Goal: Task Accomplishment & Management: Use online tool/utility

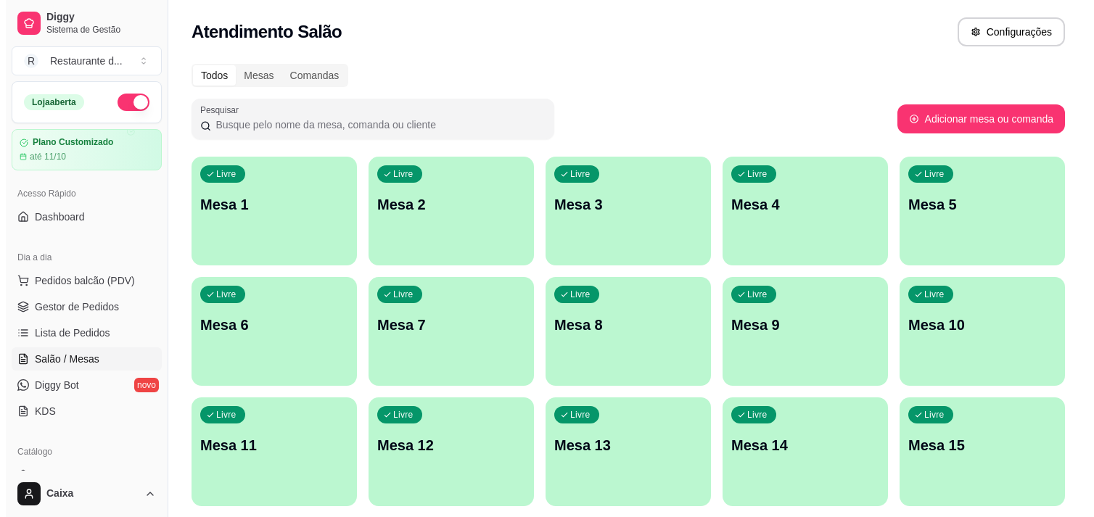
scroll to position [161, 0]
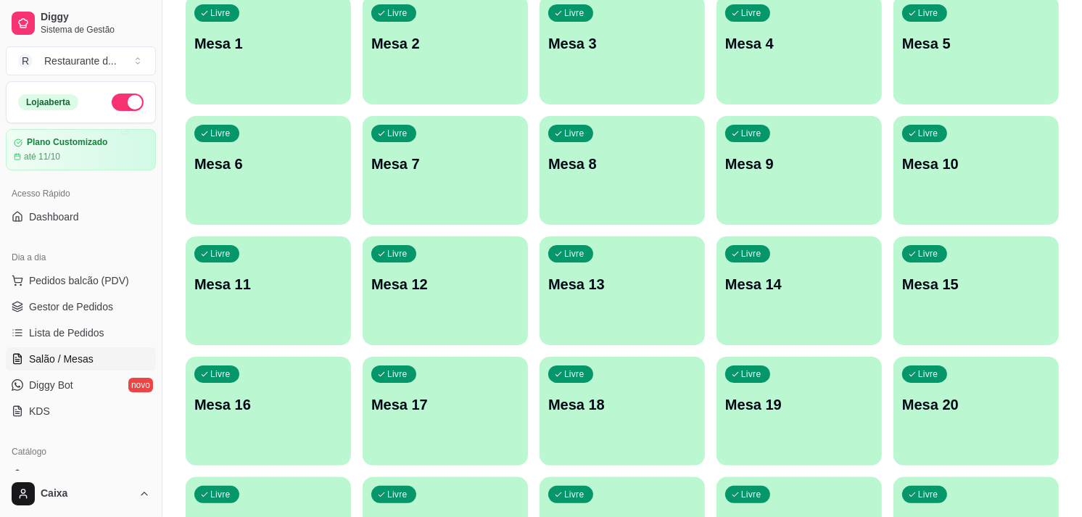
click at [286, 93] on div "button" at bounding box center [268, 95] width 165 height 17
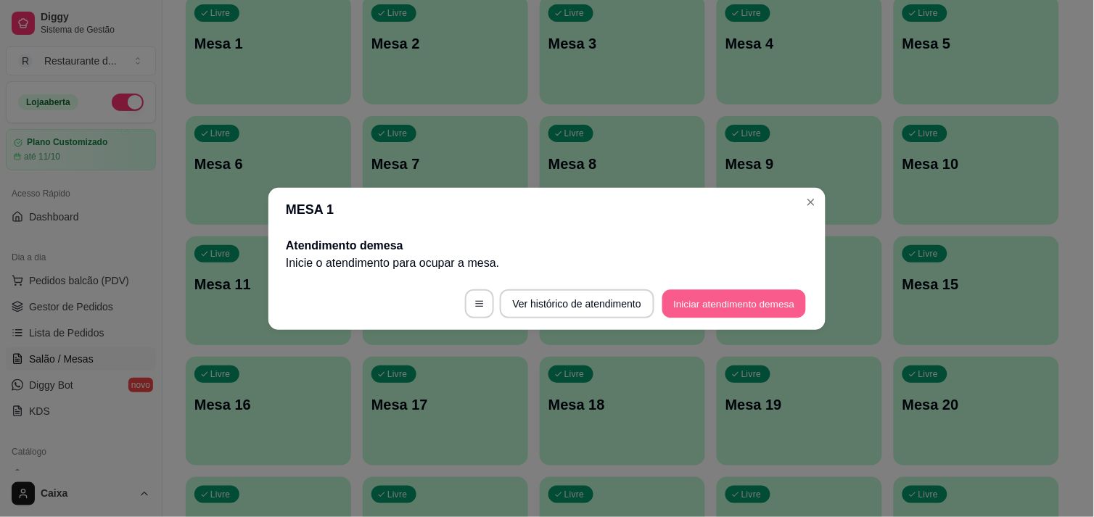
click at [730, 302] on button "Iniciar atendimento de mesa" at bounding box center [734, 303] width 144 height 28
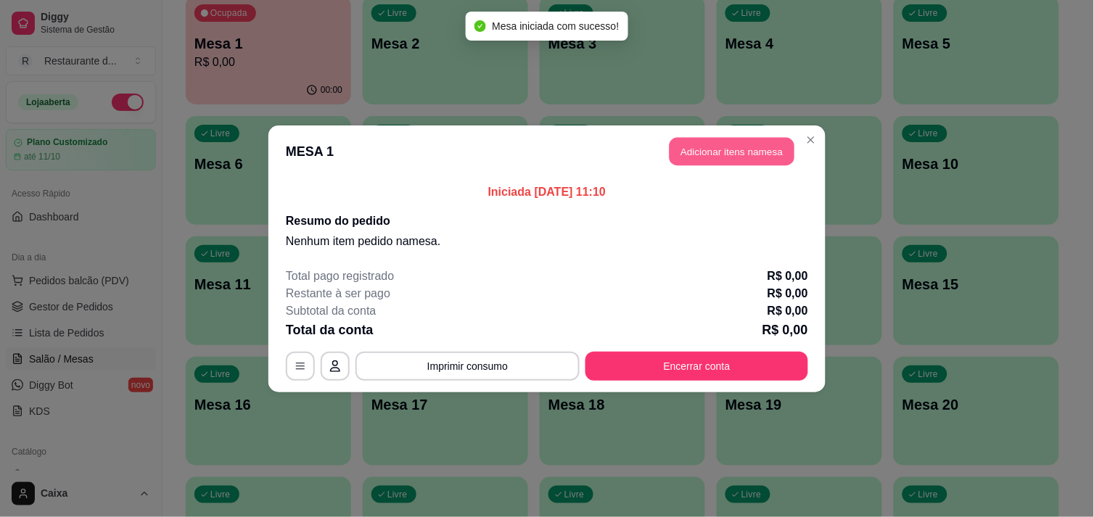
click at [745, 146] on button "Adicionar itens na mesa" at bounding box center [731, 151] width 125 height 28
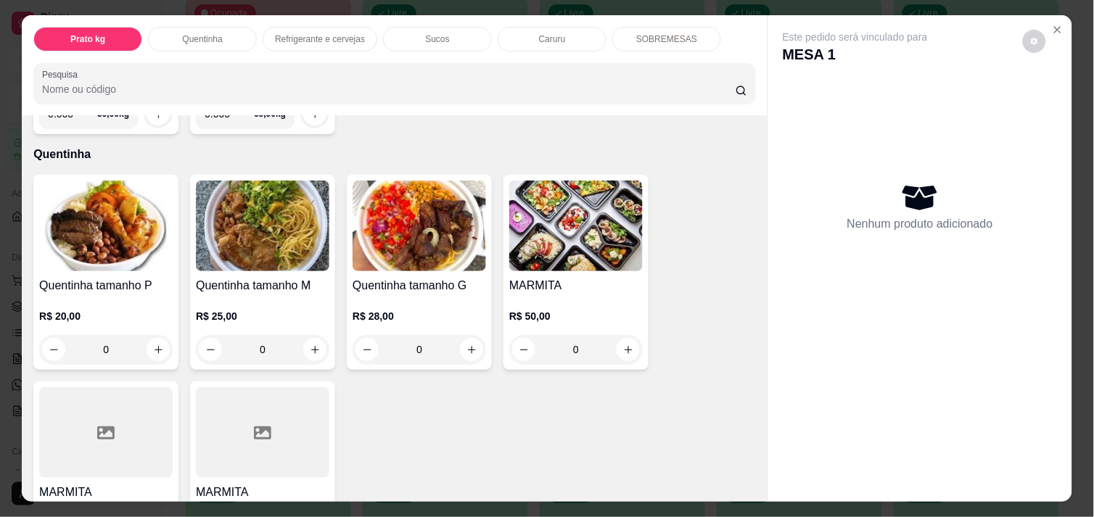
scroll to position [257, 0]
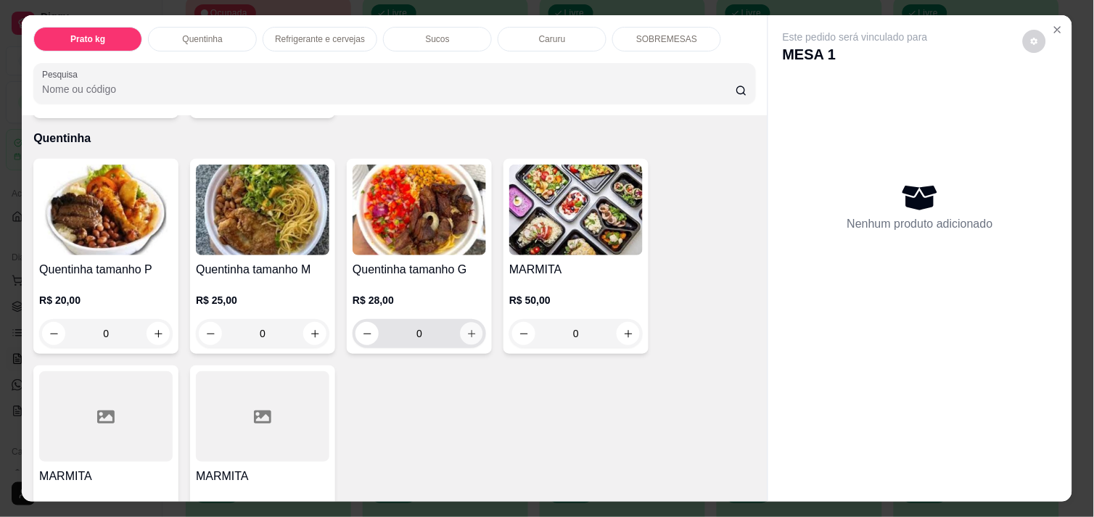
click at [469, 329] on icon "increase-product-quantity" at bounding box center [471, 334] width 11 height 11
type input "1"
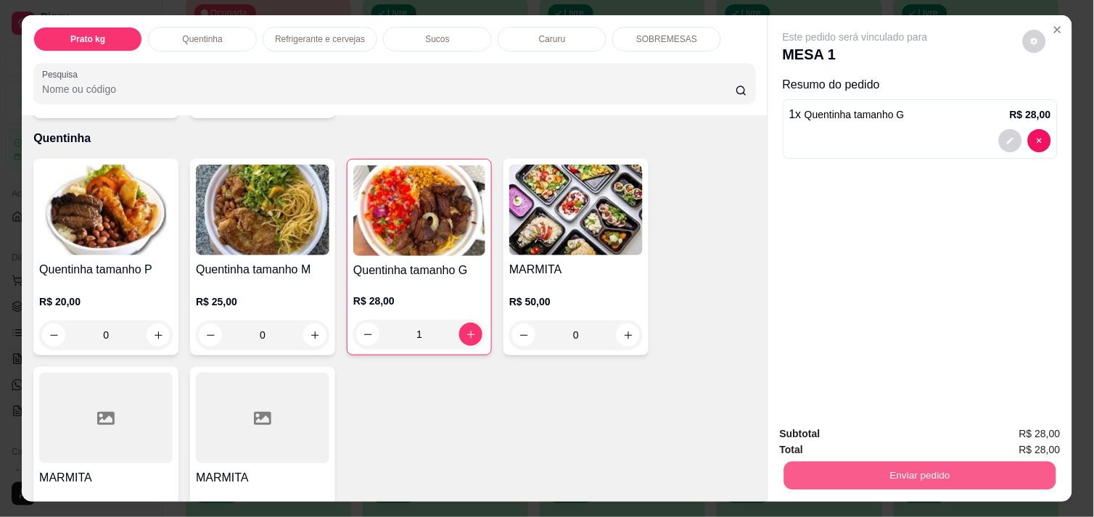
click at [944, 461] on button "Enviar pedido" at bounding box center [920, 475] width 272 height 28
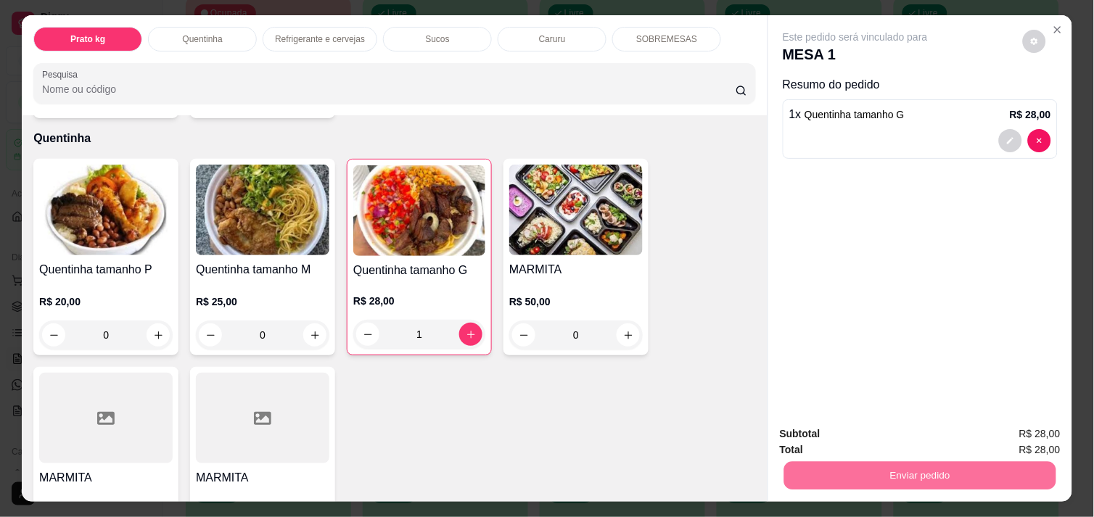
click at [1010, 432] on button "Enviar pedido" at bounding box center [1023, 434] width 80 height 27
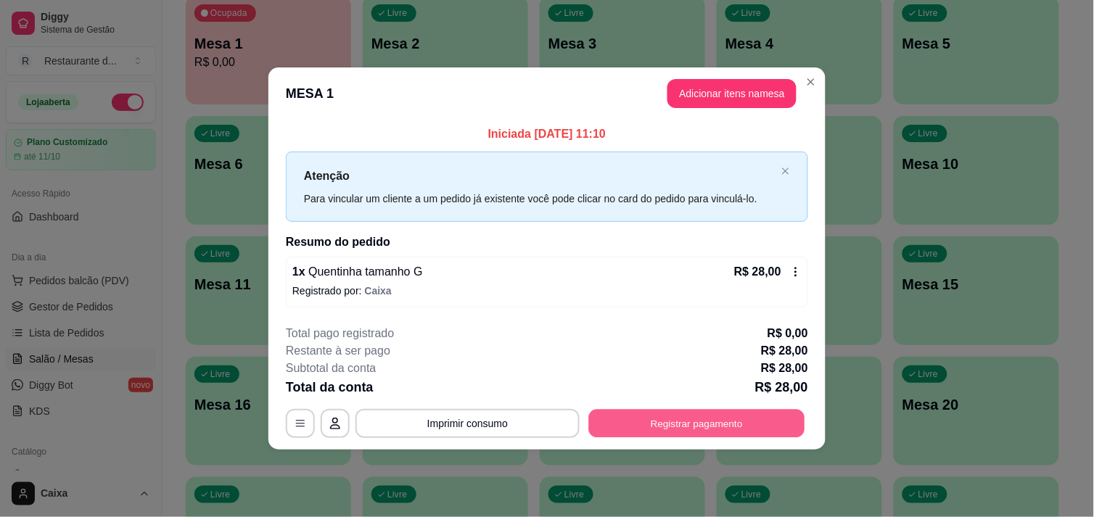
click at [713, 429] on button "Registrar pagamento" at bounding box center [697, 424] width 216 height 28
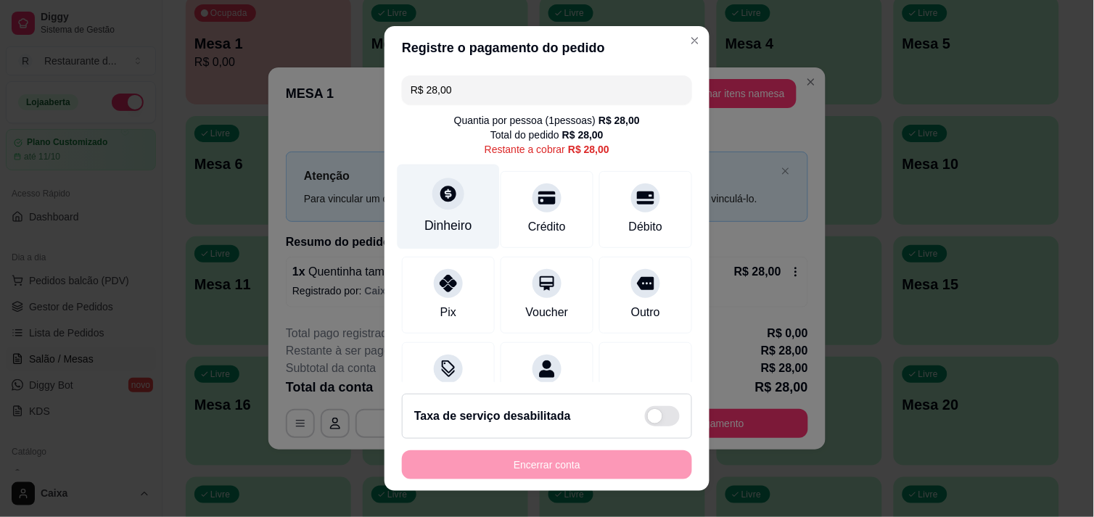
click at [434, 206] on div at bounding box center [448, 194] width 32 height 32
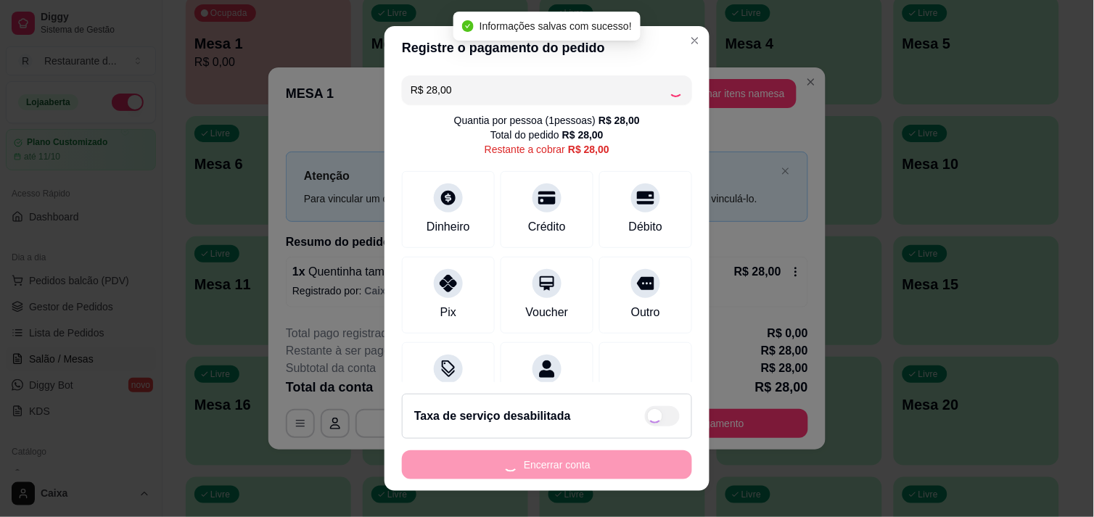
type input "R$ 0,00"
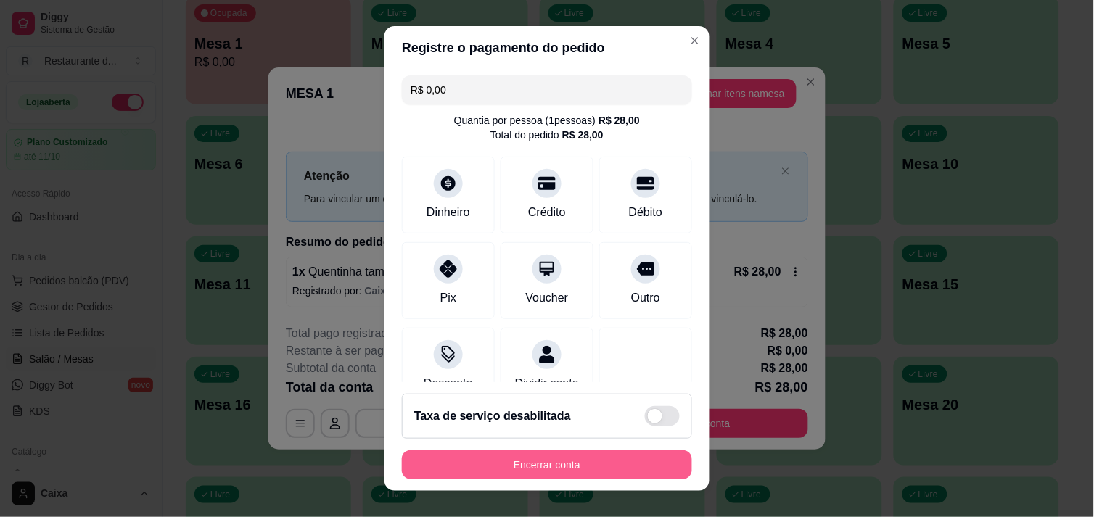
click at [622, 453] on button "Encerrar conta" at bounding box center [547, 464] width 290 height 29
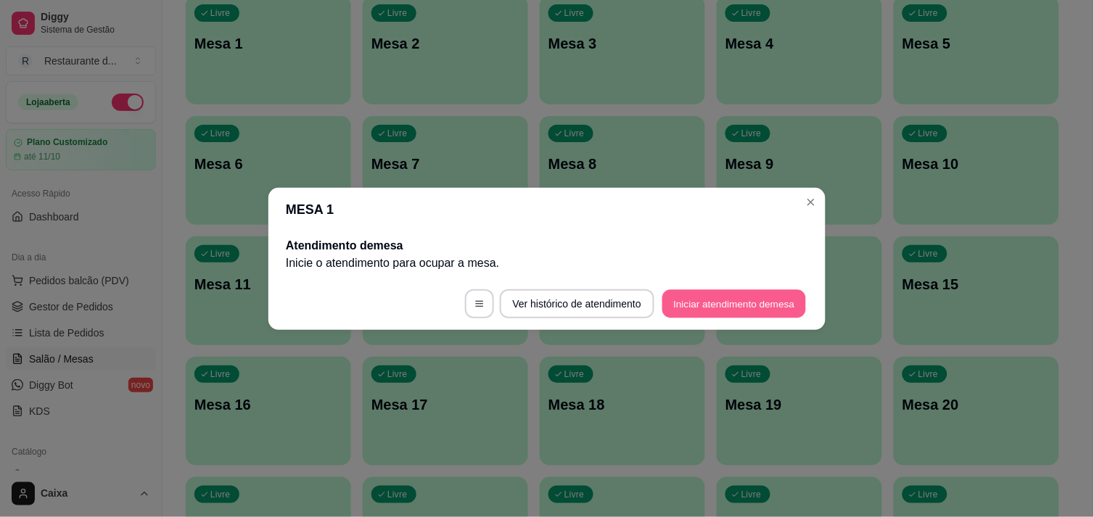
click at [727, 308] on button "Iniciar atendimento de mesa" at bounding box center [734, 303] width 144 height 28
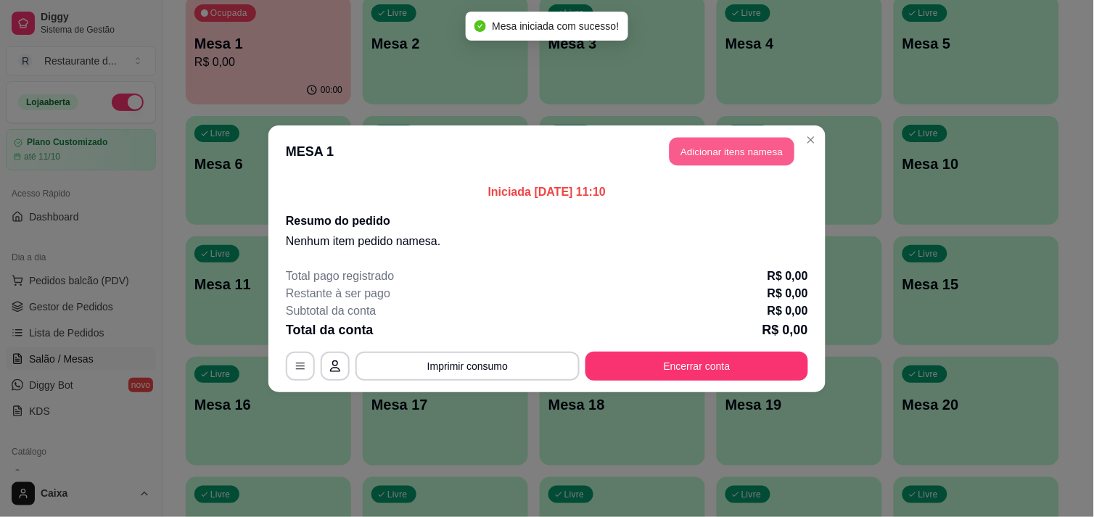
click at [729, 151] on button "Adicionar itens na mesa" at bounding box center [731, 151] width 125 height 28
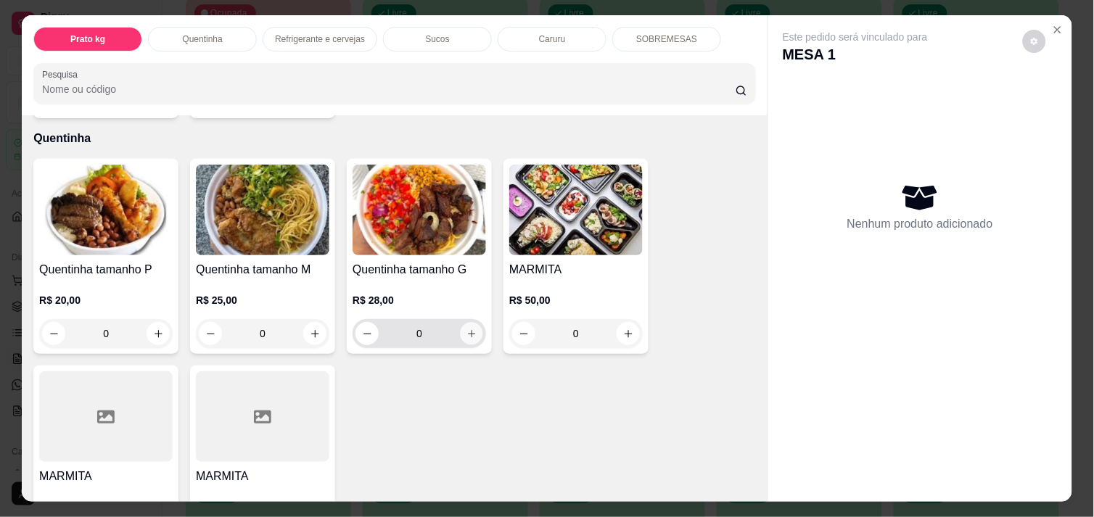
click at [466, 329] on icon "increase-product-quantity" at bounding box center [471, 334] width 11 height 11
type input "1"
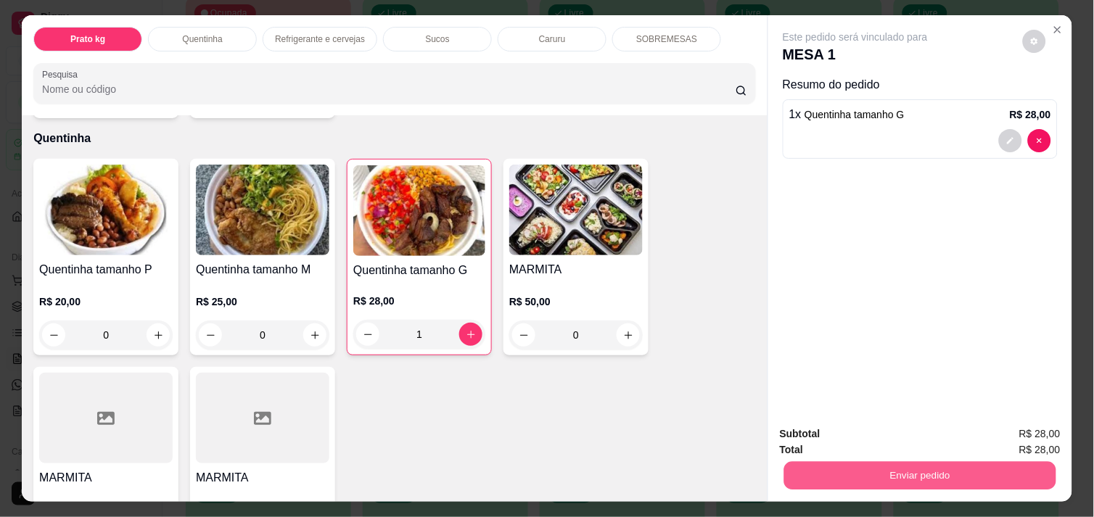
click at [975, 461] on button "Enviar pedido" at bounding box center [920, 475] width 272 height 28
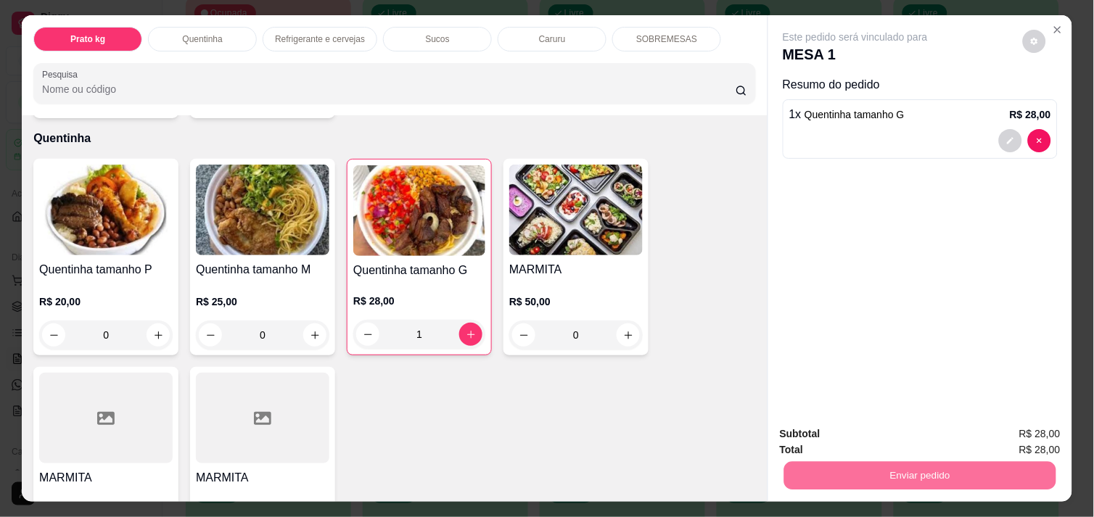
click at [1010, 438] on button "Enviar pedido" at bounding box center [1023, 434] width 80 height 27
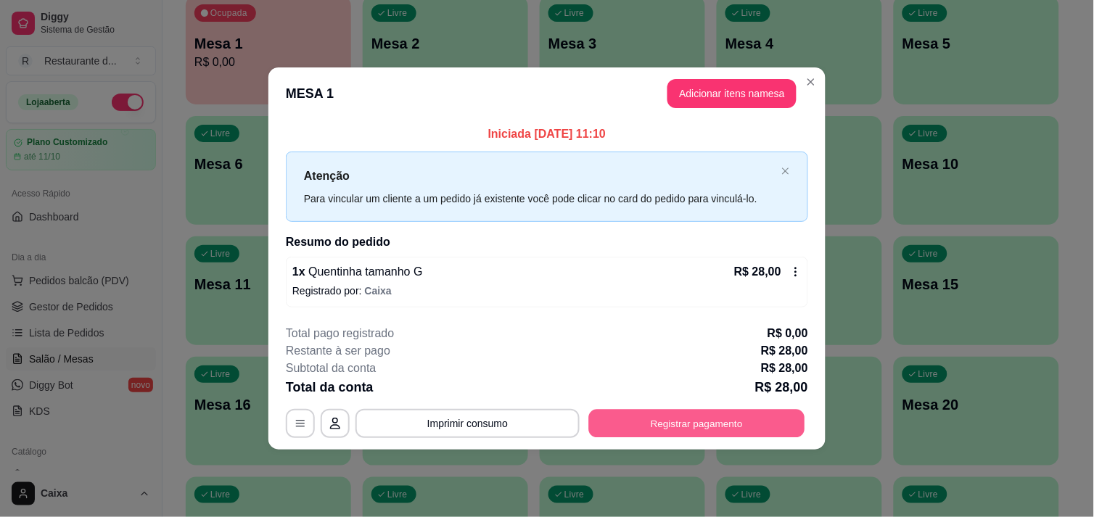
click at [669, 419] on button "Registrar pagamento" at bounding box center [697, 424] width 216 height 28
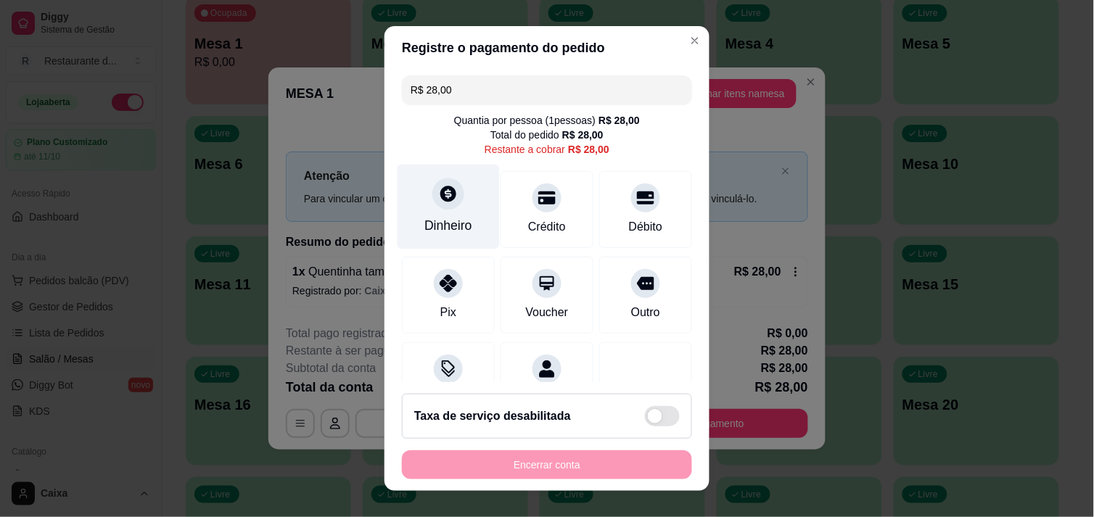
click at [457, 202] on div "Dinheiro" at bounding box center [448, 206] width 102 height 85
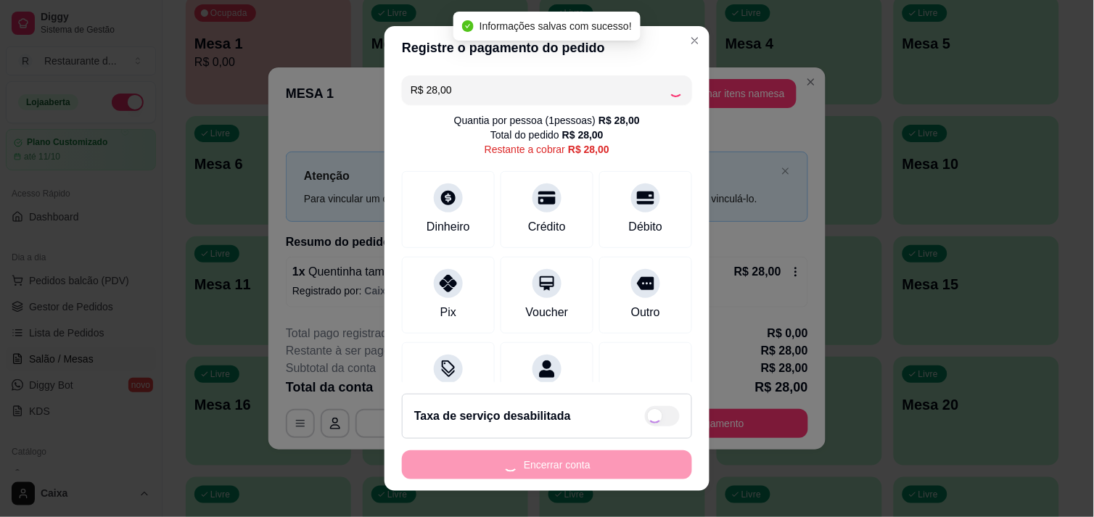
type input "R$ 0,00"
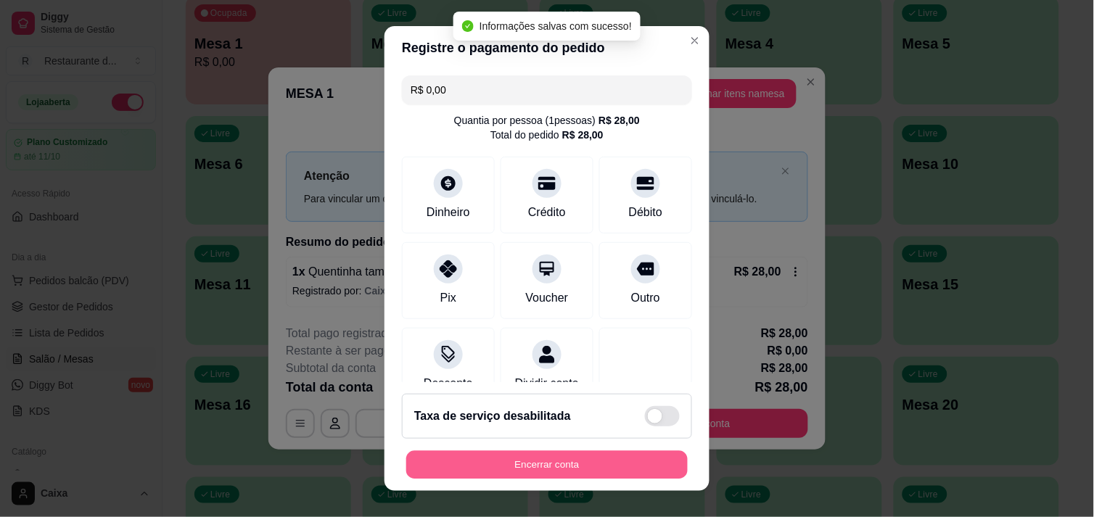
click at [601, 459] on button "Encerrar conta" at bounding box center [546, 465] width 281 height 28
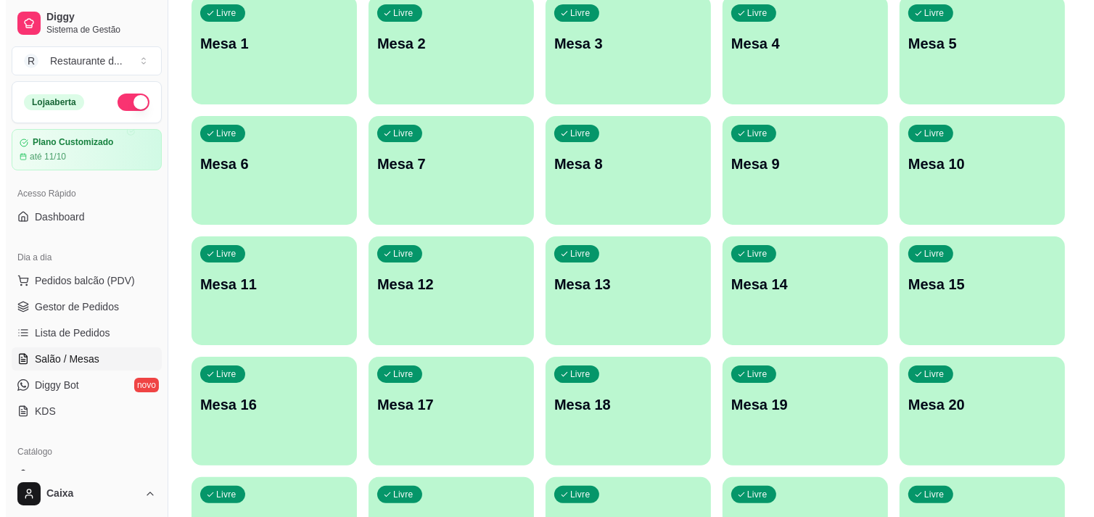
scroll to position [128, 0]
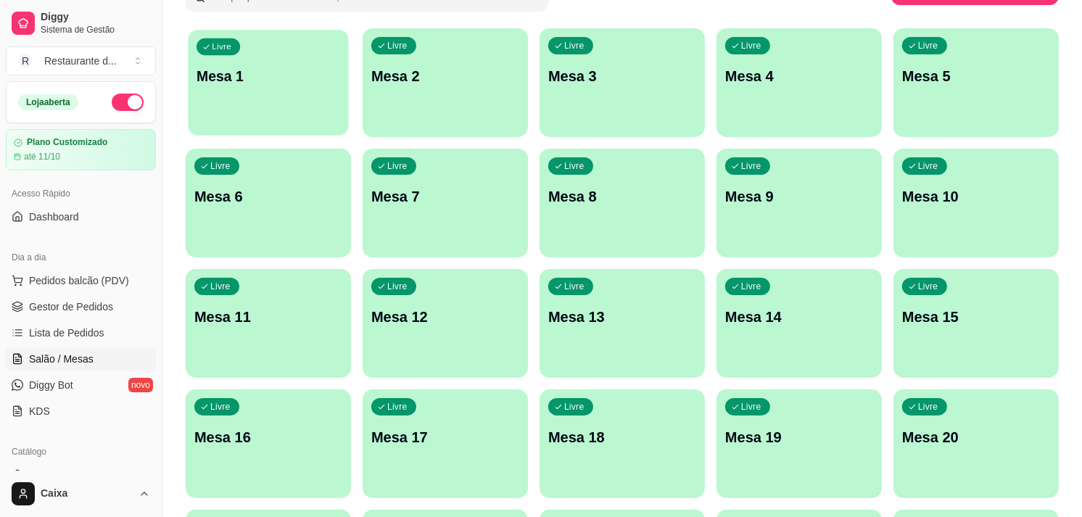
click at [300, 88] on div "Livre Mesa 1" at bounding box center [268, 74] width 160 height 88
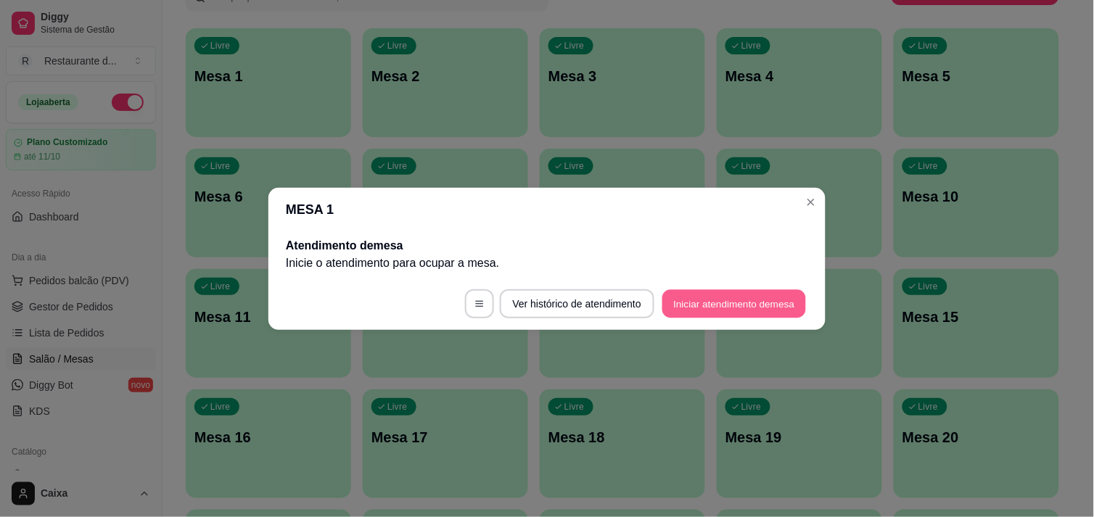
click at [752, 307] on button "Iniciar atendimento de mesa" at bounding box center [734, 303] width 144 height 28
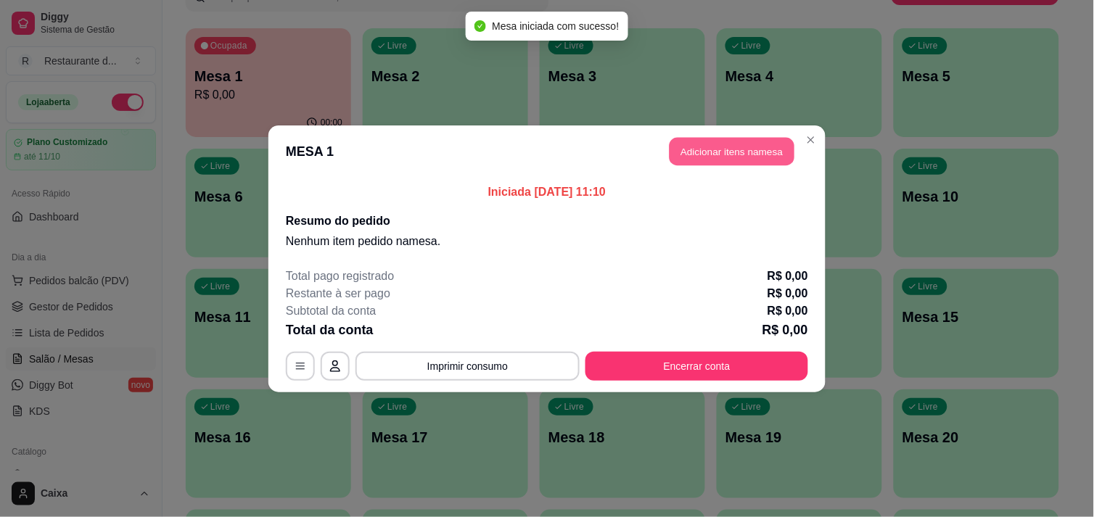
click at [751, 155] on button "Adicionar itens na mesa" at bounding box center [731, 151] width 125 height 28
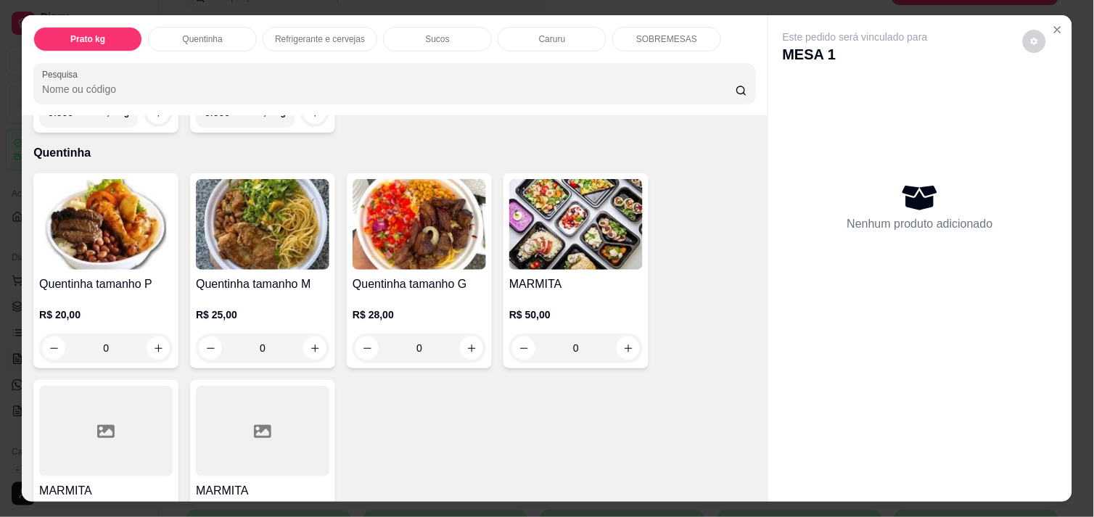
scroll to position [257, 0]
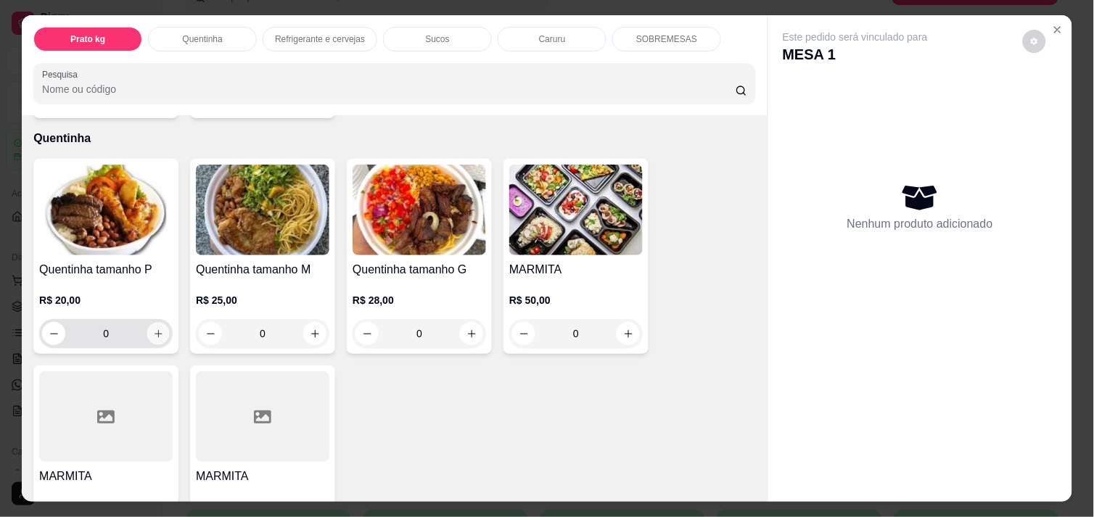
click at [156, 329] on icon "increase-product-quantity" at bounding box center [158, 334] width 11 height 11
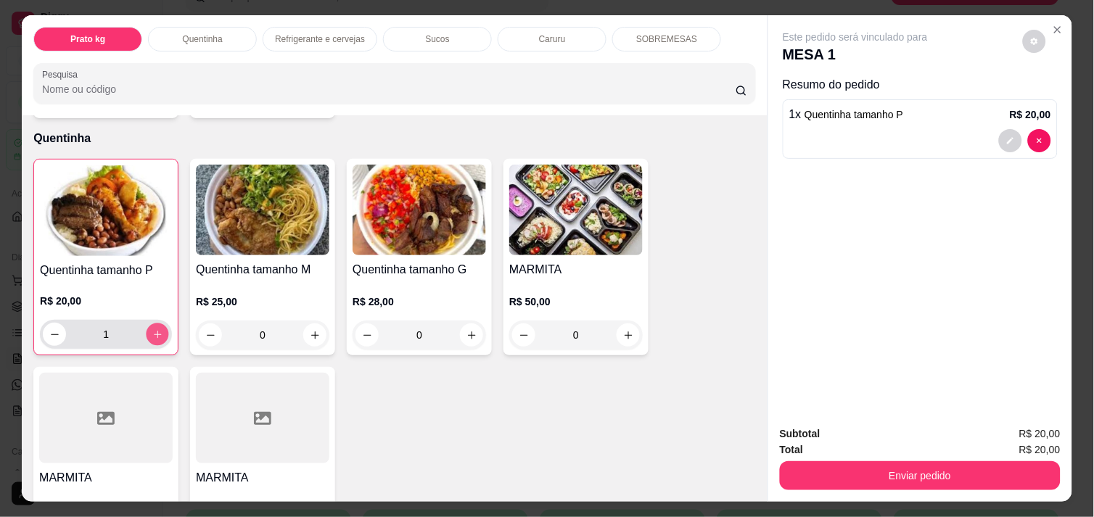
click at [156, 323] on button "increase-product-quantity" at bounding box center [158, 334] width 22 height 22
type input "2"
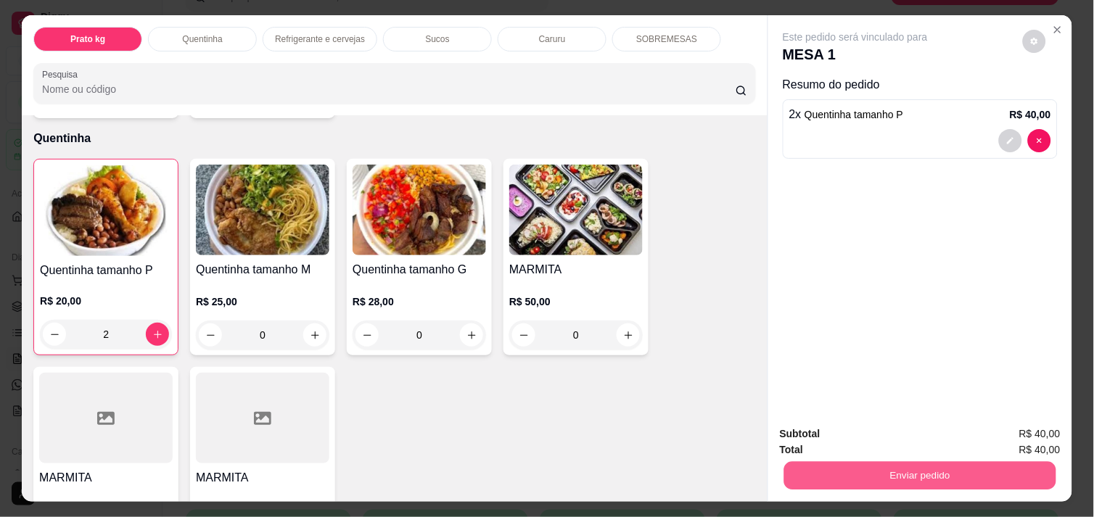
click at [907, 466] on button "Enviar pedido" at bounding box center [920, 475] width 272 height 28
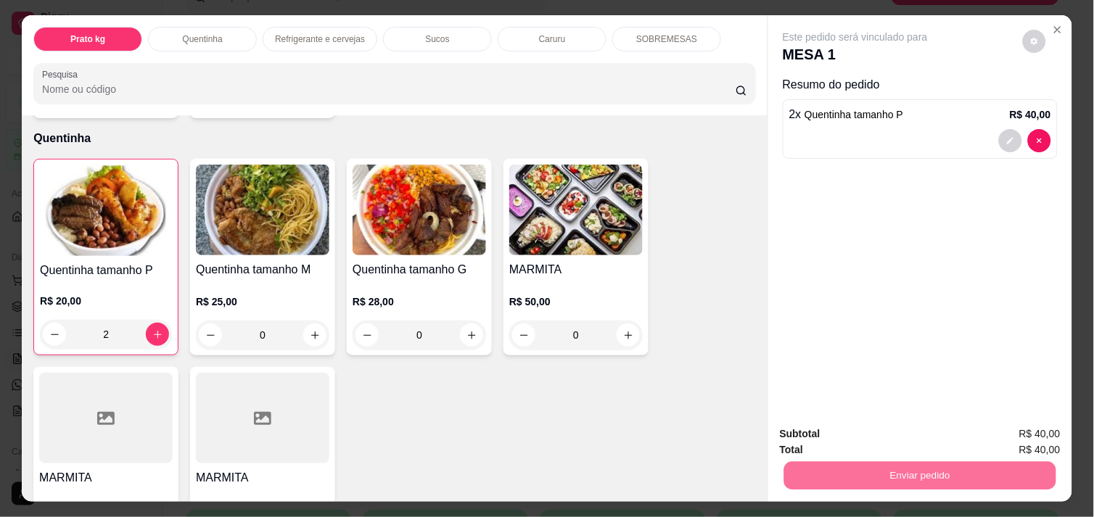
click at [1013, 433] on button "Enviar pedido" at bounding box center [1023, 434] width 80 height 27
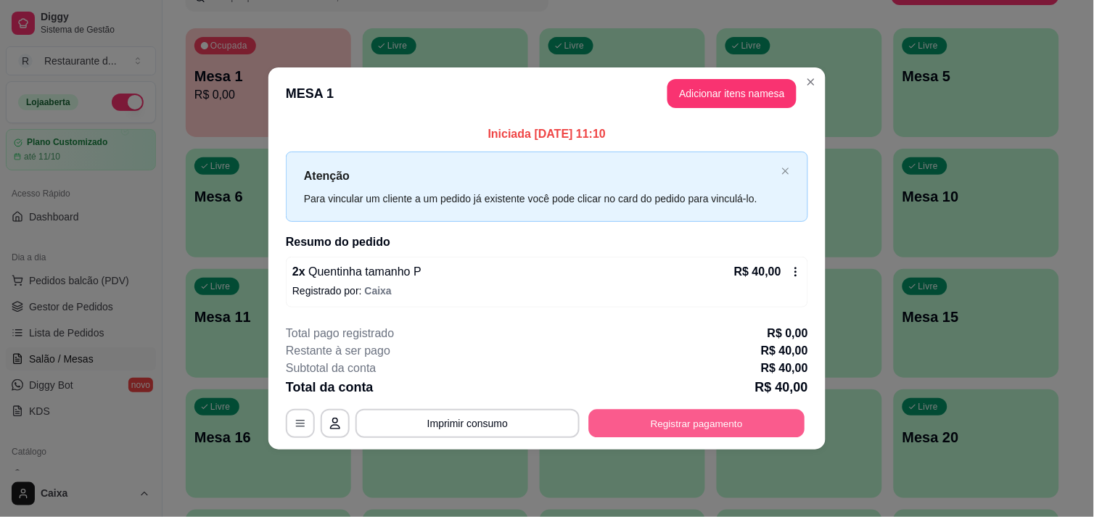
click at [719, 430] on button "Registrar pagamento" at bounding box center [697, 424] width 216 height 28
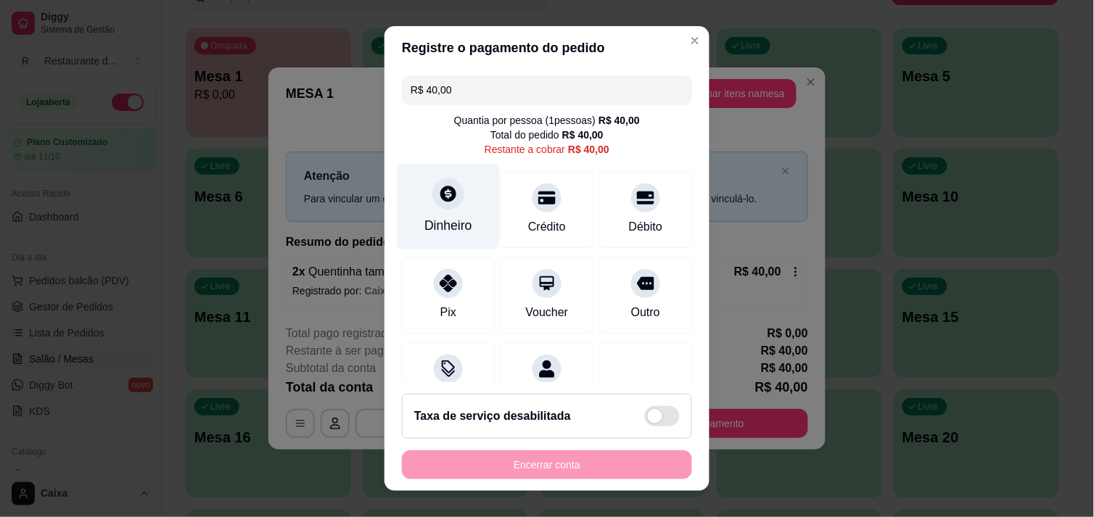
click at [453, 200] on div at bounding box center [448, 194] width 32 height 32
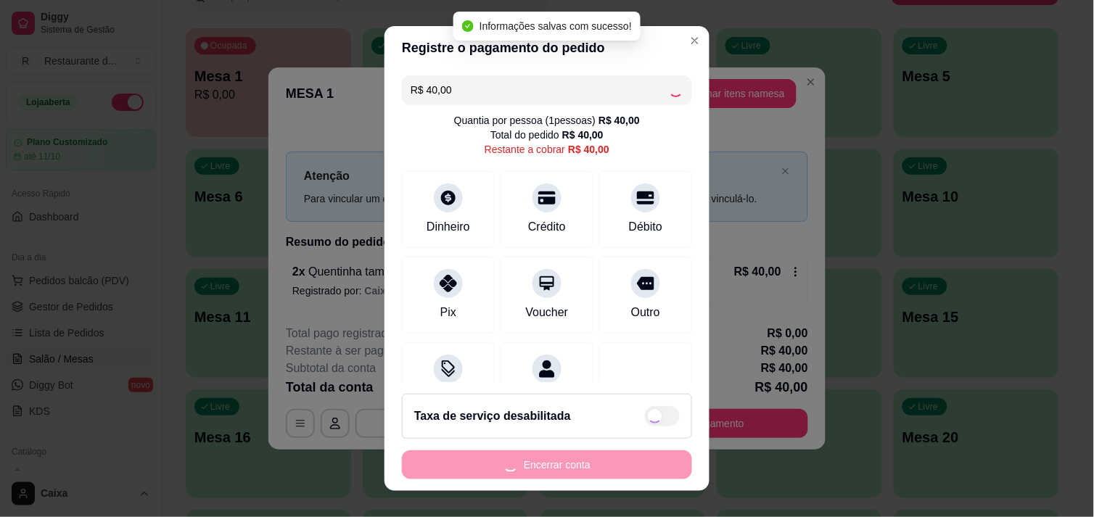
type input "R$ 0,00"
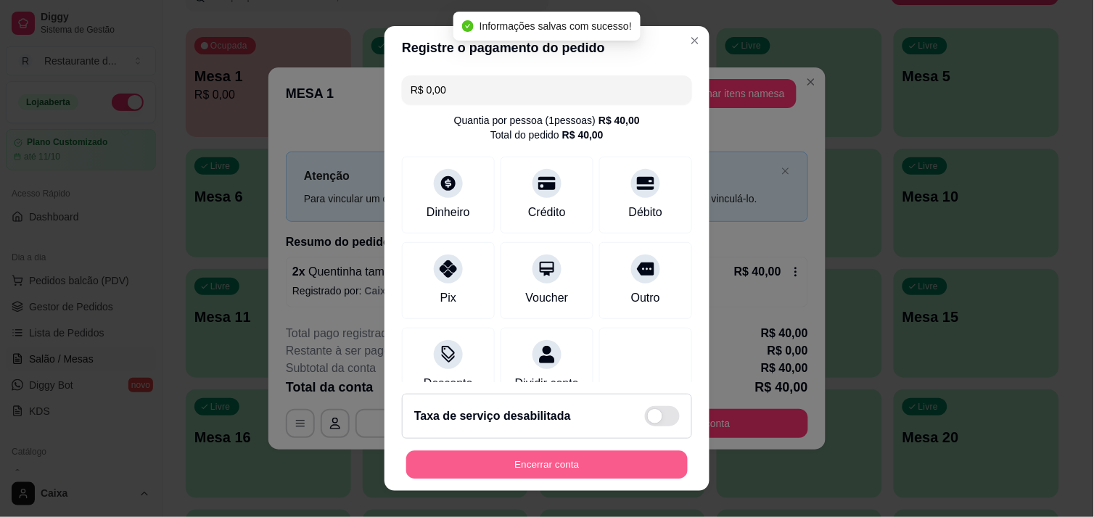
click at [559, 468] on button "Encerrar conta" at bounding box center [546, 465] width 281 height 28
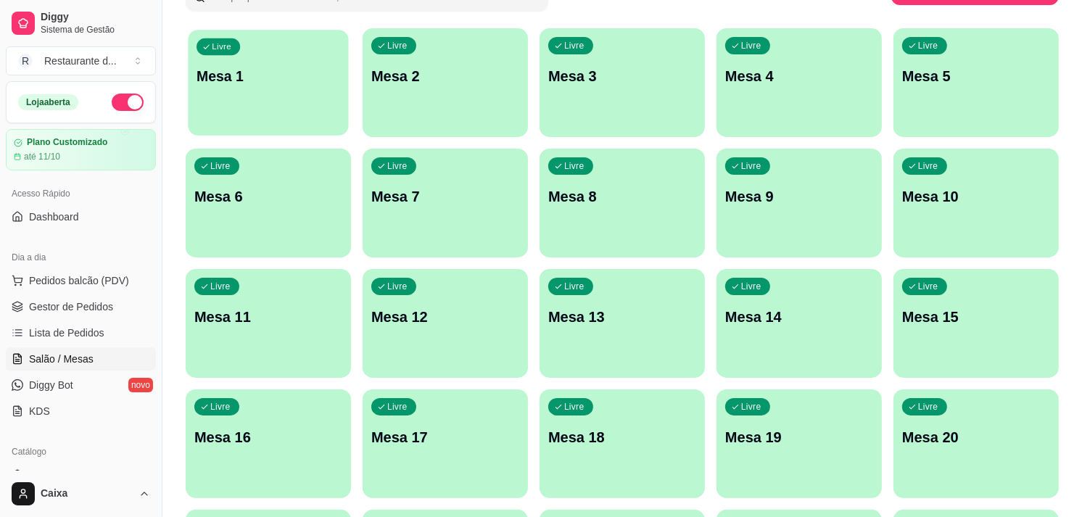
click at [250, 75] on p "Mesa 1" at bounding box center [269, 77] width 144 height 20
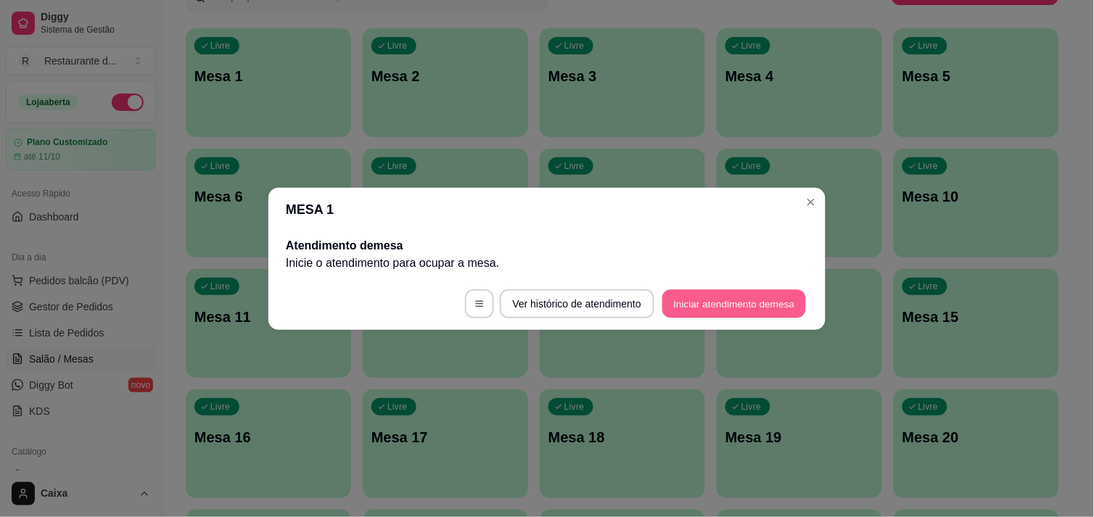
click at [751, 297] on button "Iniciar atendimento de mesa" at bounding box center [734, 303] width 144 height 28
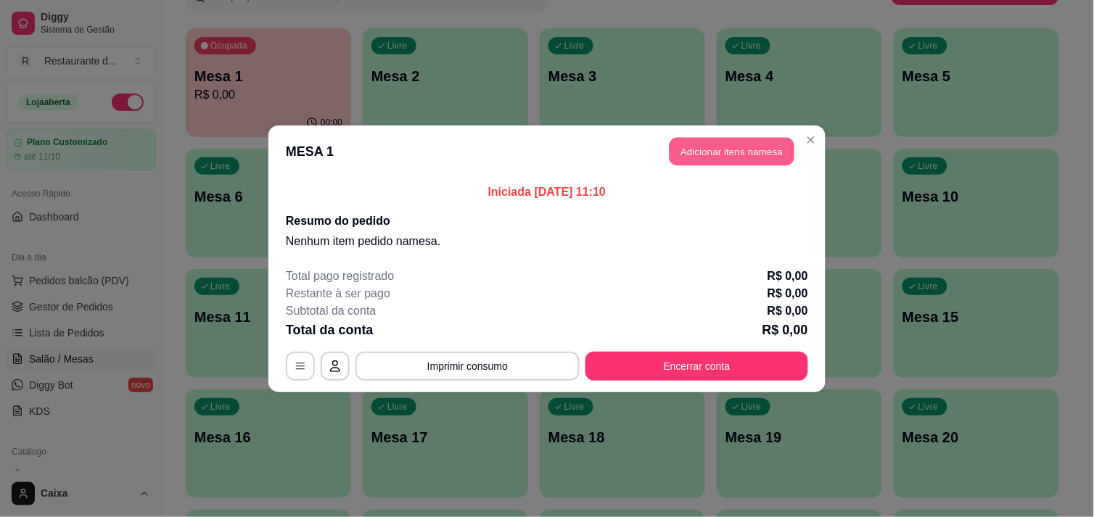
click at [698, 146] on button "Adicionar itens na mesa" at bounding box center [731, 151] width 125 height 28
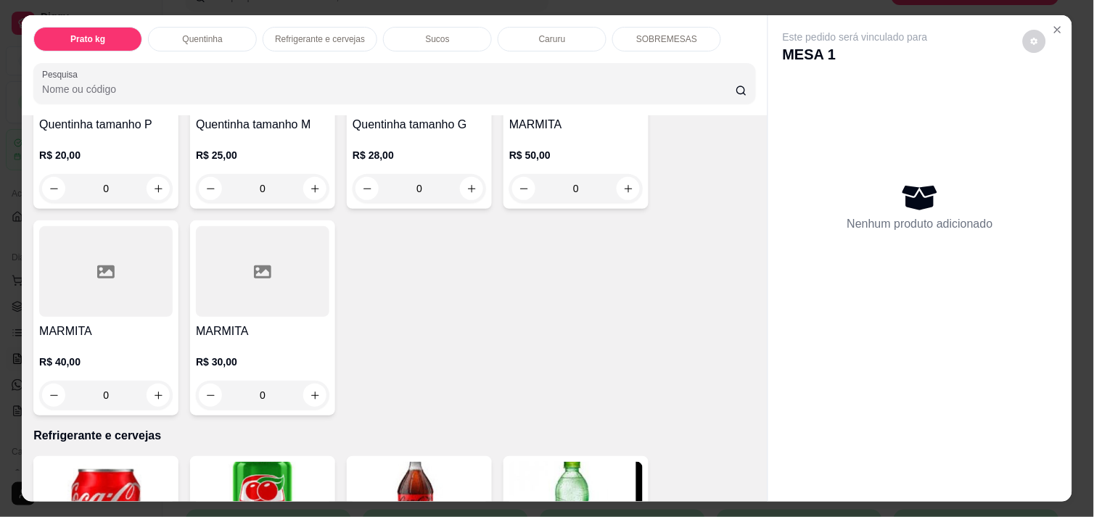
scroll to position [419, 0]
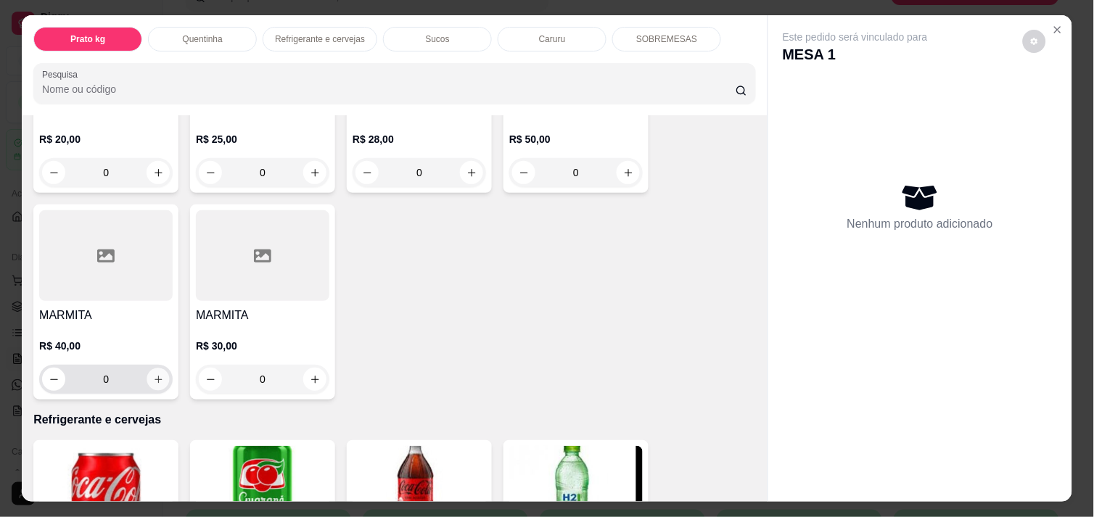
click at [153, 374] on icon "increase-product-quantity" at bounding box center [158, 379] width 11 height 11
type input "1"
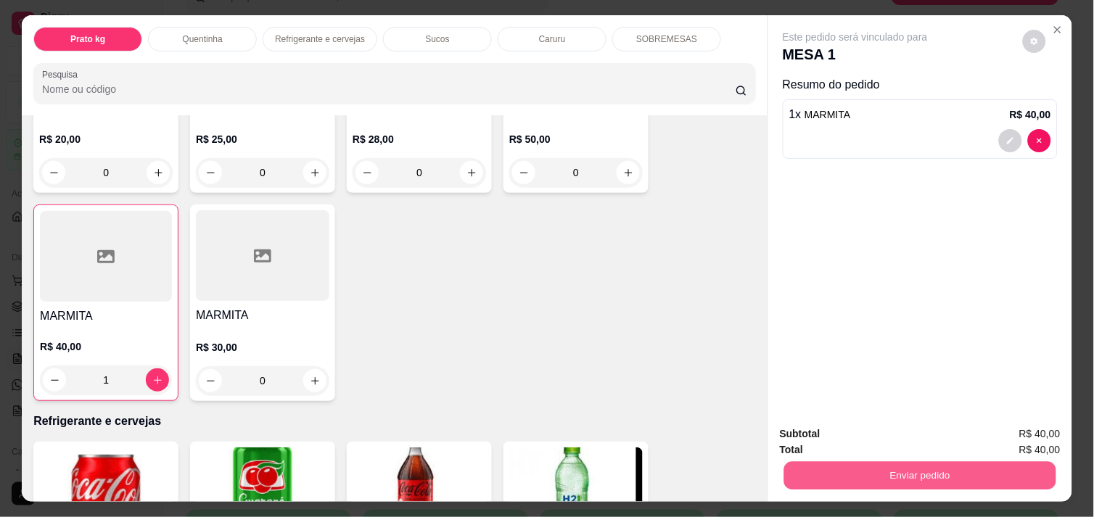
click at [846, 461] on button "Enviar pedido" at bounding box center [920, 475] width 272 height 28
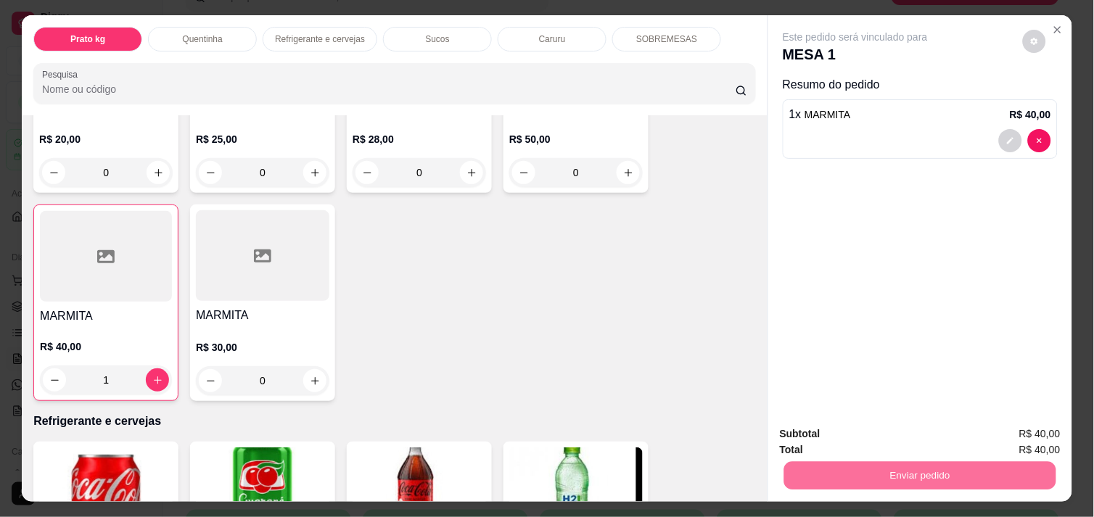
click at [1021, 421] on button "Enviar pedido" at bounding box center [1023, 434] width 80 height 27
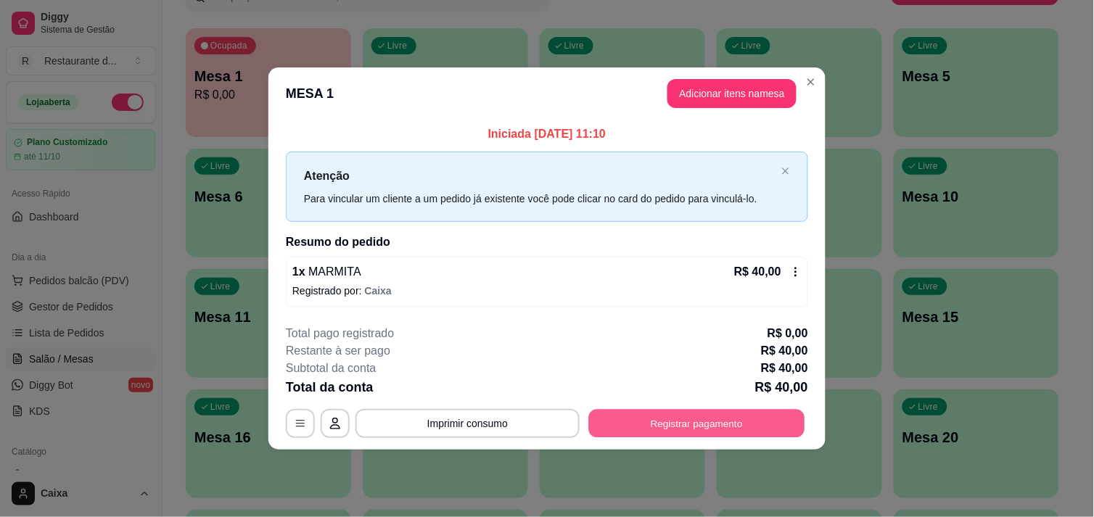
click at [677, 424] on button "Registrar pagamento" at bounding box center [697, 424] width 216 height 28
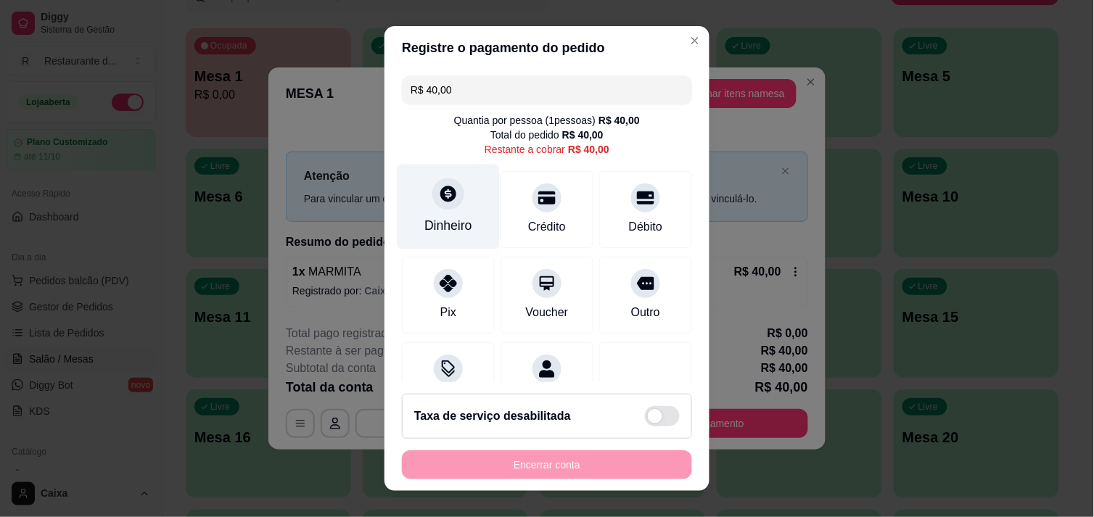
click at [435, 207] on div at bounding box center [448, 194] width 32 height 32
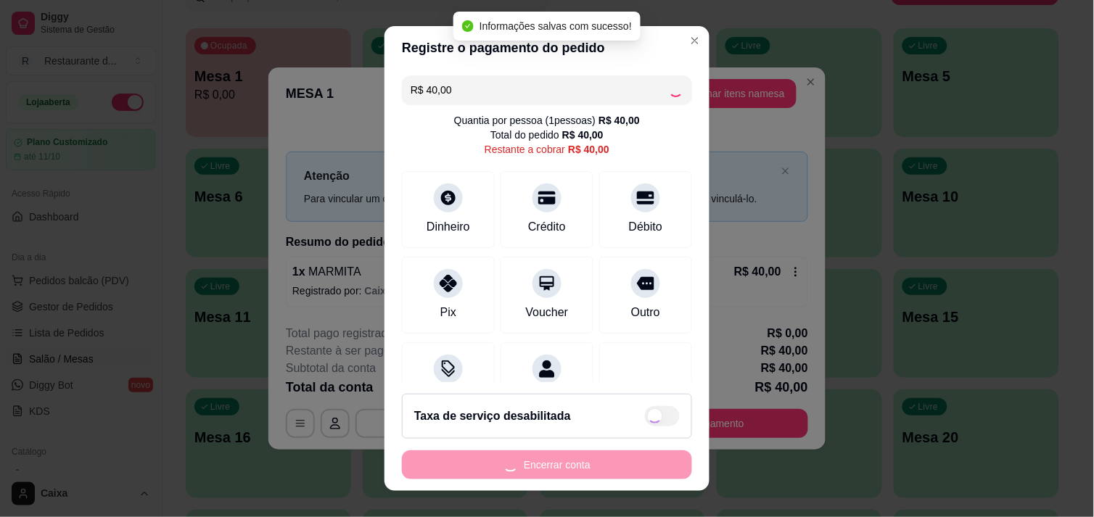
drag, startPoint x: 669, startPoint y: 323, endPoint x: 664, endPoint y: 399, distance: 76.4
click at [664, 399] on section "Registre o pagamento do pedido R$ 40,00 Quantia por pessoa ( 1 pessoas) R$ 40,0…" at bounding box center [546, 259] width 325 height 466
type input "R$ 0,00"
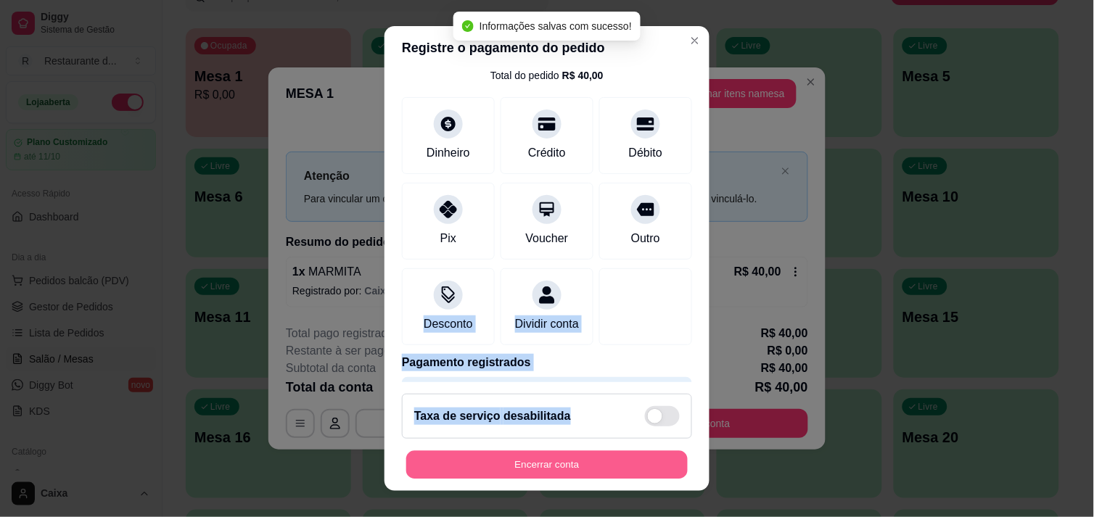
click at [593, 464] on button "Encerrar conta" at bounding box center [546, 465] width 281 height 28
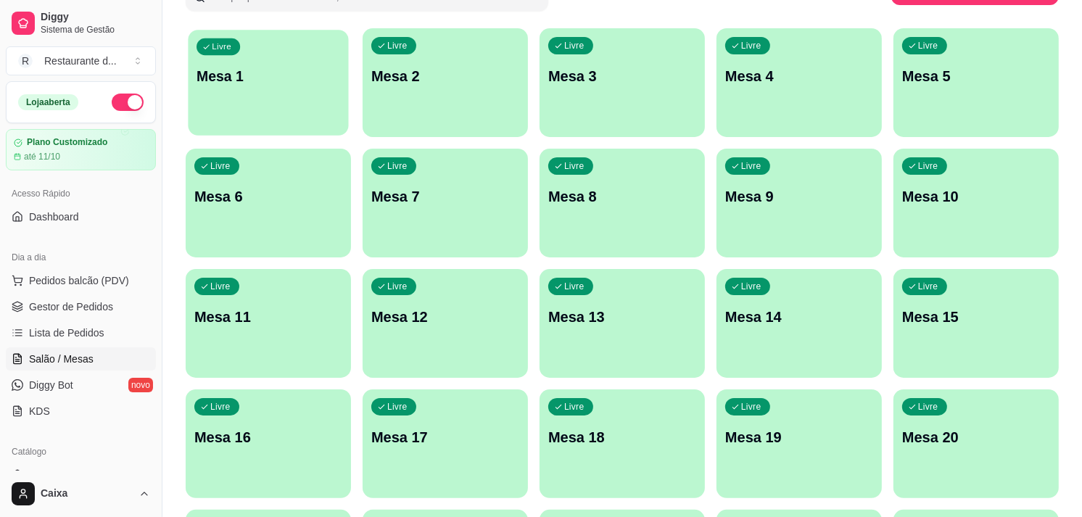
click at [267, 89] on div "Livre Mesa 1" at bounding box center [268, 74] width 160 height 88
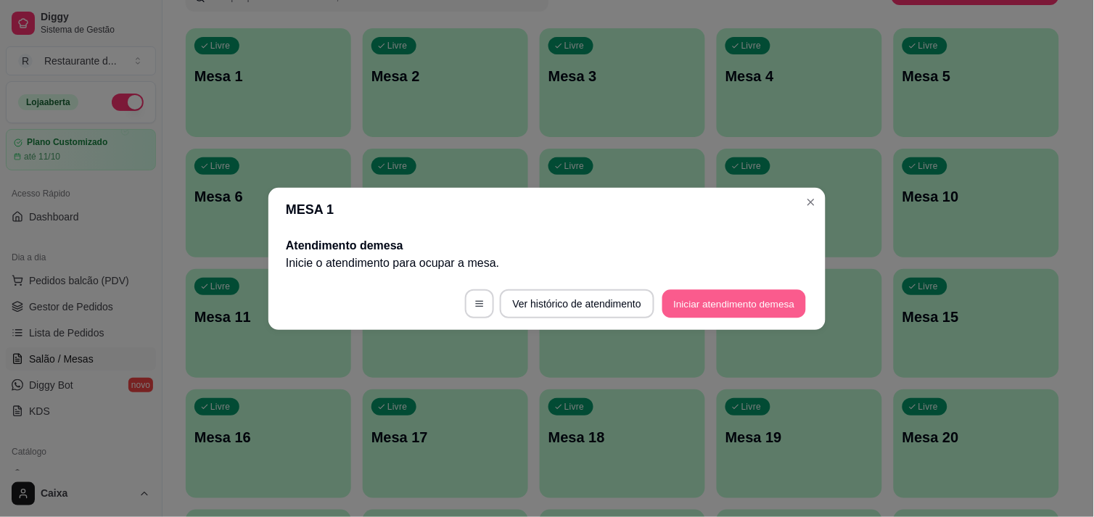
click at [724, 306] on button "Iniciar atendimento de mesa" at bounding box center [734, 303] width 144 height 28
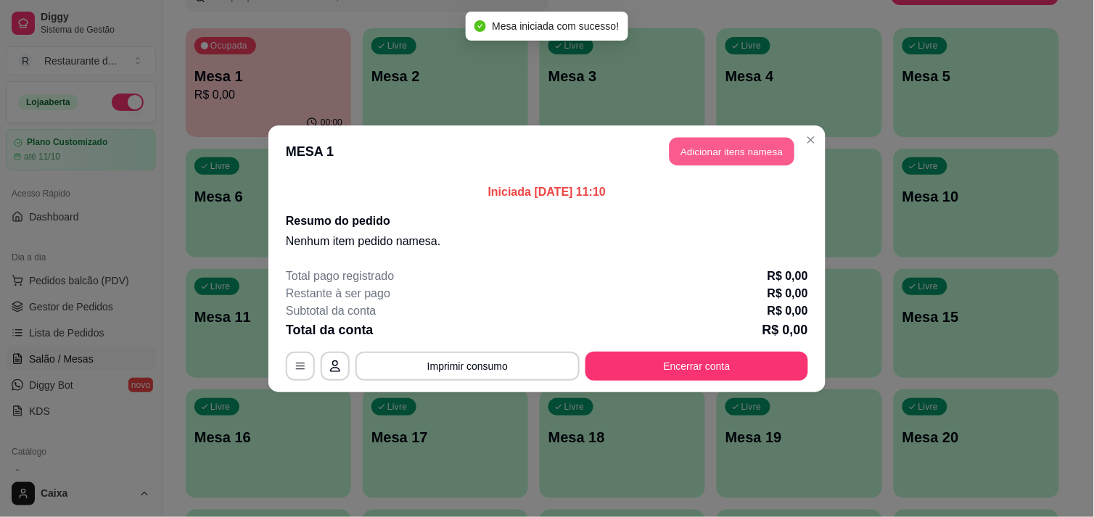
click at [728, 138] on button "Adicionar itens na mesa" at bounding box center [731, 151] width 125 height 28
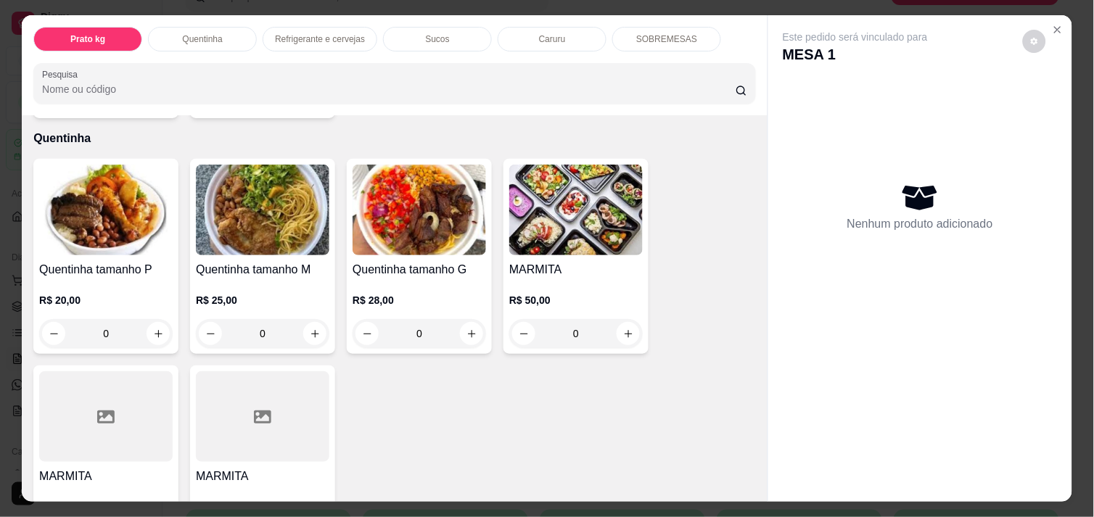
scroll to position [290, 0]
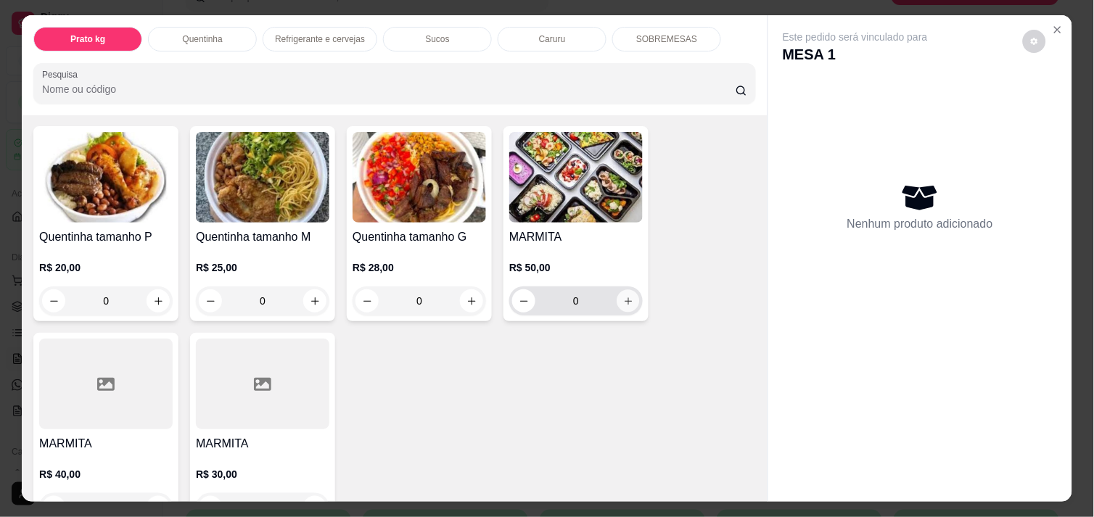
click at [626, 298] on icon "increase-product-quantity" at bounding box center [628, 301] width 11 height 11
type input "1"
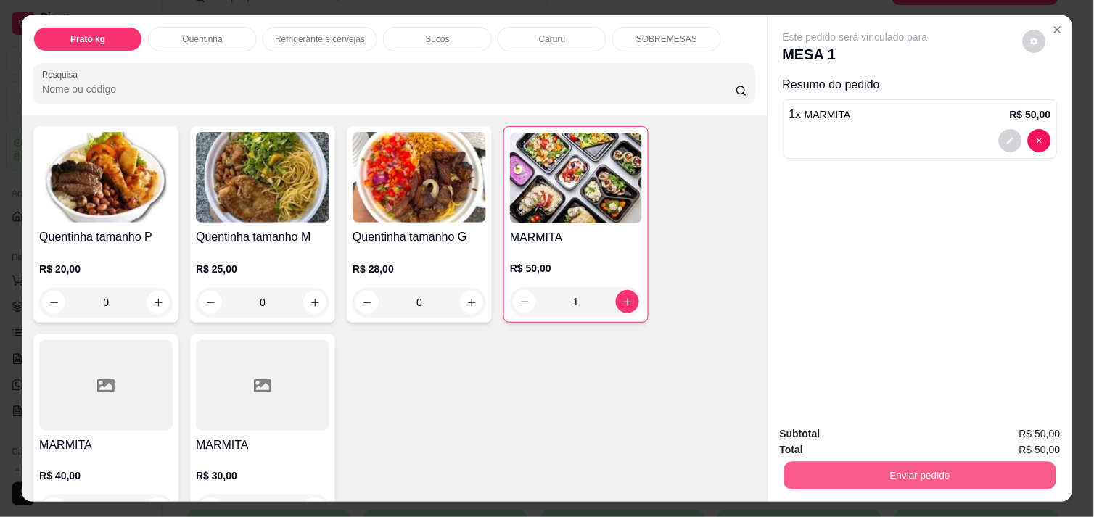
click at [962, 479] on button "Enviar pedido" at bounding box center [920, 475] width 272 height 28
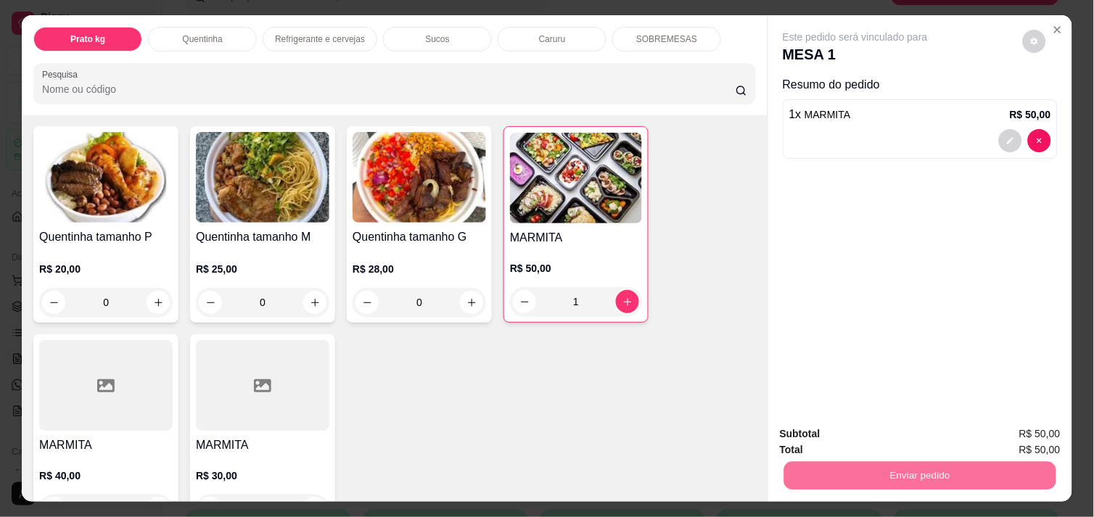
click at [1004, 422] on button "Enviar pedido" at bounding box center [1022, 435] width 82 height 28
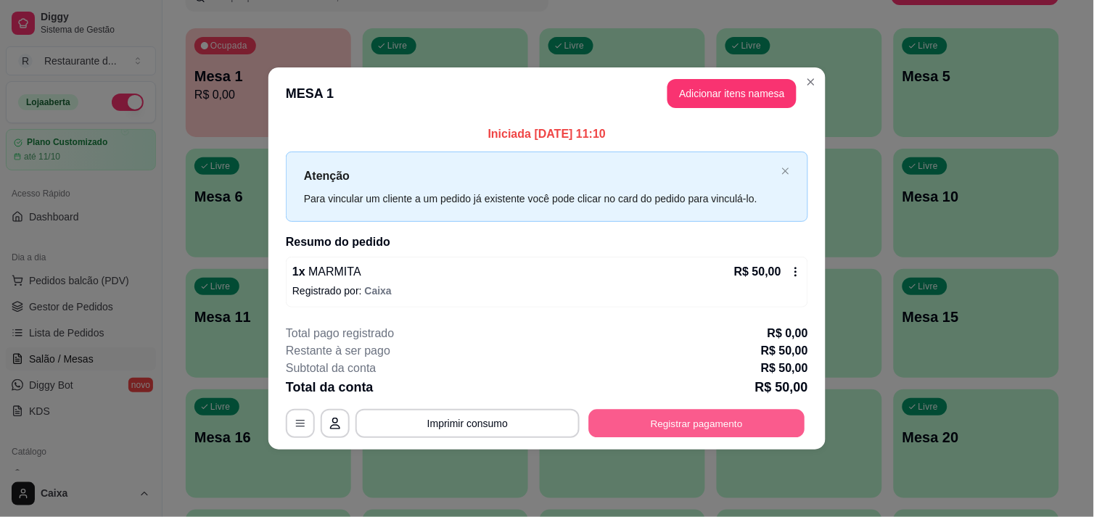
click at [691, 414] on button "Registrar pagamento" at bounding box center [697, 424] width 216 height 28
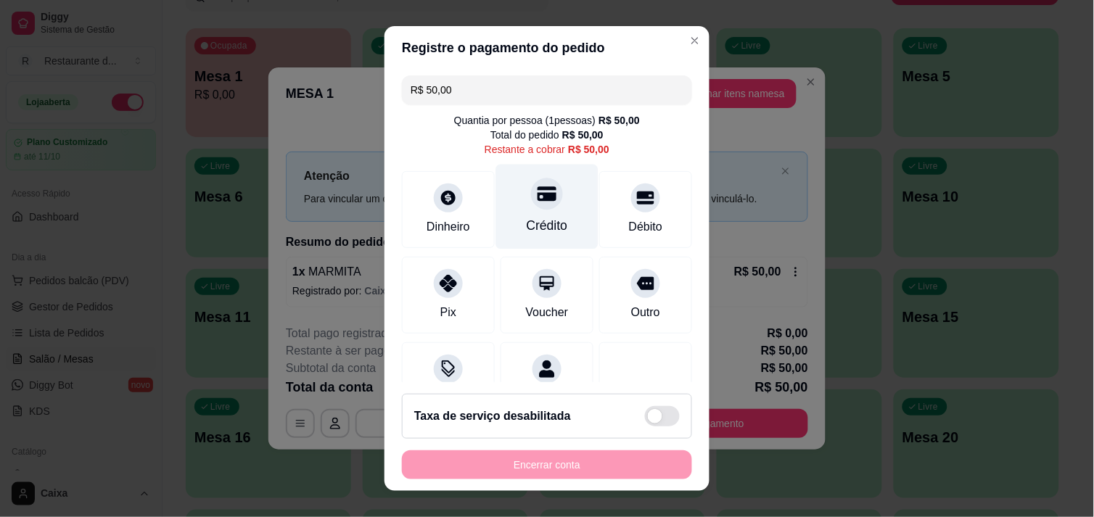
click at [532, 206] on div at bounding box center [547, 194] width 32 height 32
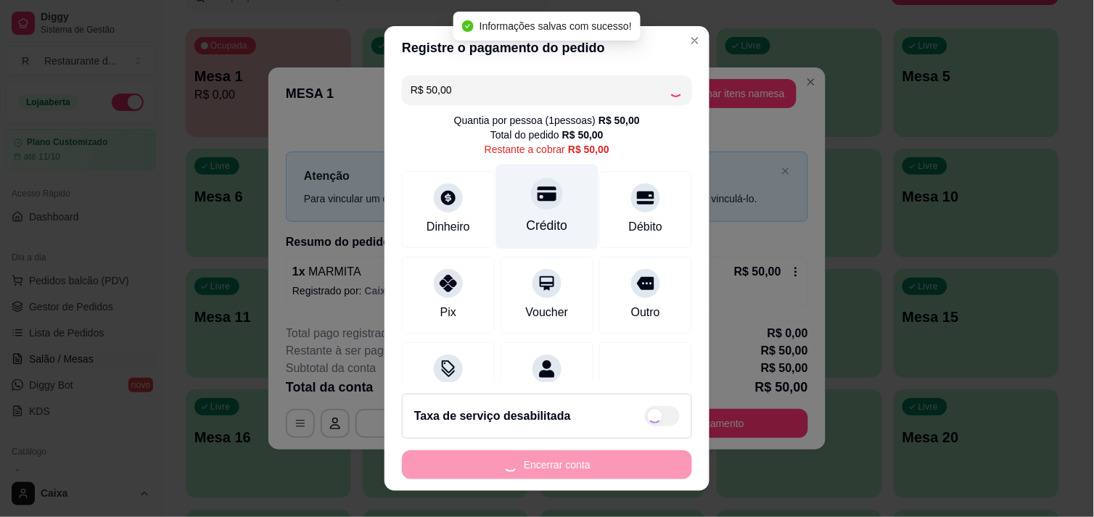
type input "R$ 0,00"
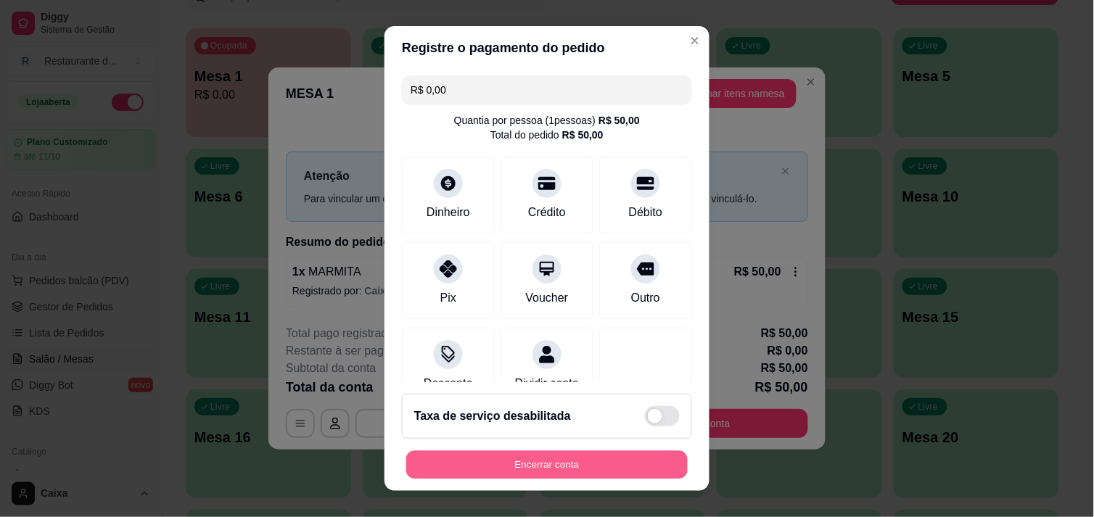
click at [532, 459] on button "Encerrar conta" at bounding box center [546, 465] width 281 height 28
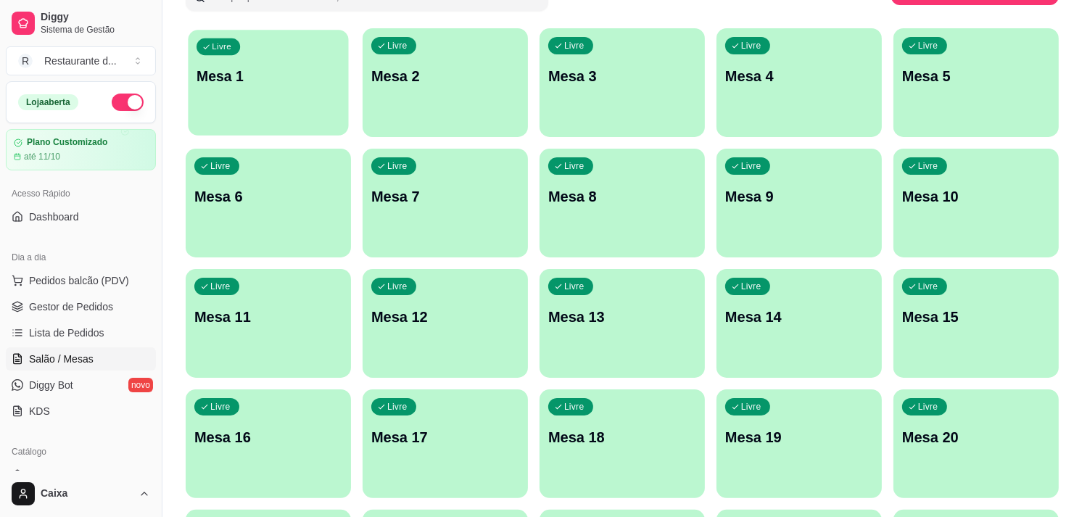
click at [295, 103] on div "Livre Mesa 1" at bounding box center [268, 74] width 160 height 88
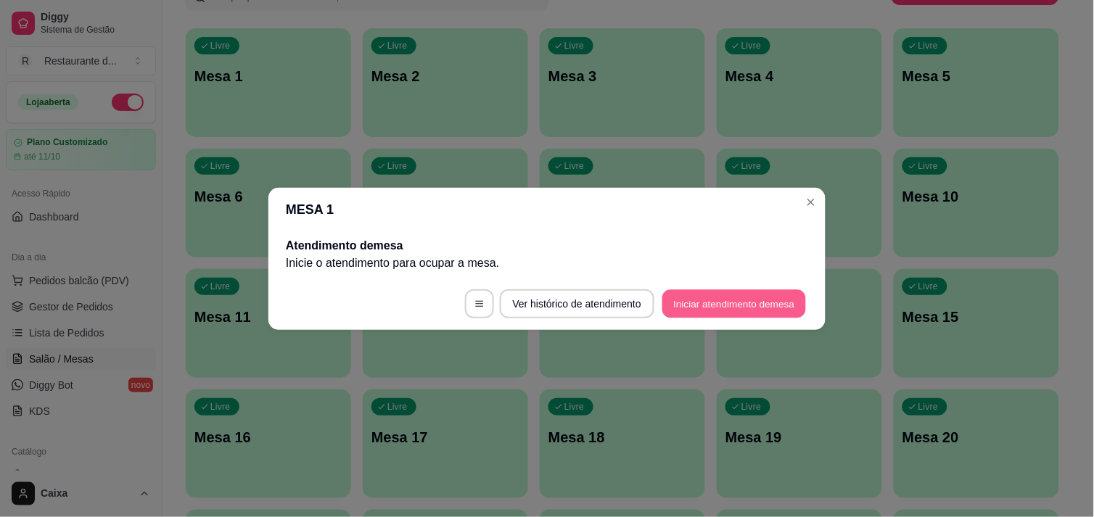
click at [721, 292] on button "Iniciar atendimento de mesa" at bounding box center [734, 303] width 144 height 28
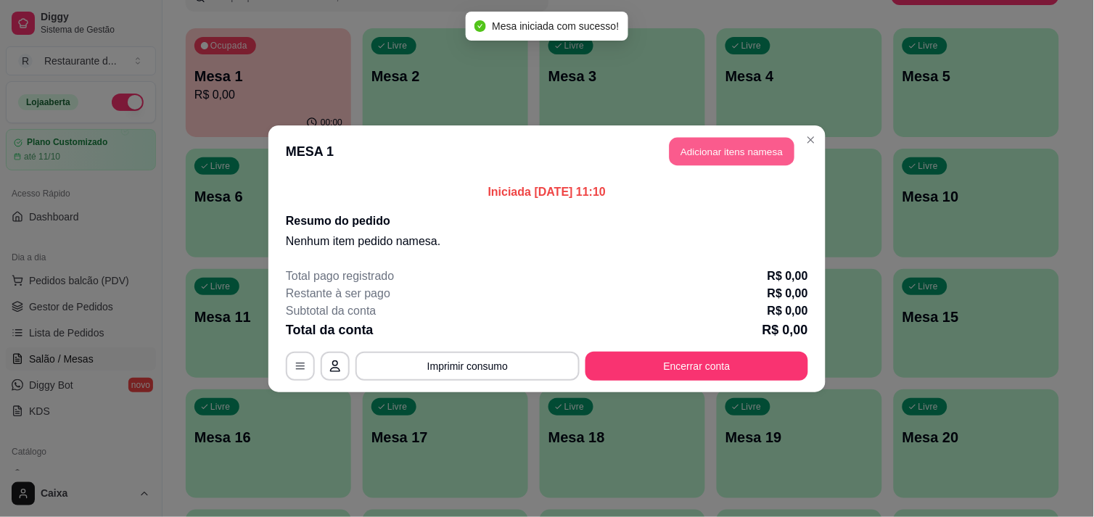
click at [757, 161] on button "Adicionar itens na mesa" at bounding box center [731, 151] width 125 height 28
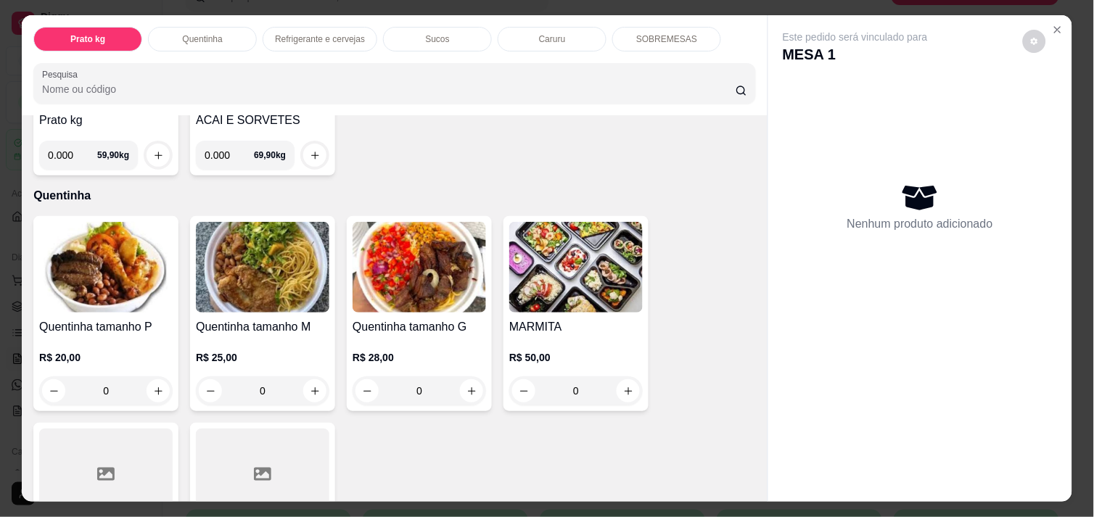
scroll to position [226, 0]
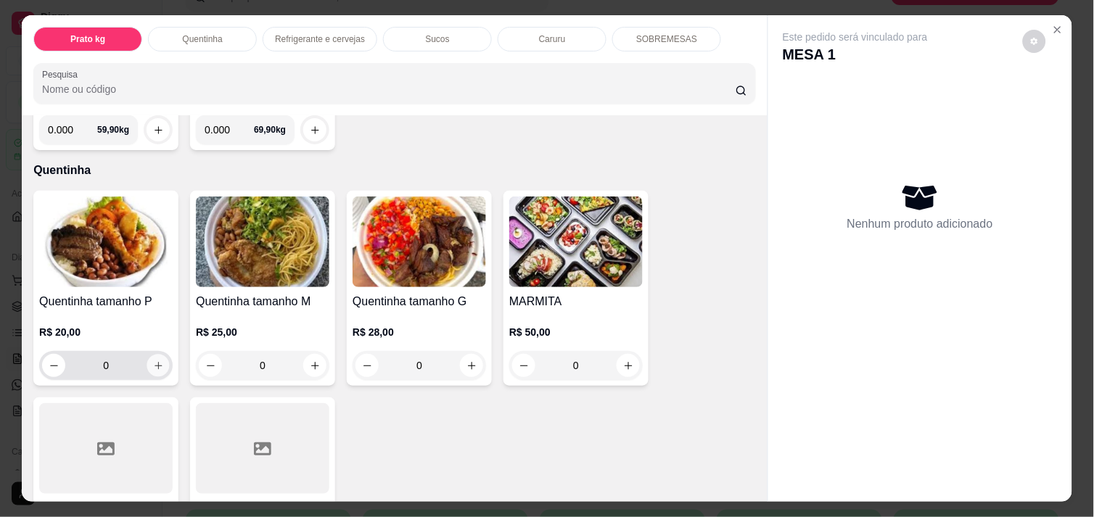
click at [153, 360] on icon "increase-product-quantity" at bounding box center [158, 365] width 11 height 11
type input "1"
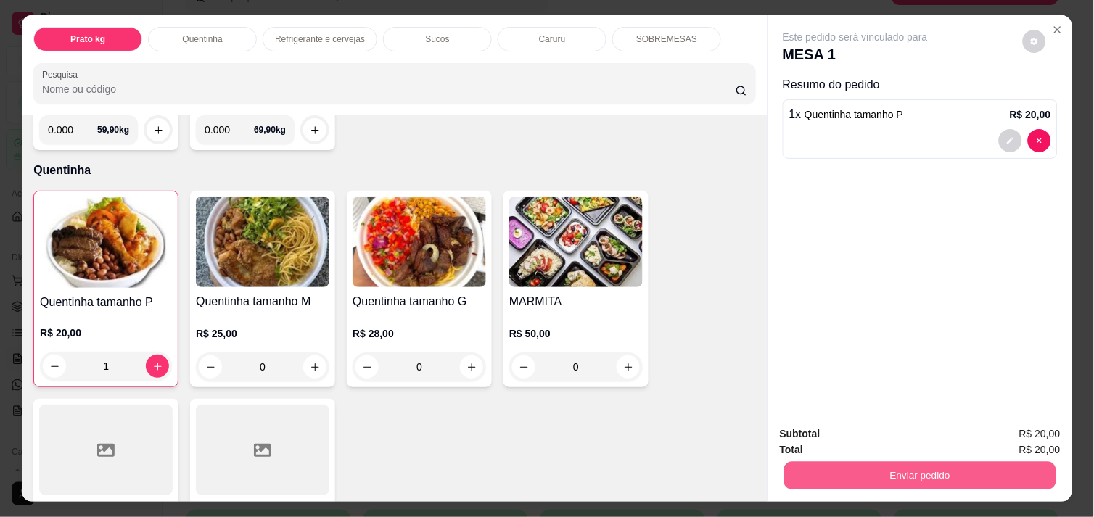
click at [902, 461] on button "Enviar pedido" at bounding box center [920, 475] width 272 height 28
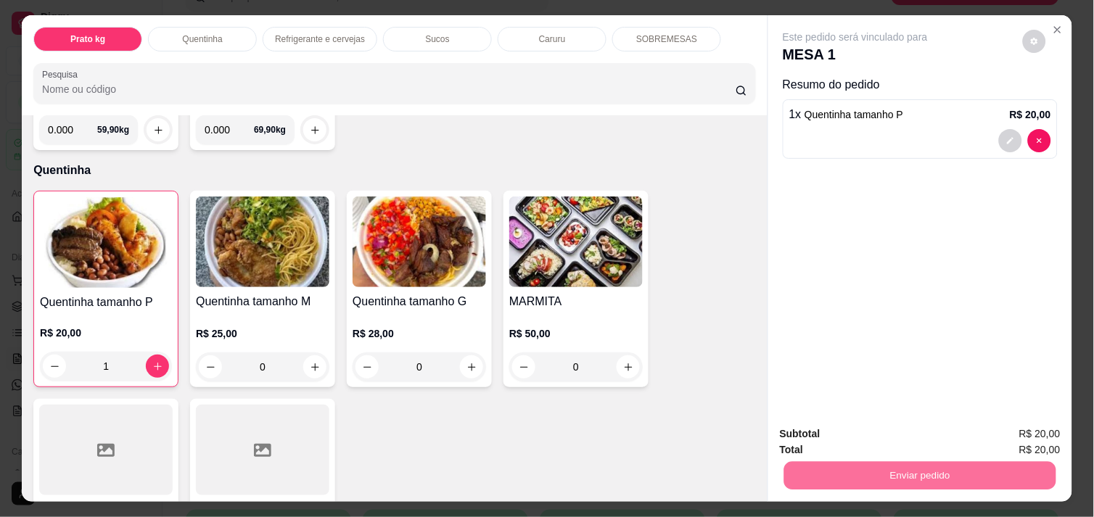
click at [1041, 423] on button "Enviar pedido" at bounding box center [1023, 434] width 80 height 27
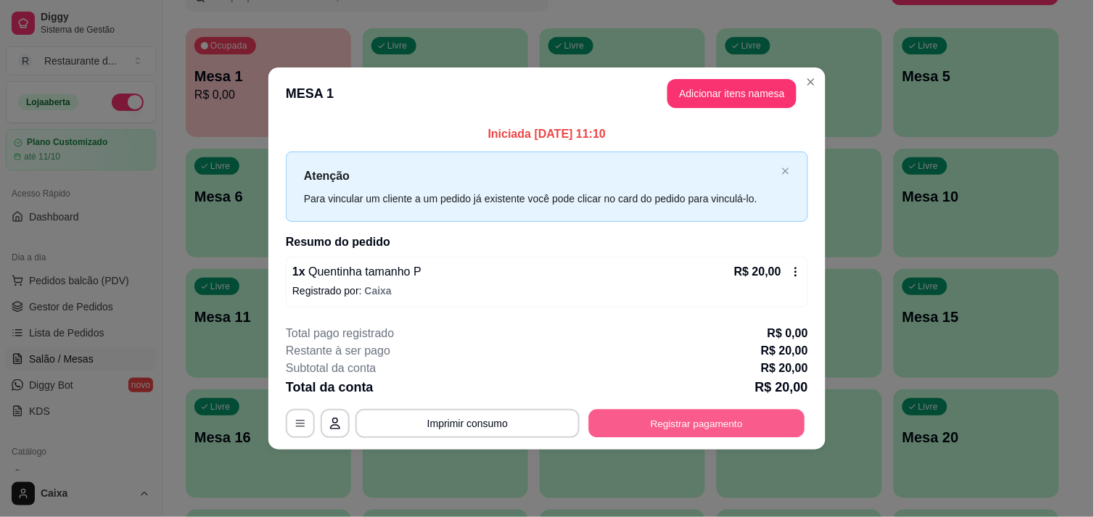
click at [748, 416] on button "Registrar pagamento" at bounding box center [697, 424] width 216 height 28
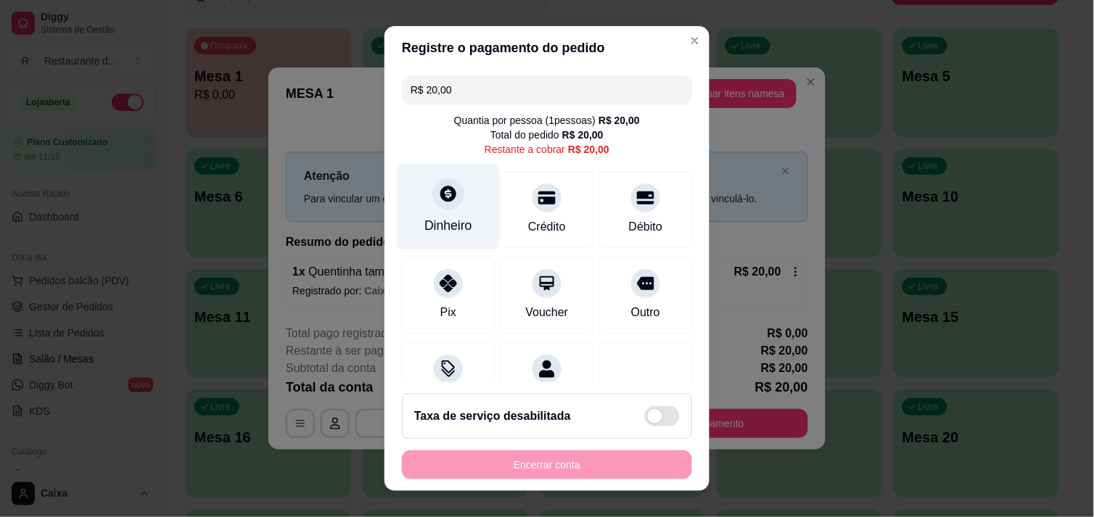
click at [432, 207] on div at bounding box center [448, 194] width 32 height 32
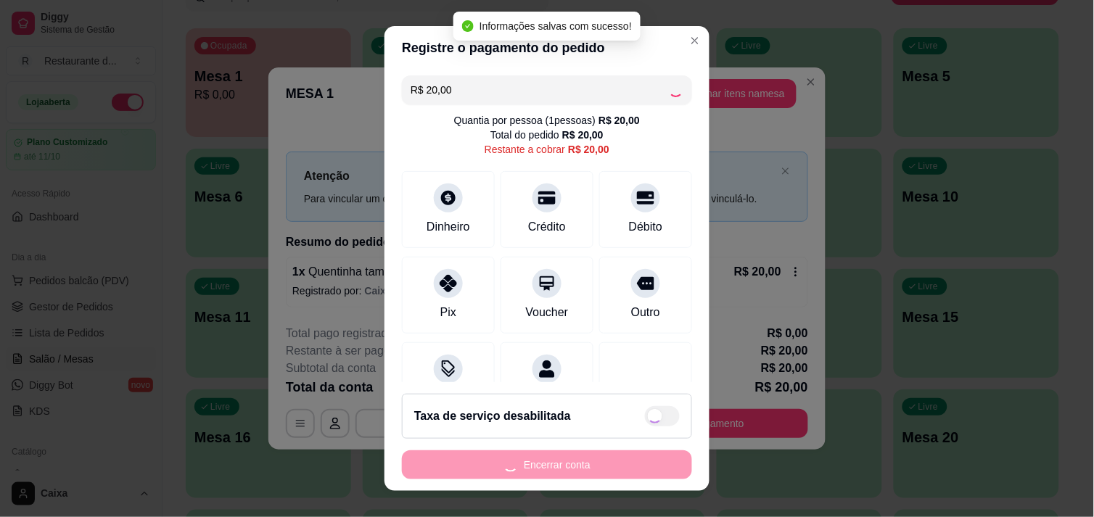
type input "R$ 0,00"
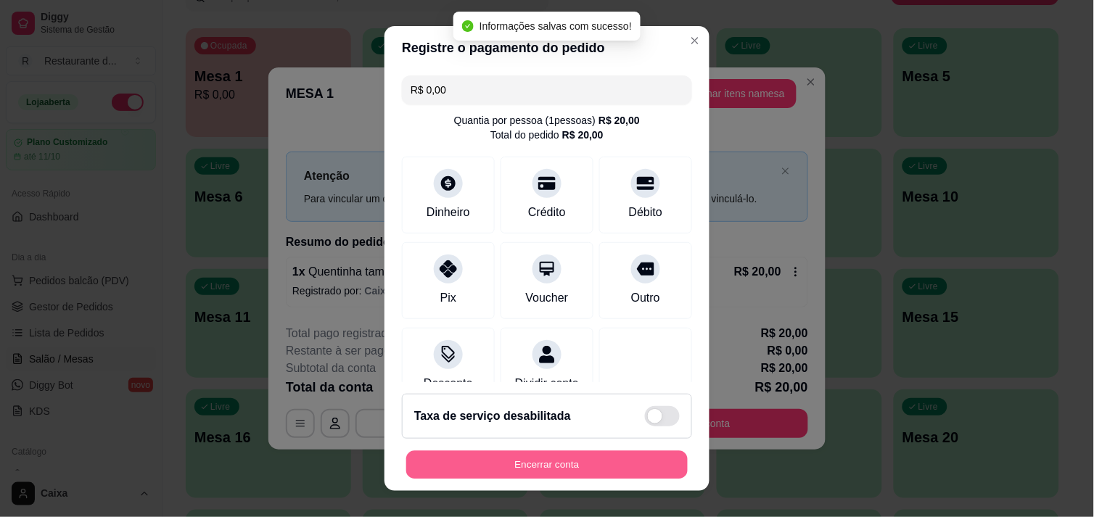
click at [545, 469] on button "Encerrar conta" at bounding box center [546, 465] width 281 height 28
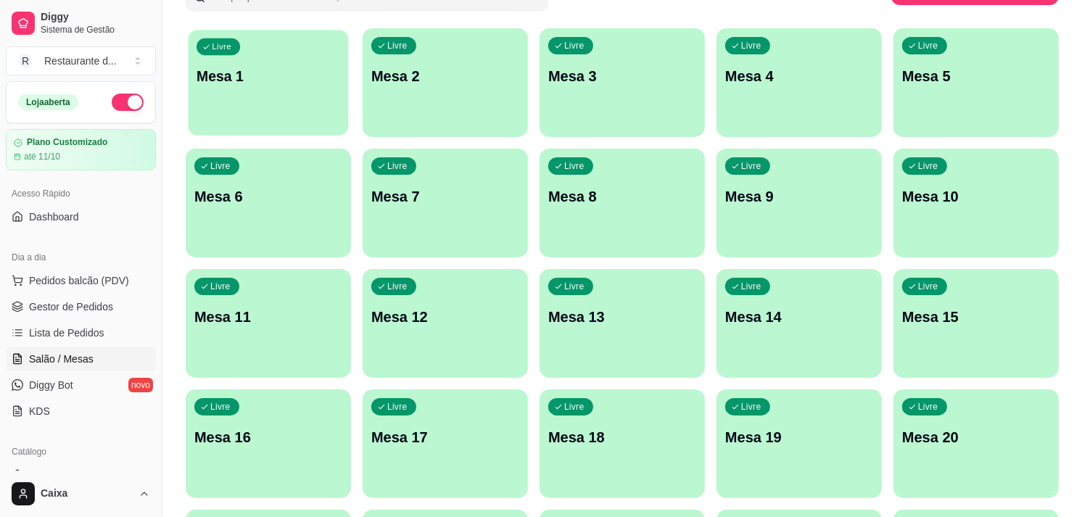
click at [302, 93] on div "Livre Mesa 1" at bounding box center [268, 74] width 160 height 88
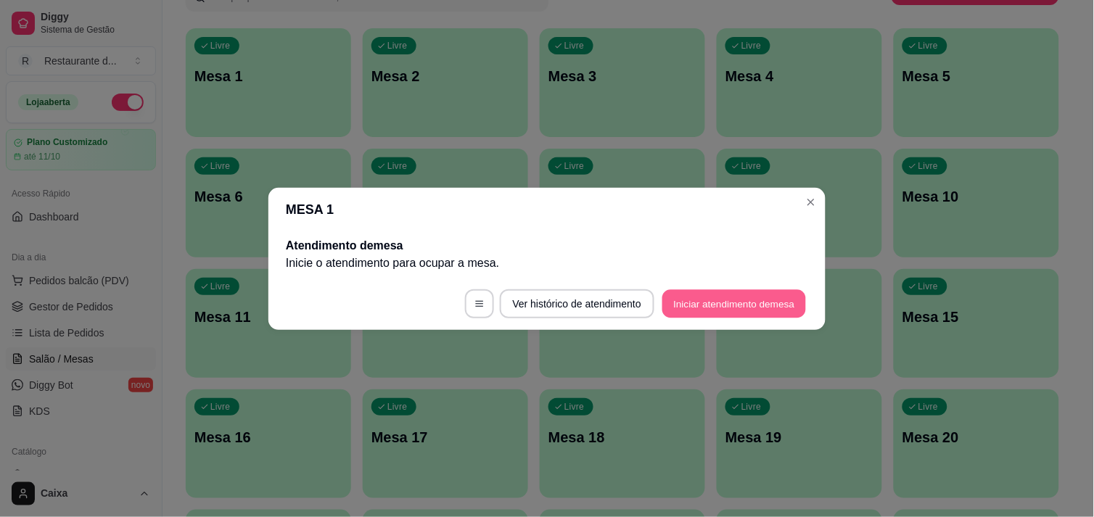
click at [734, 308] on button "Iniciar atendimento de mesa" at bounding box center [734, 303] width 144 height 28
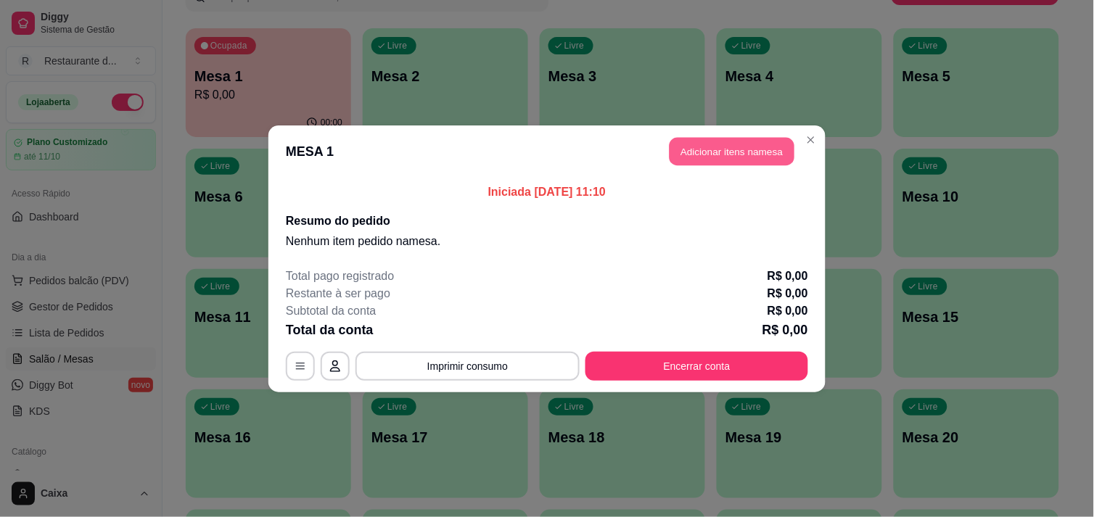
click at [724, 154] on button "Adicionar itens na mesa" at bounding box center [731, 151] width 125 height 28
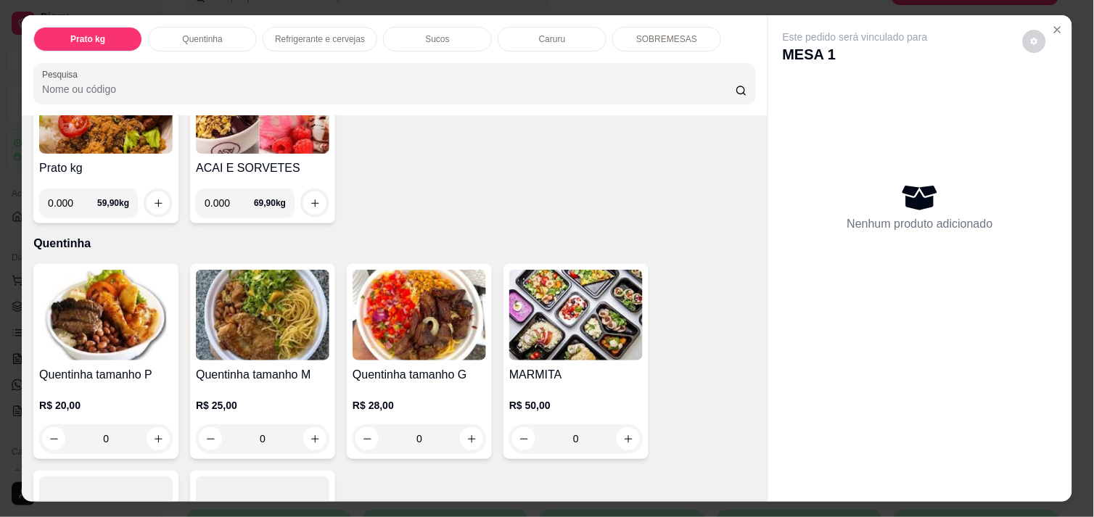
scroll to position [193, 0]
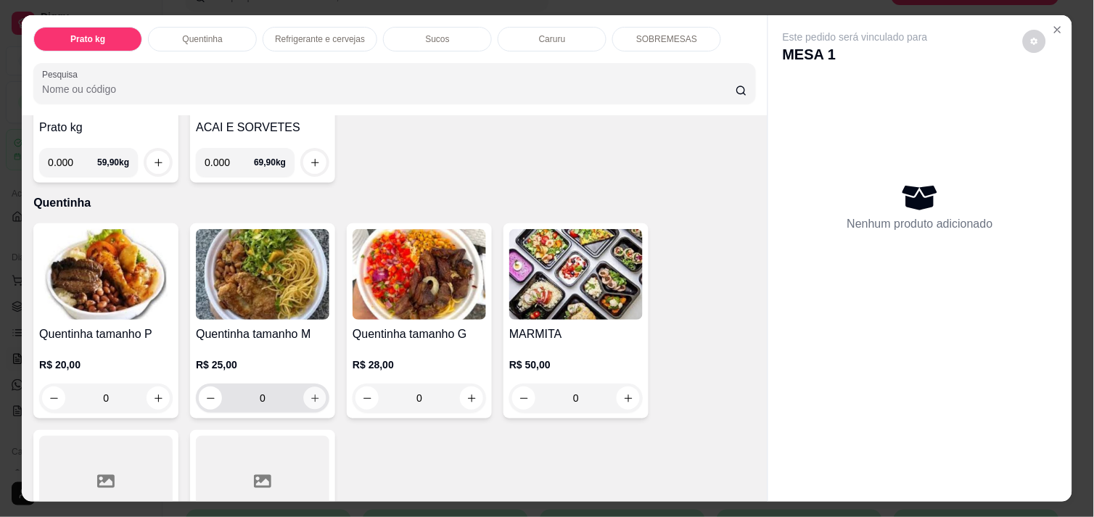
click at [310, 396] on icon "increase-product-quantity" at bounding box center [315, 398] width 11 height 11
type input "1"
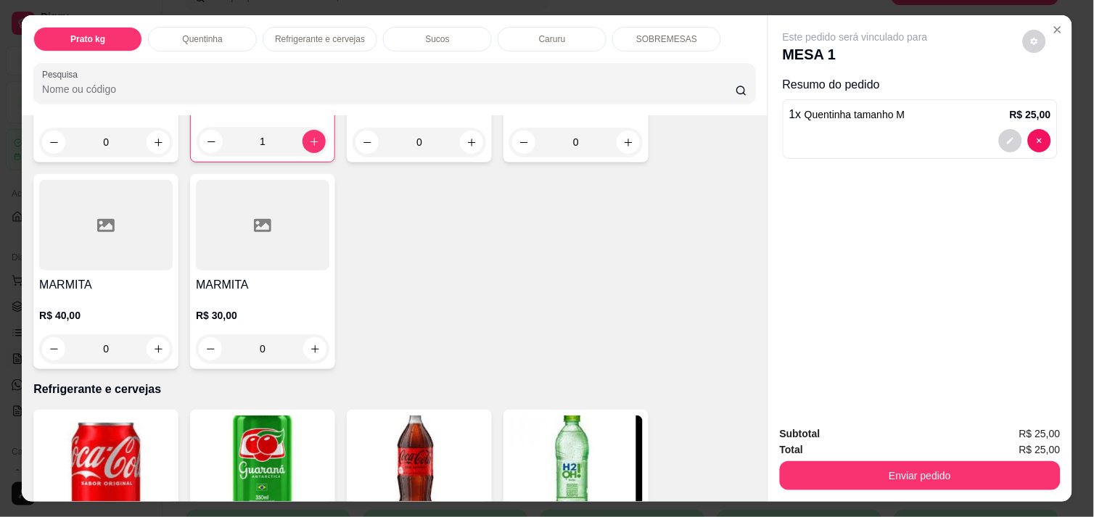
scroll to position [451, 0]
click at [310, 343] on icon "increase-product-quantity" at bounding box center [315, 348] width 11 height 11
type input "1"
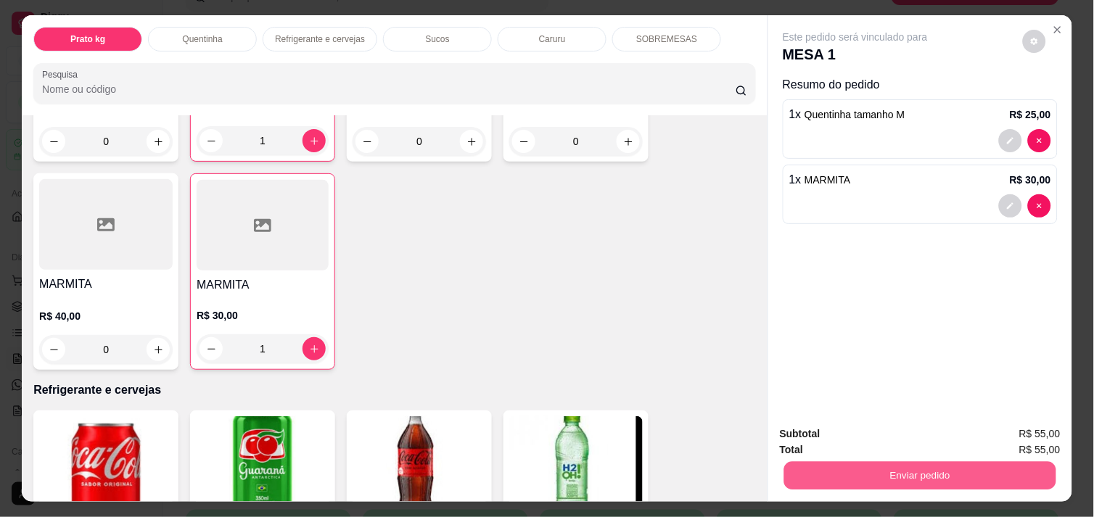
click at [981, 479] on button "Enviar pedido" at bounding box center [920, 475] width 272 height 28
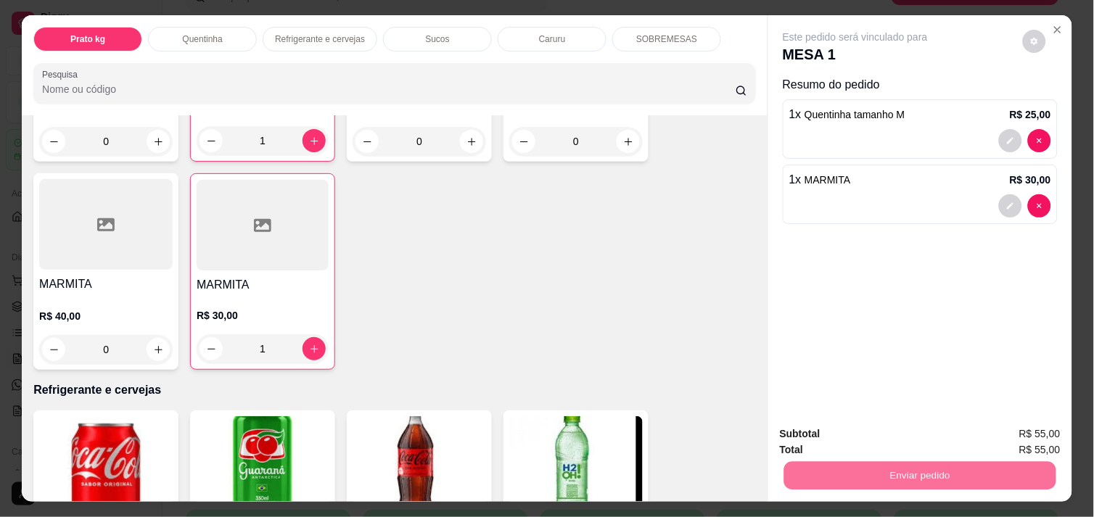
click at [1028, 429] on button "Enviar pedido" at bounding box center [1023, 434] width 80 height 27
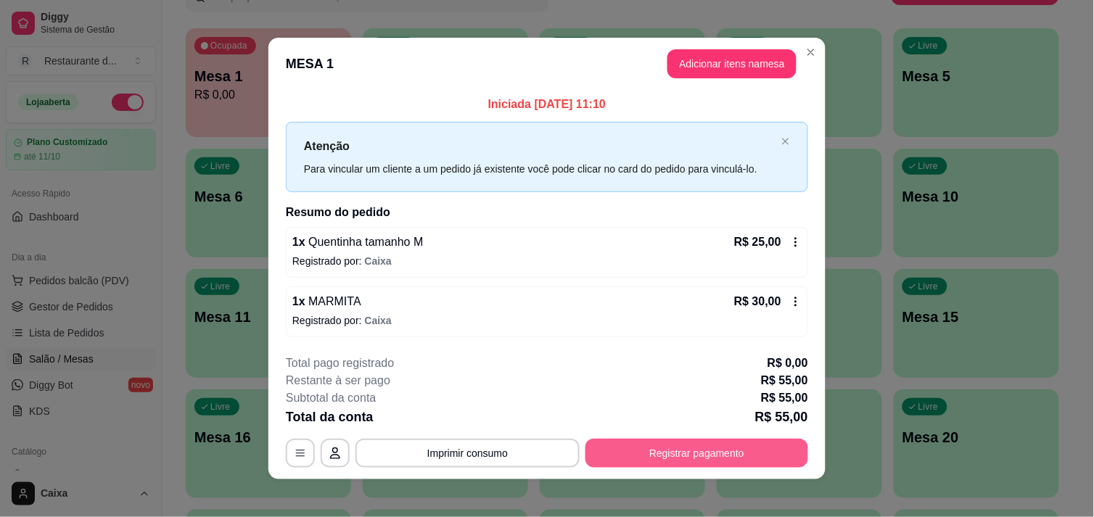
click at [641, 458] on button "Registrar pagamento" at bounding box center [696, 453] width 223 height 29
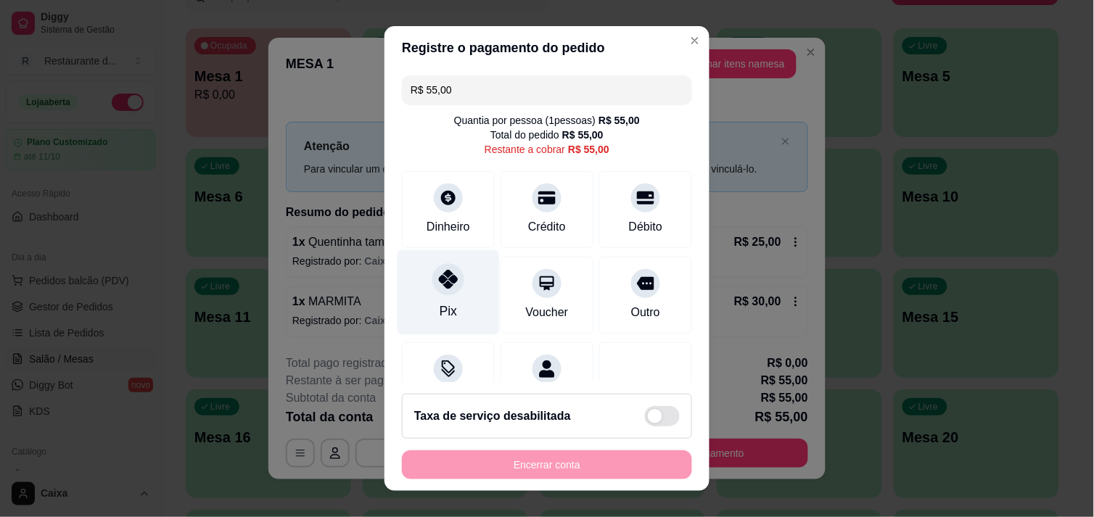
click at [440, 316] on div "Pix" at bounding box center [448, 311] width 17 height 19
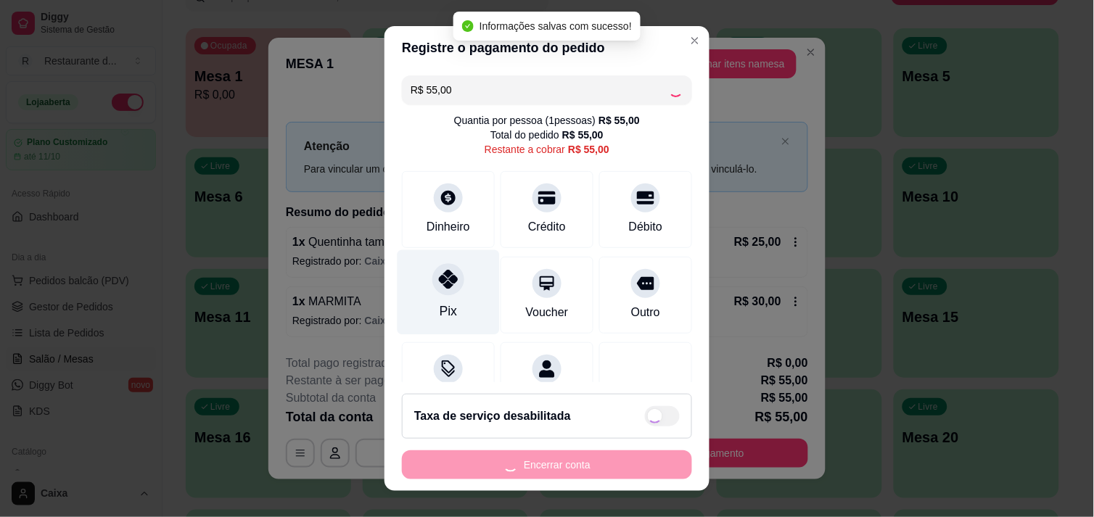
type input "R$ 0,00"
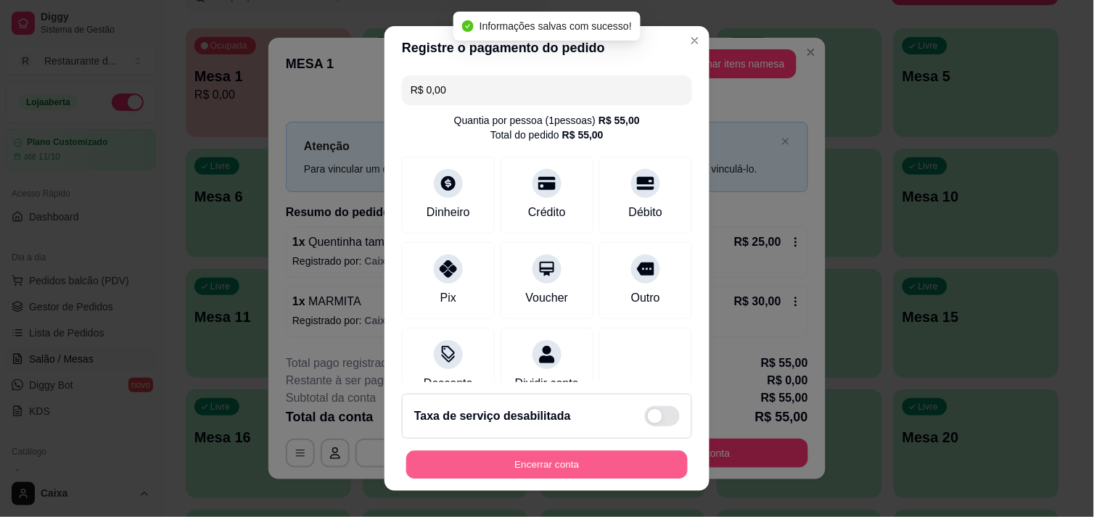
click at [532, 464] on button "Encerrar conta" at bounding box center [546, 465] width 281 height 28
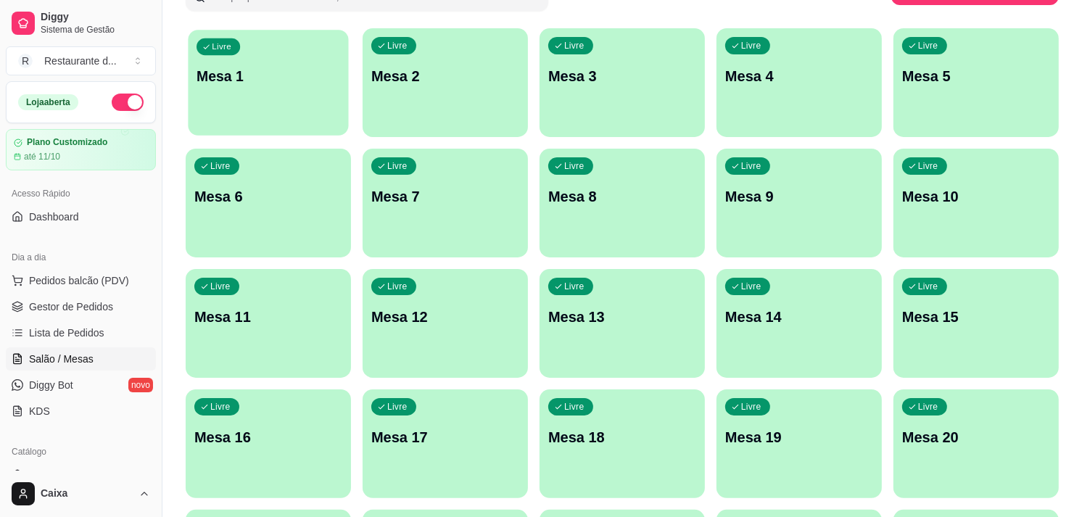
click at [313, 74] on p "Mesa 1" at bounding box center [269, 77] width 144 height 20
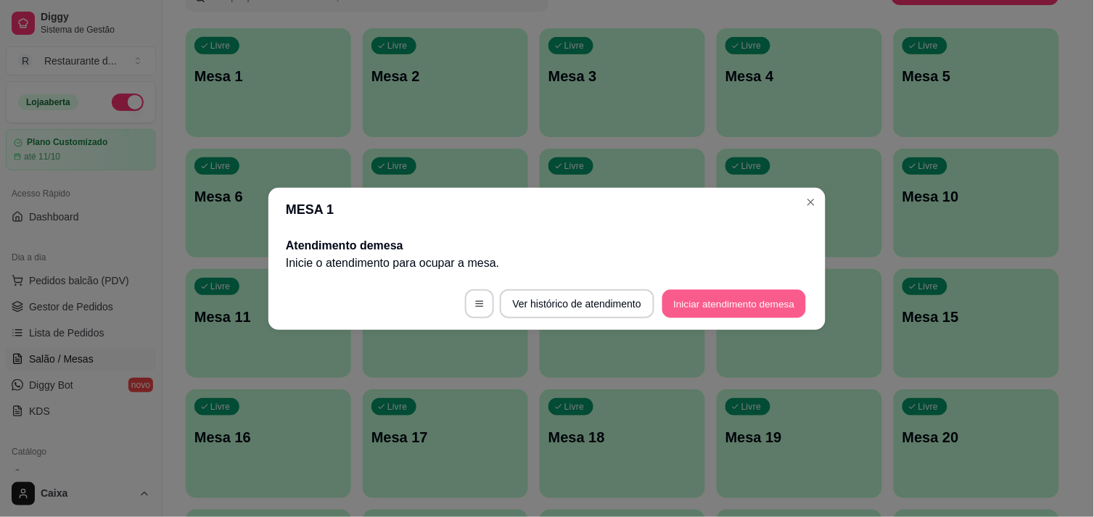
click at [734, 294] on button "Iniciar atendimento de mesa" at bounding box center [734, 303] width 144 height 28
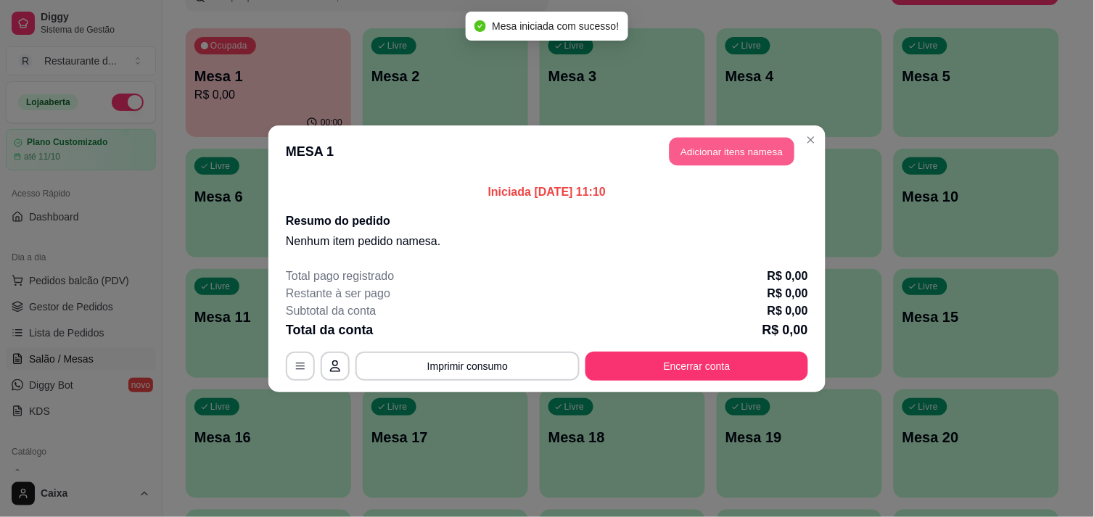
click at [740, 149] on button "Adicionar itens na mesa" at bounding box center [731, 151] width 125 height 28
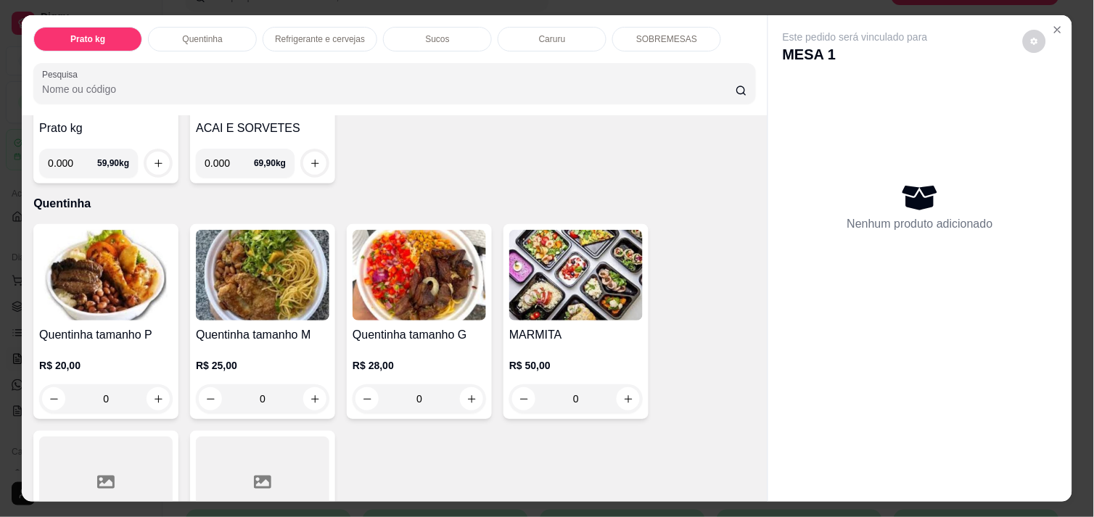
scroll to position [226, 0]
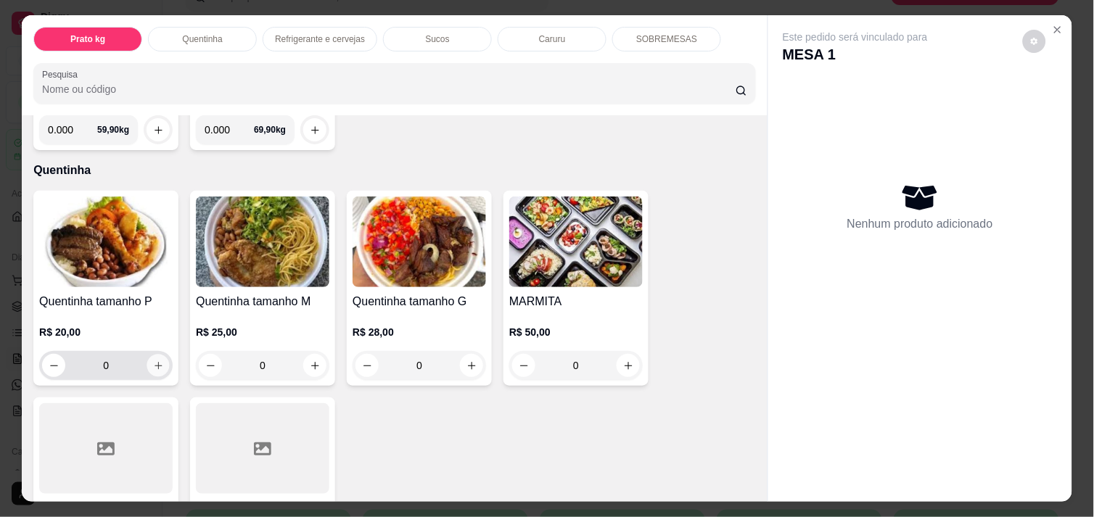
click at [156, 360] on icon "increase-product-quantity" at bounding box center [158, 365] width 11 height 11
type input "1"
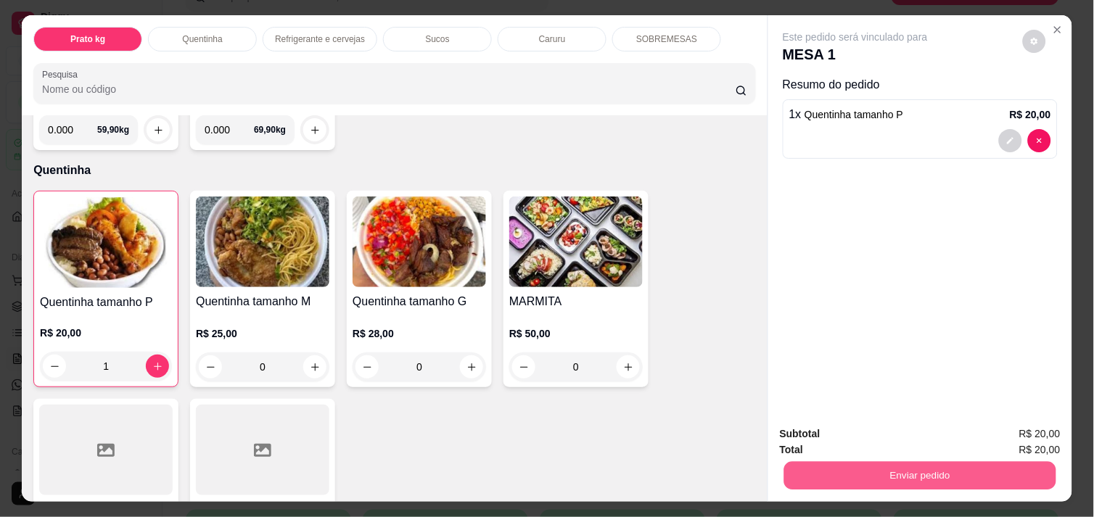
click at [887, 469] on button "Enviar pedido" at bounding box center [920, 475] width 272 height 28
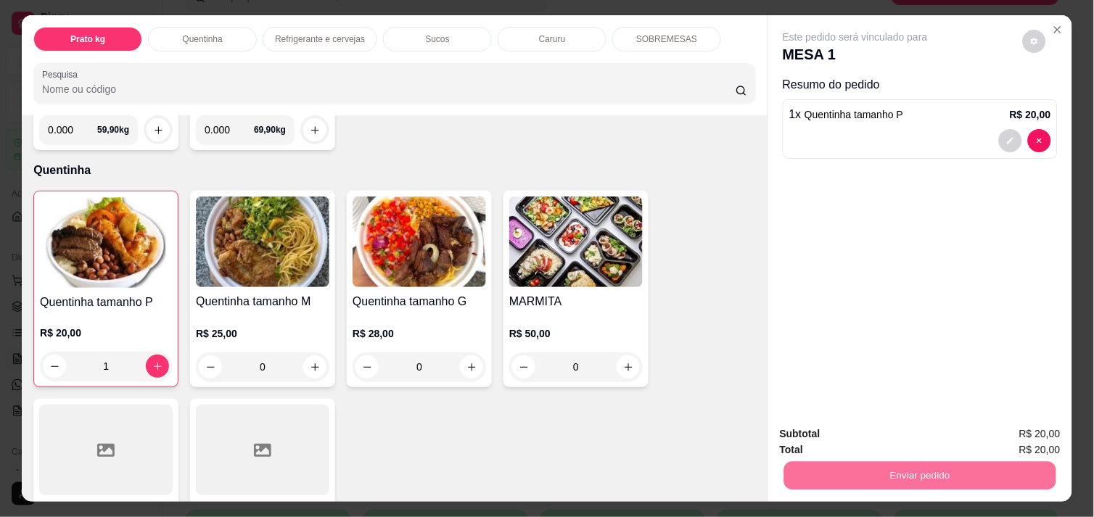
click at [1010, 439] on button "Enviar pedido" at bounding box center [1023, 434] width 80 height 27
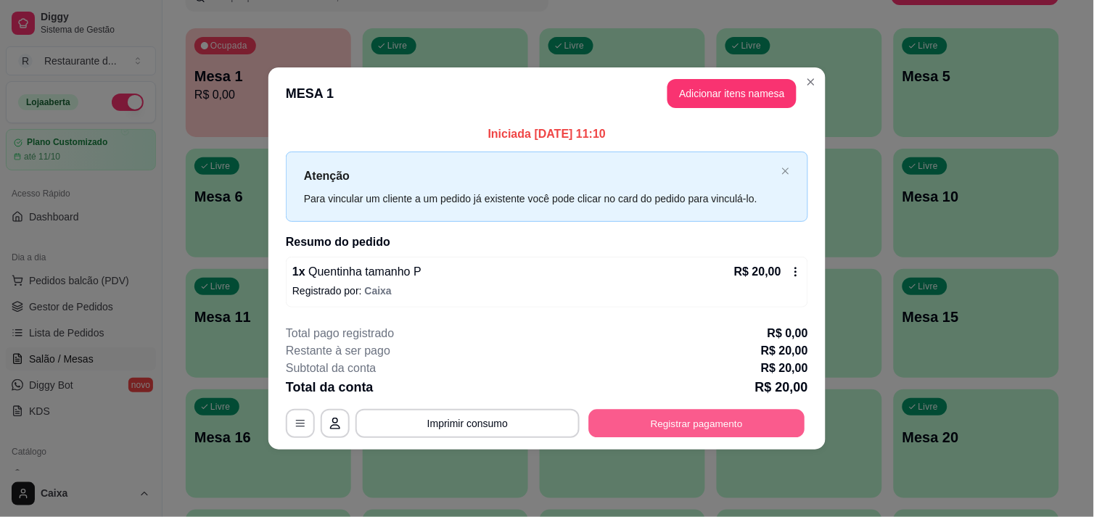
click at [717, 416] on button "Registrar pagamento" at bounding box center [697, 424] width 216 height 28
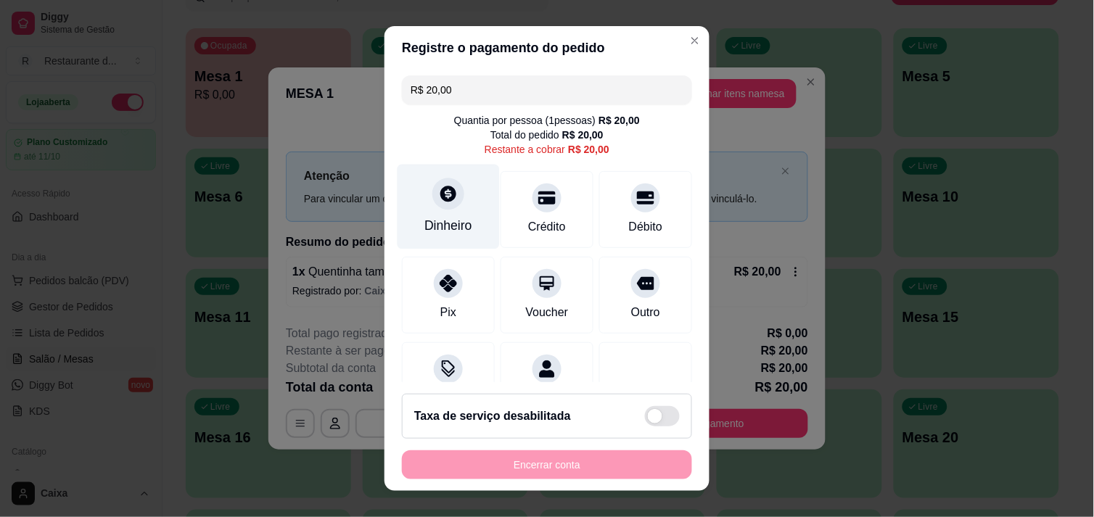
click at [444, 197] on icon at bounding box center [448, 194] width 16 height 16
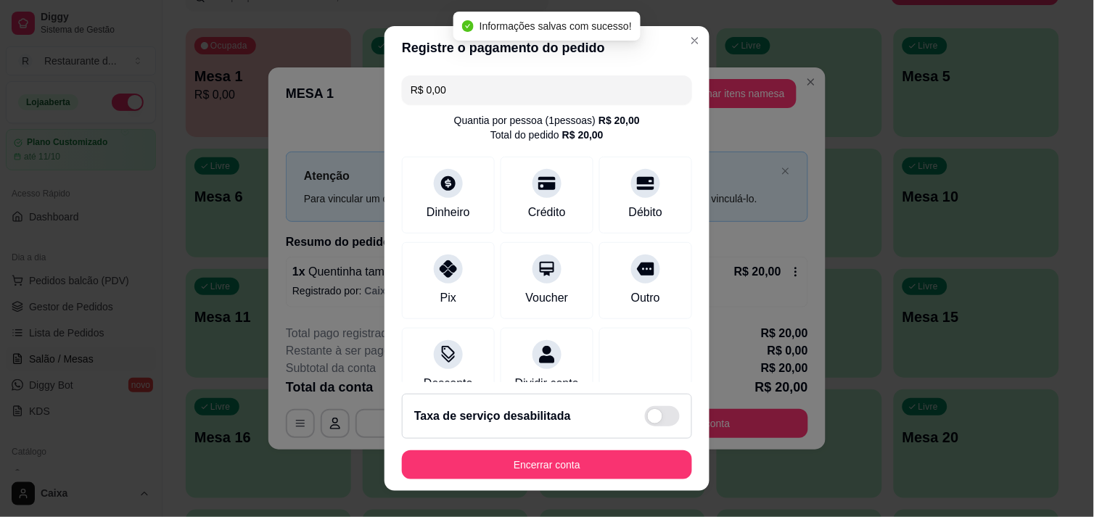
type input "R$ 0,00"
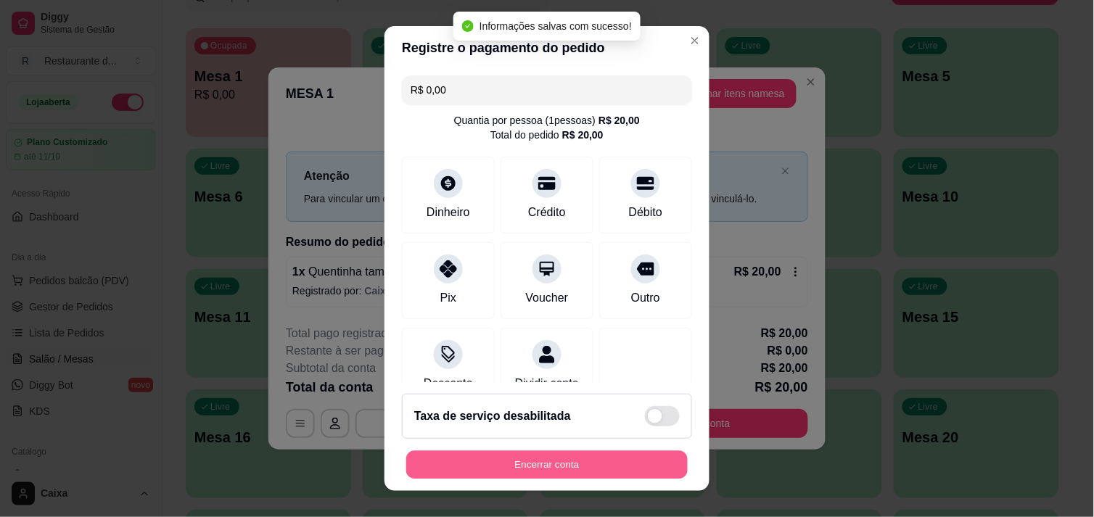
click at [583, 473] on button "Encerrar conta" at bounding box center [546, 465] width 281 height 28
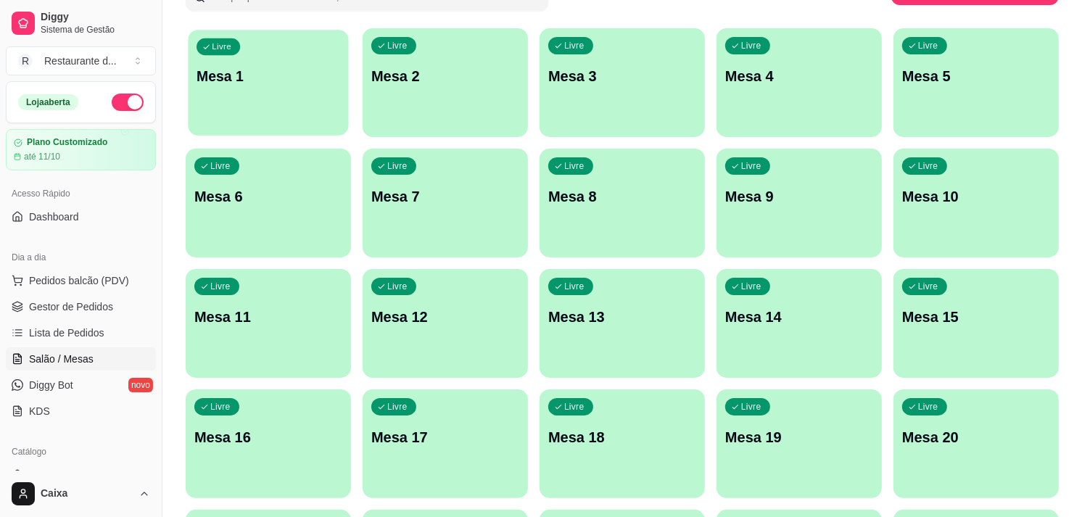
click at [296, 67] on p "Mesa 1" at bounding box center [269, 77] width 144 height 20
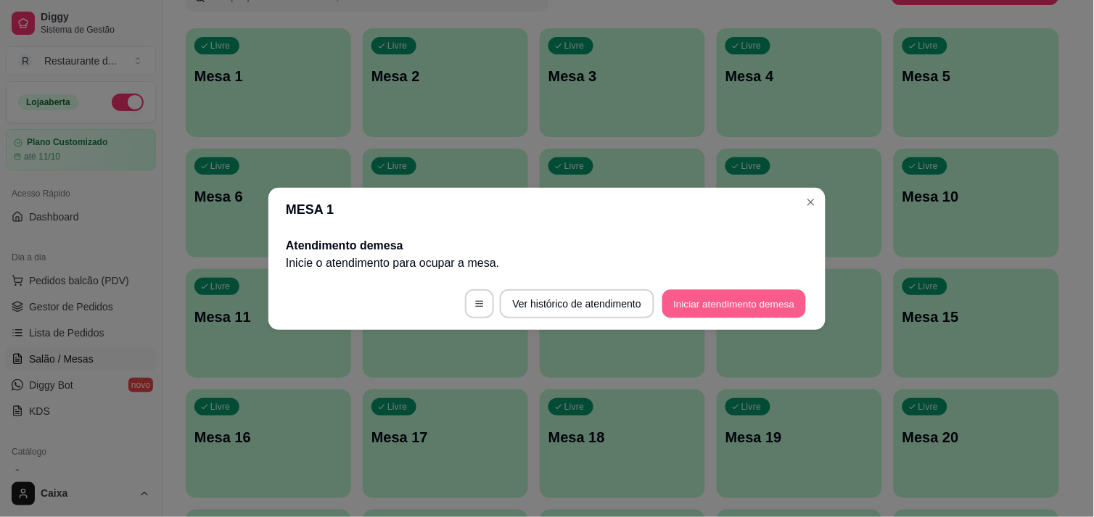
click at [737, 302] on button "Iniciar atendimento de mesa" at bounding box center [734, 303] width 144 height 28
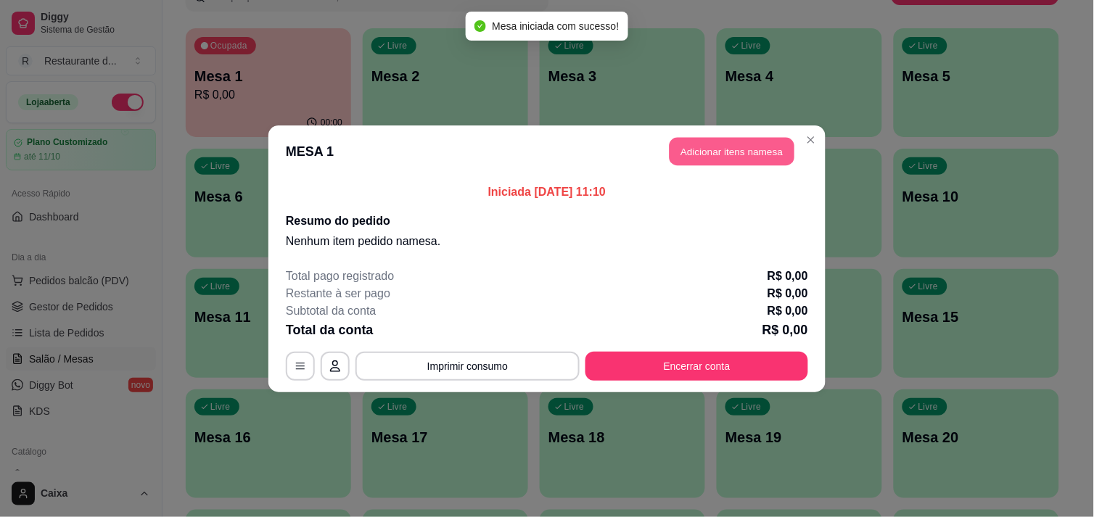
click at [744, 148] on button "Adicionar itens na mesa" at bounding box center [731, 151] width 125 height 28
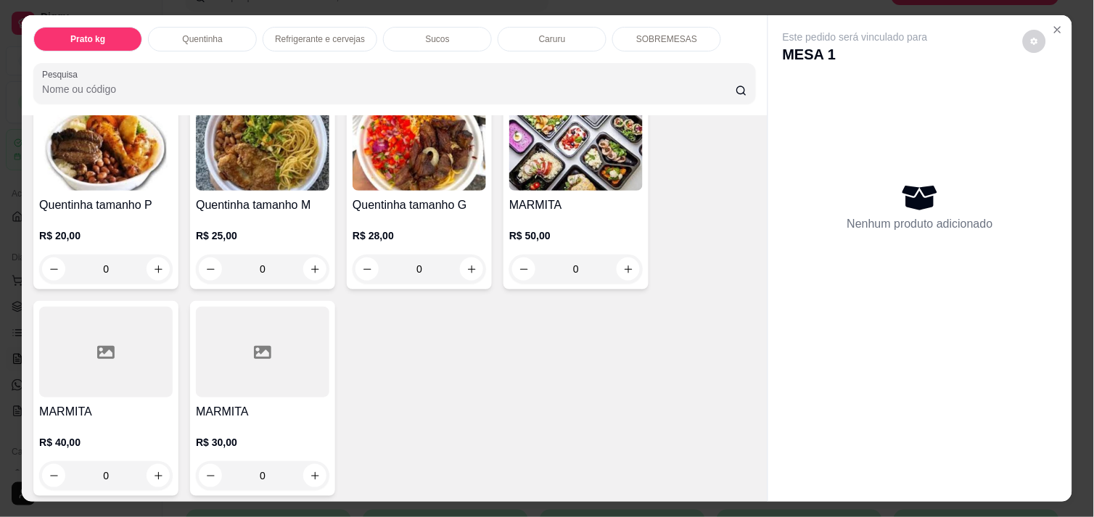
scroll to position [354, 0]
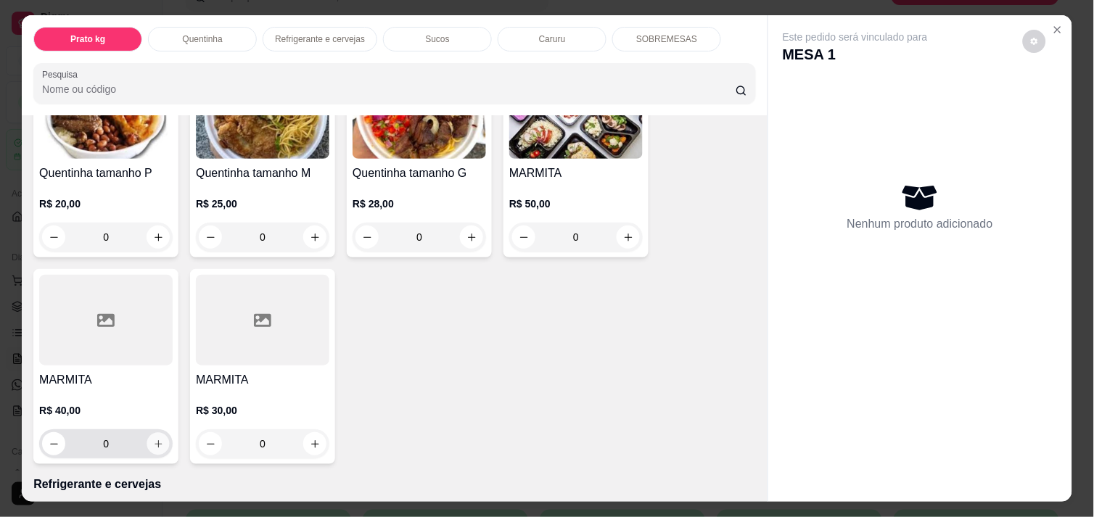
click at [147, 433] on button "increase-product-quantity" at bounding box center [158, 444] width 22 height 22
type input "1"
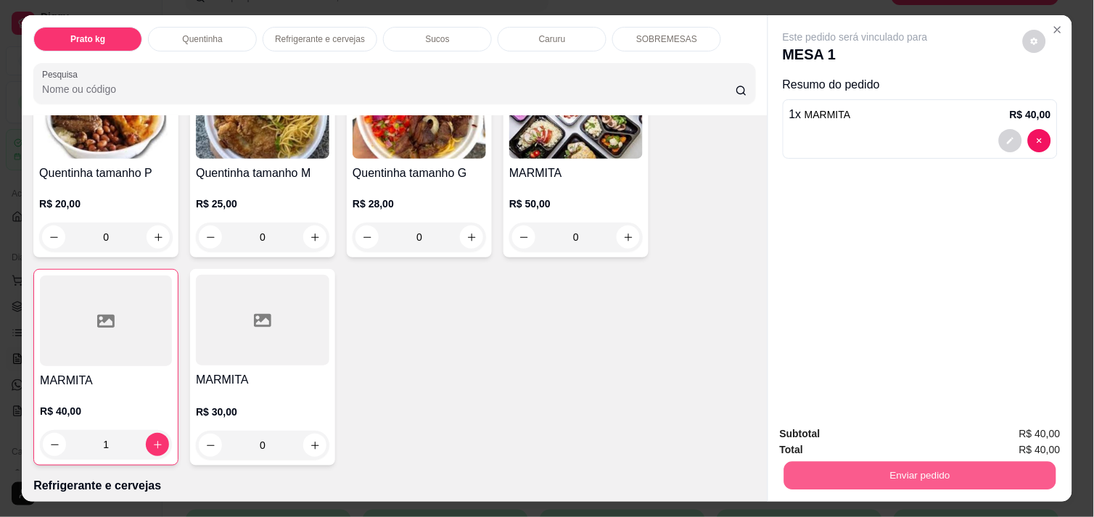
click at [885, 471] on button "Enviar pedido" at bounding box center [920, 475] width 272 height 28
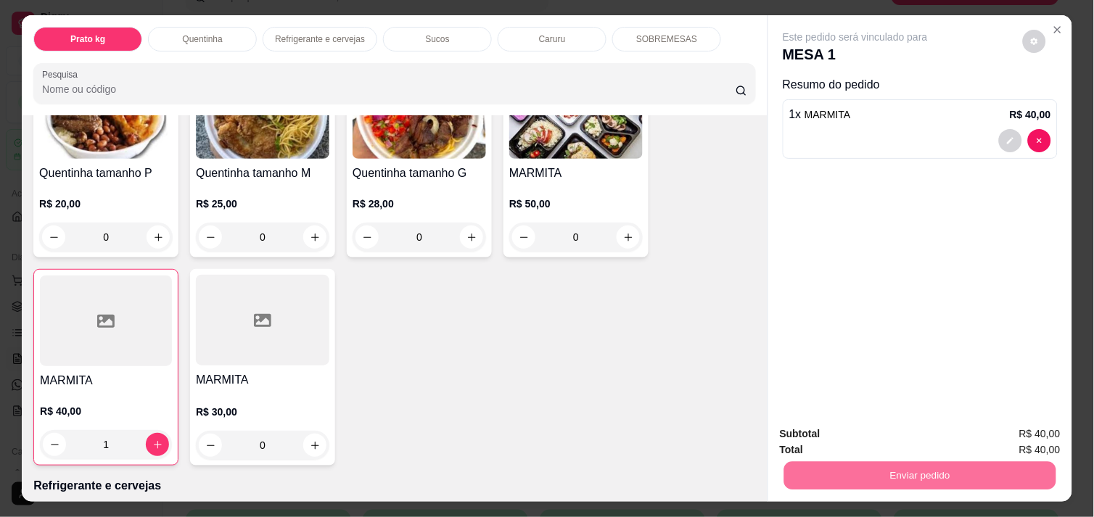
click at [1014, 428] on button "Enviar pedido" at bounding box center [1023, 434] width 80 height 27
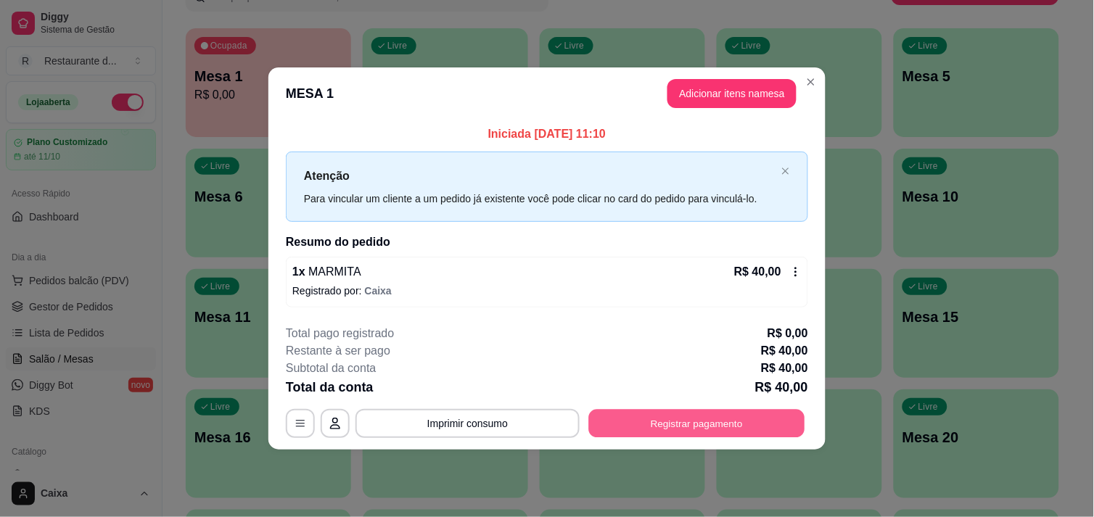
click at [706, 412] on button "Registrar pagamento" at bounding box center [697, 424] width 216 height 28
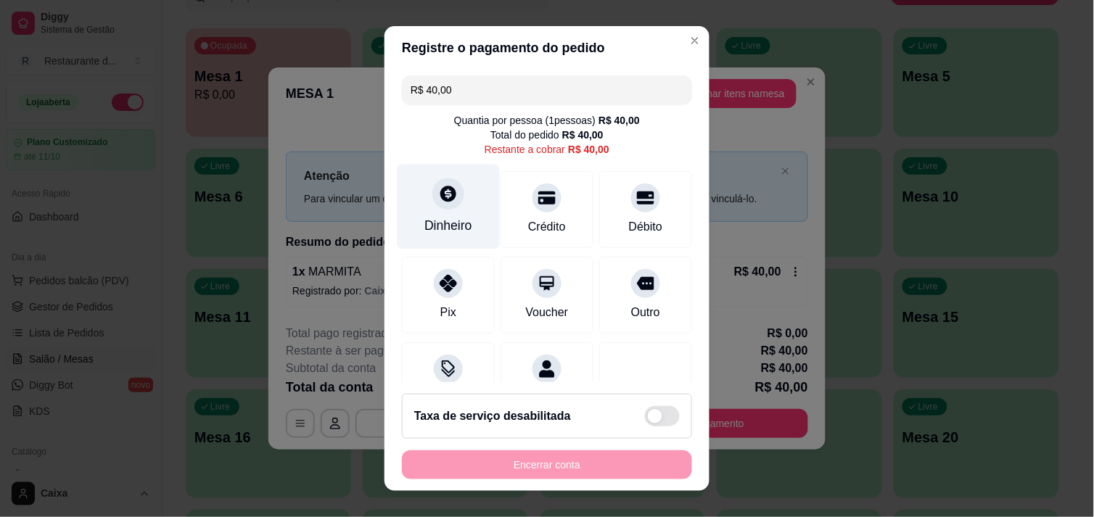
click at [442, 182] on div at bounding box center [448, 194] width 32 height 32
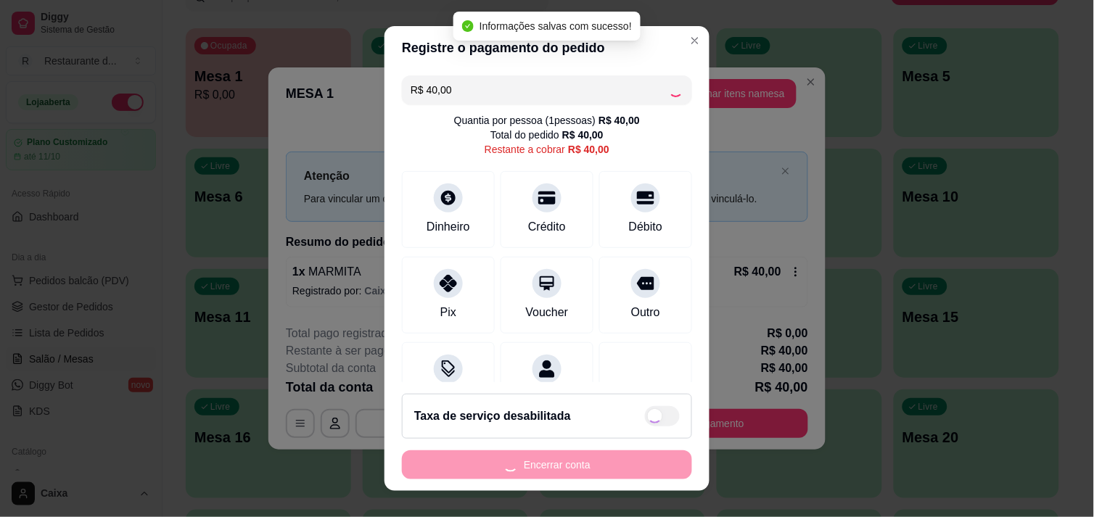
type input "R$ 0,00"
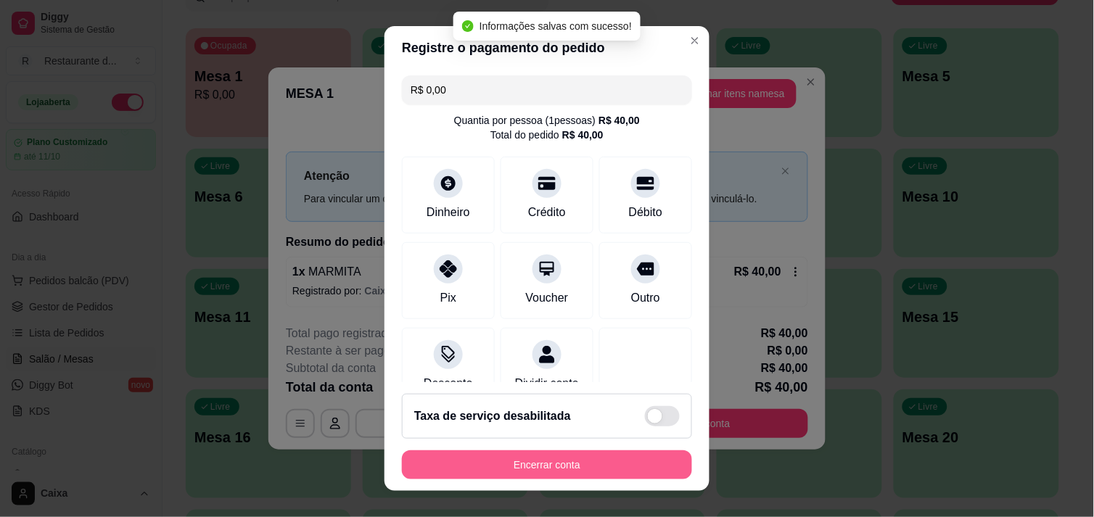
click at [600, 469] on button "Encerrar conta" at bounding box center [547, 464] width 290 height 29
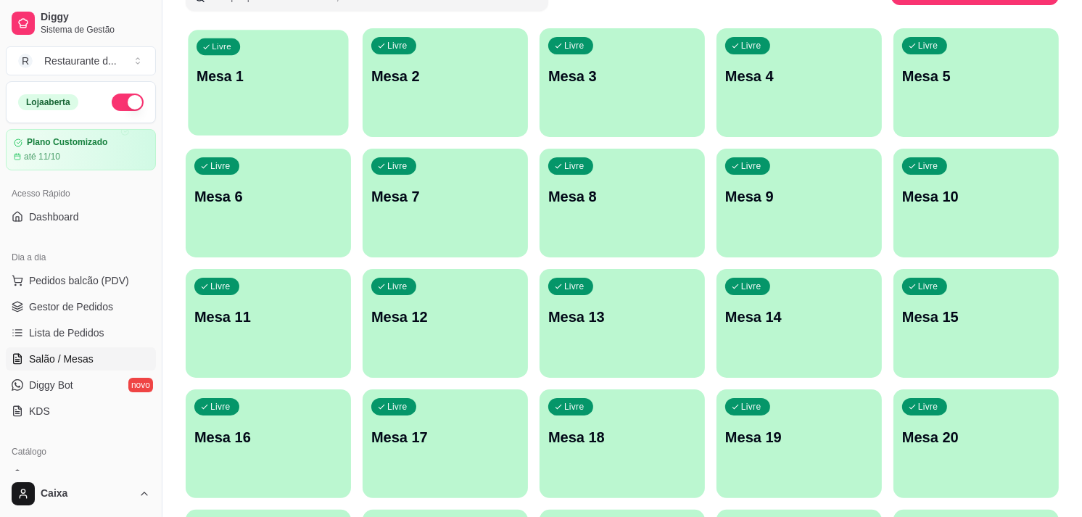
click at [259, 81] on p "Mesa 1" at bounding box center [269, 77] width 144 height 20
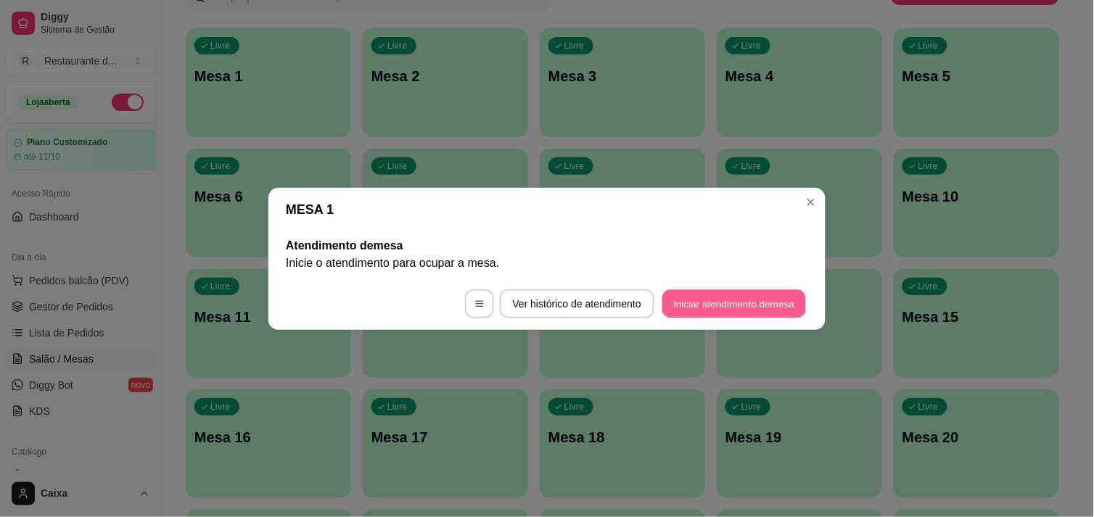
click at [772, 307] on button "Iniciar atendimento de mesa" at bounding box center [734, 303] width 144 height 28
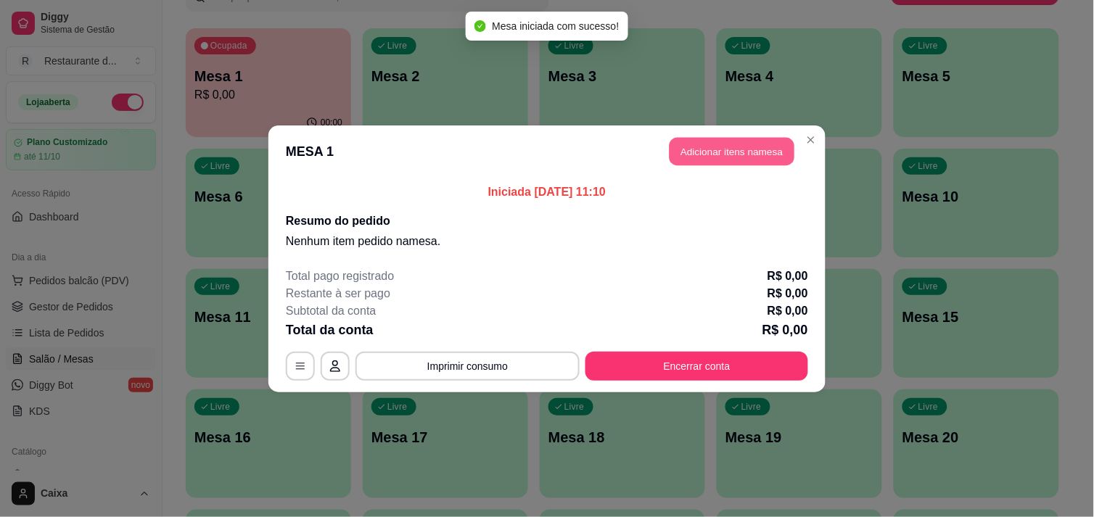
click at [743, 149] on button "Adicionar itens na mesa" at bounding box center [731, 151] width 125 height 28
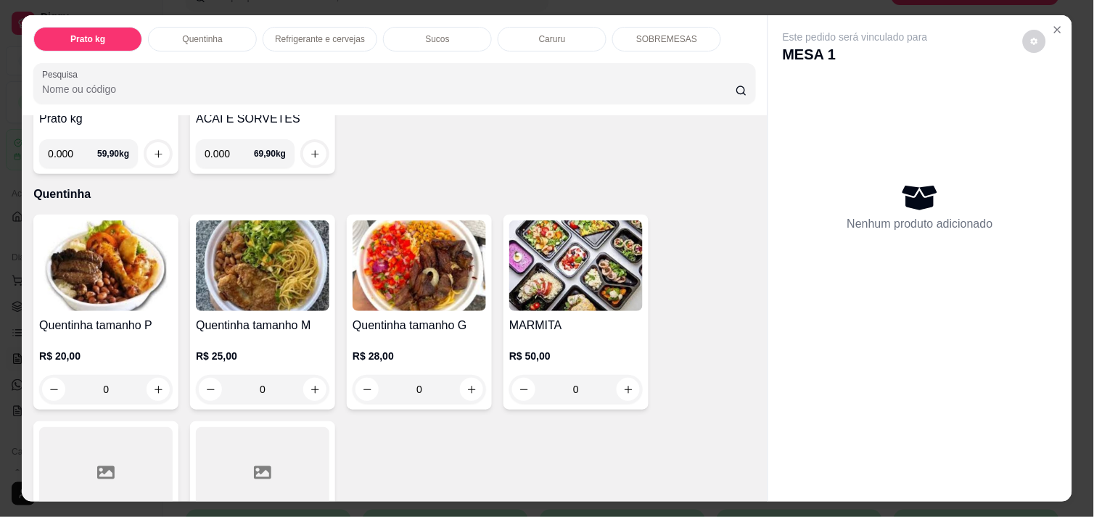
scroll to position [226, 0]
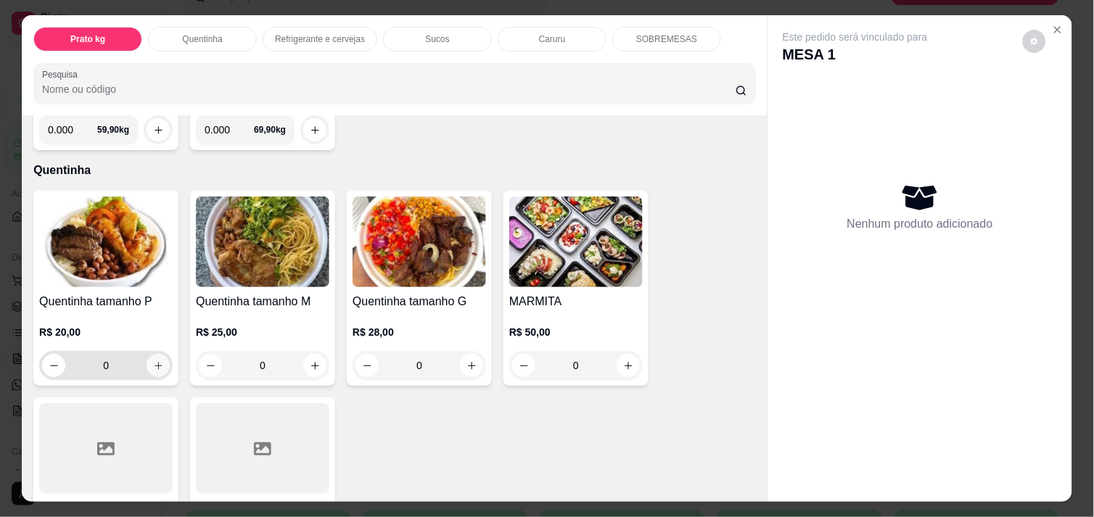
click at [153, 360] on icon "increase-product-quantity" at bounding box center [158, 365] width 11 height 11
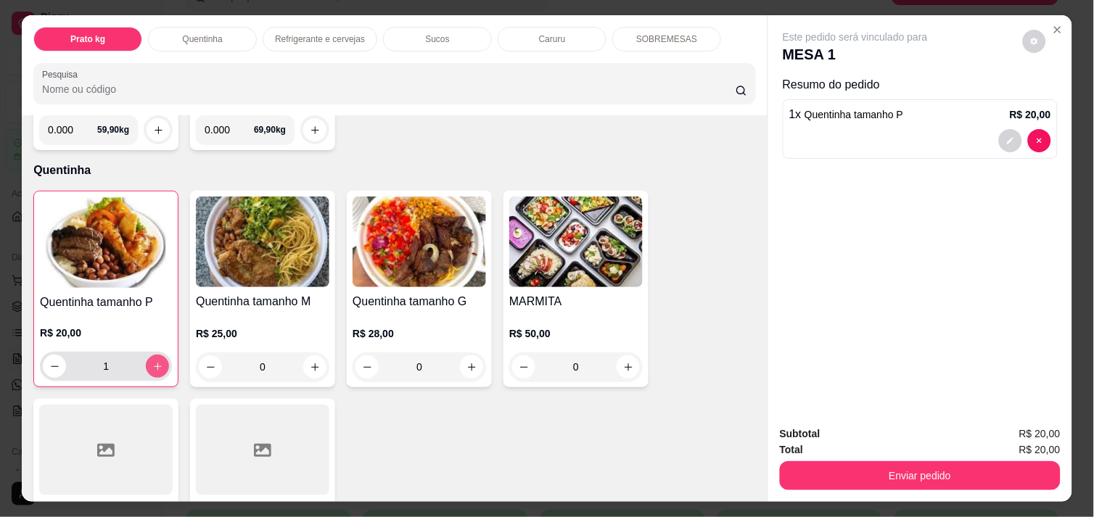
type input "1"
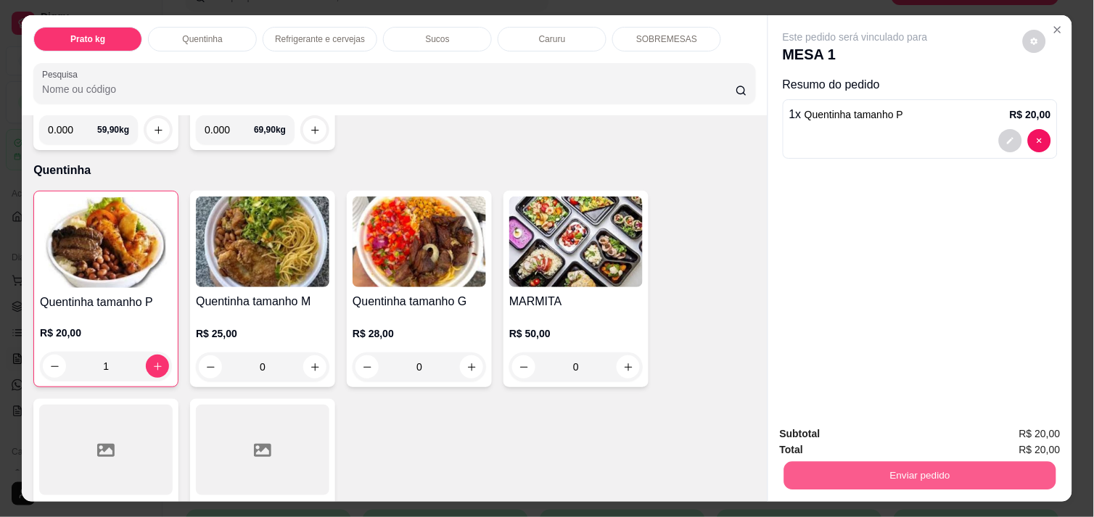
click at [879, 461] on button "Enviar pedido" at bounding box center [920, 475] width 272 height 28
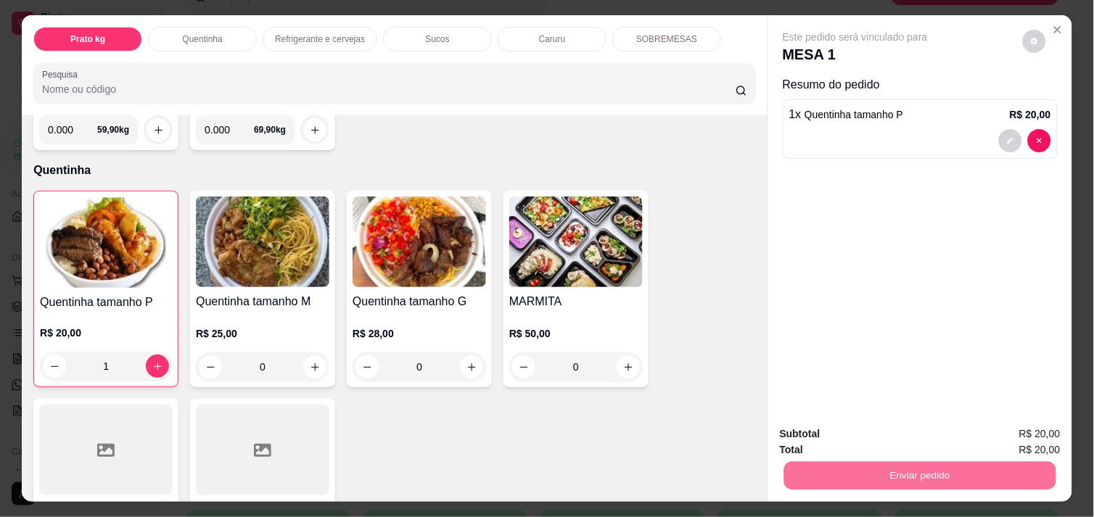
click at [1048, 423] on button "Enviar pedido" at bounding box center [1023, 434] width 80 height 27
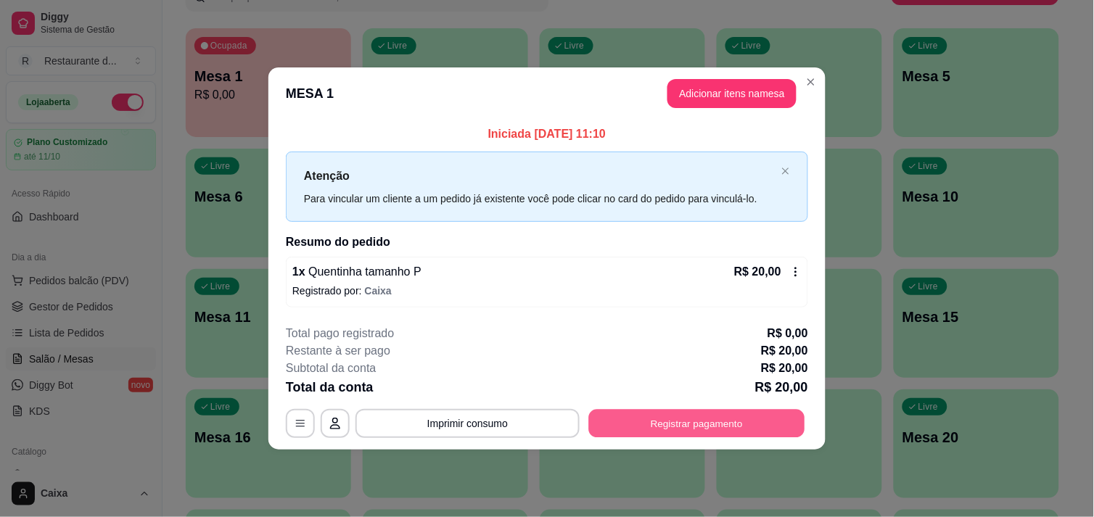
click at [716, 422] on button "Registrar pagamento" at bounding box center [697, 424] width 216 height 28
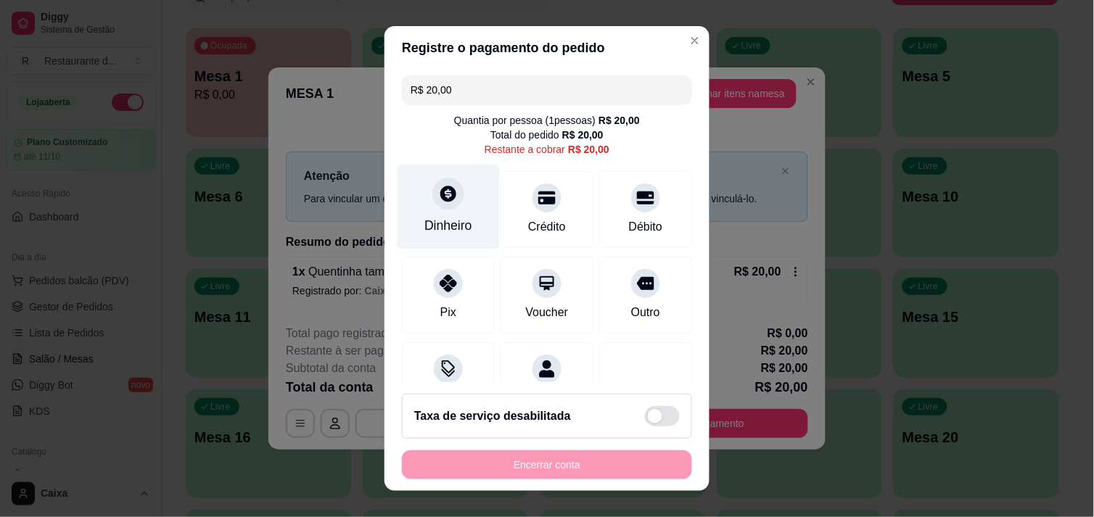
click at [461, 203] on div "Dinheiro" at bounding box center [448, 206] width 102 height 85
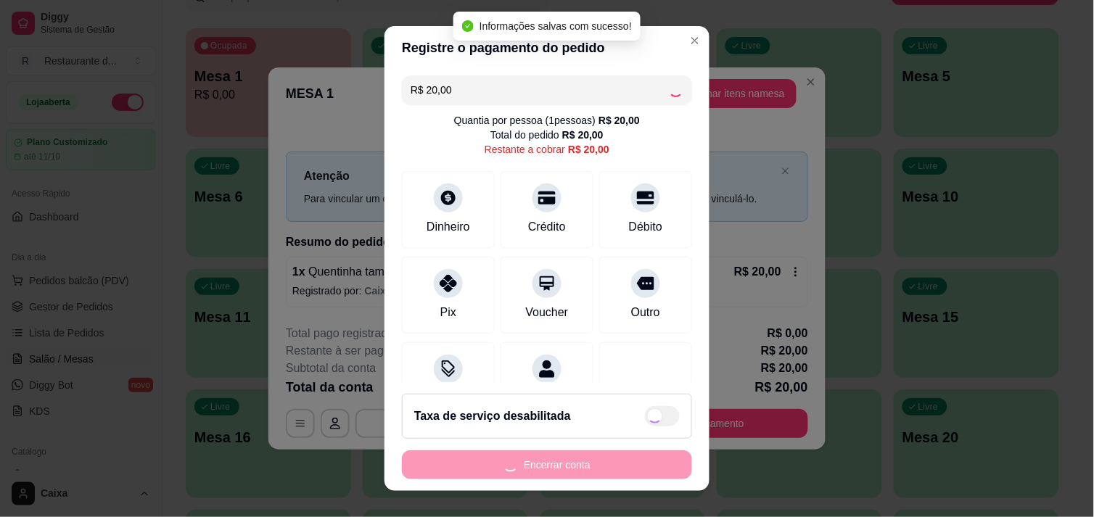
type input "R$ 0,00"
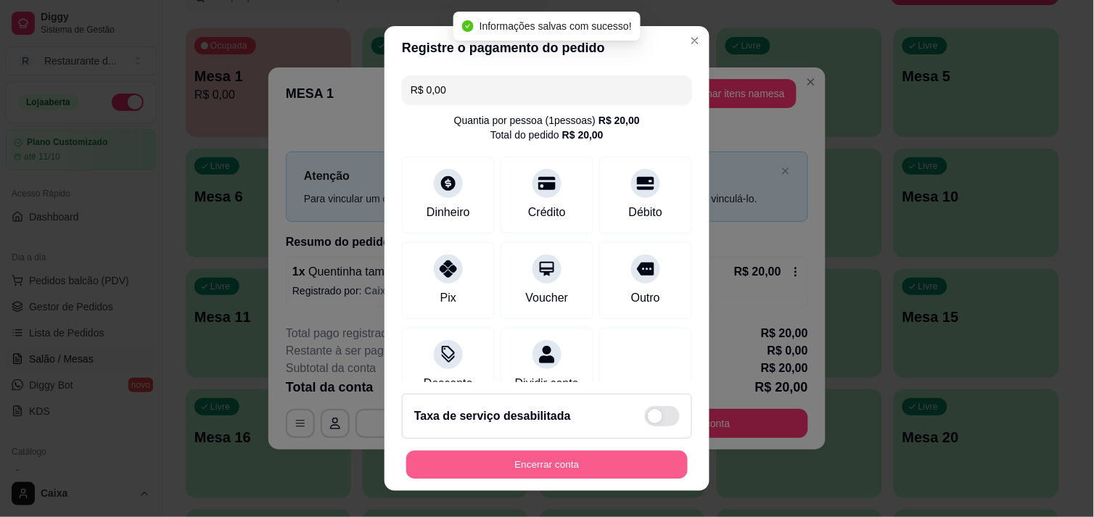
click at [526, 460] on button "Encerrar conta" at bounding box center [546, 465] width 281 height 28
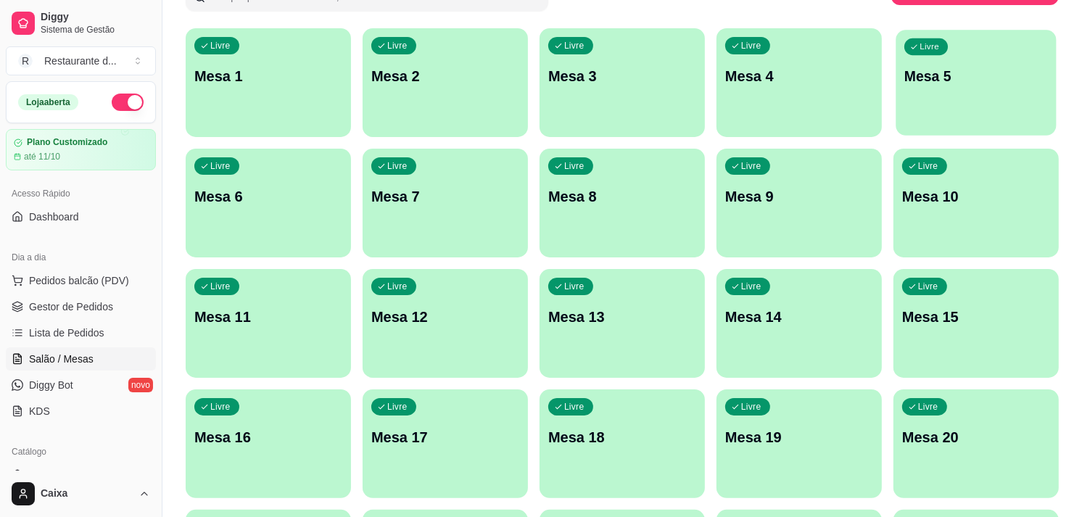
click at [956, 104] on div "Livre Mesa 5" at bounding box center [976, 74] width 160 height 88
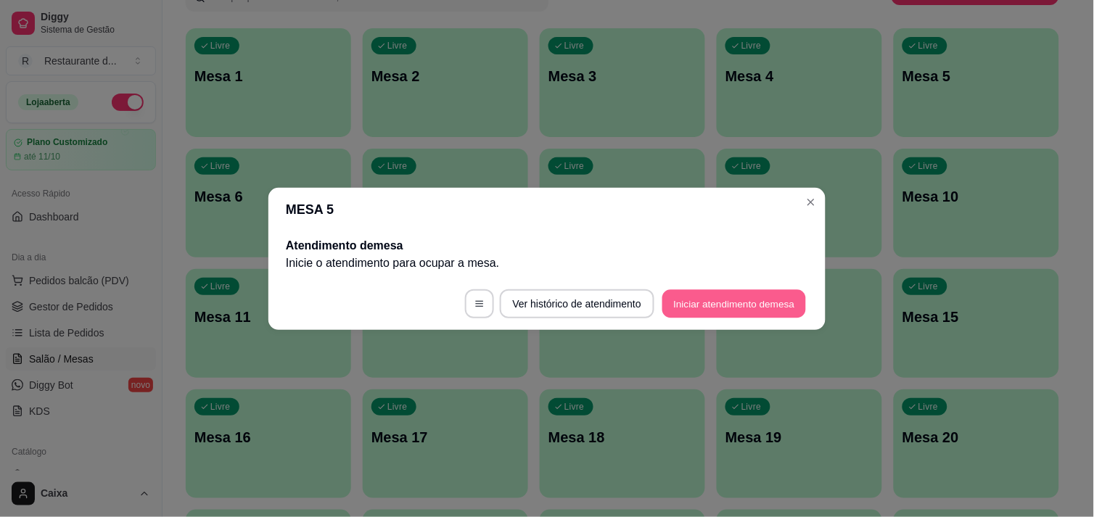
click at [770, 302] on button "Iniciar atendimento de mesa" at bounding box center [734, 303] width 144 height 28
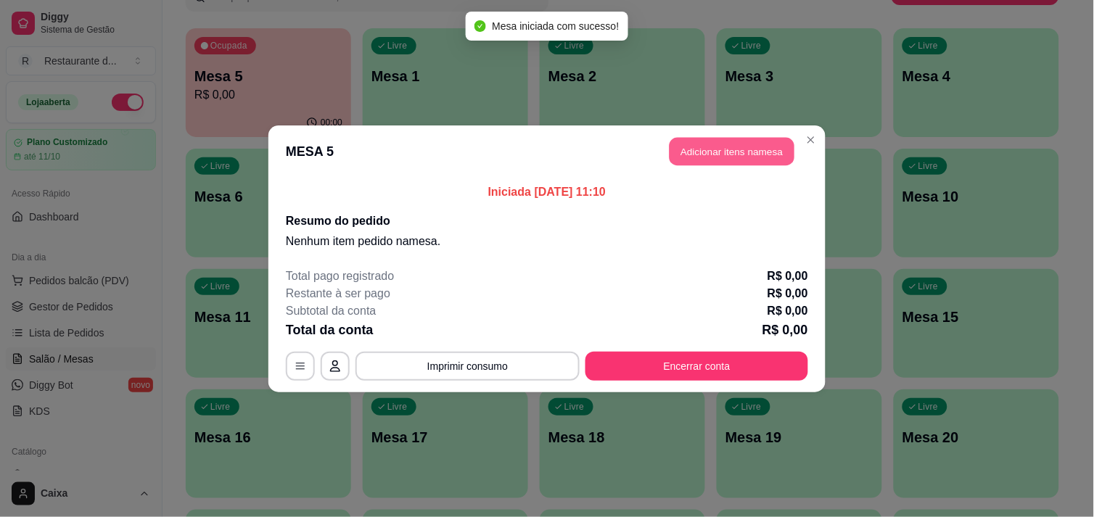
click at [727, 144] on button "Adicionar itens na mesa" at bounding box center [731, 151] width 125 height 28
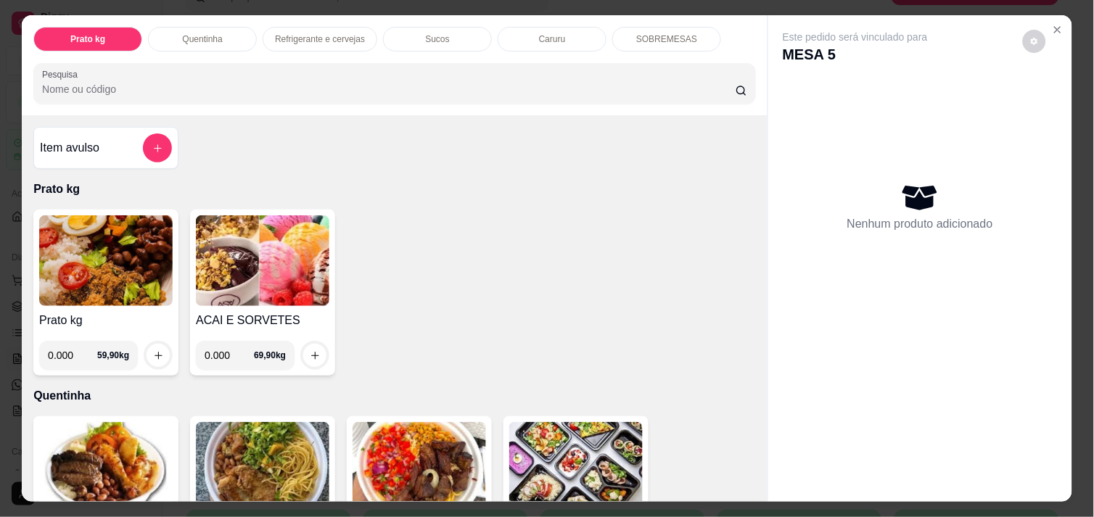
click at [66, 348] on input "0.000" at bounding box center [72, 355] width 49 height 29
type input "0.270"
click at [153, 350] on icon "increase-product-quantity" at bounding box center [158, 355] width 11 height 11
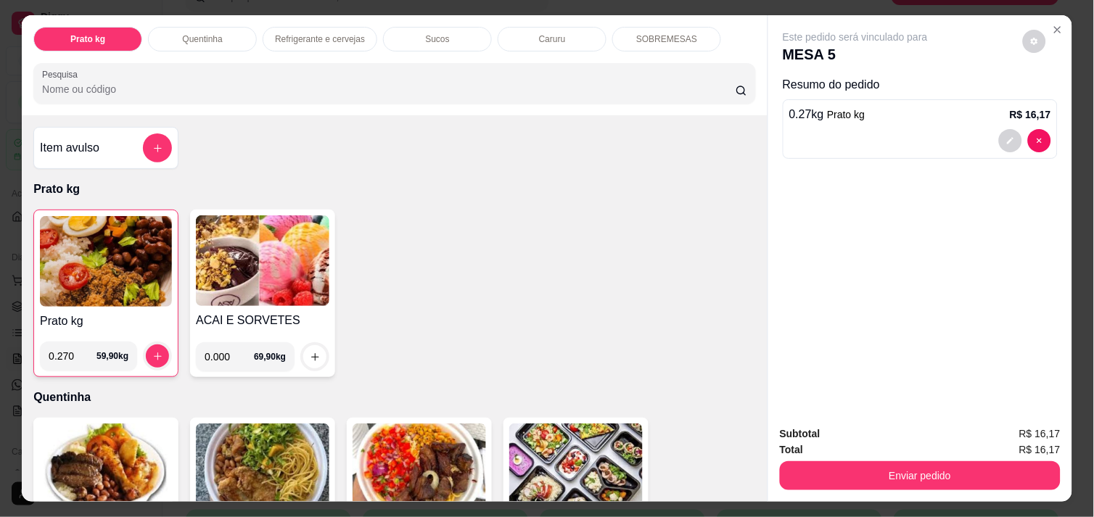
click at [105, 244] on img at bounding box center [106, 261] width 132 height 91
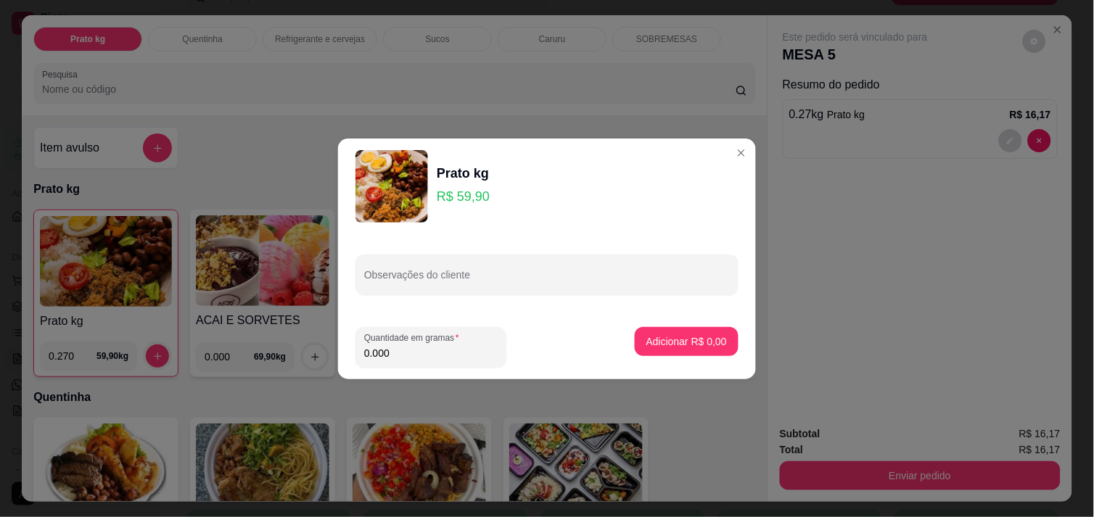
click at [408, 355] on input "0.000" at bounding box center [430, 353] width 133 height 15
type input "0.290"
click at [667, 335] on p "Adicionar R$ 17,37" at bounding box center [683, 341] width 86 height 15
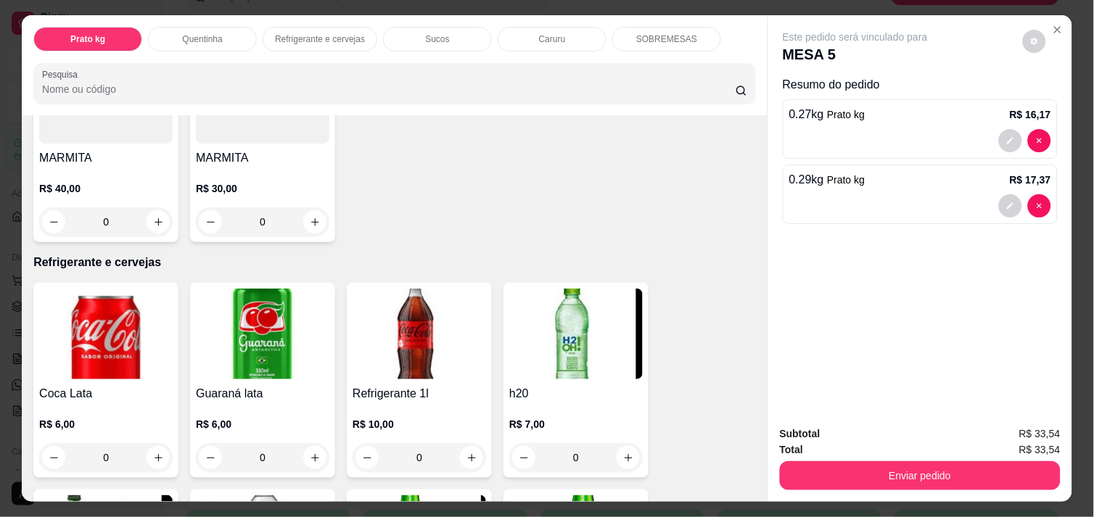
scroll to position [580, 0]
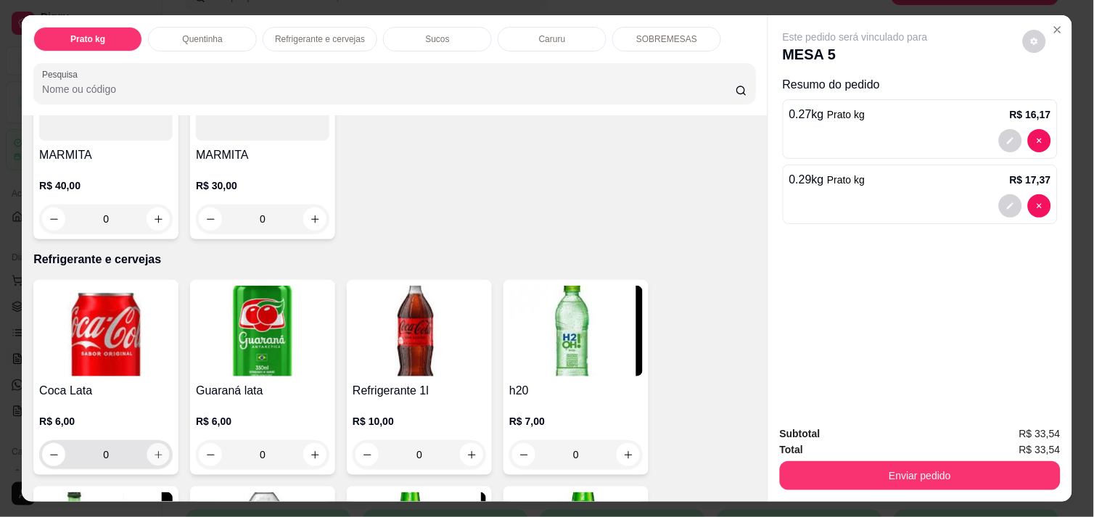
click at [153, 450] on icon "increase-product-quantity" at bounding box center [158, 455] width 11 height 11
type input "1"
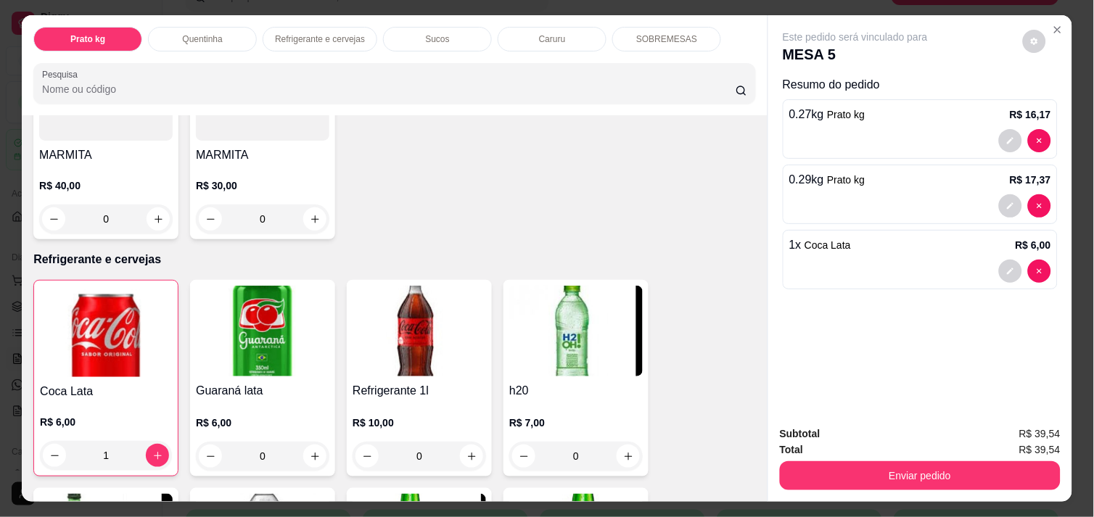
click at [749, 481] on div "Item avulso Prato kg Prato kg 0.270 59,90 kg ACAI E SORVETES 0.000 69,90 kg Que…" at bounding box center [395, 308] width 746 height 386
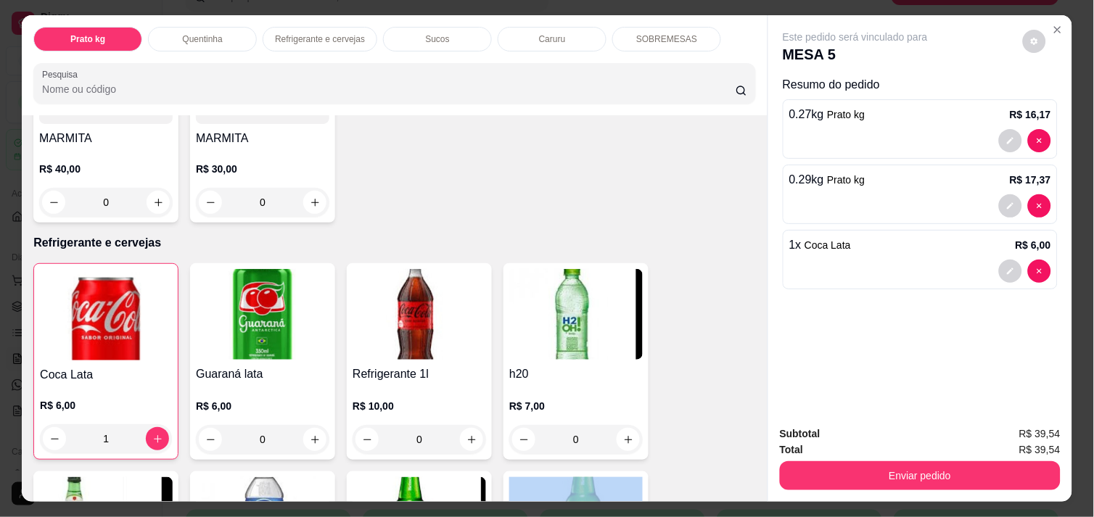
click at [749, 481] on div "Item avulso Prato kg Prato kg 0.270 59,90 kg ACAI E SORVETES 0.000 69,90 kg Que…" at bounding box center [395, 308] width 746 height 386
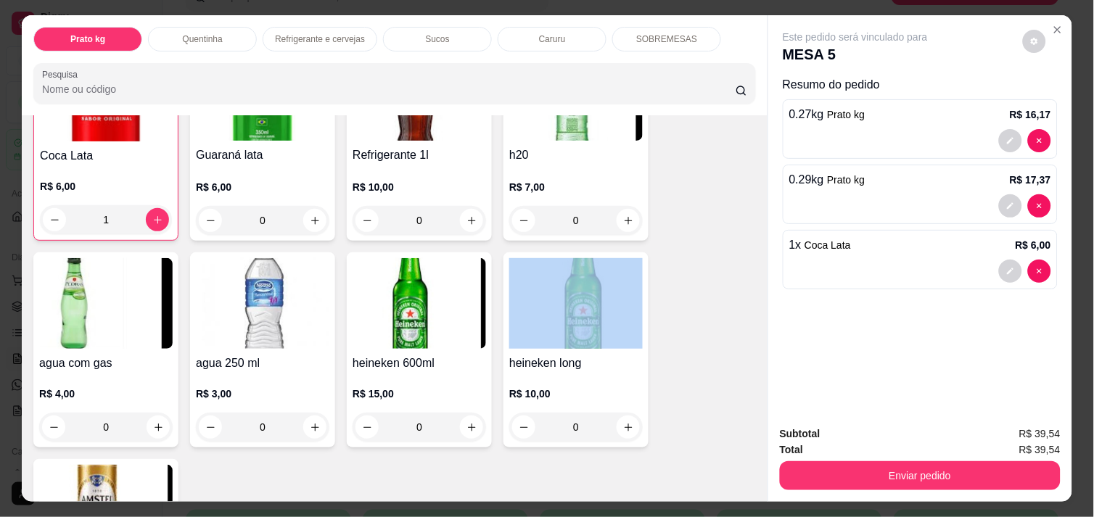
scroll to position [832, 0]
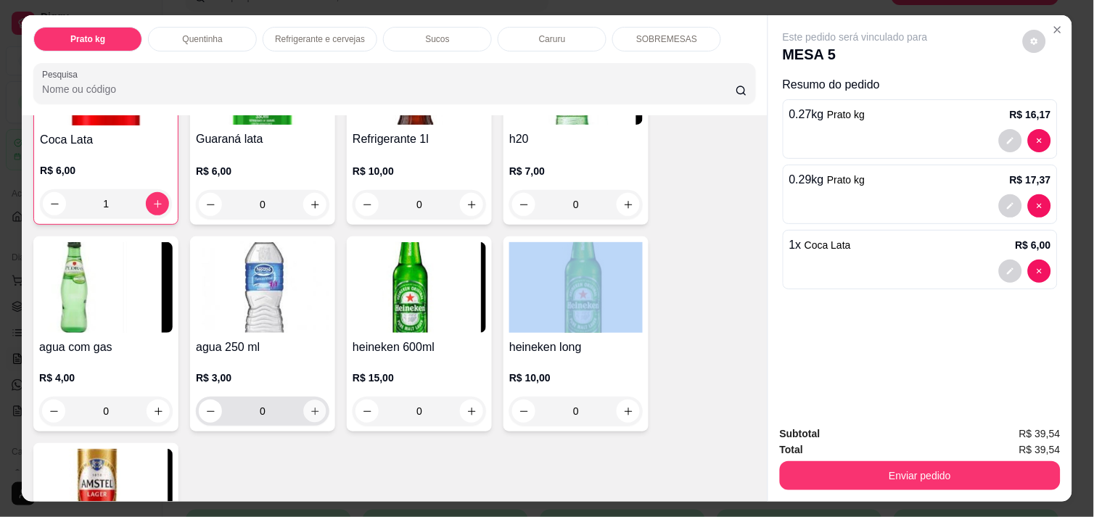
click at [304, 402] on button "increase-product-quantity" at bounding box center [315, 411] width 22 height 22
type input "1"
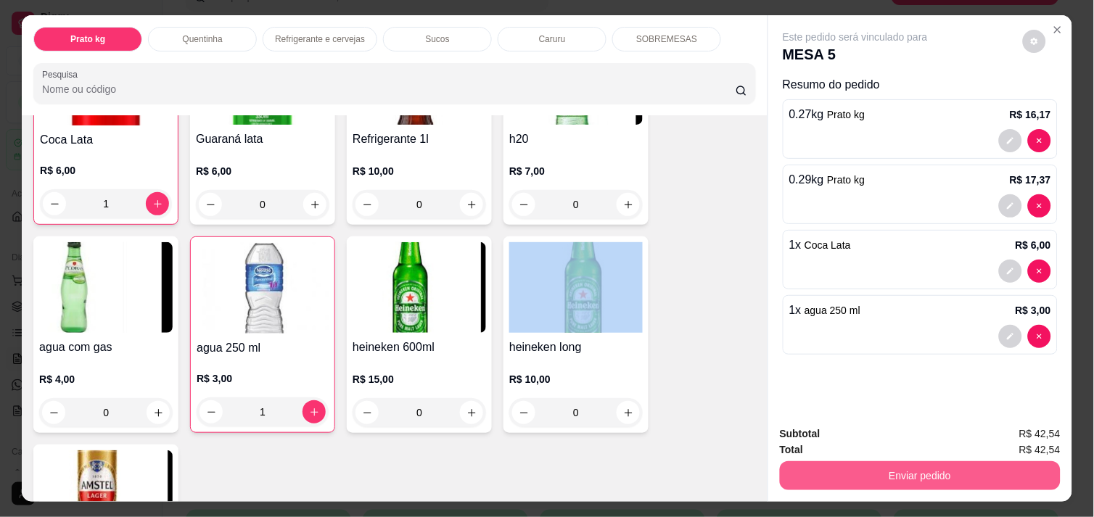
click at [886, 461] on button "Enviar pedido" at bounding box center [920, 475] width 281 height 29
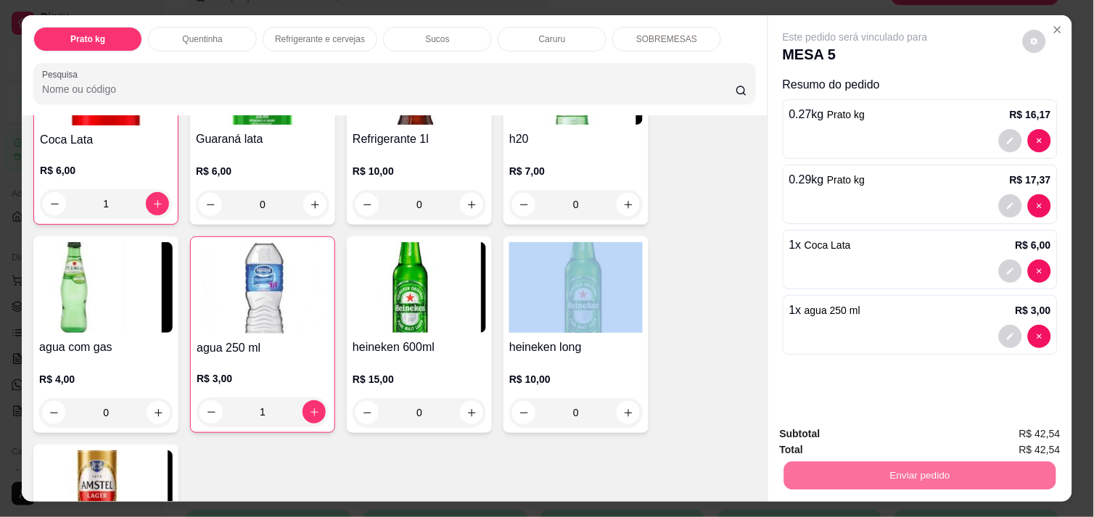
click at [1031, 426] on button "Enviar pedido" at bounding box center [1023, 434] width 80 height 27
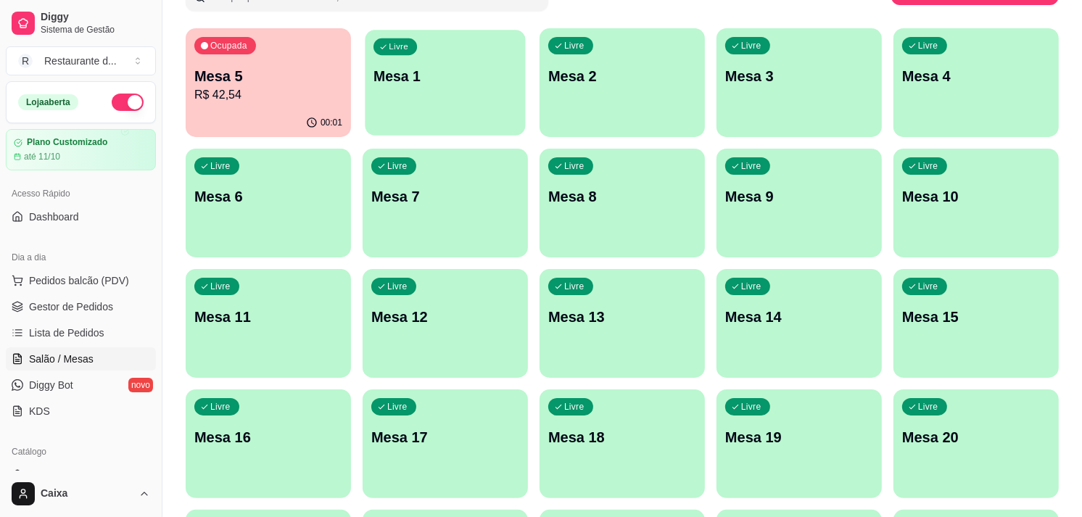
click at [458, 93] on div "Livre Mesa 1" at bounding box center [445, 74] width 160 height 88
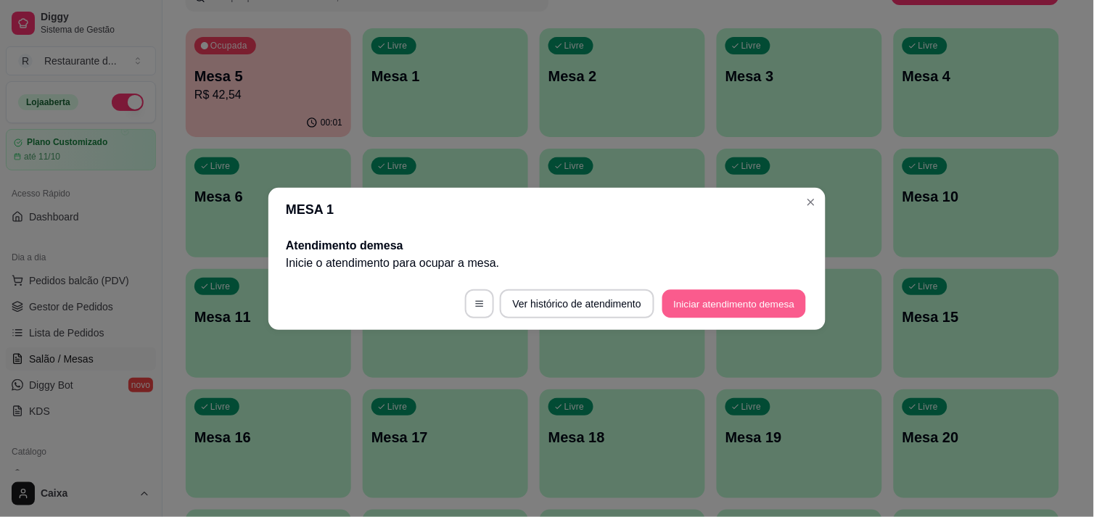
click at [727, 307] on button "Iniciar atendimento de mesa" at bounding box center [734, 303] width 144 height 28
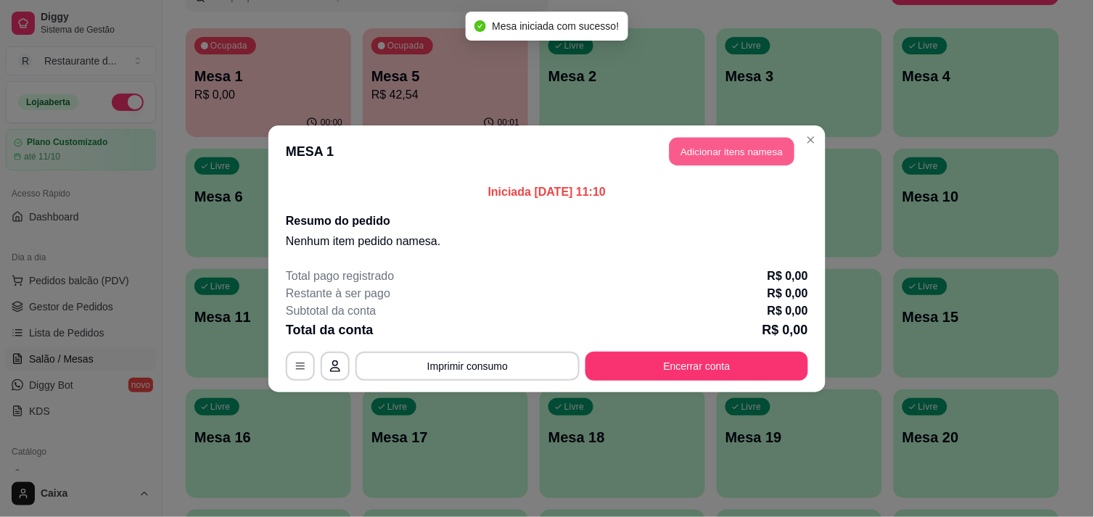
click at [714, 147] on button "Adicionar itens na mesa" at bounding box center [731, 151] width 125 height 28
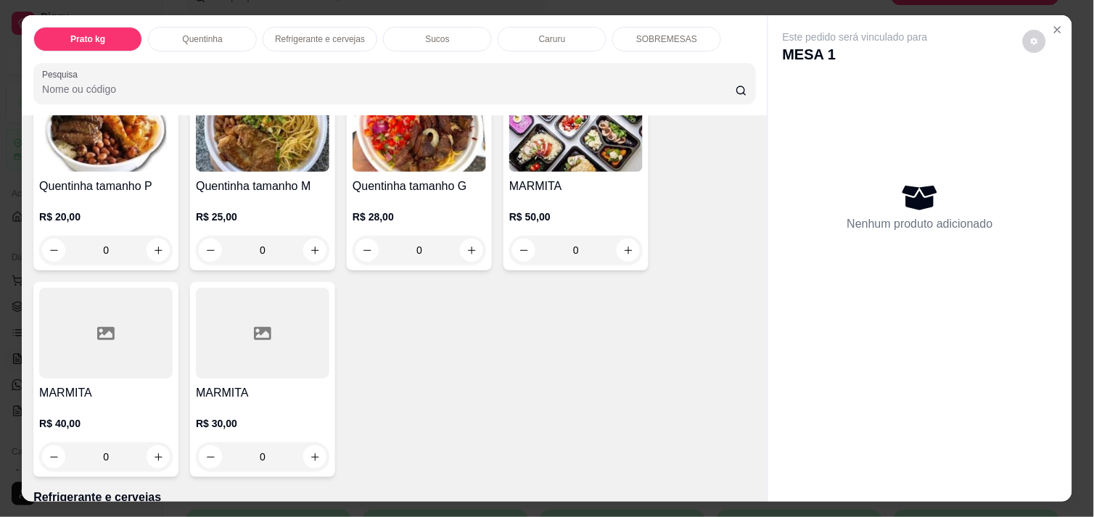
scroll to position [354, 0]
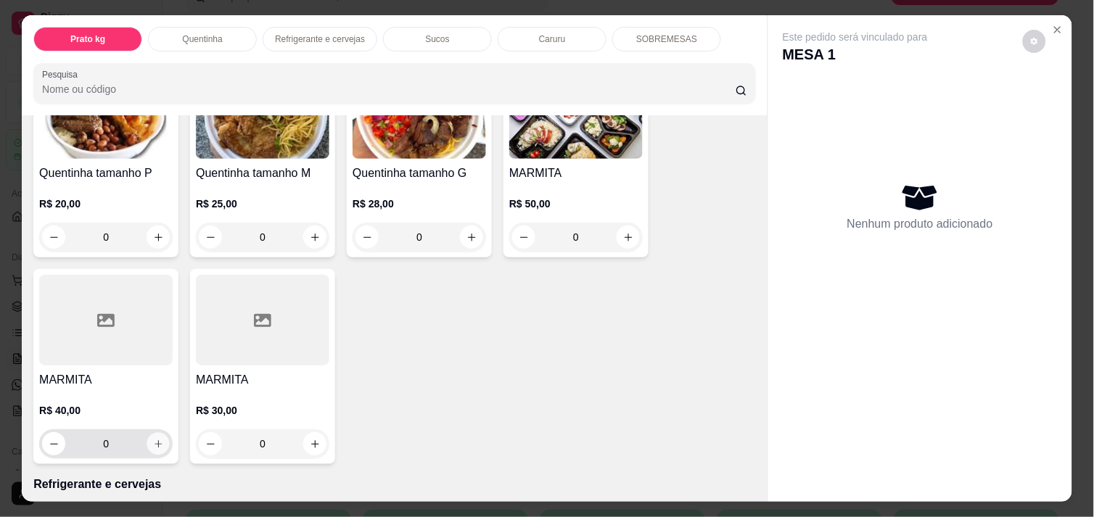
click at [148, 433] on button "increase-product-quantity" at bounding box center [158, 444] width 22 height 22
type input "1"
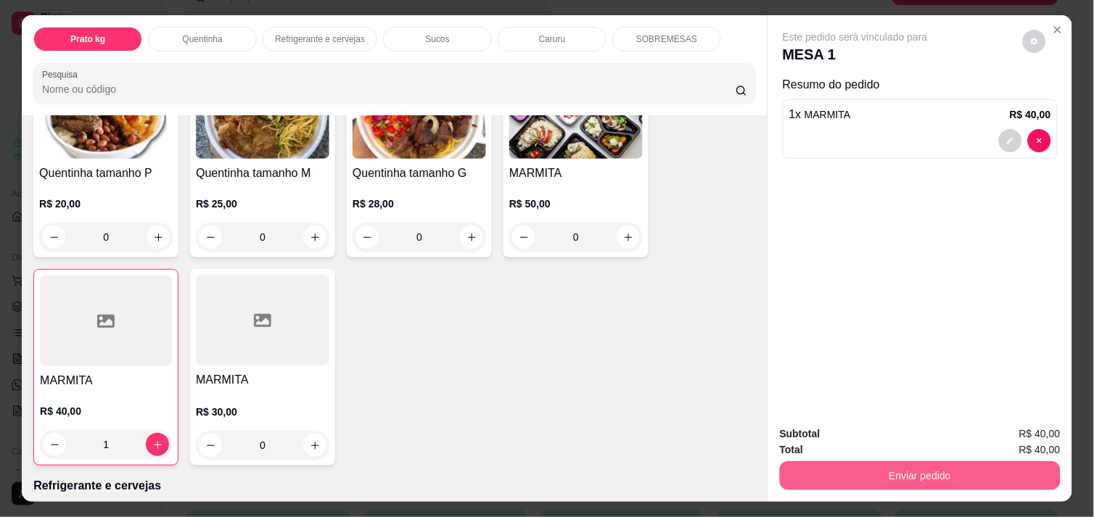
click at [927, 474] on button "Enviar pedido" at bounding box center [920, 475] width 281 height 29
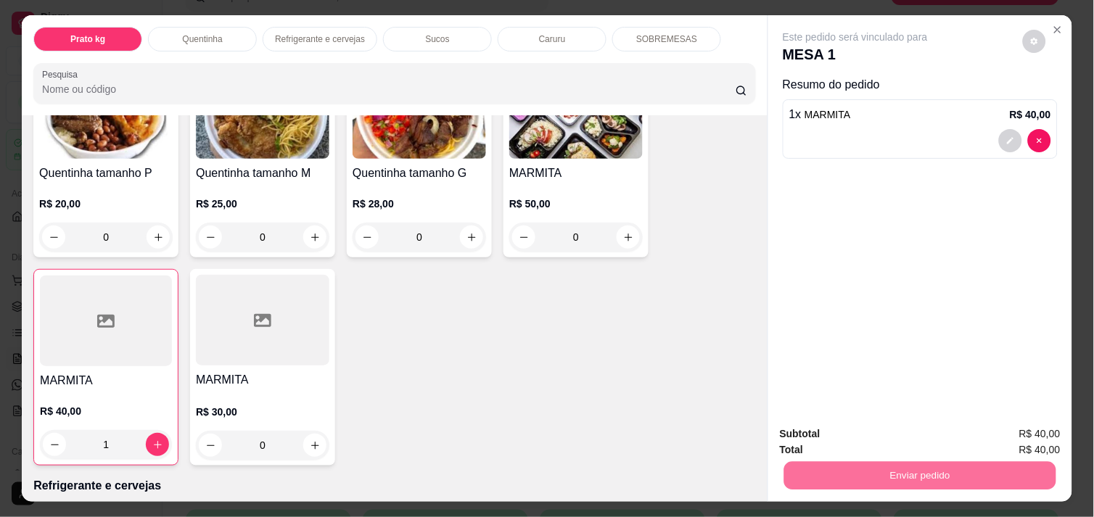
click at [1019, 432] on button "Enviar pedido" at bounding box center [1023, 434] width 80 height 27
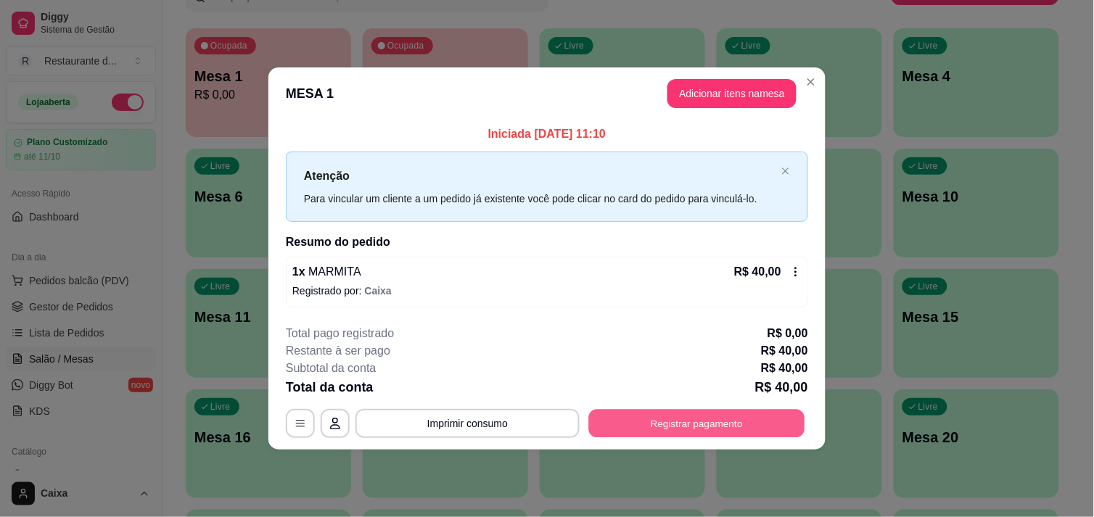
click at [719, 419] on button "Registrar pagamento" at bounding box center [697, 424] width 216 height 28
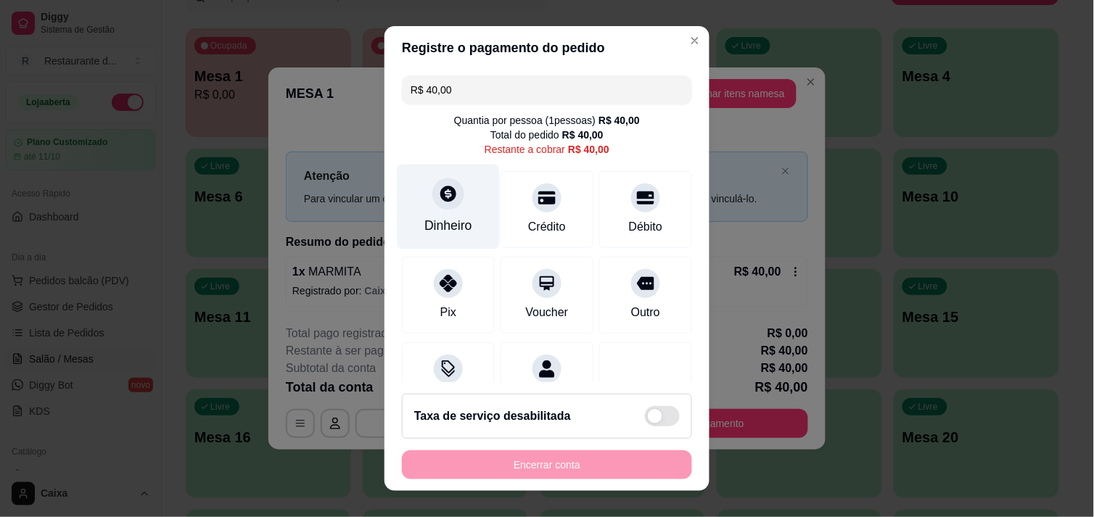
click at [440, 209] on div "Dinheiro" at bounding box center [448, 206] width 102 height 85
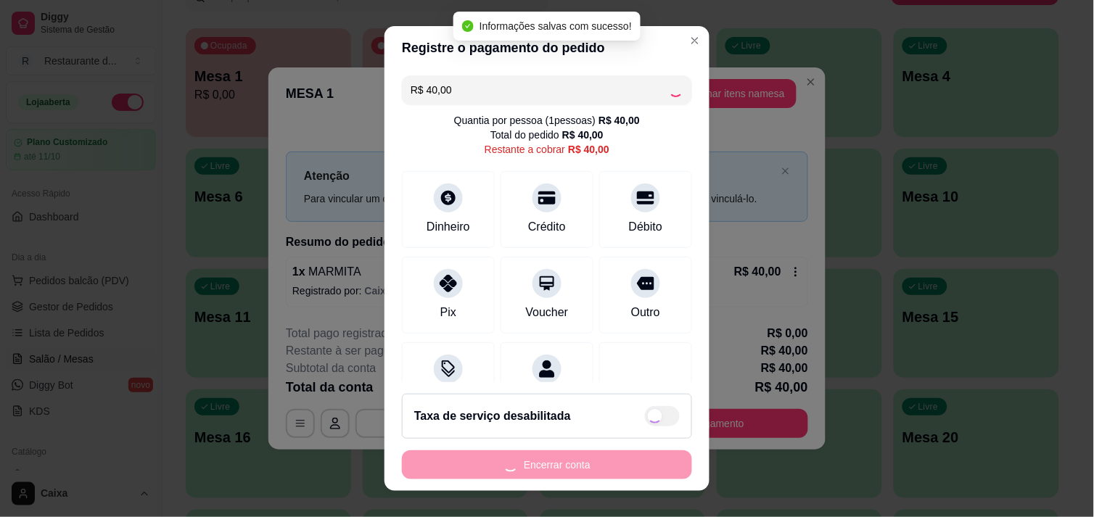
type input "R$ 0,00"
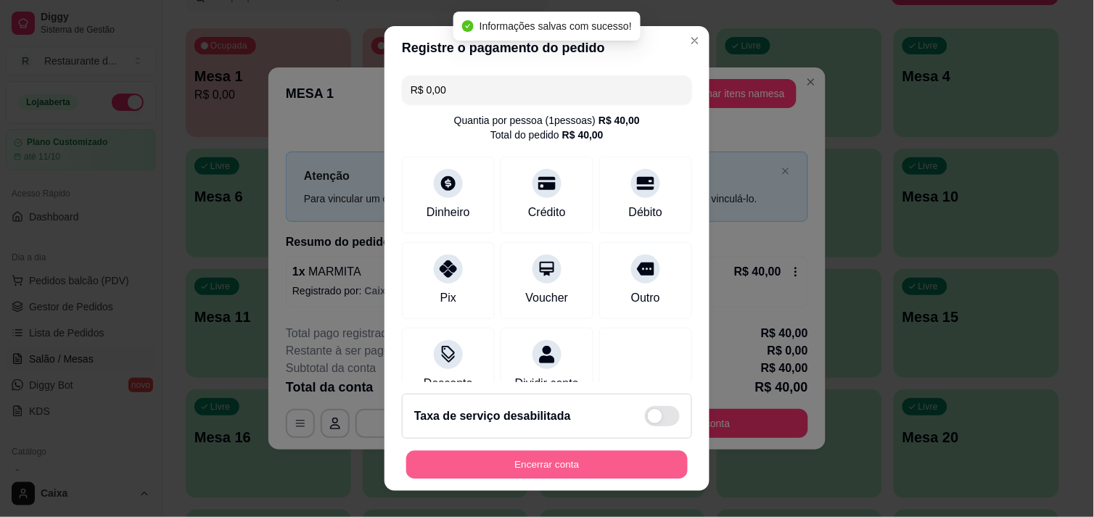
click at [589, 457] on button "Encerrar conta" at bounding box center [546, 465] width 281 height 28
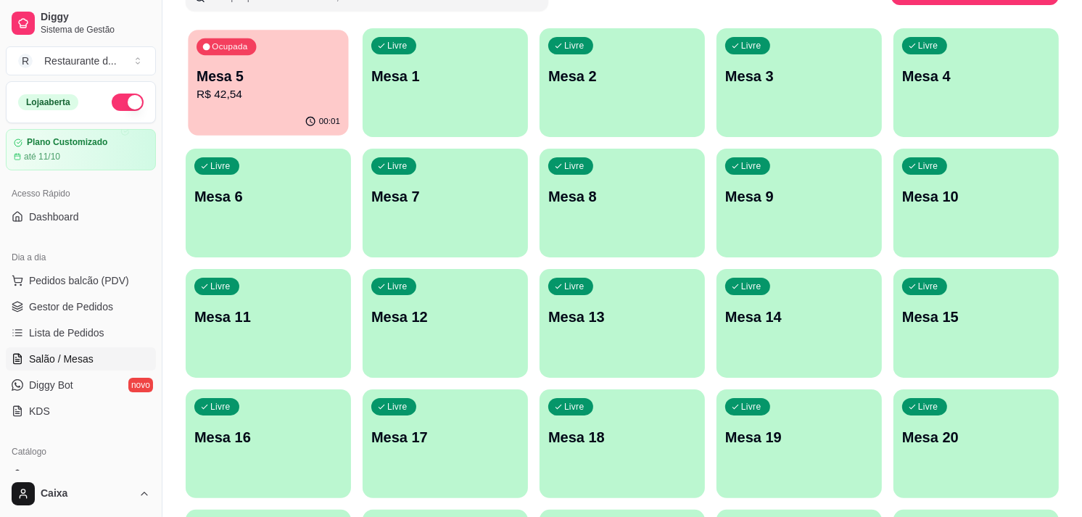
click at [267, 104] on div "Ocupada Mesa 5 R$ 42,54" at bounding box center [268, 69] width 160 height 78
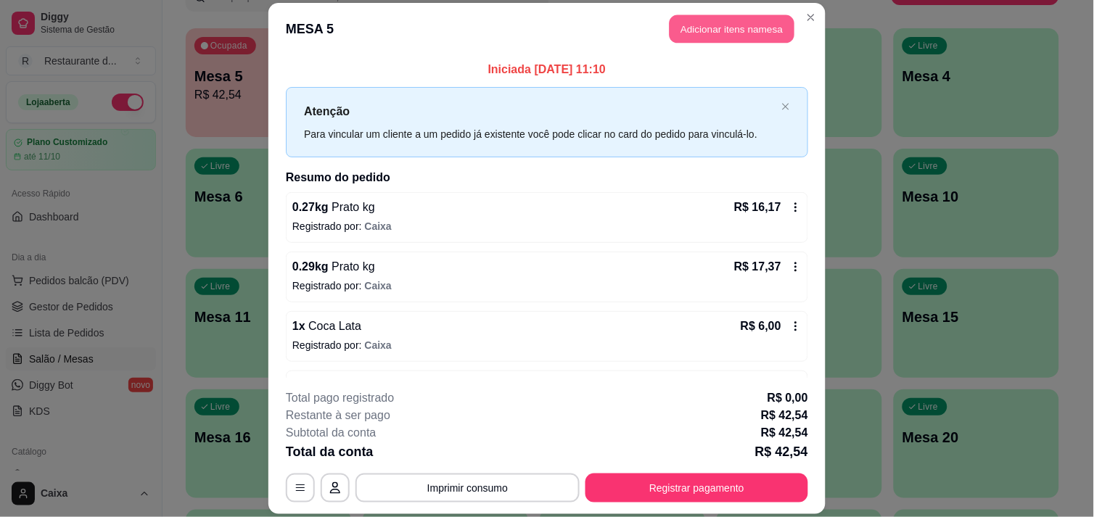
click at [734, 30] on button "Adicionar itens na mesa" at bounding box center [731, 29] width 125 height 28
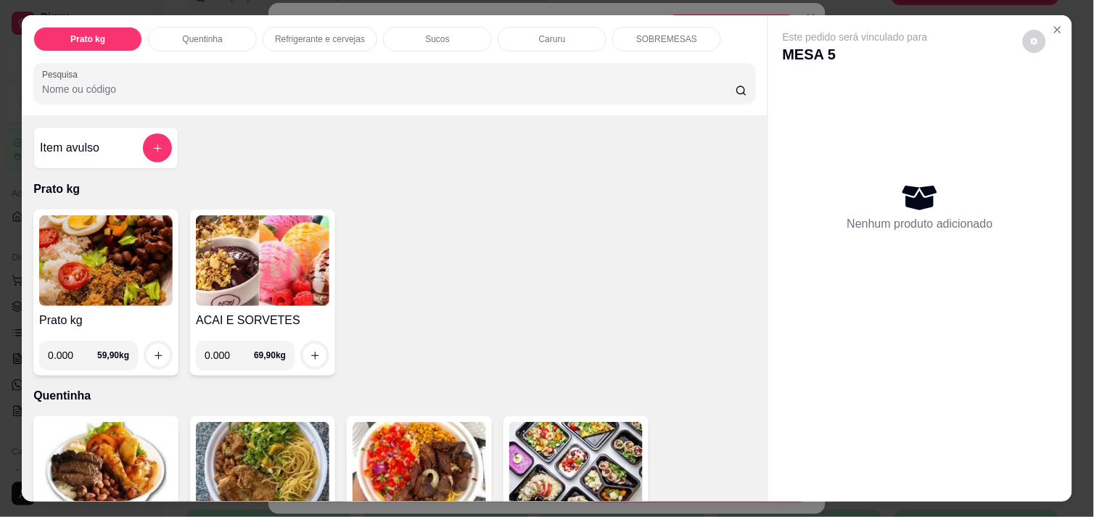
click at [228, 345] on input "0.000" at bounding box center [229, 355] width 49 height 29
type input "0.248"
click at [306, 345] on button "increase-product-quantity" at bounding box center [315, 356] width 22 height 22
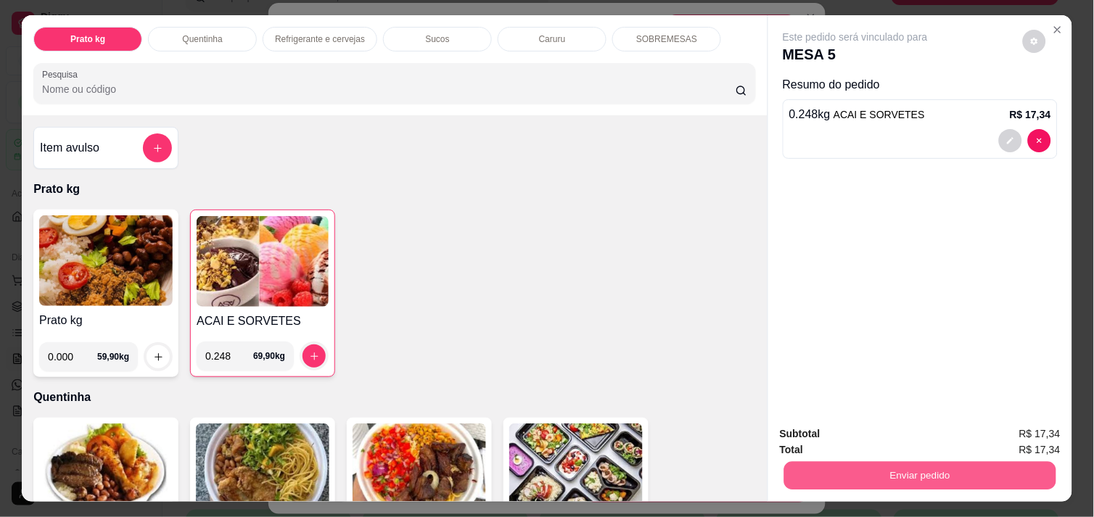
click at [984, 467] on button "Enviar pedido" at bounding box center [920, 475] width 272 height 28
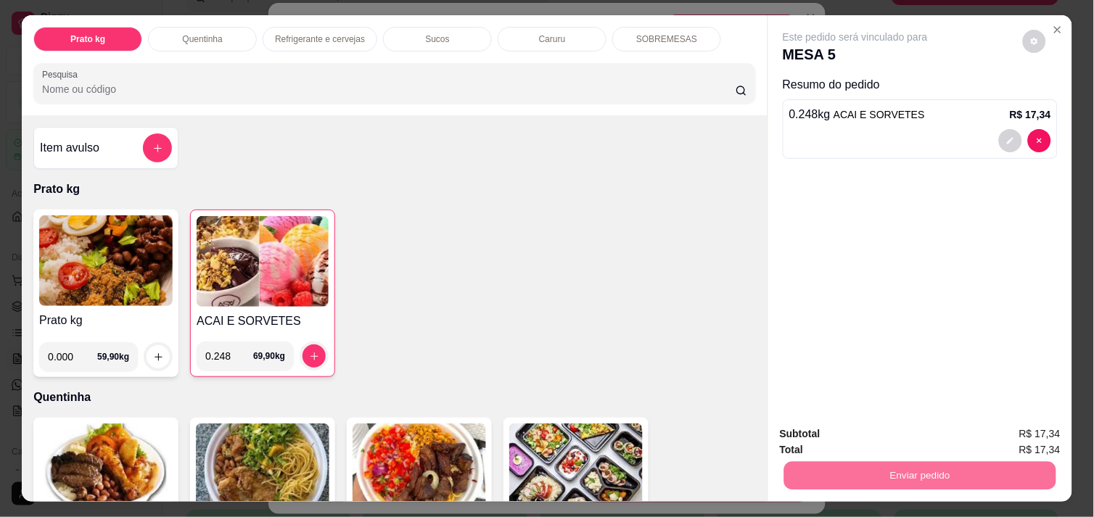
click at [1020, 438] on button "Enviar pedido" at bounding box center [1023, 434] width 80 height 27
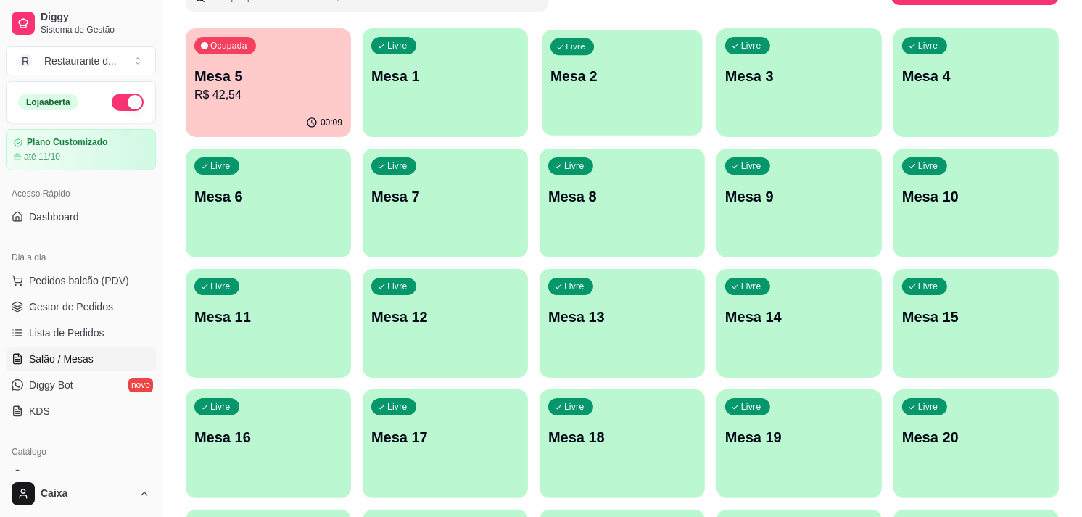
click at [606, 91] on div "Livre Mesa 2" at bounding box center [622, 74] width 160 height 88
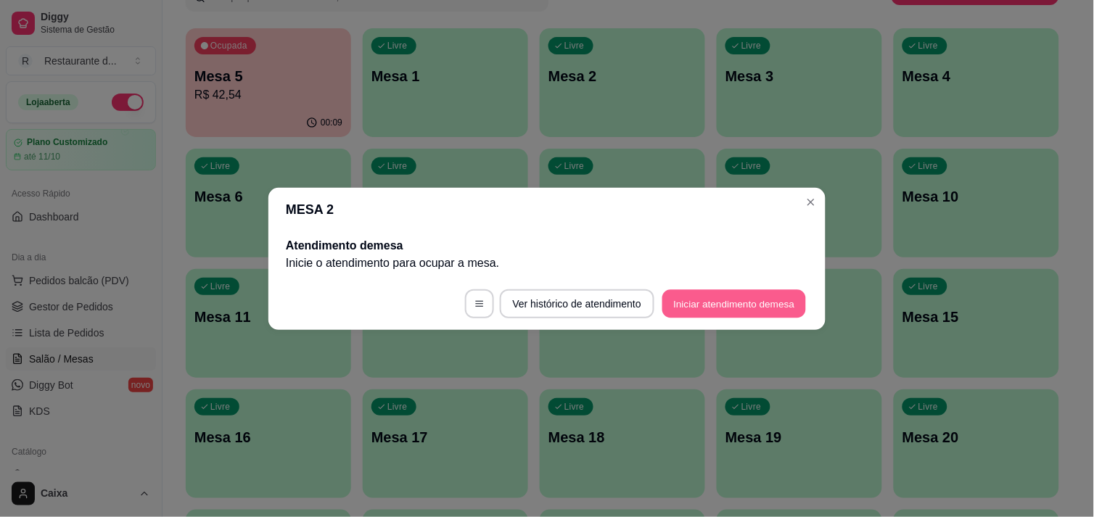
click at [701, 295] on button "Iniciar atendimento de mesa" at bounding box center [734, 303] width 144 height 28
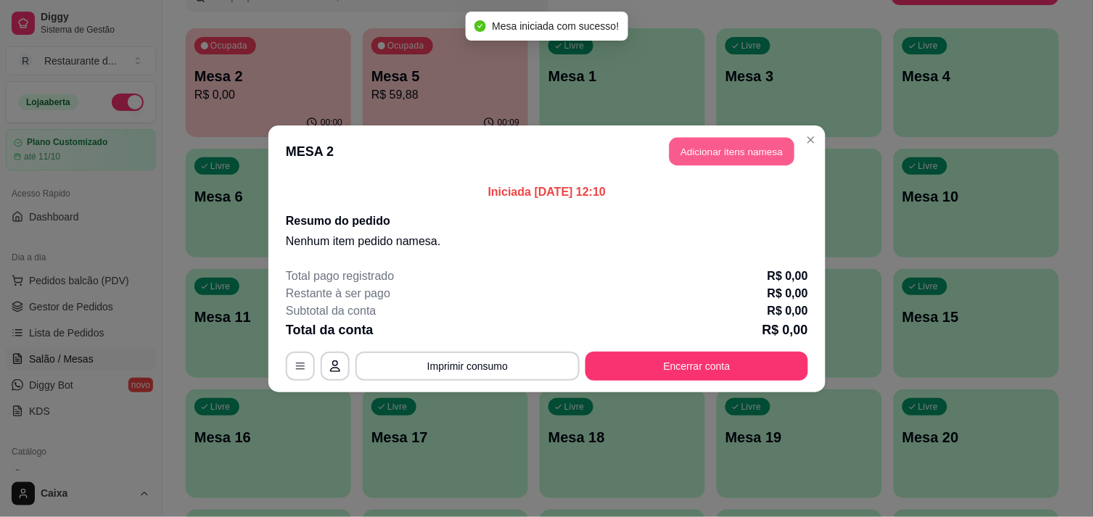
click at [720, 155] on button "Adicionar itens na mesa" at bounding box center [731, 151] width 125 height 28
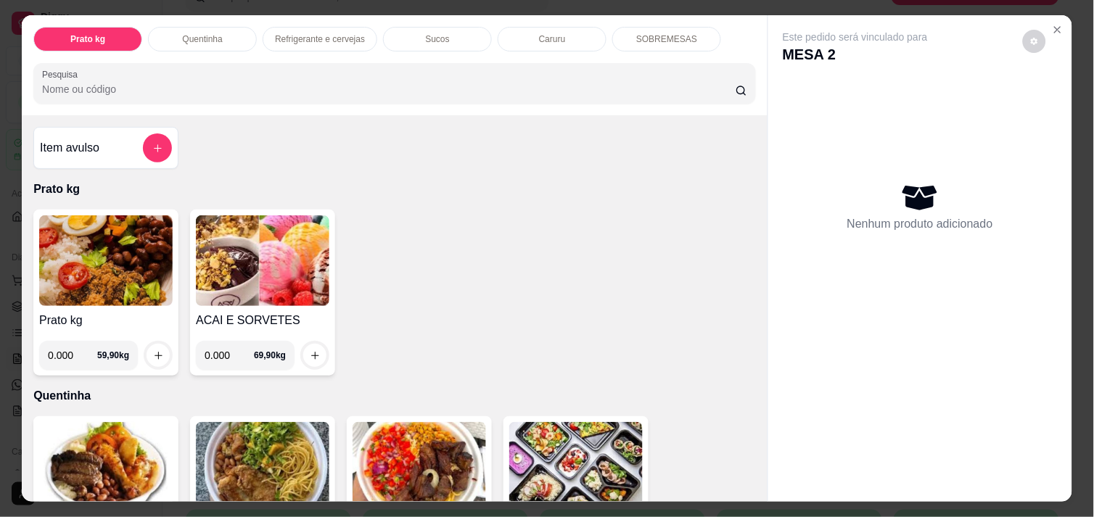
click at [70, 345] on input "0.000" at bounding box center [72, 355] width 49 height 29
type input "0.262"
click at [153, 350] on icon "increase-product-quantity" at bounding box center [158, 355] width 11 height 11
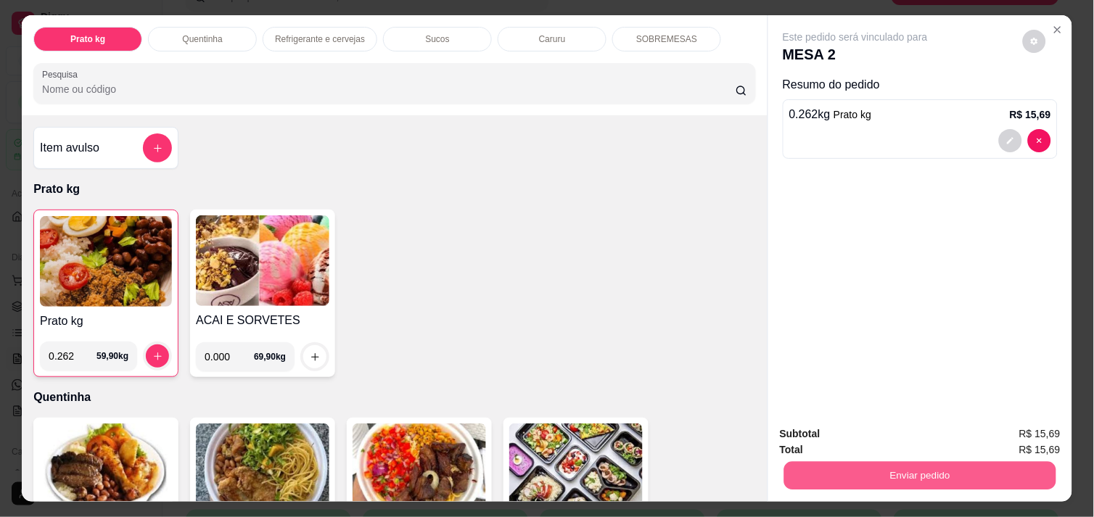
click at [886, 470] on button "Enviar pedido" at bounding box center [920, 475] width 272 height 28
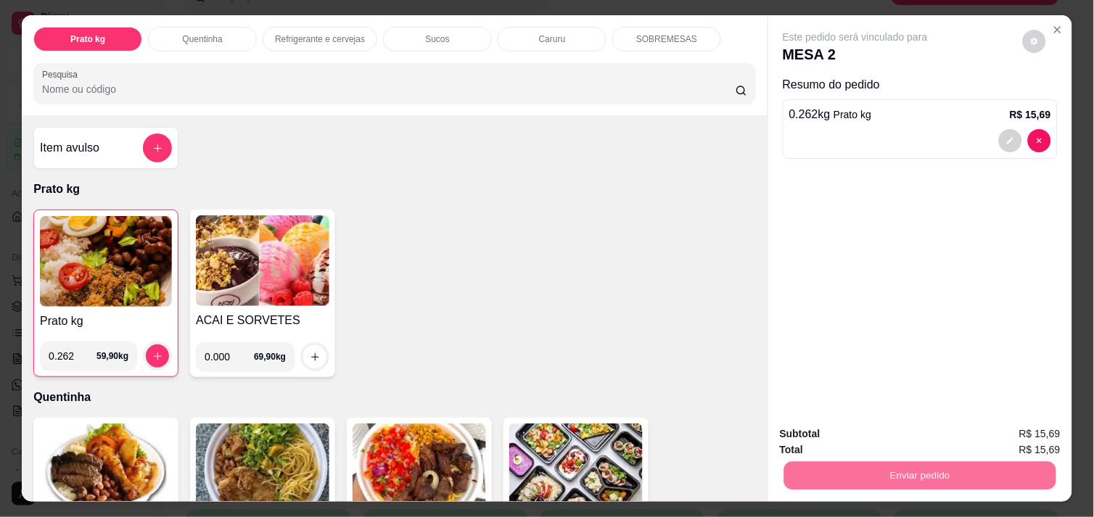
click at [1039, 425] on button "Enviar pedido" at bounding box center [1023, 434] width 80 height 27
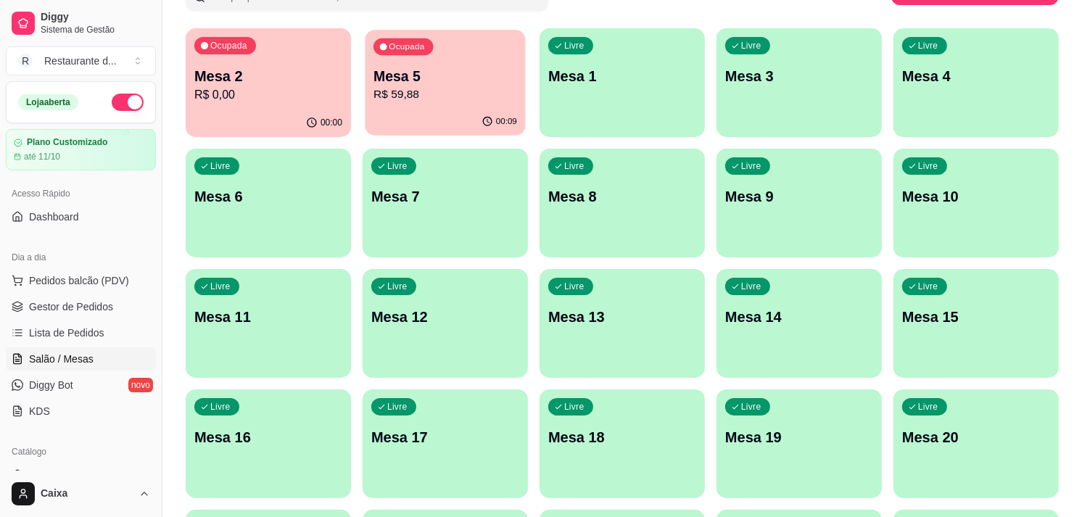
click at [458, 75] on p "Mesa 5" at bounding box center [446, 77] width 144 height 20
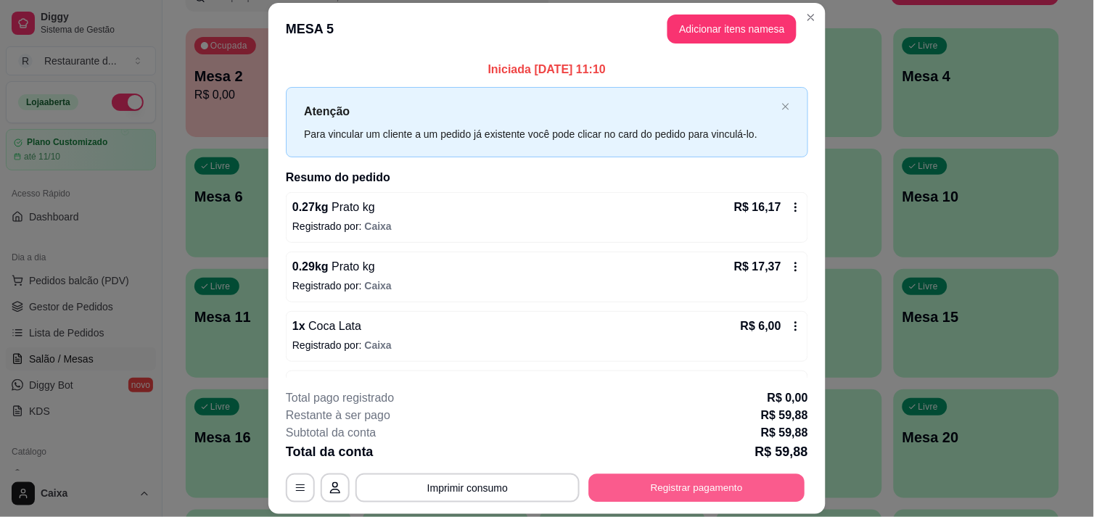
click at [699, 479] on button "Registrar pagamento" at bounding box center [697, 488] width 216 height 28
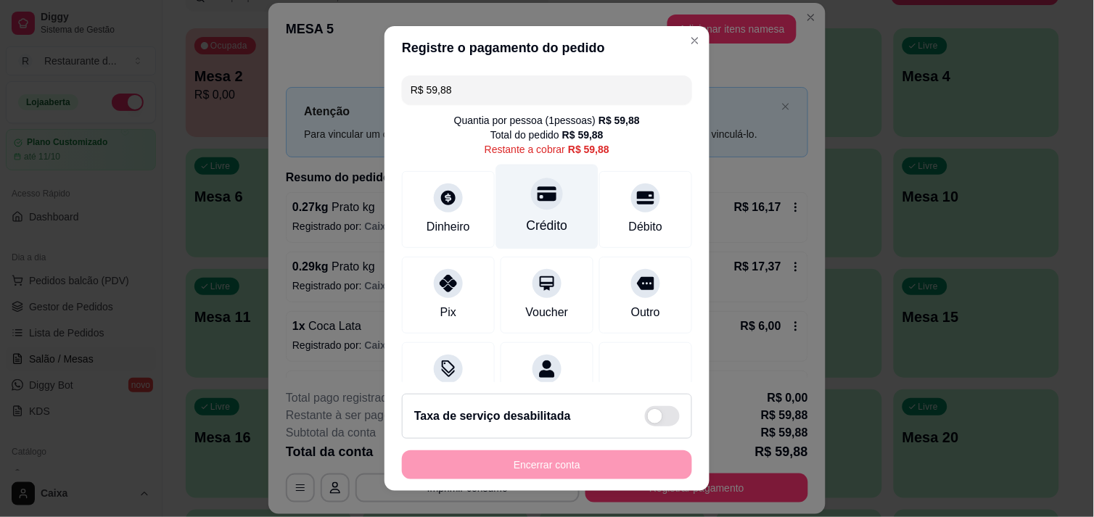
click at [537, 191] on icon at bounding box center [546, 193] width 19 height 19
type input "R$ 0,00"
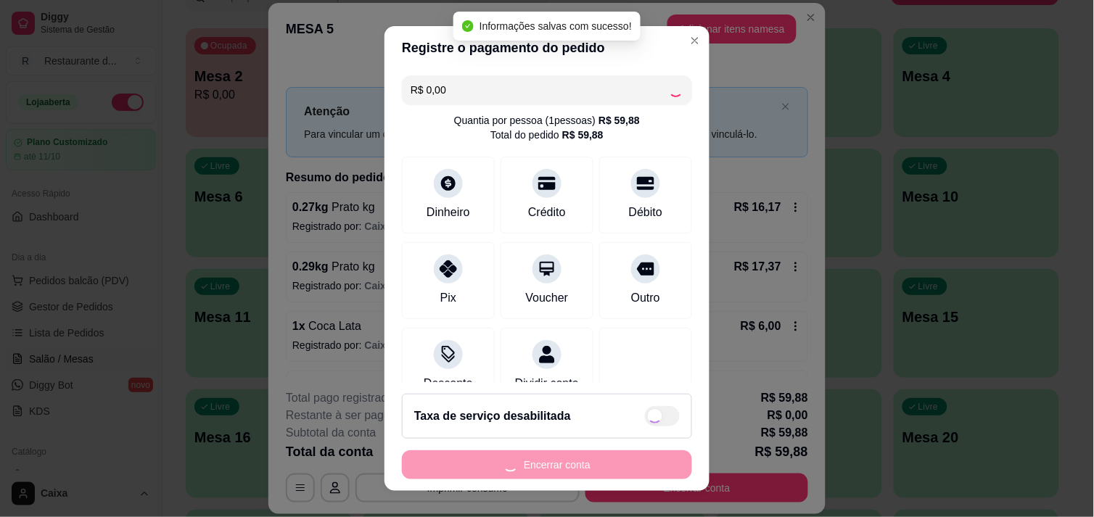
click at [553, 321] on div "R$ 0,00 Quantia por pessoa ( 1 pessoas) R$ 59,88 Total do pedido R$ 59,88 Dinhe…" at bounding box center [546, 226] width 325 height 313
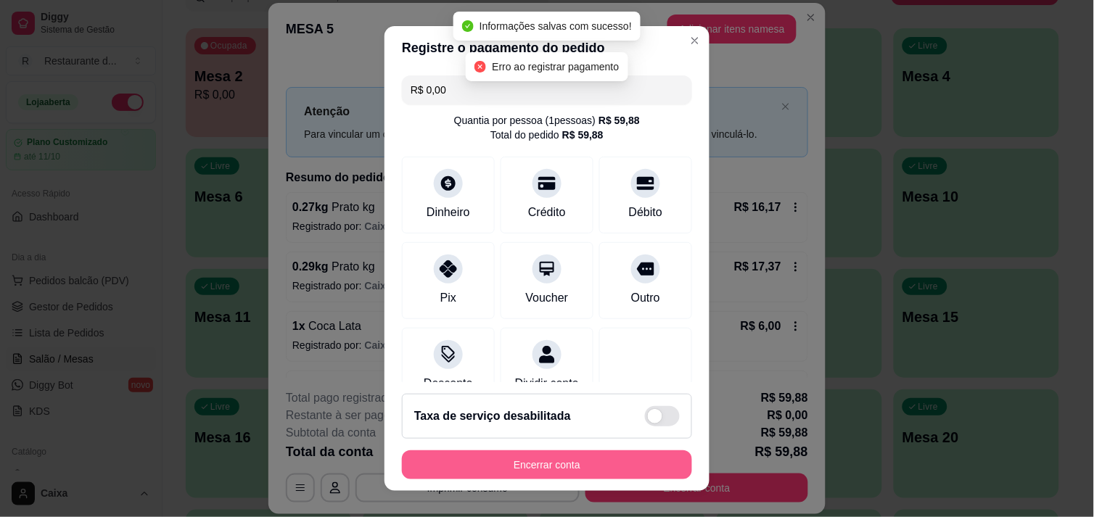
click at [537, 472] on button "Encerrar conta" at bounding box center [547, 464] width 290 height 29
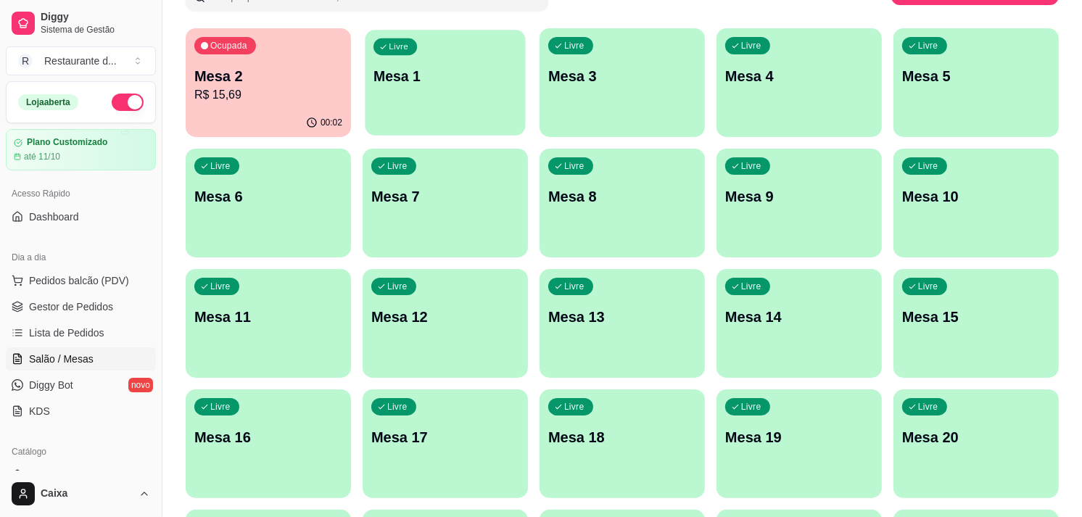
click at [482, 69] on p "Mesa 1" at bounding box center [446, 77] width 144 height 20
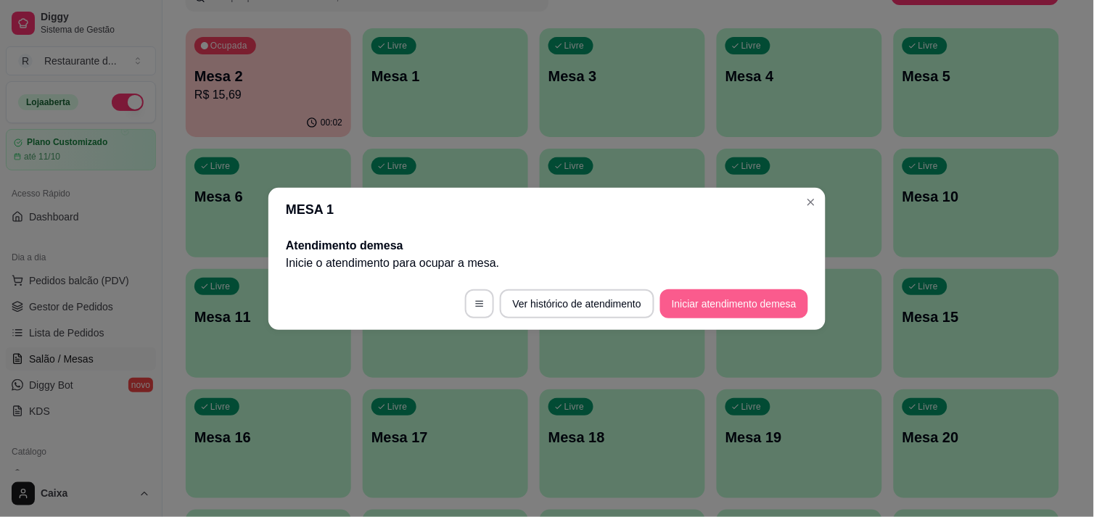
click at [733, 308] on button "Iniciar atendimento de mesa" at bounding box center [734, 303] width 148 height 29
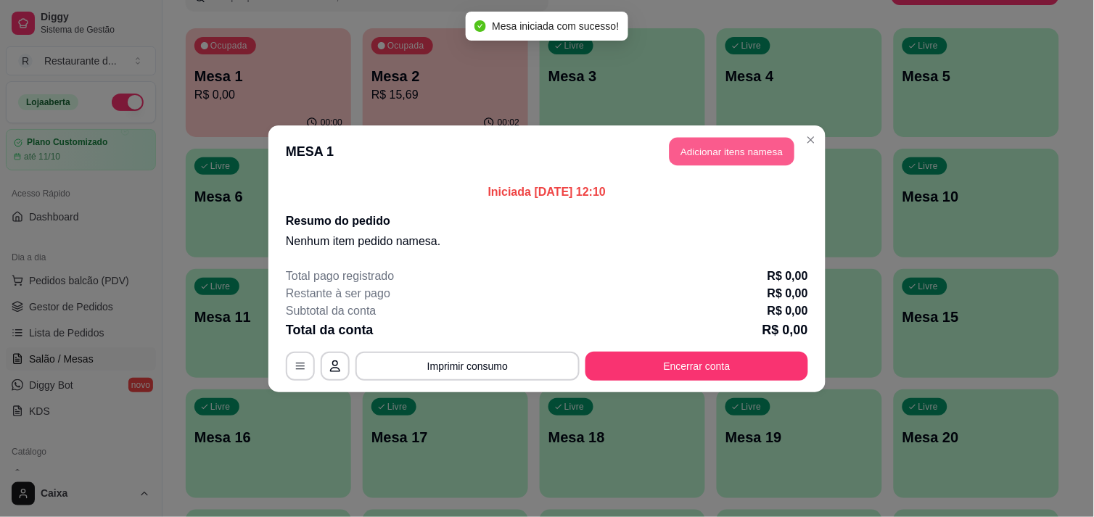
click at [718, 149] on button "Adicionar itens na mesa" at bounding box center [731, 151] width 125 height 28
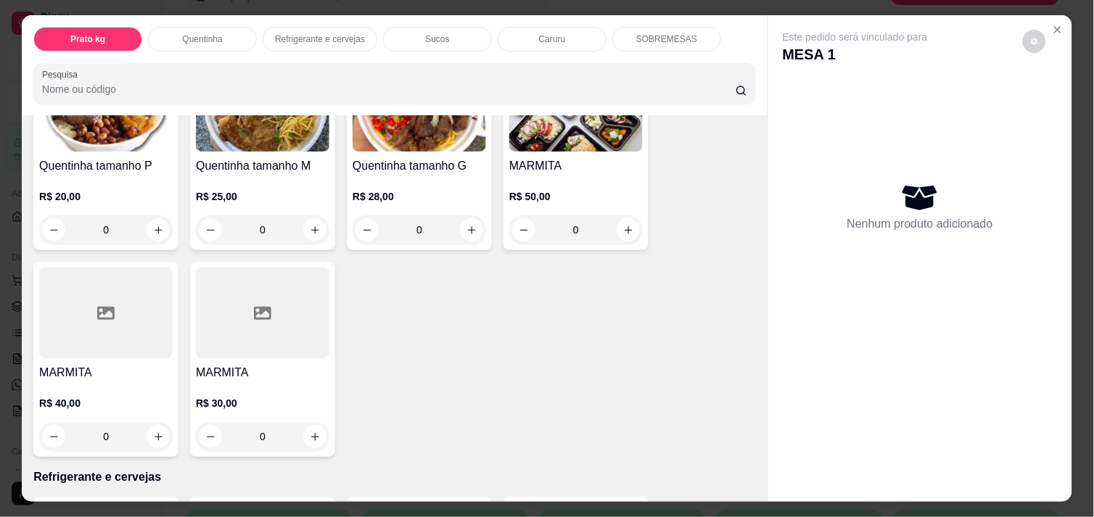
scroll to position [336, 0]
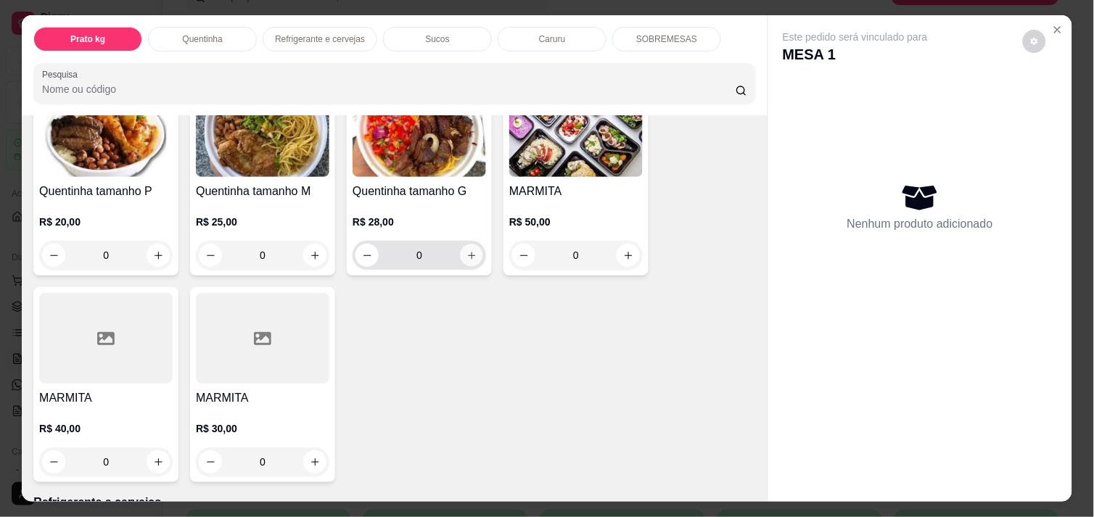
click at [466, 250] on icon "increase-product-quantity" at bounding box center [471, 255] width 11 height 11
type input "1"
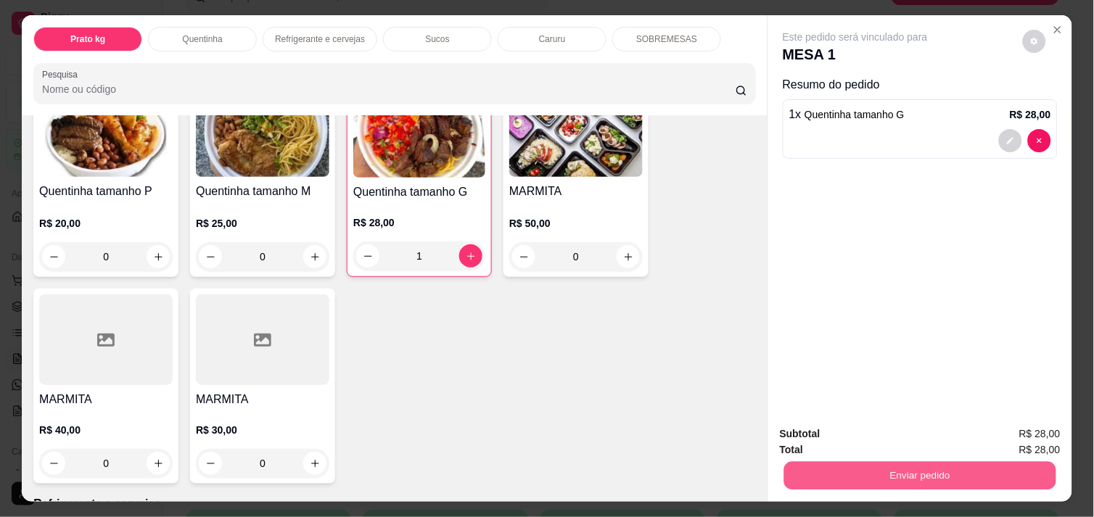
click at [859, 461] on button "Enviar pedido" at bounding box center [920, 475] width 272 height 28
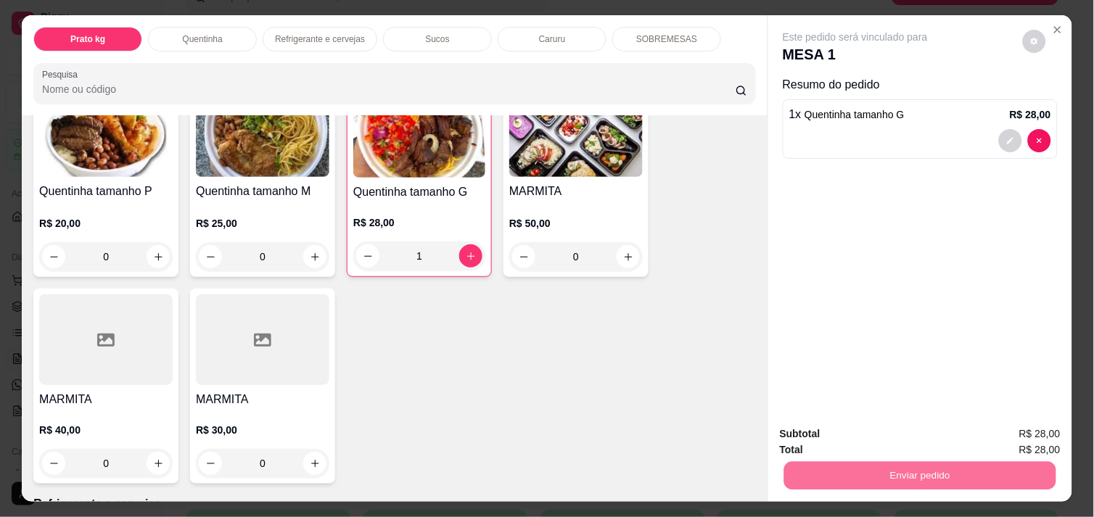
click at [1038, 424] on button "Enviar pedido" at bounding box center [1023, 434] width 80 height 27
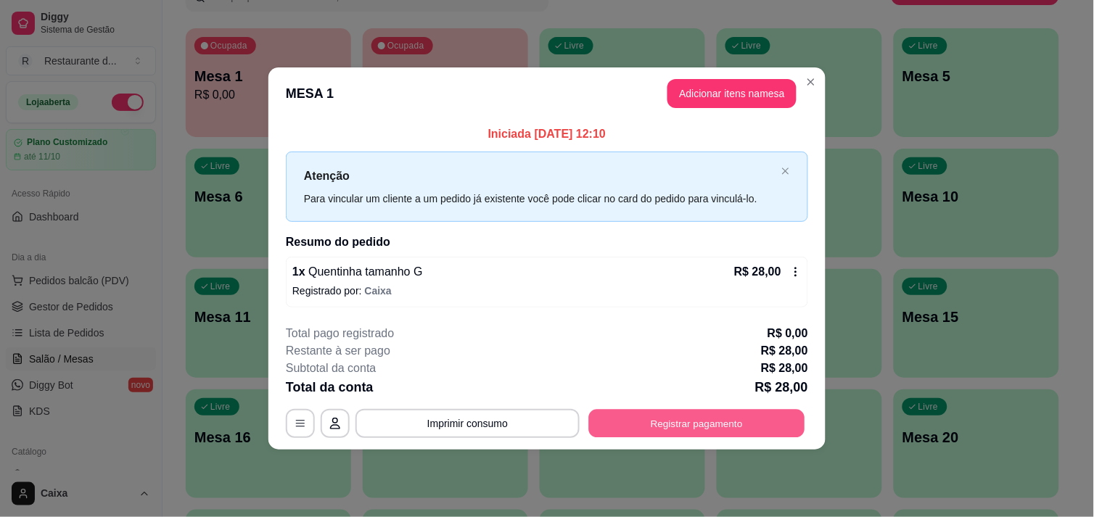
click at [707, 417] on button "Registrar pagamento" at bounding box center [697, 424] width 216 height 28
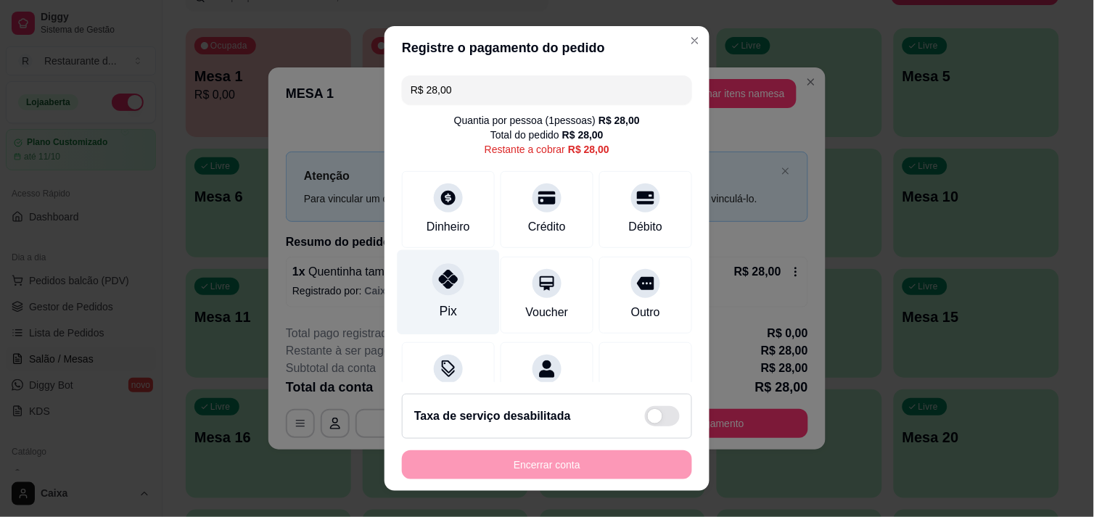
click at [440, 290] on div at bounding box center [448, 279] width 32 height 32
type input "R$ 0,00"
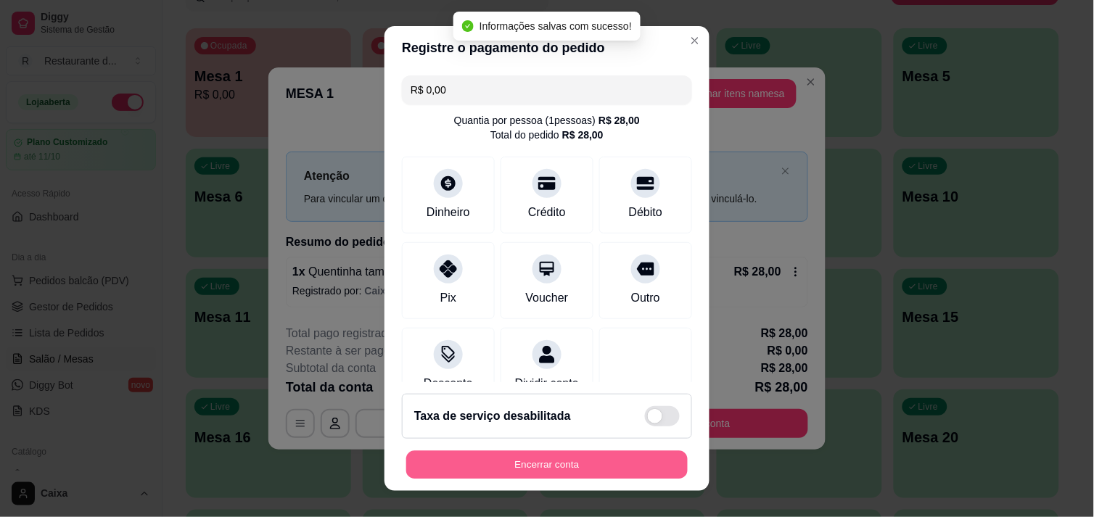
click at [511, 454] on button "Encerrar conta" at bounding box center [546, 465] width 281 height 28
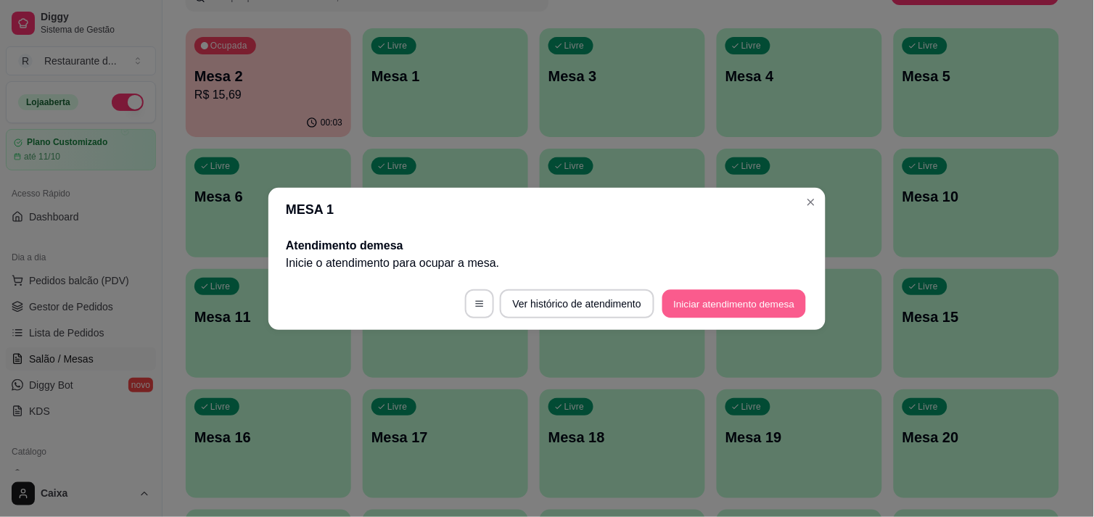
click at [741, 308] on button "Iniciar atendimento de mesa" at bounding box center [734, 303] width 144 height 28
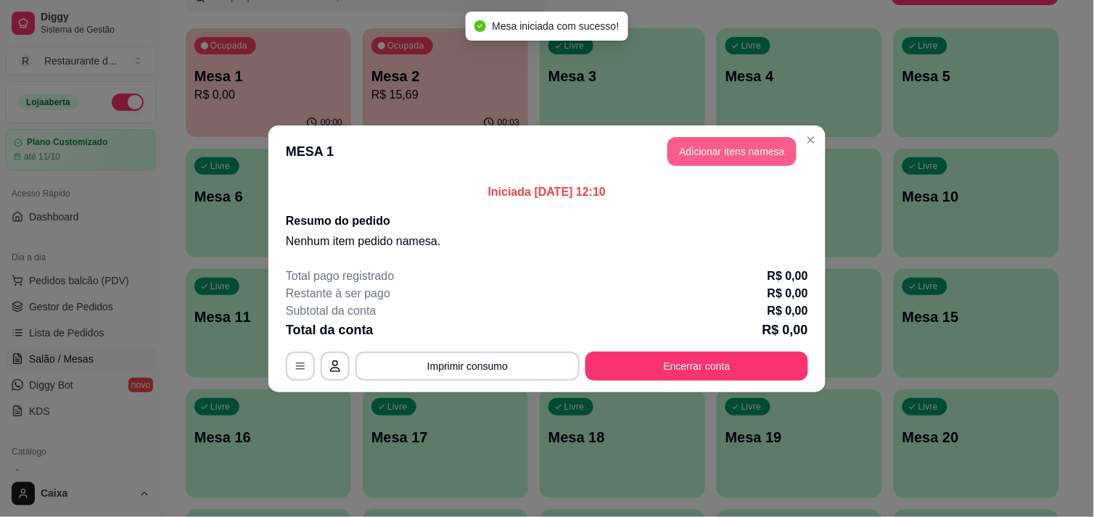
click at [757, 149] on button "Adicionar itens na mesa" at bounding box center [731, 151] width 129 height 29
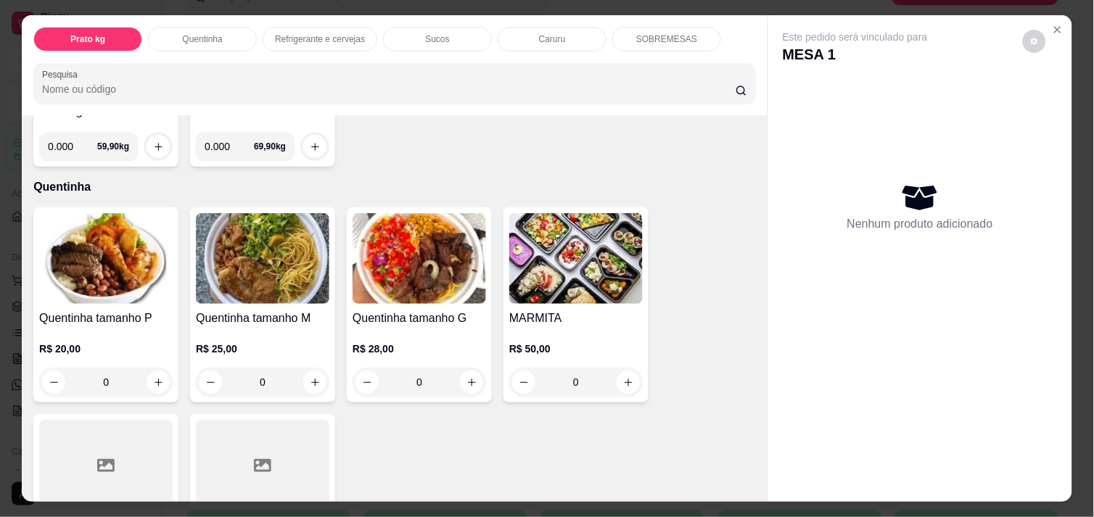
scroll to position [226, 0]
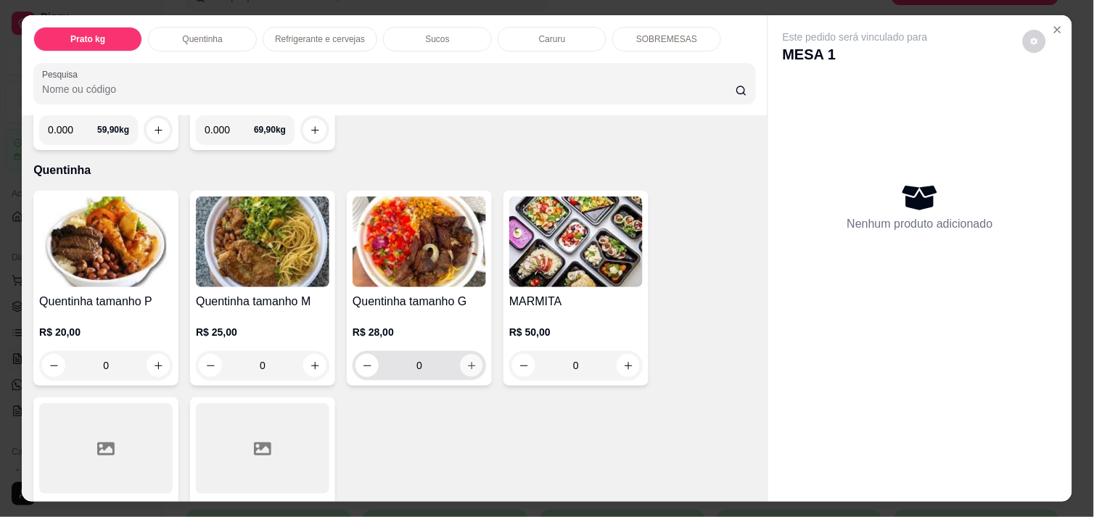
click at [472, 366] on button "increase-product-quantity" at bounding box center [472, 366] width 22 height 22
type input "1"
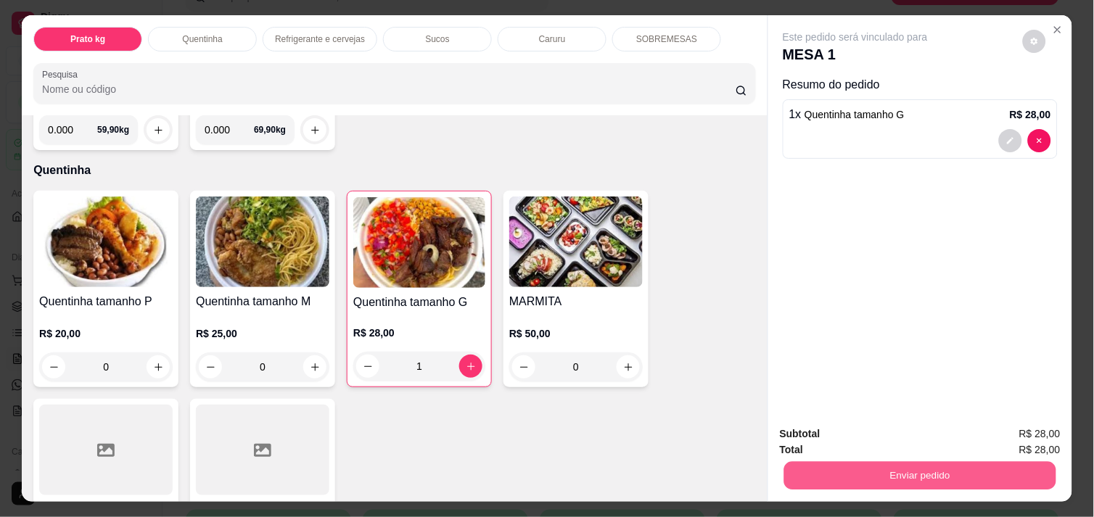
click at [904, 475] on button "Enviar pedido" at bounding box center [920, 475] width 272 height 28
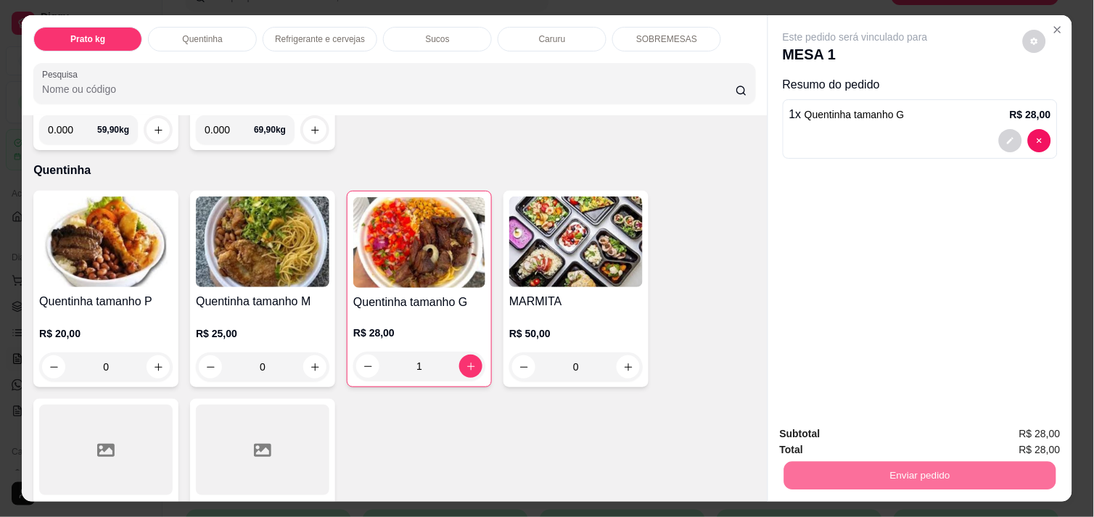
click at [1018, 432] on button "Enviar pedido" at bounding box center [1023, 434] width 80 height 27
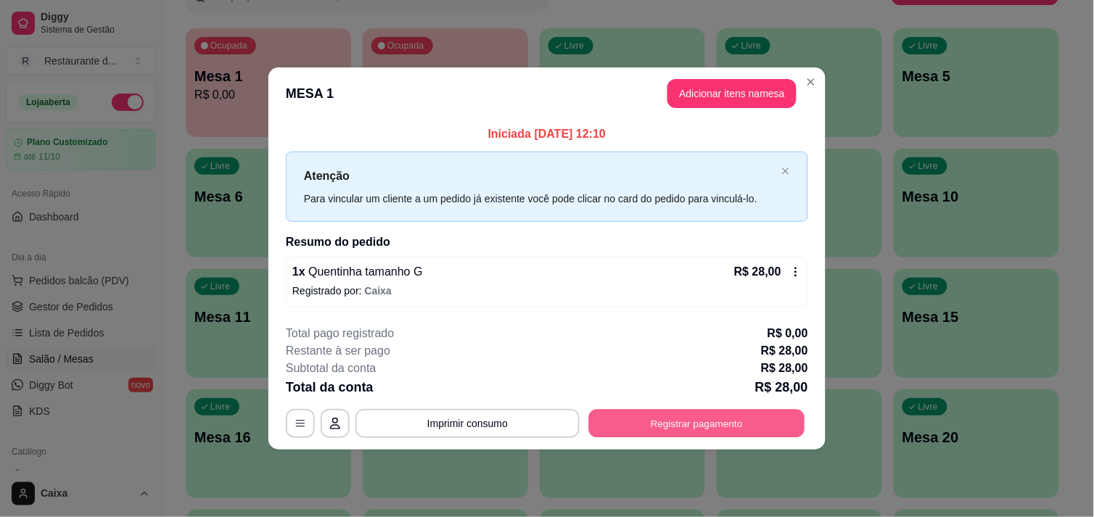
click at [678, 426] on button "Registrar pagamento" at bounding box center [697, 424] width 216 height 28
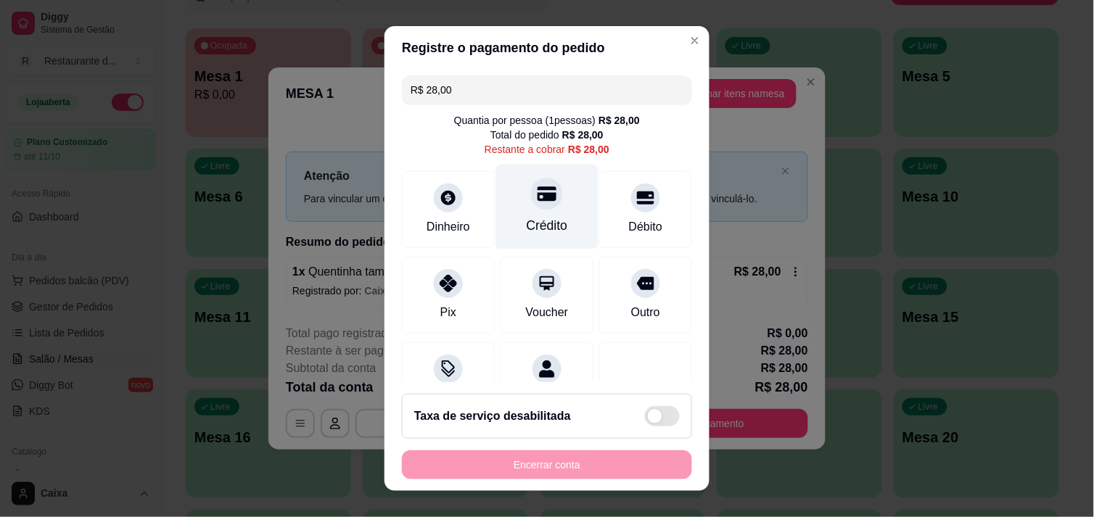
click at [537, 194] on icon at bounding box center [546, 193] width 19 height 15
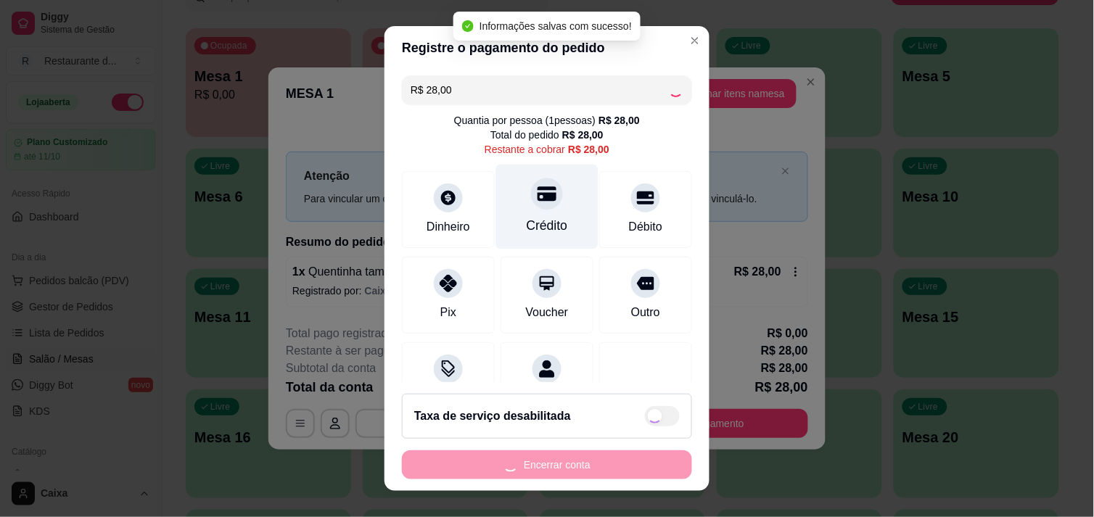
type input "R$ 0,00"
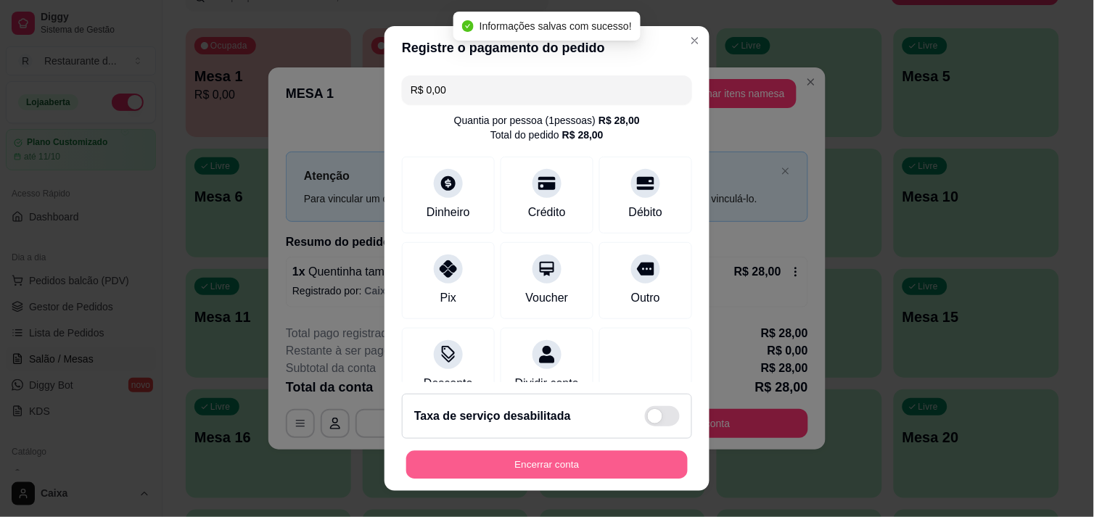
click at [550, 452] on button "Encerrar conta" at bounding box center [546, 465] width 281 height 28
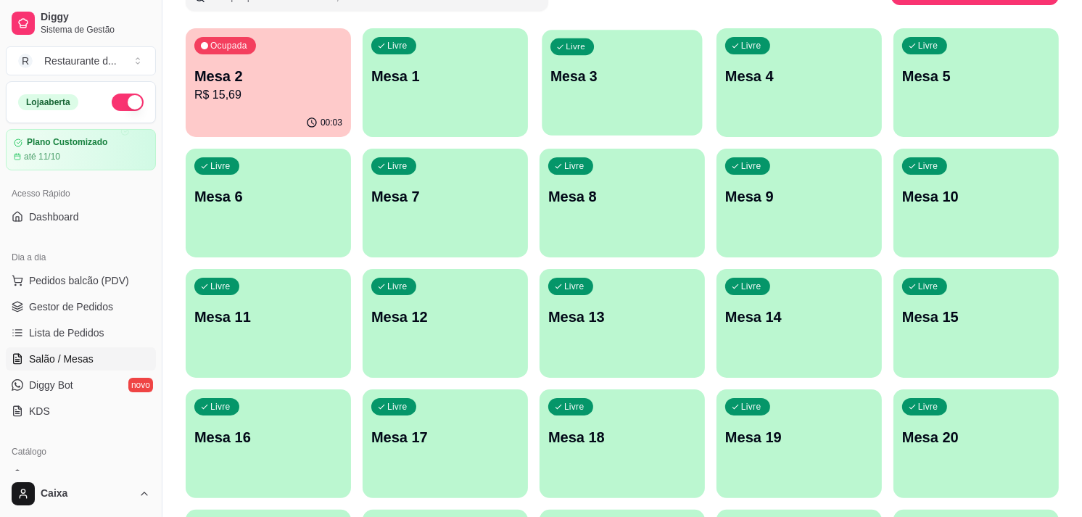
click at [624, 67] on p "Mesa 3" at bounding box center [623, 77] width 144 height 20
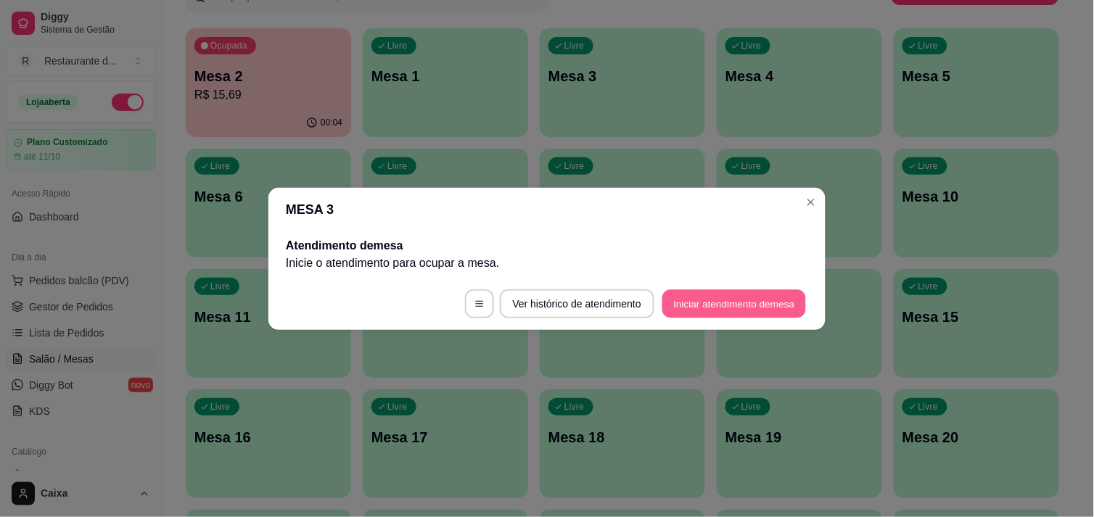
click at [740, 291] on button "Iniciar atendimento de mesa" at bounding box center [734, 303] width 144 height 28
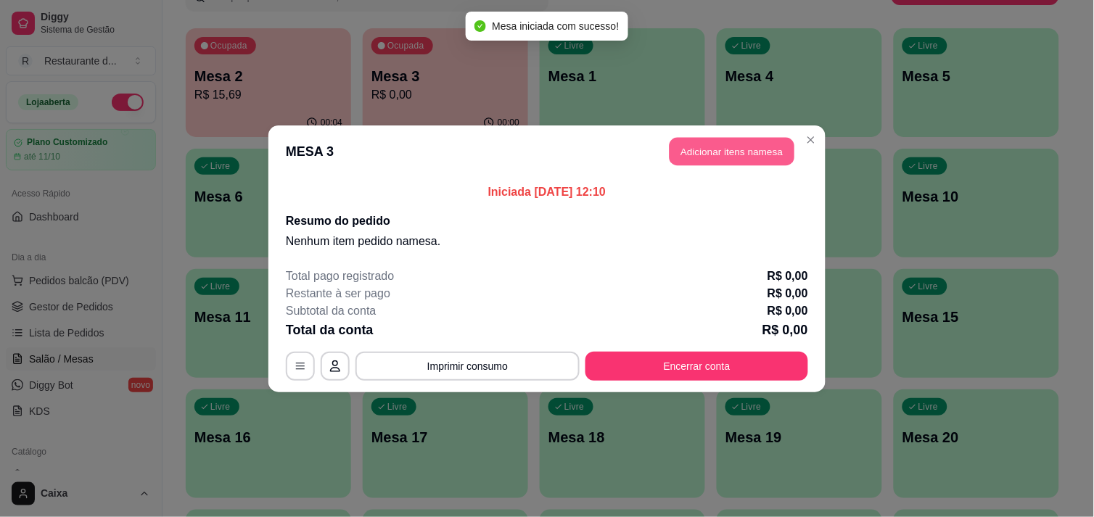
click at [747, 143] on button "Adicionar itens na mesa" at bounding box center [731, 151] width 125 height 28
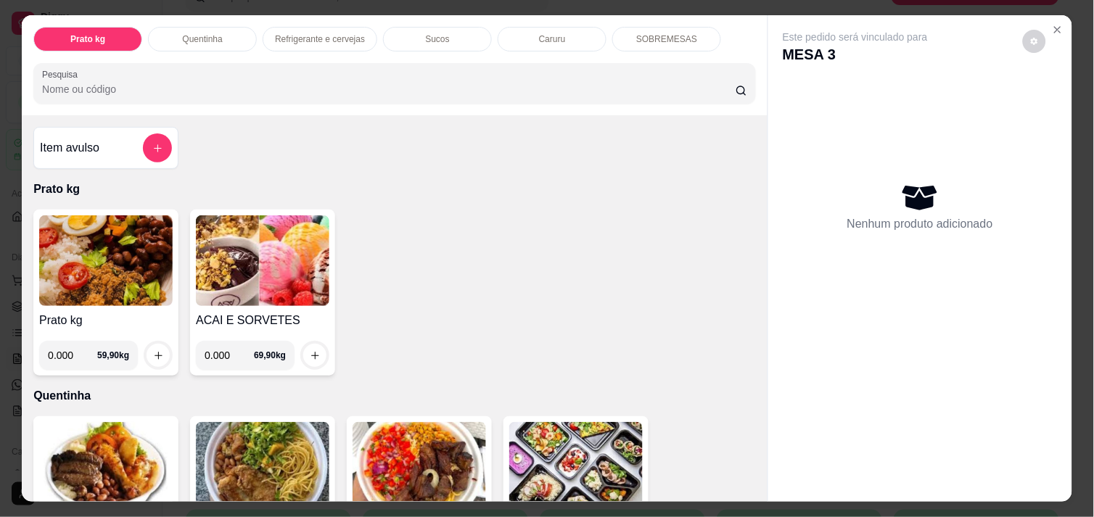
click at [70, 349] on input "0.000" at bounding box center [72, 355] width 49 height 29
type input "0.400"
click at [147, 345] on button "increase-product-quantity" at bounding box center [158, 356] width 22 height 22
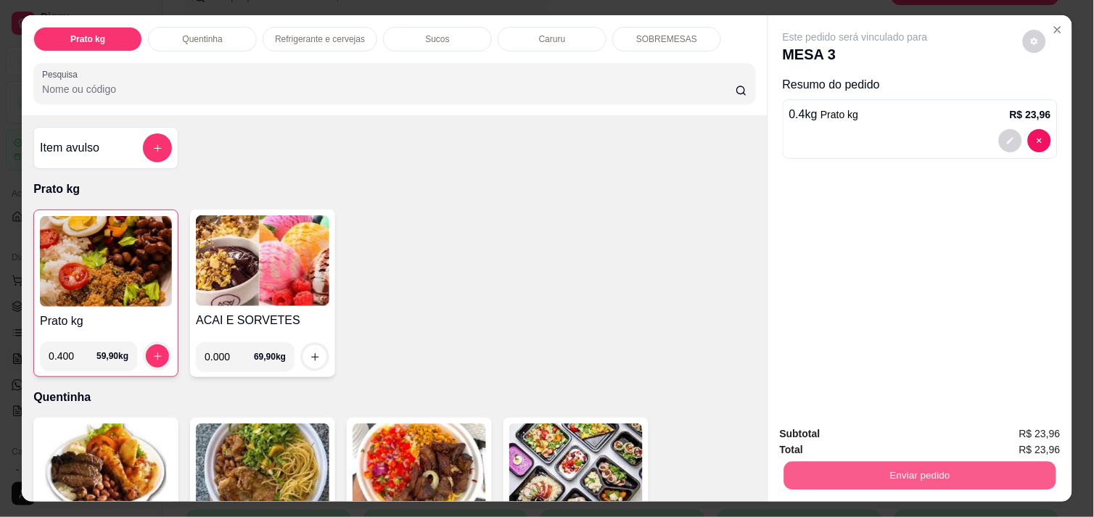
click at [868, 461] on button "Enviar pedido" at bounding box center [920, 475] width 272 height 28
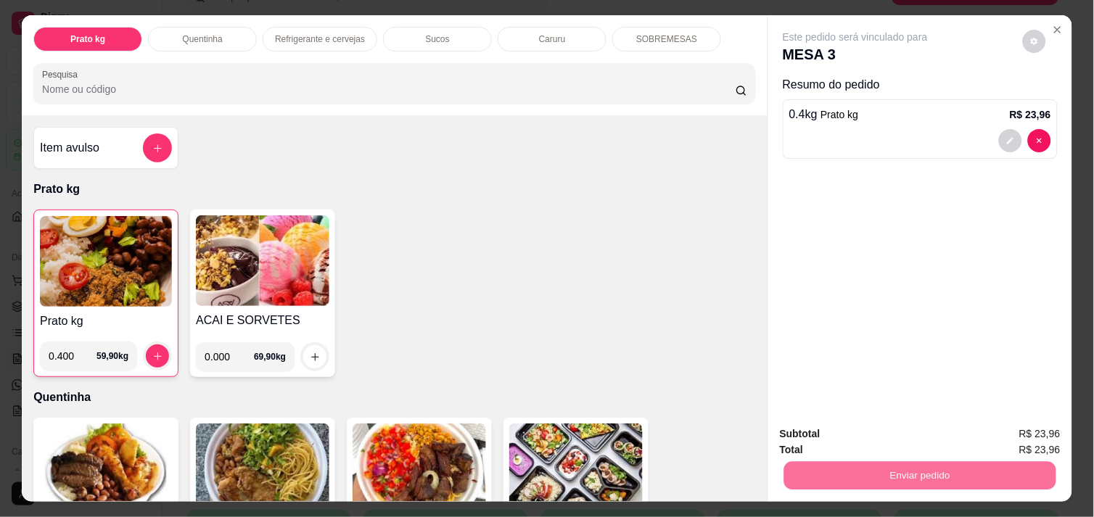
click at [1017, 426] on button "Enviar pedido" at bounding box center [1023, 434] width 80 height 27
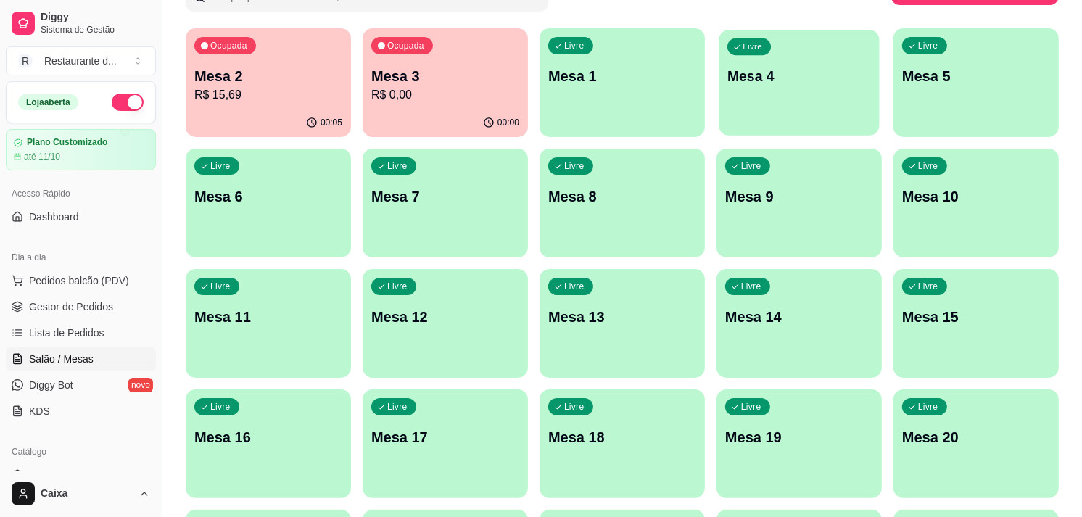
click at [793, 82] on p "Mesa 4" at bounding box center [799, 77] width 144 height 20
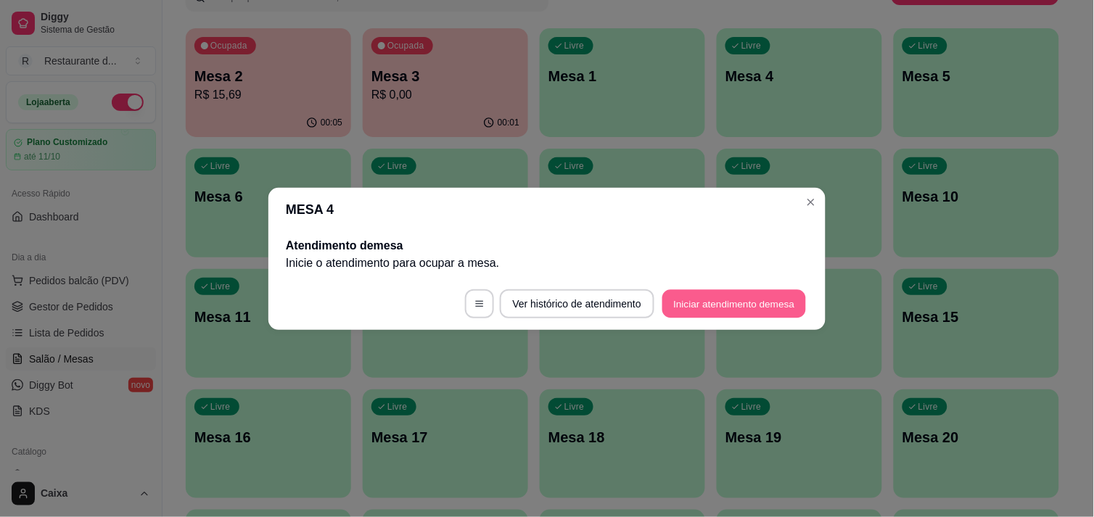
click at [762, 305] on button "Iniciar atendimento de mesa" at bounding box center [734, 303] width 144 height 28
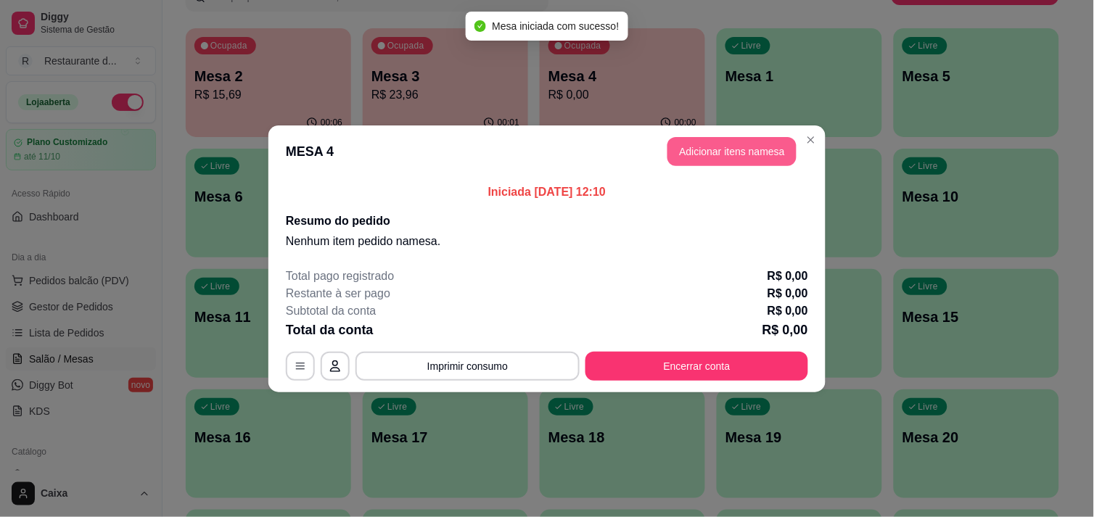
click at [735, 147] on button "Adicionar itens na mesa" at bounding box center [731, 151] width 129 height 29
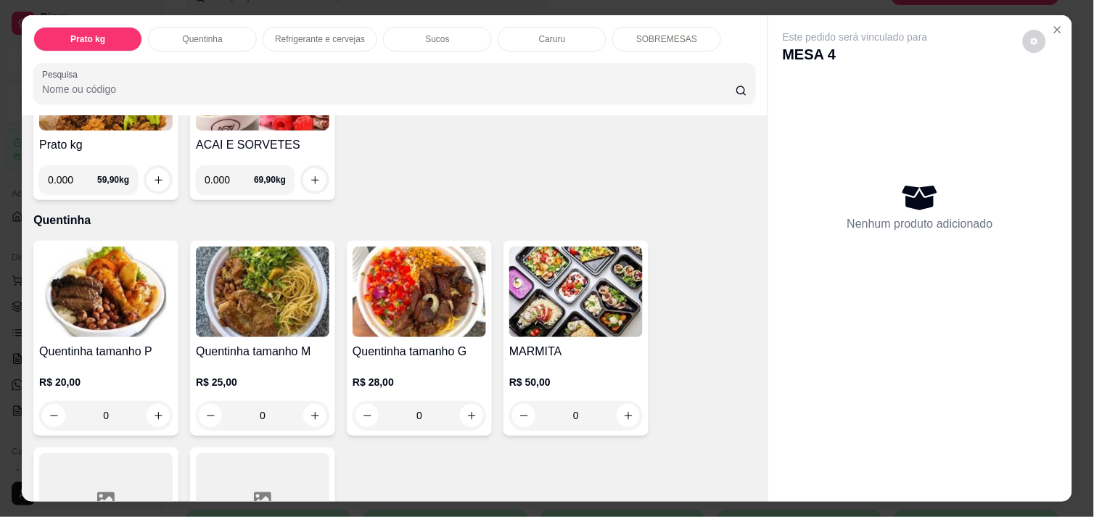
scroll to position [193, 0]
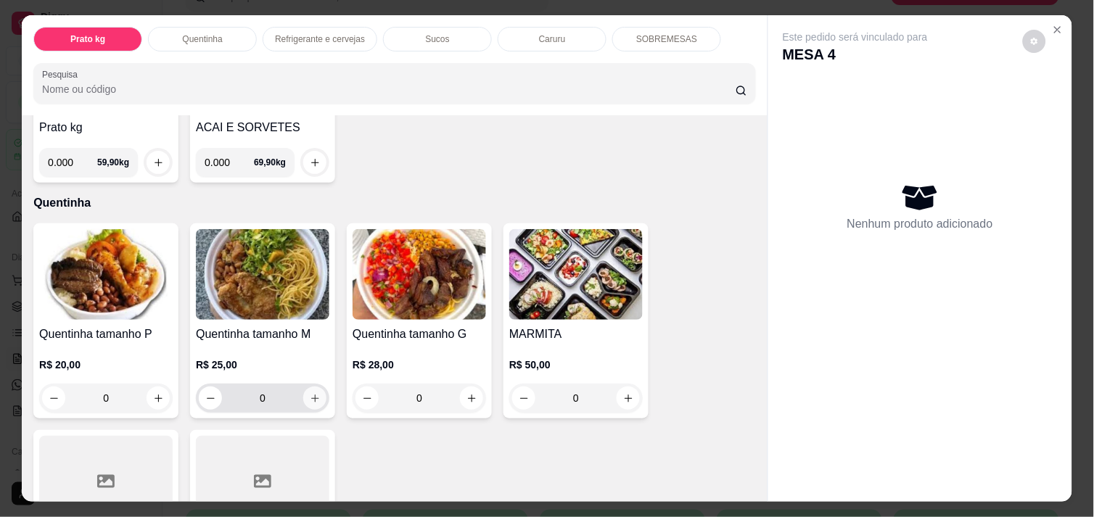
click at [303, 387] on button "increase-product-quantity" at bounding box center [314, 398] width 23 height 23
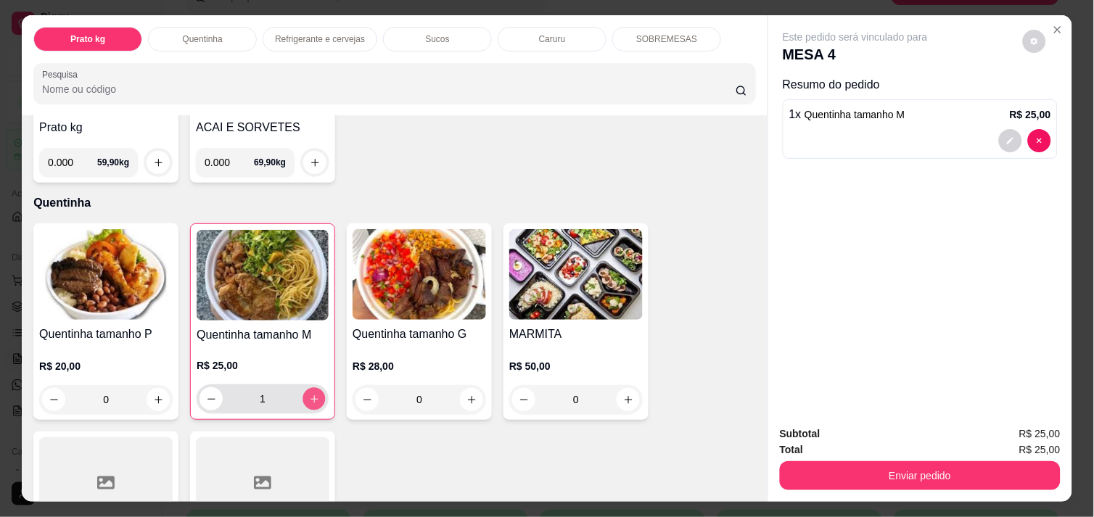
click at [303, 388] on button "increase-product-quantity" at bounding box center [314, 399] width 22 height 22
type input "4"
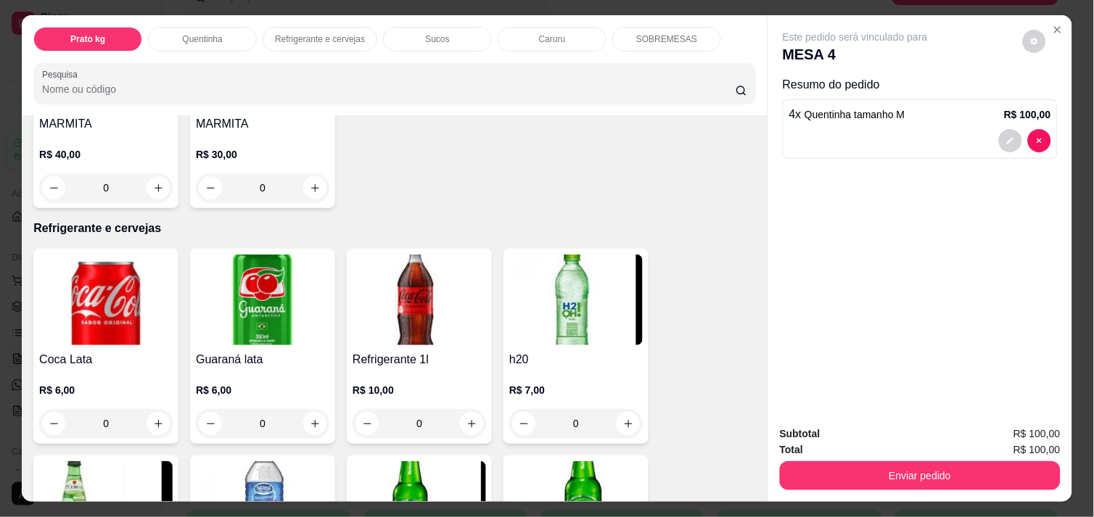
scroll to position [612, 0]
click at [466, 425] on button "increase-product-quantity" at bounding box center [472, 423] width 22 height 22
type input "1"
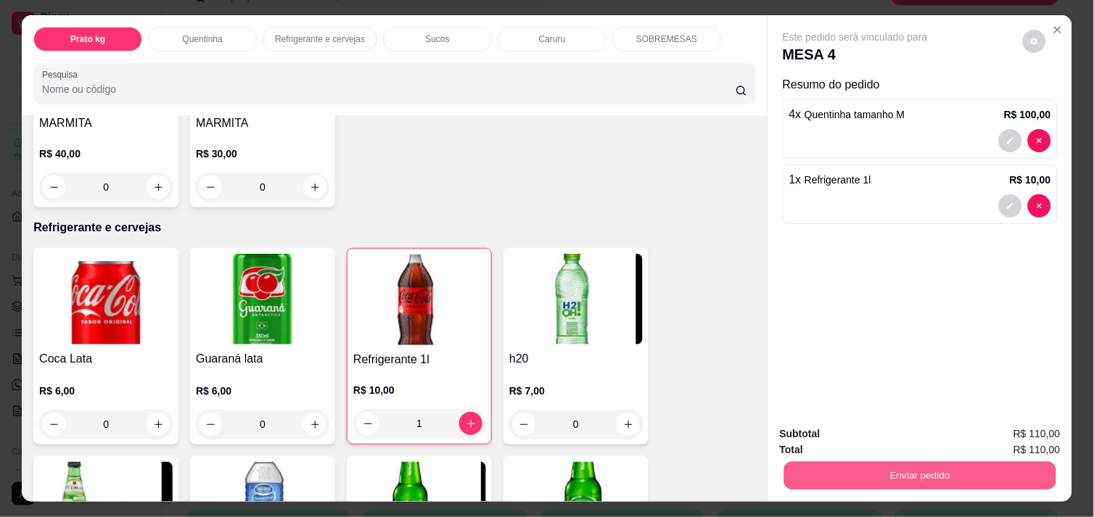
click at [972, 473] on button "Enviar pedido" at bounding box center [920, 475] width 272 height 28
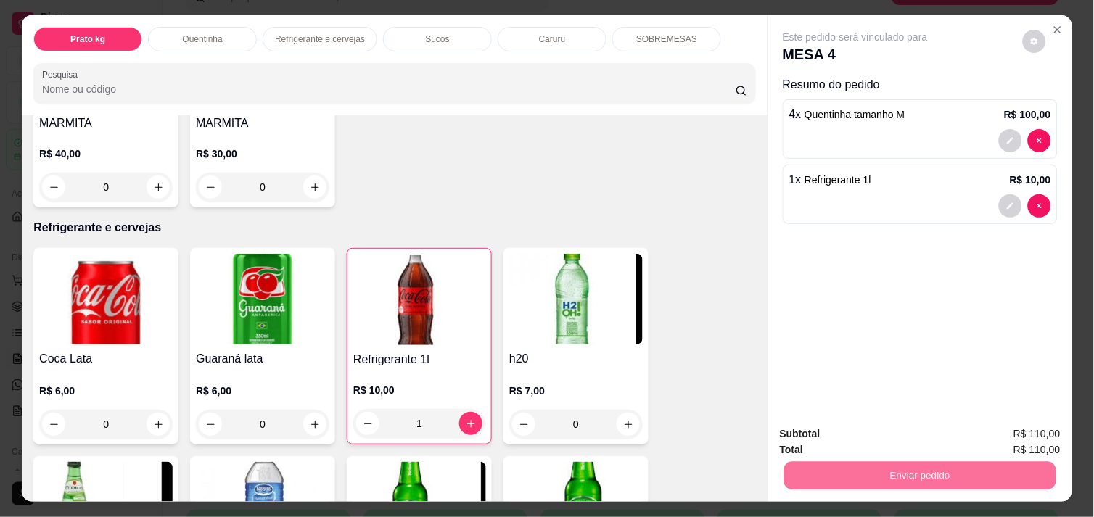
click at [1032, 426] on button "Enviar pedido" at bounding box center [1023, 434] width 80 height 27
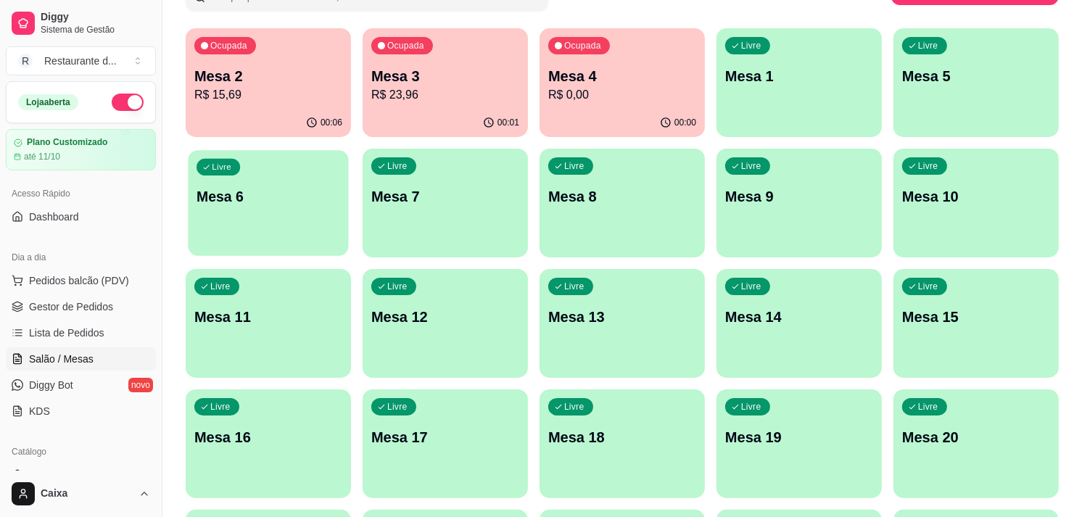
click at [267, 184] on div "Livre Mesa 6" at bounding box center [268, 194] width 160 height 88
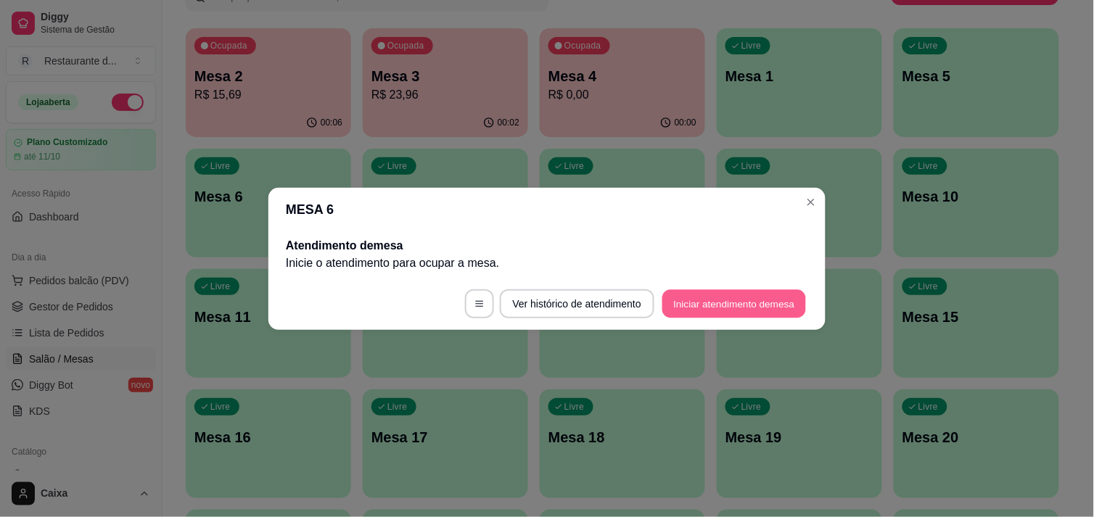
click at [749, 294] on button "Iniciar atendimento de mesa" at bounding box center [734, 303] width 144 height 28
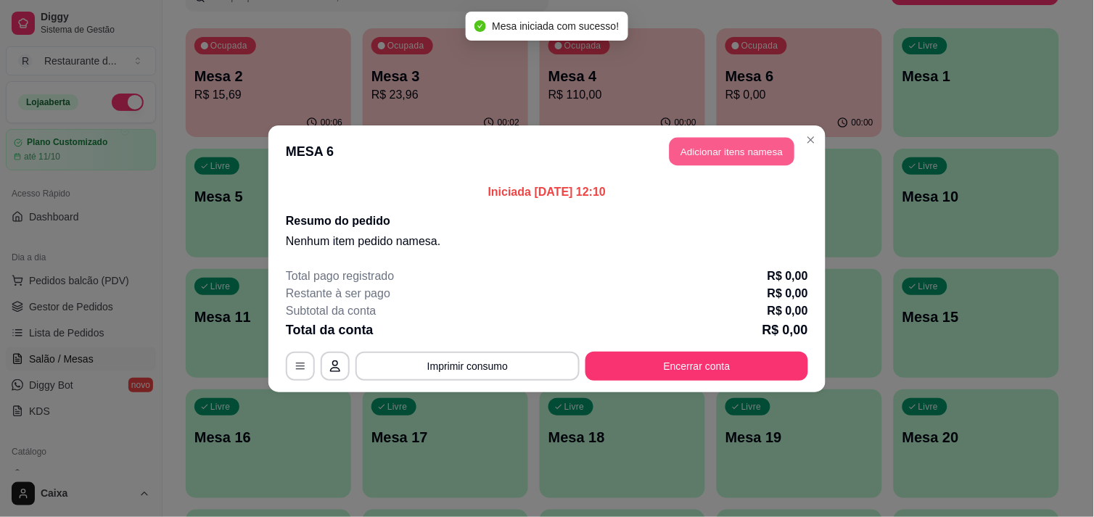
click at [751, 139] on button "Adicionar itens na mesa" at bounding box center [731, 151] width 125 height 28
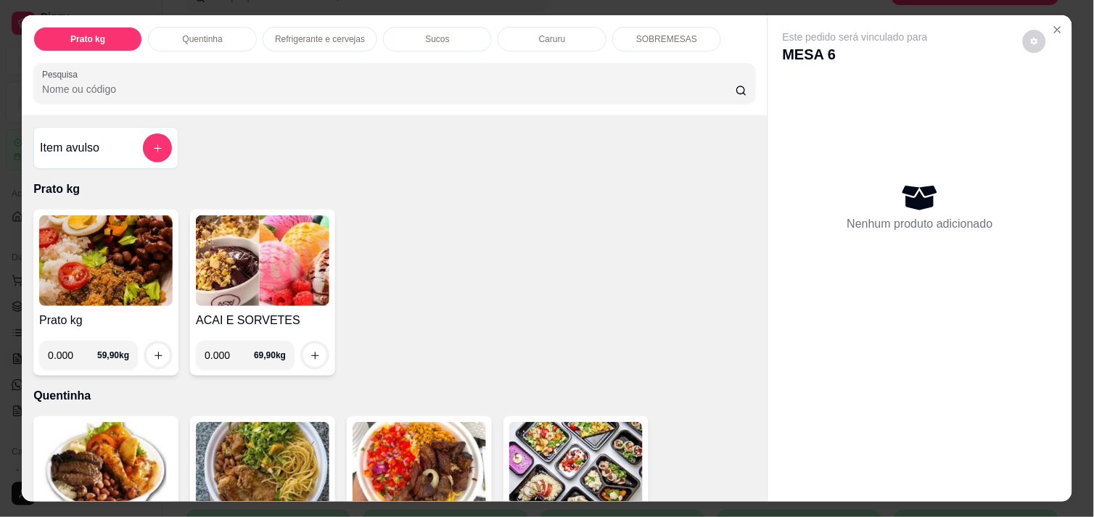
click at [67, 348] on input "0.000" at bounding box center [72, 355] width 49 height 29
type input "0.384"
click at [148, 345] on button "increase-product-quantity" at bounding box center [158, 356] width 22 height 22
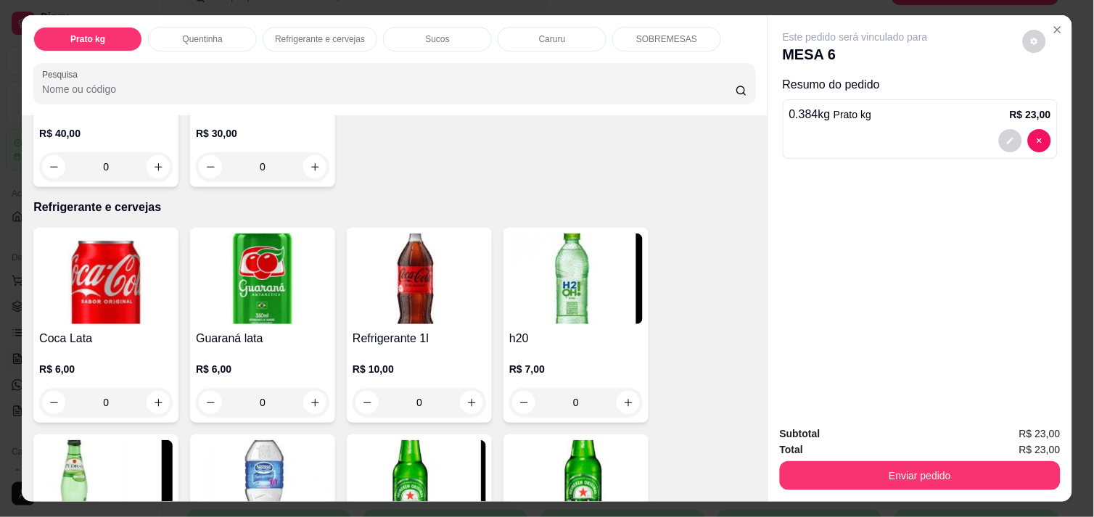
scroll to position [644, 0]
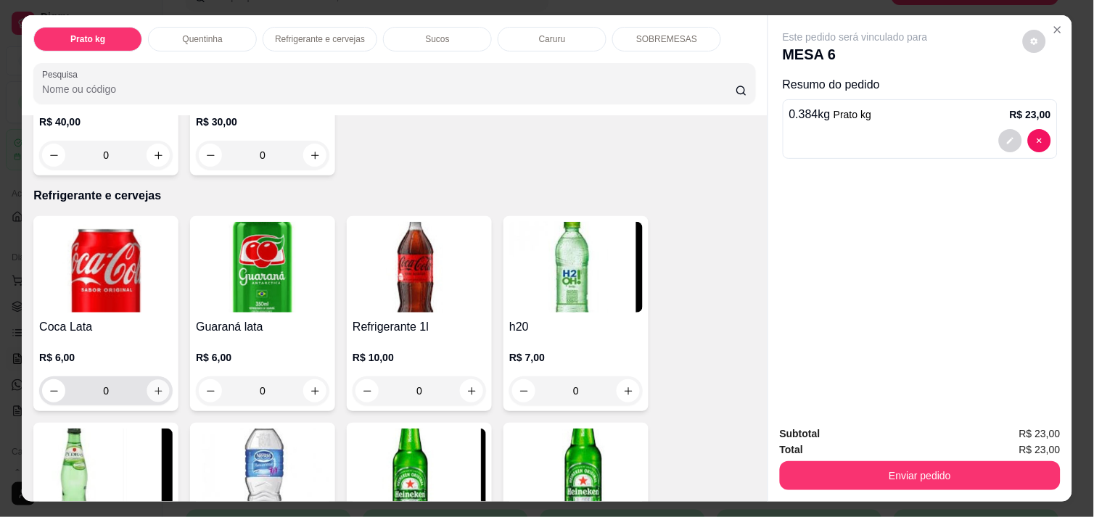
click at [153, 386] on icon "increase-product-quantity" at bounding box center [158, 391] width 11 height 11
type input "1"
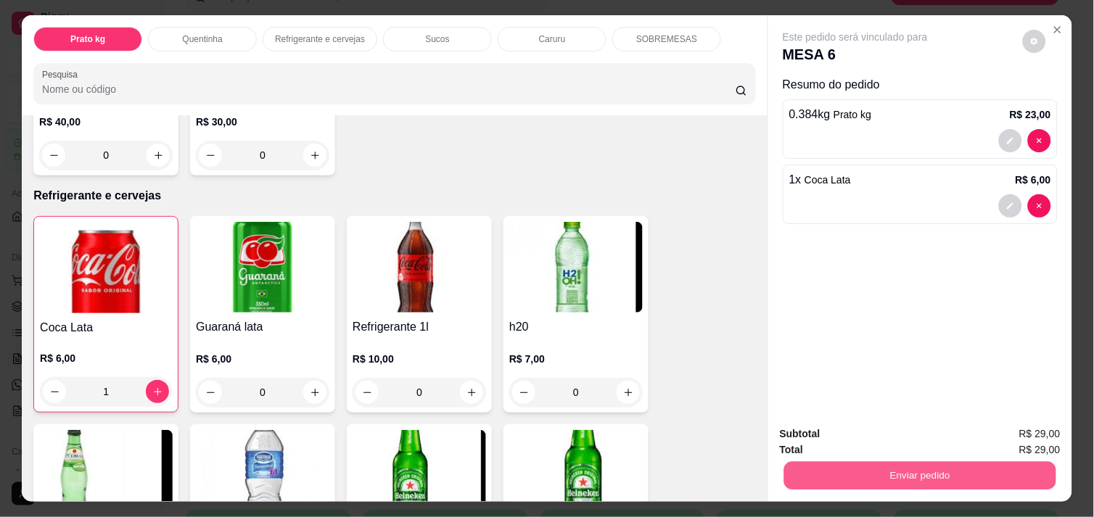
click at [839, 461] on button "Enviar pedido" at bounding box center [920, 475] width 272 height 28
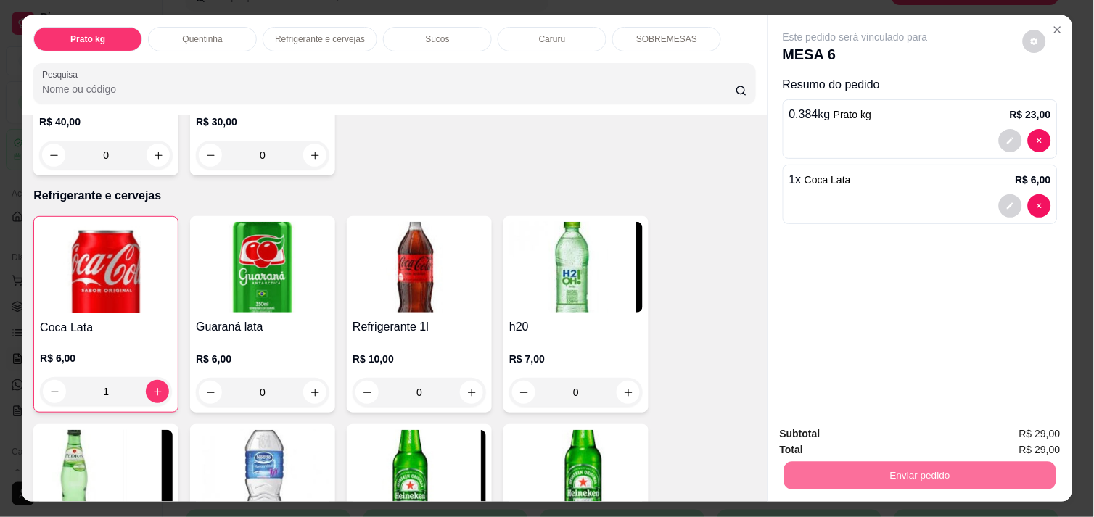
click at [1027, 439] on button "Enviar pedido" at bounding box center [1023, 434] width 80 height 27
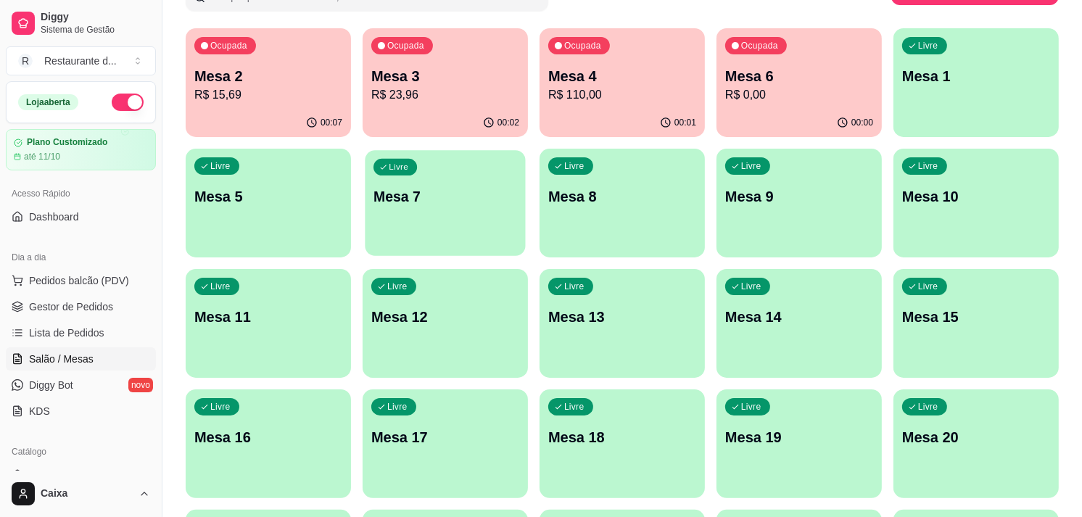
click at [429, 237] on div "Livre Mesa 7" at bounding box center [445, 194] width 160 height 88
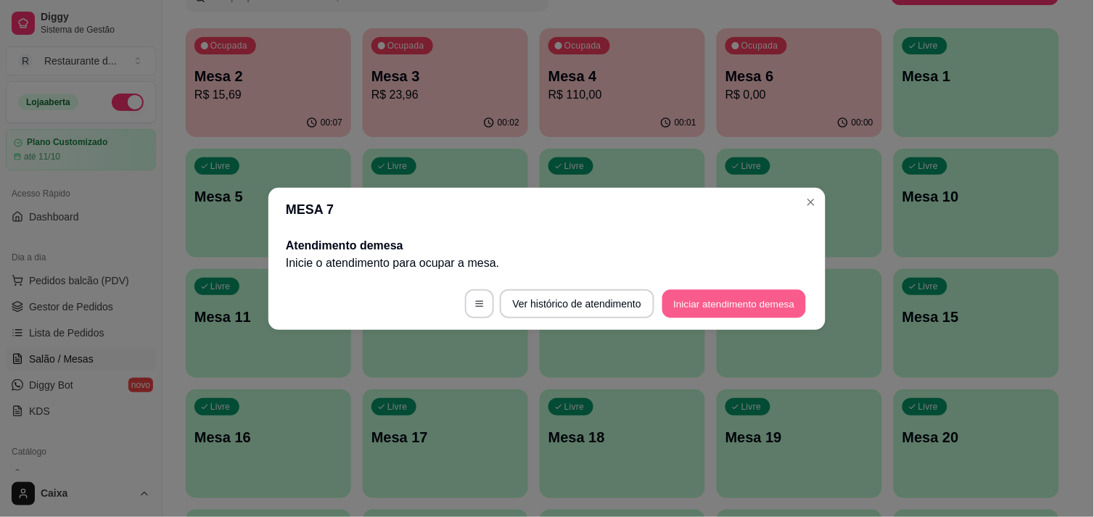
click at [735, 294] on button "Iniciar atendimento de mesa" at bounding box center [734, 303] width 144 height 28
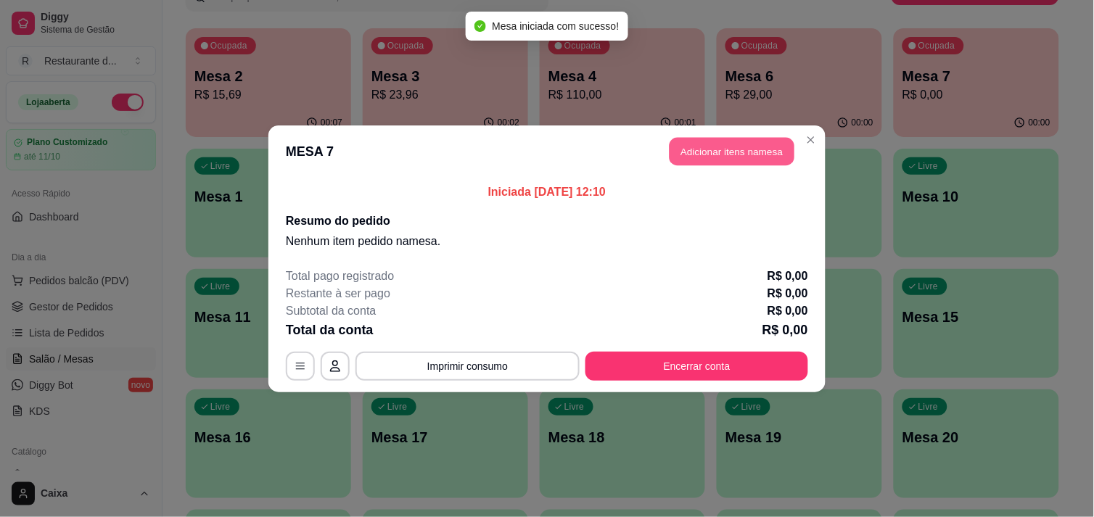
click at [735, 144] on button "Adicionar itens na mesa" at bounding box center [731, 151] width 125 height 28
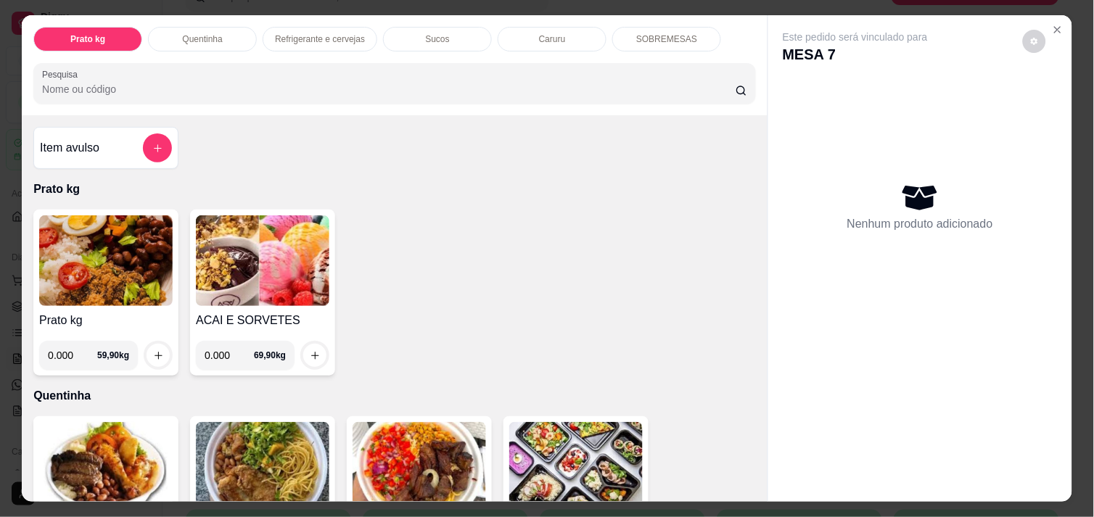
click at [70, 351] on input "0.000" at bounding box center [72, 355] width 49 height 29
type input "0.472"
click at [153, 350] on icon "increase-product-quantity" at bounding box center [158, 355] width 11 height 11
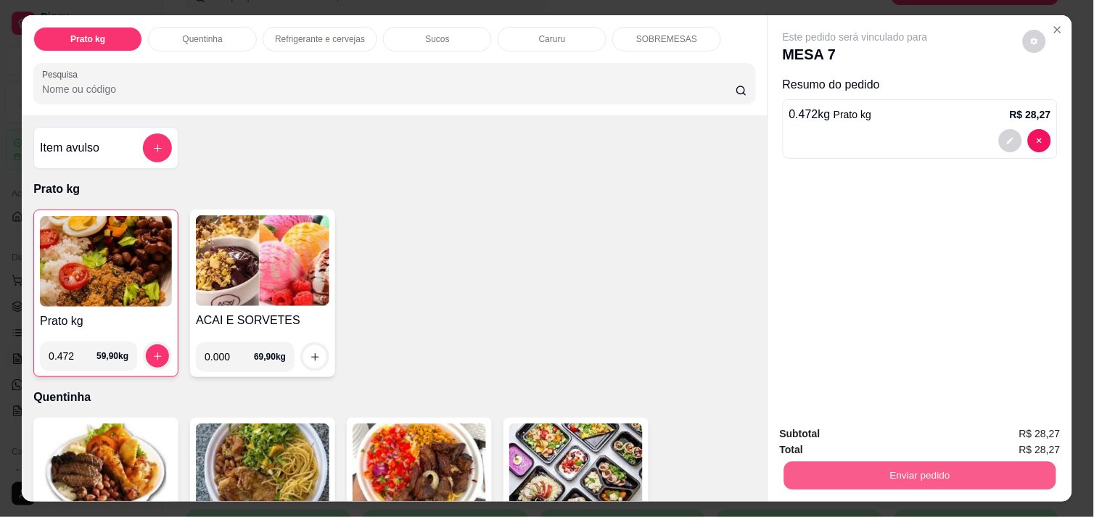
click at [931, 467] on button "Enviar pedido" at bounding box center [920, 475] width 272 height 28
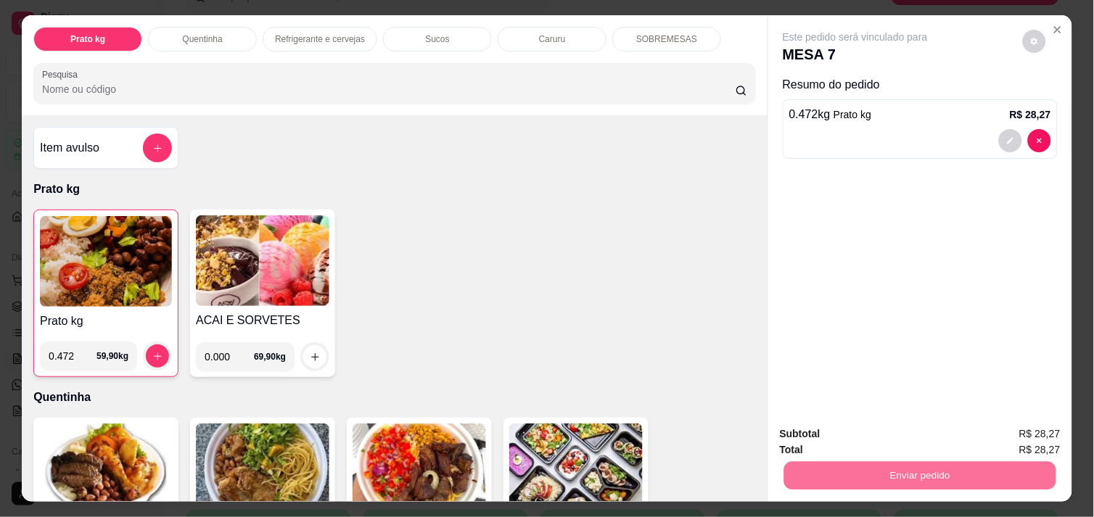
click at [1044, 441] on button "Enviar pedido" at bounding box center [1023, 434] width 80 height 27
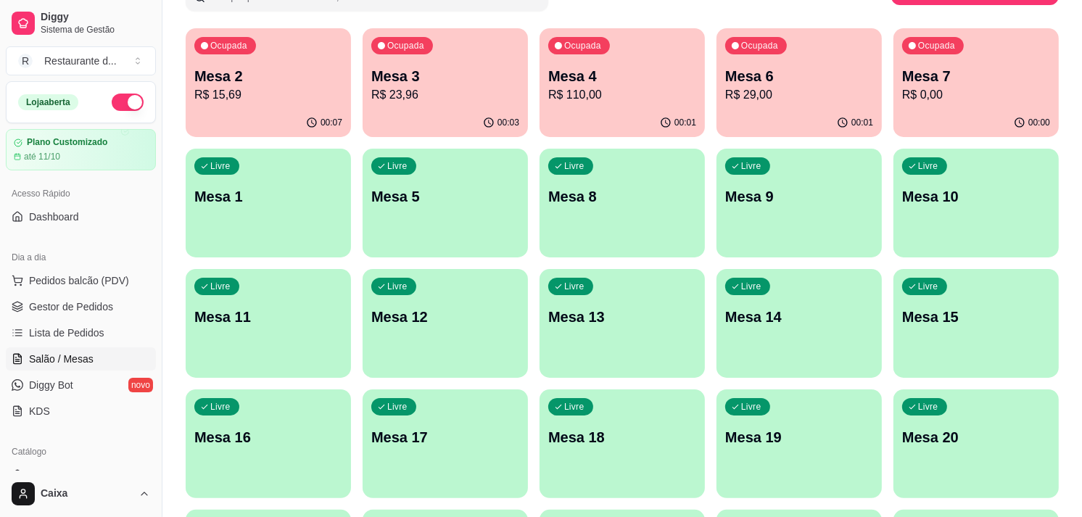
click at [397, 186] on p "Mesa 5" at bounding box center [445, 196] width 148 height 20
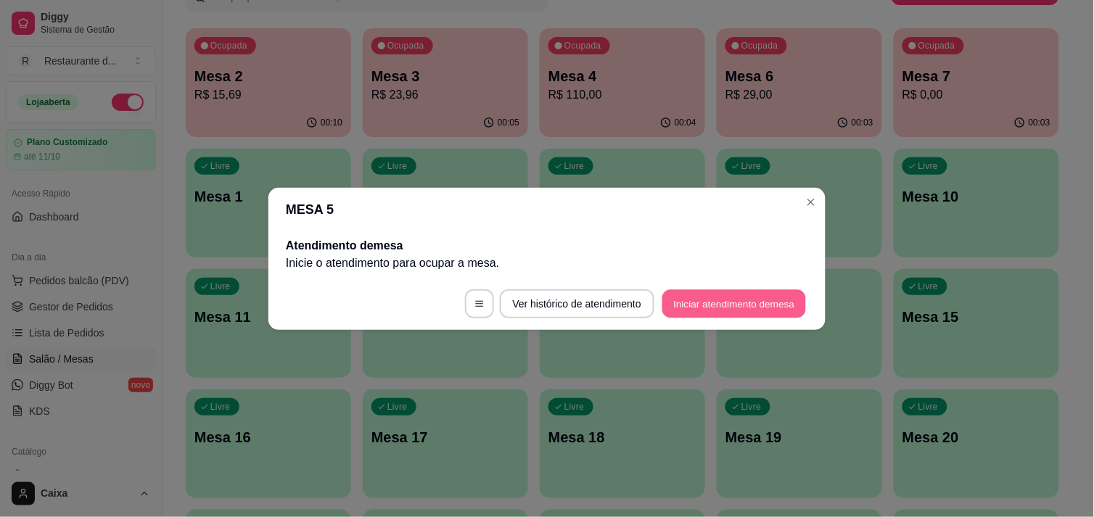
click at [741, 291] on button "Iniciar atendimento de mesa" at bounding box center [734, 303] width 144 height 28
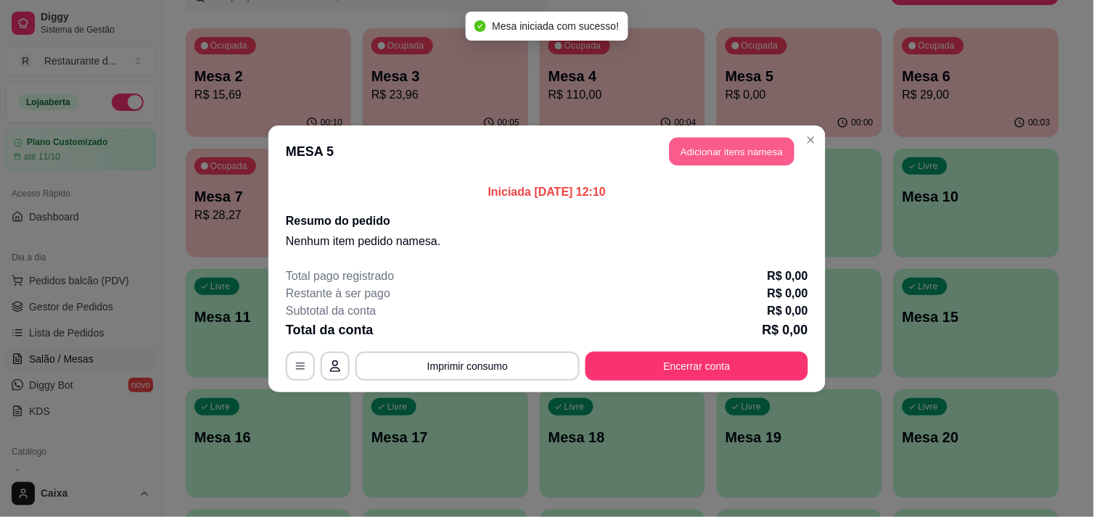
click at [720, 157] on button "Adicionar itens na mesa" at bounding box center [731, 151] width 125 height 28
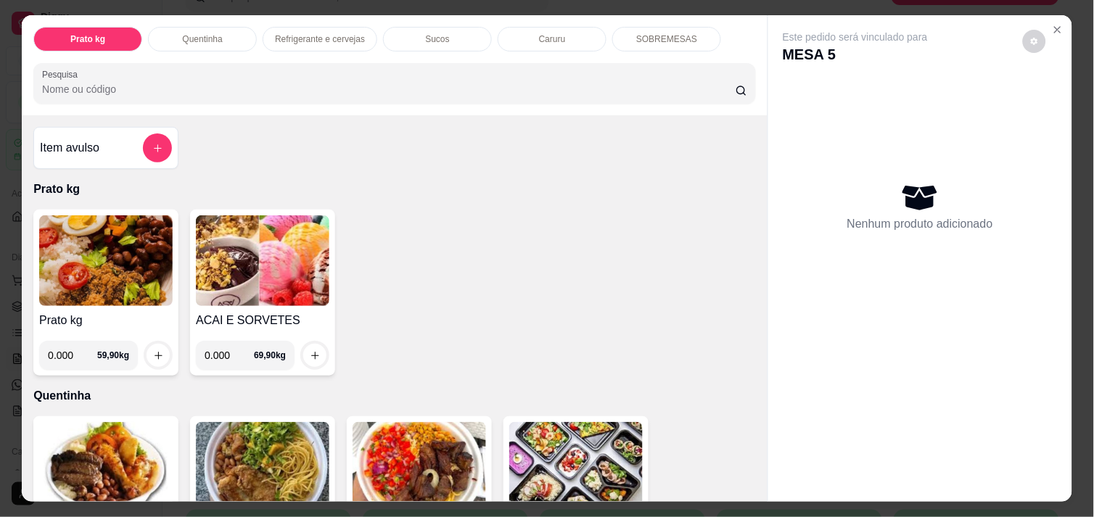
click at [70, 347] on input "0.000" at bounding box center [72, 355] width 49 height 29
type input "0.298"
click at [154, 352] on icon "increase-product-quantity" at bounding box center [158, 356] width 8 height 8
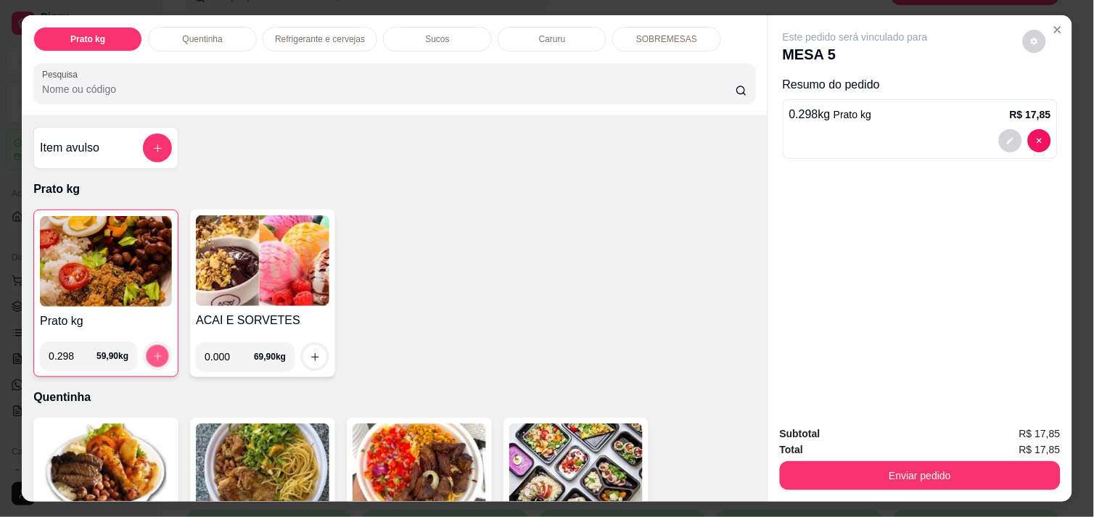
click at [154, 351] on icon "increase-product-quantity" at bounding box center [157, 356] width 11 height 11
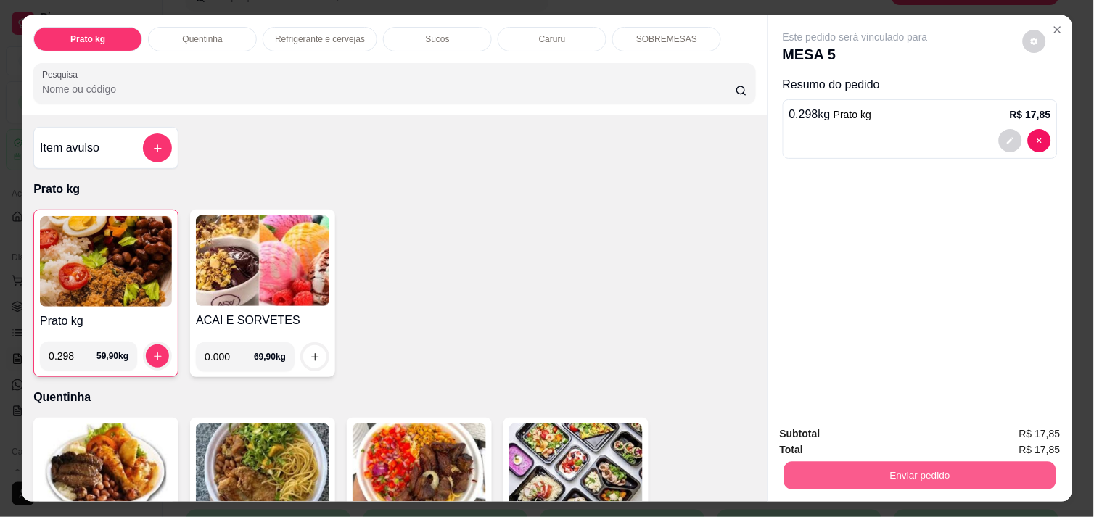
click at [850, 466] on button "Enviar pedido" at bounding box center [920, 475] width 272 height 28
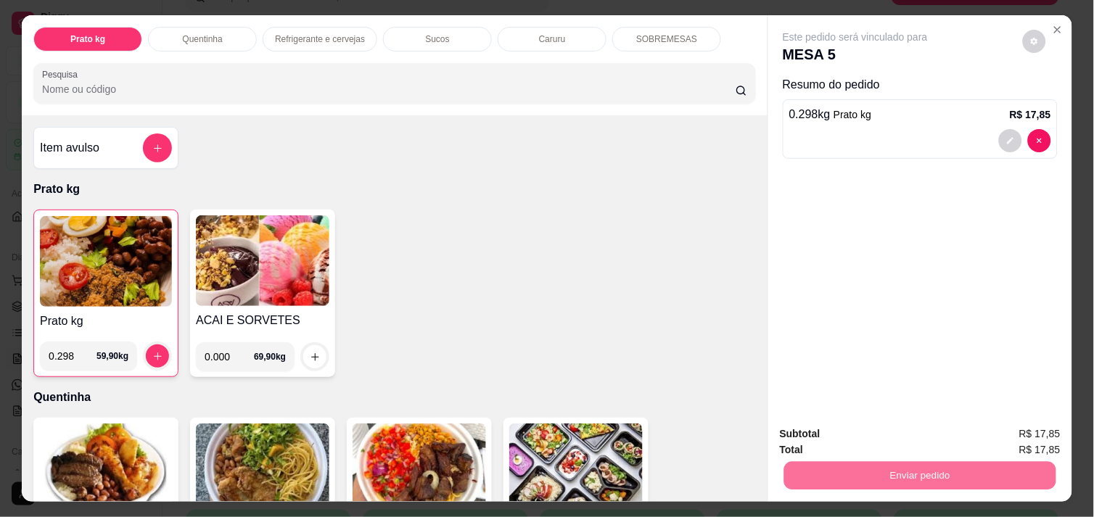
click at [1053, 432] on button "Enviar pedido" at bounding box center [1023, 434] width 80 height 27
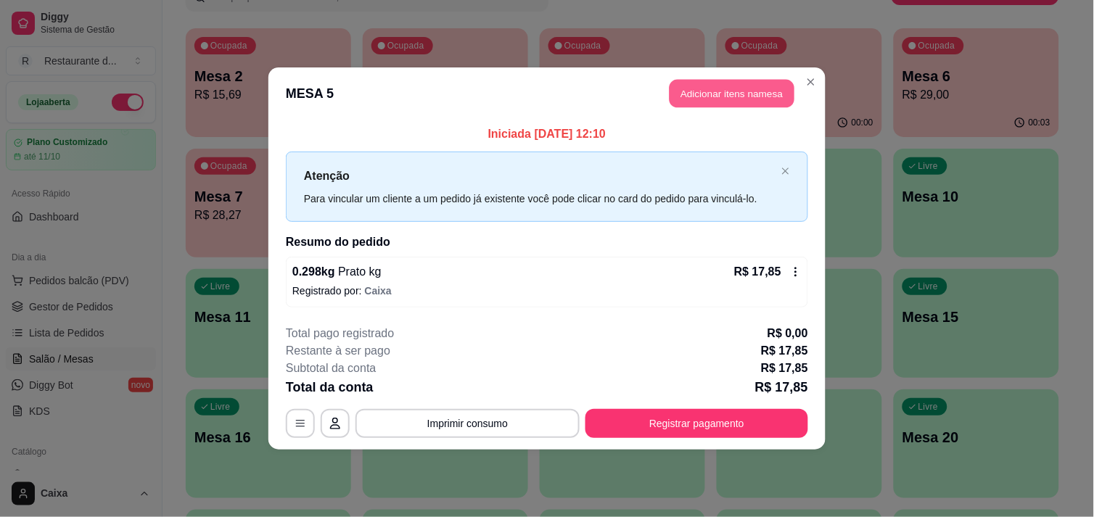
click at [772, 99] on button "Adicionar itens na mesa" at bounding box center [731, 94] width 125 height 28
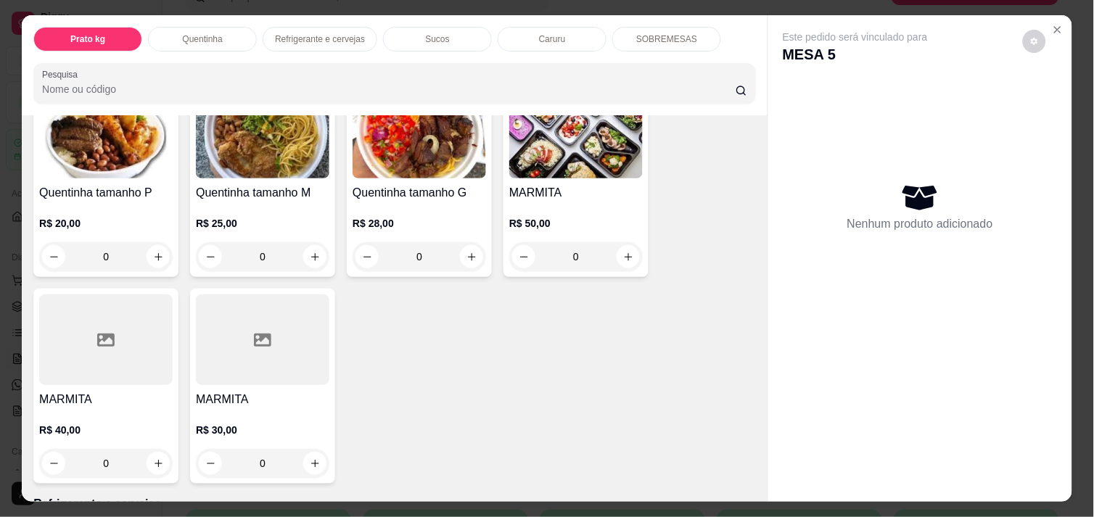
scroll to position [354, 0]
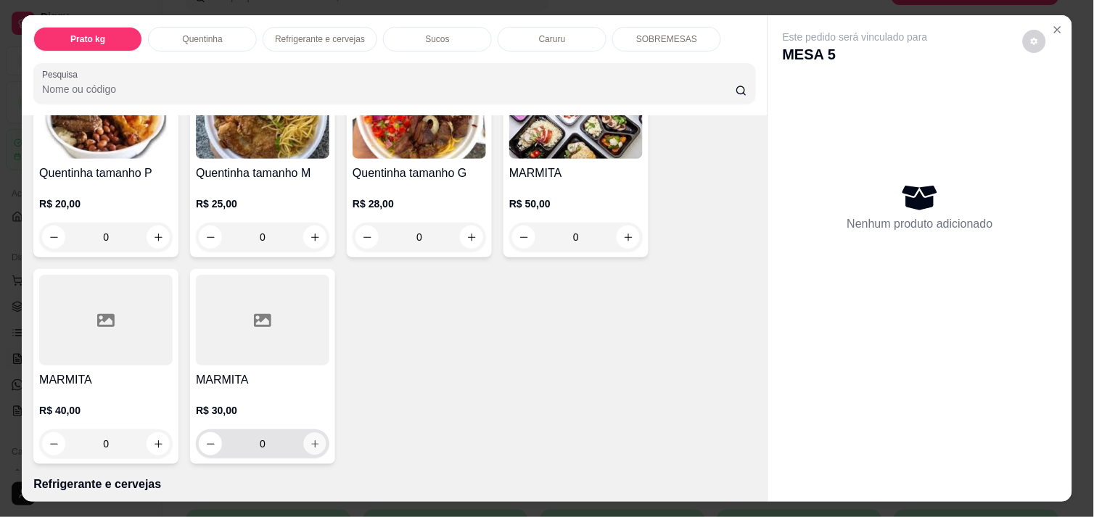
click at [314, 433] on button "increase-product-quantity" at bounding box center [315, 444] width 22 height 22
type input "1"
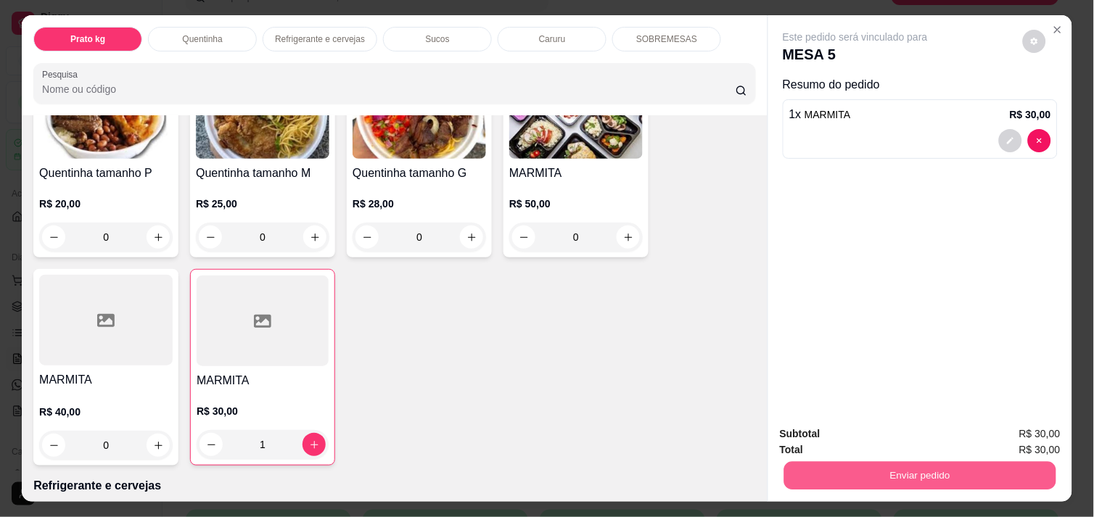
click at [912, 461] on button "Enviar pedido" at bounding box center [920, 475] width 272 height 28
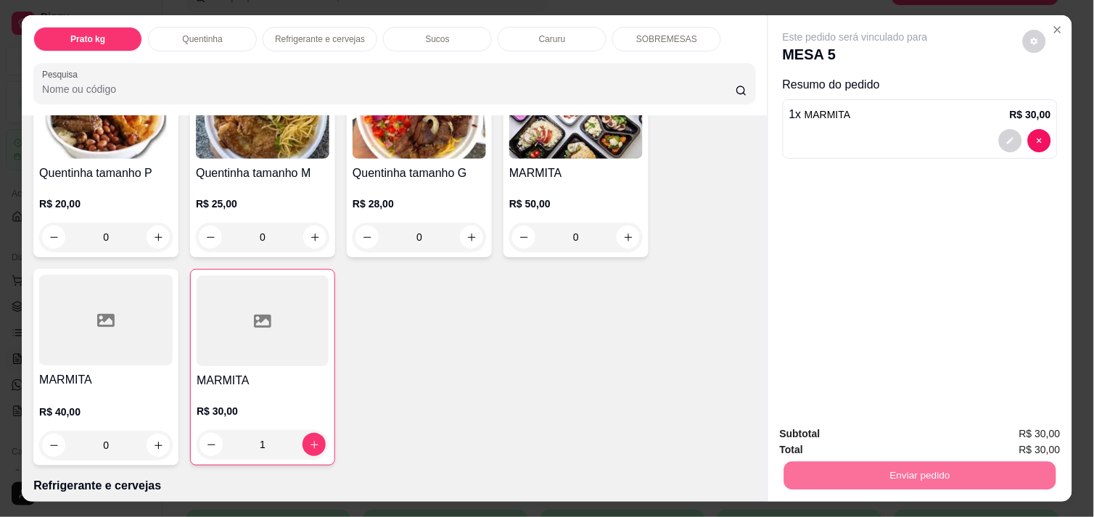
click at [1008, 437] on button "Enviar pedido" at bounding box center [1023, 434] width 80 height 27
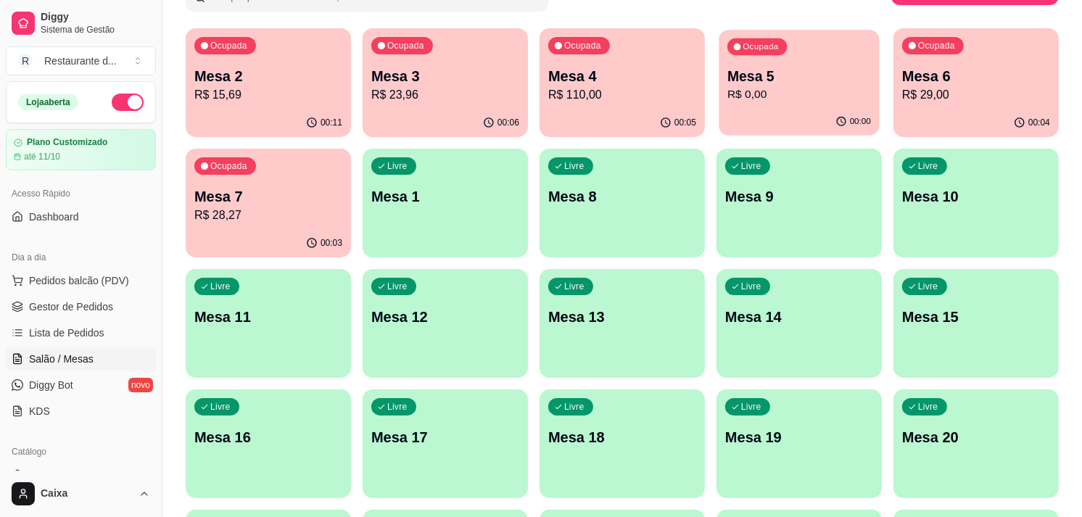
click at [813, 111] on div "00:00" at bounding box center [799, 122] width 160 height 28
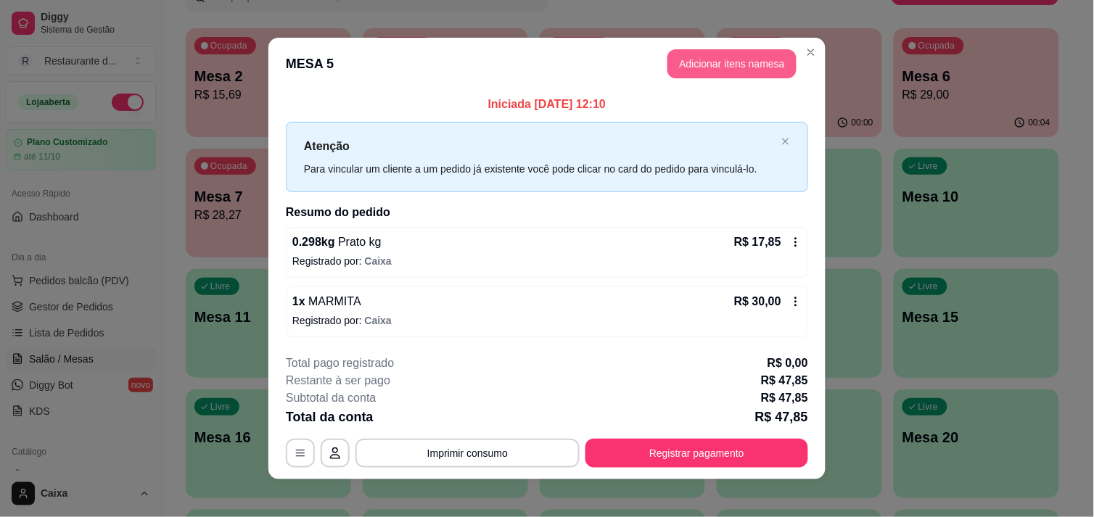
click at [733, 65] on button "Adicionar itens na mesa" at bounding box center [731, 63] width 129 height 29
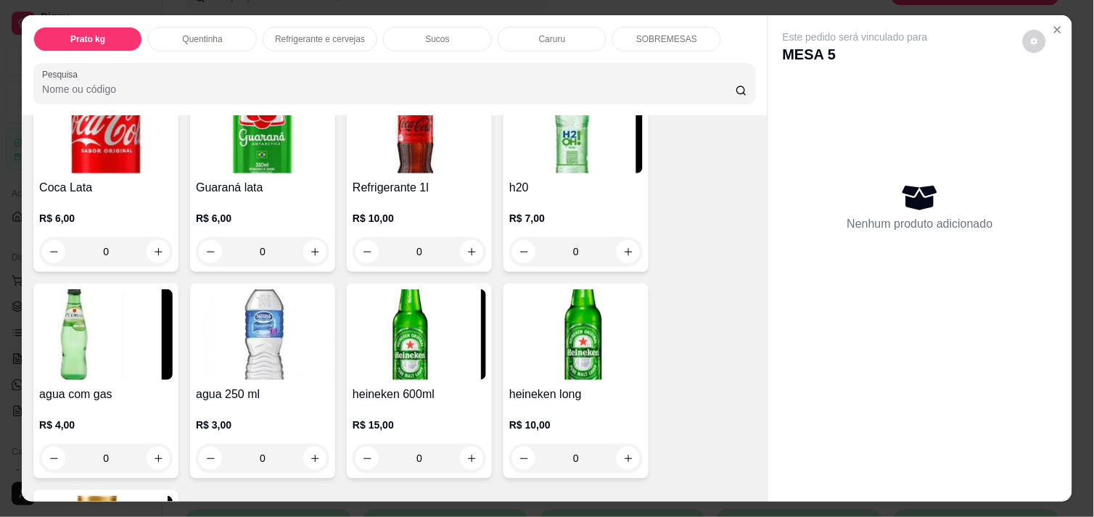
scroll to position [806, 0]
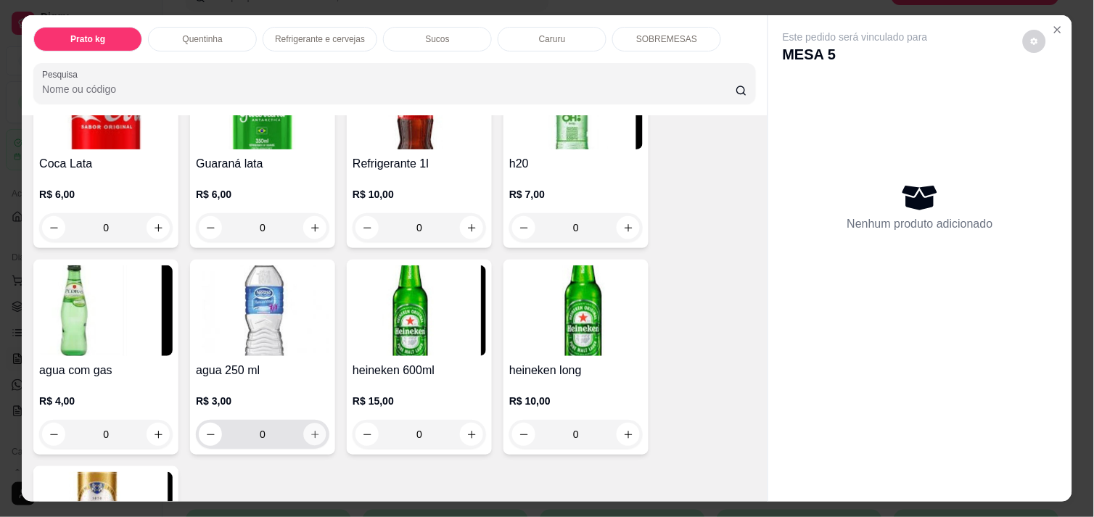
click at [310, 429] on icon "increase-product-quantity" at bounding box center [315, 434] width 11 height 11
type input "1"
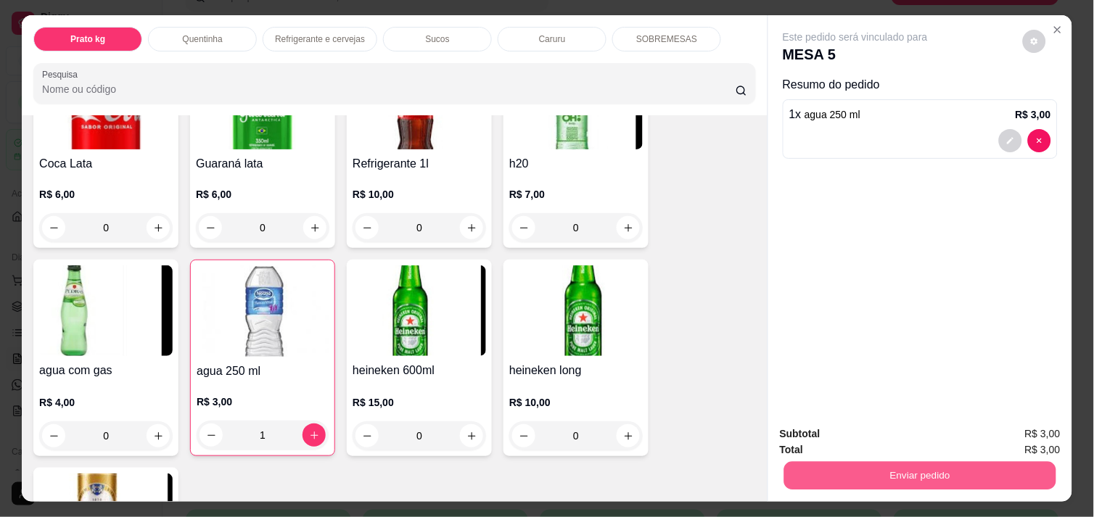
click at [934, 461] on button "Enviar pedido" at bounding box center [920, 475] width 272 height 28
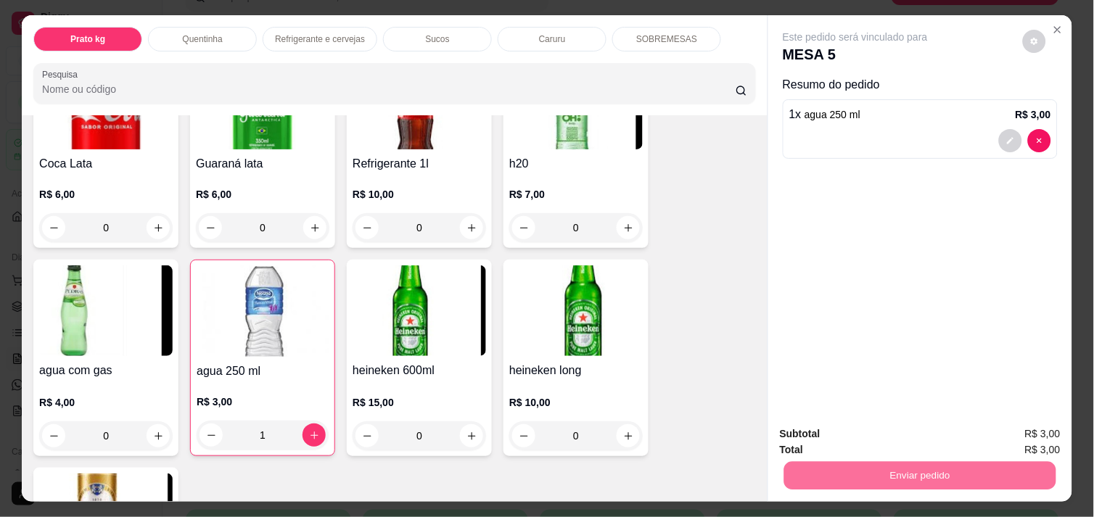
click at [1032, 438] on button "Enviar pedido" at bounding box center [1023, 434] width 80 height 27
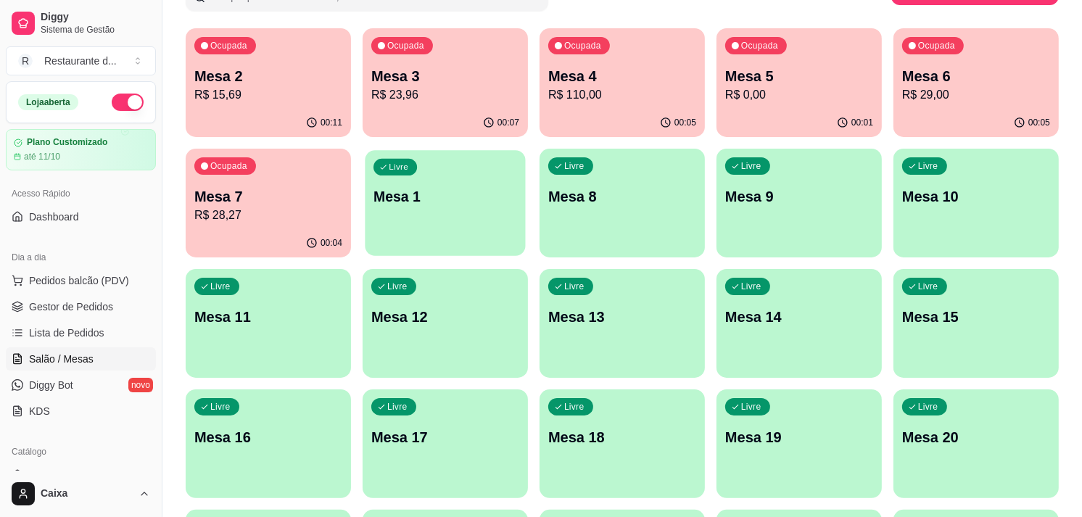
click at [495, 220] on div "Livre Mesa 1" at bounding box center [445, 194] width 160 height 88
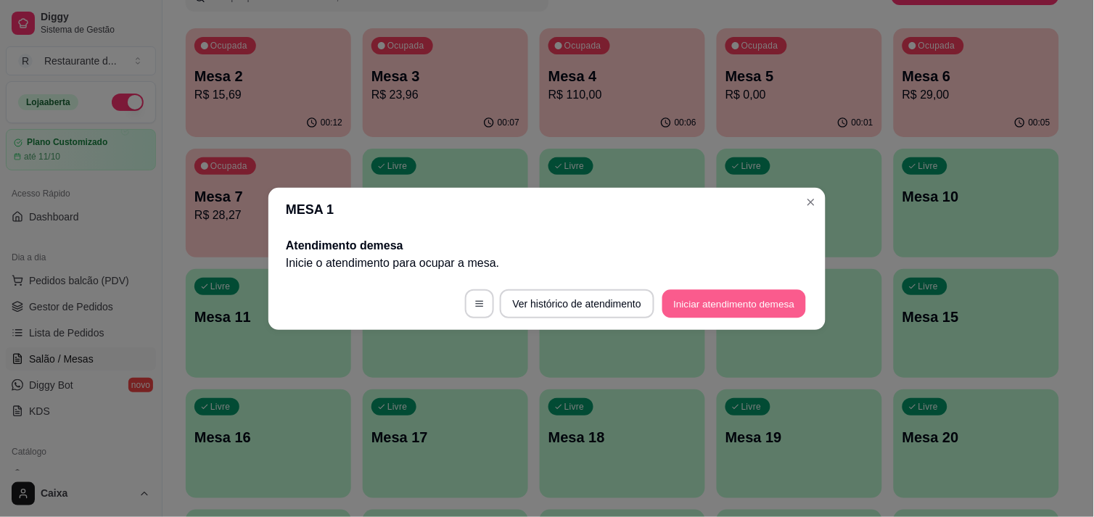
click at [708, 306] on button "Iniciar atendimento de mesa" at bounding box center [734, 303] width 144 height 28
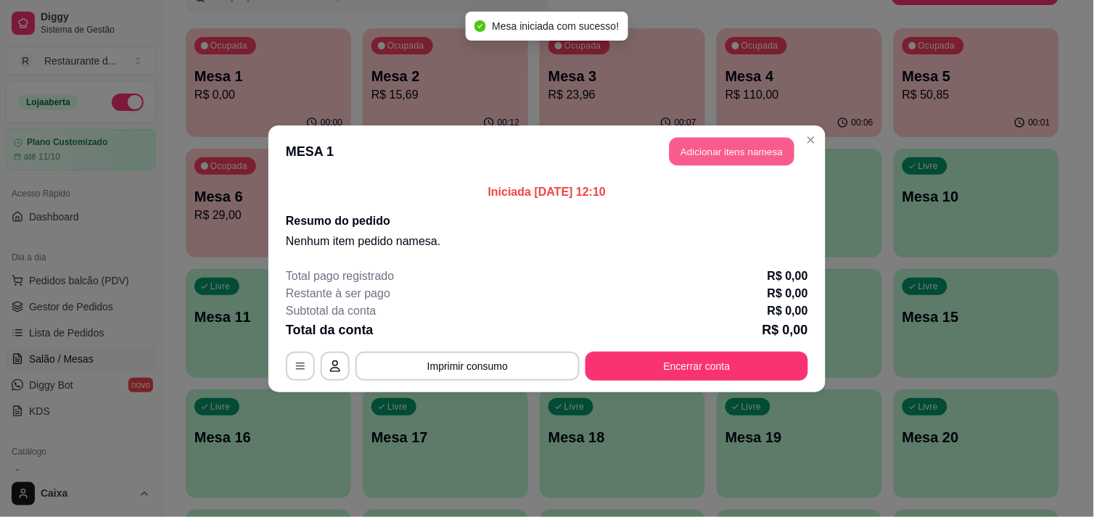
click at [711, 141] on button "Adicionar itens na mesa" at bounding box center [731, 151] width 125 height 28
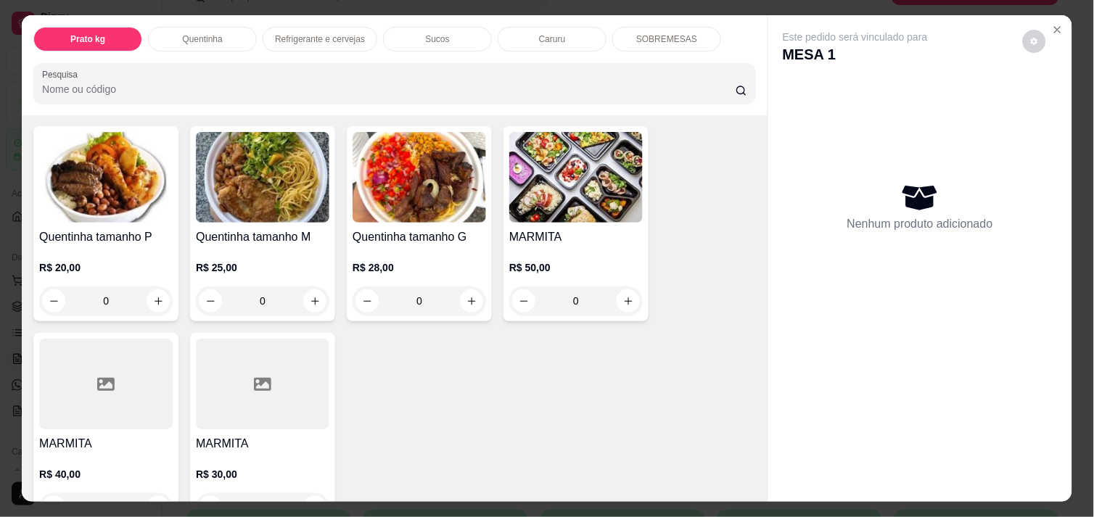
scroll to position [322, 0]
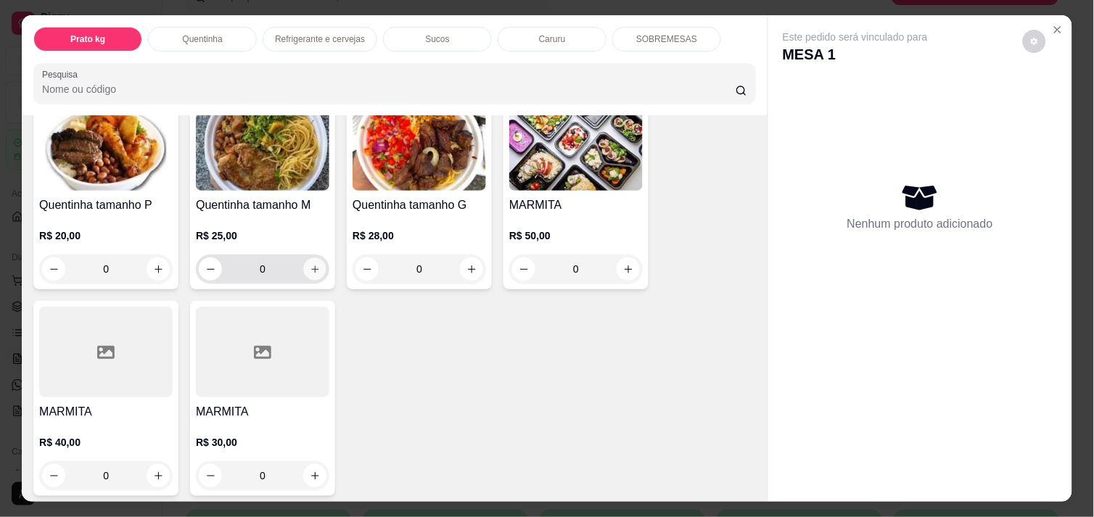
click at [309, 258] on button "increase-product-quantity" at bounding box center [315, 269] width 22 height 22
type input "1"
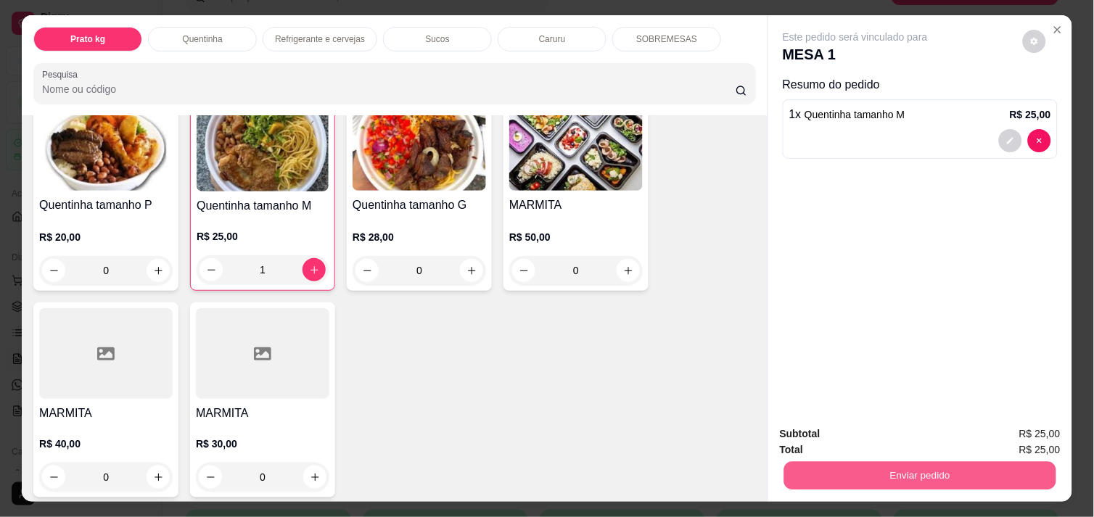
click at [961, 468] on button "Enviar pedido" at bounding box center [920, 475] width 272 height 28
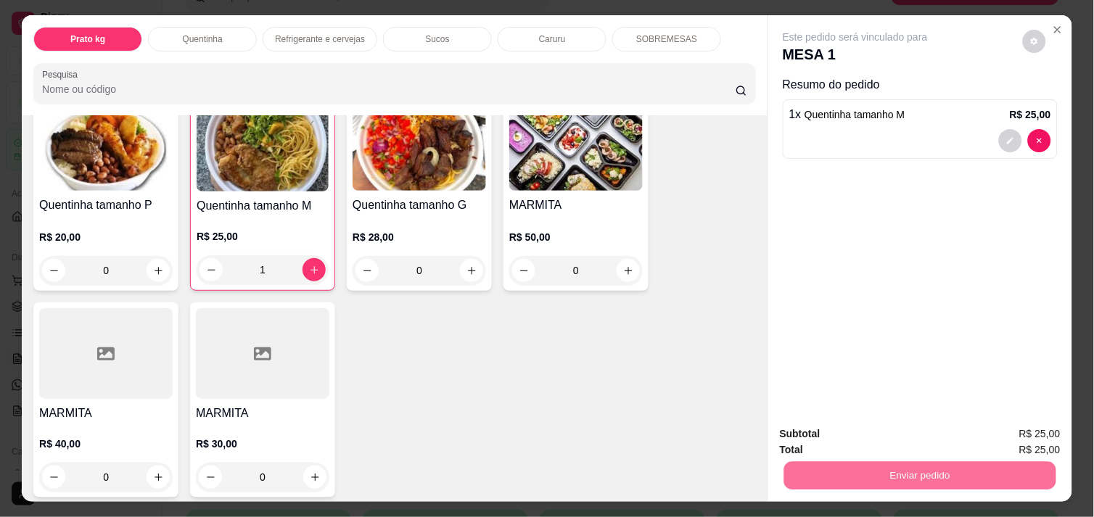
click at [1026, 430] on button "Enviar pedido" at bounding box center [1023, 434] width 80 height 27
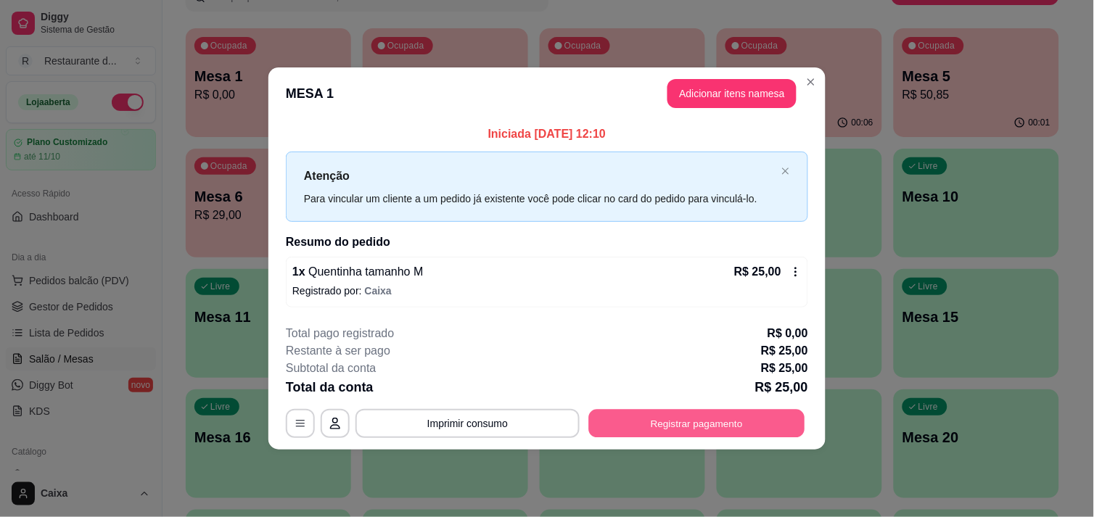
click at [722, 416] on button "Registrar pagamento" at bounding box center [697, 424] width 216 height 28
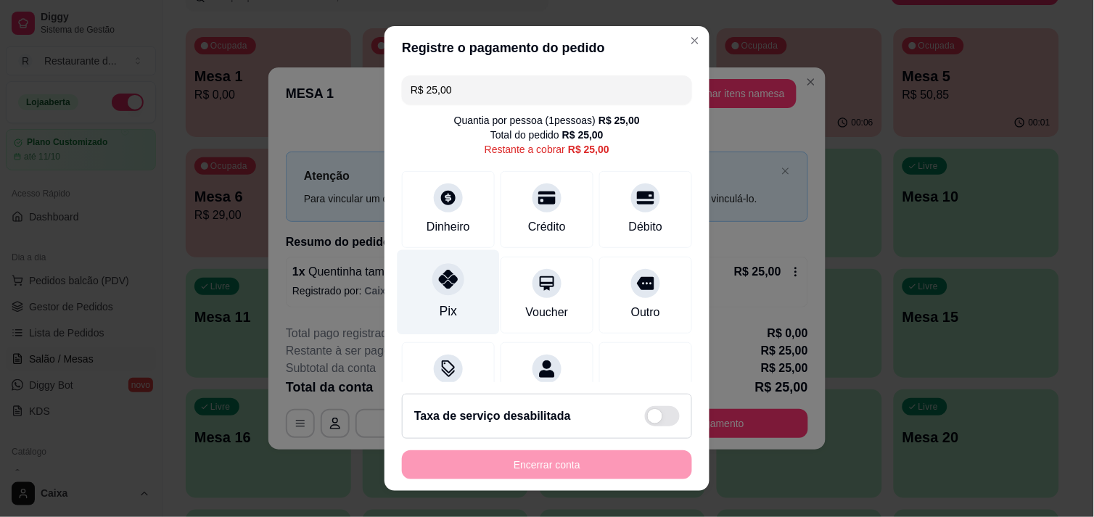
click at [438, 292] on div at bounding box center [448, 279] width 32 height 32
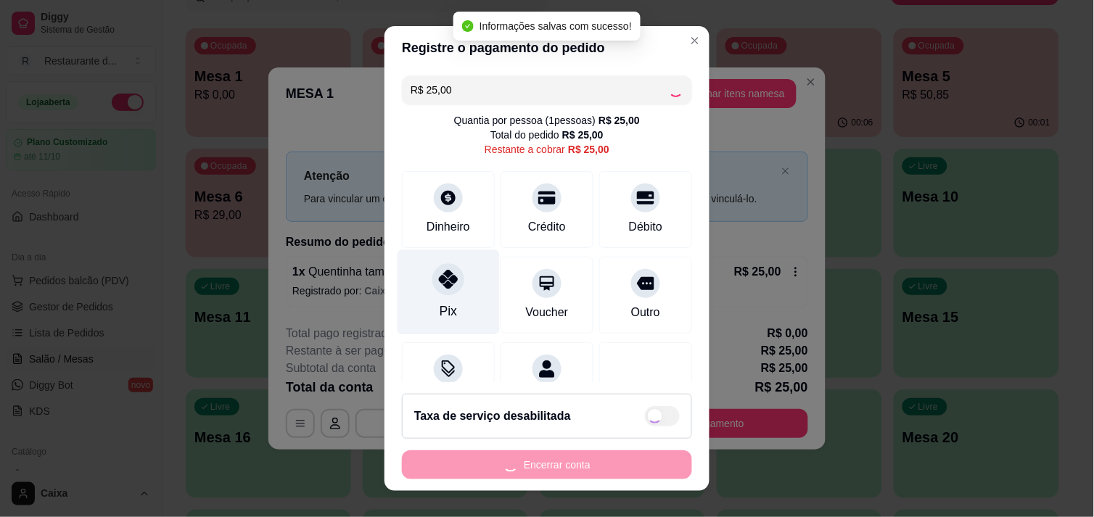
type input "R$ 0,00"
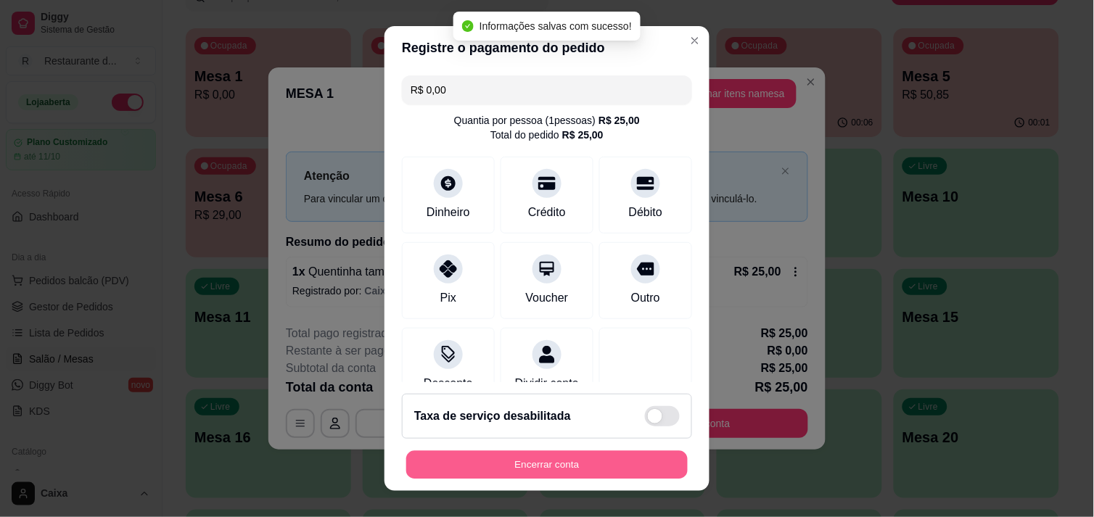
click at [509, 460] on button "Encerrar conta" at bounding box center [546, 465] width 281 height 28
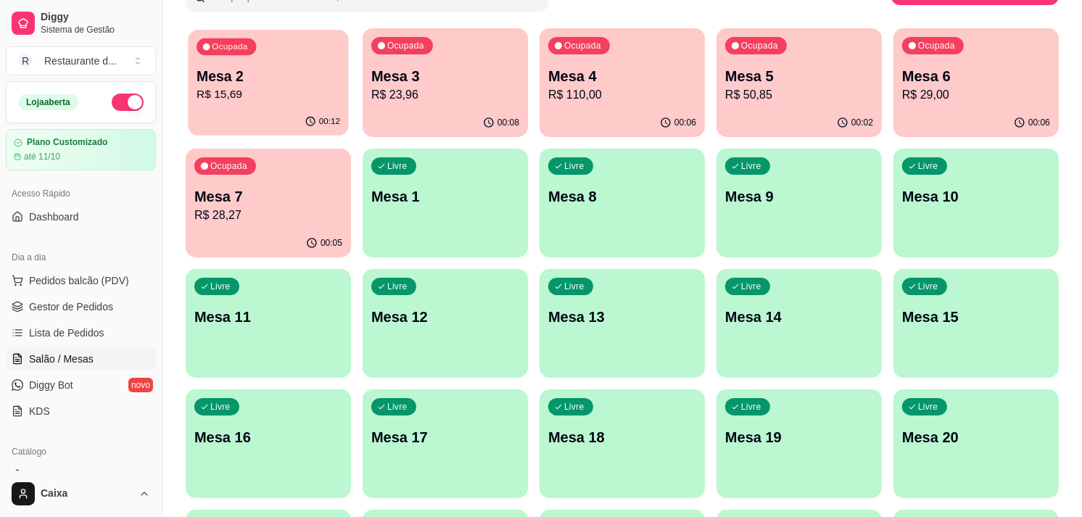
click at [281, 78] on p "Mesa 2" at bounding box center [269, 77] width 144 height 20
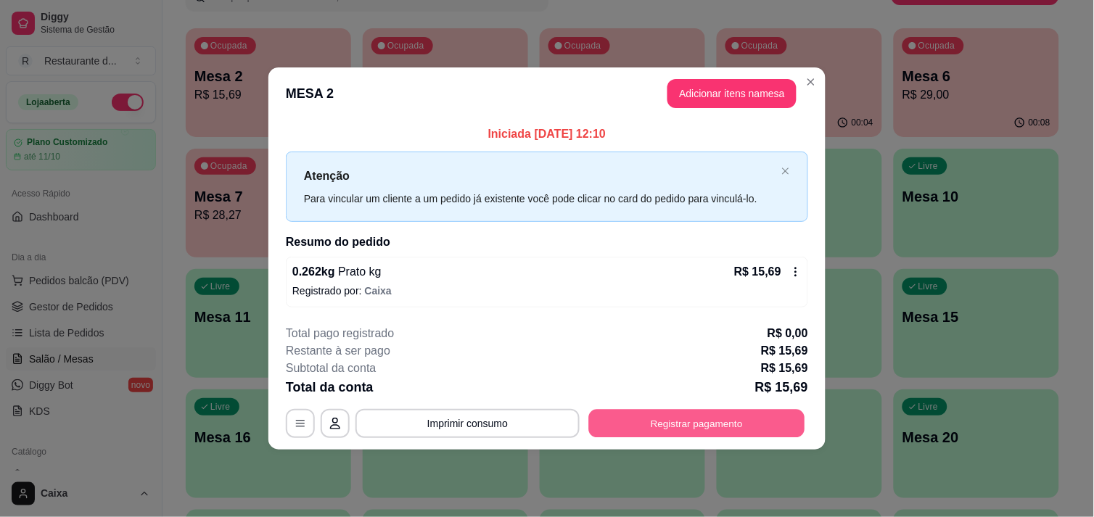
click at [677, 424] on button "Registrar pagamento" at bounding box center [697, 424] width 216 height 28
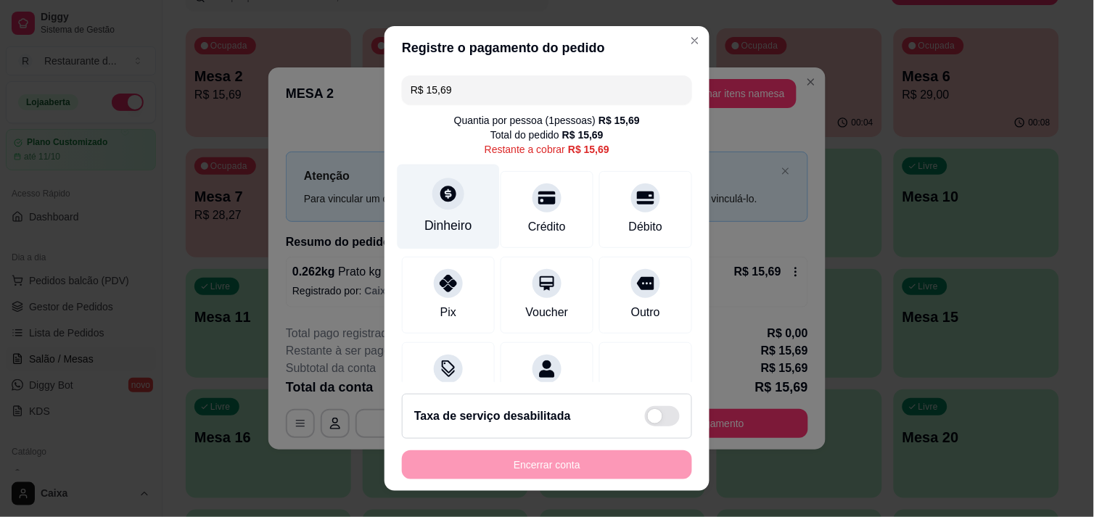
click at [440, 199] on icon at bounding box center [448, 194] width 16 height 16
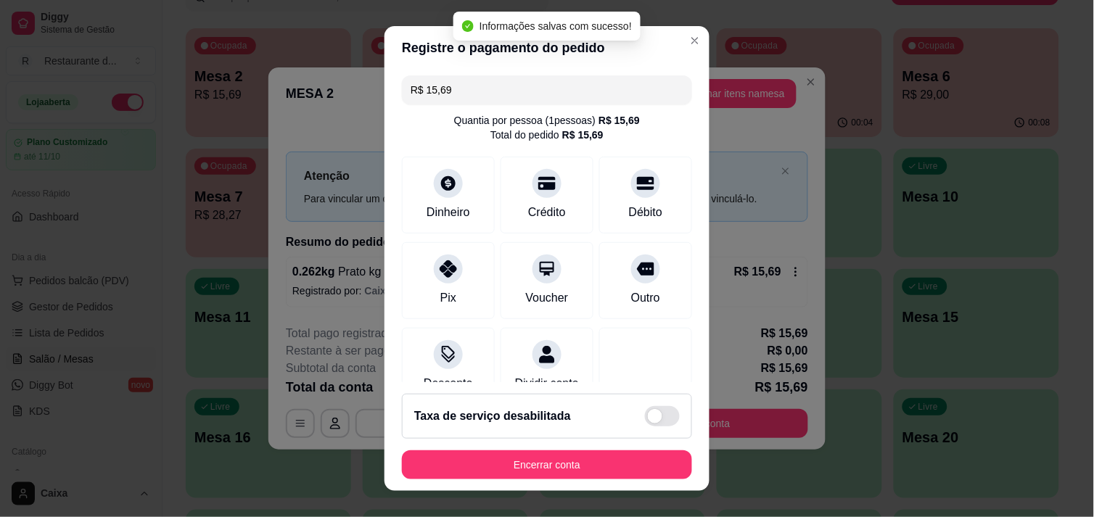
type input "R$ 0,00"
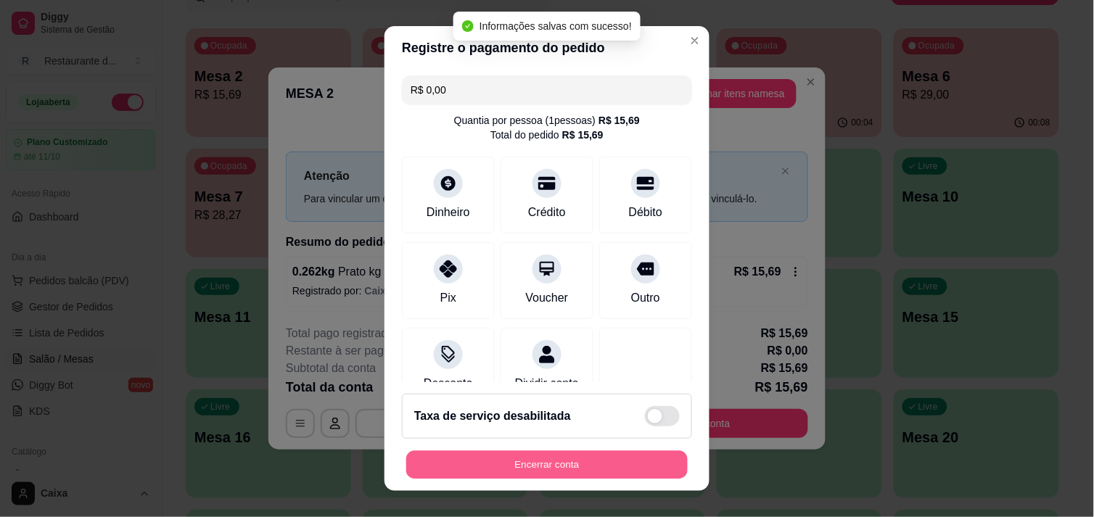
click at [646, 458] on button "Encerrar conta" at bounding box center [546, 465] width 281 height 28
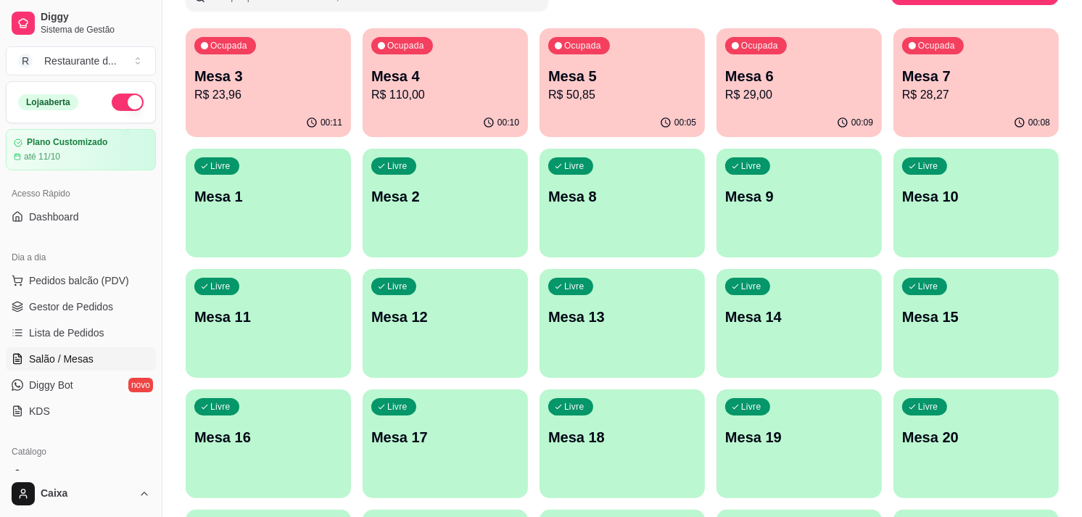
click at [257, 66] on p "Mesa 3" at bounding box center [268, 76] width 148 height 20
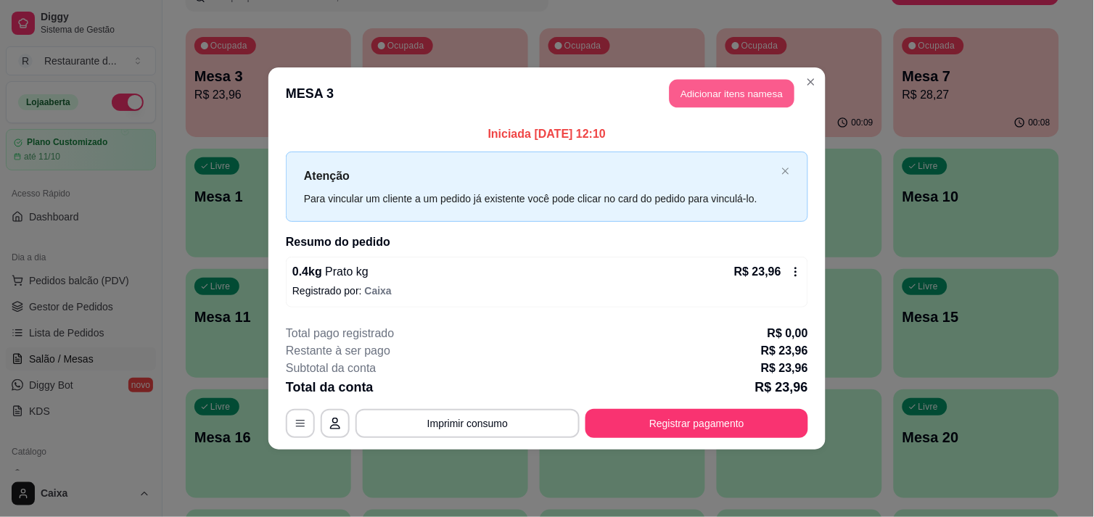
click at [690, 93] on button "Adicionar itens na mesa" at bounding box center [731, 94] width 125 height 28
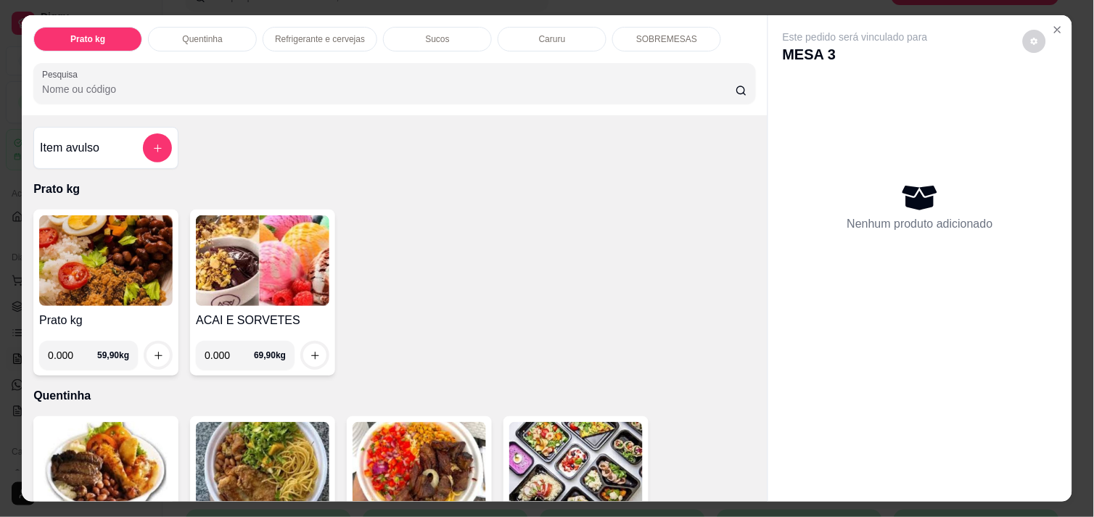
click at [229, 347] on input "0.000" at bounding box center [229, 355] width 49 height 29
type input "0.248"
click at [310, 353] on icon "increase-product-quantity" at bounding box center [315, 355] width 11 height 11
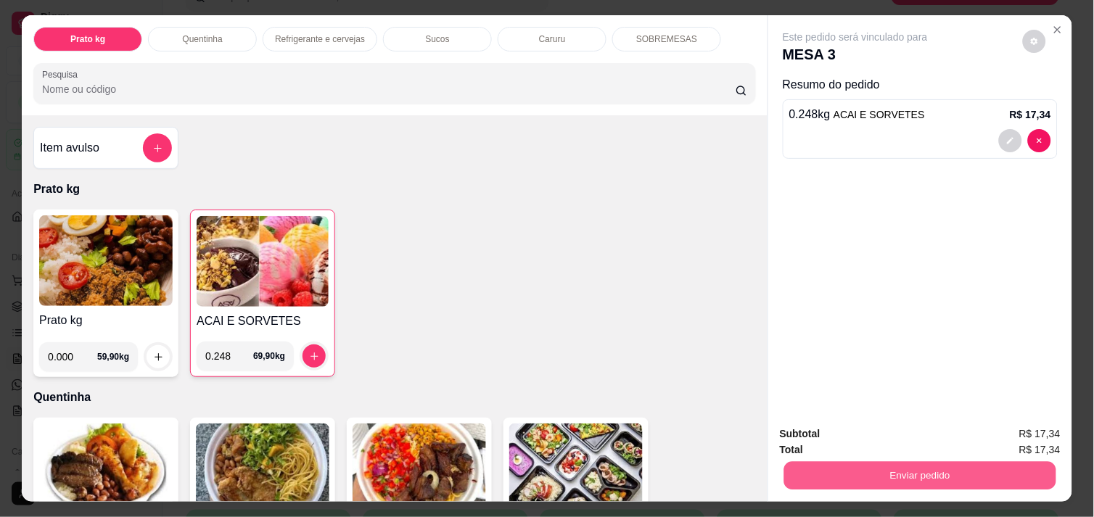
click at [916, 466] on button "Enviar pedido" at bounding box center [920, 475] width 272 height 28
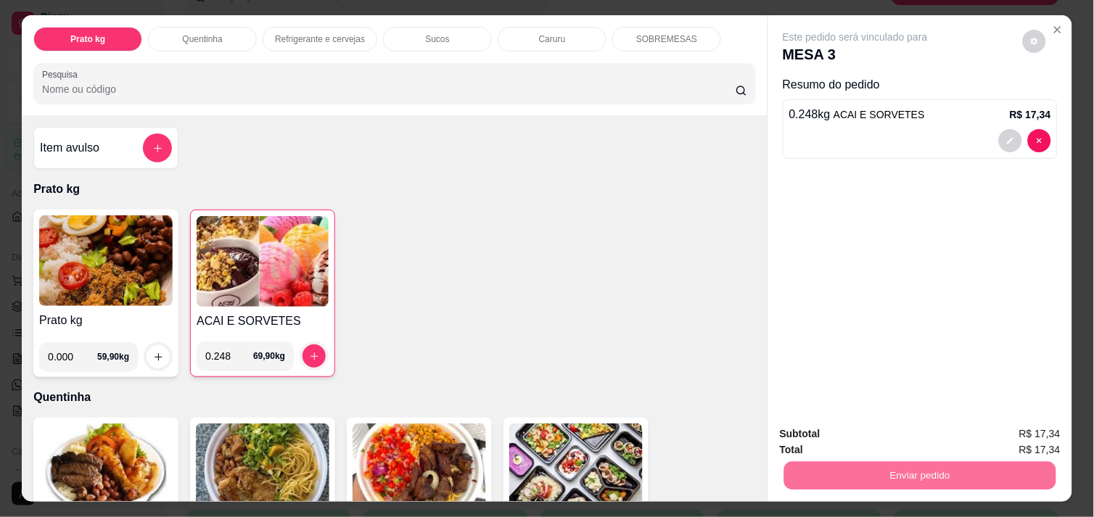
click at [1014, 438] on button "Enviar pedido" at bounding box center [1023, 434] width 80 height 27
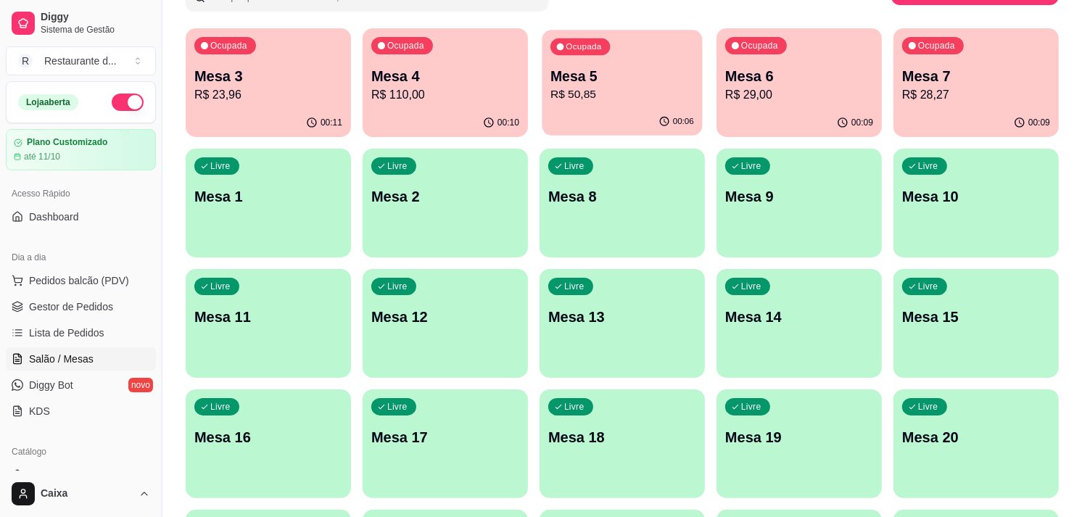
click at [581, 76] on p "Mesa 5" at bounding box center [623, 77] width 144 height 20
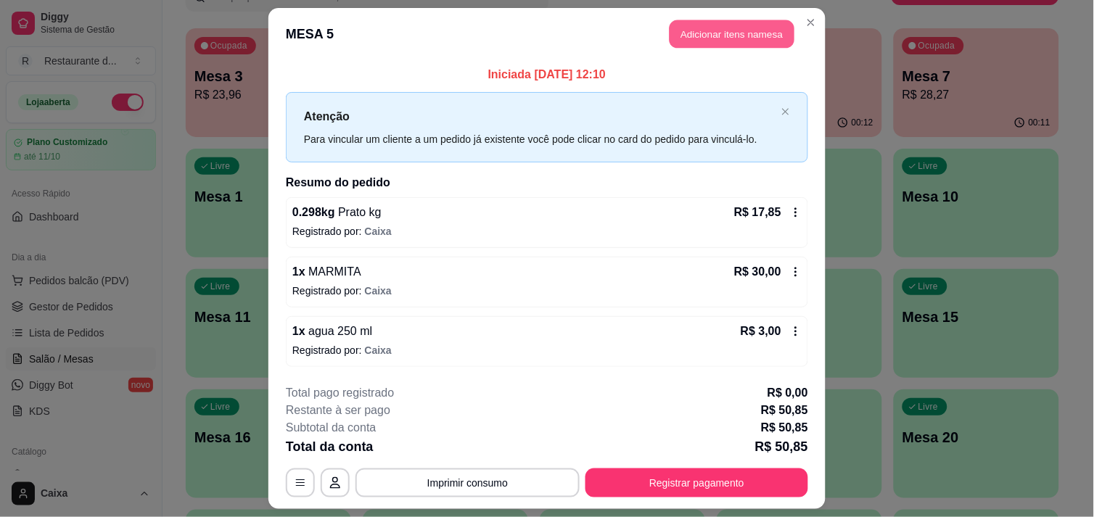
click at [725, 30] on button "Adicionar itens na mesa" at bounding box center [731, 34] width 125 height 28
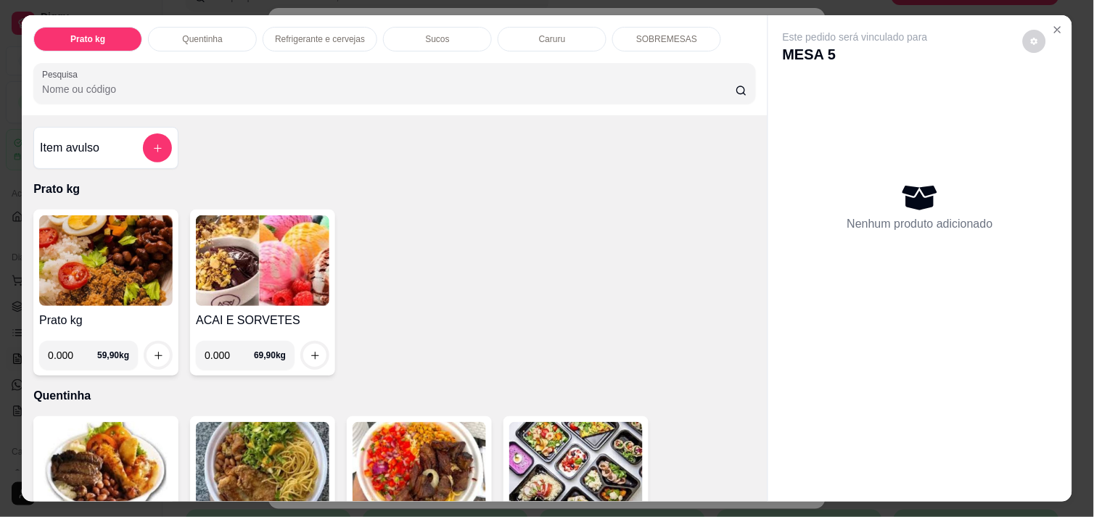
click at [227, 350] on input "0.000" at bounding box center [229, 355] width 49 height 29
type input "0.089"
click at [311, 352] on icon "increase-product-quantity" at bounding box center [314, 355] width 7 height 7
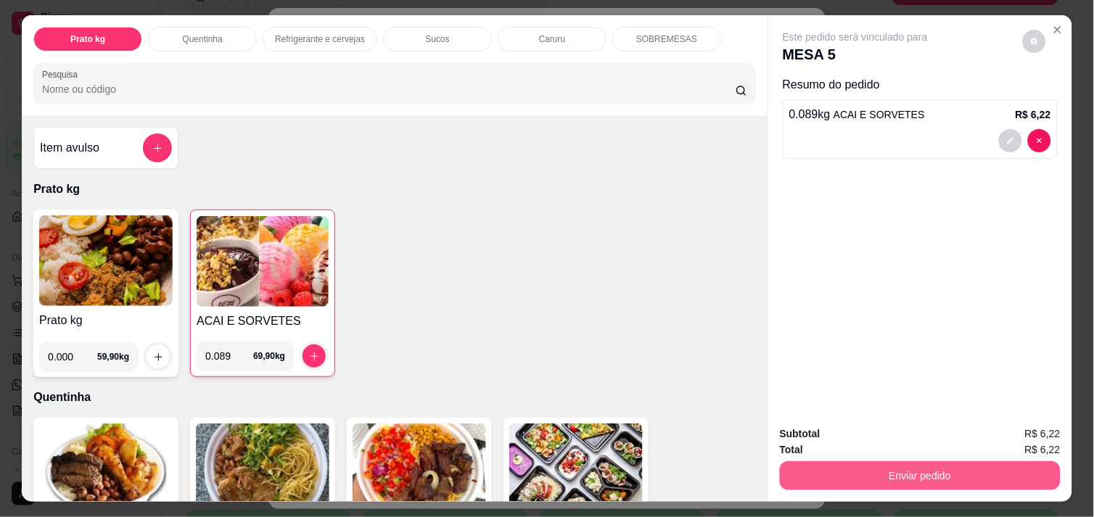
click at [867, 475] on button "Enviar pedido" at bounding box center [920, 475] width 281 height 29
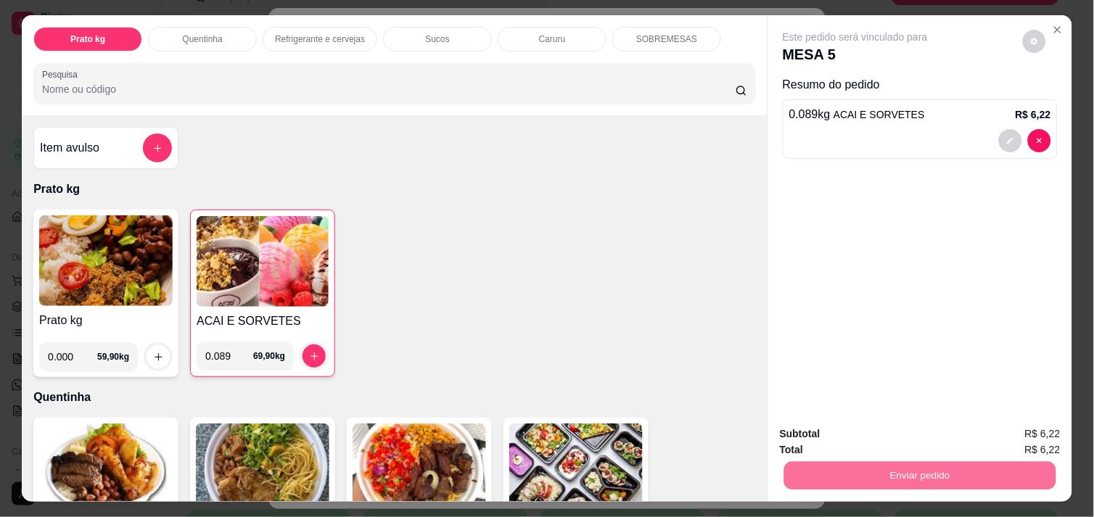
click at [1015, 435] on button "Enviar pedido" at bounding box center [1023, 434] width 80 height 27
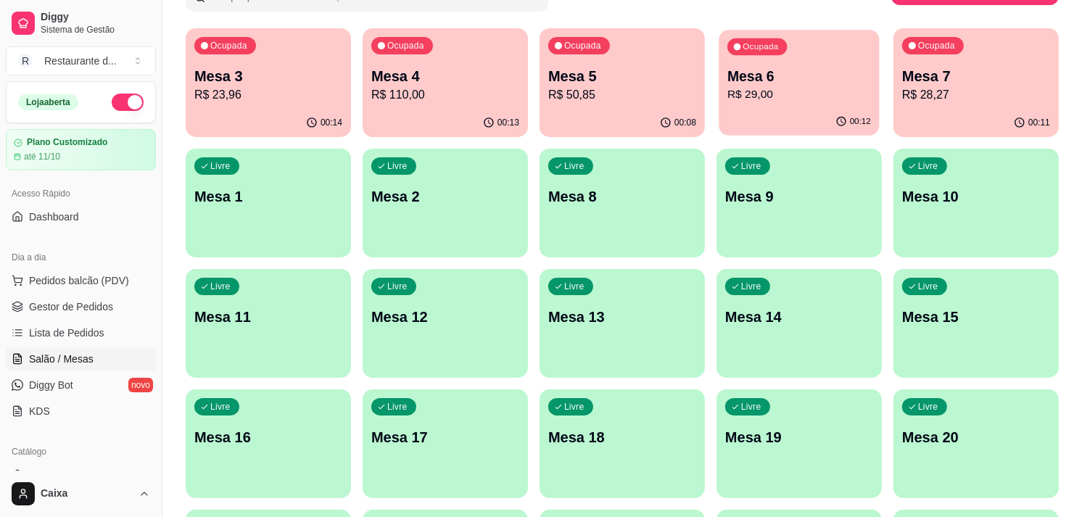
click at [815, 109] on div "00:12" at bounding box center [799, 122] width 160 height 28
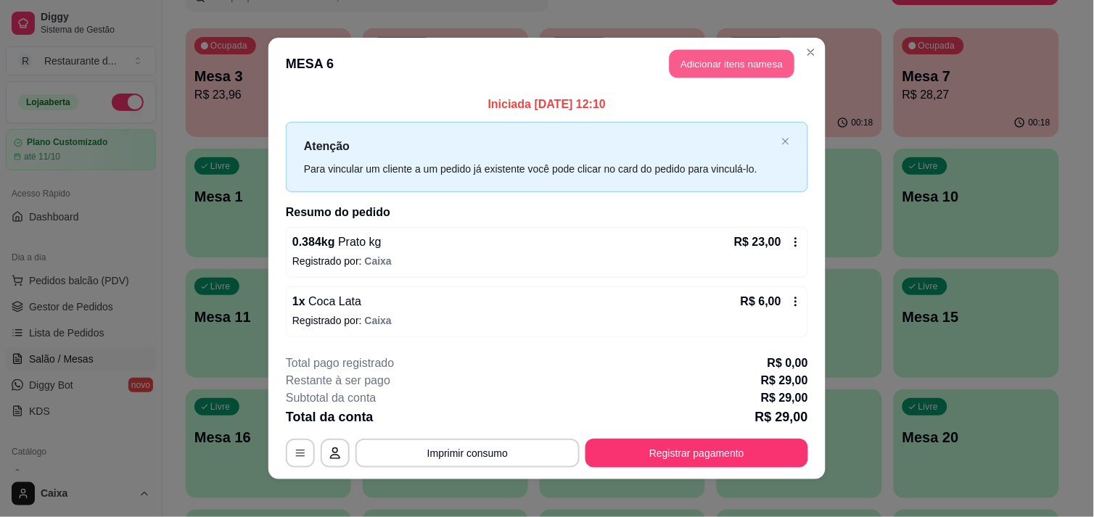
click at [707, 60] on button "Adicionar itens na mesa" at bounding box center [731, 64] width 125 height 28
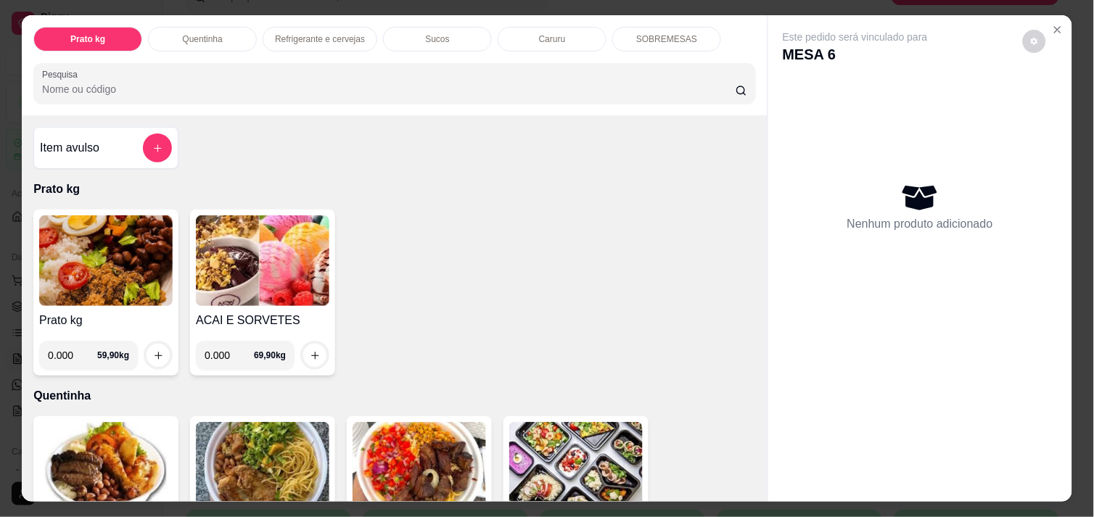
click at [223, 350] on input "0.000" at bounding box center [229, 355] width 49 height 29
type input "0.124"
click at [310, 350] on icon "increase-product-quantity" at bounding box center [315, 355] width 11 height 11
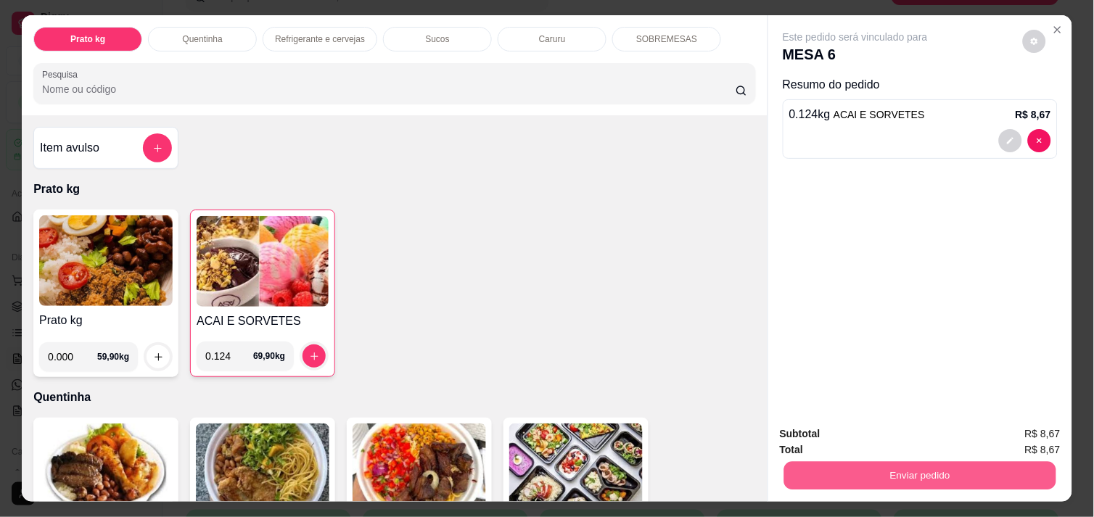
click at [923, 465] on button "Enviar pedido" at bounding box center [920, 475] width 272 height 28
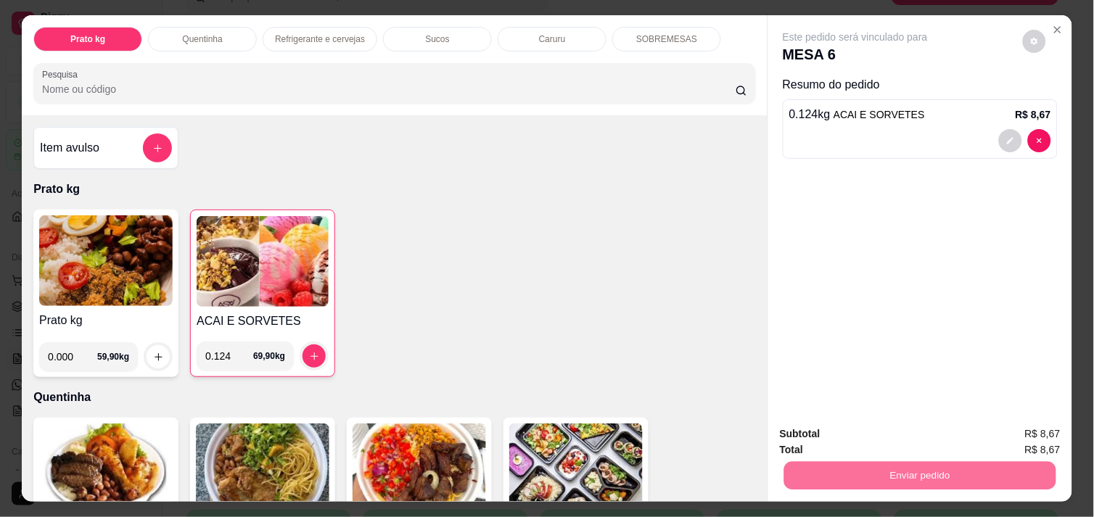
click at [1010, 424] on button "Enviar pedido" at bounding box center [1023, 434] width 80 height 27
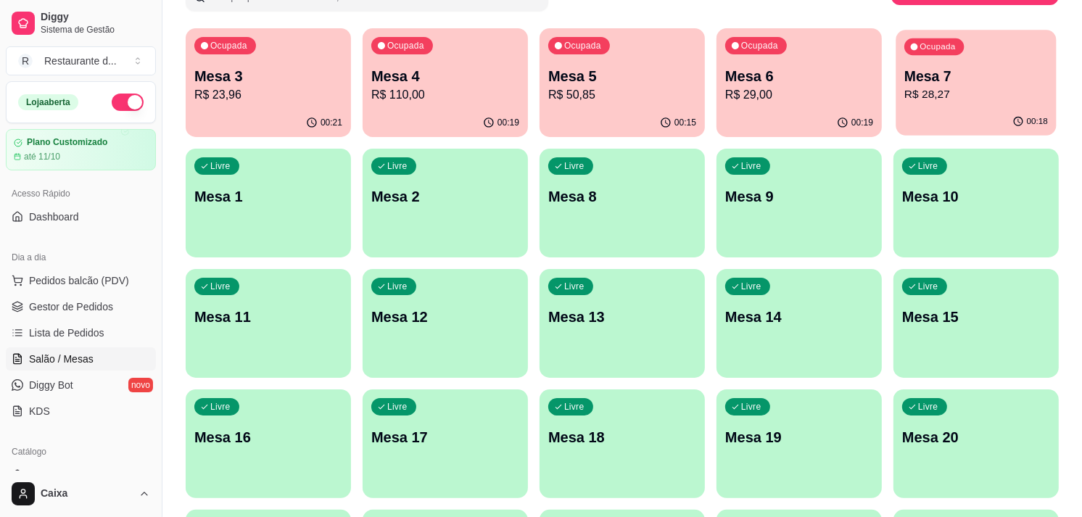
click at [985, 102] on div "Ocupada Mesa 7 R$ 28,27" at bounding box center [976, 69] width 160 height 78
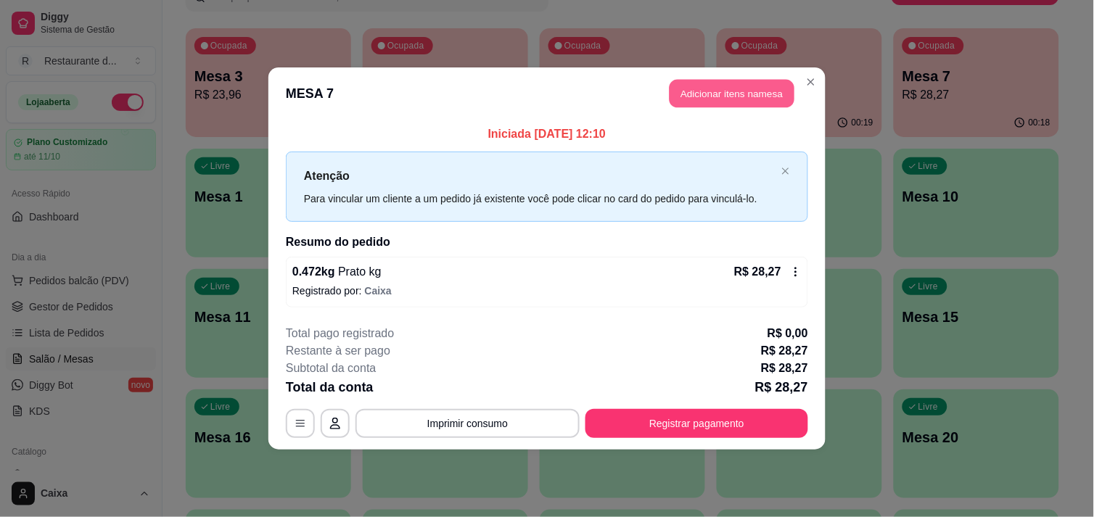
click at [758, 88] on button "Adicionar itens na mesa" at bounding box center [731, 94] width 125 height 28
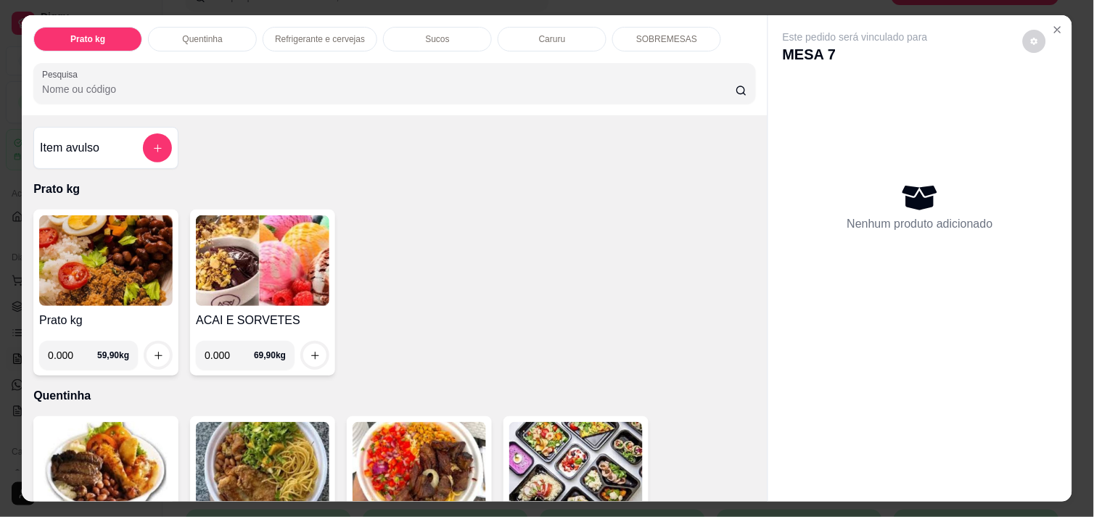
click at [223, 348] on input "0.000" at bounding box center [229, 355] width 49 height 29
type input "0.102"
click at [315, 350] on button "increase-product-quantity" at bounding box center [315, 356] width 22 height 22
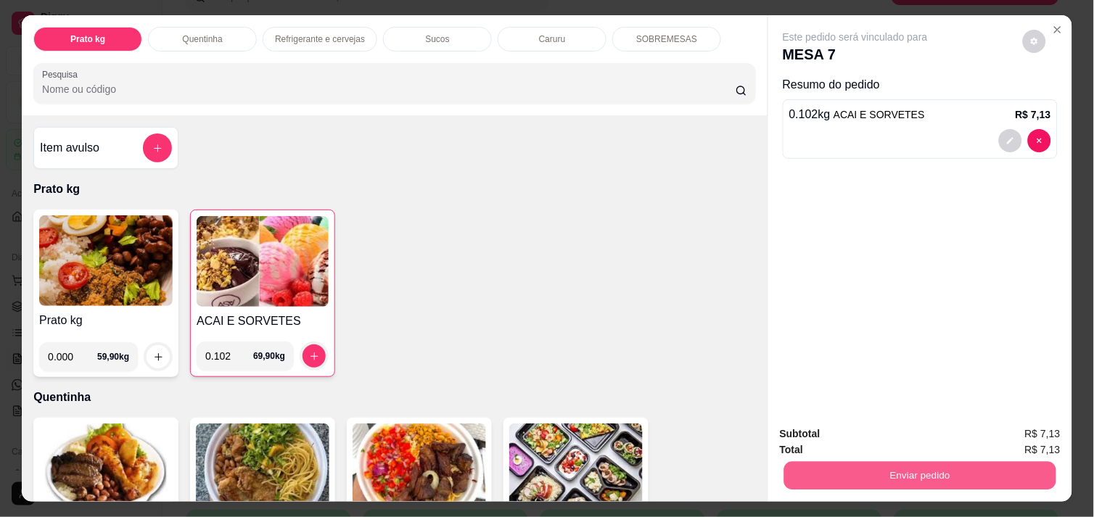
click at [887, 466] on button "Enviar pedido" at bounding box center [920, 475] width 272 height 28
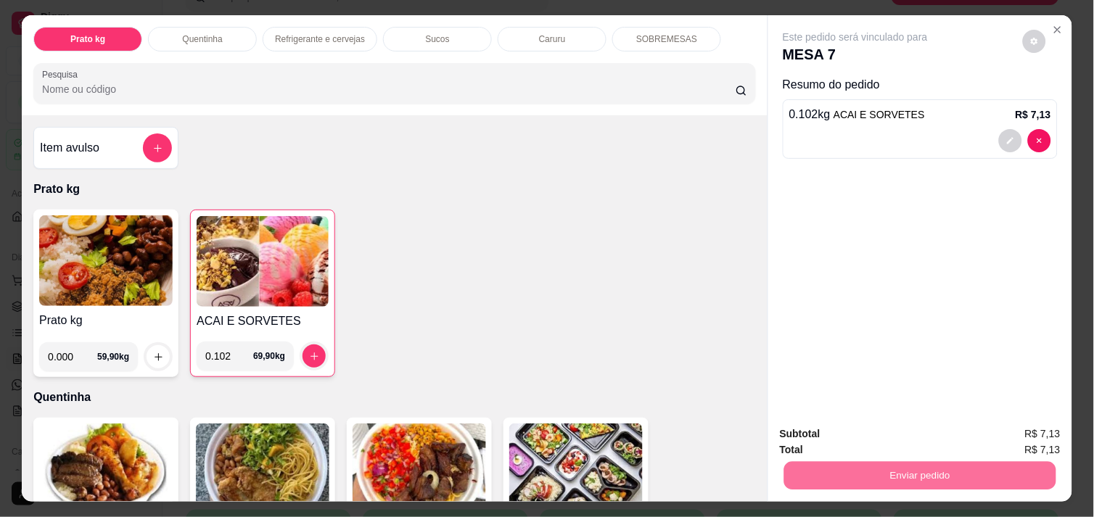
click at [1025, 436] on button "Enviar pedido" at bounding box center [1022, 435] width 82 height 28
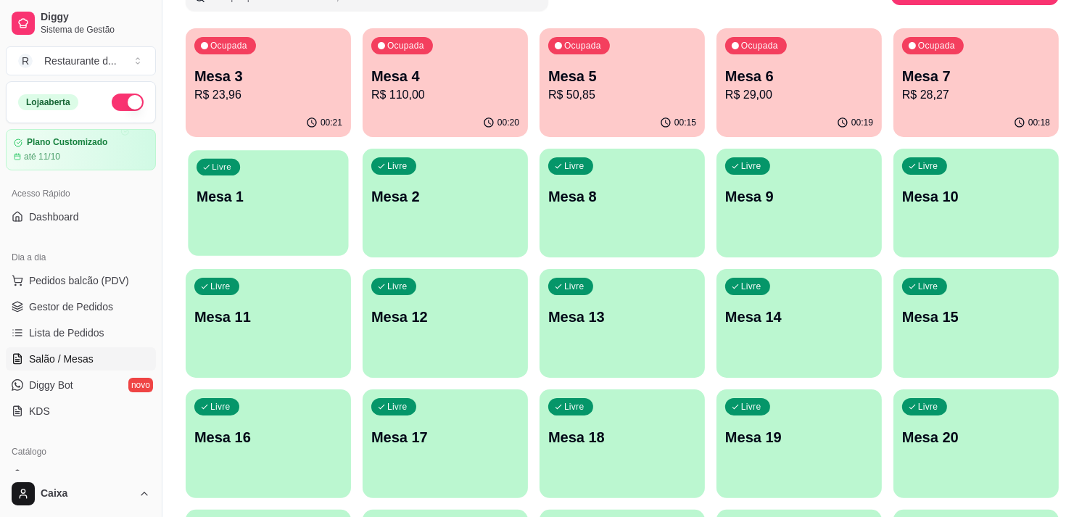
click at [292, 215] on div "Livre Mesa 1" at bounding box center [268, 194] width 160 height 88
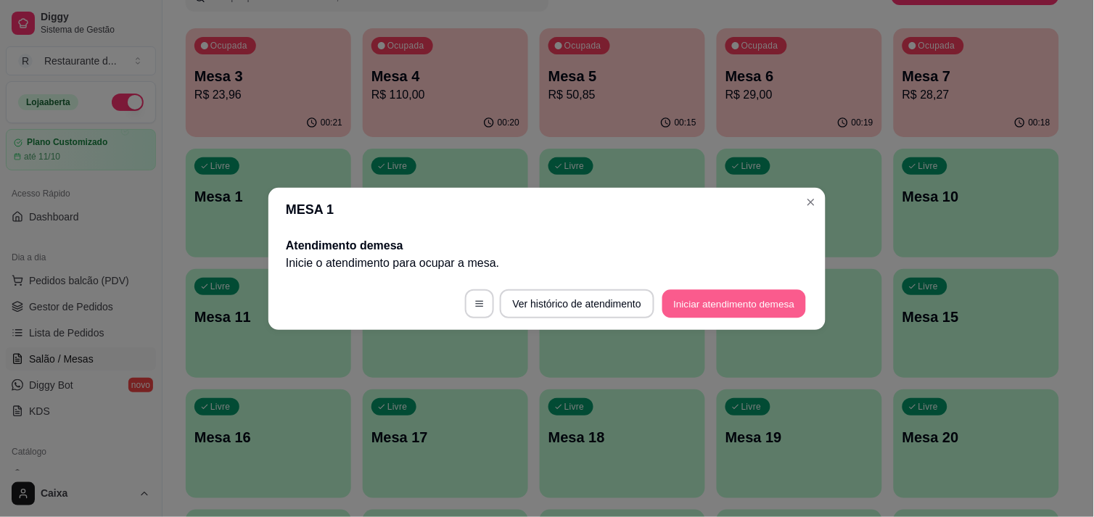
click at [693, 298] on button "Iniciar atendimento de mesa" at bounding box center [734, 303] width 144 height 28
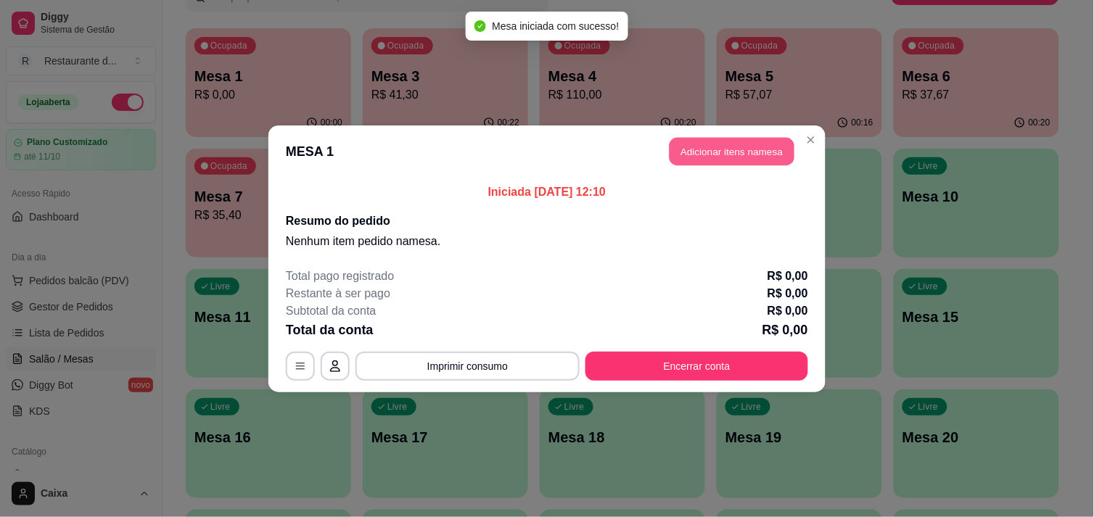
click at [719, 139] on button "Adicionar itens na mesa" at bounding box center [731, 151] width 125 height 28
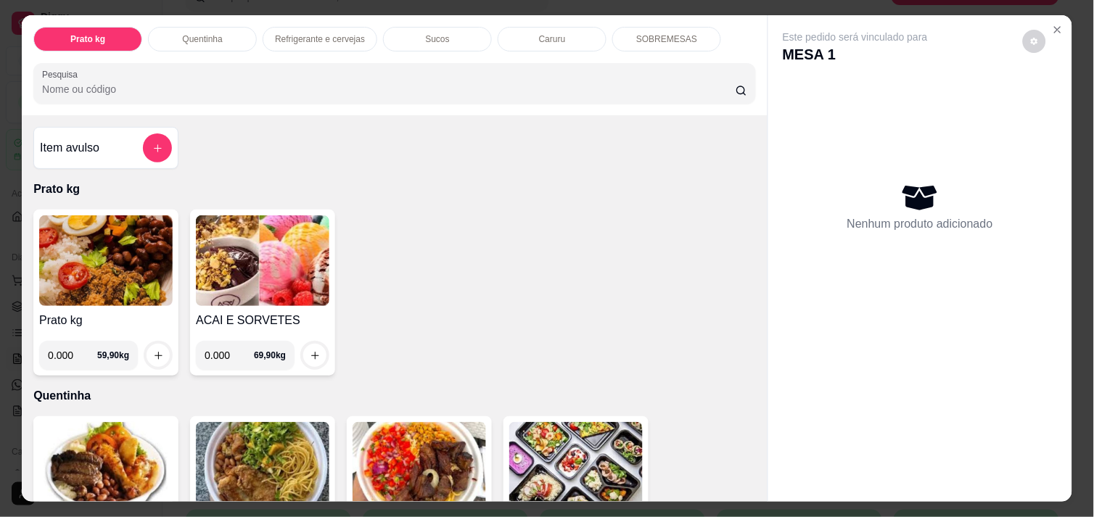
click at [228, 342] on input "0.000" at bounding box center [229, 355] width 49 height 29
type input "0.134"
click at [311, 352] on icon "increase-product-quantity" at bounding box center [314, 355] width 7 height 7
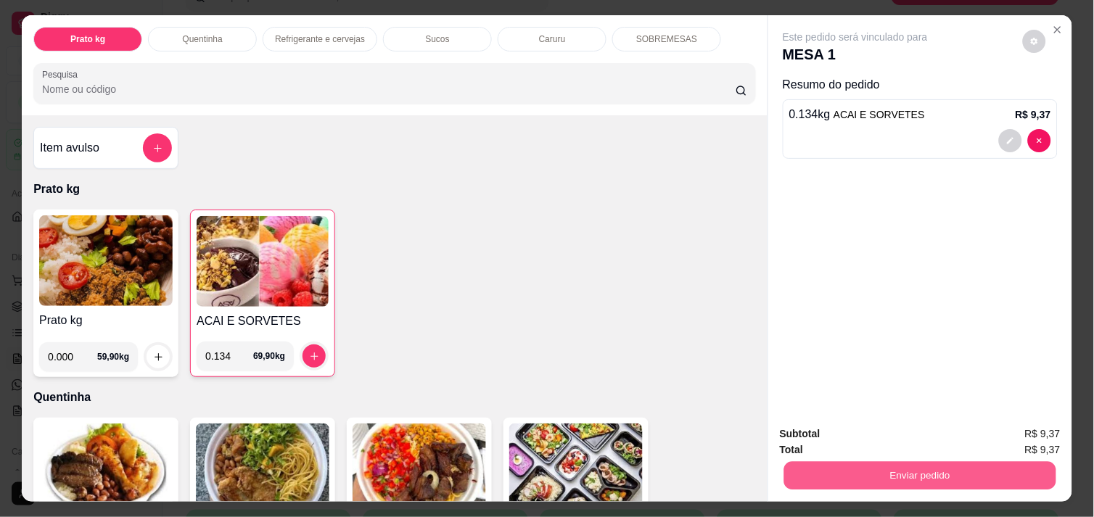
click at [902, 472] on button "Enviar pedido" at bounding box center [920, 475] width 272 height 28
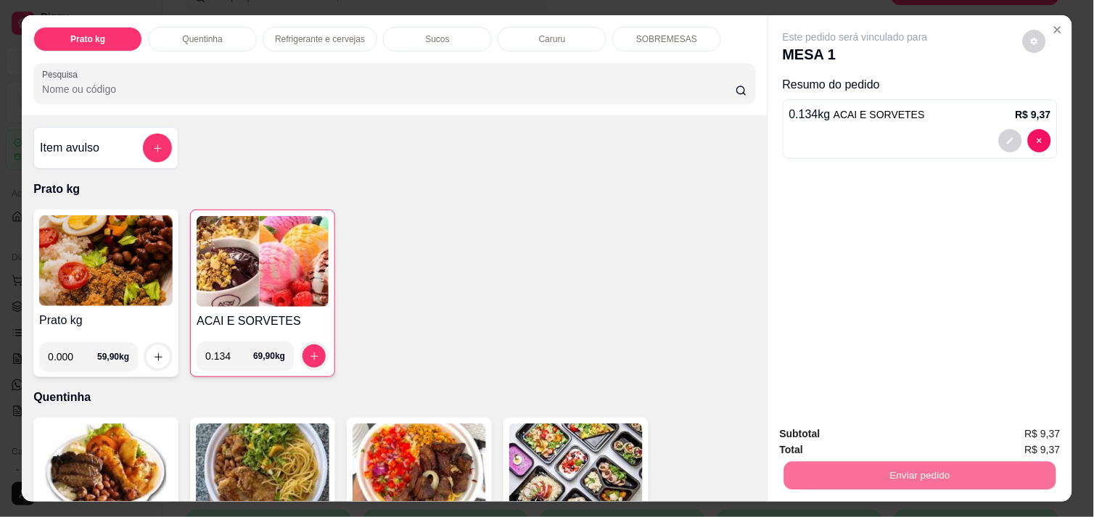
click at [1018, 434] on button "Enviar pedido" at bounding box center [1023, 434] width 80 height 27
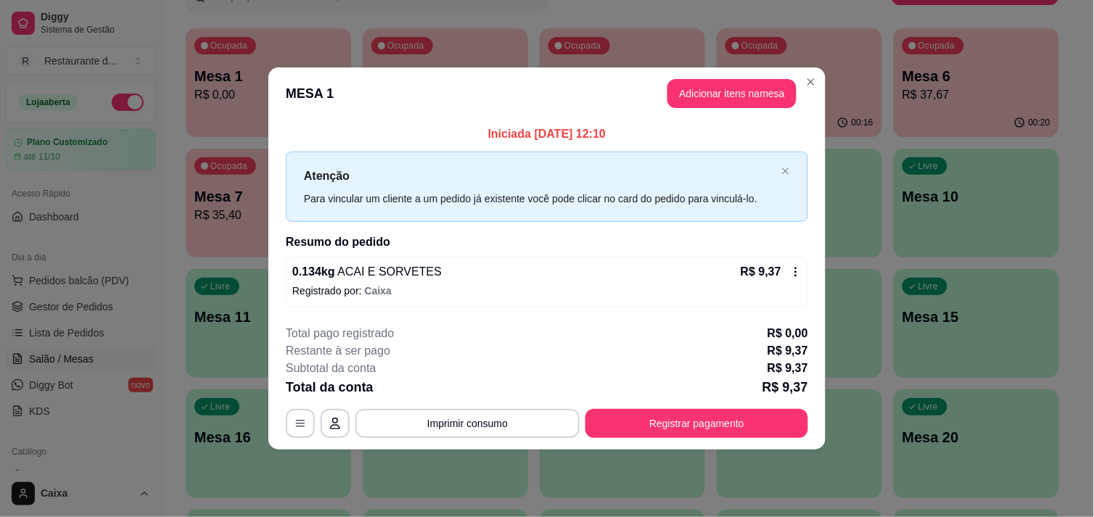
click at [796, 272] on icon at bounding box center [796, 272] width 2 height 9
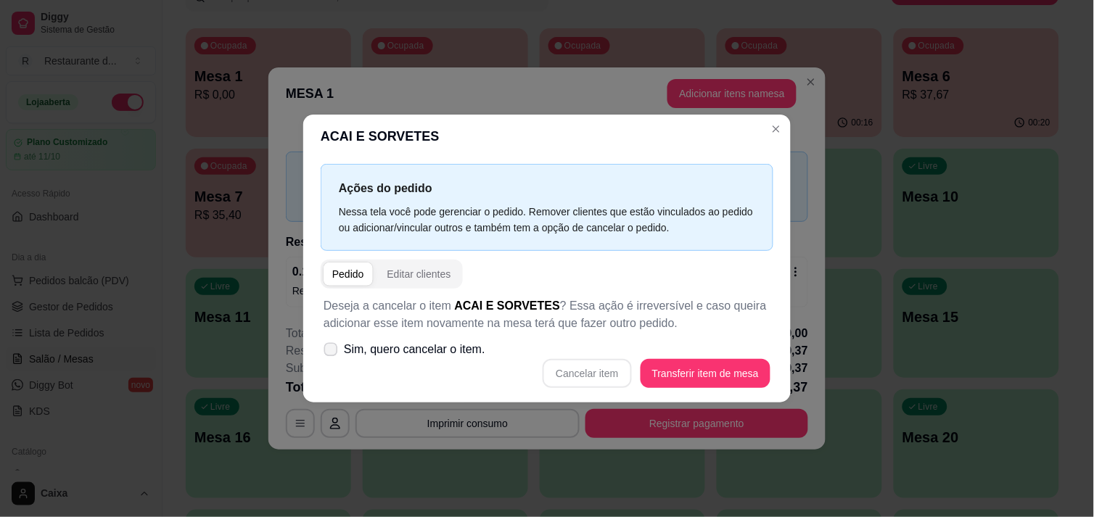
click at [334, 345] on icon at bounding box center [330, 349] width 11 height 8
click at [332, 352] on input "Sim, quero cancelar o item." at bounding box center [327, 356] width 9 height 9
checkbox input "true"
click at [584, 376] on button "Cancelar item" at bounding box center [587, 373] width 86 height 28
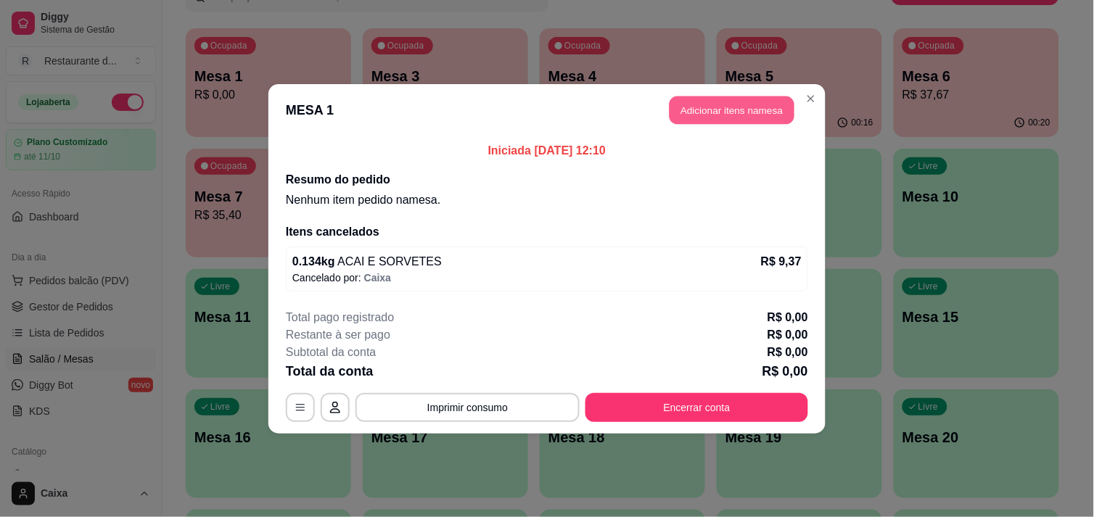
click at [747, 105] on button "Adicionar itens na mesa" at bounding box center [731, 110] width 125 height 28
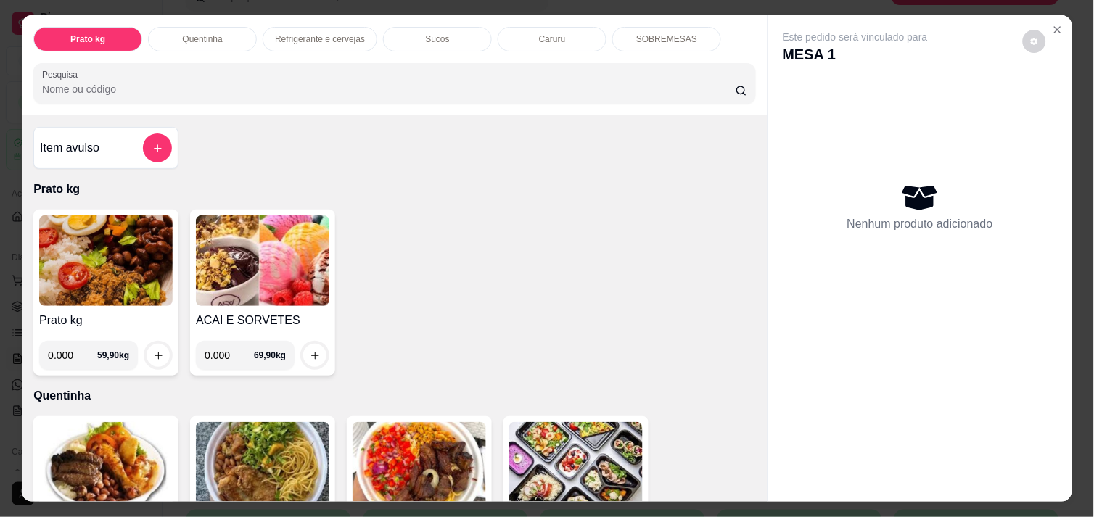
click at [227, 346] on input "0.000" at bounding box center [229, 355] width 49 height 29
type input "0.134"
click at [310, 350] on icon "increase-product-quantity" at bounding box center [315, 355] width 11 height 11
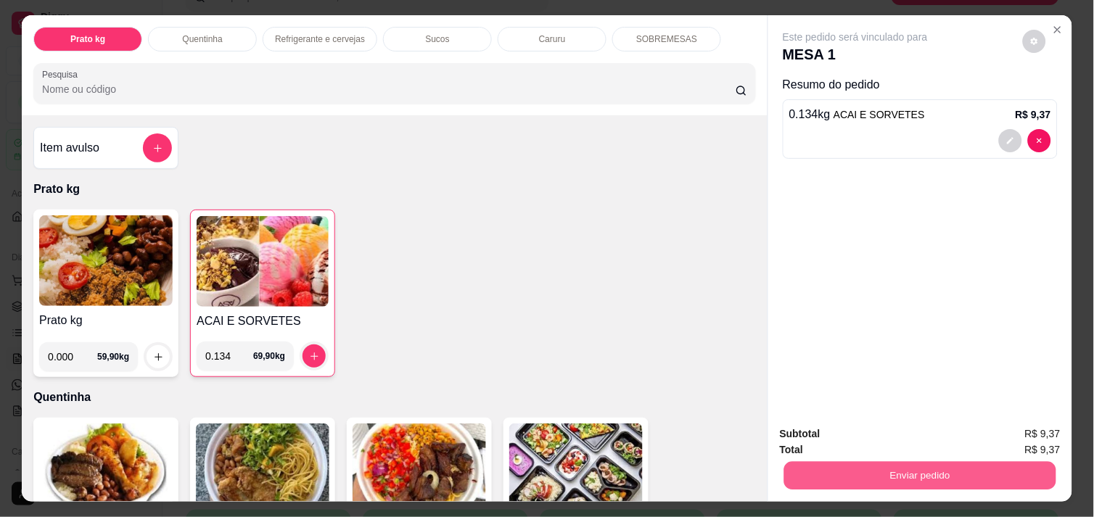
click at [893, 461] on button "Enviar pedido" at bounding box center [920, 475] width 272 height 28
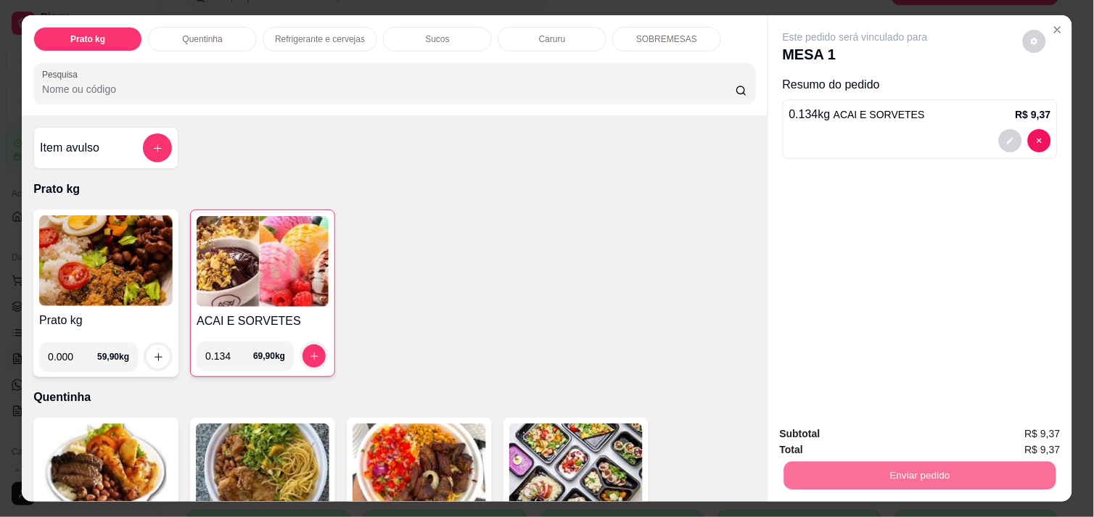
click at [1036, 434] on button "Enviar pedido" at bounding box center [1023, 434] width 80 height 27
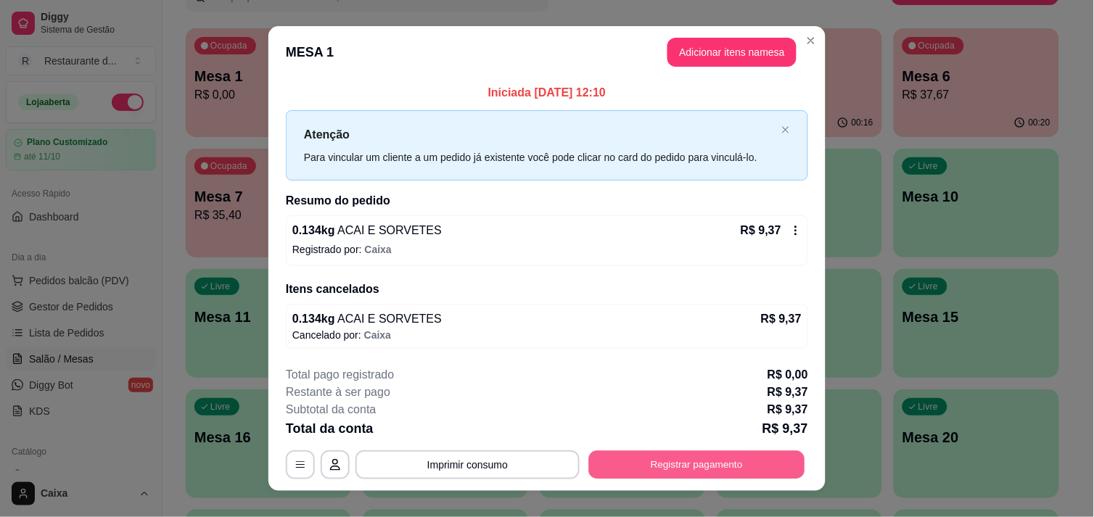
click at [700, 468] on button "Registrar pagamento" at bounding box center [697, 465] width 216 height 28
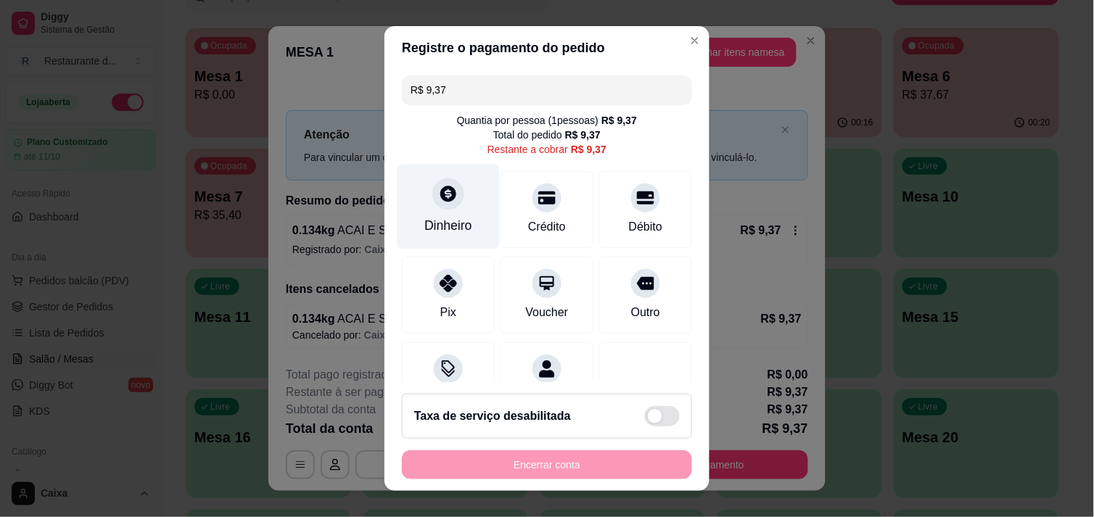
click at [447, 227] on div "Dinheiro" at bounding box center [448, 225] width 48 height 19
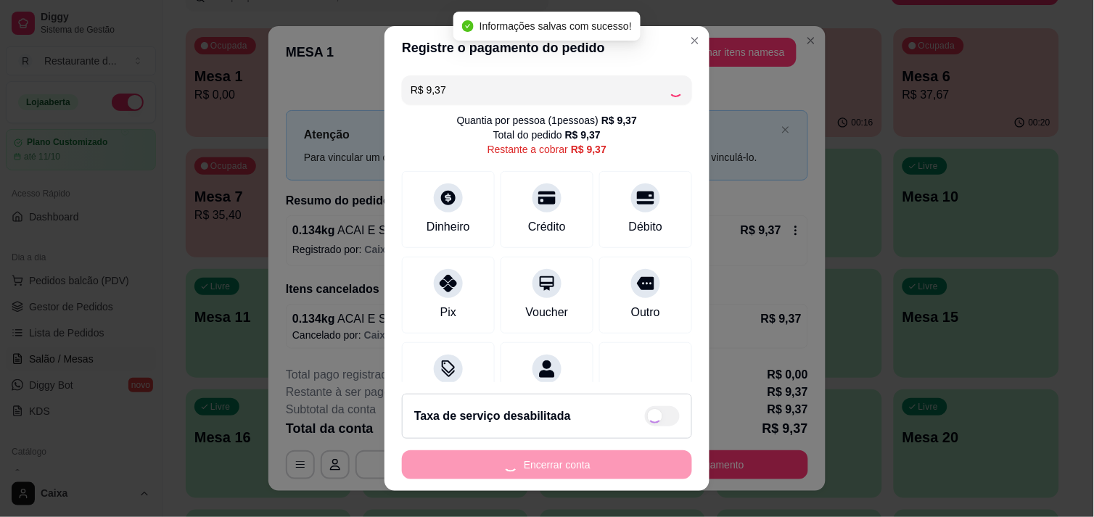
type input "R$ 0,00"
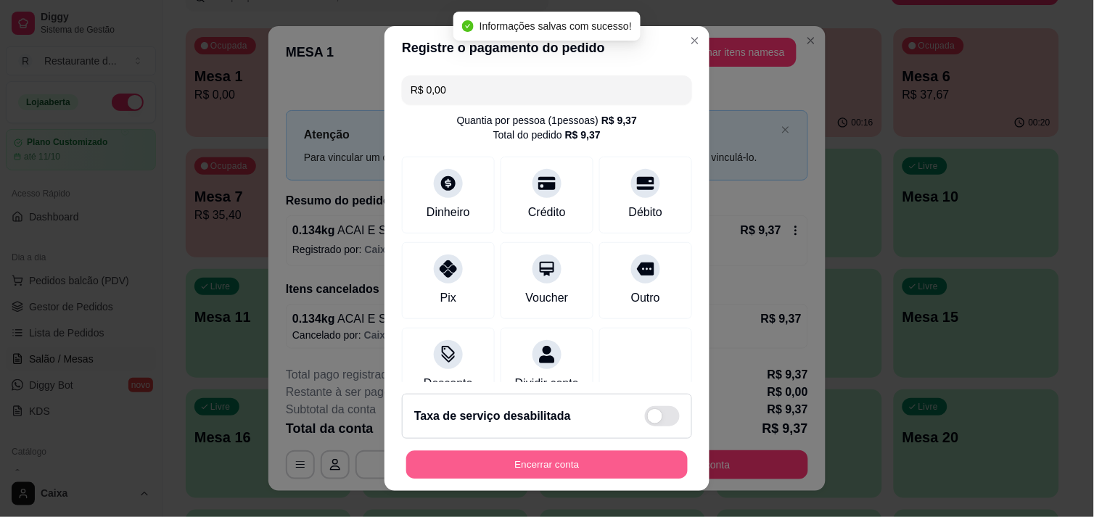
click at [569, 454] on button "Encerrar conta" at bounding box center [546, 465] width 281 height 28
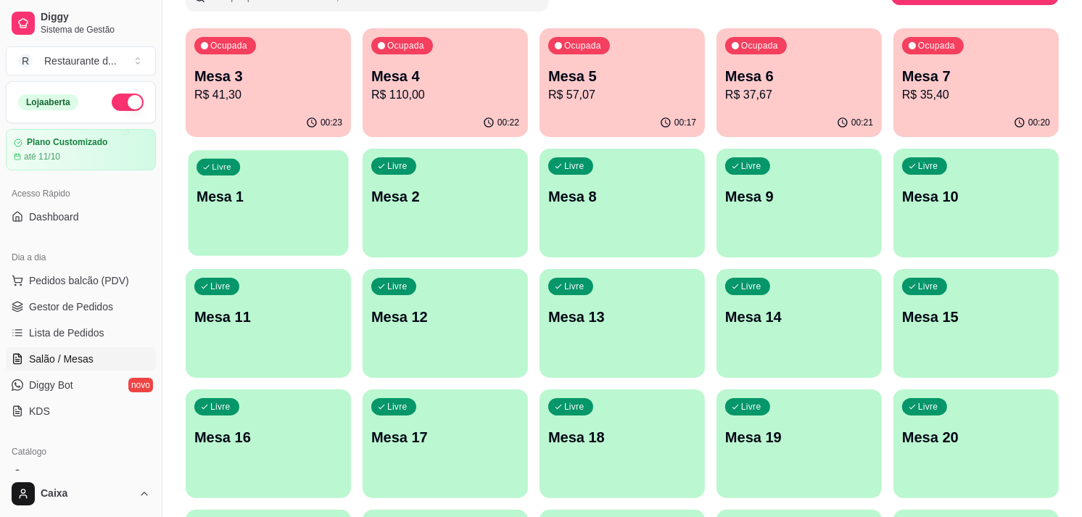
click at [252, 207] on div "Livre Mesa 1" at bounding box center [268, 194] width 160 height 88
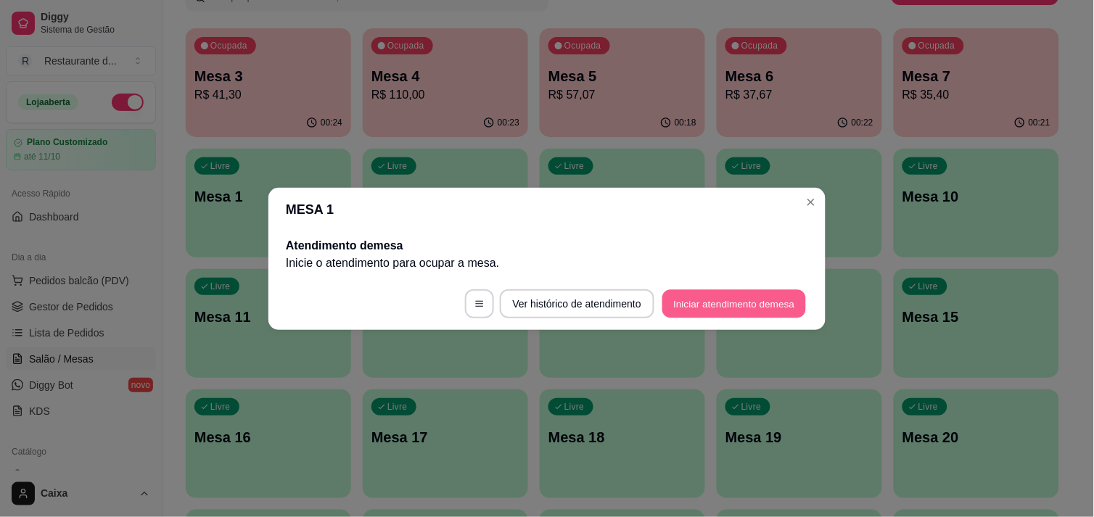
click at [711, 289] on button "Iniciar atendimento de mesa" at bounding box center [734, 303] width 144 height 28
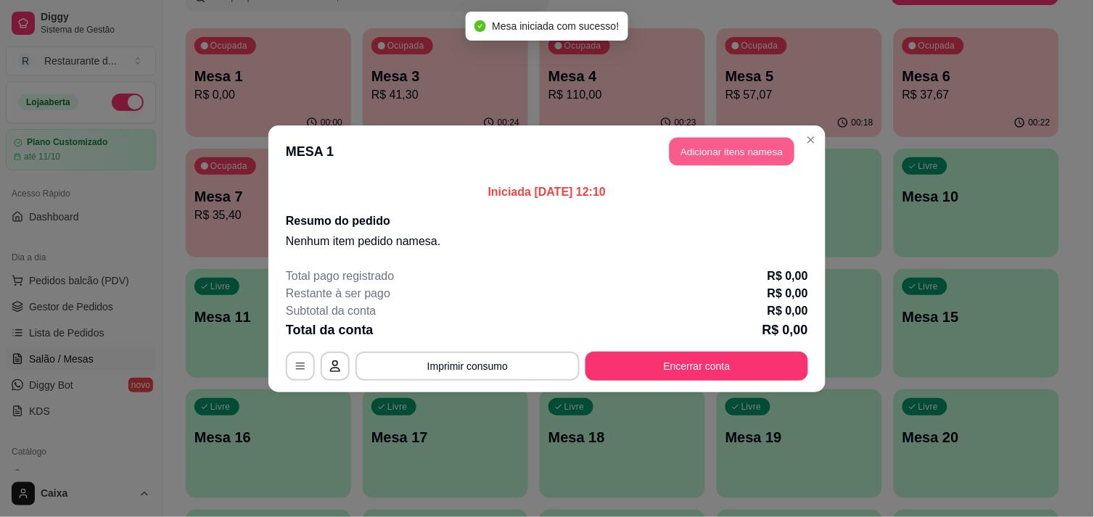
click at [741, 150] on button "Adicionar itens na mesa" at bounding box center [731, 151] width 125 height 28
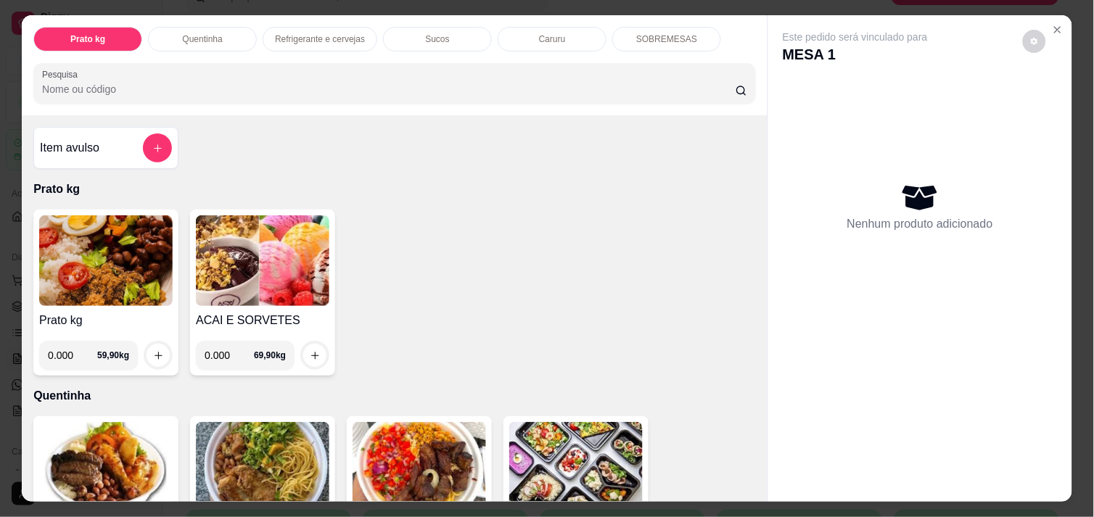
click at [75, 349] on input "0.000" at bounding box center [72, 355] width 49 height 29
type input "0.342"
click at [154, 345] on button "increase-product-quantity" at bounding box center [158, 356] width 22 height 22
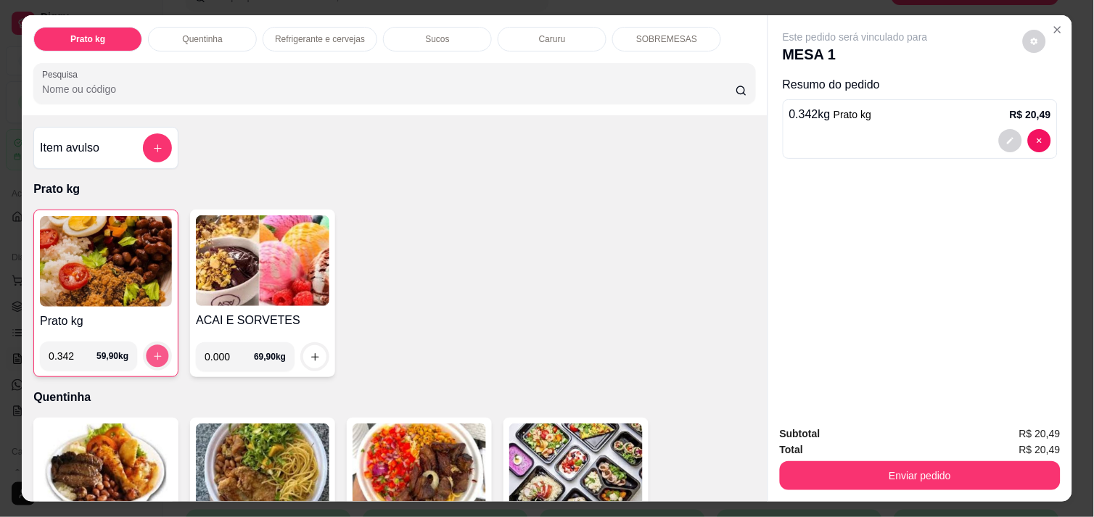
click at [154, 345] on button "increase-product-quantity" at bounding box center [158, 356] width 22 height 22
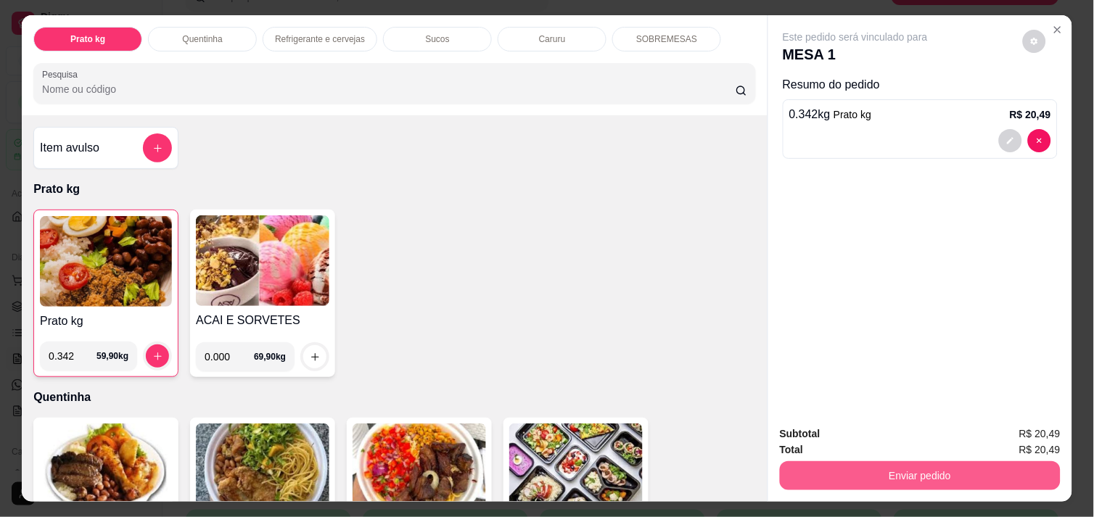
click at [944, 461] on button "Enviar pedido" at bounding box center [920, 475] width 281 height 29
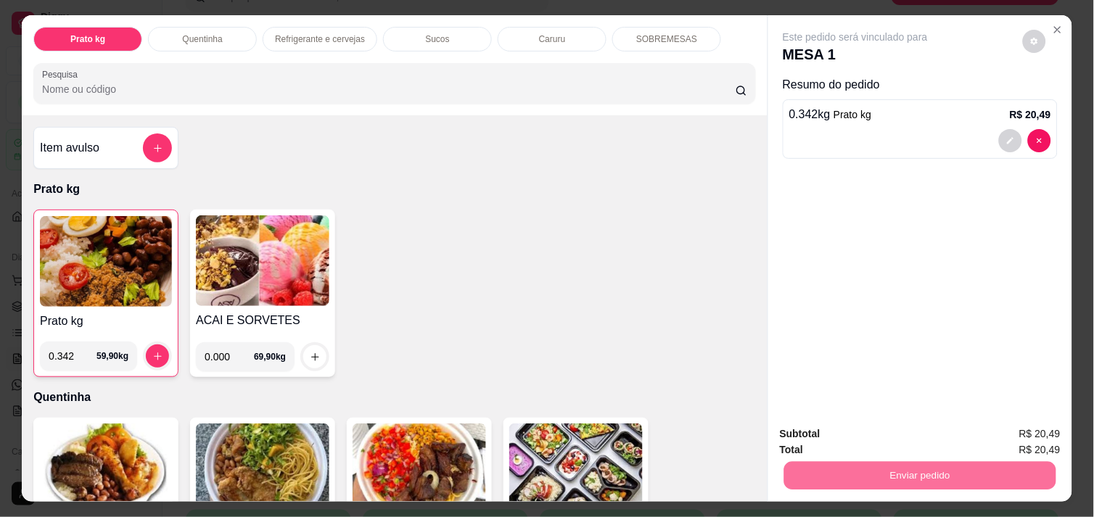
click at [1015, 432] on button "Enviar pedido" at bounding box center [1023, 434] width 80 height 27
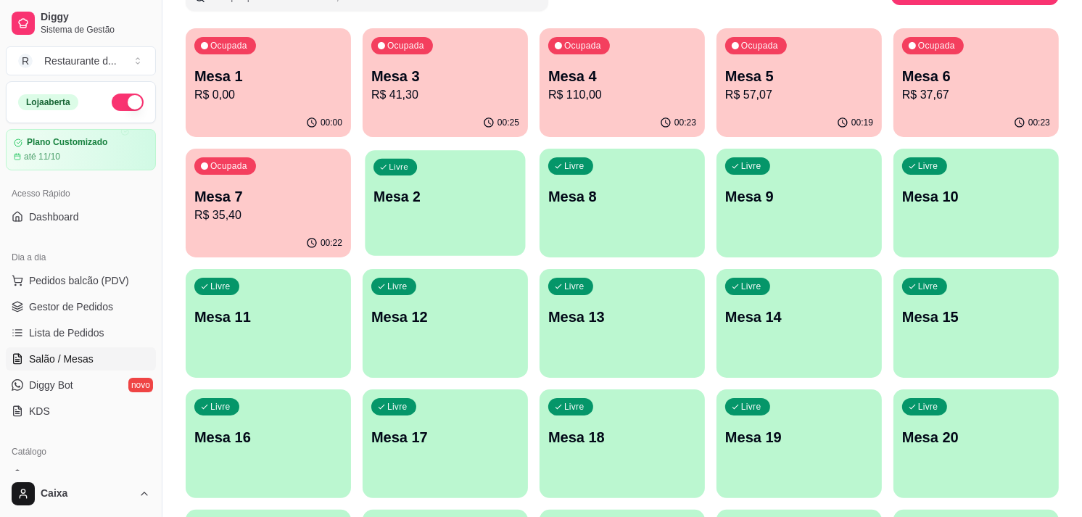
click at [471, 223] on div "Livre Mesa 2" at bounding box center [445, 194] width 160 height 88
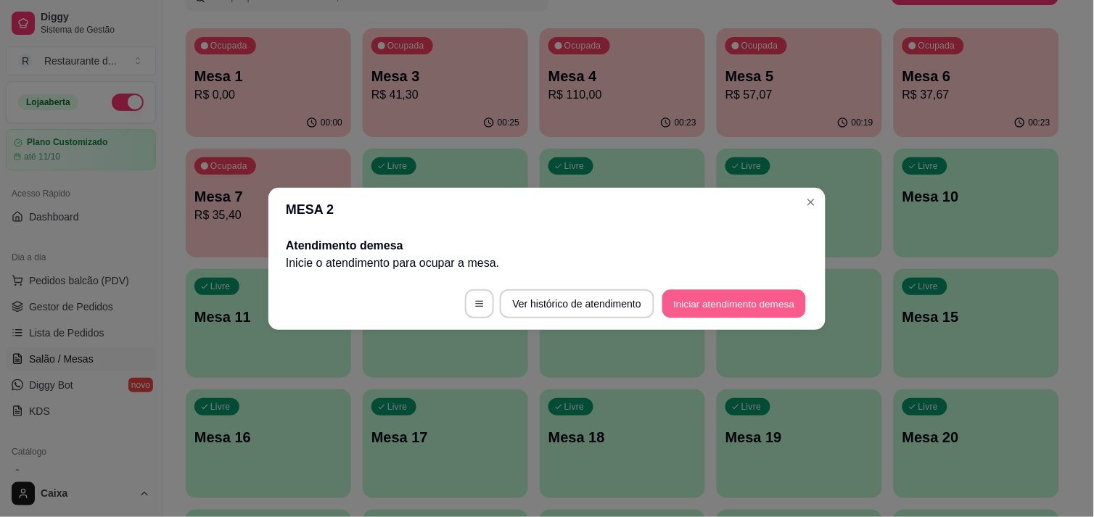
click at [722, 302] on button "Iniciar atendimento de mesa" at bounding box center [734, 303] width 144 height 28
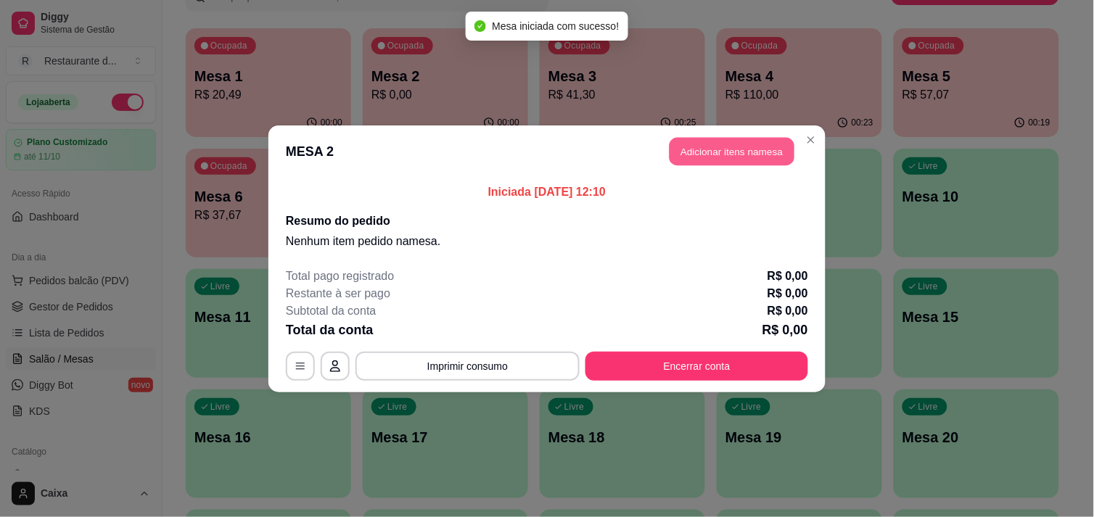
click at [712, 148] on button "Adicionar itens na mesa" at bounding box center [731, 151] width 125 height 28
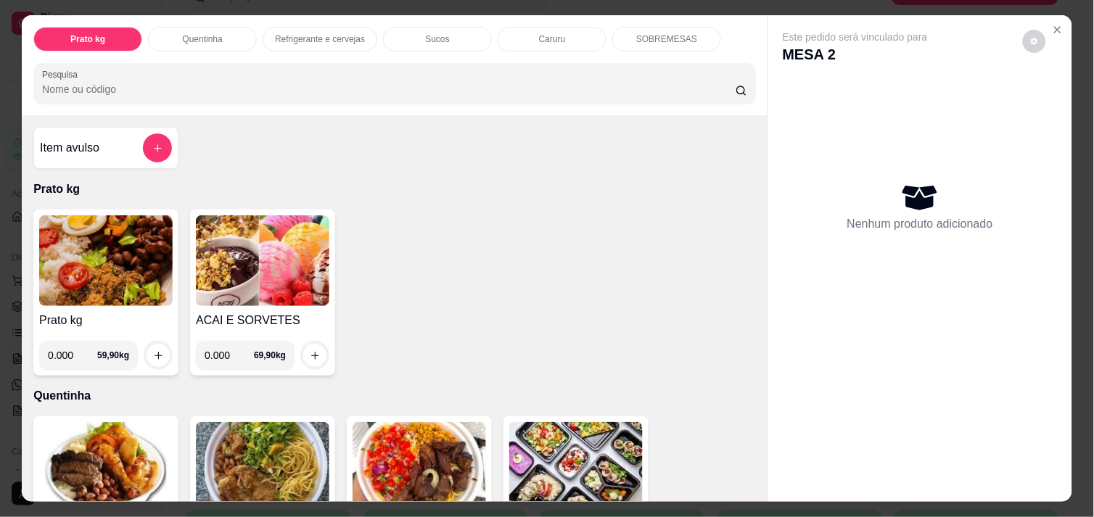
click at [70, 350] on input "0.000" at bounding box center [72, 355] width 49 height 29
type input "0.486"
click at [154, 352] on icon "increase-product-quantity" at bounding box center [158, 355] width 11 height 11
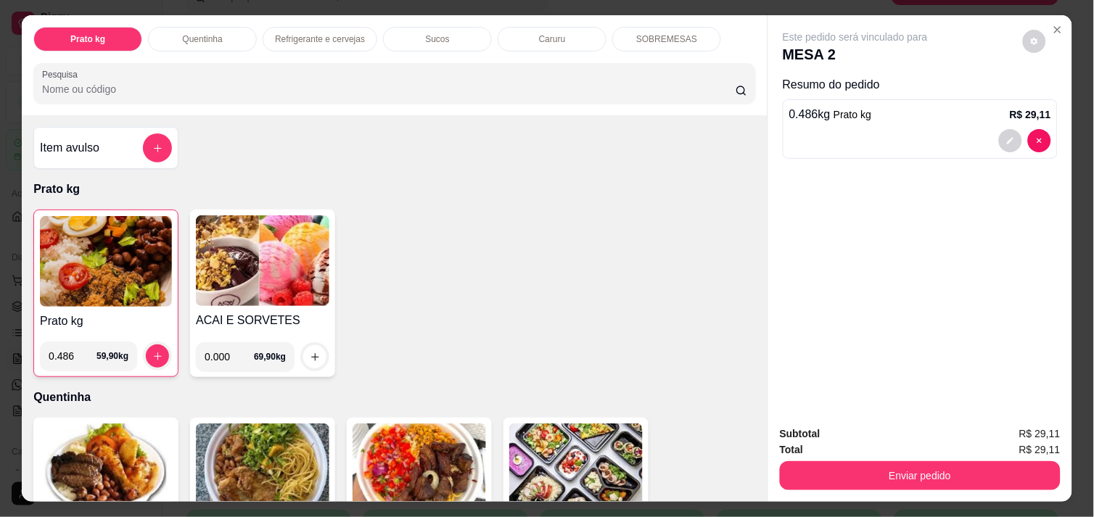
click at [99, 256] on img at bounding box center [106, 261] width 132 height 91
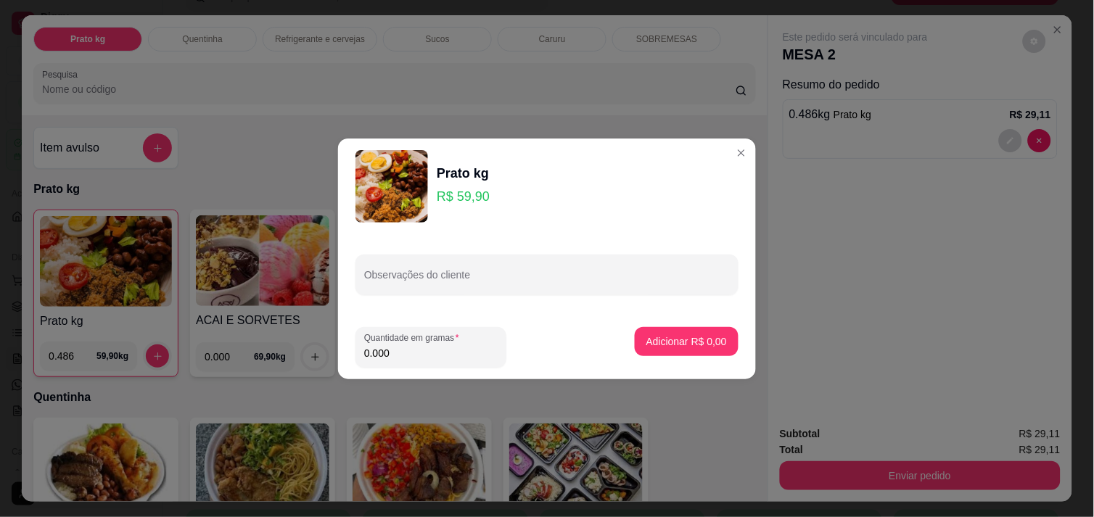
click at [387, 358] on input "0.000" at bounding box center [430, 353] width 133 height 15
type input "0.394"
click at [665, 338] on p "Adicionar R$ 23,60" at bounding box center [684, 341] width 84 height 14
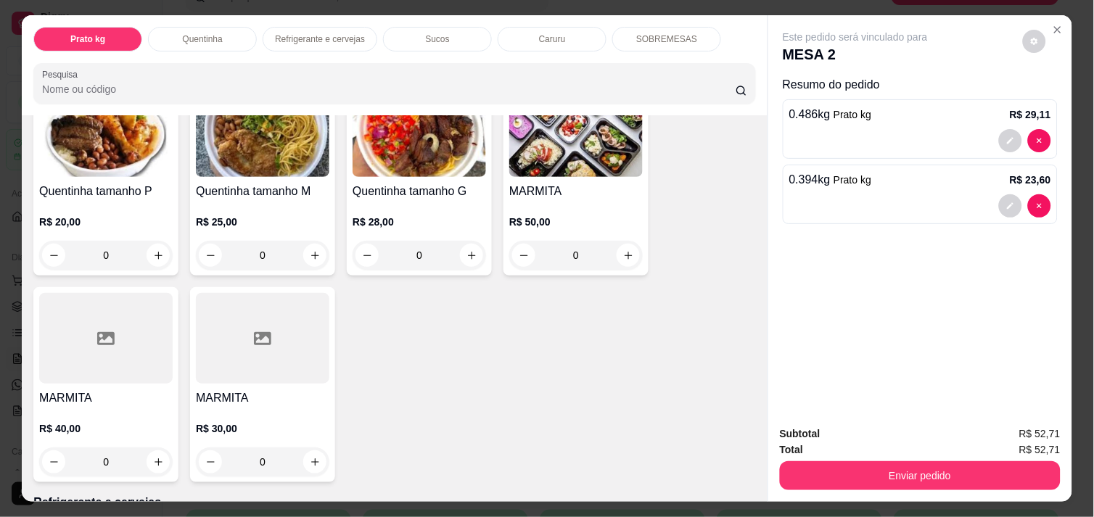
scroll to position [675, 0]
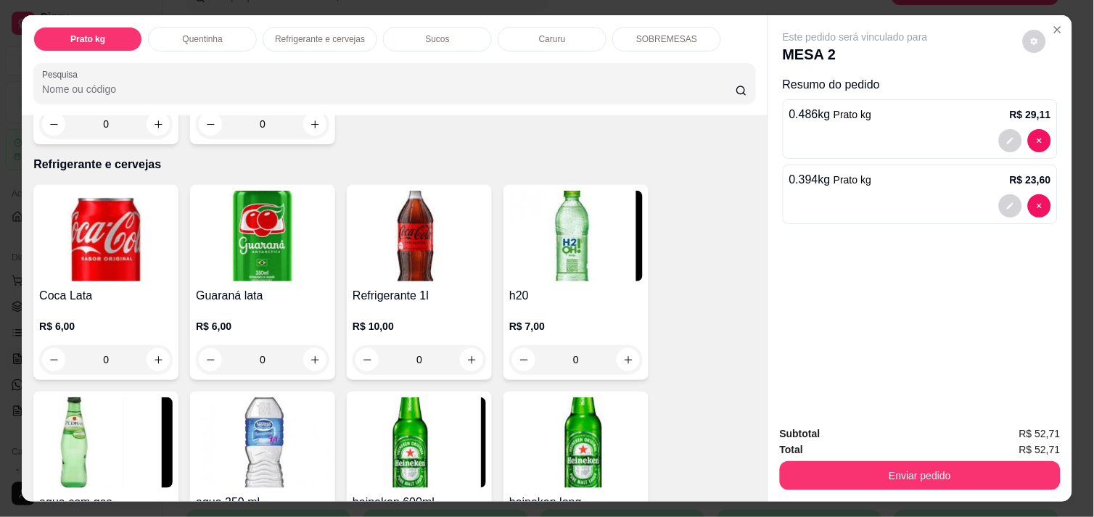
drag, startPoint x: 543, startPoint y: 363, endPoint x: 746, endPoint y: 470, distance: 229.7
click at [746, 470] on div "Item avulso Prato kg Prato kg 0.486 59,90 kg ACAI E SORVETES 0.000 69,90 kg Que…" at bounding box center [395, 308] width 746 height 386
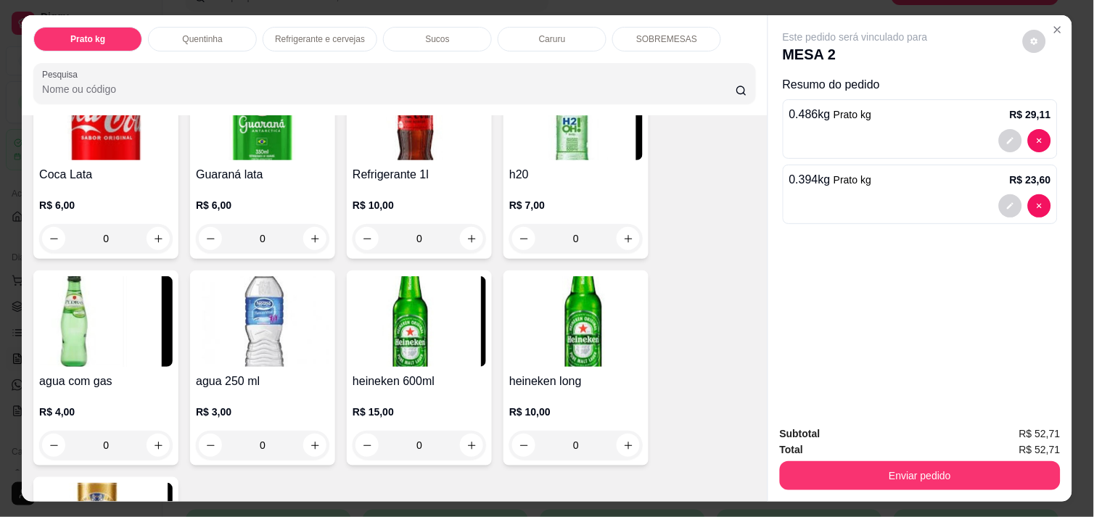
scroll to position [804, 0]
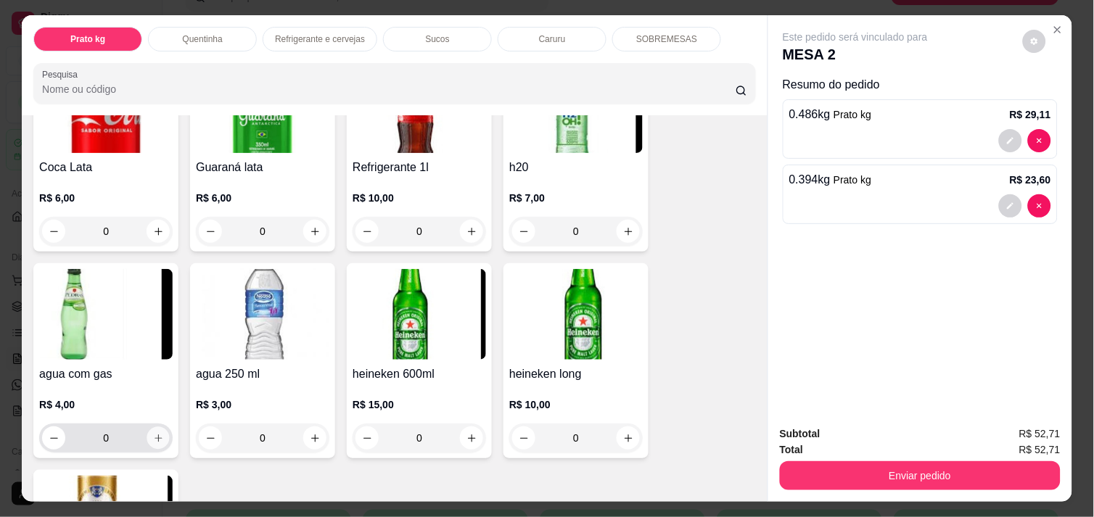
click at [154, 427] on button "increase-product-quantity" at bounding box center [158, 438] width 22 height 22
type input "1"
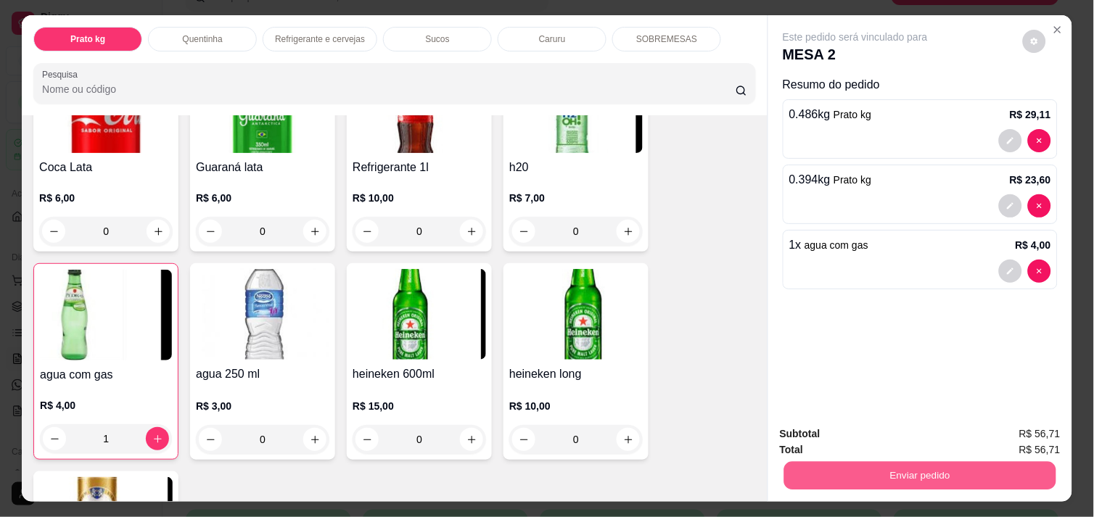
click at [911, 469] on button "Enviar pedido" at bounding box center [920, 475] width 272 height 28
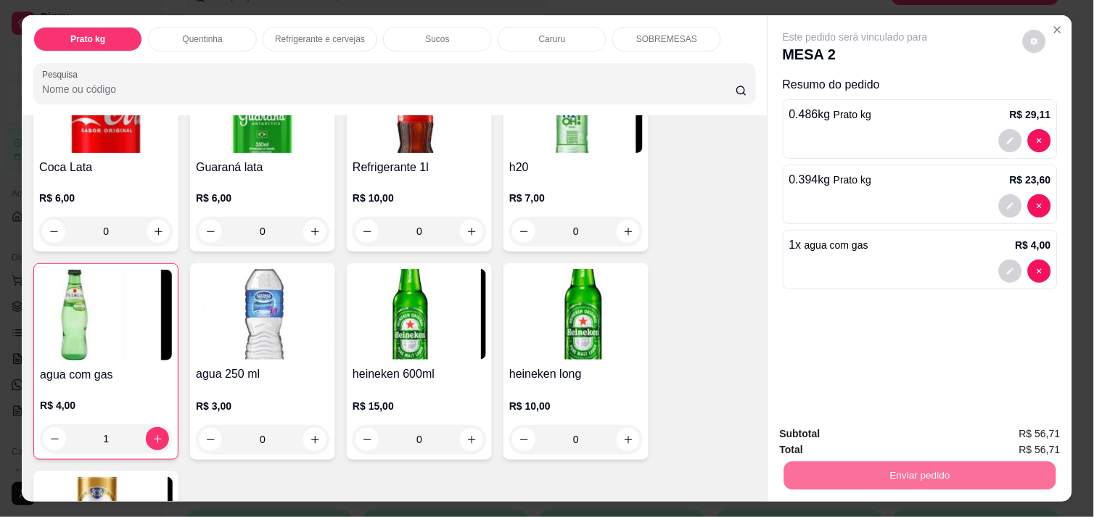
click at [1025, 432] on button "Enviar pedido" at bounding box center [1023, 434] width 80 height 27
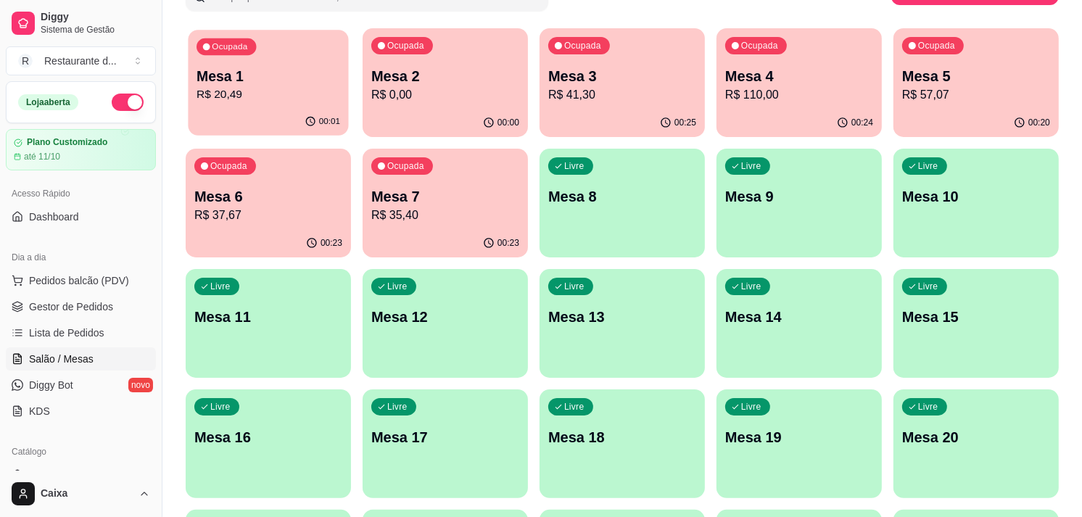
click at [281, 86] on p "R$ 20,49" at bounding box center [269, 94] width 144 height 17
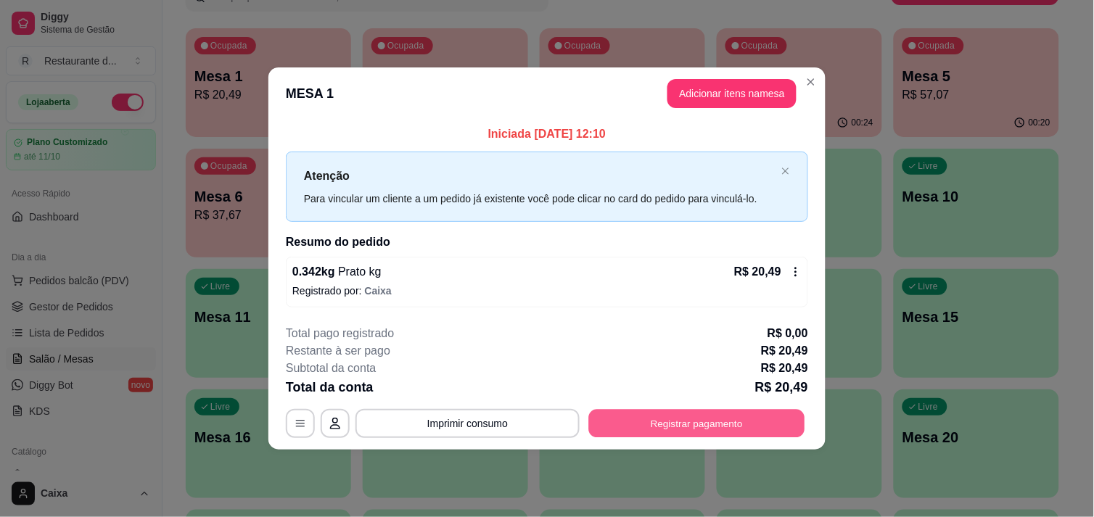
click at [659, 410] on button "Registrar pagamento" at bounding box center [697, 424] width 216 height 28
click at [662, 419] on button "Registrar pagamento" at bounding box center [697, 424] width 216 height 28
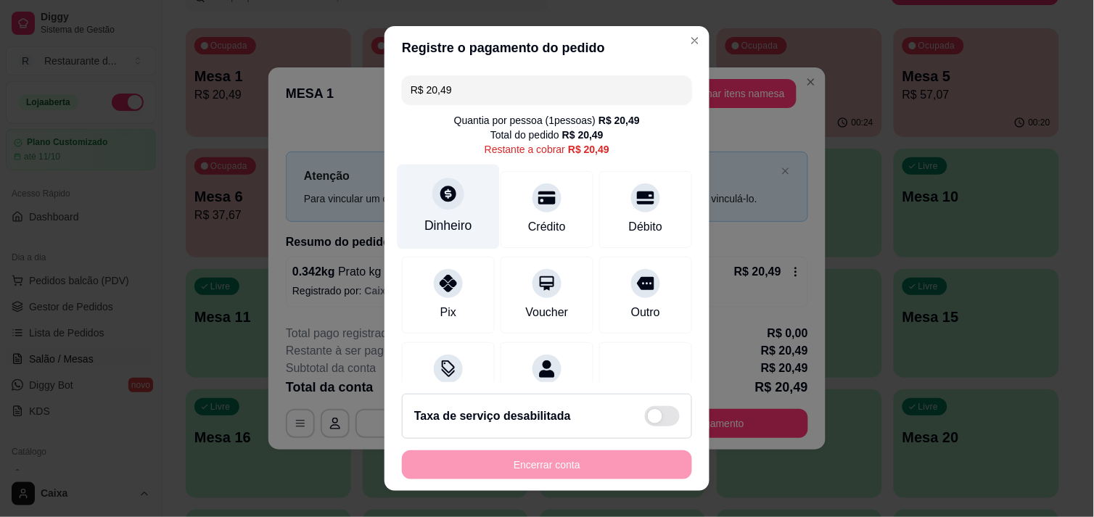
click at [440, 194] on icon at bounding box center [448, 194] width 16 height 16
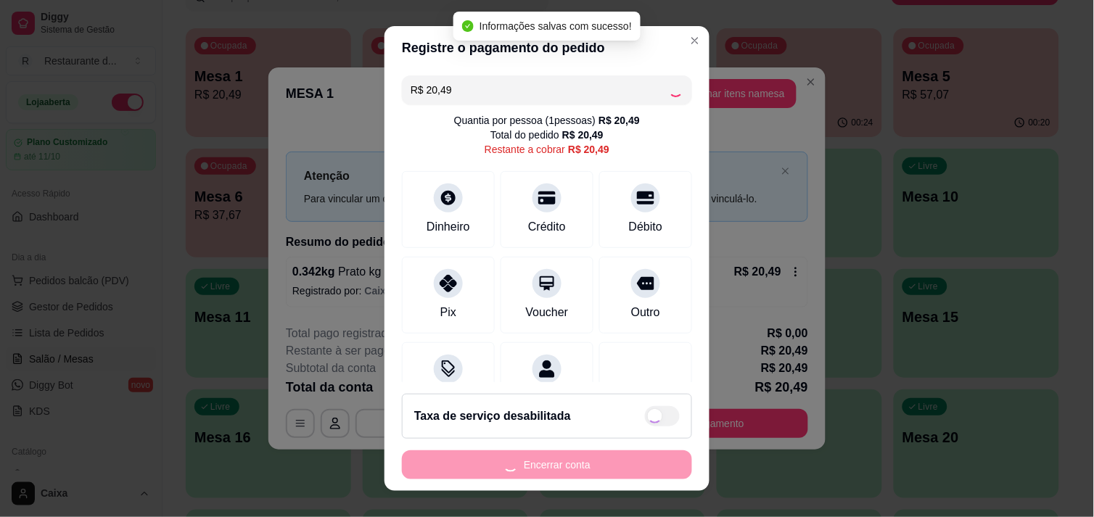
type input "R$ 0,00"
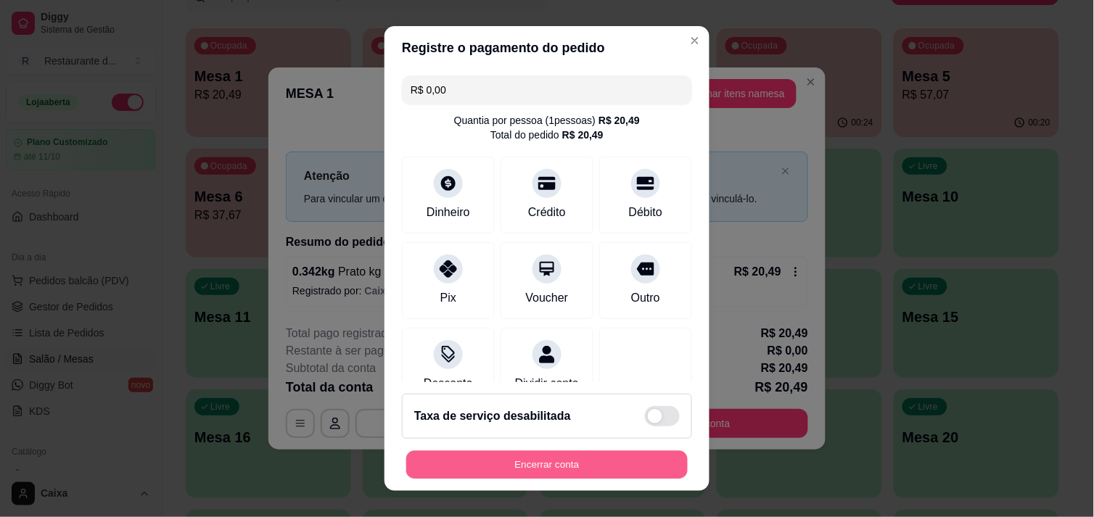
click at [619, 466] on button "Encerrar conta" at bounding box center [546, 465] width 281 height 28
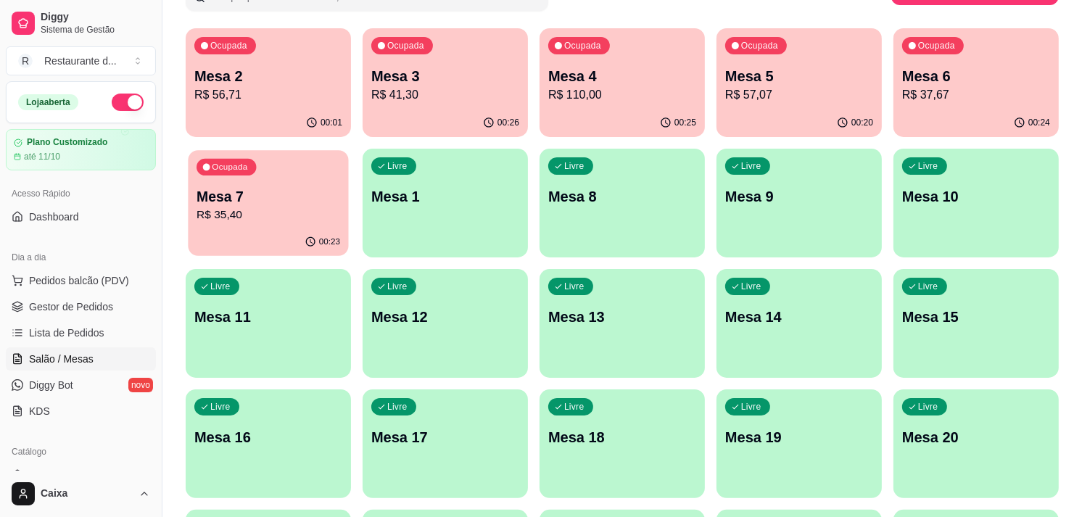
click at [274, 200] on p "Mesa 7" at bounding box center [269, 197] width 144 height 20
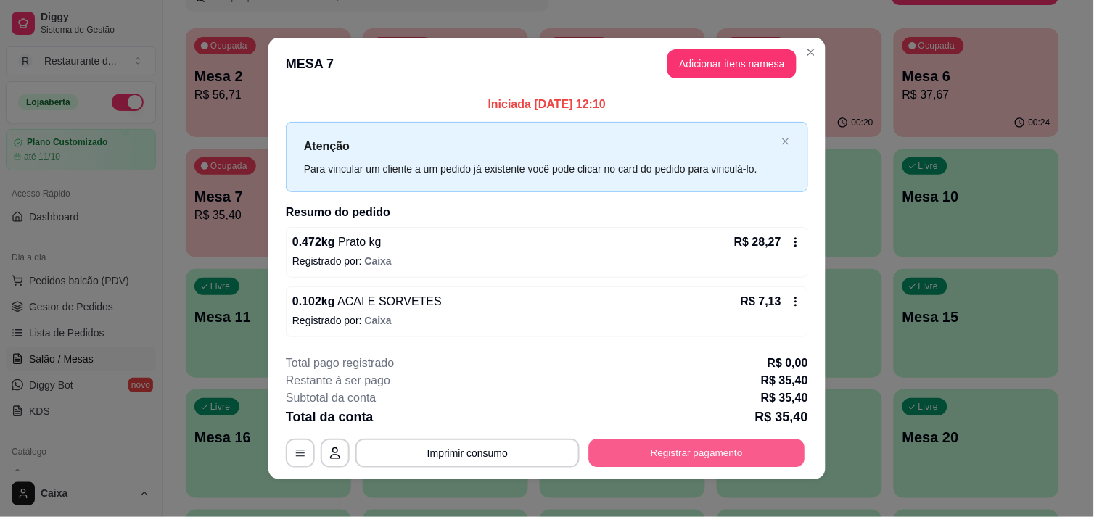
click at [689, 448] on button "Registrar pagamento" at bounding box center [697, 454] width 216 height 28
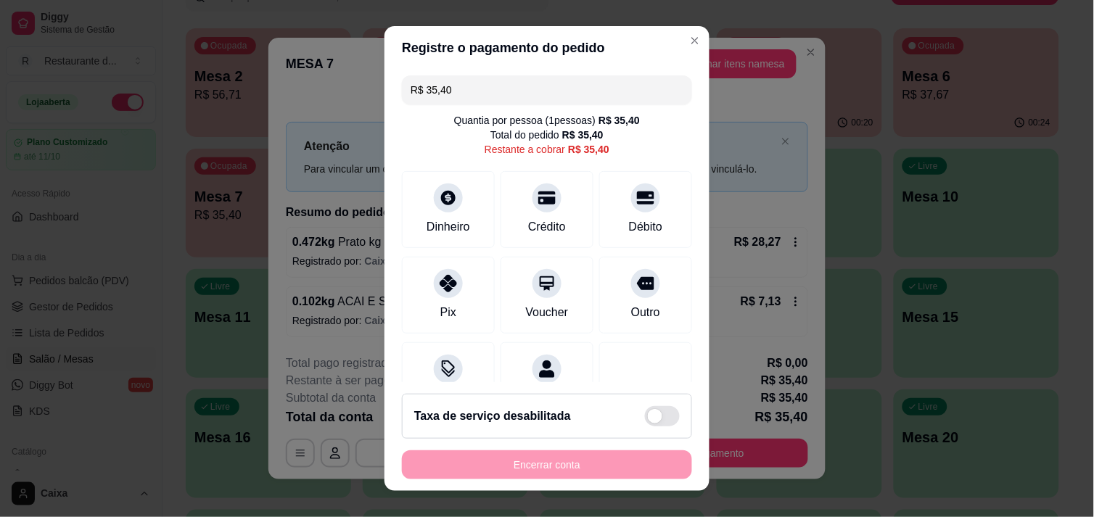
click at [508, 458] on div "Encerrar conta" at bounding box center [547, 464] width 290 height 29
click at [432, 283] on div at bounding box center [448, 279] width 32 height 32
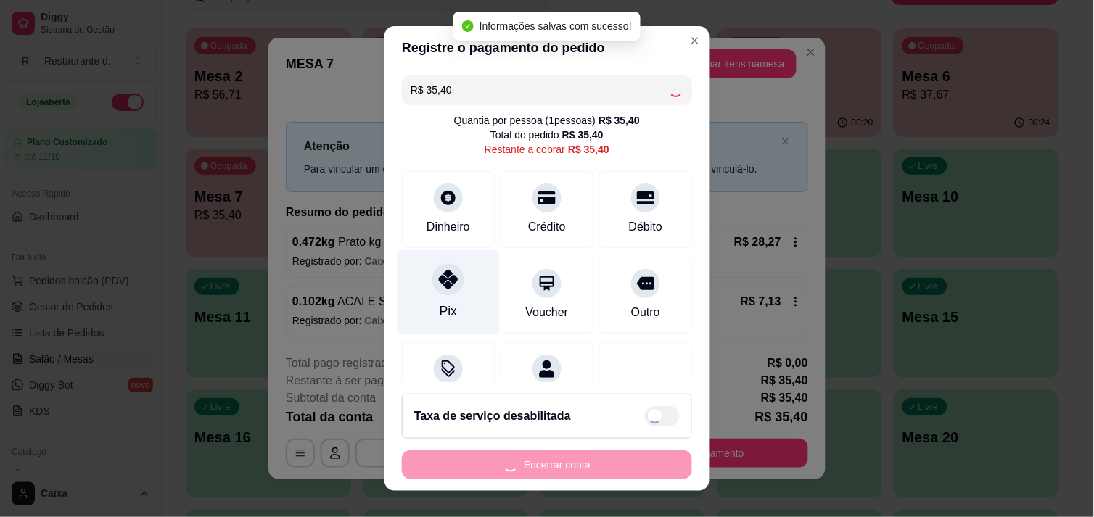
type input "R$ 0,00"
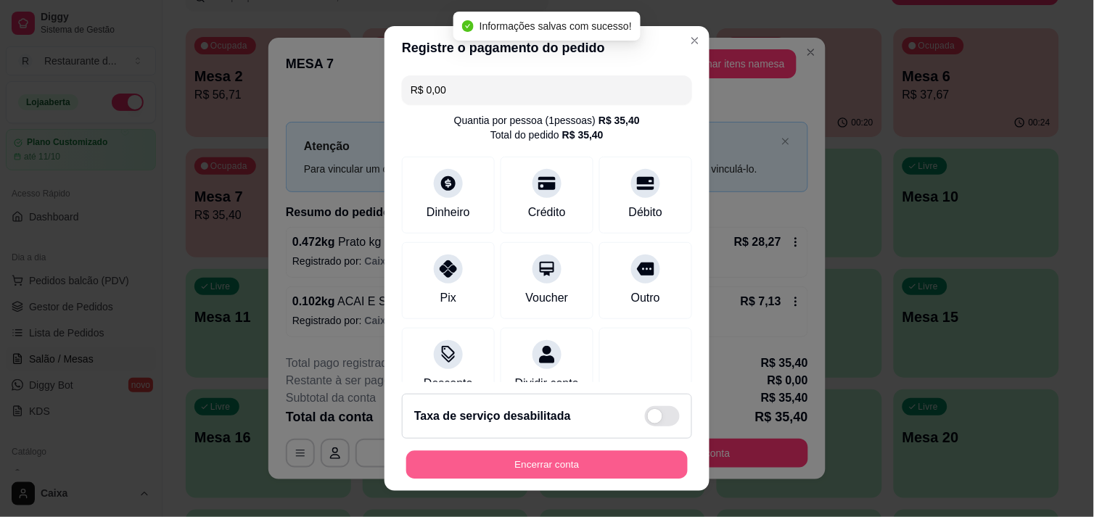
click at [548, 451] on button "Encerrar conta" at bounding box center [546, 465] width 281 height 28
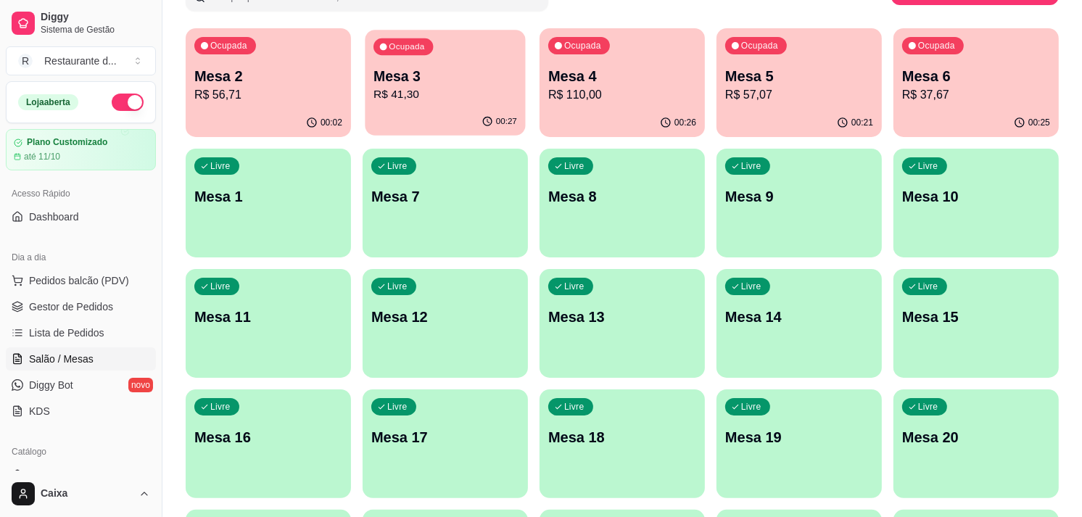
click at [438, 46] on div "Ocupada Mesa 3 R$ 41,30" at bounding box center [445, 69] width 160 height 78
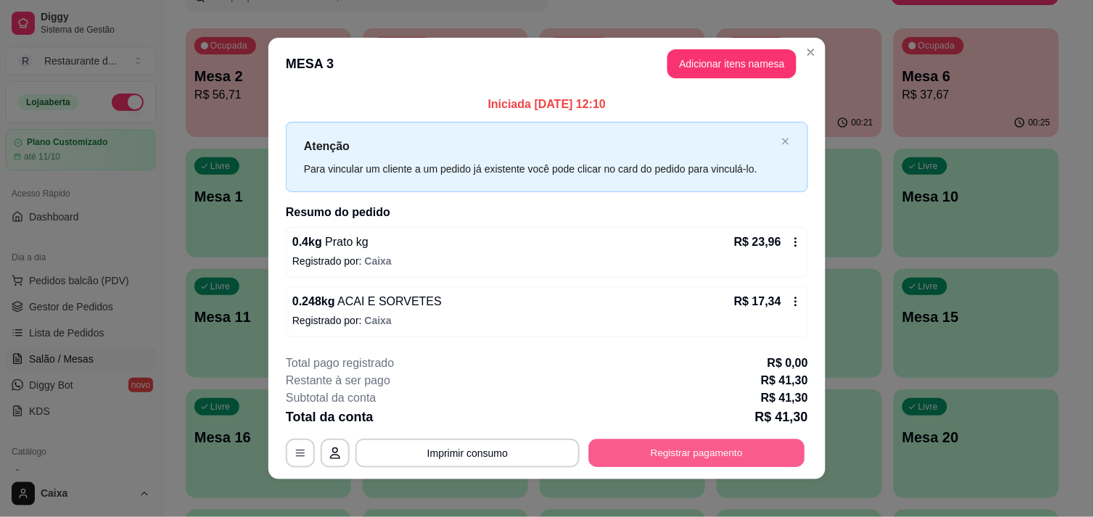
click at [704, 441] on button "Registrar pagamento" at bounding box center [697, 454] width 216 height 28
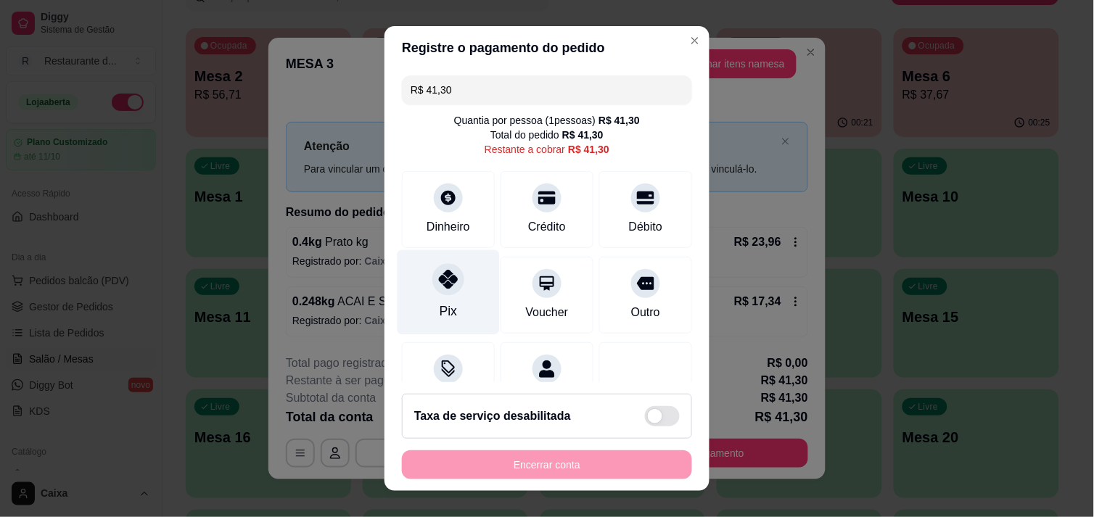
click at [439, 280] on icon at bounding box center [448, 279] width 19 height 19
type input "R$ 0,00"
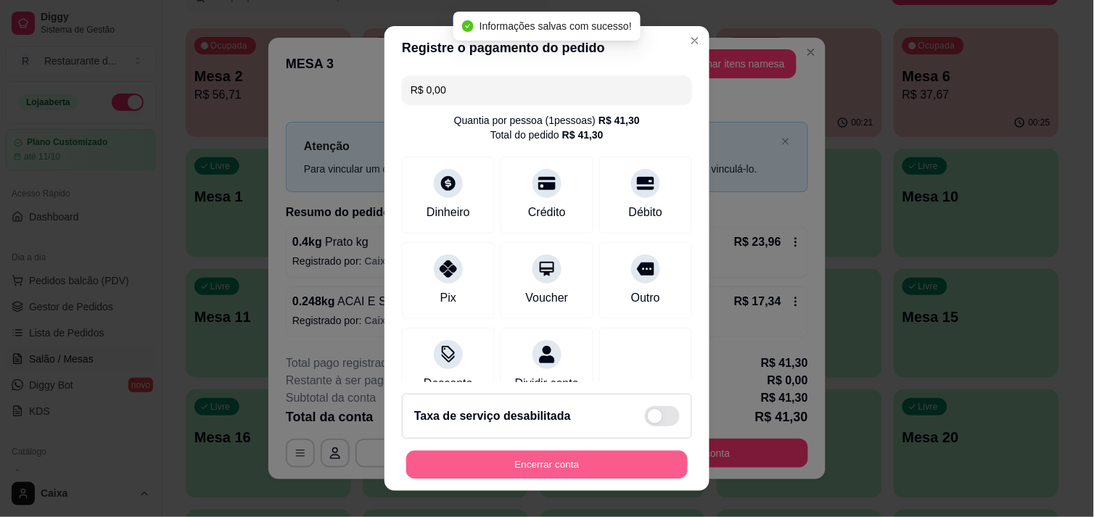
click at [516, 463] on button "Encerrar conta" at bounding box center [546, 465] width 281 height 28
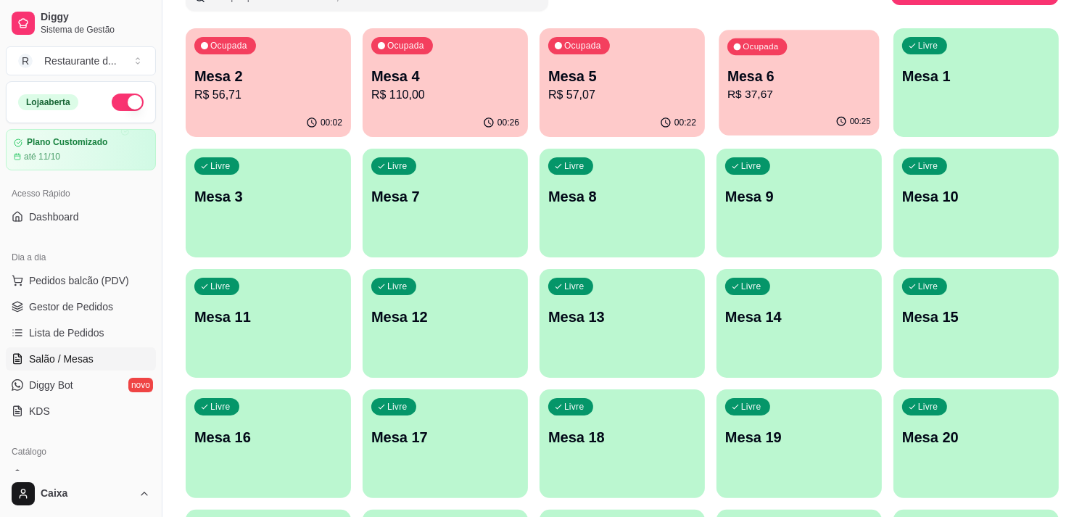
click at [849, 120] on div "00:25" at bounding box center [854, 122] width 36 height 12
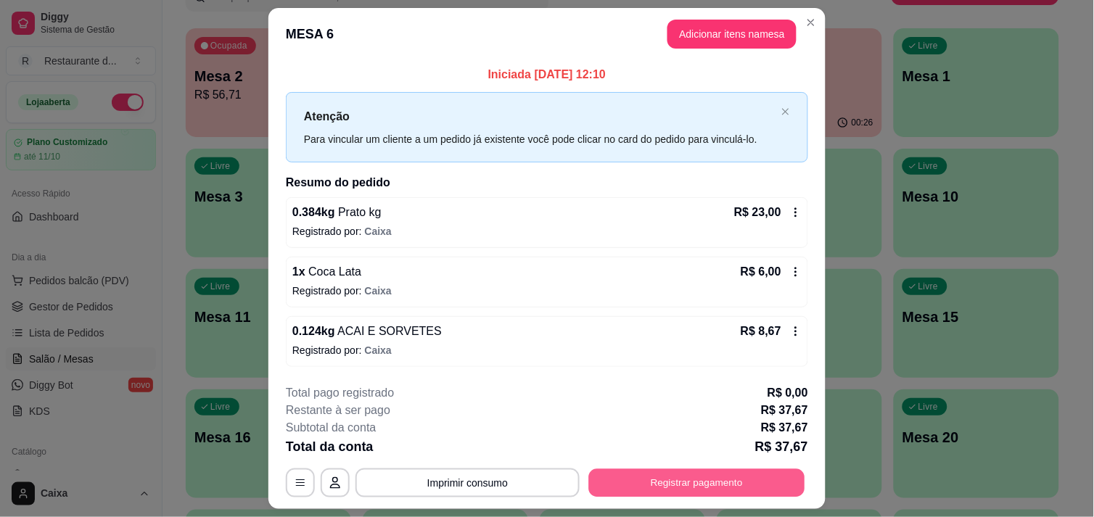
click at [712, 487] on button "Registrar pagamento" at bounding box center [697, 483] width 216 height 28
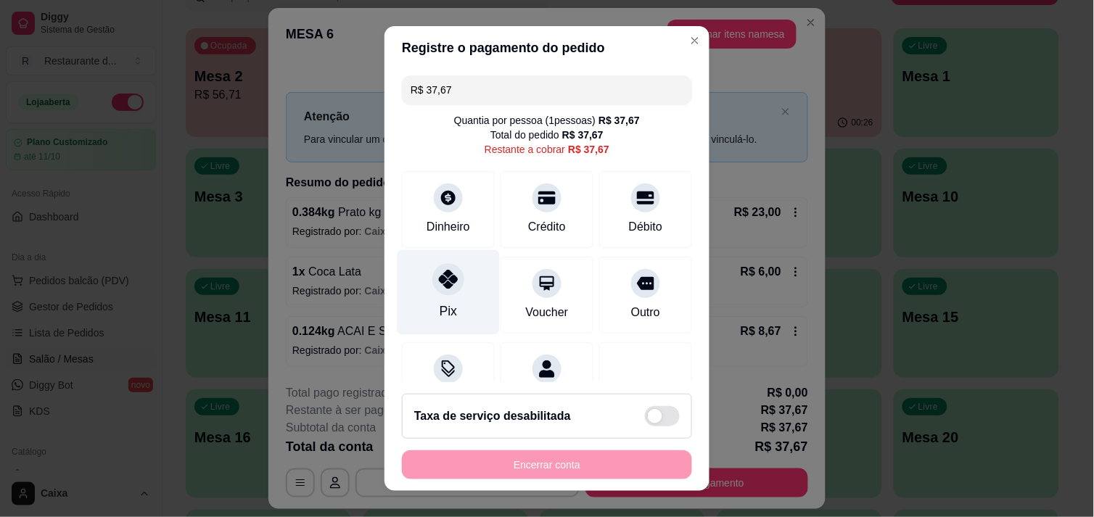
click at [440, 284] on icon at bounding box center [448, 279] width 19 height 19
type input "R$ 0,00"
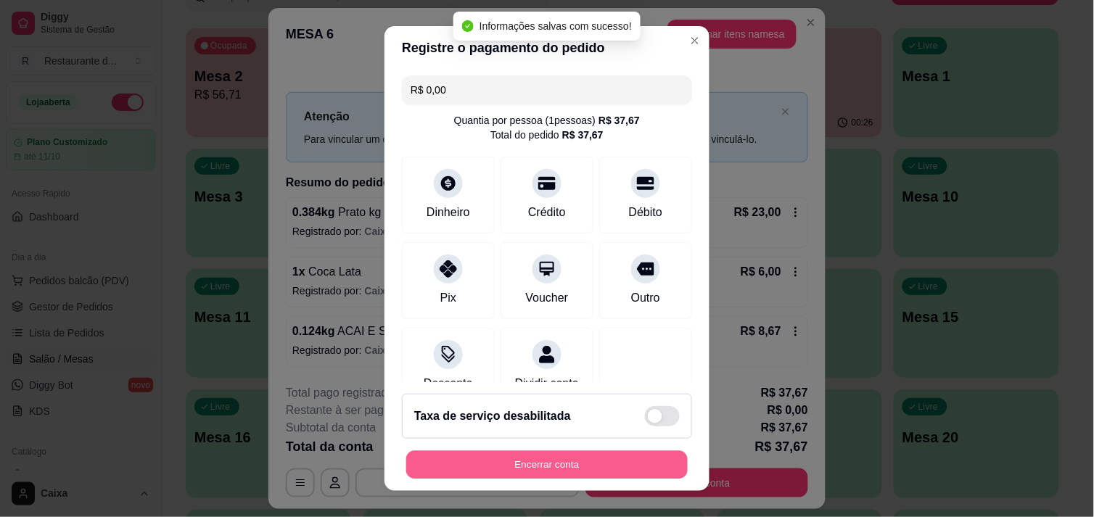
click at [522, 453] on button "Encerrar conta" at bounding box center [546, 465] width 281 height 28
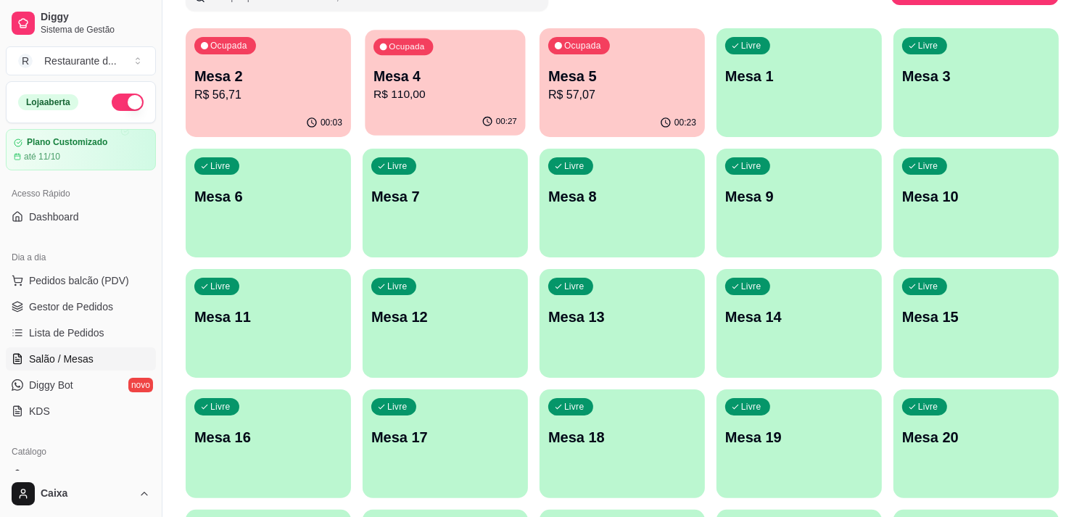
click at [483, 90] on p "R$ 110,00" at bounding box center [446, 94] width 144 height 17
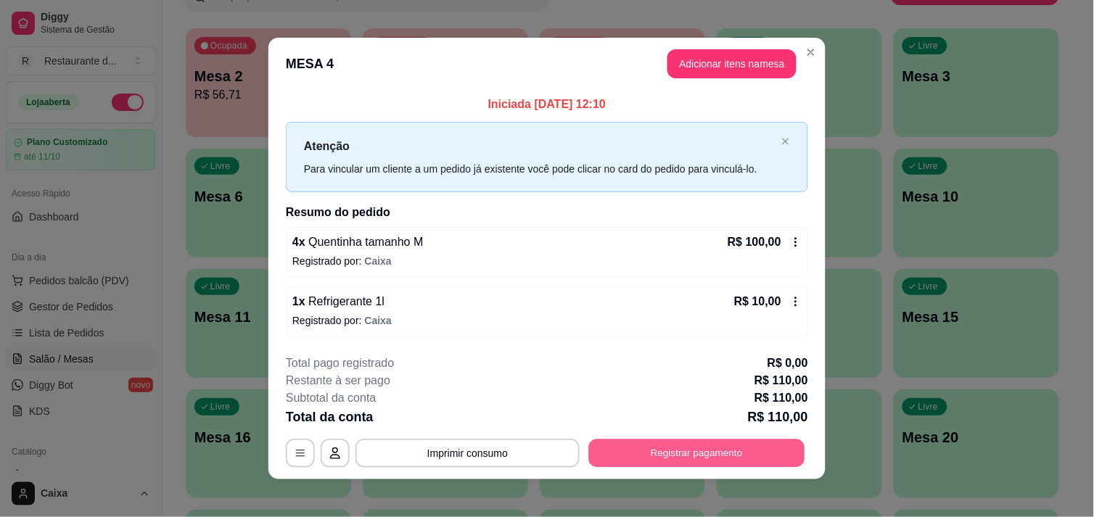
click at [714, 450] on button "Registrar pagamento" at bounding box center [697, 454] width 216 height 28
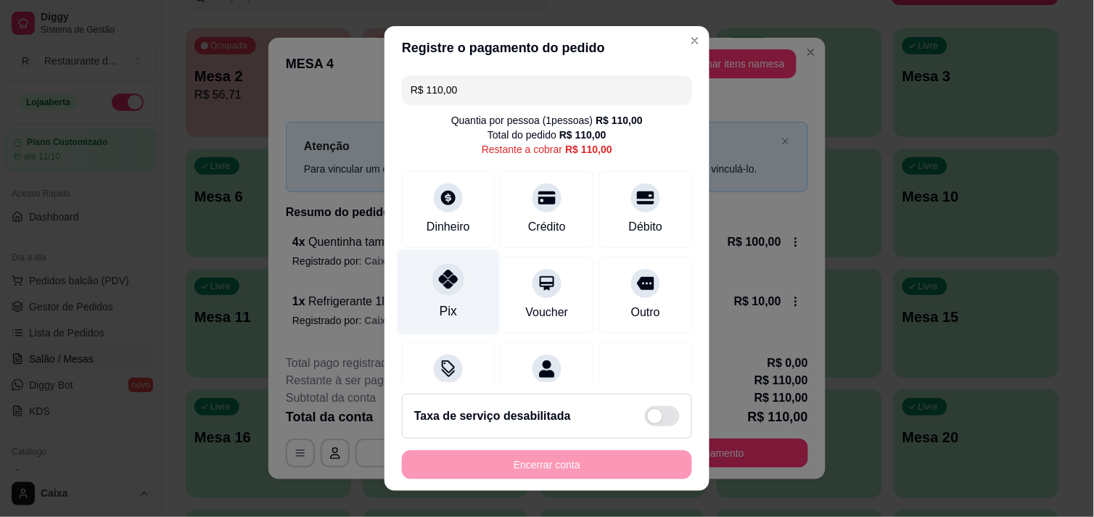
click at [439, 287] on icon at bounding box center [448, 279] width 19 height 19
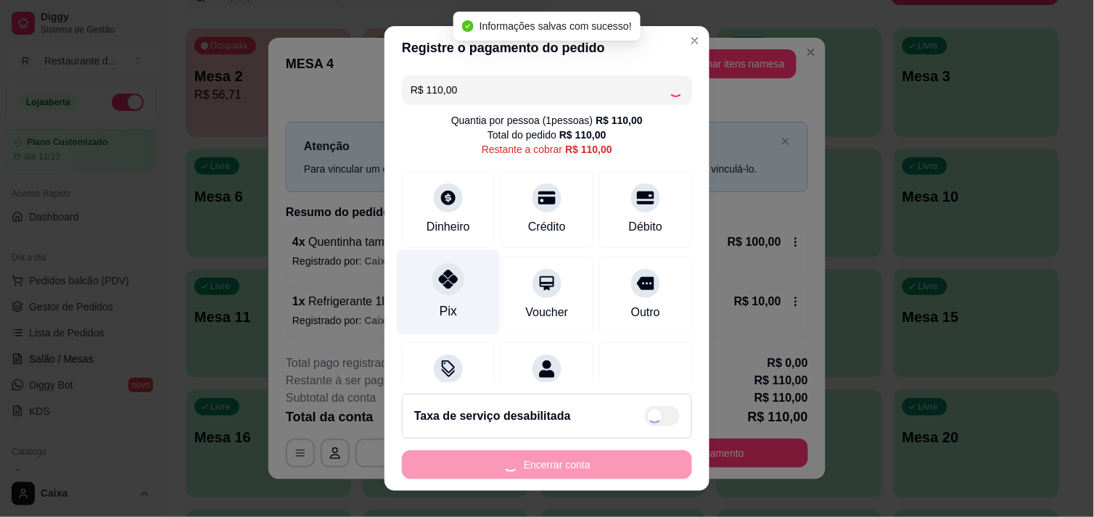
type input "R$ 0,00"
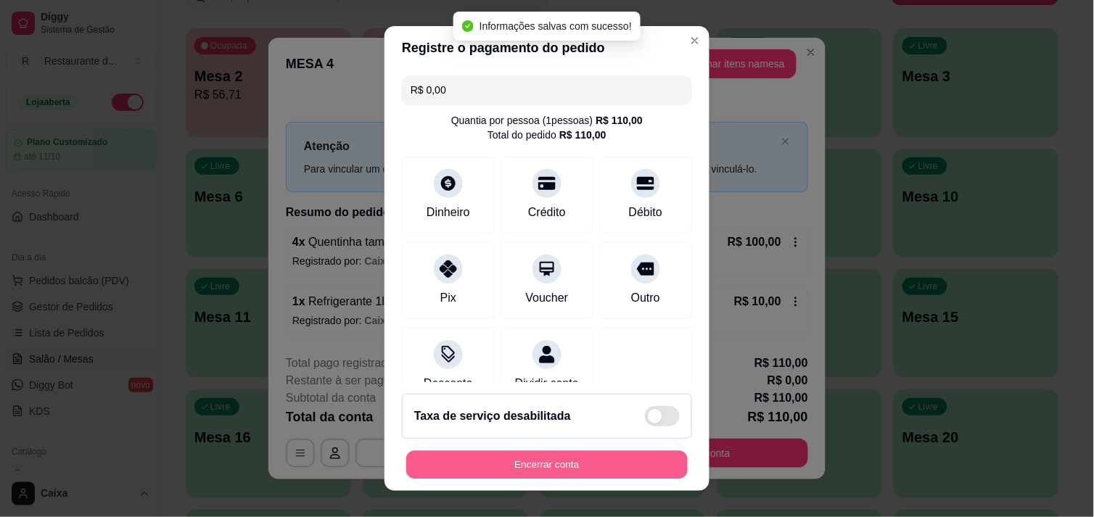
click at [556, 458] on button "Encerrar conta" at bounding box center [546, 465] width 281 height 28
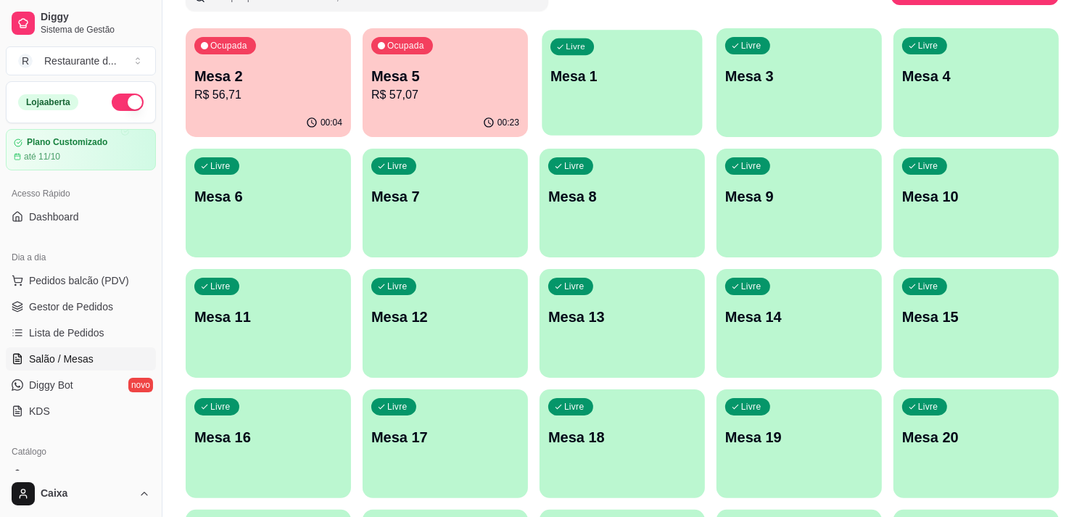
click at [585, 104] on div "Livre Mesa 1" at bounding box center [622, 74] width 160 height 88
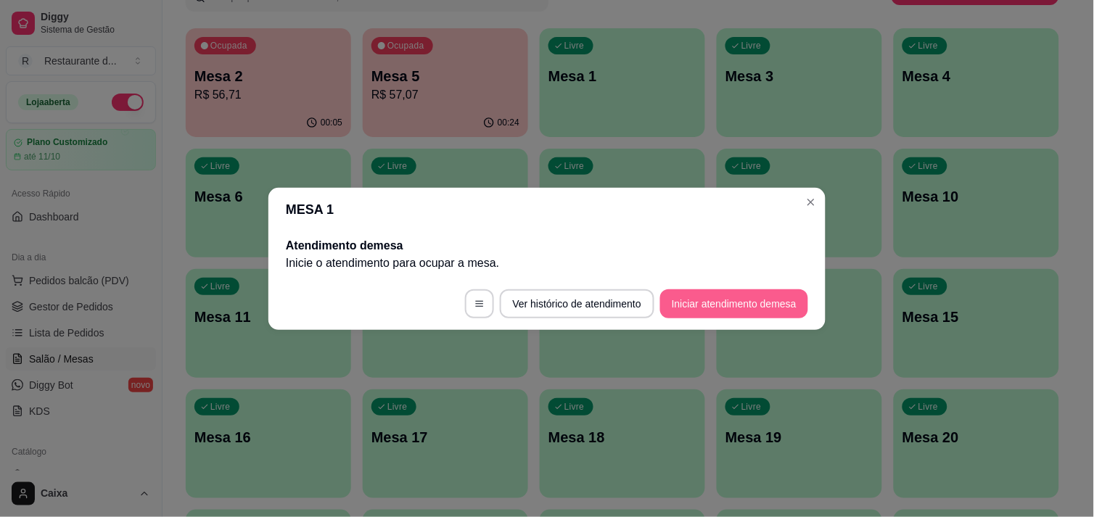
click at [673, 295] on button "Iniciar atendimento de mesa" at bounding box center [734, 303] width 148 height 29
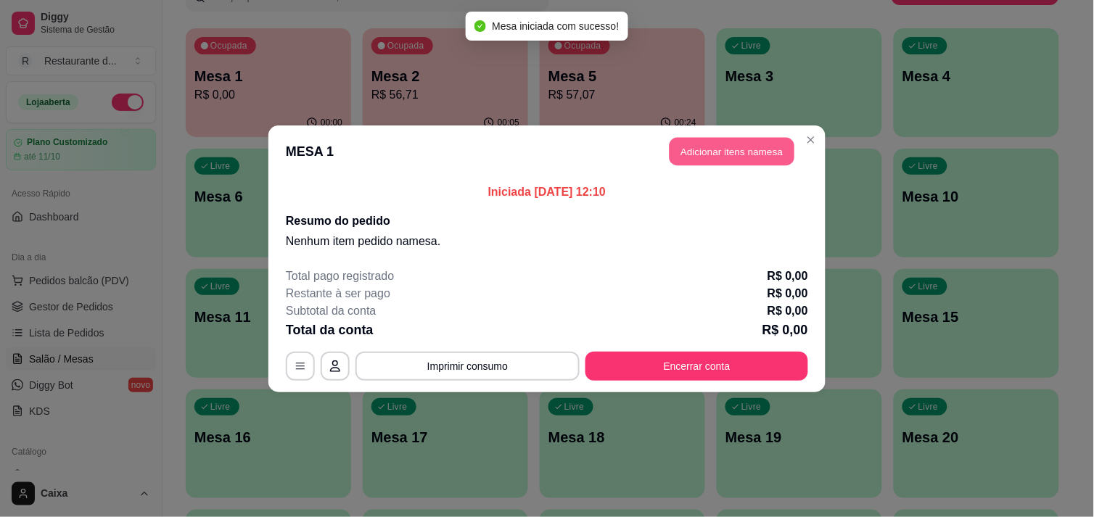
click at [750, 142] on button "Adicionar itens na mesa" at bounding box center [731, 151] width 125 height 28
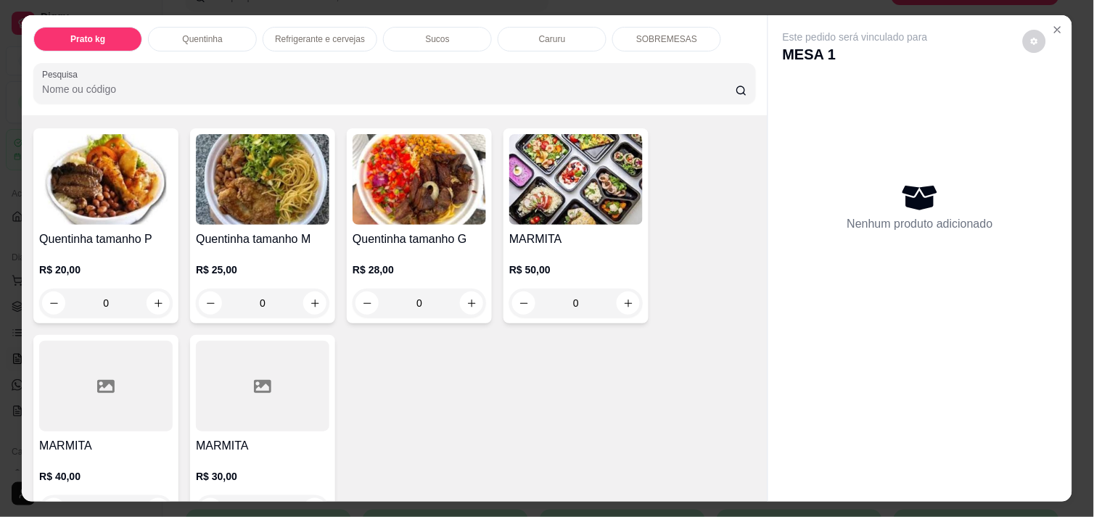
scroll to position [290, 0]
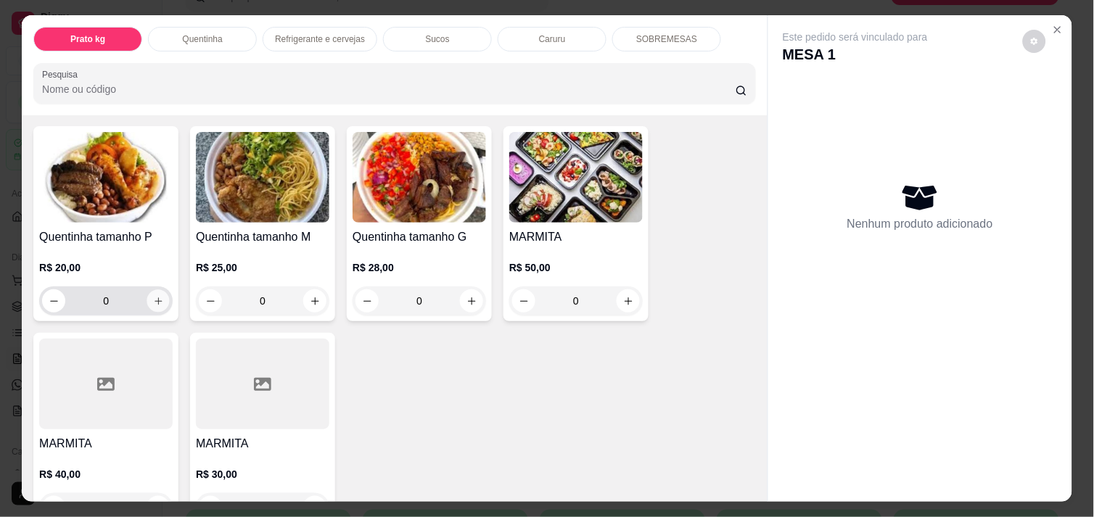
click at [155, 296] on icon "increase-product-quantity" at bounding box center [158, 301] width 11 height 11
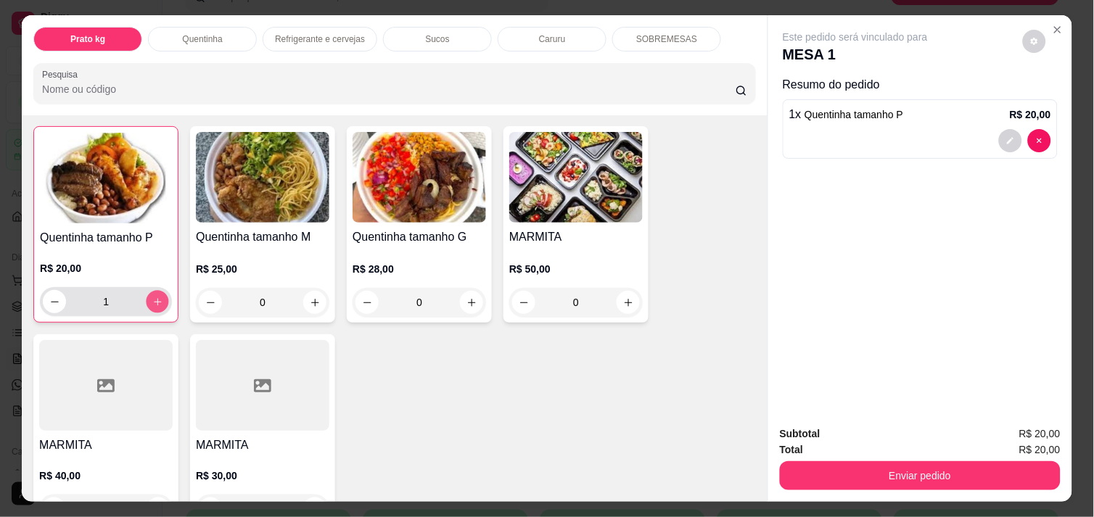
click at [155, 297] on icon "increase-product-quantity" at bounding box center [157, 302] width 11 height 11
type input "2"
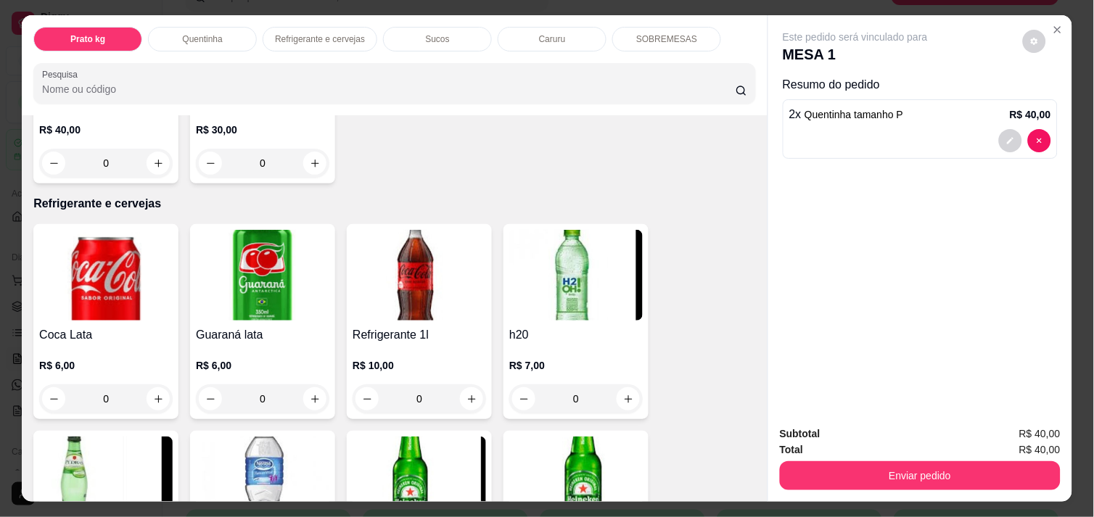
scroll to position [644, 0]
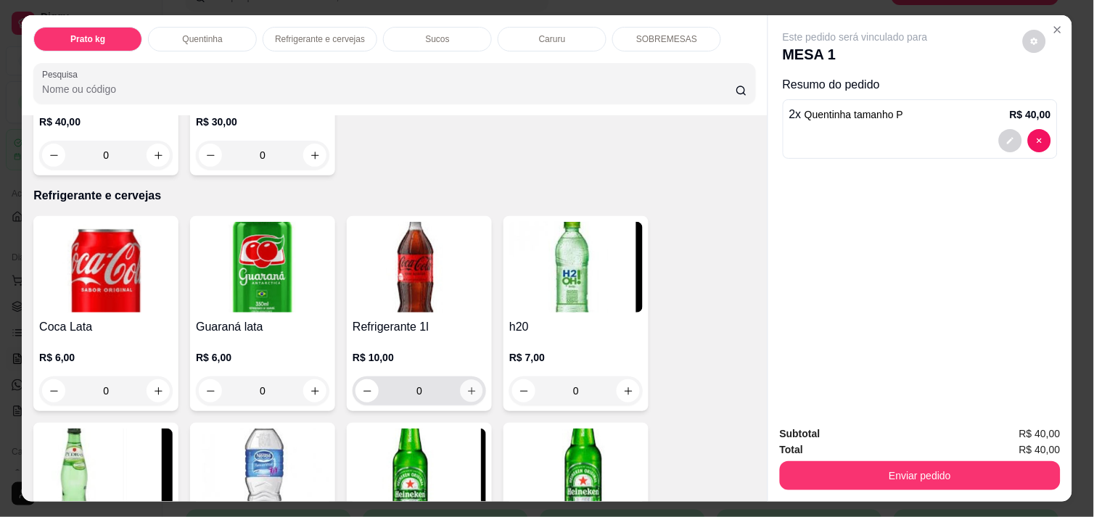
click at [466, 386] on icon "increase-product-quantity" at bounding box center [471, 391] width 11 height 11
type input "1"
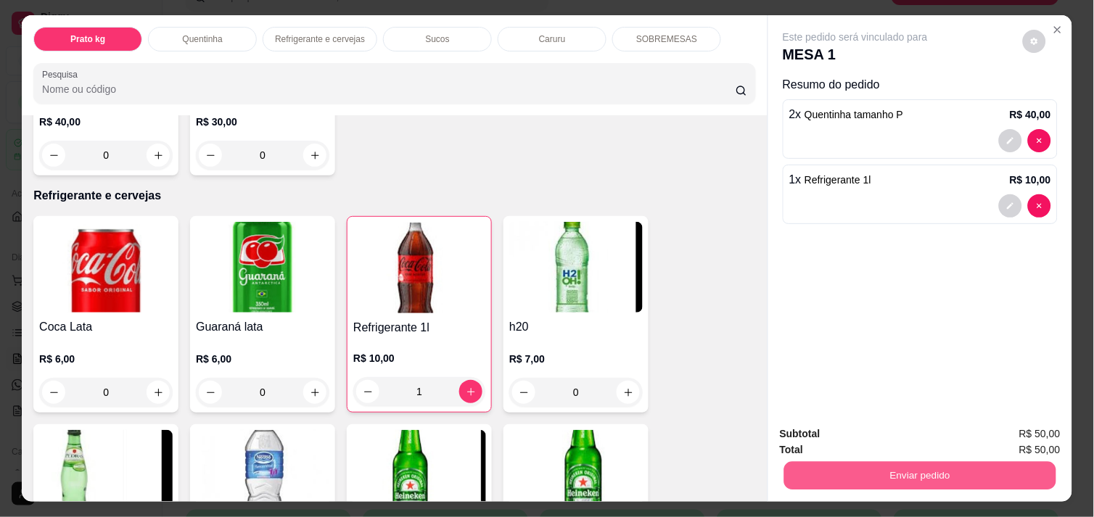
click at [876, 461] on button "Enviar pedido" at bounding box center [920, 475] width 272 height 28
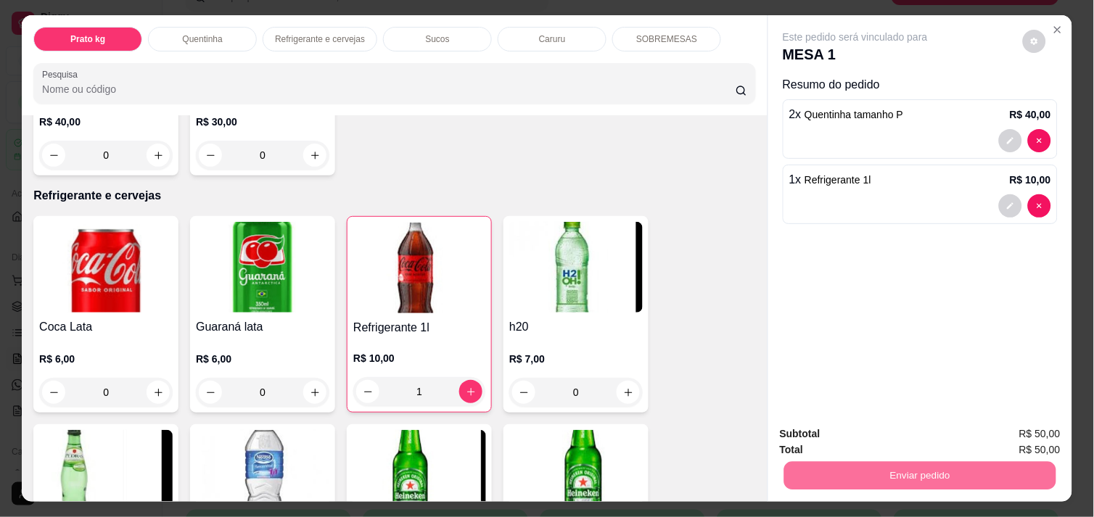
click at [1016, 433] on button "Enviar pedido" at bounding box center [1023, 434] width 80 height 27
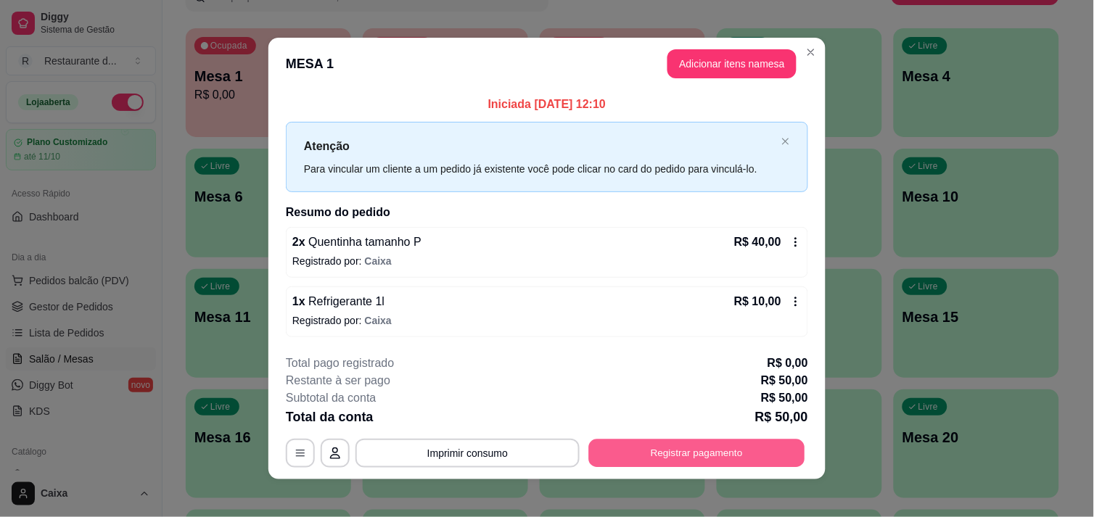
click at [727, 440] on button "Registrar pagamento" at bounding box center [697, 454] width 216 height 28
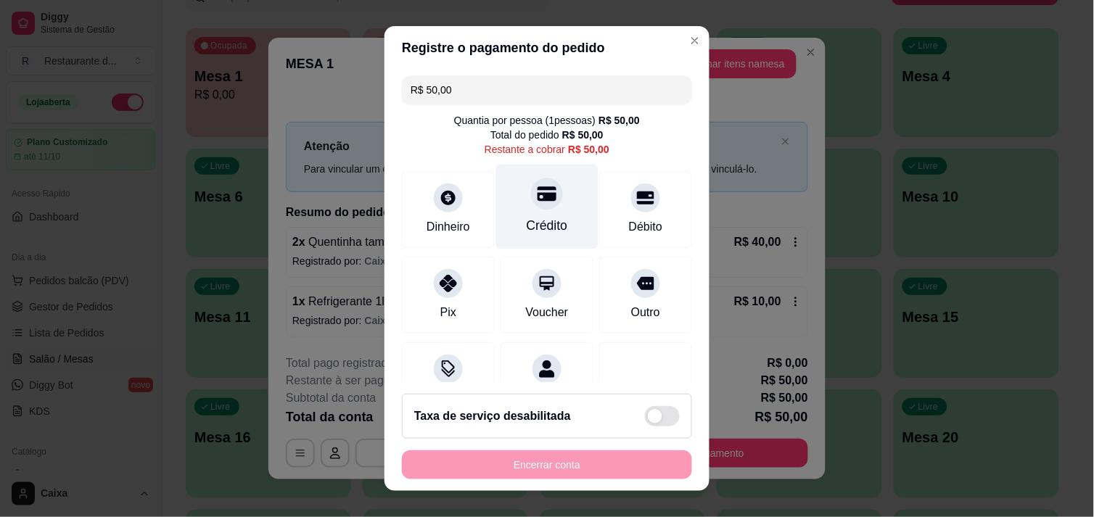
click at [531, 207] on div at bounding box center [547, 194] width 32 height 32
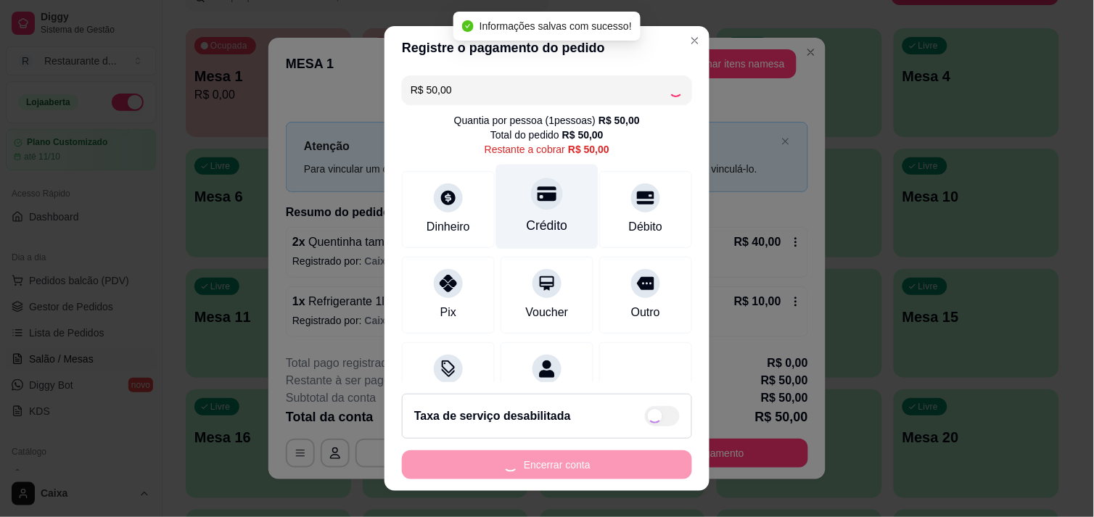
type input "R$ 0,00"
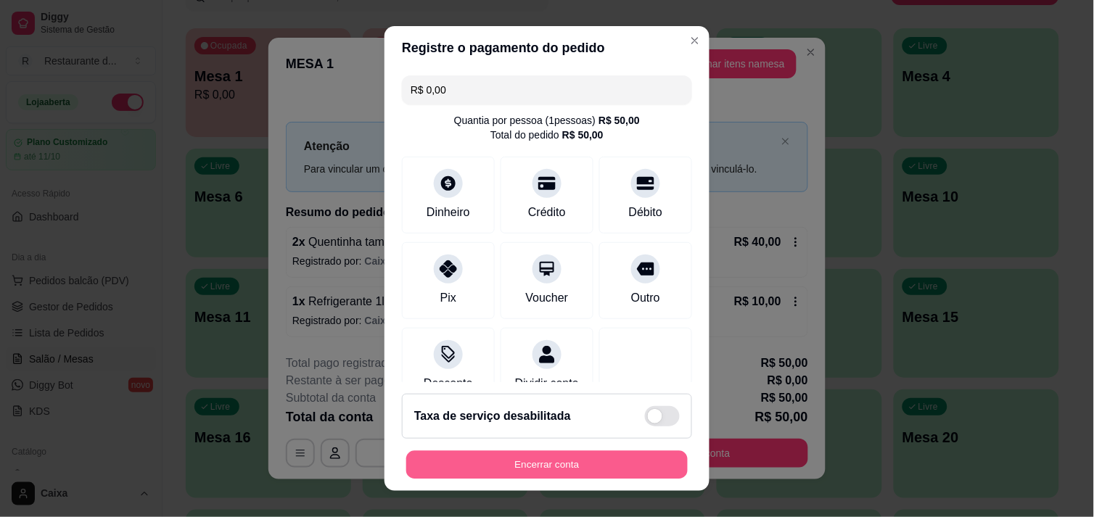
click at [548, 462] on button "Encerrar conta" at bounding box center [546, 465] width 281 height 28
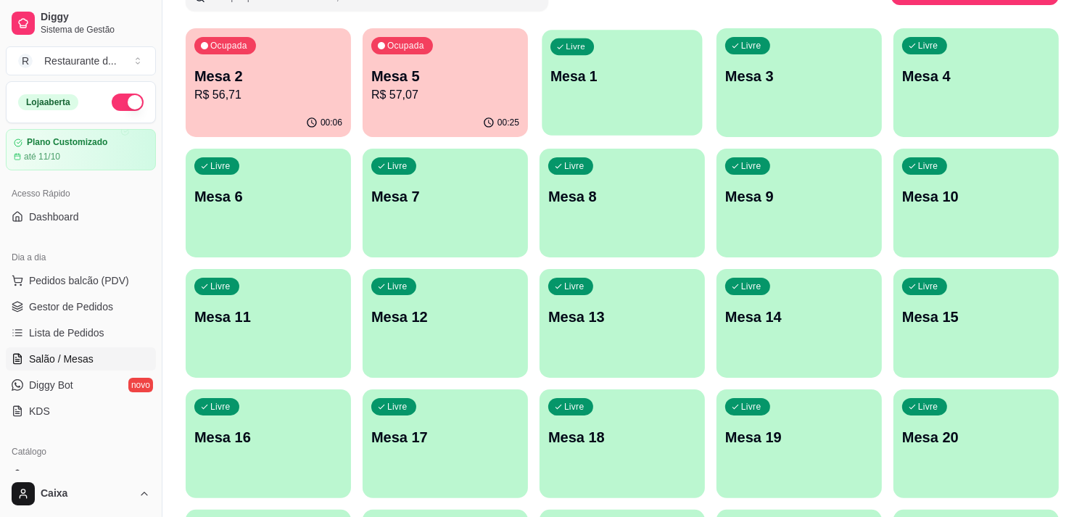
click at [640, 84] on p "Mesa 1" at bounding box center [623, 77] width 144 height 20
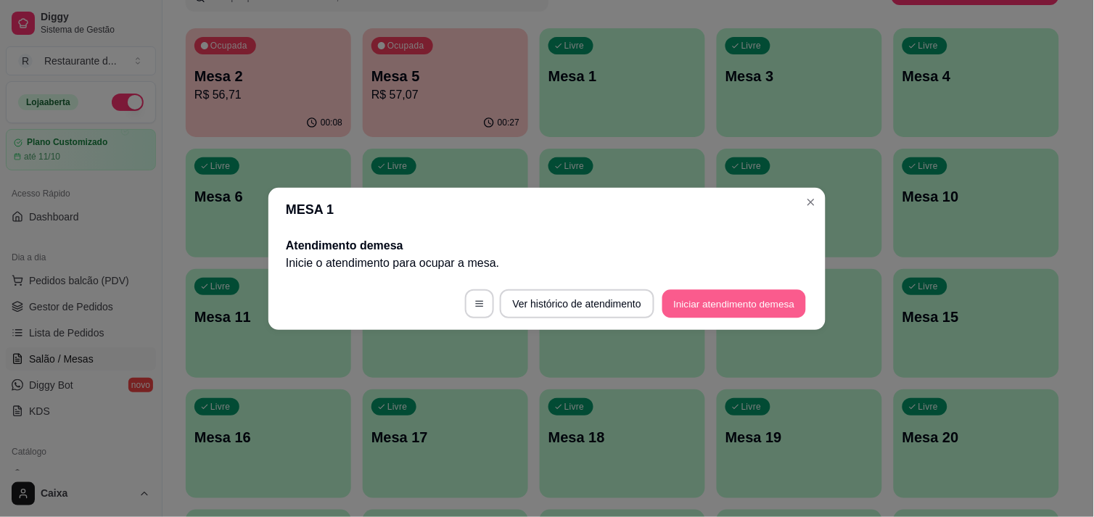
click at [730, 310] on button "Iniciar atendimento de mesa" at bounding box center [734, 303] width 144 height 28
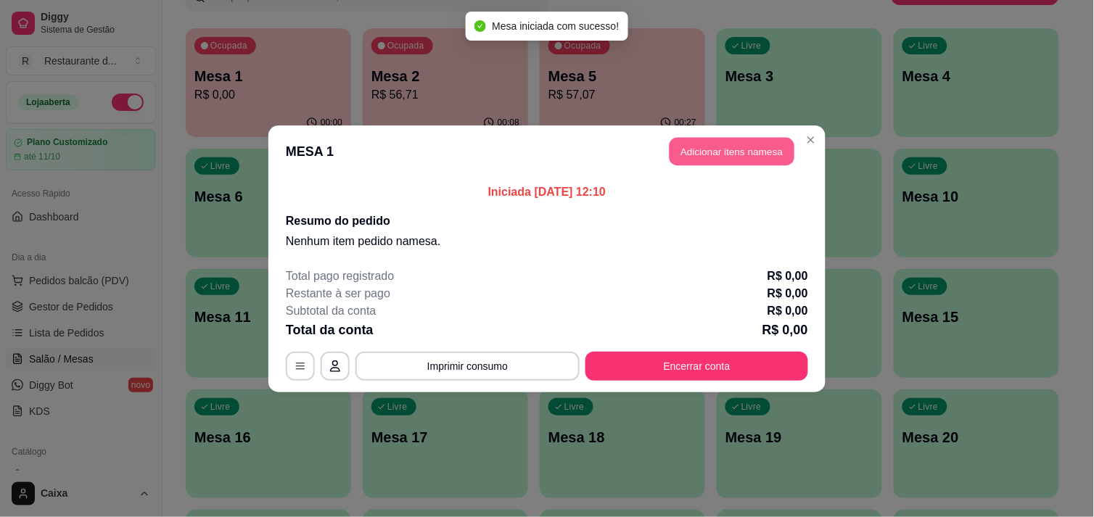
click at [718, 160] on button "Adicionar itens na mesa" at bounding box center [731, 151] width 125 height 28
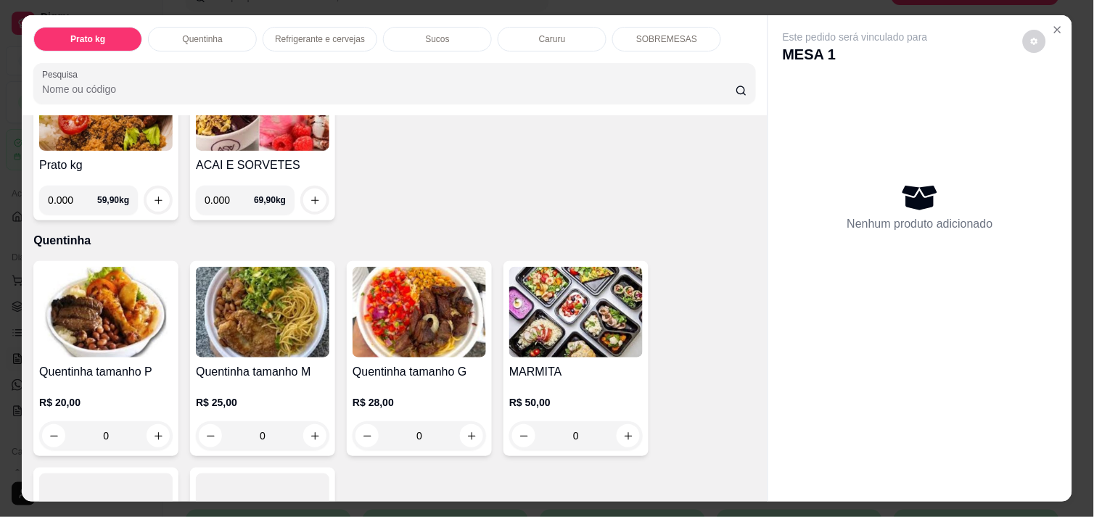
scroll to position [193, 0]
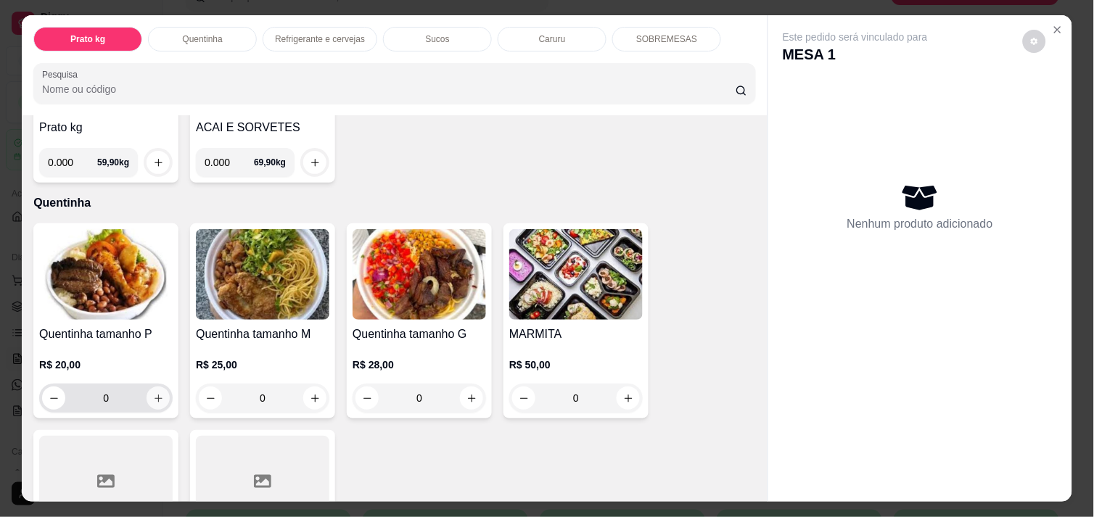
click at [157, 387] on button "increase-product-quantity" at bounding box center [158, 398] width 23 height 23
type input "1"
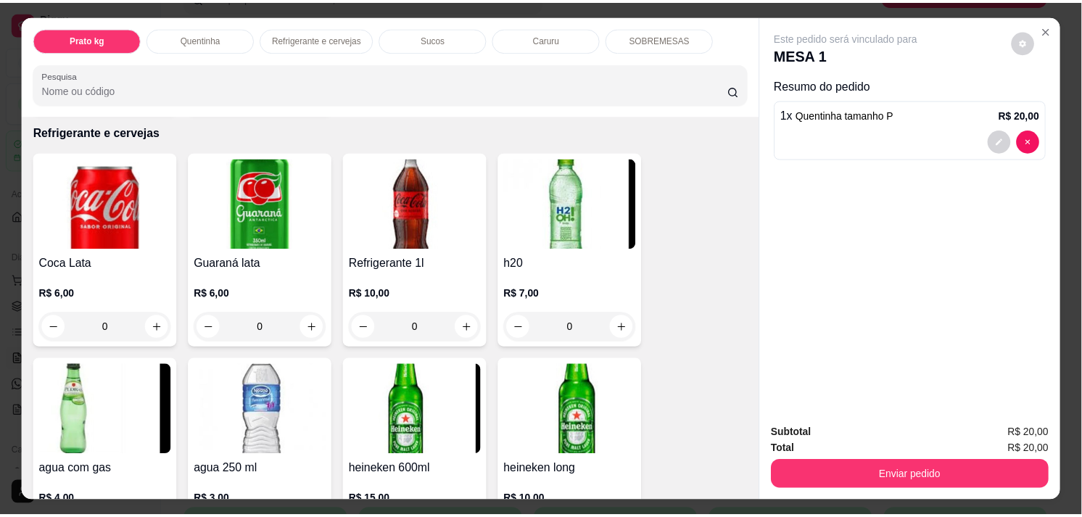
scroll to position [741, 0]
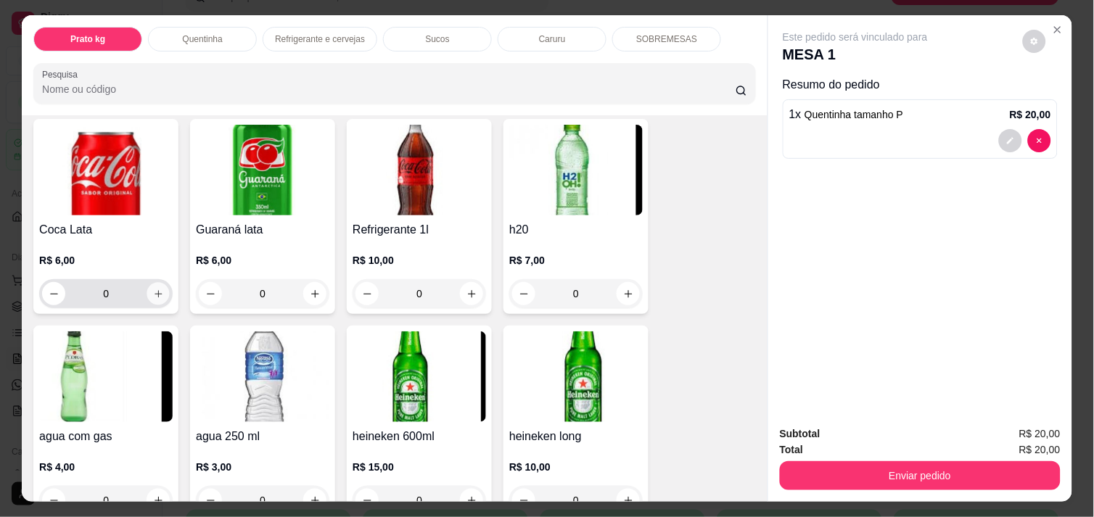
click at [153, 289] on icon "increase-product-quantity" at bounding box center [158, 294] width 11 height 11
type input "1"
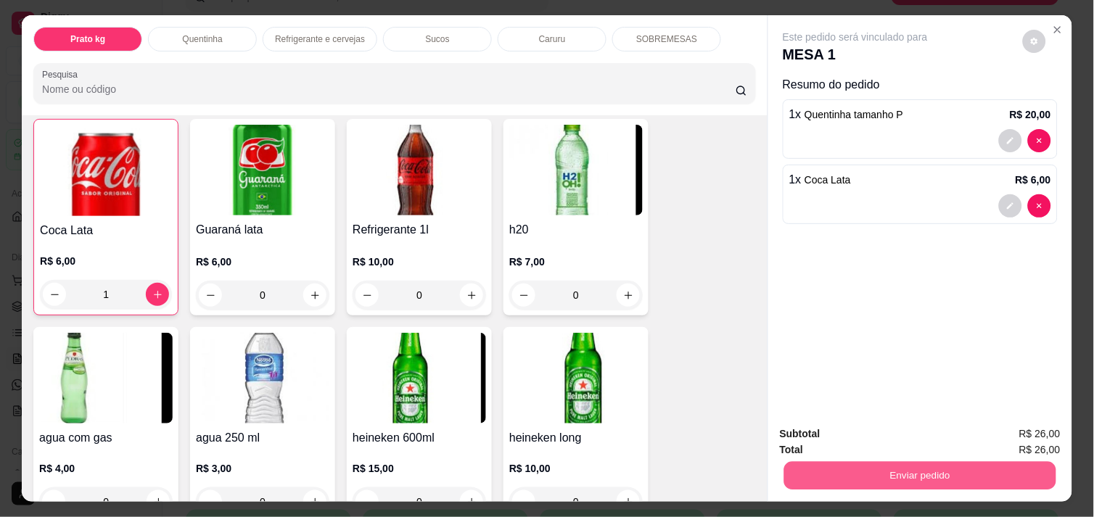
click at [925, 461] on button "Enviar pedido" at bounding box center [920, 475] width 272 height 28
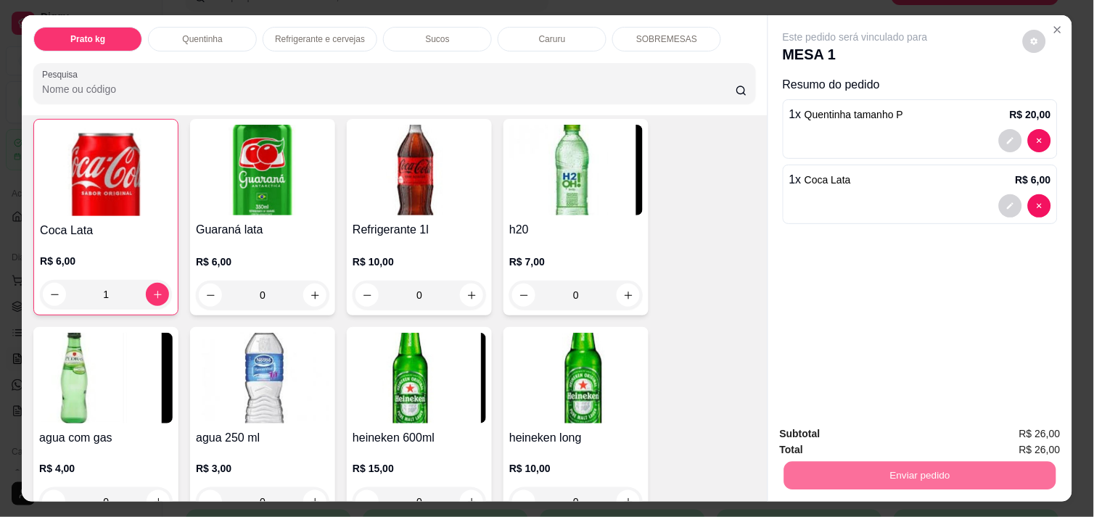
click at [1014, 428] on button "Enviar pedido" at bounding box center [1023, 434] width 80 height 27
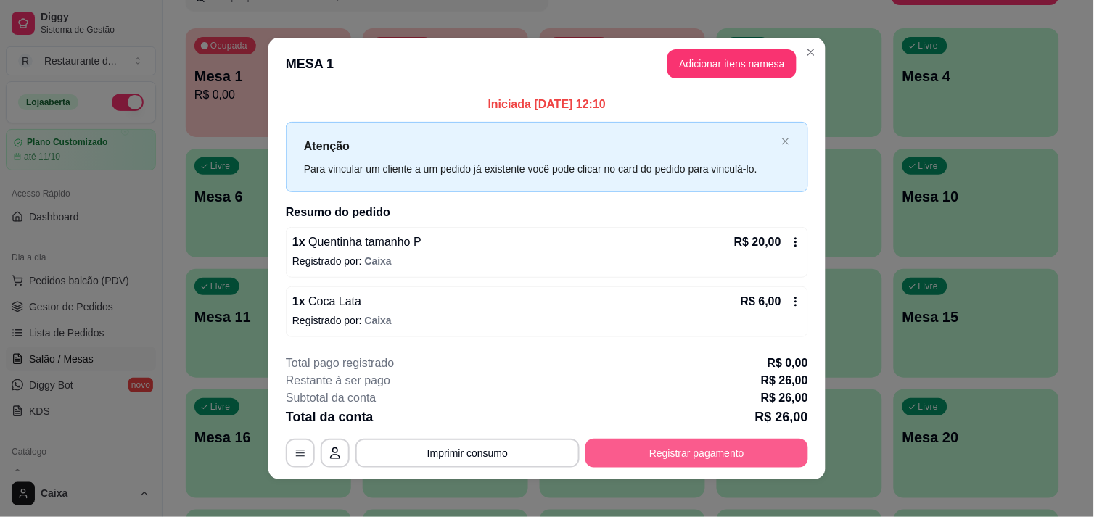
click at [714, 440] on button "Registrar pagamento" at bounding box center [696, 453] width 223 height 29
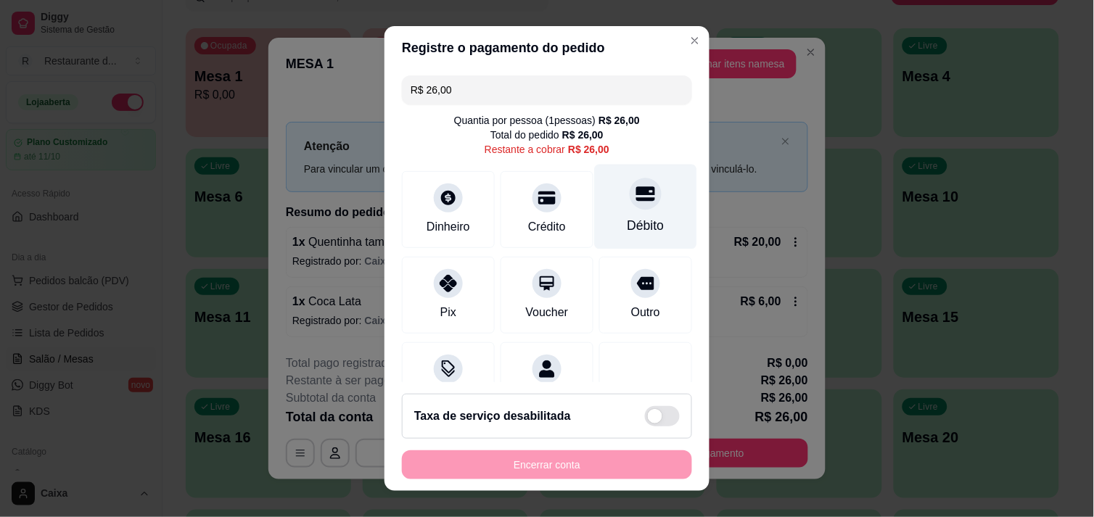
click at [624, 210] on div "Débito" at bounding box center [646, 206] width 102 height 85
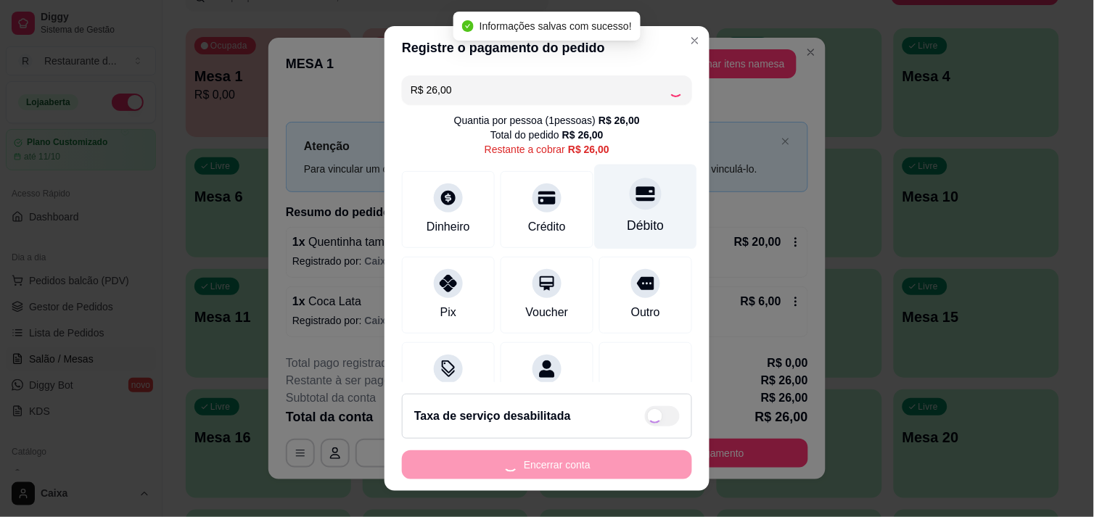
type input "R$ 0,00"
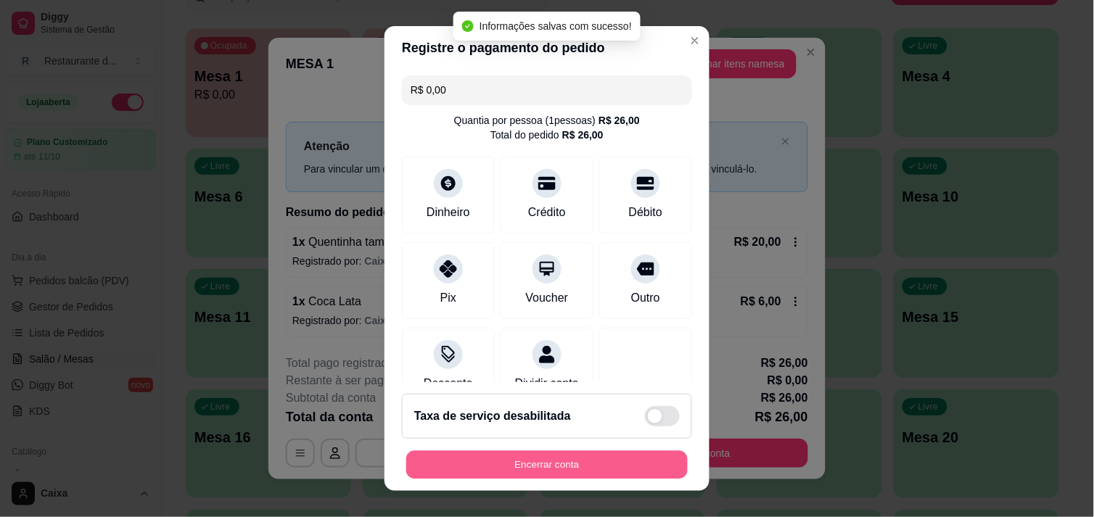
click at [584, 458] on button "Encerrar conta" at bounding box center [546, 465] width 281 height 28
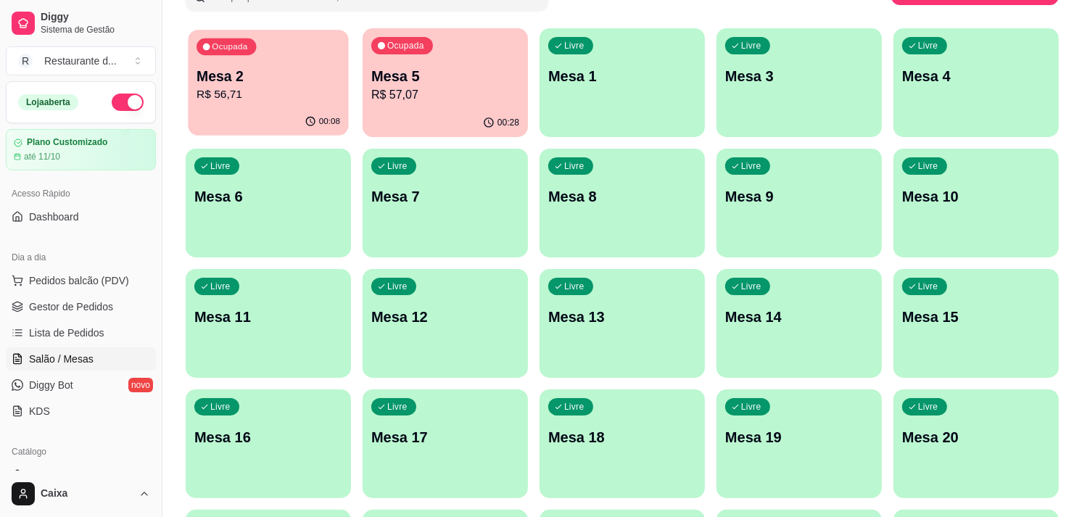
click at [250, 104] on div "Ocupada Mesa 2 R$ 56,71" at bounding box center [268, 69] width 160 height 78
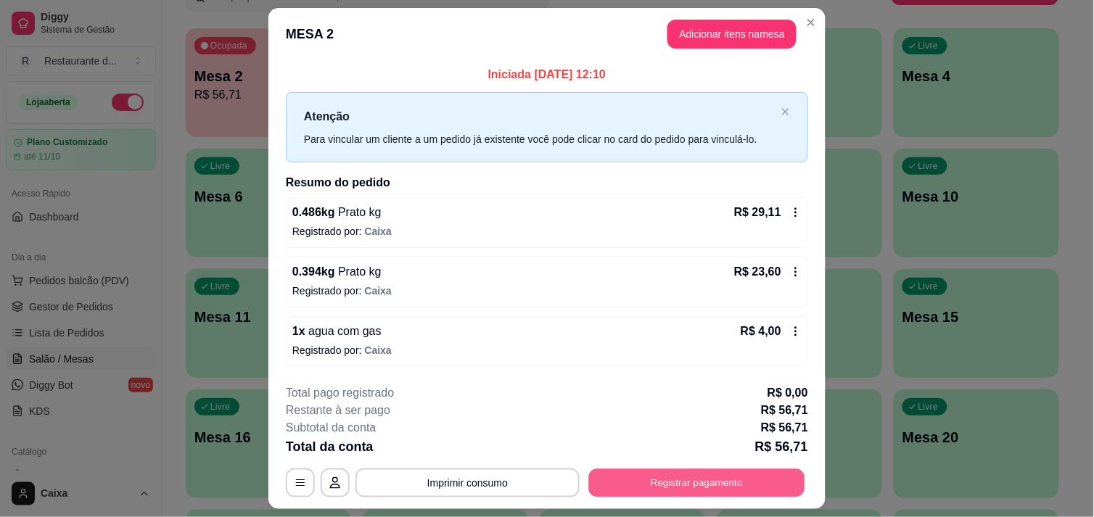
click at [751, 482] on button "Registrar pagamento" at bounding box center [697, 483] width 216 height 28
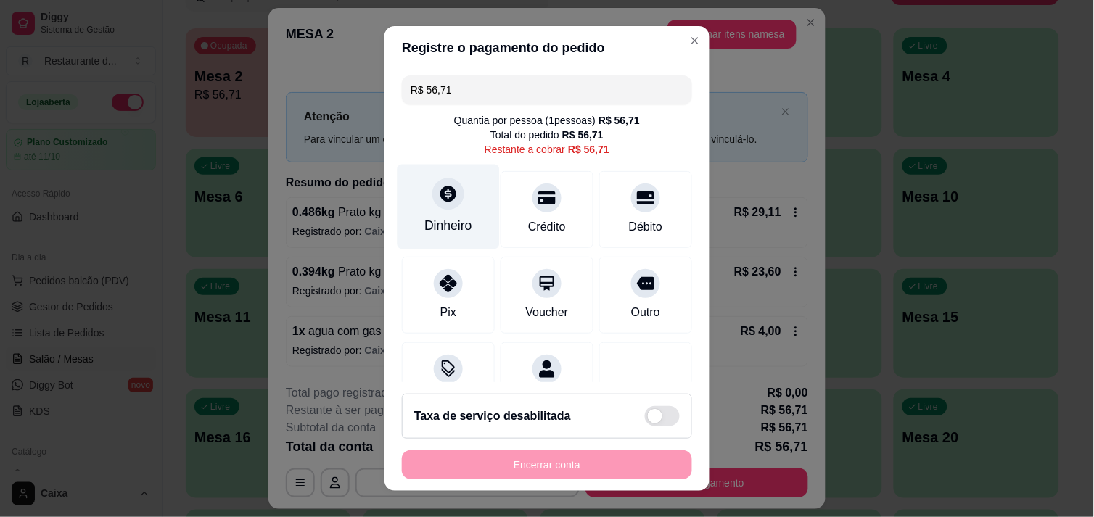
click at [439, 202] on icon at bounding box center [448, 193] width 19 height 19
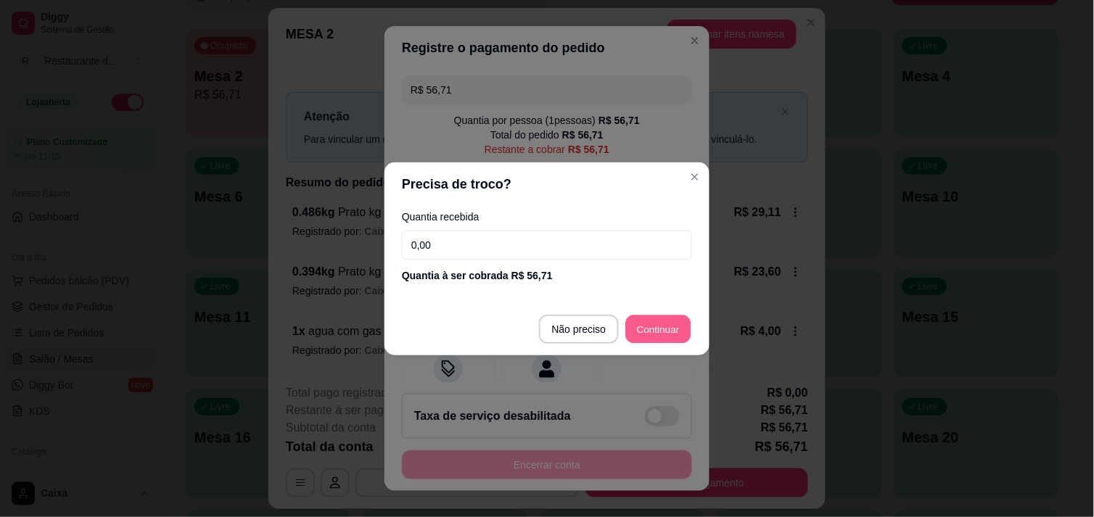
click at [672, 315] on button "Continuar" at bounding box center [658, 329] width 65 height 28
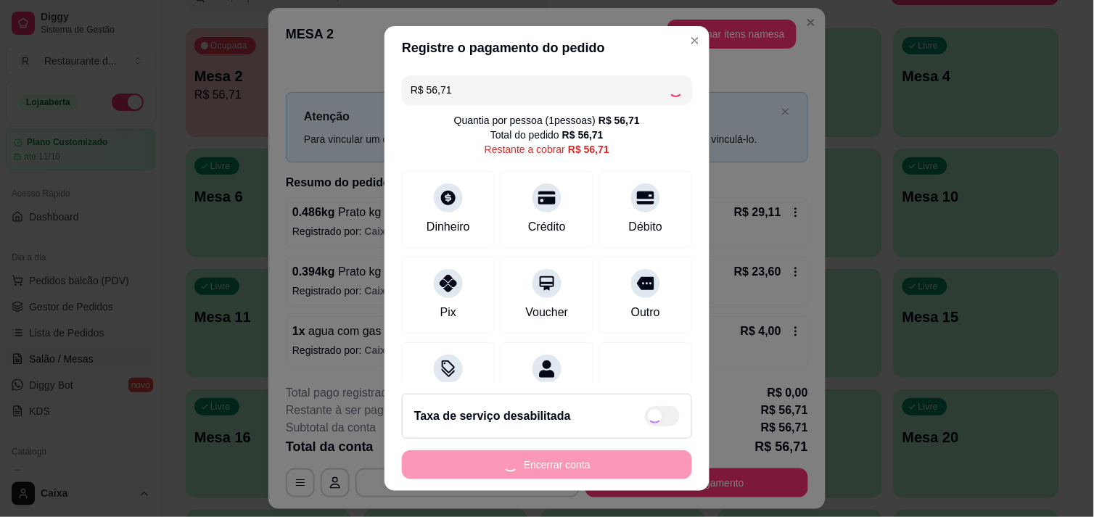
click at [668, 319] on div "R$ 56,71 Quantia por pessoa ( 1 pessoas) R$ 56,71 Total do pedido R$ 56,71 Rest…" at bounding box center [546, 226] width 325 height 313
type input "R$ 0,00"
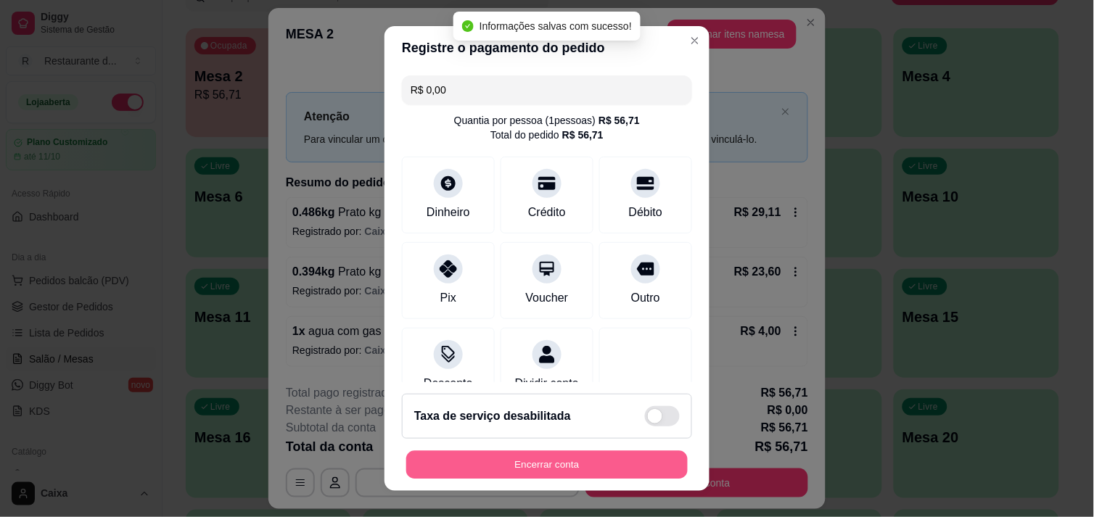
click at [503, 465] on button "Encerrar conta" at bounding box center [546, 465] width 281 height 28
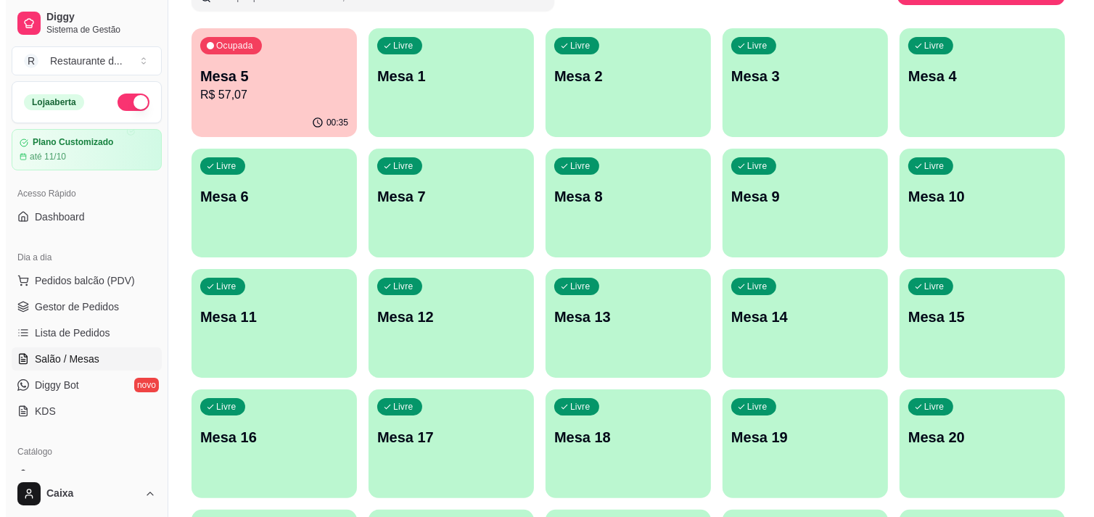
scroll to position [187, 0]
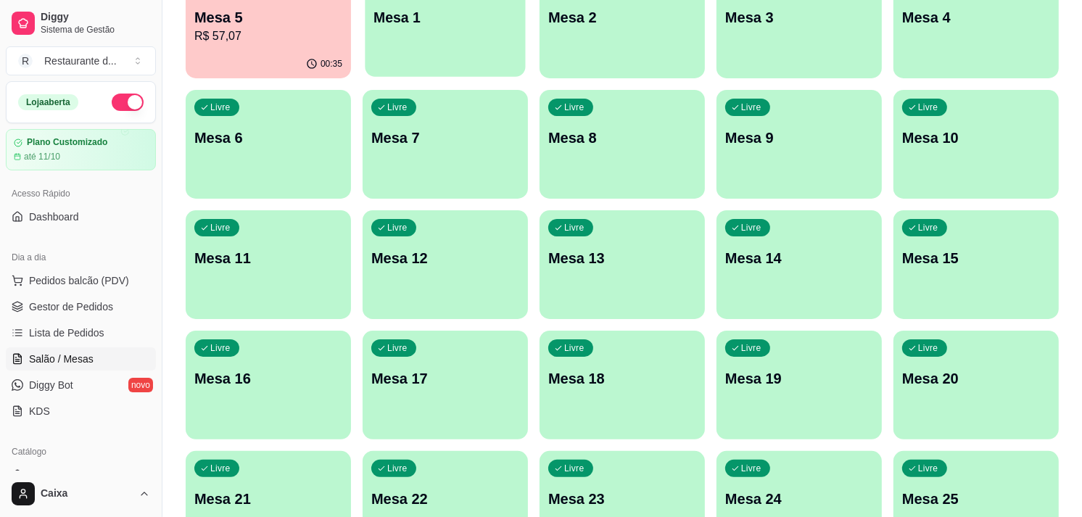
click at [495, 54] on div "Livre Mesa 1" at bounding box center [445, 15] width 160 height 88
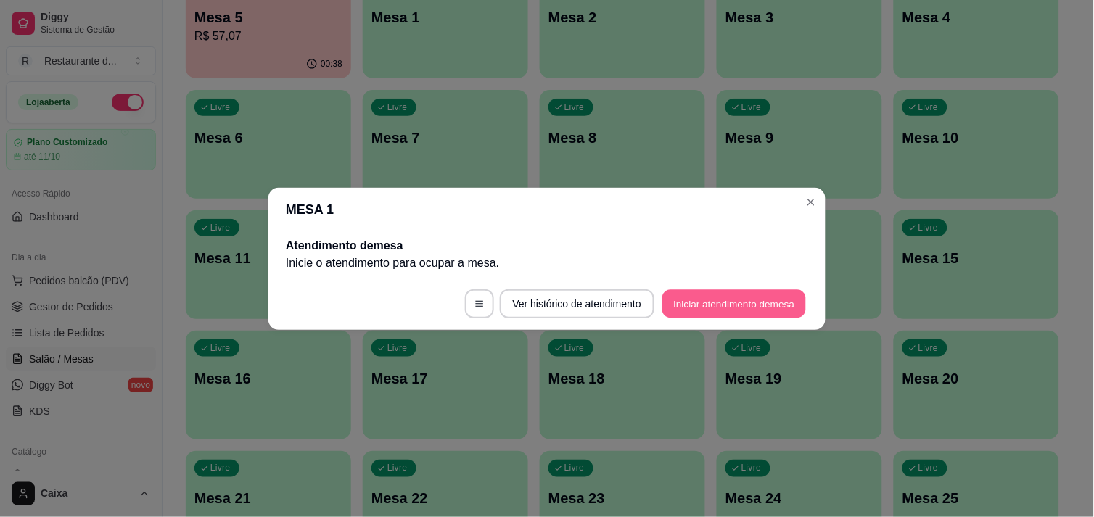
click at [742, 306] on button "Iniciar atendimento de mesa" at bounding box center [734, 303] width 144 height 28
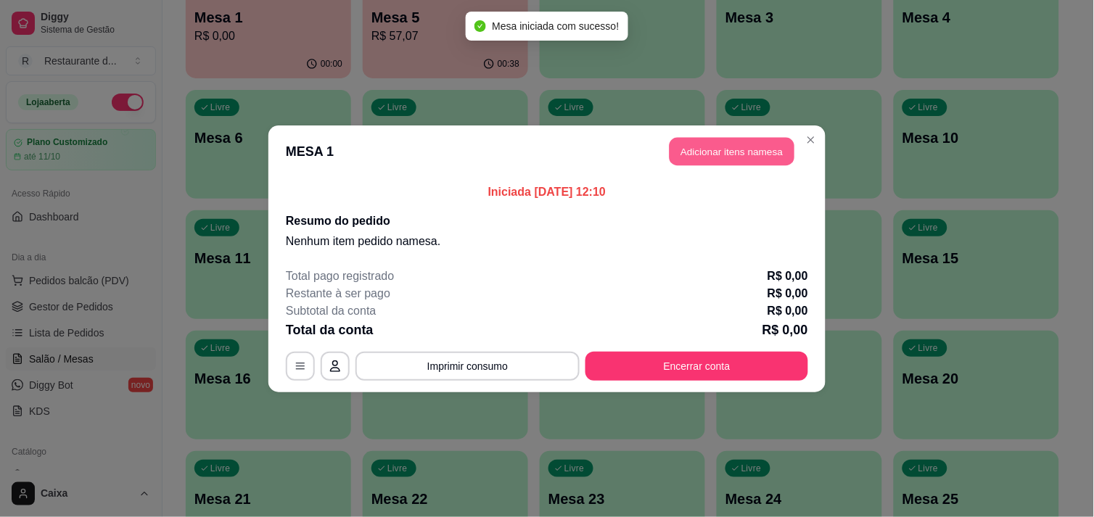
click at [709, 147] on button "Adicionar itens na mesa" at bounding box center [731, 151] width 125 height 28
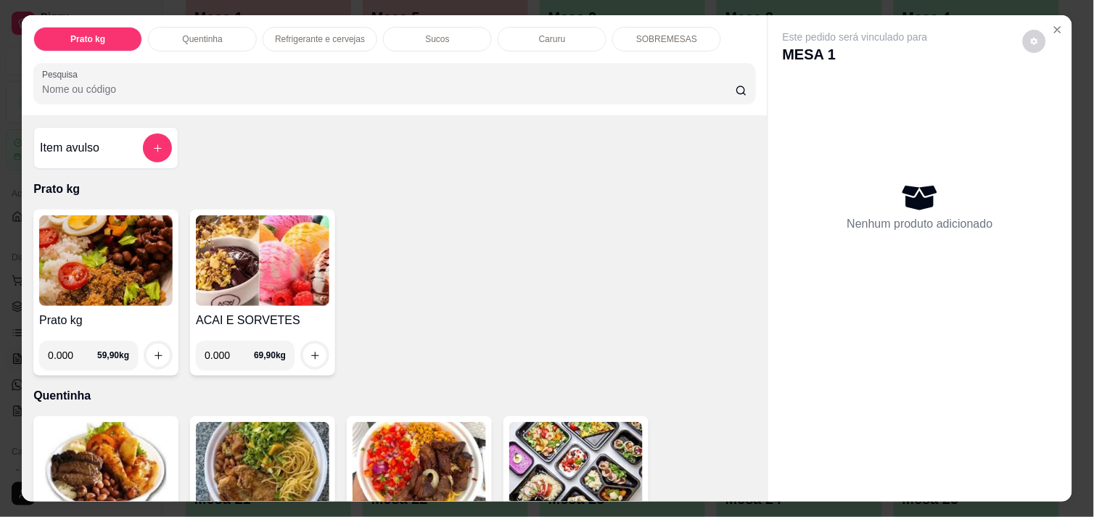
click at [749, 484] on div "Item avulso Prato kg Prato kg 0.000 59,90 kg ACAI E SORVETES 0.000 69,90 kg Que…" at bounding box center [395, 308] width 746 height 386
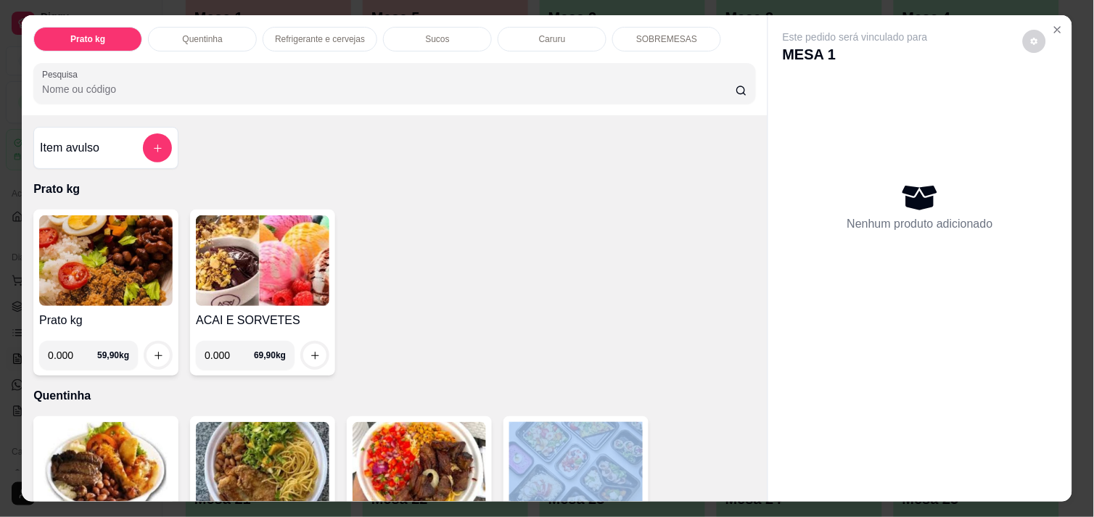
click at [749, 484] on div "Item avulso Prato kg Prato kg 0.000 59,90 kg ACAI E SORVETES 0.000 69,90 kg Que…" at bounding box center [395, 308] width 746 height 386
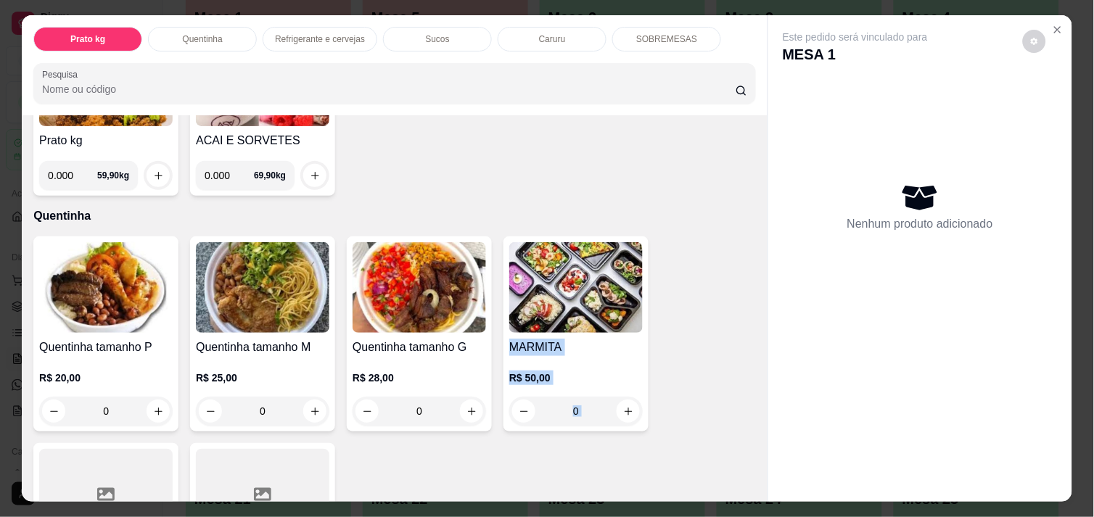
click at [749, 484] on div "Item avulso Prato kg Prato kg 0.000 59,90 kg ACAI E SORVETES 0.000 69,90 kg Que…" at bounding box center [395, 308] width 746 height 386
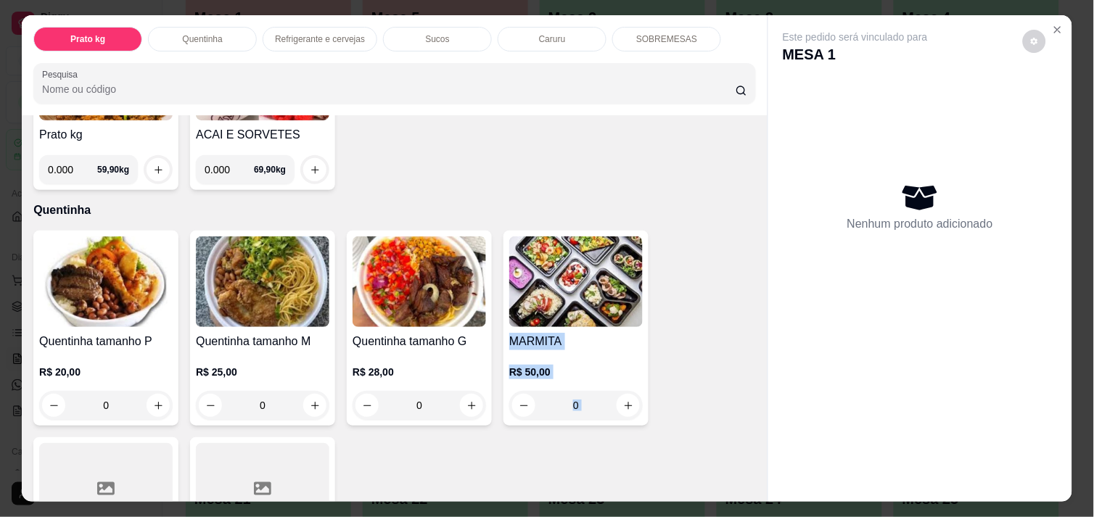
click at [749, 484] on div "Item avulso Prato kg Prato kg 0.000 59,90 kg ACAI E SORVETES 0.000 69,90 kg Que…" at bounding box center [395, 308] width 746 height 386
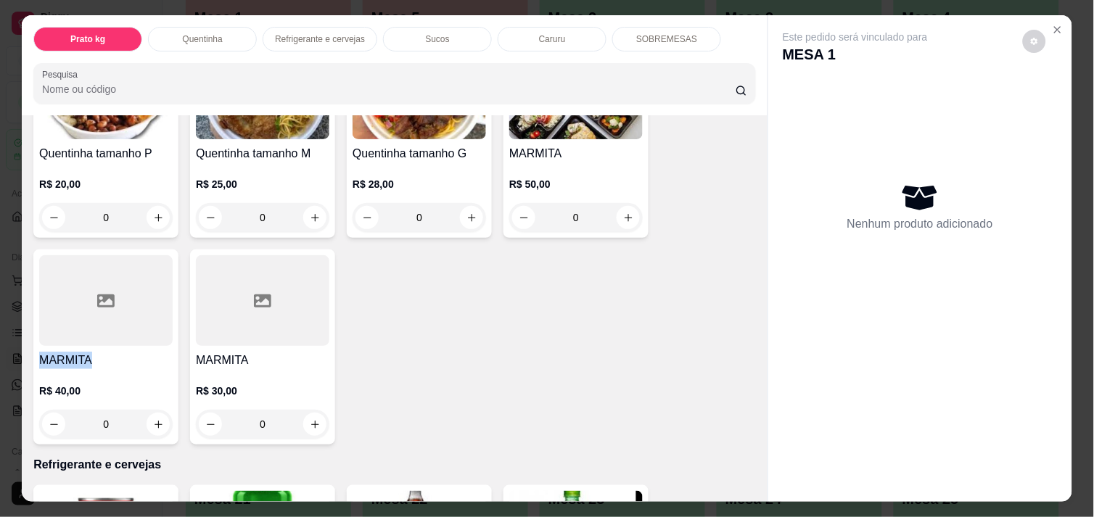
scroll to position [379, 0]
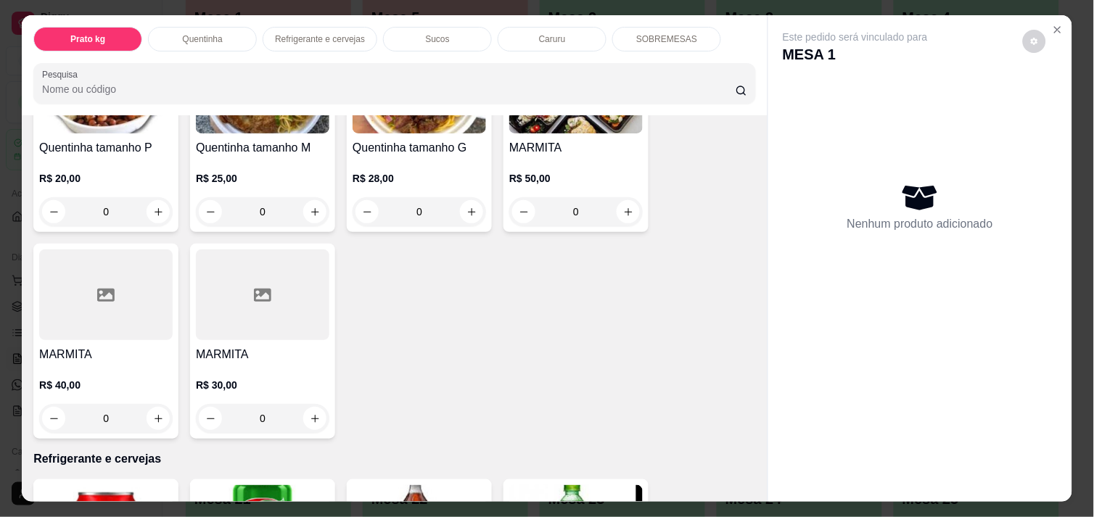
click at [411, 352] on div "Quentinha tamanho P R$ 20,00 0 Quentinha tamanho M R$ 25,00 0 Quentinha tamanho…" at bounding box center [394, 238] width 722 height 402
click at [153, 418] on button "increase-product-quantity" at bounding box center [158, 419] width 22 height 22
type input "1"
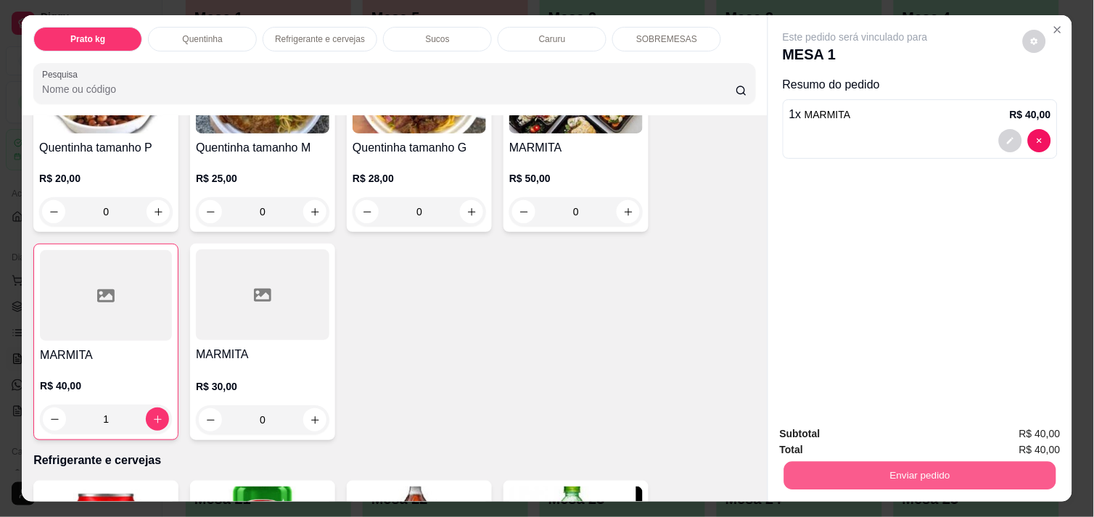
click at [916, 461] on button "Enviar pedido" at bounding box center [920, 475] width 272 height 28
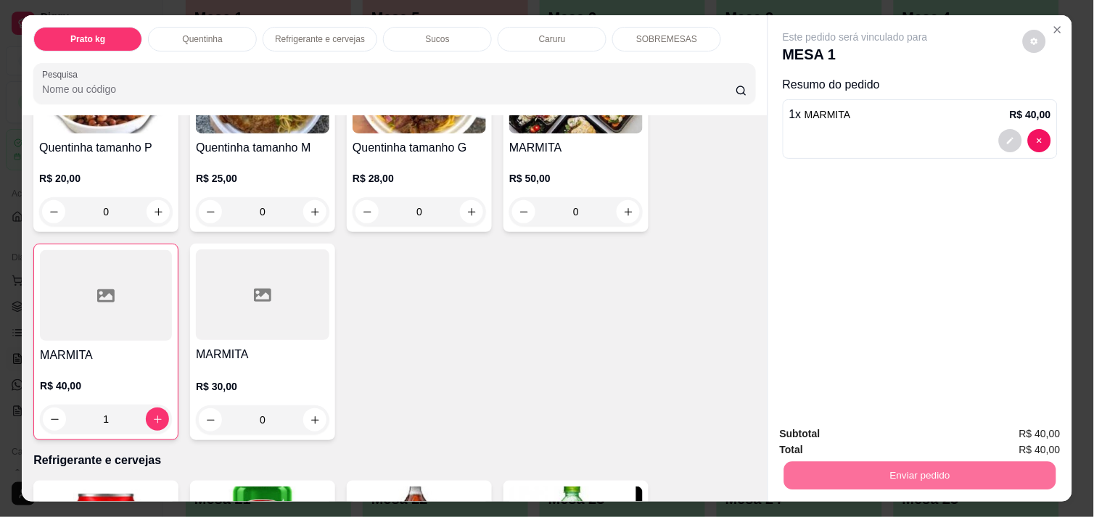
click at [1035, 433] on button "Enviar pedido" at bounding box center [1023, 434] width 80 height 27
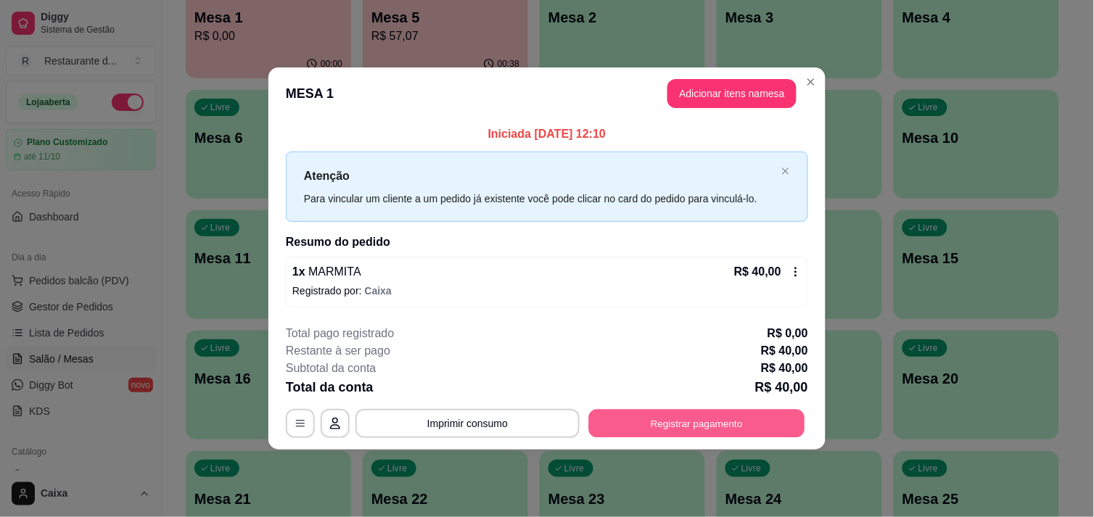
click at [751, 419] on button "Registrar pagamento" at bounding box center [697, 424] width 216 height 28
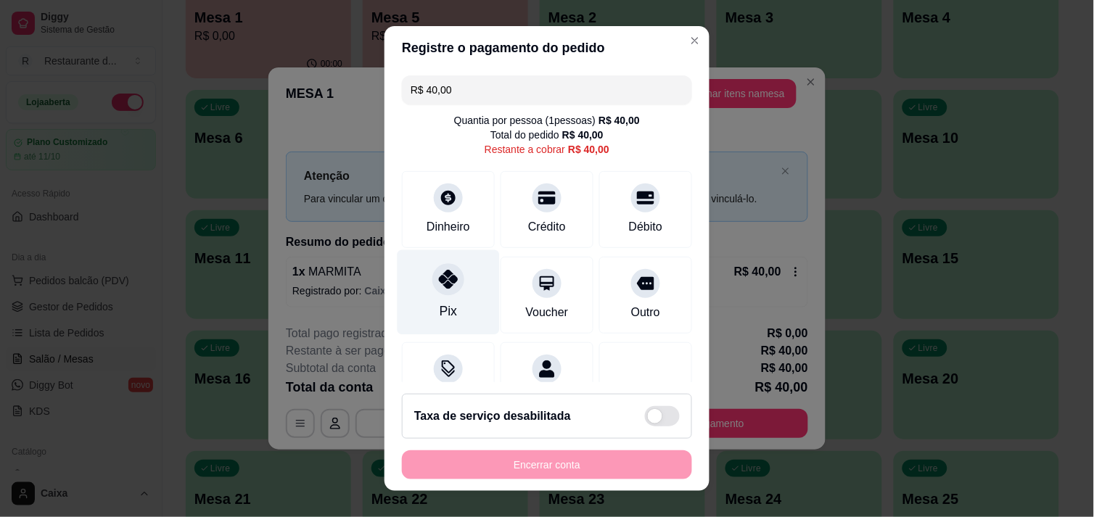
click at [411, 314] on div "Pix" at bounding box center [448, 292] width 102 height 85
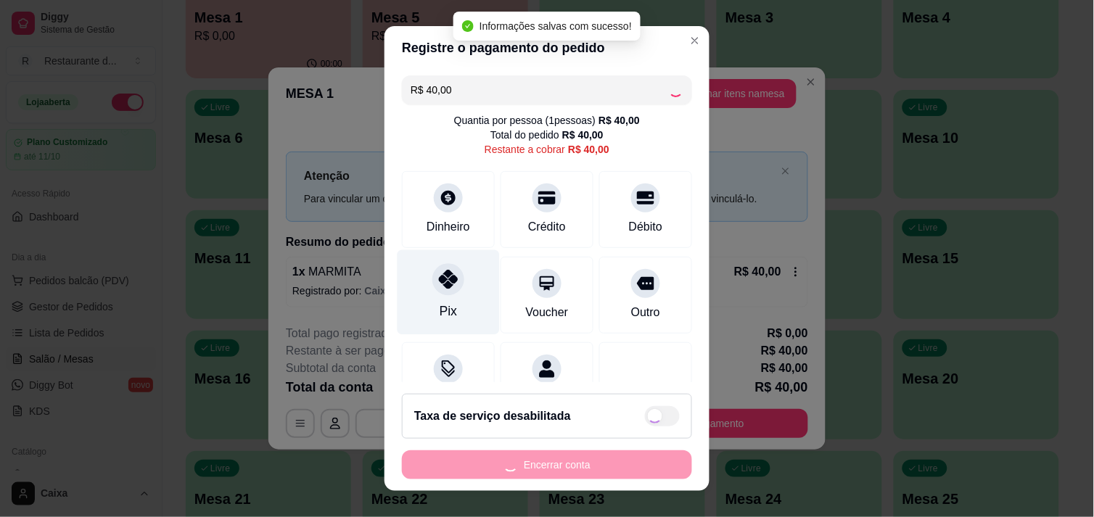
click at [411, 314] on div "Pix" at bounding box center [448, 292] width 102 height 85
type input "R$ 0,00"
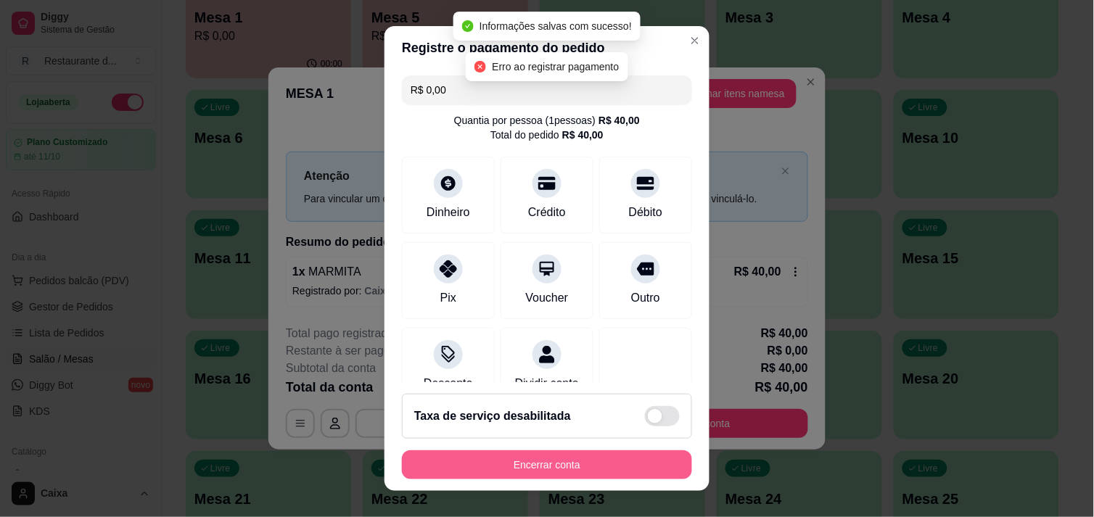
click at [517, 471] on button "Encerrar conta" at bounding box center [547, 464] width 290 height 29
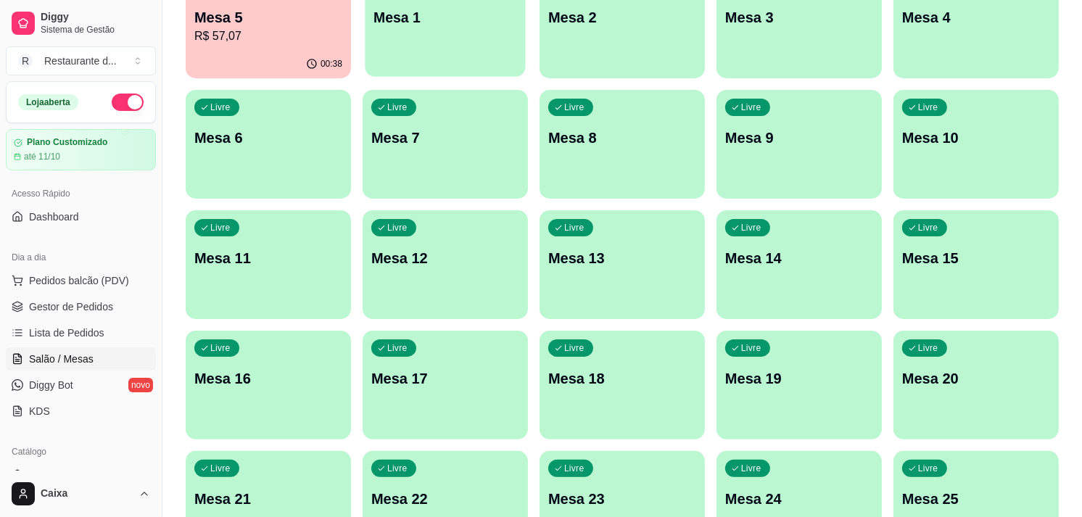
click at [406, 60] on div "button" at bounding box center [445, 67] width 160 height 17
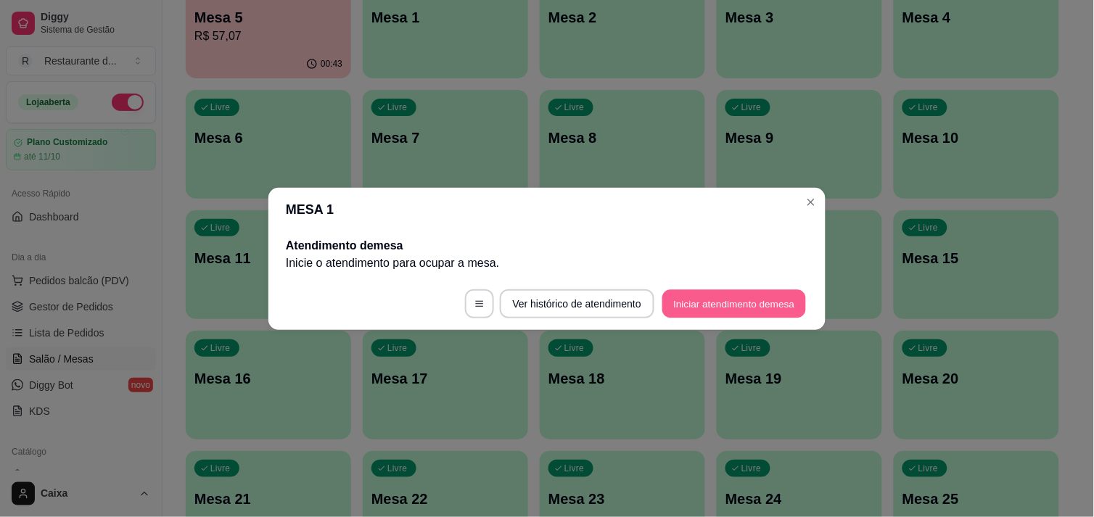
click at [706, 294] on button "Iniciar atendimento de mesa" at bounding box center [734, 303] width 144 height 28
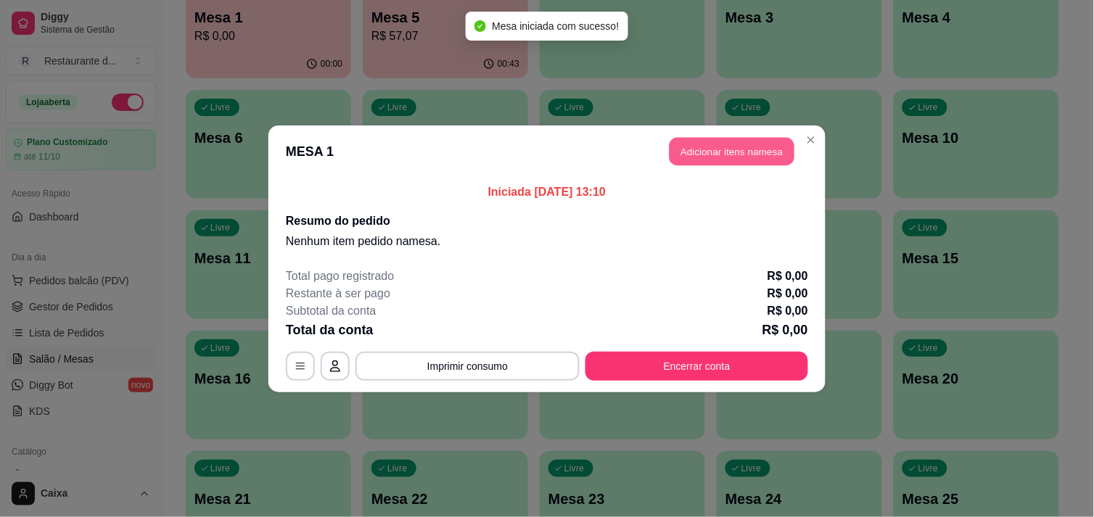
click at [719, 157] on button "Adicionar itens na mesa" at bounding box center [731, 151] width 125 height 28
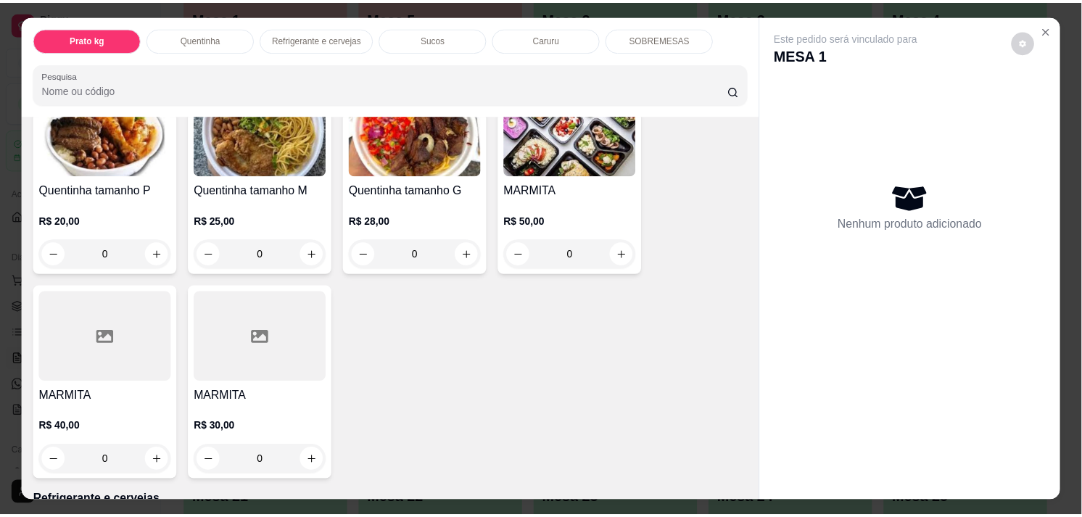
scroll to position [352, 0]
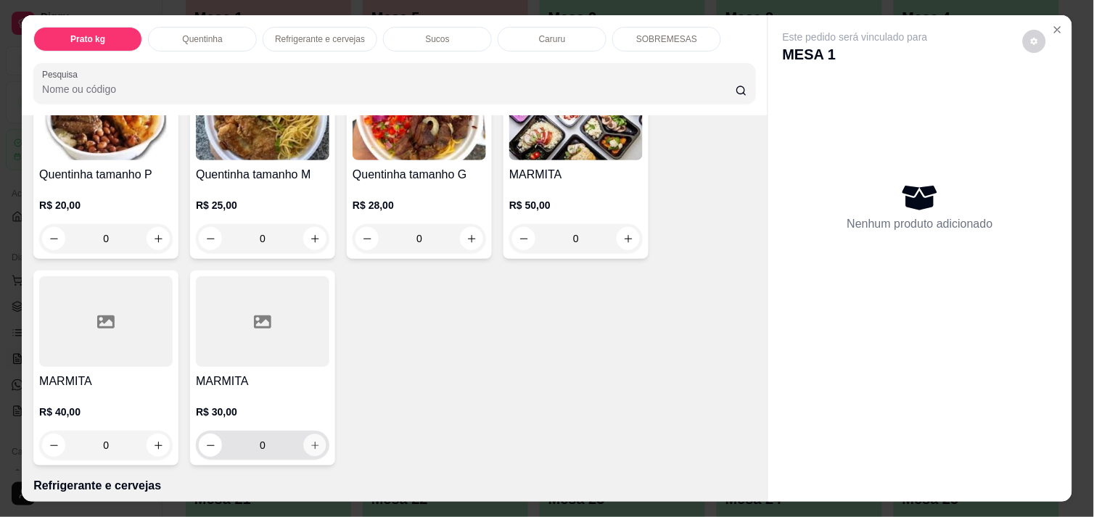
click at [310, 440] on icon "increase-product-quantity" at bounding box center [315, 445] width 11 height 11
type input "1"
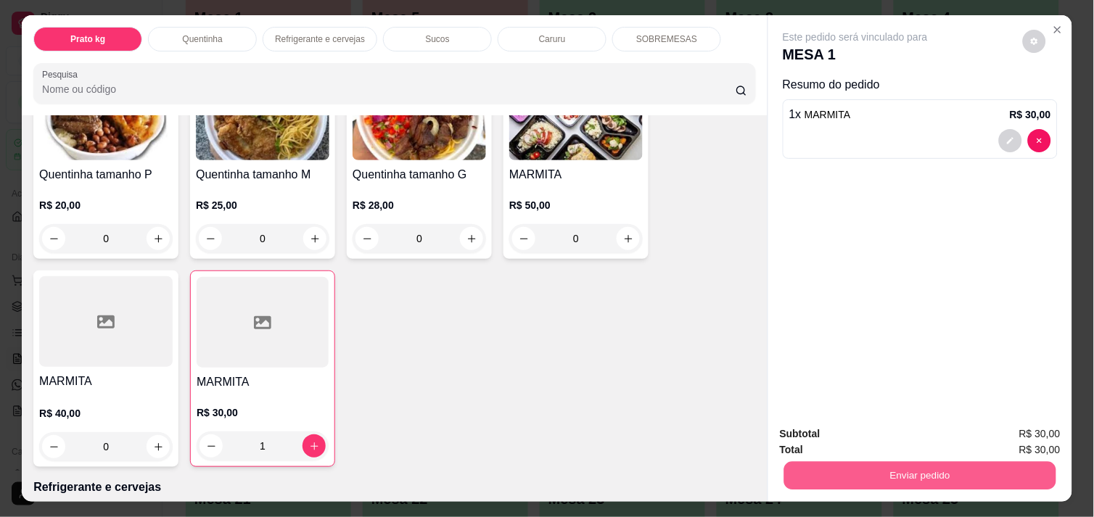
click at [895, 470] on button "Enviar pedido" at bounding box center [920, 475] width 272 height 28
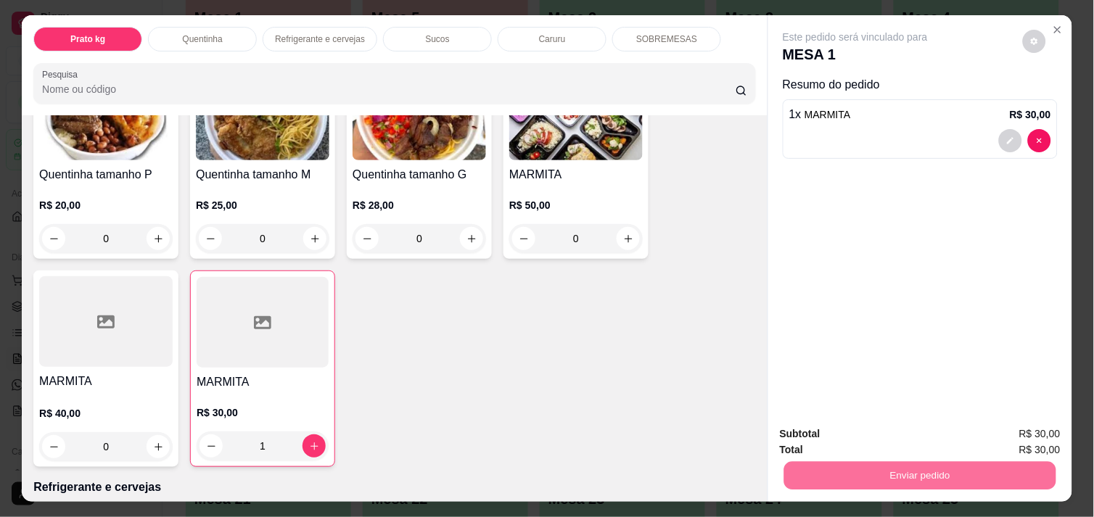
click at [1027, 425] on button "Enviar pedido" at bounding box center [1023, 434] width 80 height 27
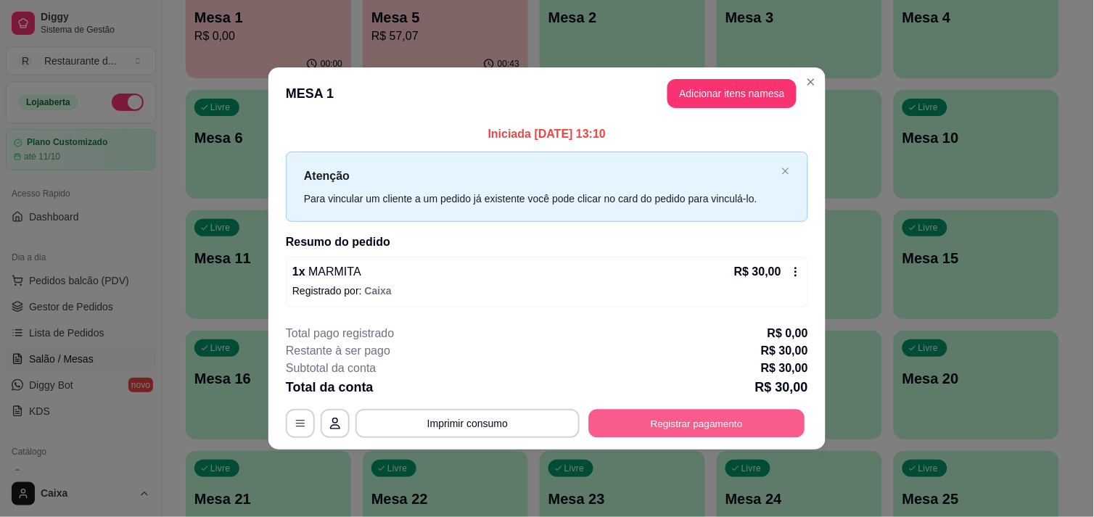
click at [657, 415] on button "Registrar pagamento" at bounding box center [697, 424] width 216 height 28
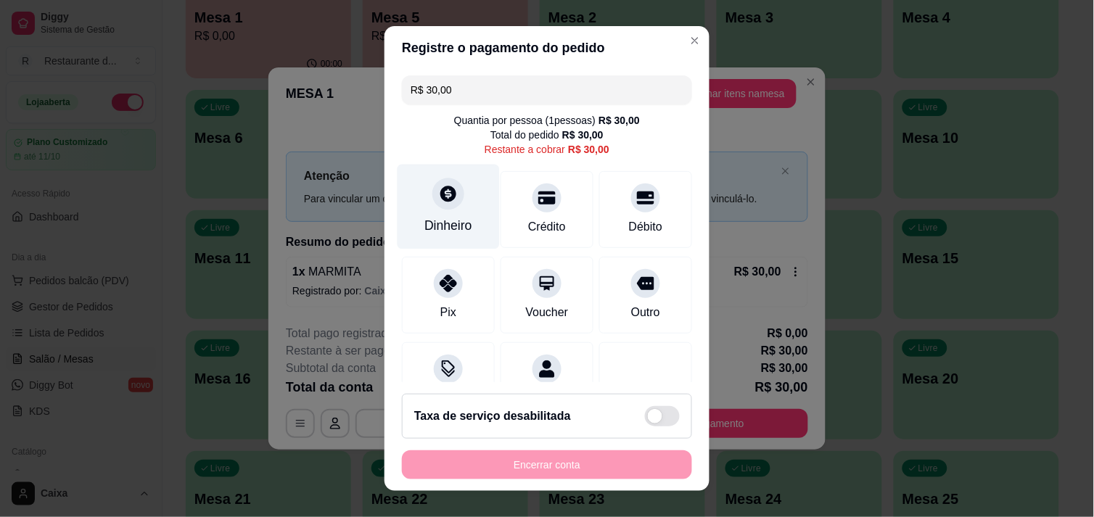
click at [444, 205] on div at bounding box center [448, 194] width 32 height 32
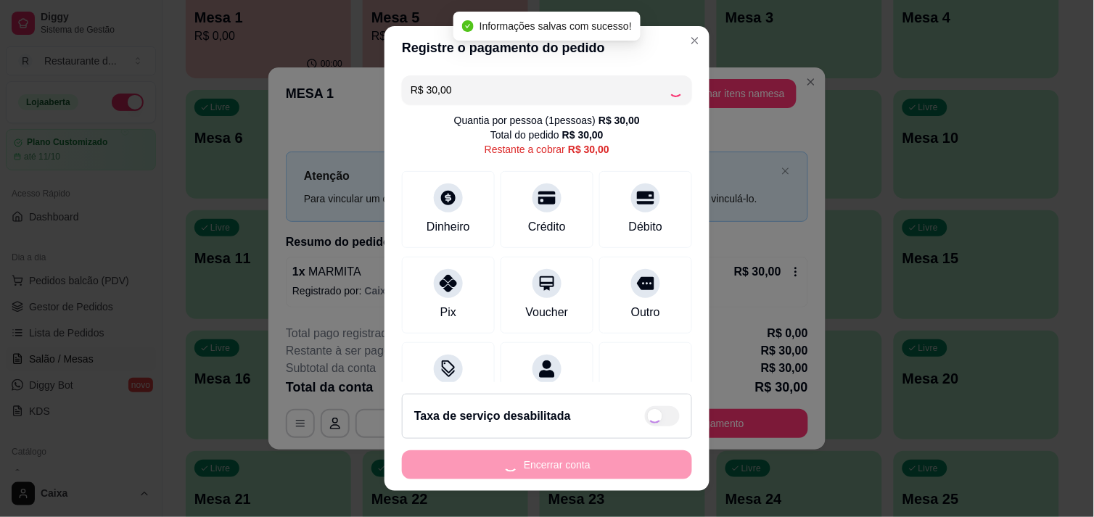
type input "R$ 0,00"
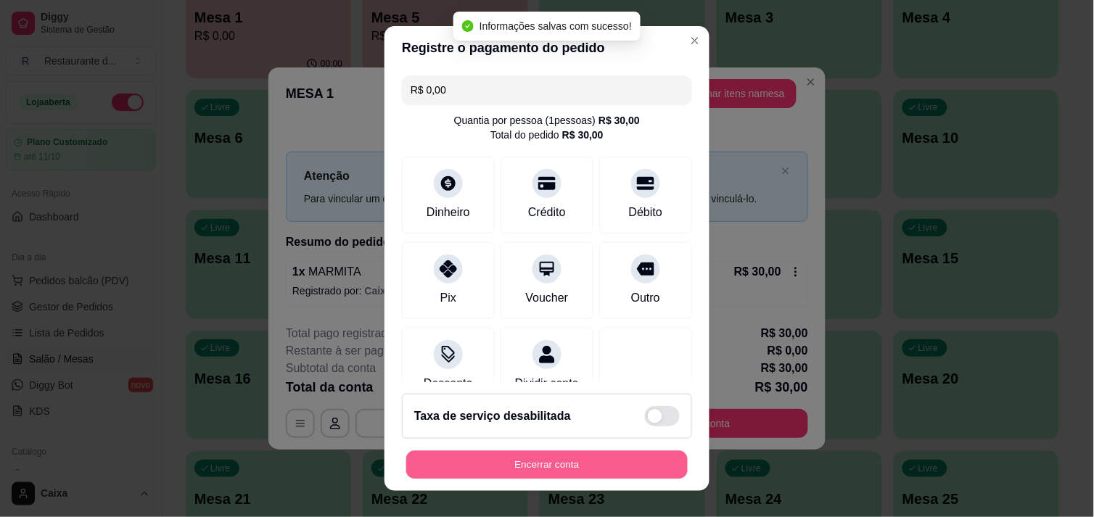
click at [524, 468] on button "Encerrar conta" at bounding box center [546, 465] width 281 height 28
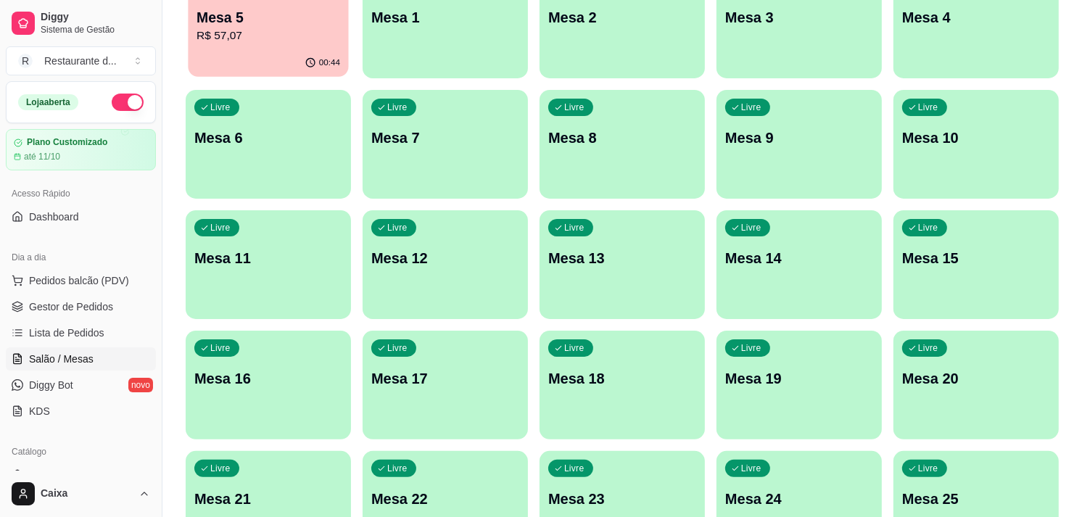
click at [262, 41] on p "R$ 57,07" at bounding box center [269, 36] width 144 height 17
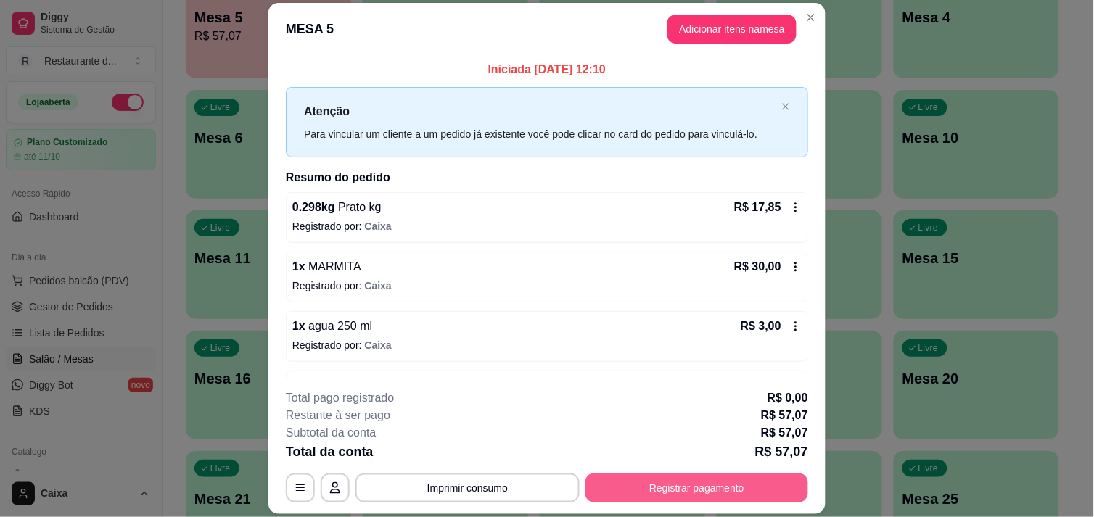
click at [685, 487] on button "Registrar pagamento" at bounding box center [696, 488] width 223 height 29
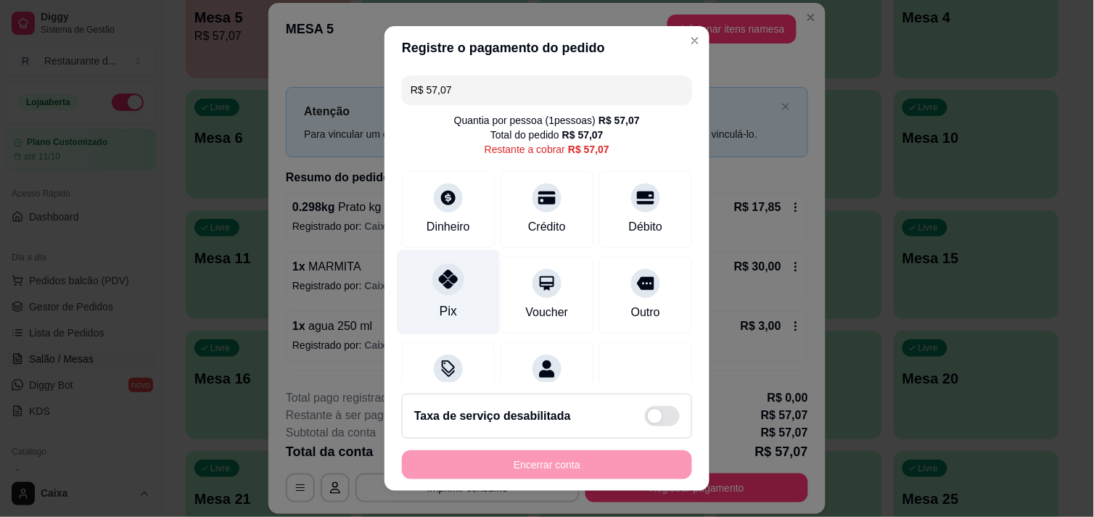
click at [432, 289] on div at bounding box center [448, 279] width 32 height 32
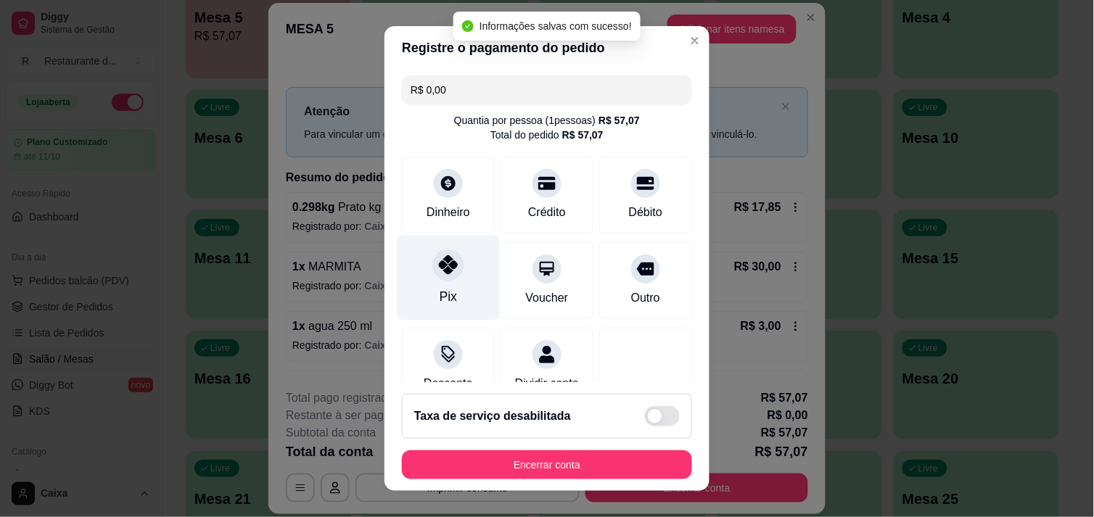
type input "R$ 0,00"
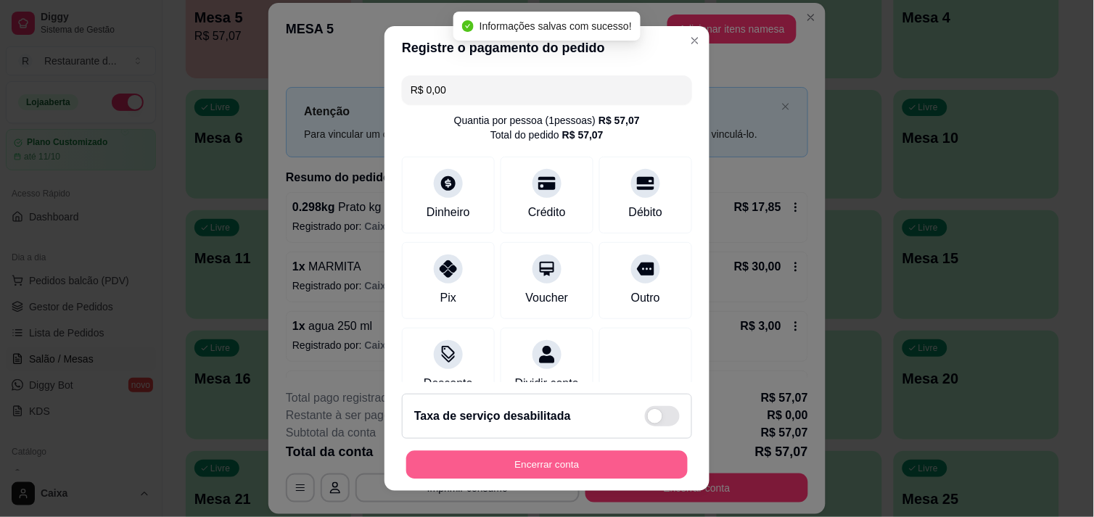
click at [546, 465] on button "Encerrar conta" at bounding box center [546, 465] width 281 height 28
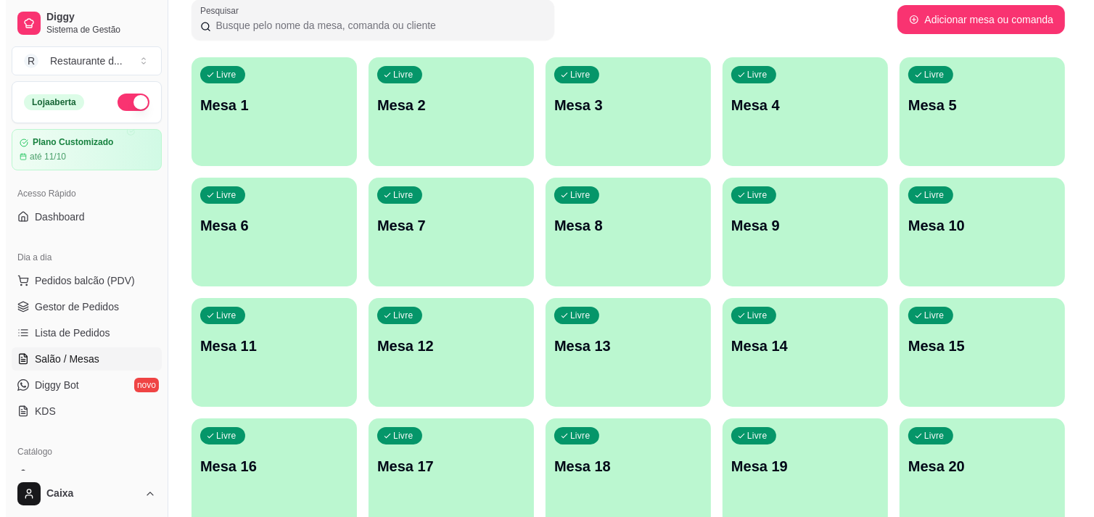
scroll to position [91, 0]
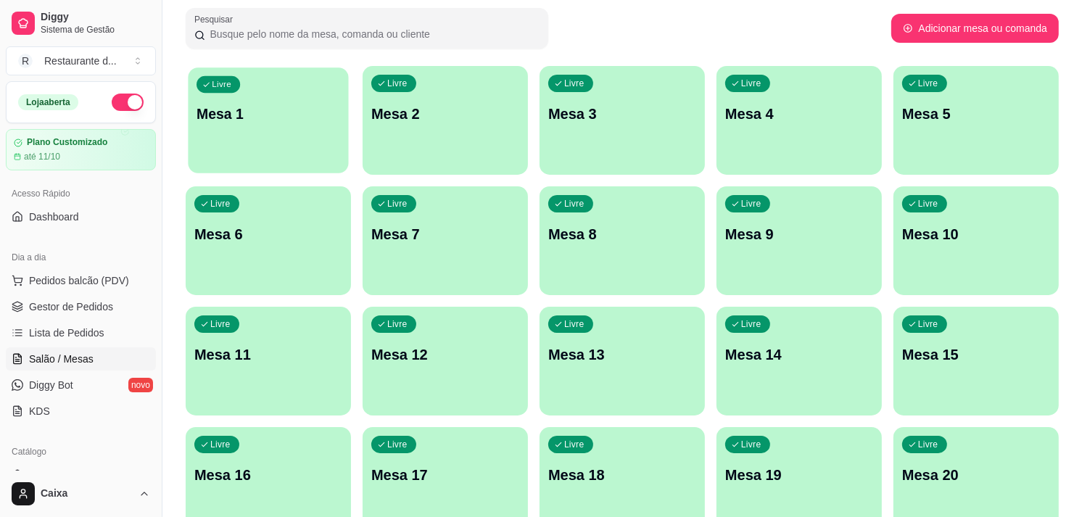
click at [263, 133] on div "Livre Mesa 1" at bounding box center [268, 111] width 160 height 88
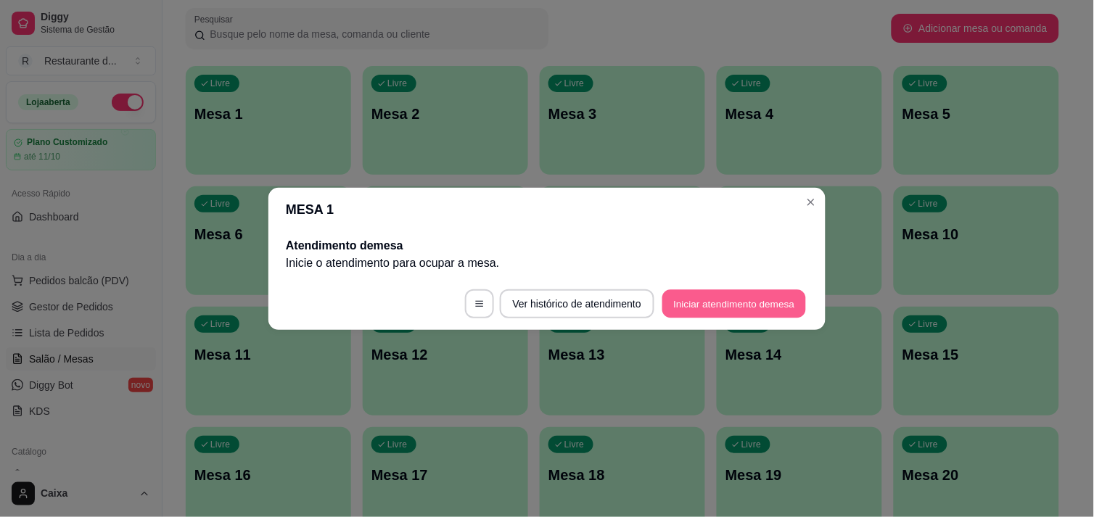
click at [720, 310] on button "Iniciar atendimento de mesa" at bounding box center [734, 303] width 144 height 28
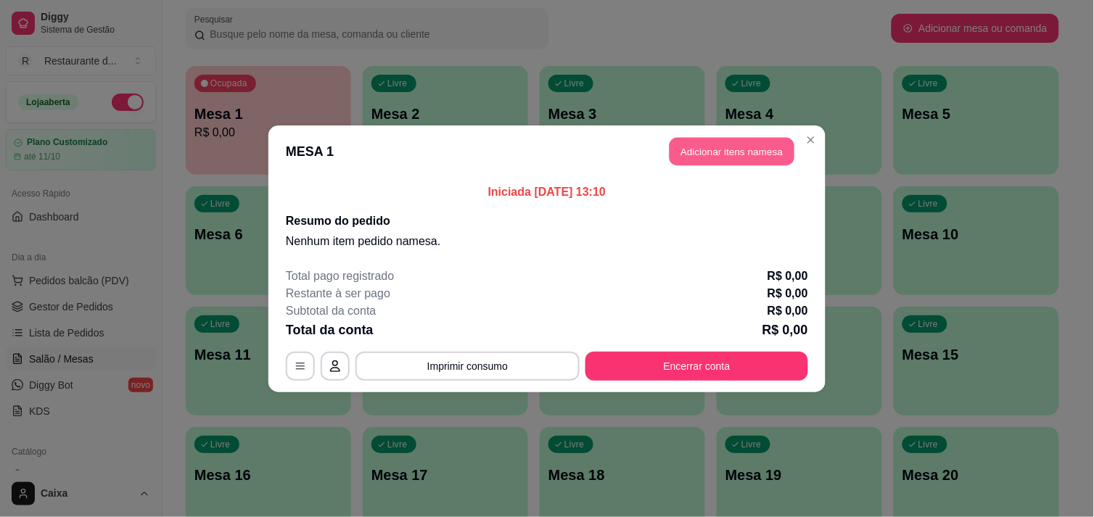
click at [722, 154] on button "Adicionar itens na mesa" at bounding box center [731, 151] width 125 height 28
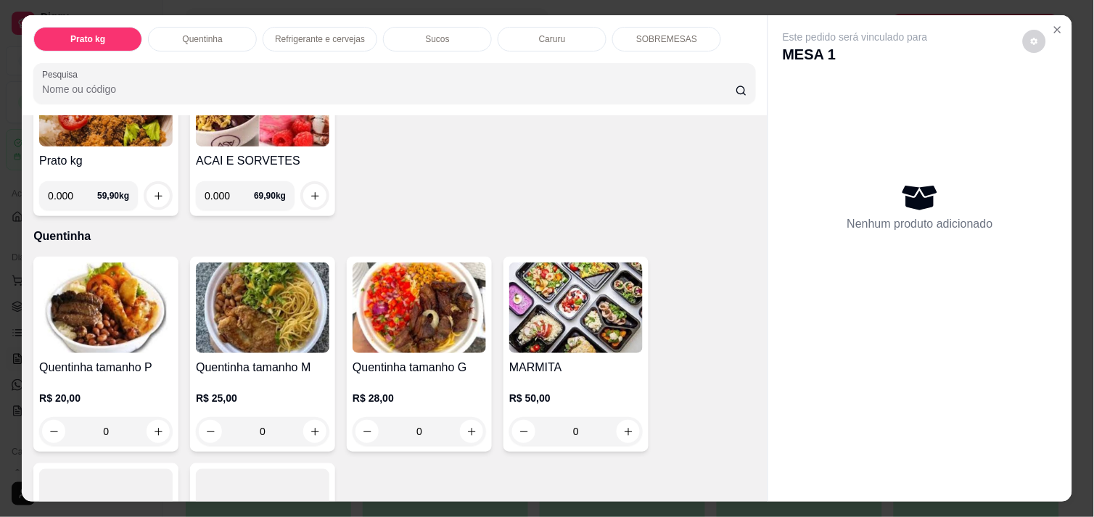
scroll to position [161, 0]
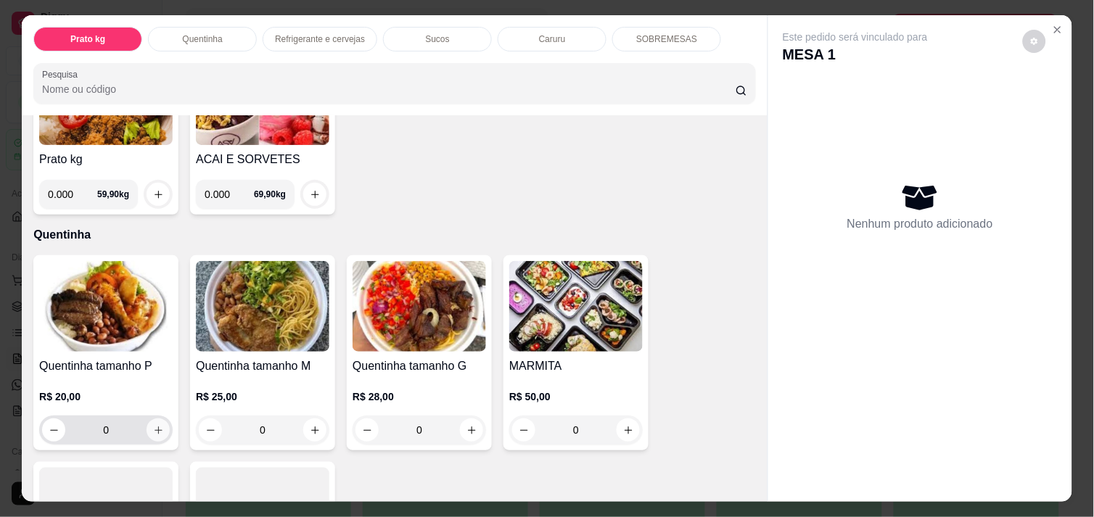
click at [147, 426] on button "increase-product-quantity" at bounding box center [158, 430] width 23 height 23
type input "1"
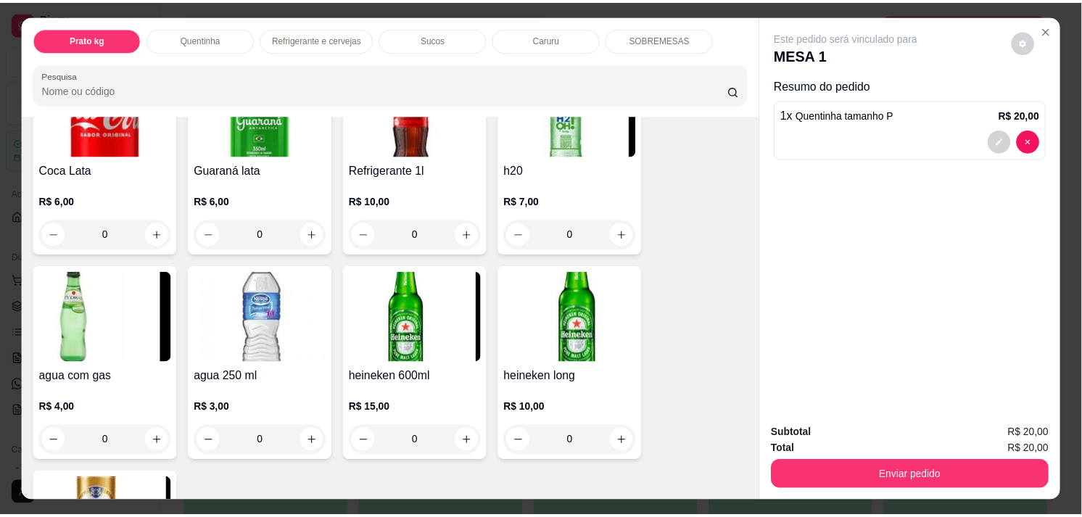
scroll to position [806, 0]
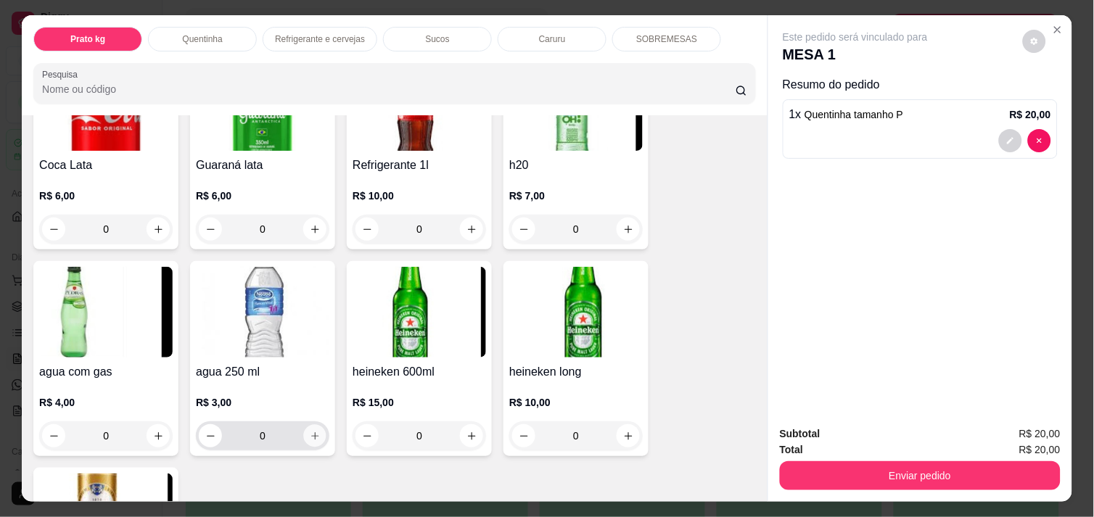
click at [308, 425] on button "increase-product-quantity" at bounding box center [315, 436] width 22 height 22
type input "1"
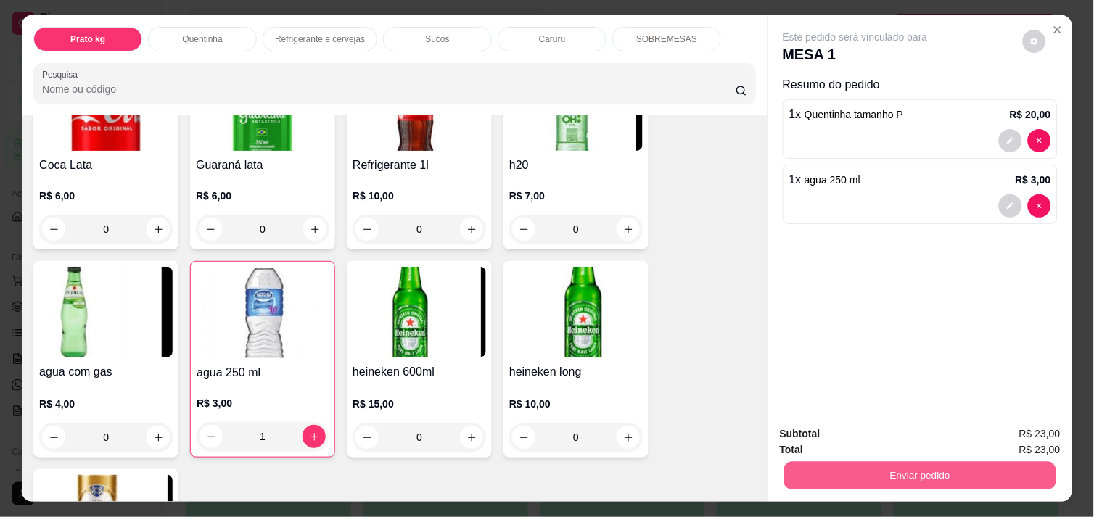
click at [969, 467] on button "Enviar pedido" at bounding box center [920, 475] width 272 height 28
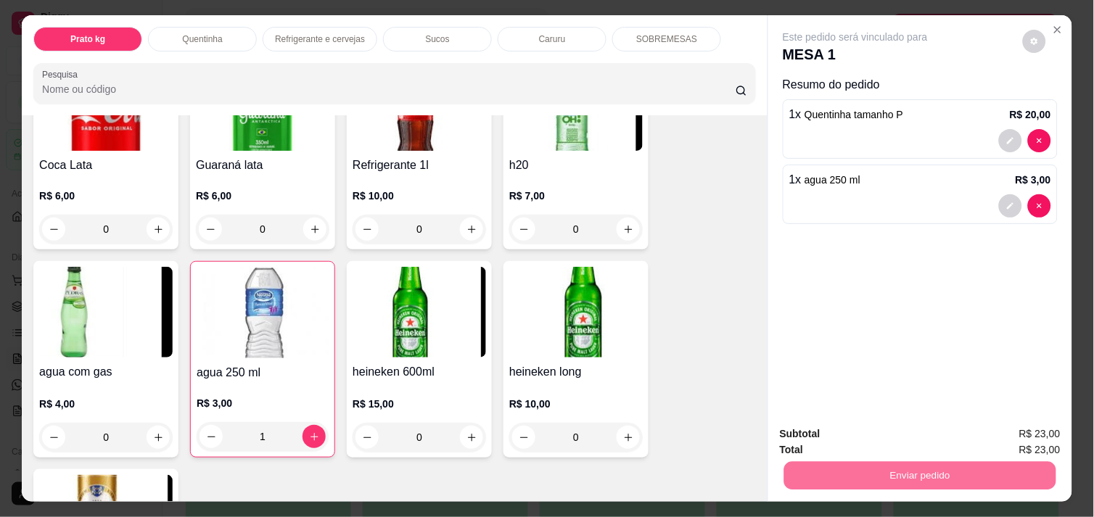
click at [1028, 422] on button "Enviar pedido" at bounding box center [1023, 434] width 80 height 27
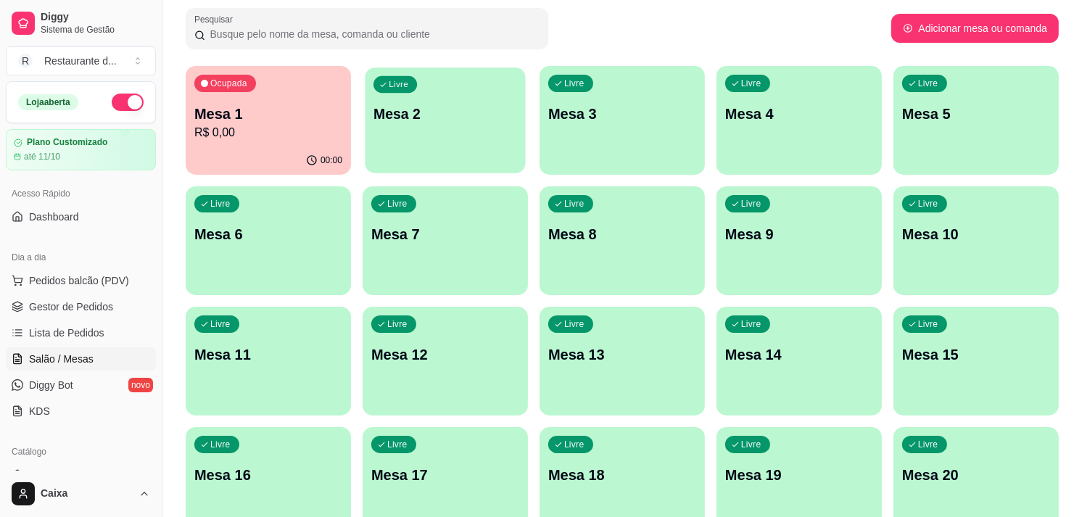
click at [426, 160] on div "button" at bounding box center [445, 164] width 160 height 17
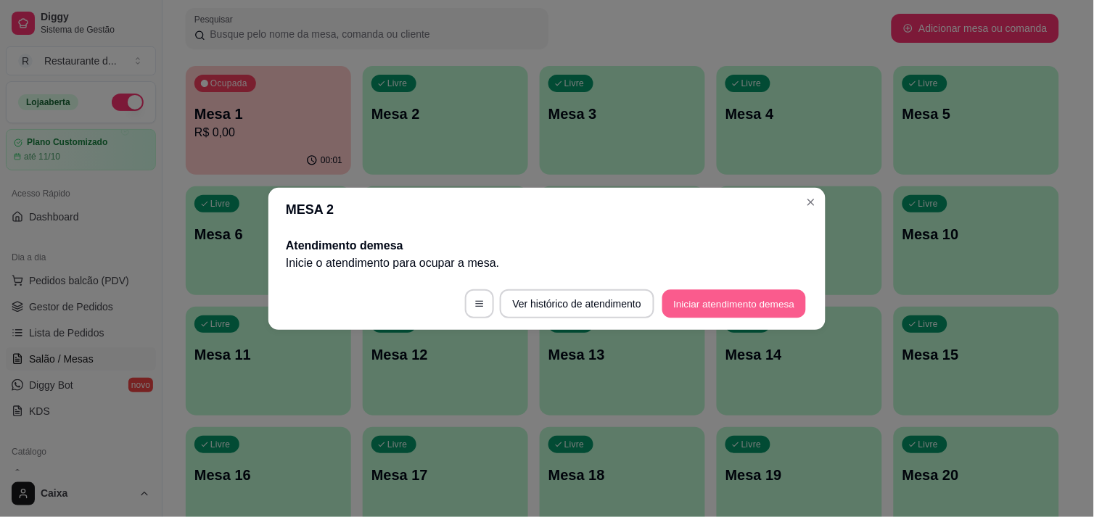
click at [697, 308] on button "Iniciar atendimento de mesa" at bounding box center [734, 303] width 144 height 28
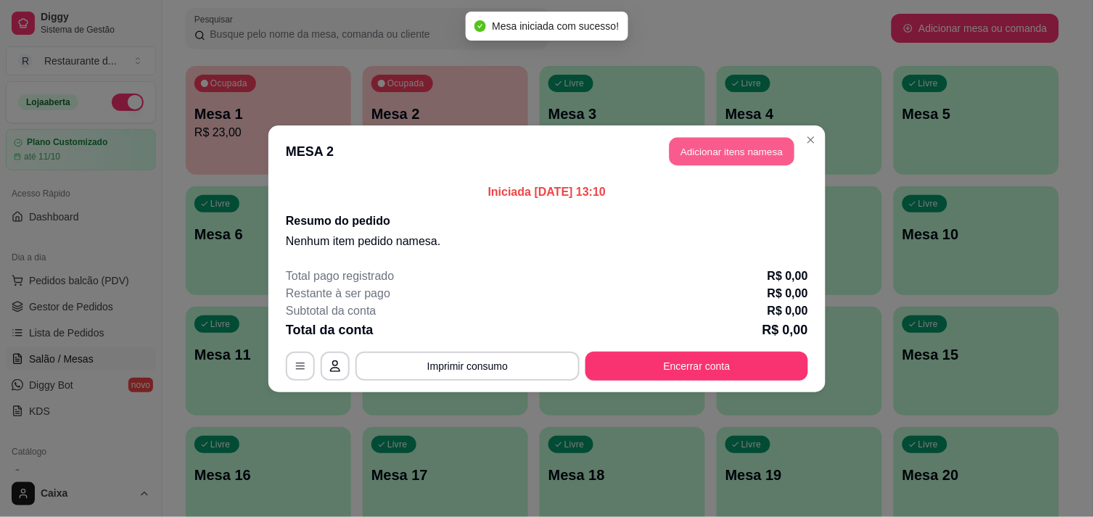
click at [713, 155] on button "Adicionar itens na mesa" at bounding box center [731, 151] width 125 height 28
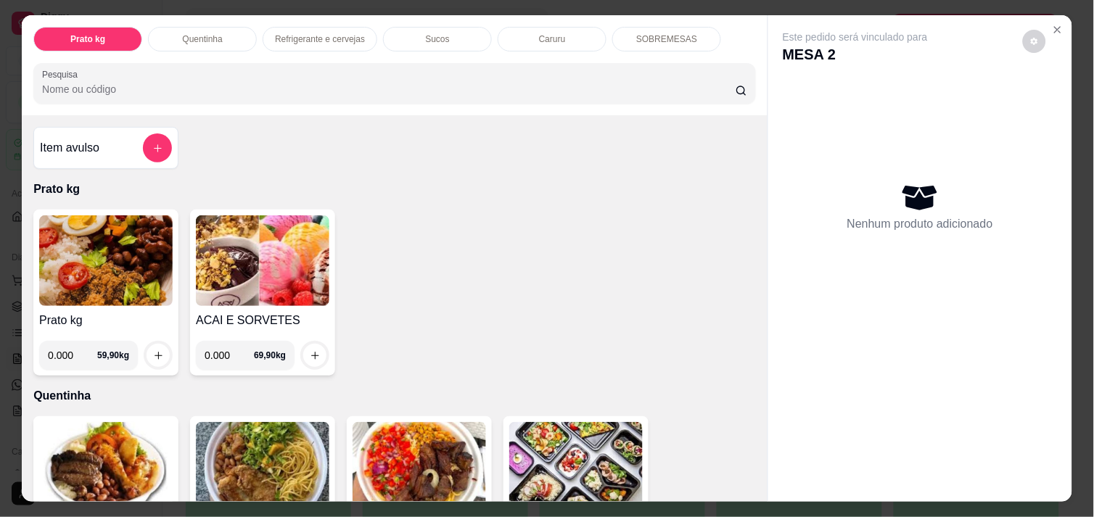
click at [62, 350] on input "0.000" at bounding box center [72, 355] width 49 height 29
click at [67, 351] on input "0.000" at bounding box center [72, 355] width 49 height 29
type input "0.534"
click at [153, 350] on icon "increase-product-quantity" at bounding box center [158, 355] width 11 height 11
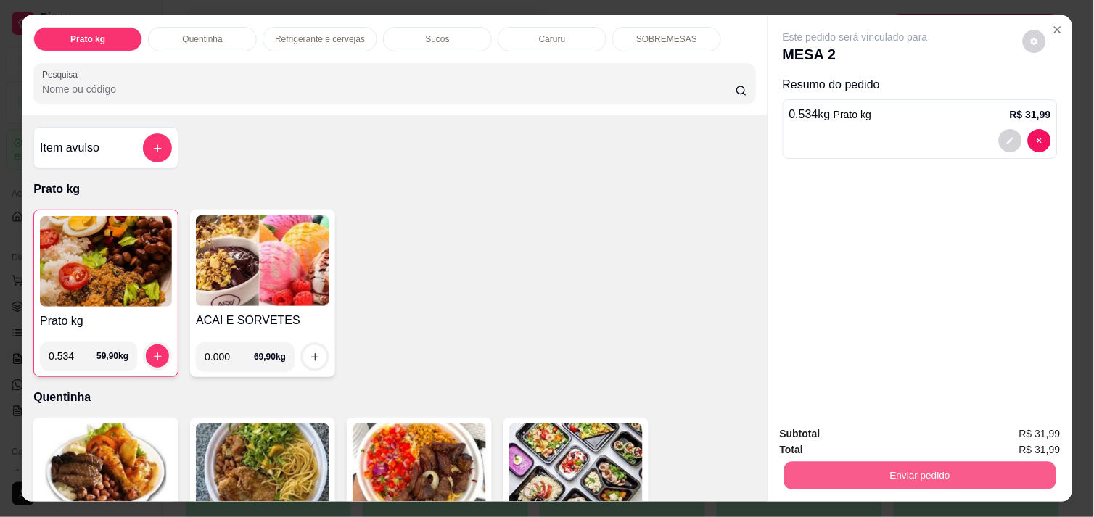
click at [965, 461] on button "Enviar pedido" at bounding box center [920, 475] width 272 height 28
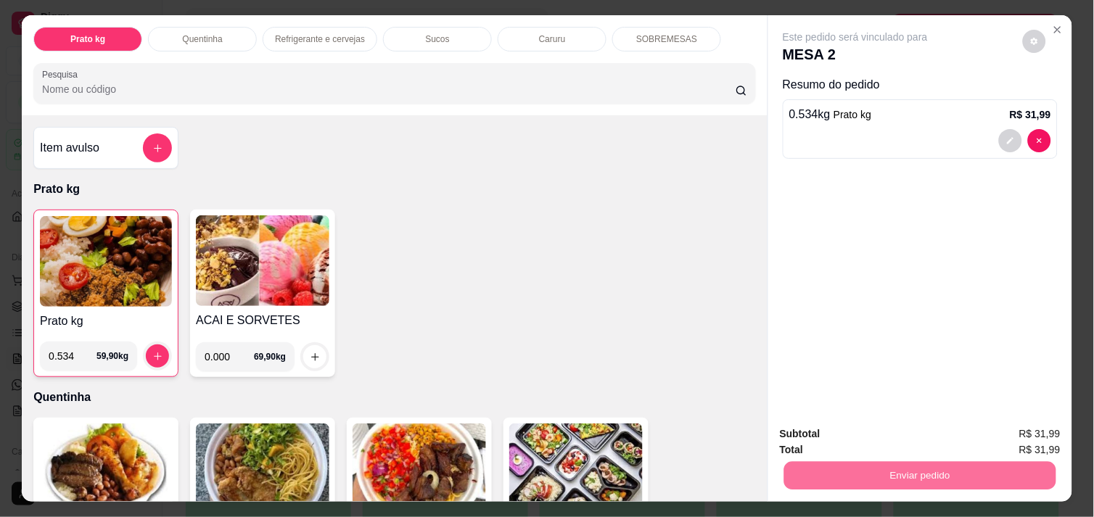
click at [1025, 426] on button "Enviar pedido" at bounding box center [1023, 434] width 80 height 27
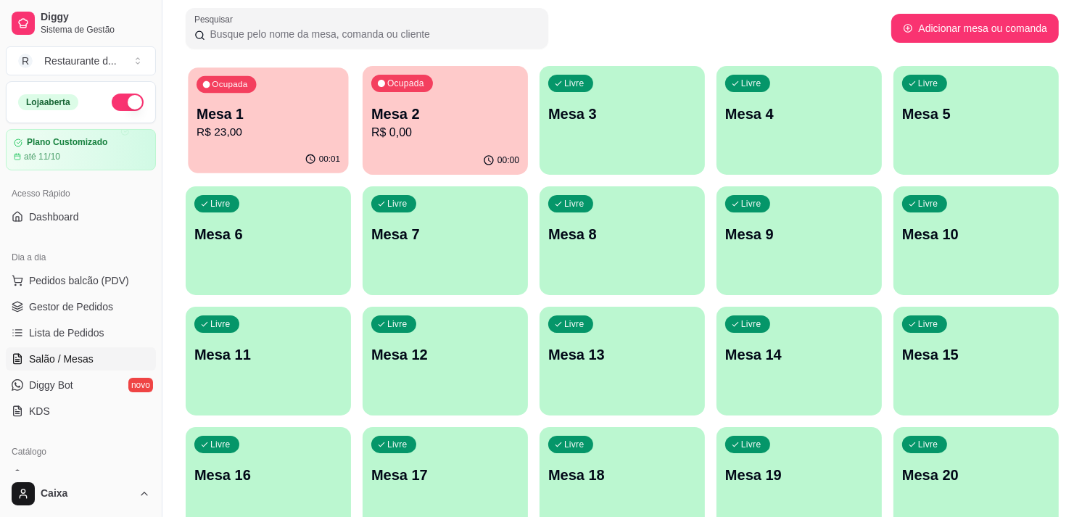
click at [237, 131] on p "R$ 23,00" at bounding box center [269, 132] width 144 height 17
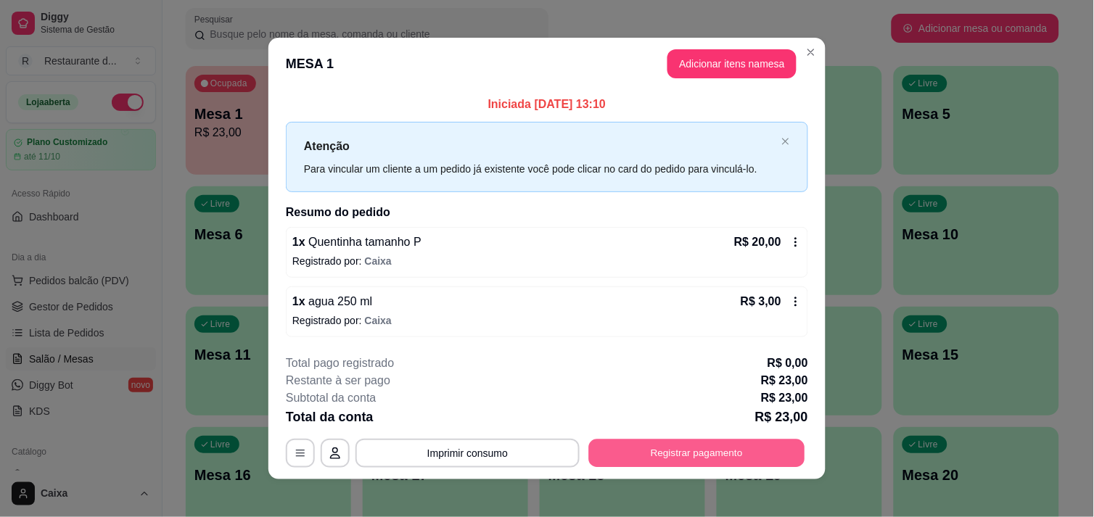
click at [706, 442] on button "Registrar pagamento" at bounding box center [697, 454] width 216 height 28
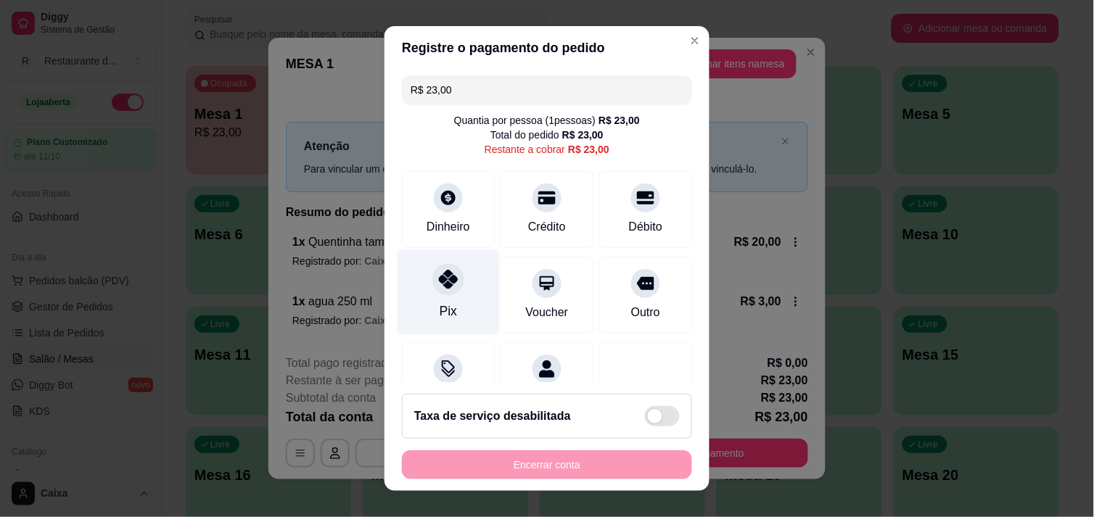
click at [455, 308] on div "Pix" at bounding box center [448, 292] width 102 height 85
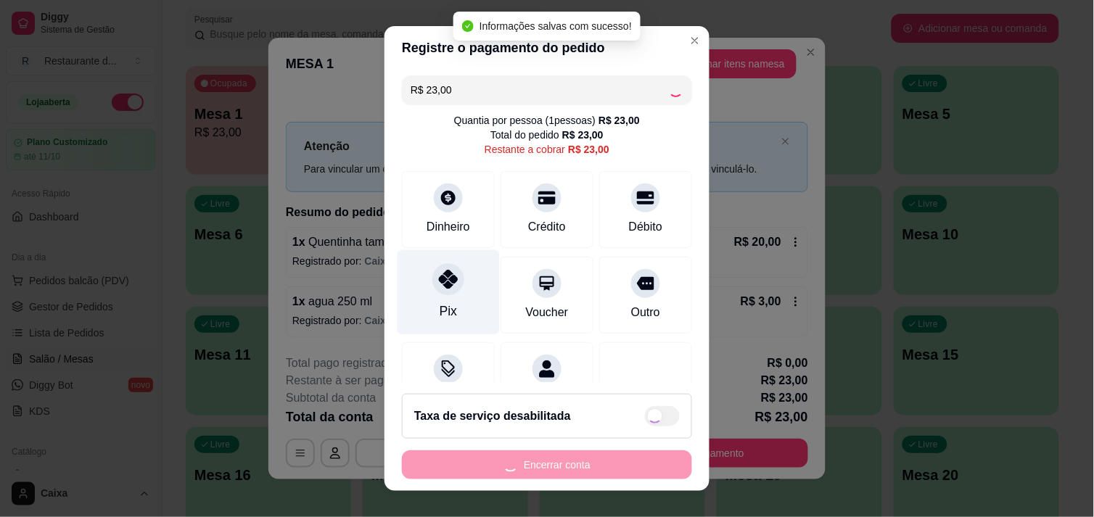
type input "R$ 0,00"
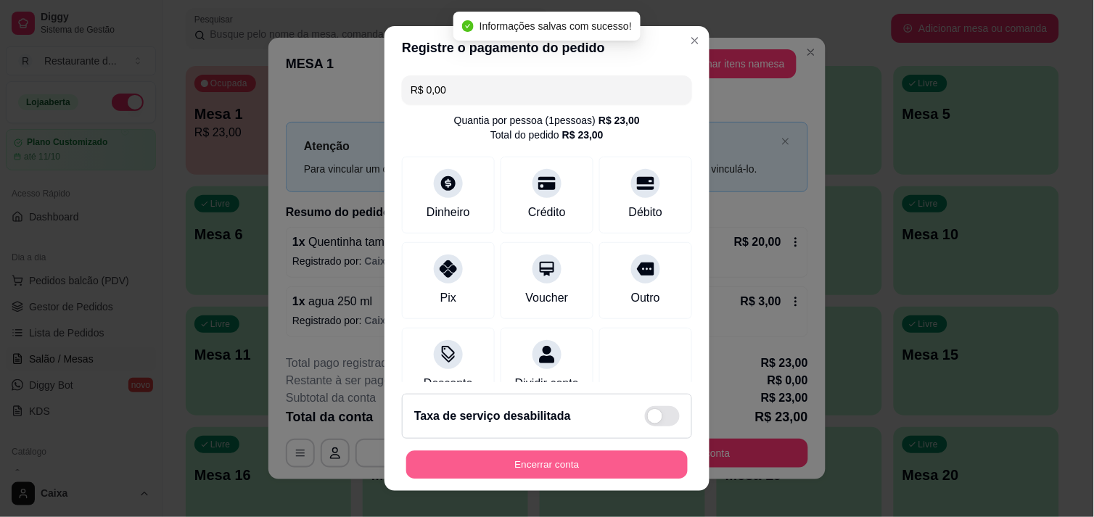
click at [516, 461] on button "Encerrar conta" at bounding box center [546, 465] width 281 height 28
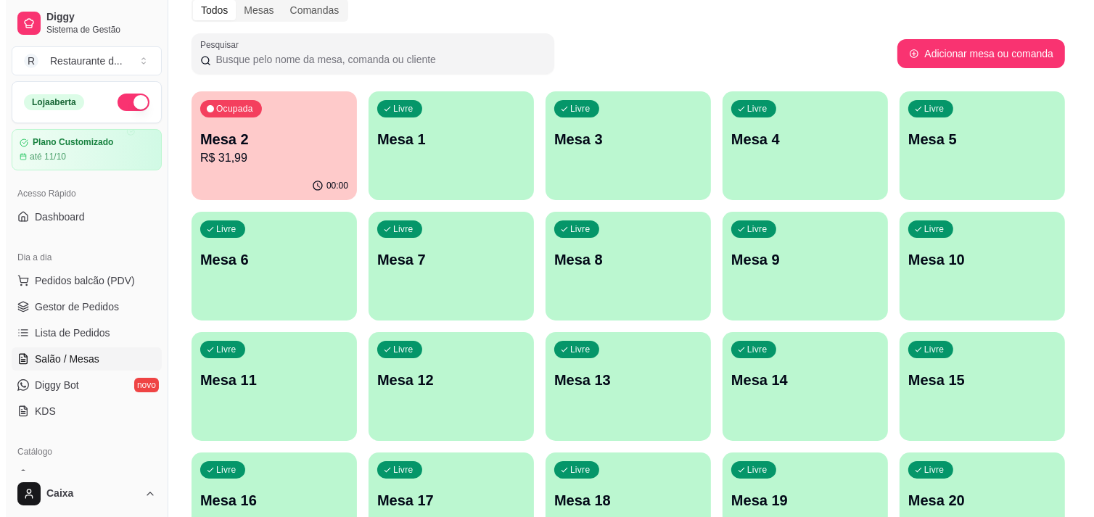
scroll to position [59, 0]
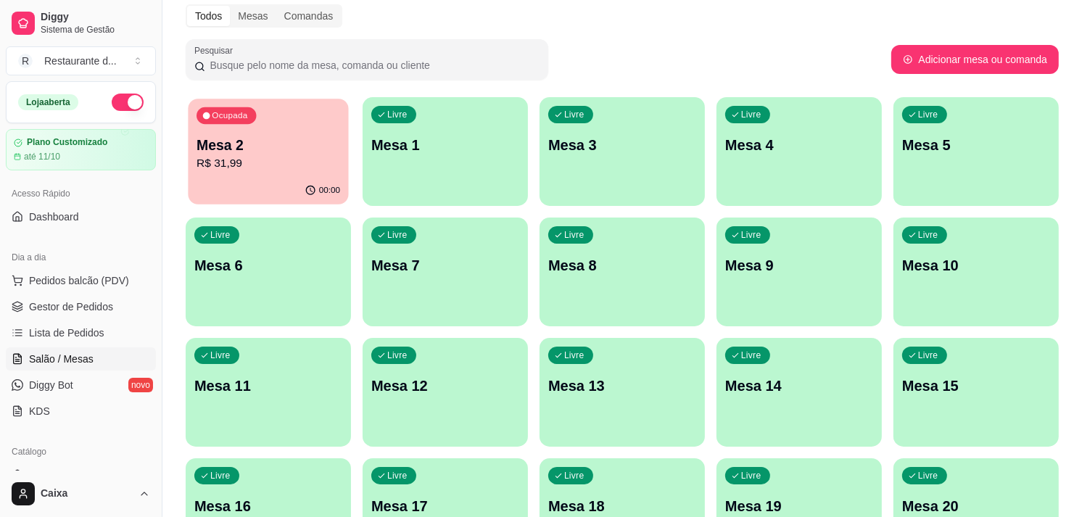
click at [277, 147] on p "Mesa 2" at bounding box center [269, 146] width 144 height 20
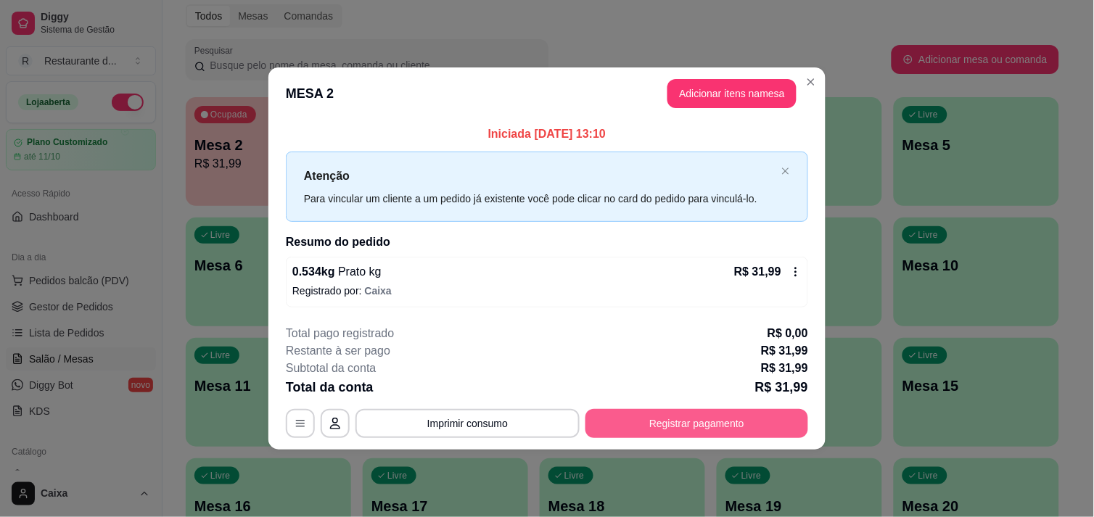
click at [697, 414] on button "Registrar pagamento" at bounding box center [696, 423] width 223 height 29
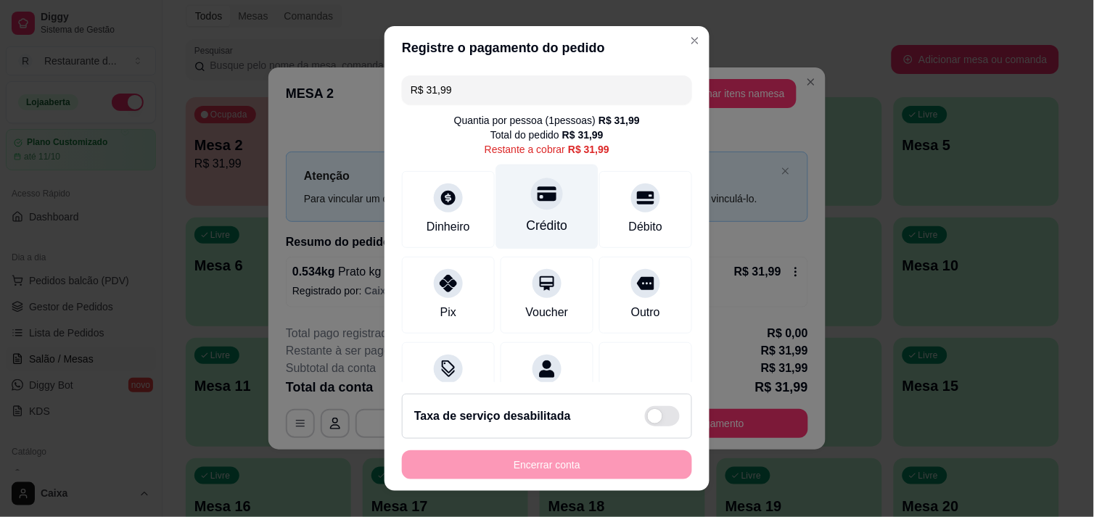
click at [512, 193] on div "Crédito" at bounding box center [547, 206] width 102 height 85
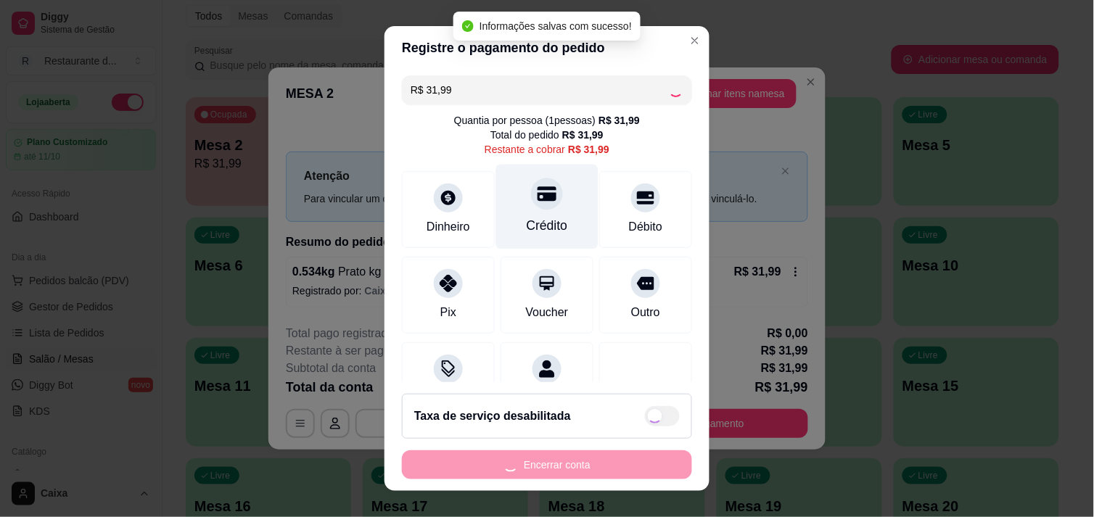
type input "R$ 0,00"
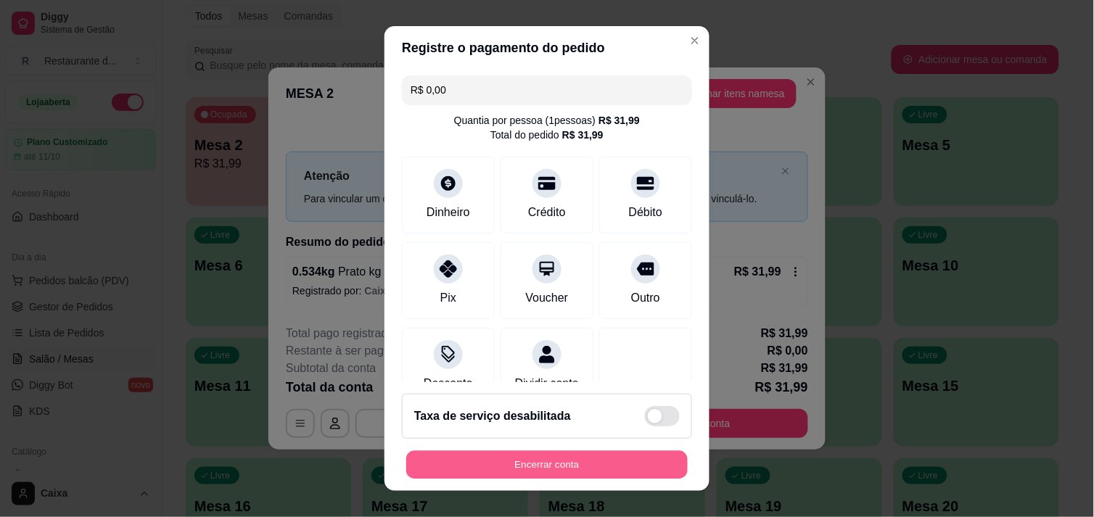
click at [590, 457] on button "Encerrar conta" at bounding box center [546, 465] width 281 height 28
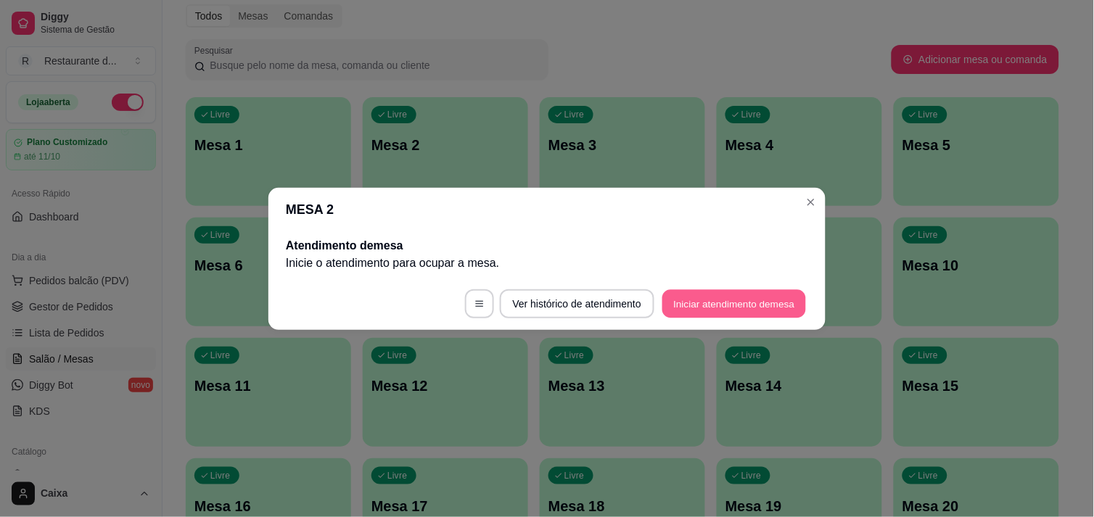
click at [700, 307] on button "Iniciar atendimento de mesa" at bounding box center [734, 303] width 144 height 28
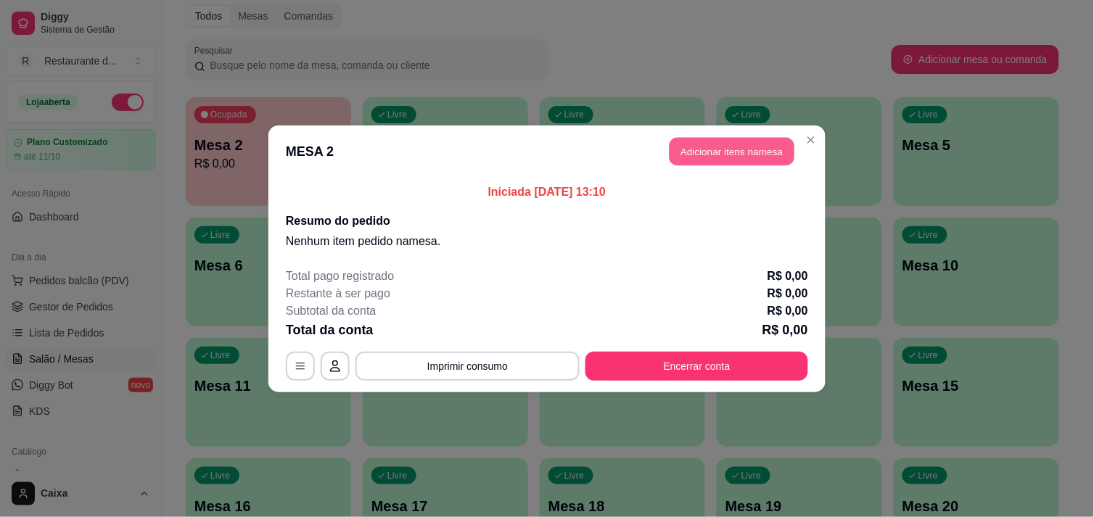
click at [727, 145] on button "Adicionar itens na mesa" at bounding box center [731, 151] width 125 height 28
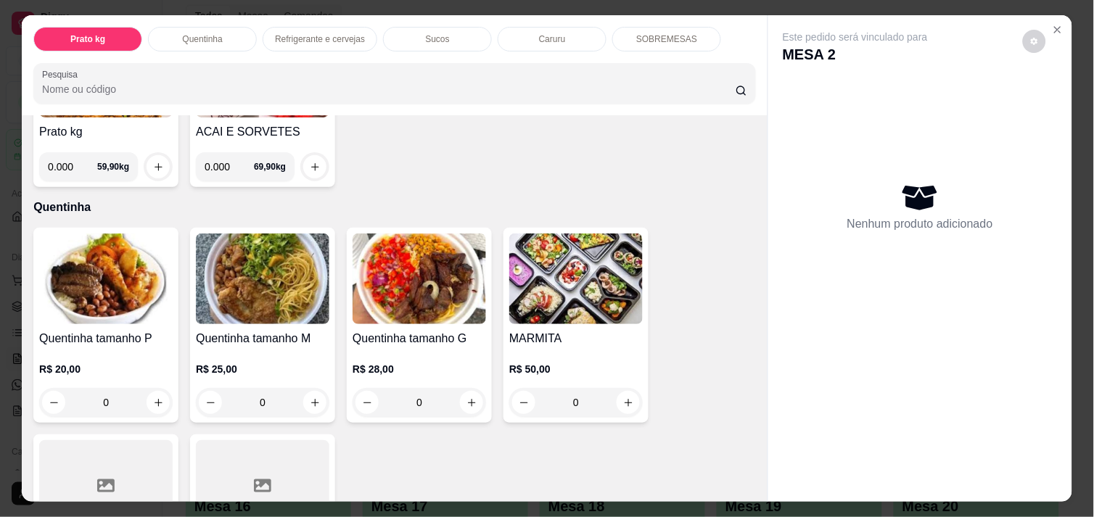
scroll to position [226, 0]
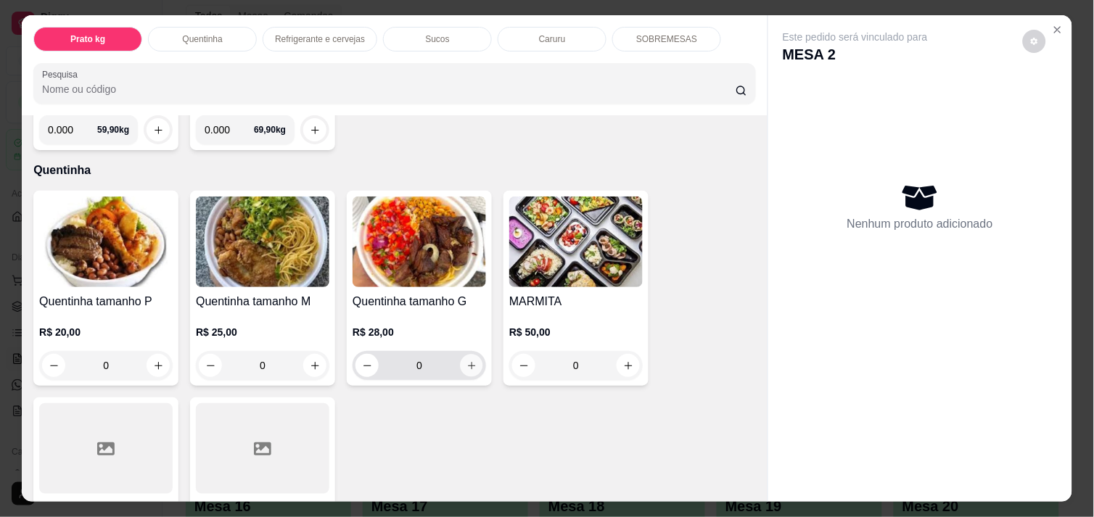
click at [466, 363] on icon "increase-product-quantity" at bounding box center [471, 365] width 11 height 11
type input "1"
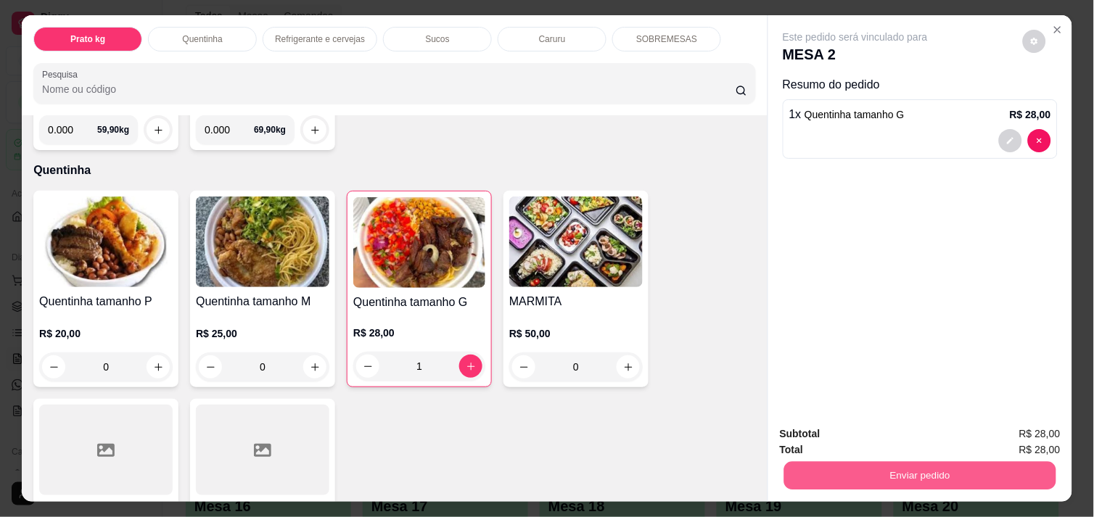
click at [880, 464] on button "Enviar pedido" at bounding box center [920, 475] width 272 height 28
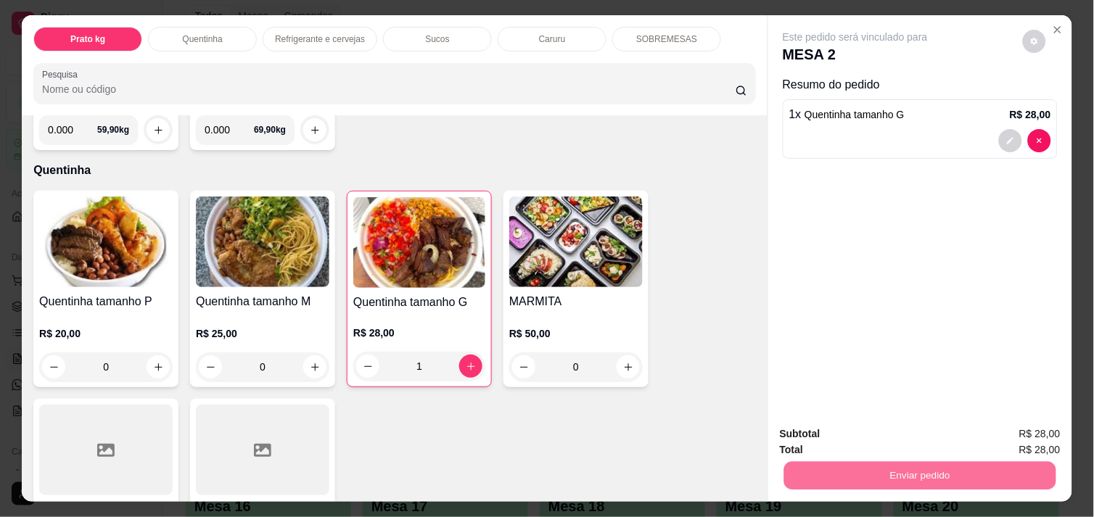
click at [1012, 429] on button "Enviar pedido" at bounding box center [1023, 434] width 80 height 27
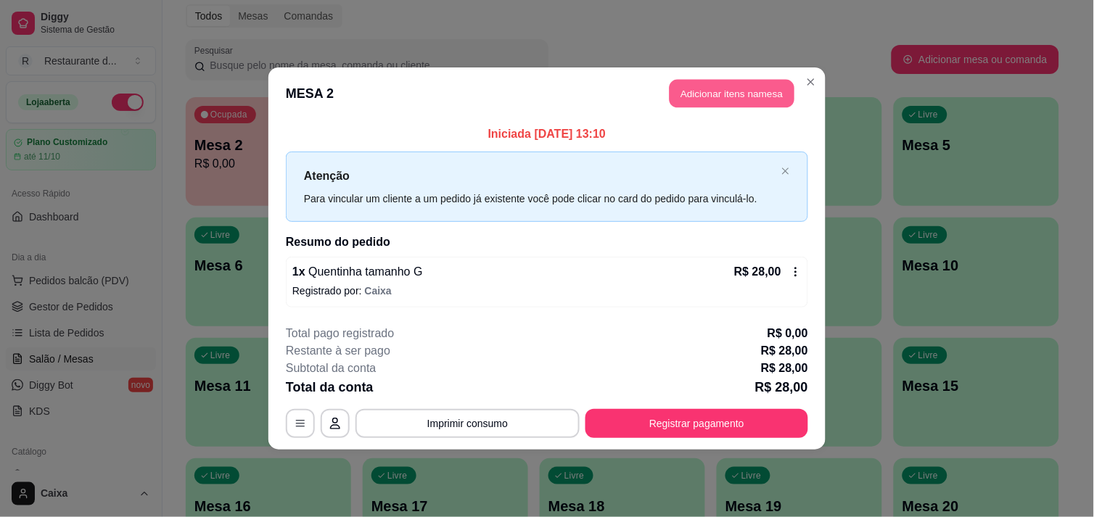
click at [709, 85] on button "Adicionar itens na mesa" at bounding box center [731, 94] width 125 height 28
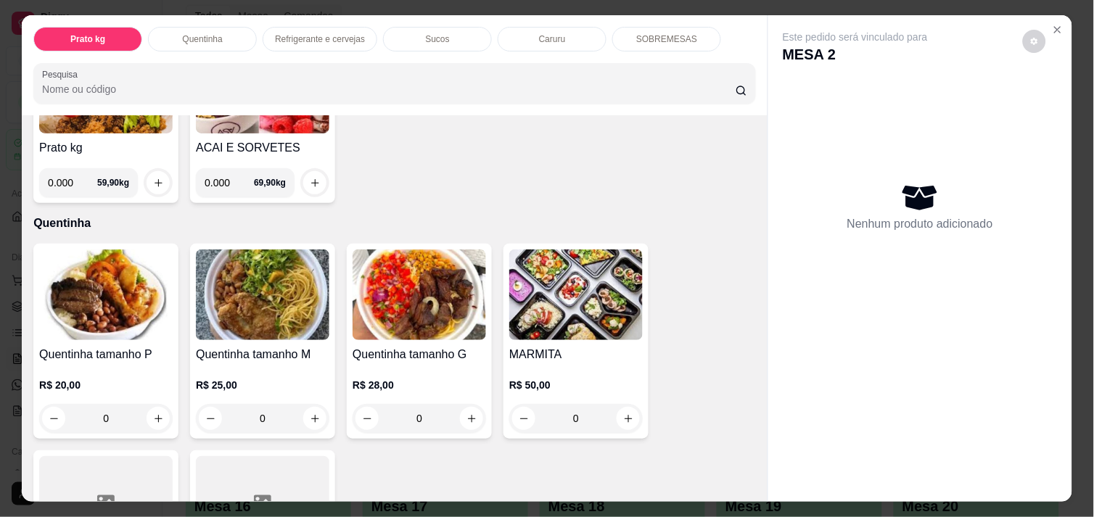
scroll to position [193, 0]
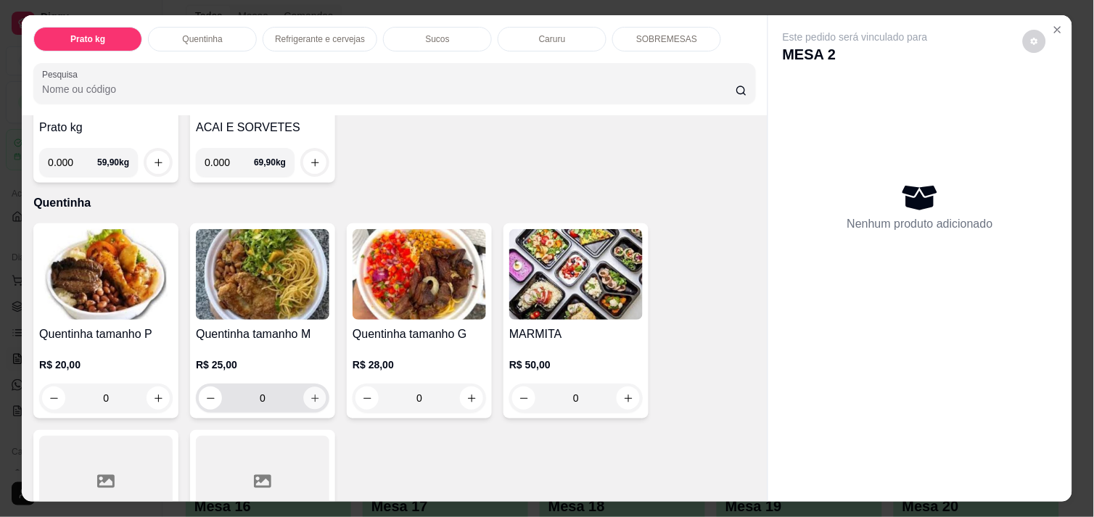
click at [311, 395] on icon "increase-product-quantity" at bounding box center [314, 398] width 7 height 7
type input "1"
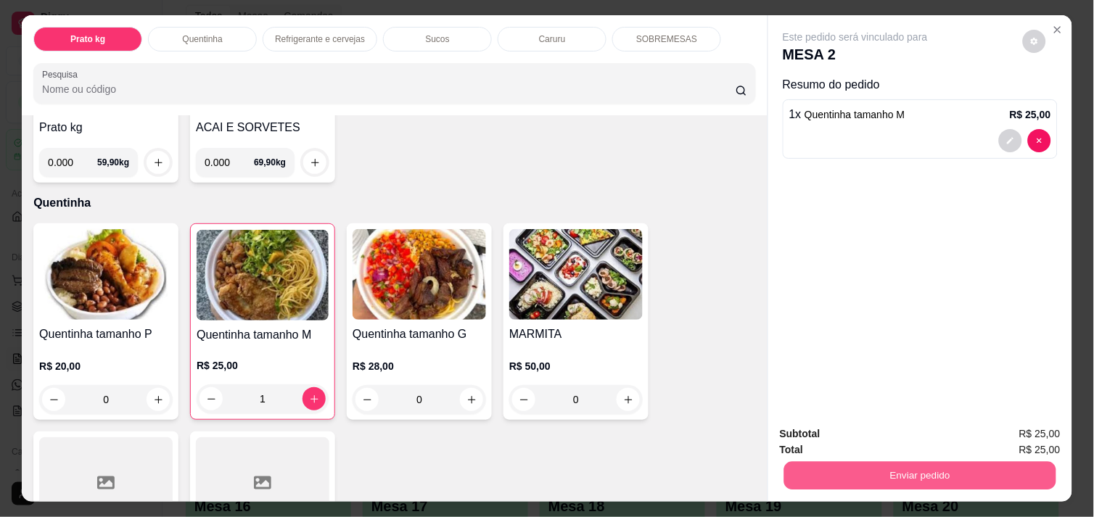
click at [932, 466] on button "Enviar pedido" at bounding box center [920, 475] width 272 height 28
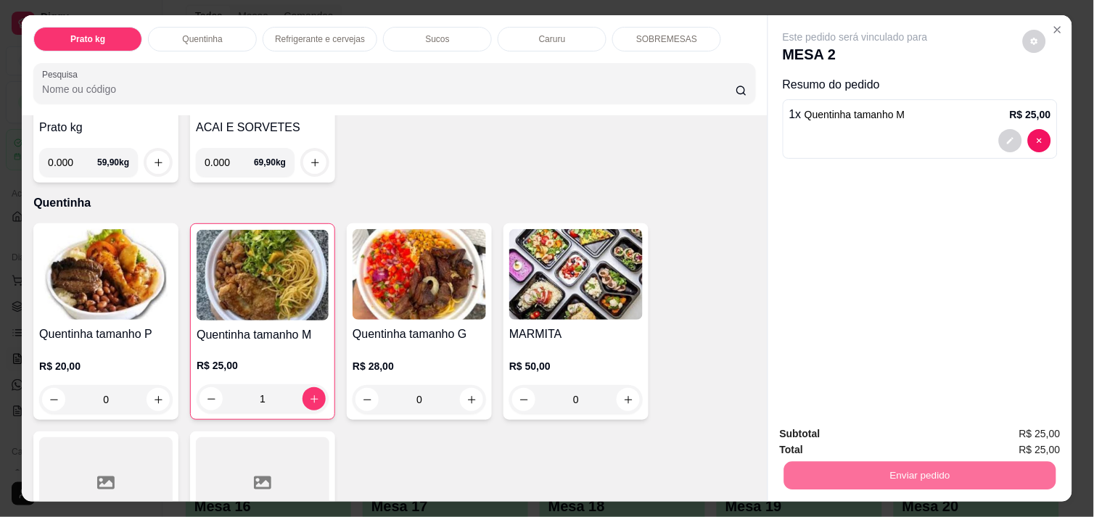
click at [1005, 435] on button "Enviar pedido" at bounding box center [1023, 434] width 80 height 27
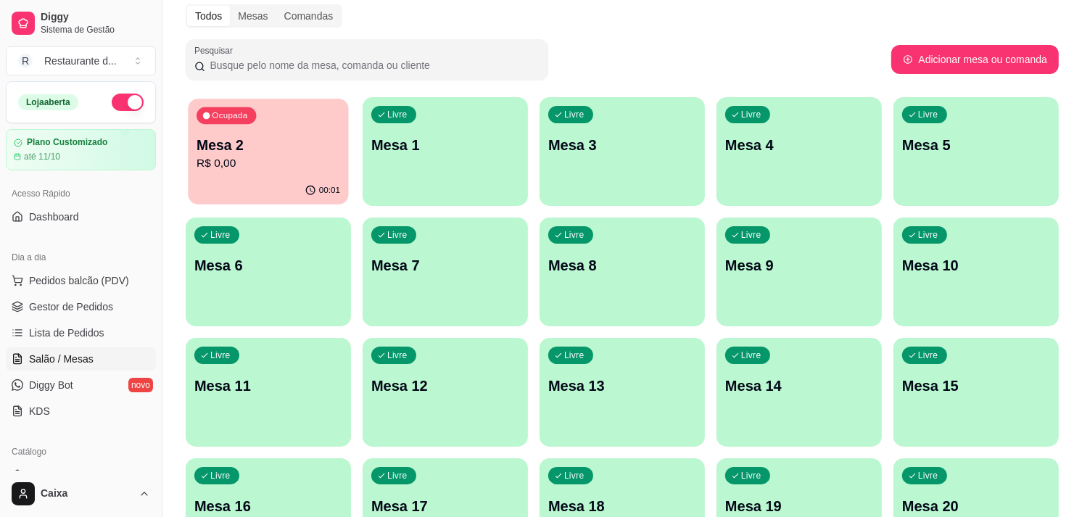
click at [313, 170] on p "R$ 0,00" at bounding box center [269, 163] width 144 height 17
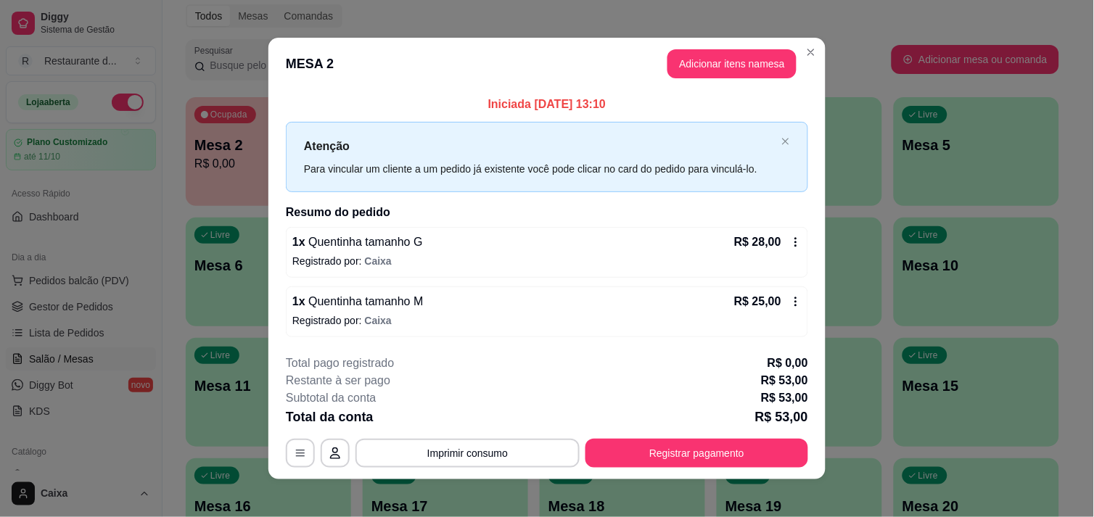
click at [790, 298] on icon at bounding box center [796, 302] width 12 height 12
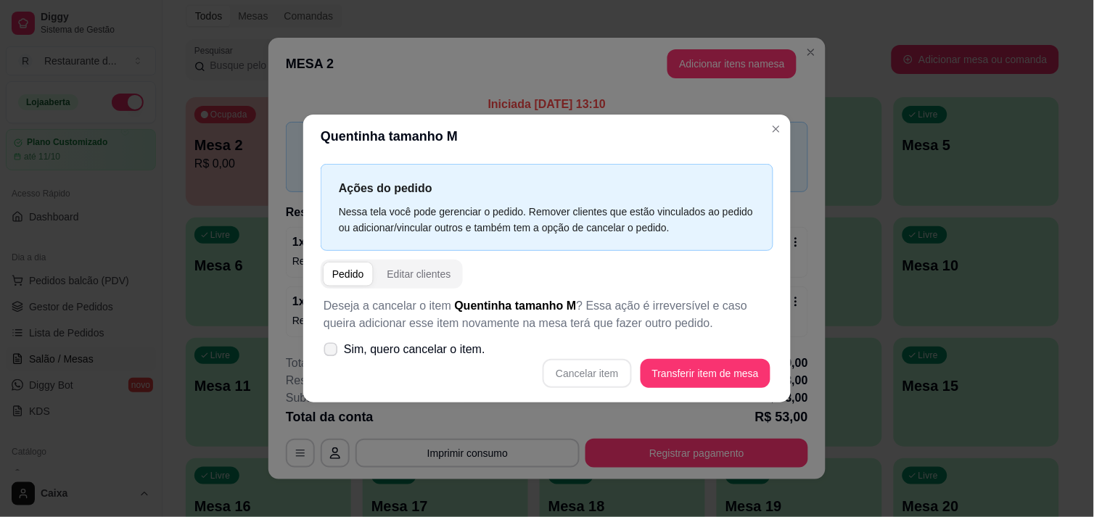
click at [322, 348] on label "Sim, quero cancelar o item." at bounding box center [404, 349] width 173 height 29
click at [323, 352] on input "Sim, quero cancelar o item." at bounding box center [327, 356] width 9 height 9
checkbox input "true"
click at [574, 374] on button "Cancelar item" at bounding box center [587, 373] width 86 height 28
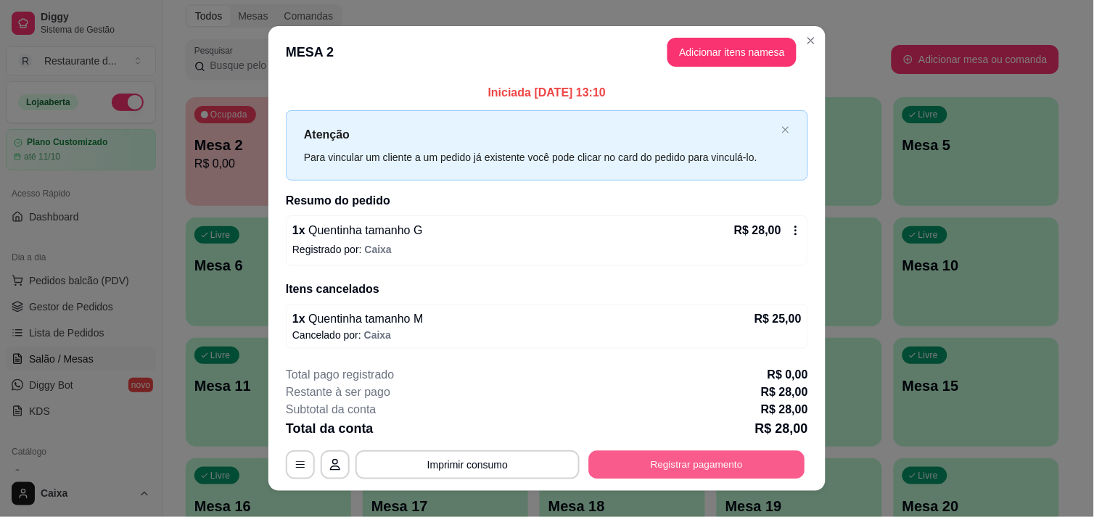
click at [680, 464] on button "Registrar pagamento" at bounding box center [697, 465] width 216 height 28
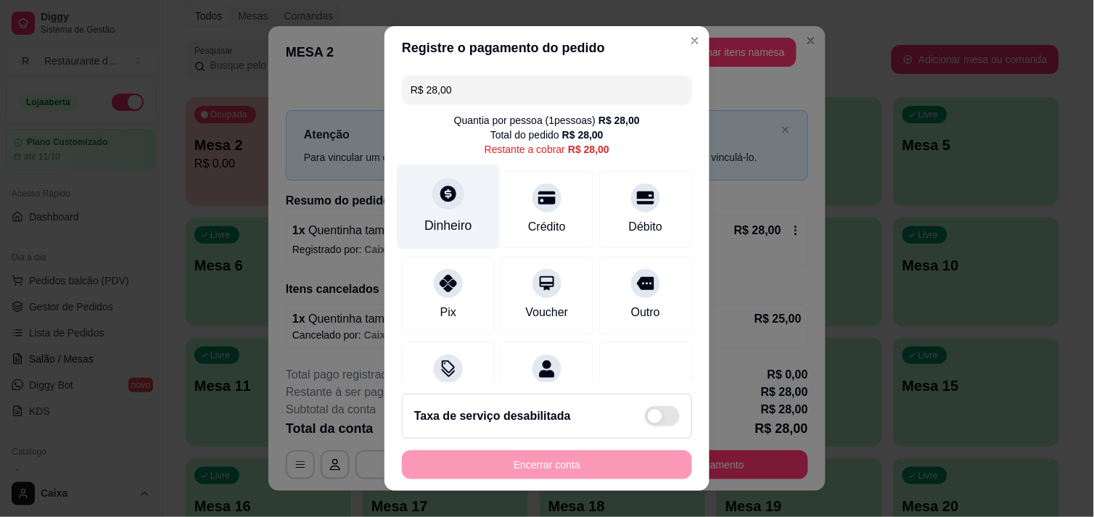
click at [441, 199] on icon at bounding box center [448, 194] width 16 height 16
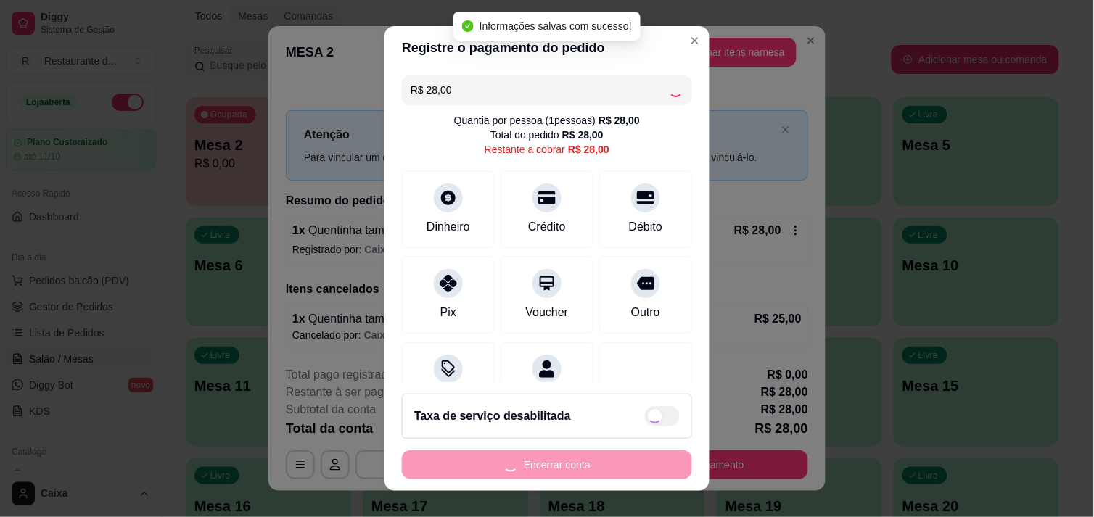
type input "R$ 0,00"
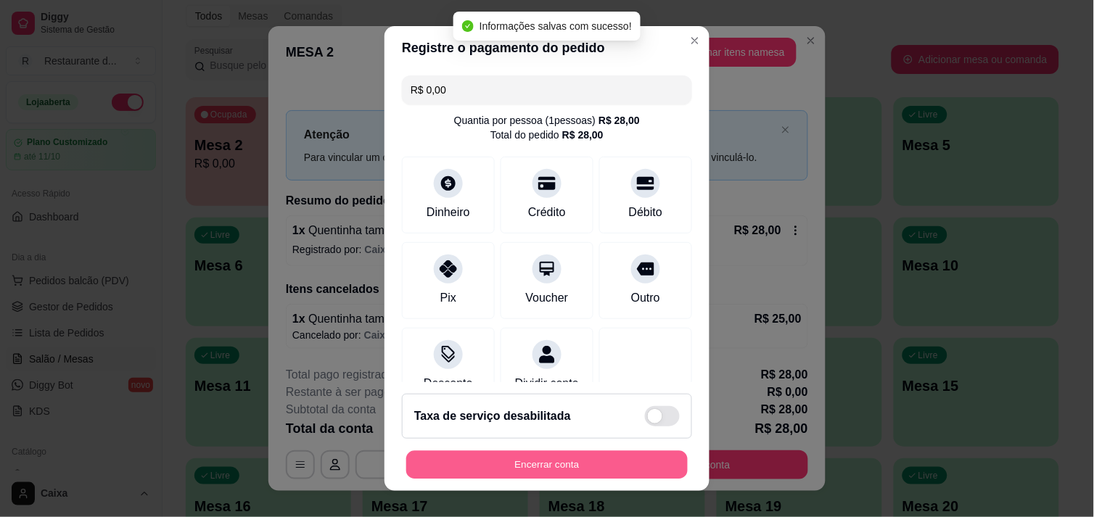
click at [582, 466] on button "Encerrar conta" at bounding box center [546, 465] width 281 height 28
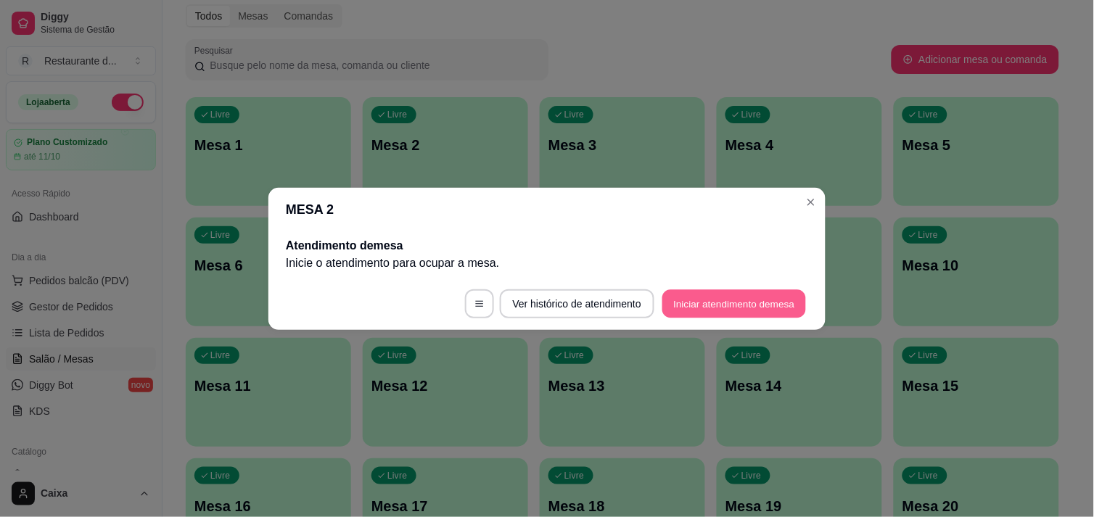
click at [705, 303] on button "Iniciar atendimento de mesa" at bounding box center [734, 303] width 144 height 28
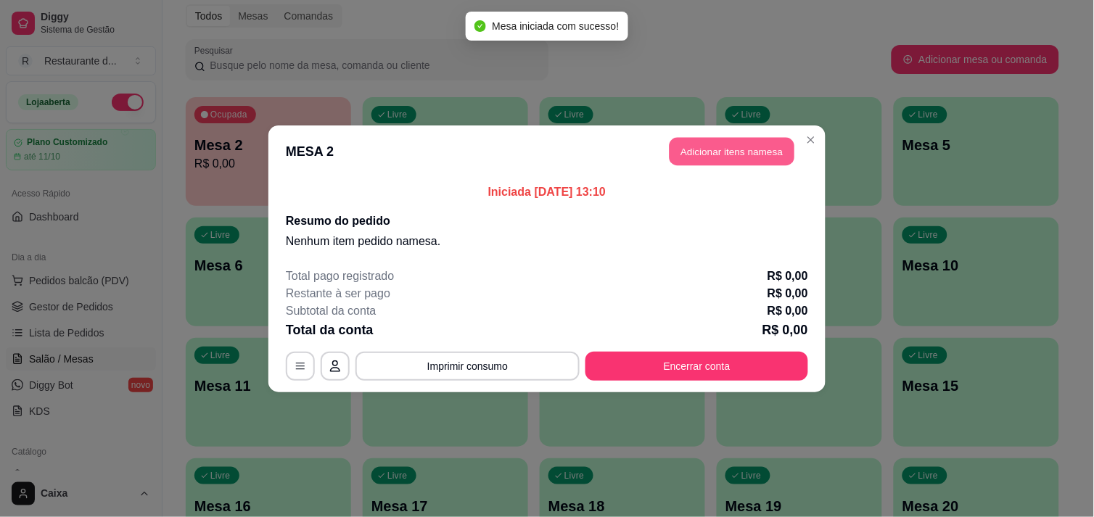
click at [727, 162] on button "Adicionar itens na mesa" at bounding box center [731, 151] width 125 height 28
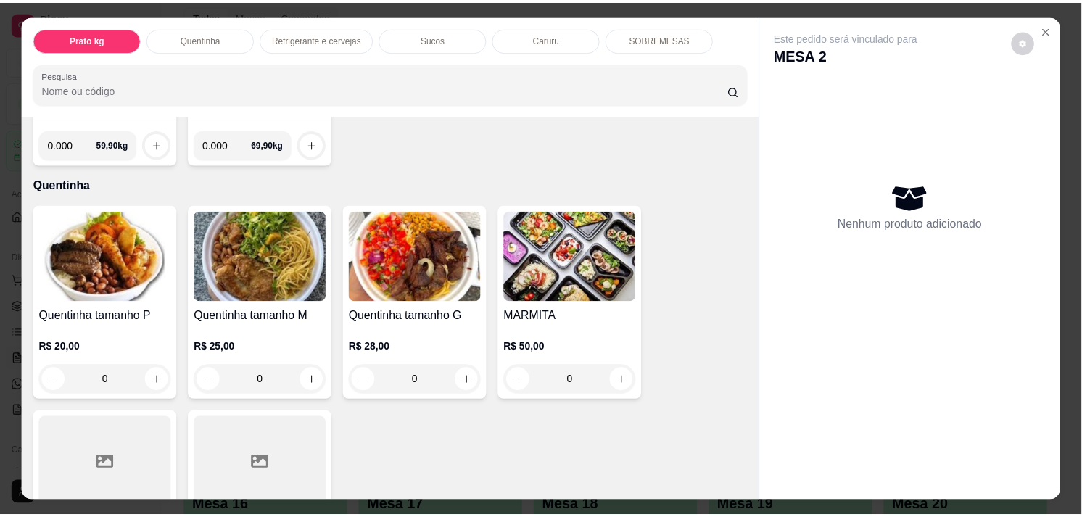
scroll to position [257, 0]
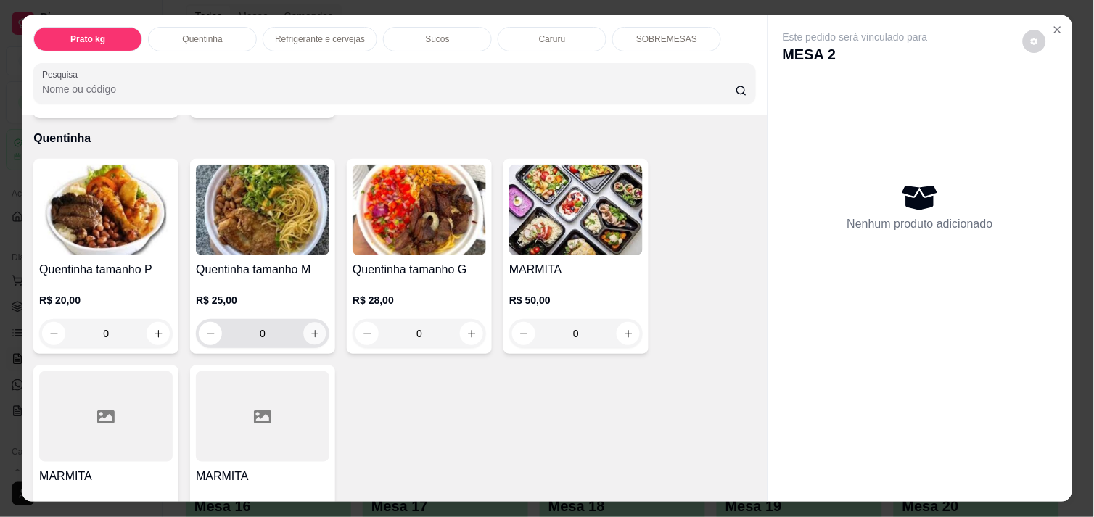
click at [310, 329] on icon "increase-product-quantity" at bounding box center [315, 334] width 11 height 11
type input "1"
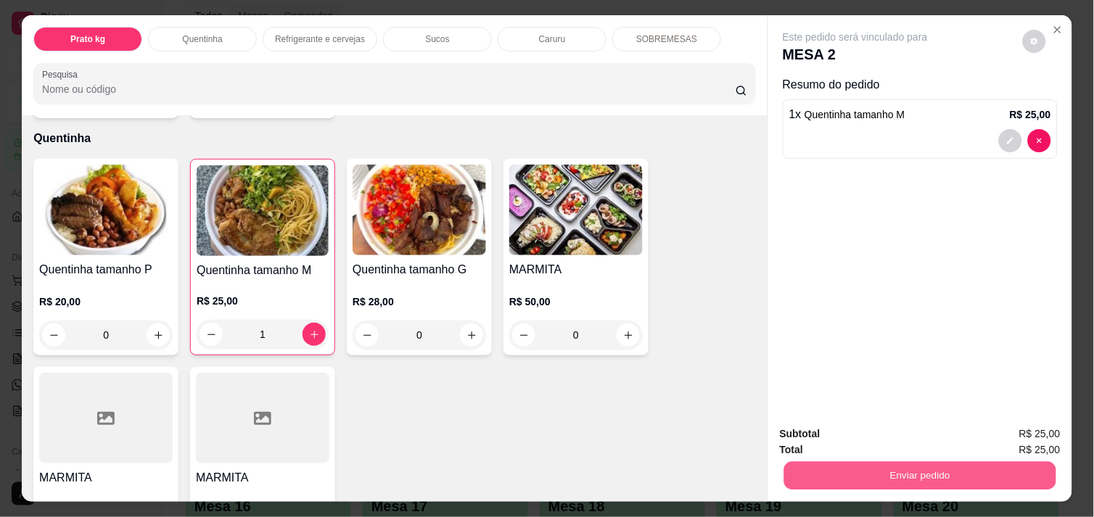
click at [852, 461] on button "Enviar pedido" at bounding box center [920, 475] width 272 height 28
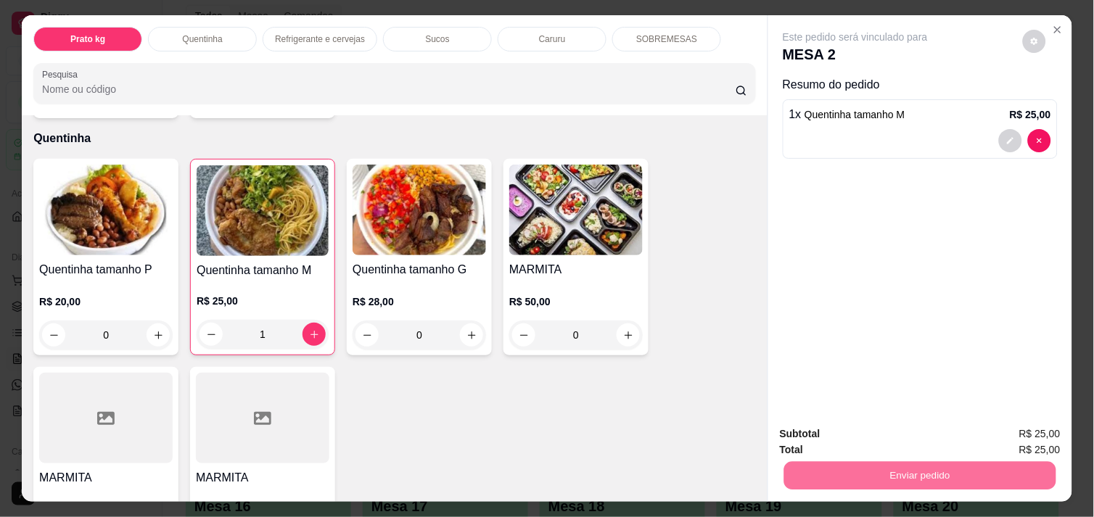
click at [1031, 430] on button "Enviar pedido" at bounding box center [1023, 434] width 80 height 27
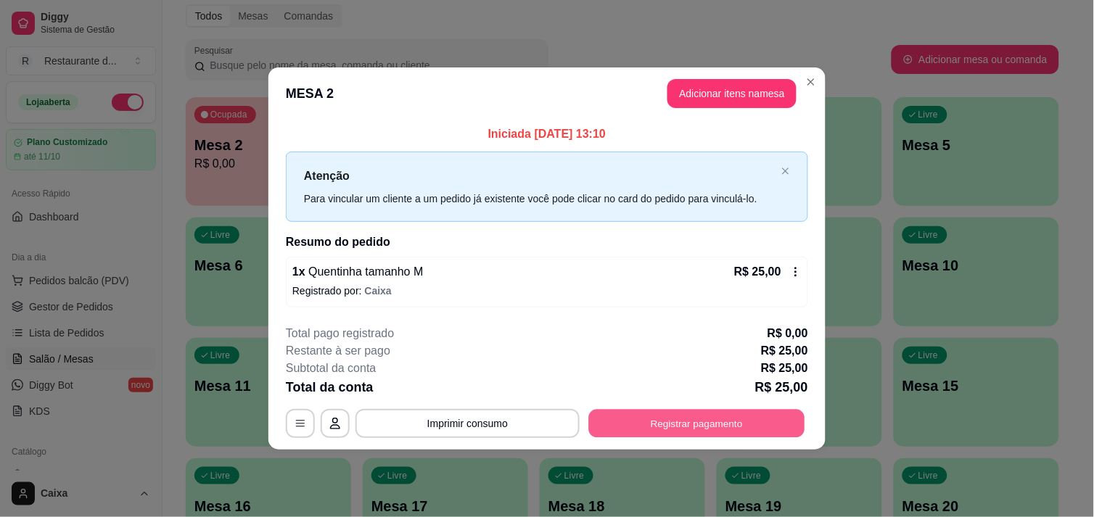
click at [728, 415] on button "Registrar pagamento" at bounding box center [697, 424] width 216 height 28
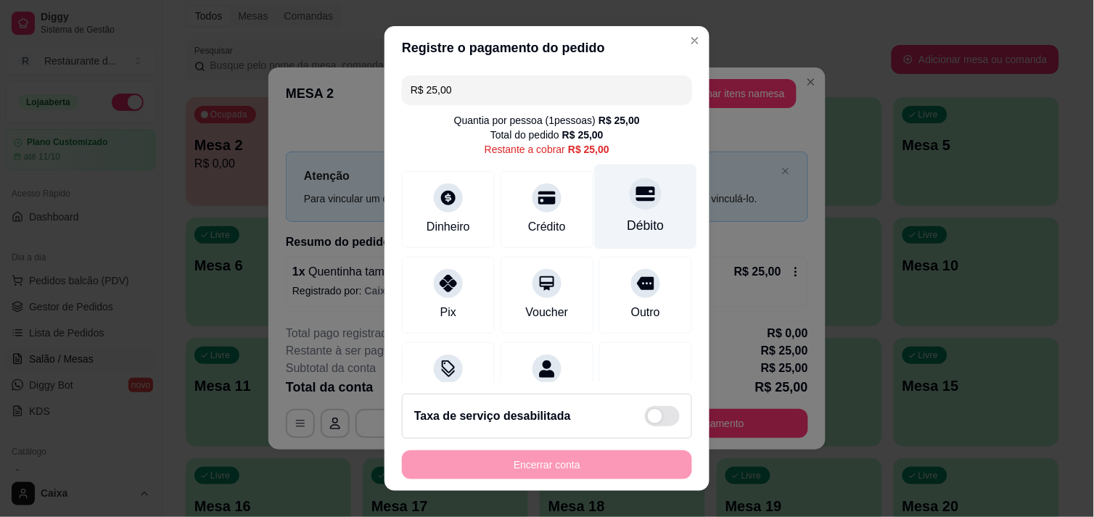
click at [636, 201] on icon at bounding box center [645, 193] width 19 height 19
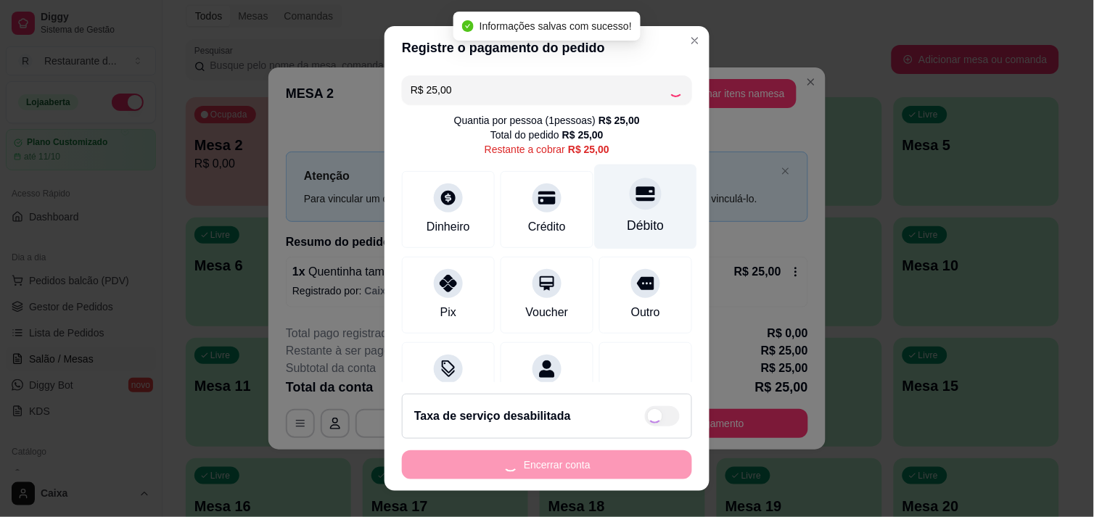
type input "R$ 0,00"
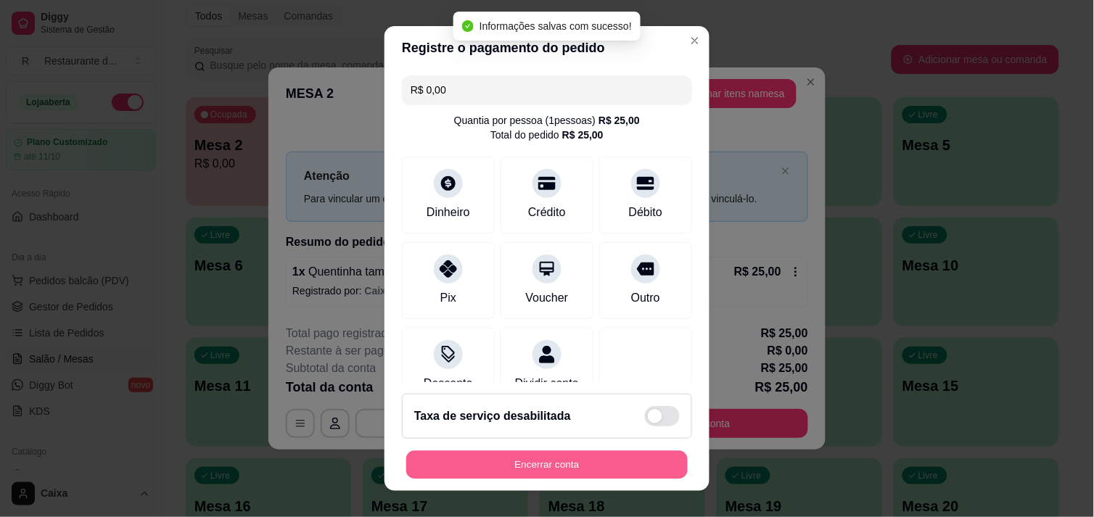
click at [546, 454] on button "Encerrar conta" at bounding box center [546, 465] width 281 height 28
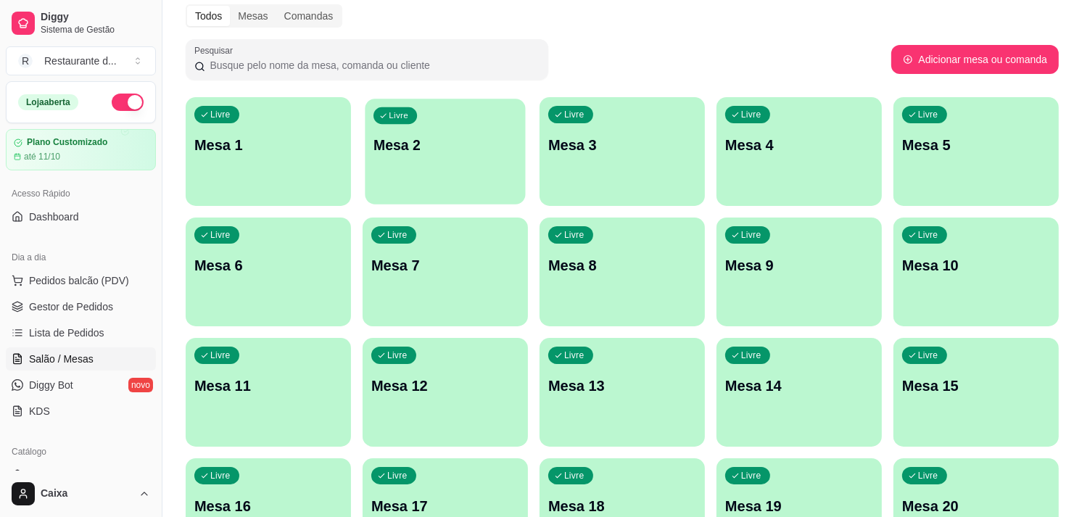
click at [481, 154] on div "Livre Mesa 2" at bounding box center [445, 143] width 160 height 88
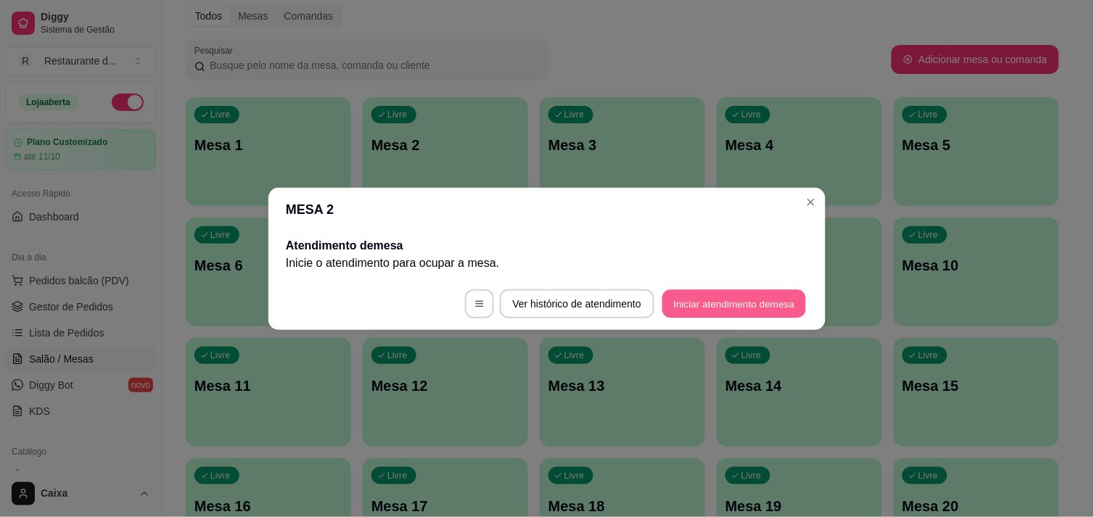
click at [771, 299] on button "Iniciar atendimento de mesa" at bounding box center [734, 303] width 144 height 28
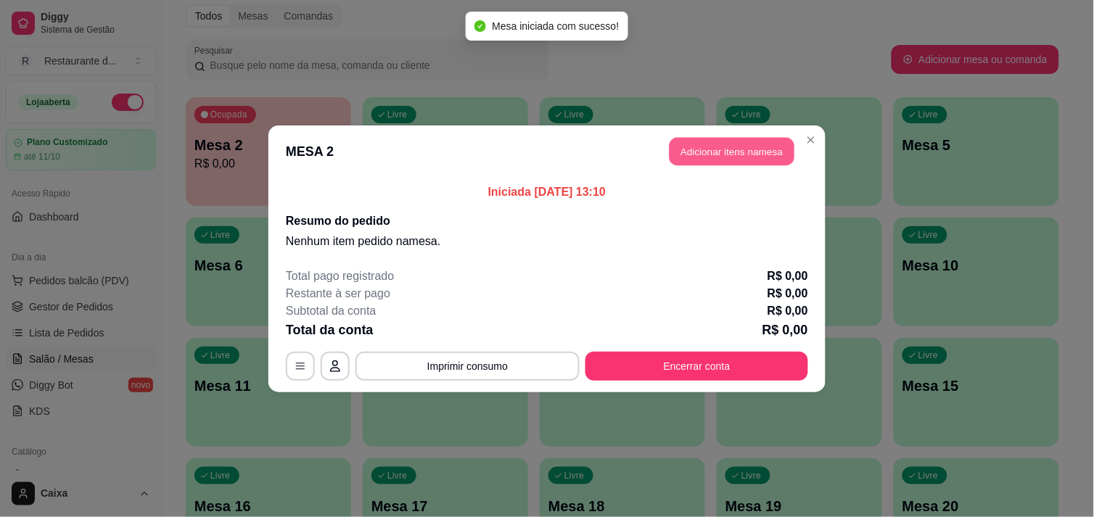
click at [771, 151] on button "Adicionar itens na mesa" at bounding box center [731, 151] width 125 height 28
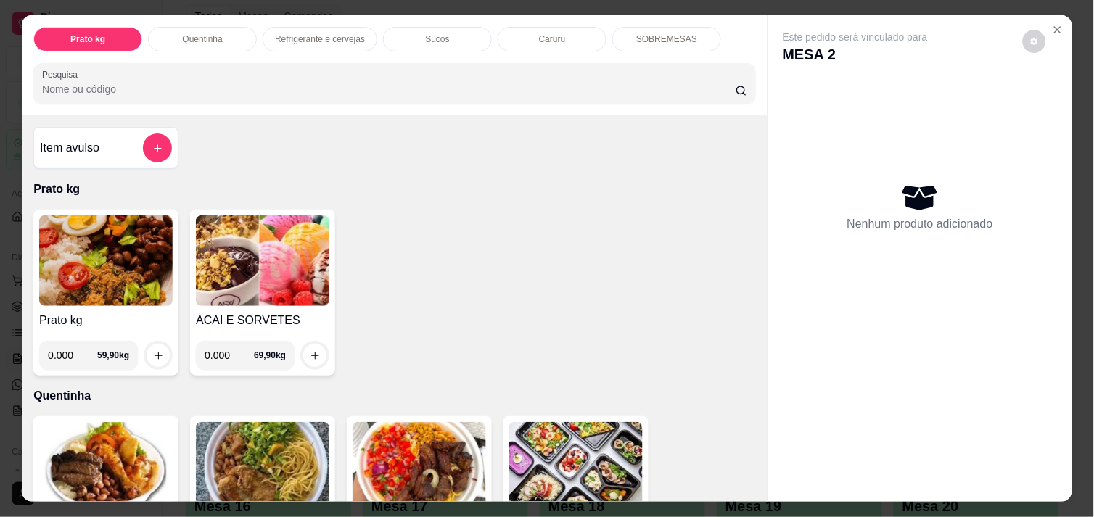
click at [70, 345] on input "0.000" at bounding box center [72, 355] width 49 height 29
type input "0.362"
click at [155, 350] on icon "increase-product-quantity" at bounding box center [158, 355] width 11 height 11
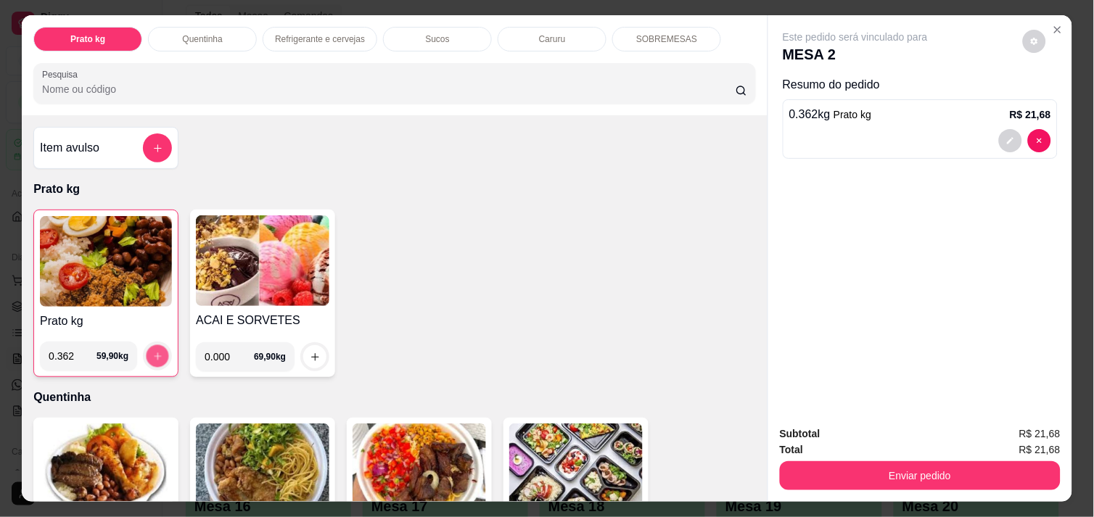
click at [155, 351] on icon "increase-product-quantity" at bounding box center [157, 356] width 11 height 11
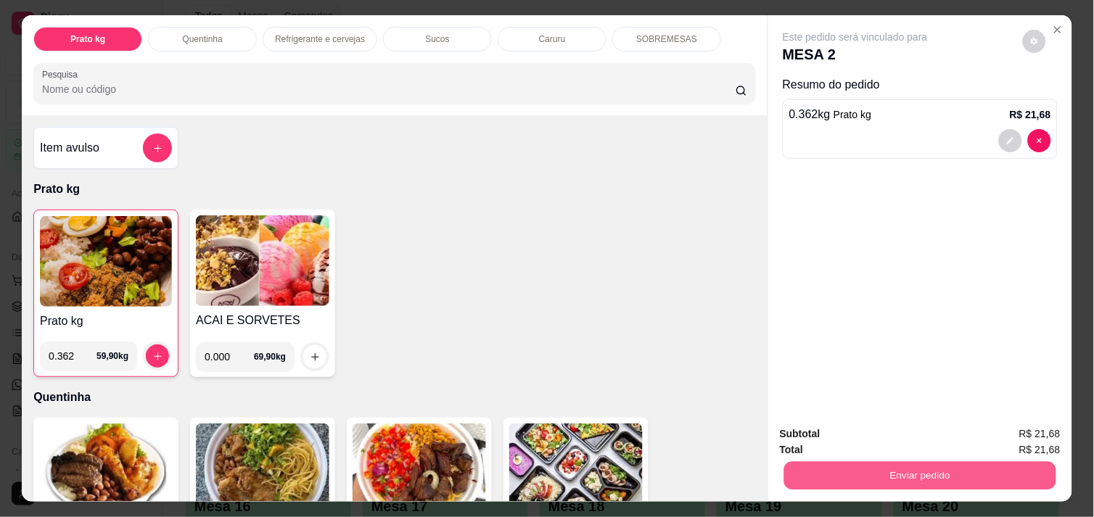
click at [871, 471] on button "Enviar pedido" at bounding box center [920, 475] width 272 height 28
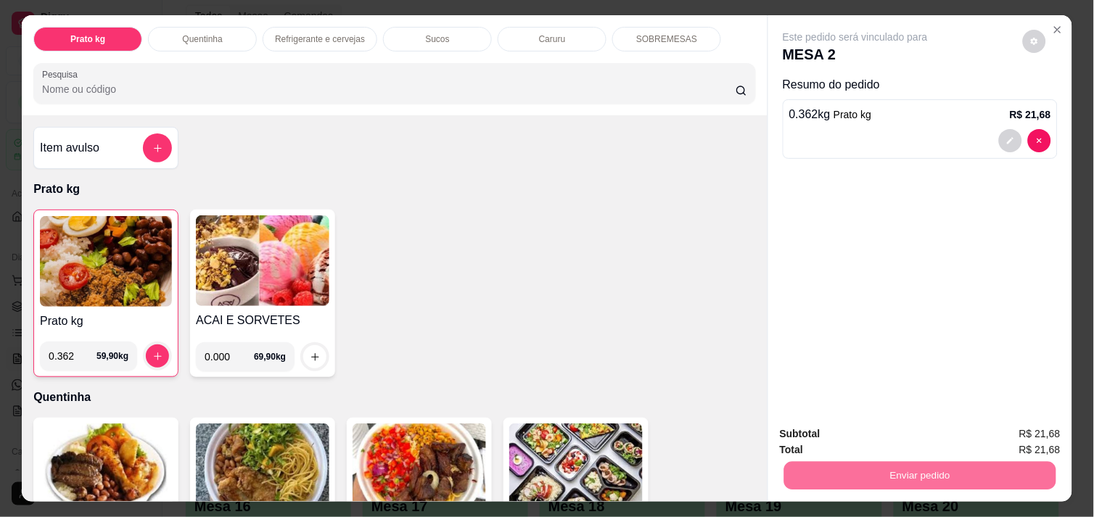
click at [1023, 428] on button "Enviar pedido" at bounding box center [1023, 434] width 80 height 27
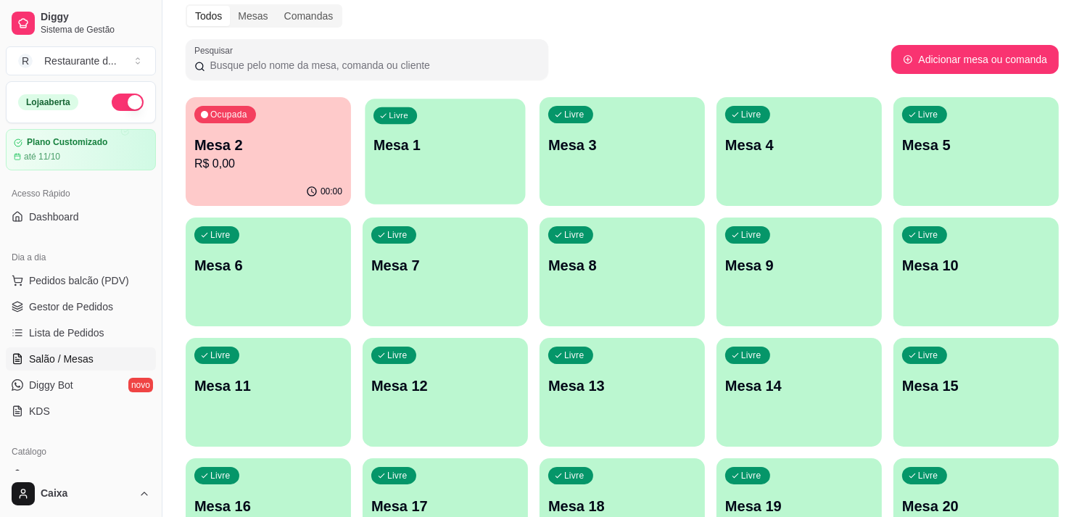
click at [466, 185] on div "Livre Mesa 1" at bounding box center [445, 143] width 160 height 88
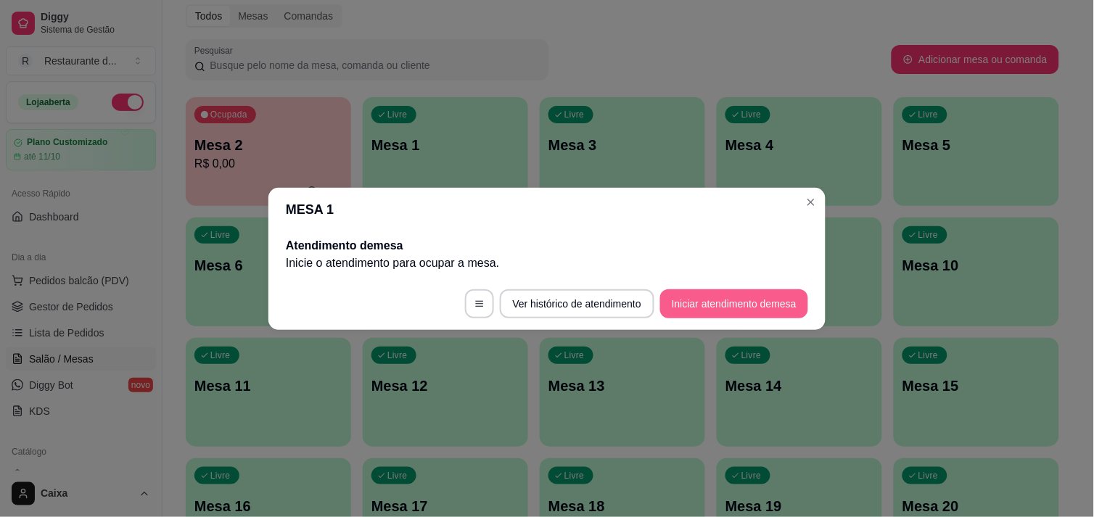
click at [743, 310] on button "Iniciar atendimento de mesa" at bounding box center [734, 303] width 148 height 29
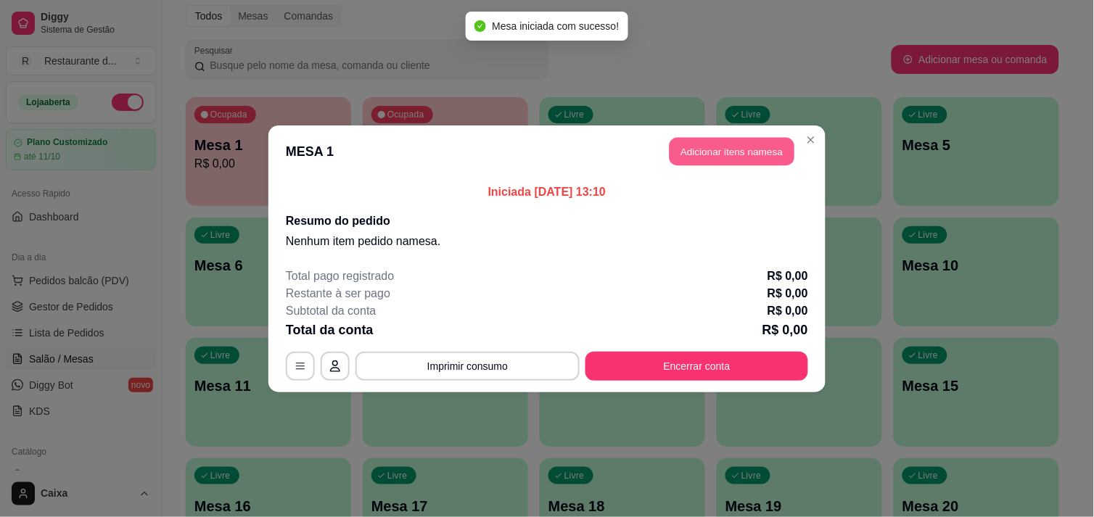
click at [720, 147] on button "Adicionar itens na mesa" at bounding box center [731, 151] width 125 height 28
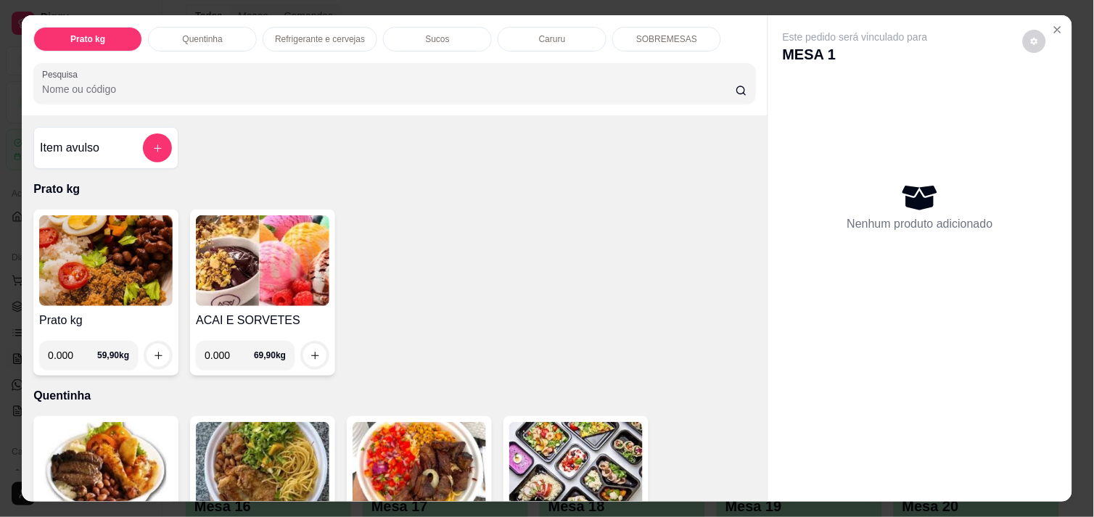
click at [73, 351] on input "0.000" at bounding box center [72, 355] width 49 height 29
type input "0.452"
click at [153, 350] on icon "increase-product-quantity" at bounding box center [158, 355] width 11 height 11
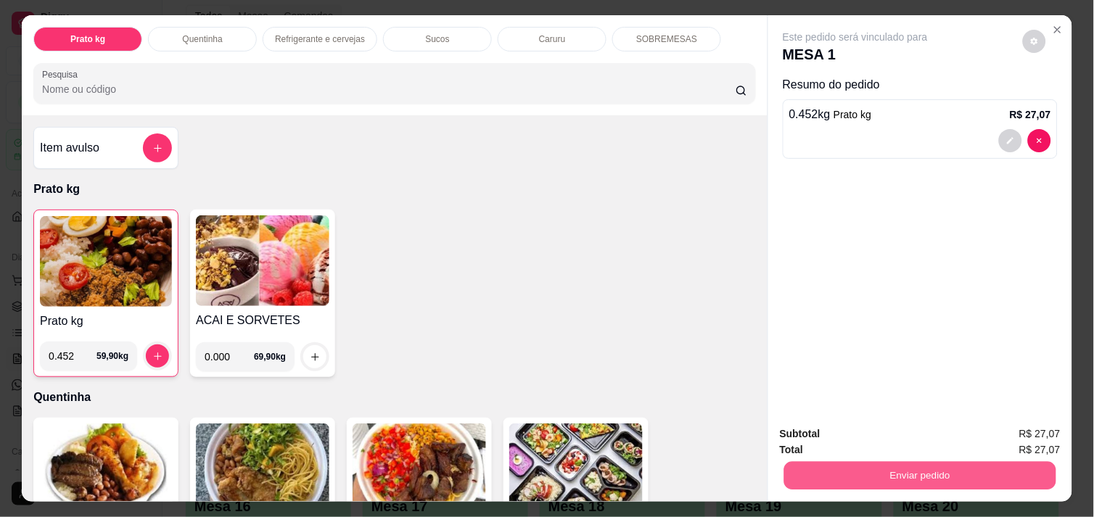
click at [868, 461] on button "Enviar pedido" at bounding box center [920, 475] width 272 height 28
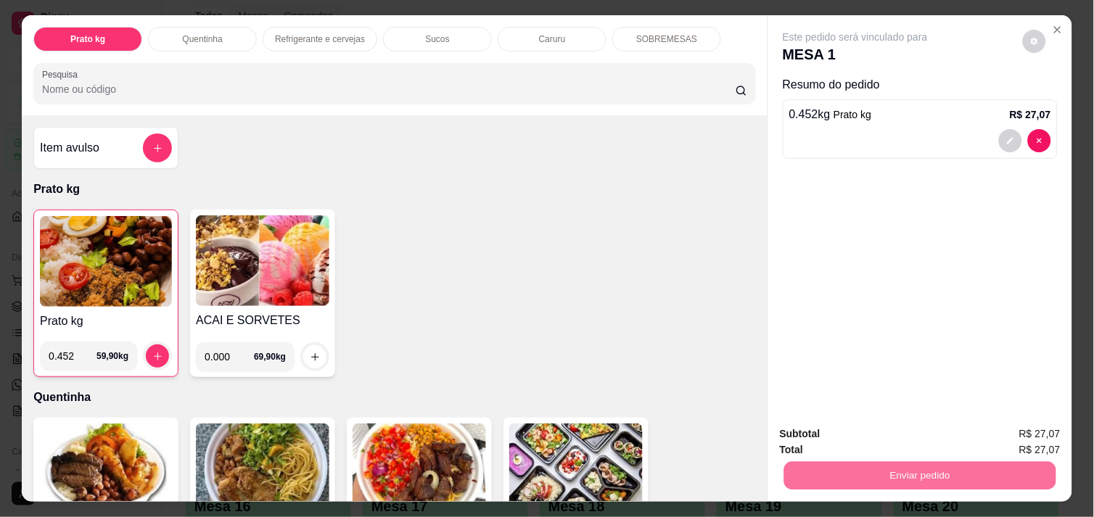
click at [1007, 434] on button "Enviar pedido" at bounding box center [1023, 434] width 80 height 27
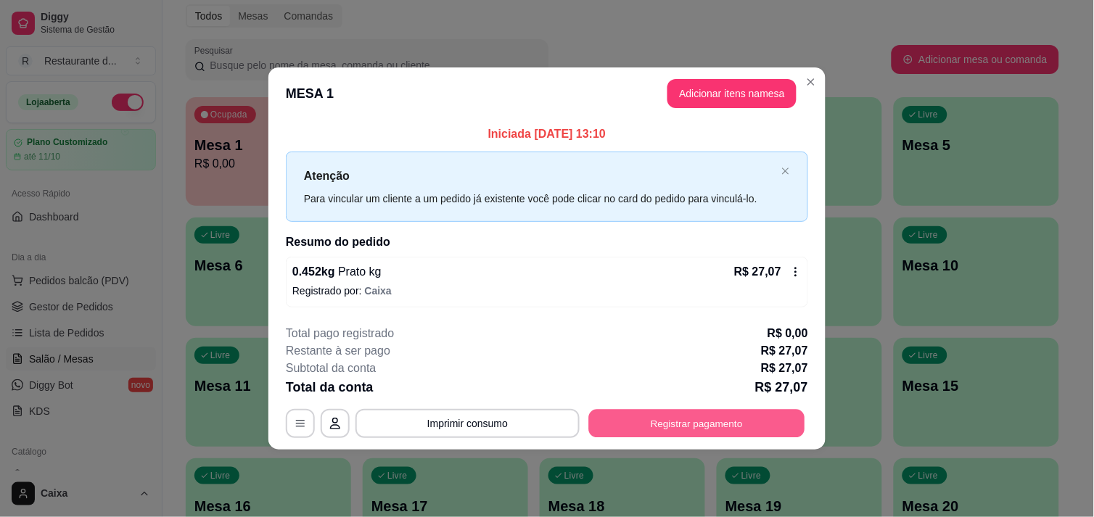
click at [667, 425] on button "Registrar pagamento" at bounding box center [697, 424] width 216 height 28
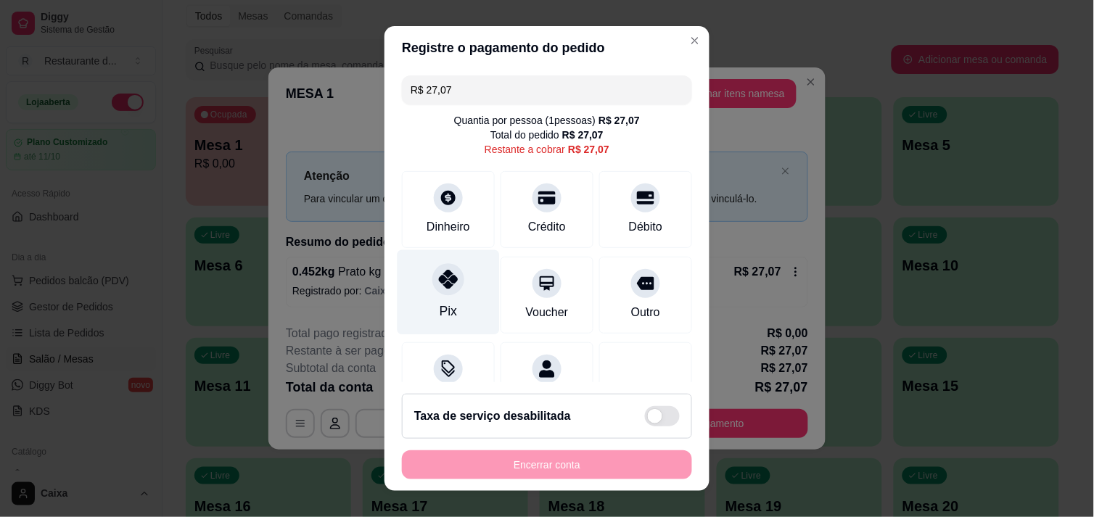
click at [432, 269] on div at bounding box center [448, 279] width 32 height 32
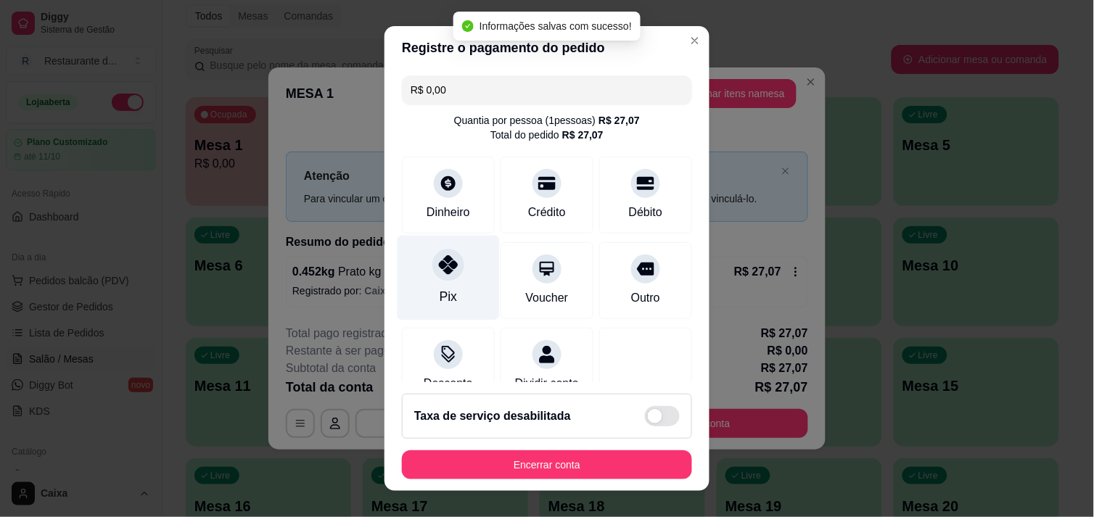
type input "R$ 0,00"
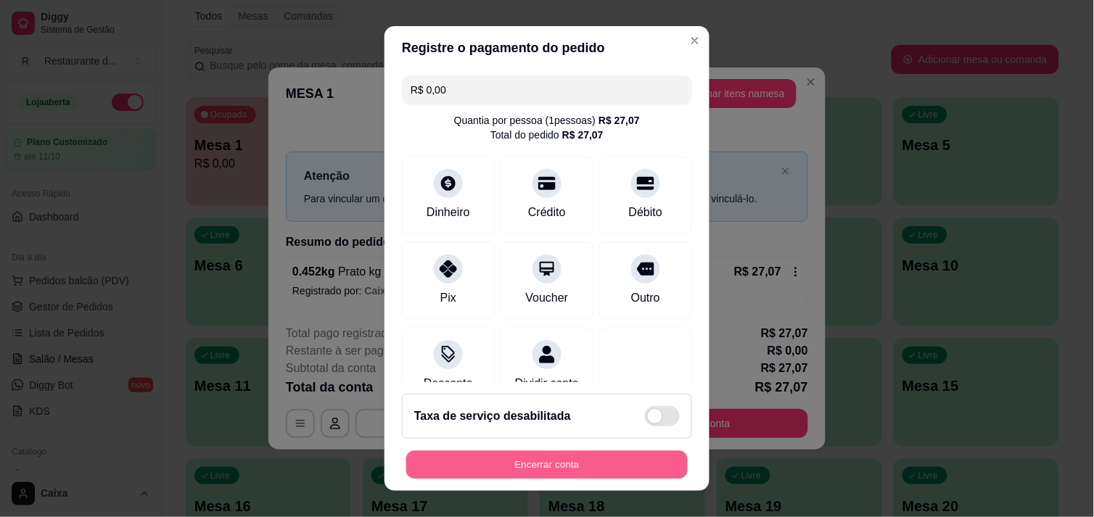
click at [498, 470] on button "Encerrar conta" at bounding box center [546, 465] width 281 height 28
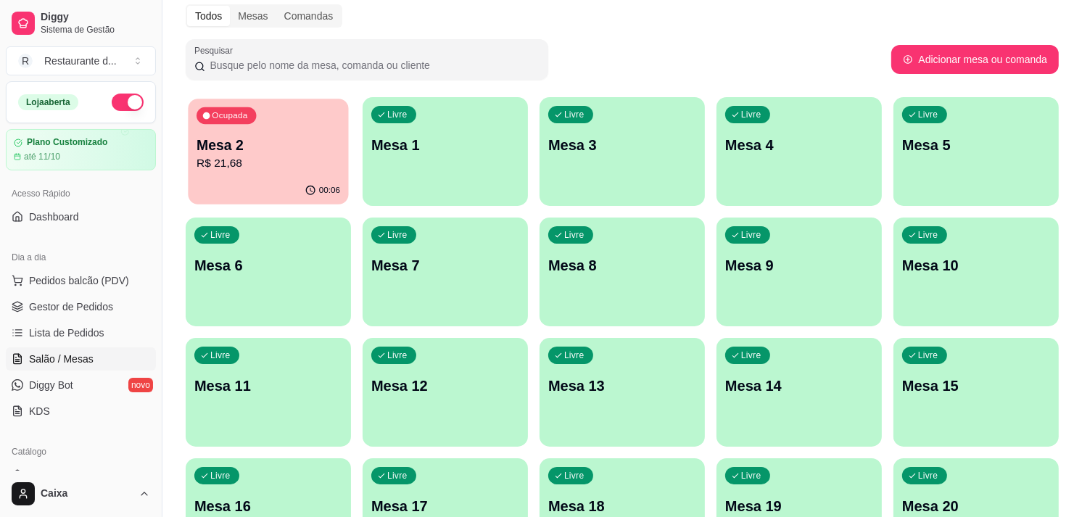
click at [279, 147] on p "Mesa 2" at bounding box center [269, 146] width 144 height 20
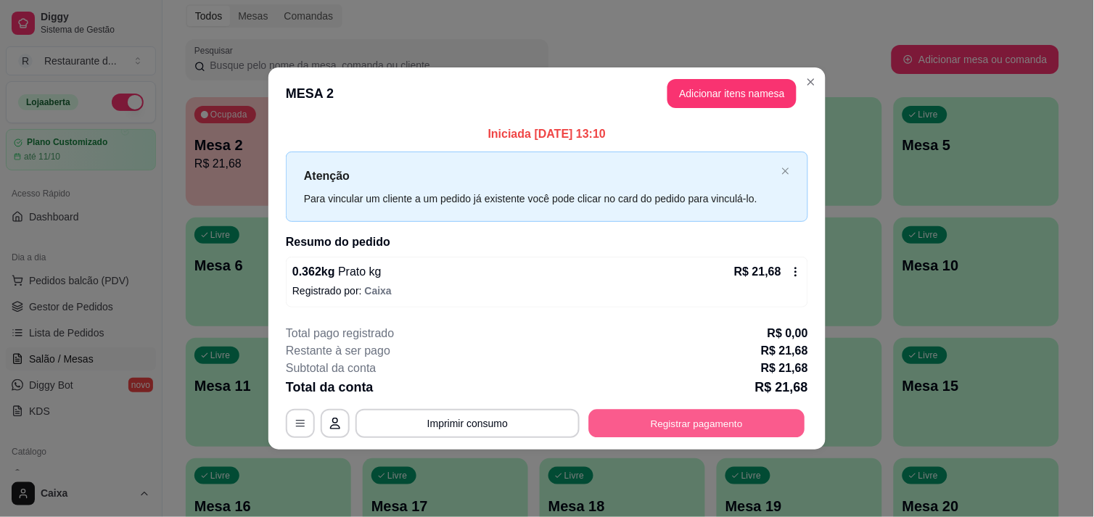
click at [704, 424] on button "Registrar pagamento" at bounding box center [697, 424] width 216 height 28
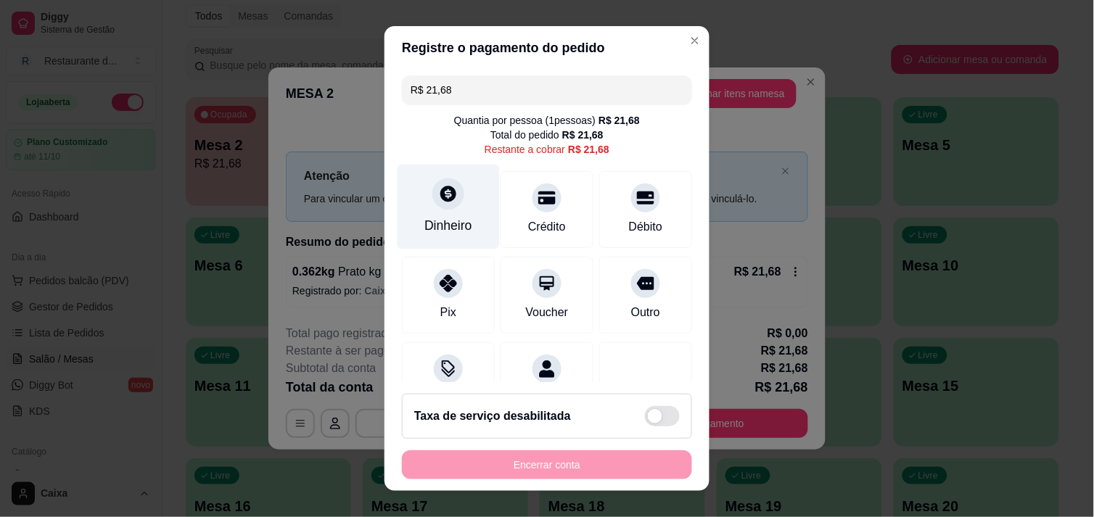
click at [447, 227] on div "Dinheiro" at bounding box center [448, 225] width 48 height 19
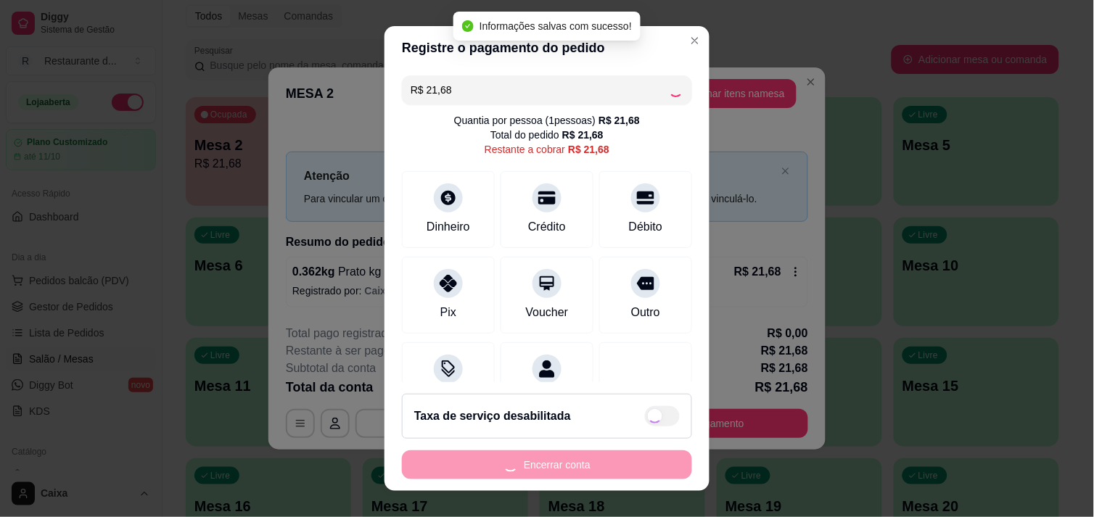
type input "R$ 0,00"
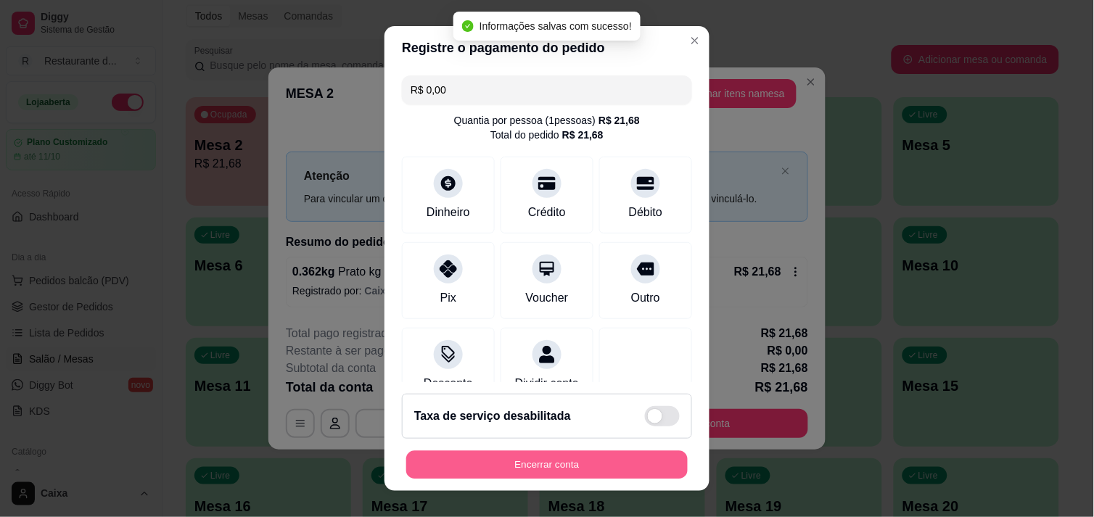
click at [555, 469] on button "Encerrar conta" at bounding box center [546, 465] width 281 height 28
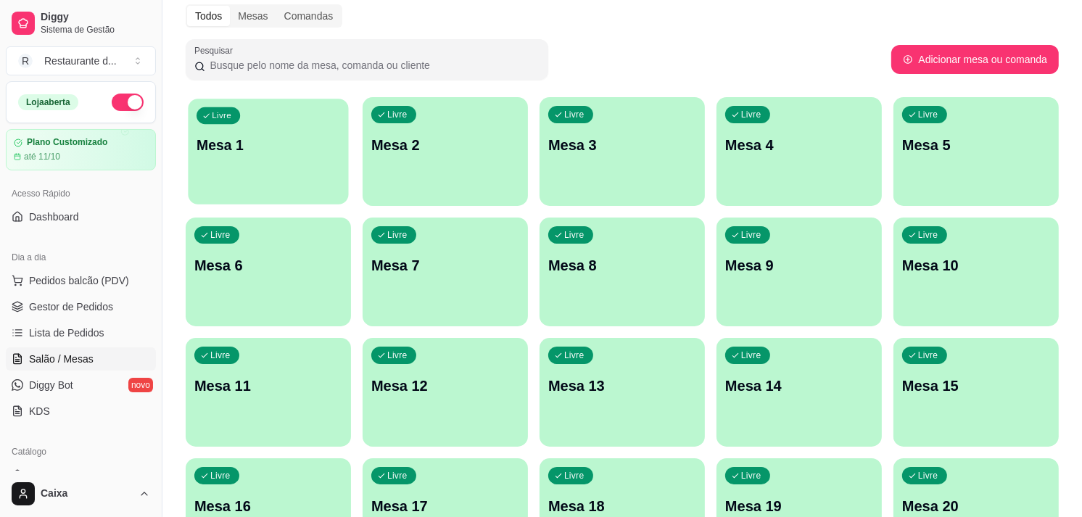
click at [307, 147] on p "Mesa 1" at bounding box center [269, 146] width 144 height 20
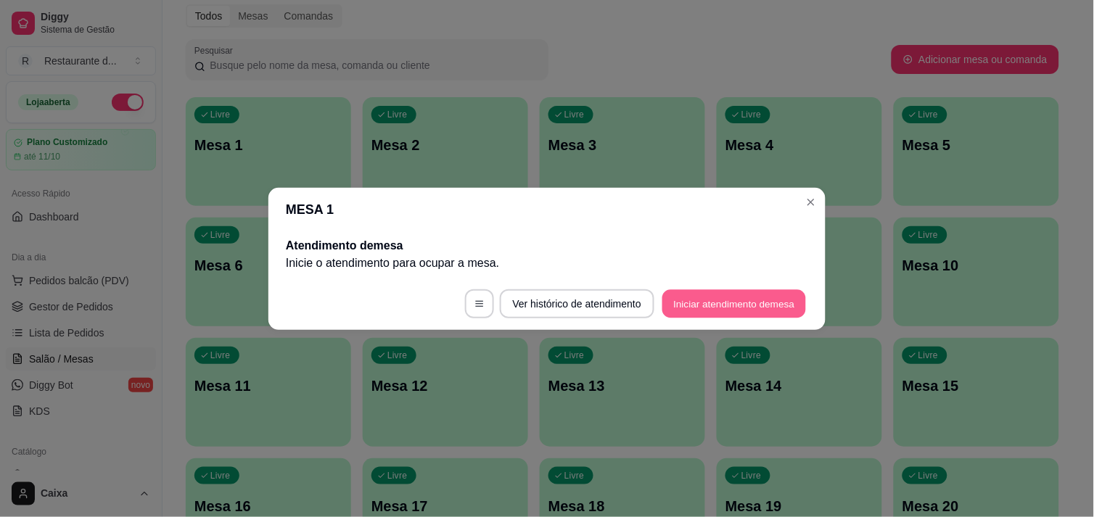
click at [722, 296] on button "Iniciar atendimento de mesa" at bounding box center [734, 303] width 144 height 28
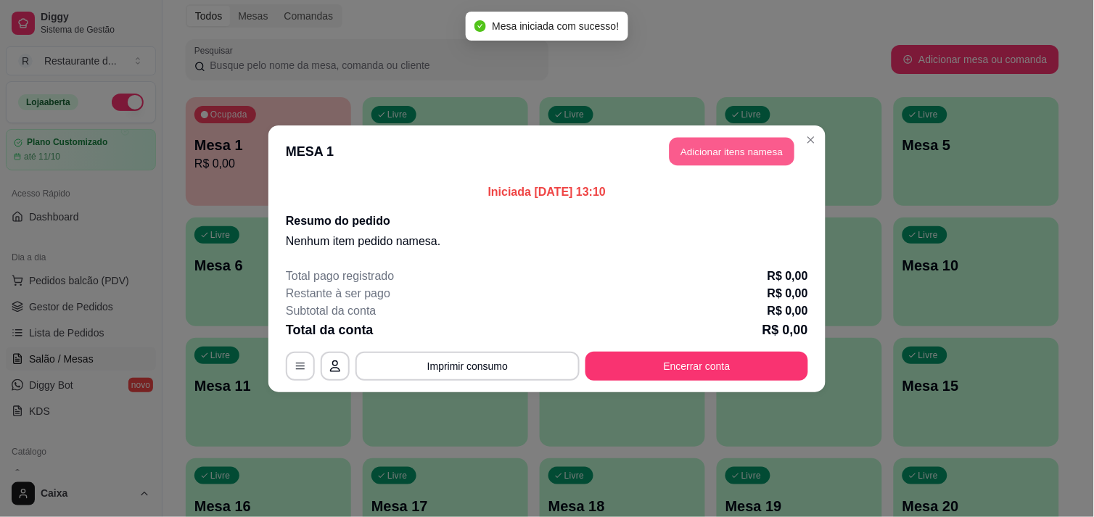
click at [711, 151] on button "Adicionar itens na mesa" at bounding box center [731, 151] width 125 height 28
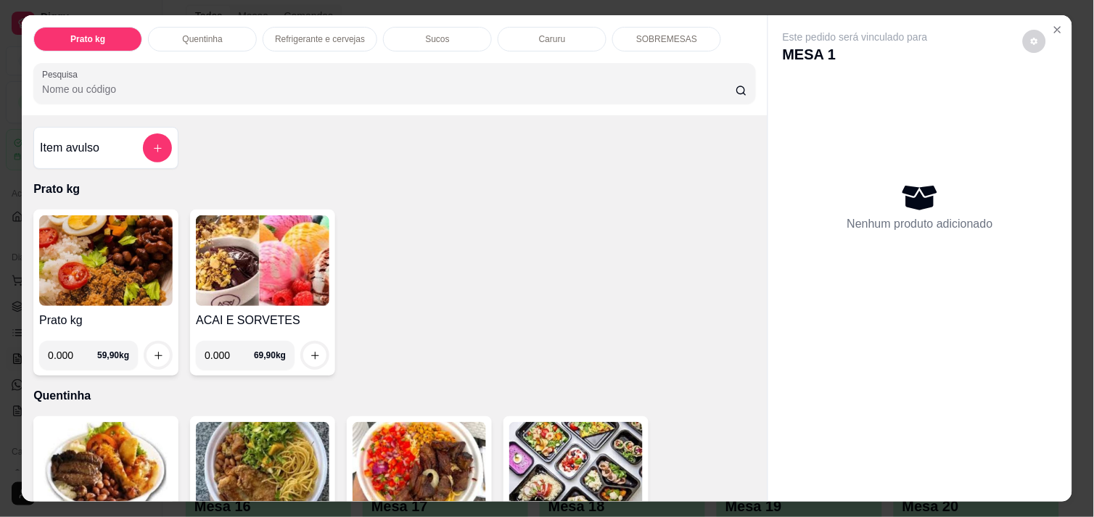
click at [225, 357] on input "0.000" at bounding box center [229, 355] width 49 height 29
type input "0.256"
click at [313, 352] on icon "increase-product-quantity" at bounding box center [315, 355] width 11 height 11
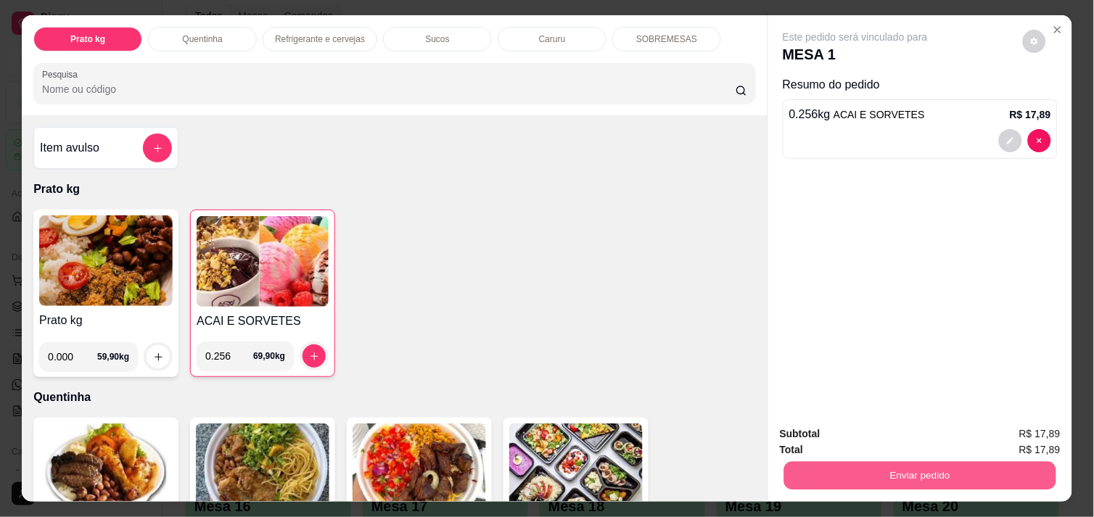
click at [878, 462] on button "Enviar pedido" at bounding box center [920, 475] width 272 height 28
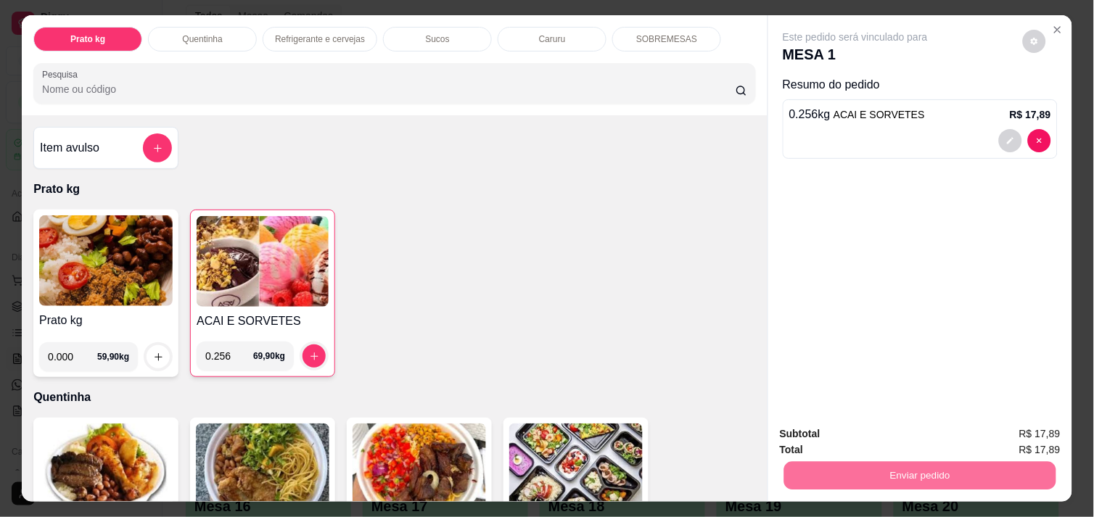
click at [1030, 431] on button "Enviar pedido" at bounding box center [1023, 434] width 80 height 27
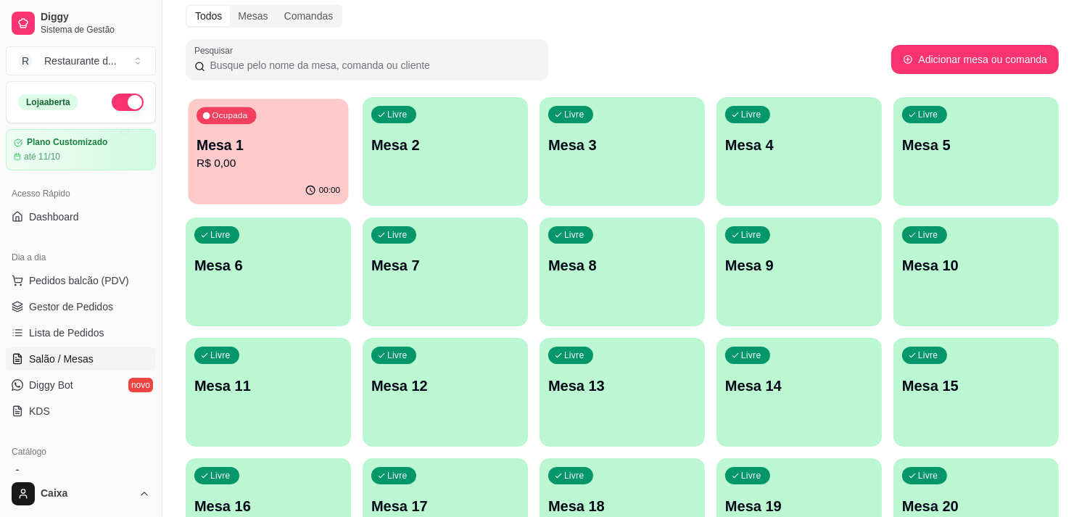
click at [306, 145] on p "Mesa 1" at bounding box center [269, 146] width 144 height 20
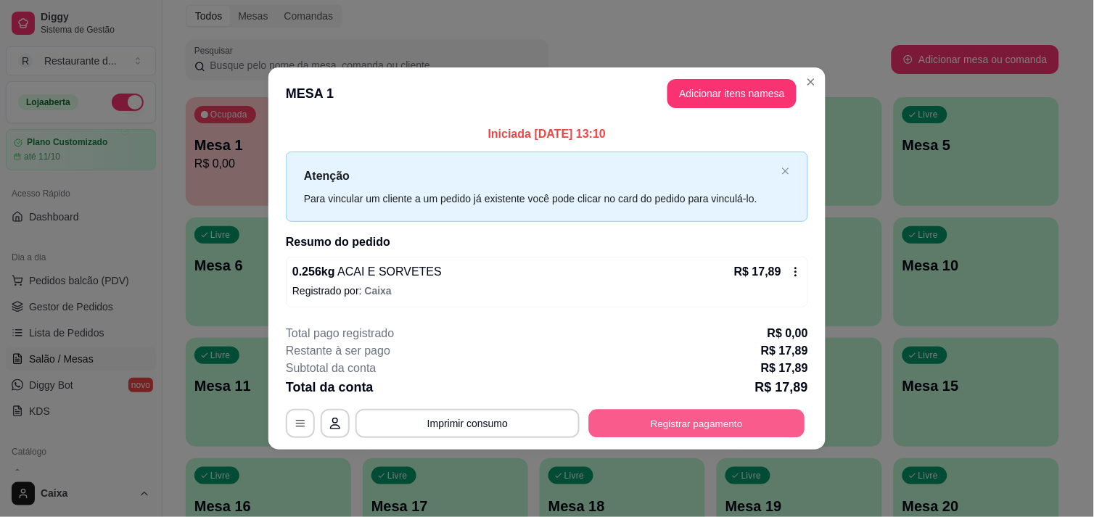
click at [663, 433] on button "Registrar pagamento" at bounding box center [697, 424] width 216 height 28
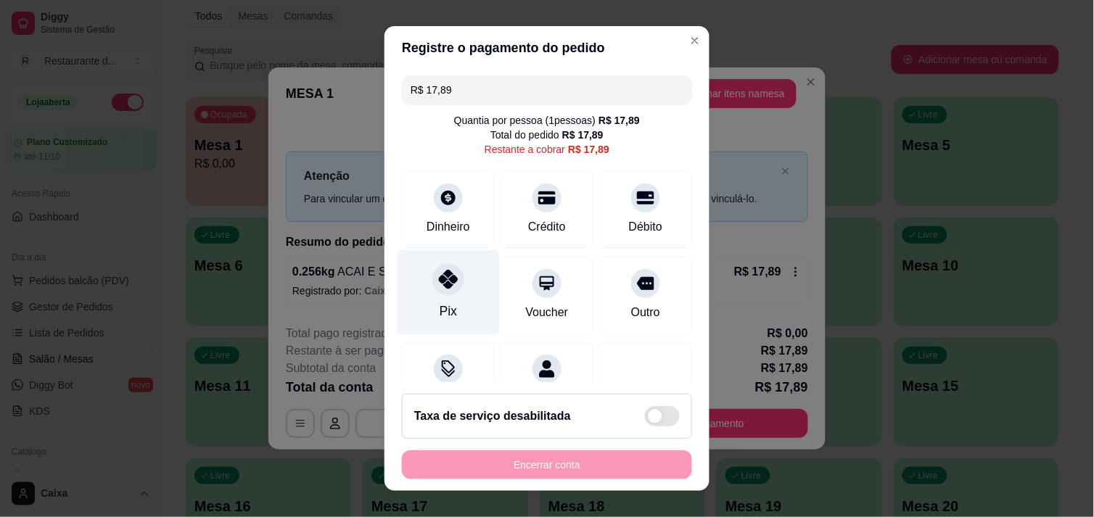
click at [439, 284] on icon at bounding box center [448, 279] width 19 height 19
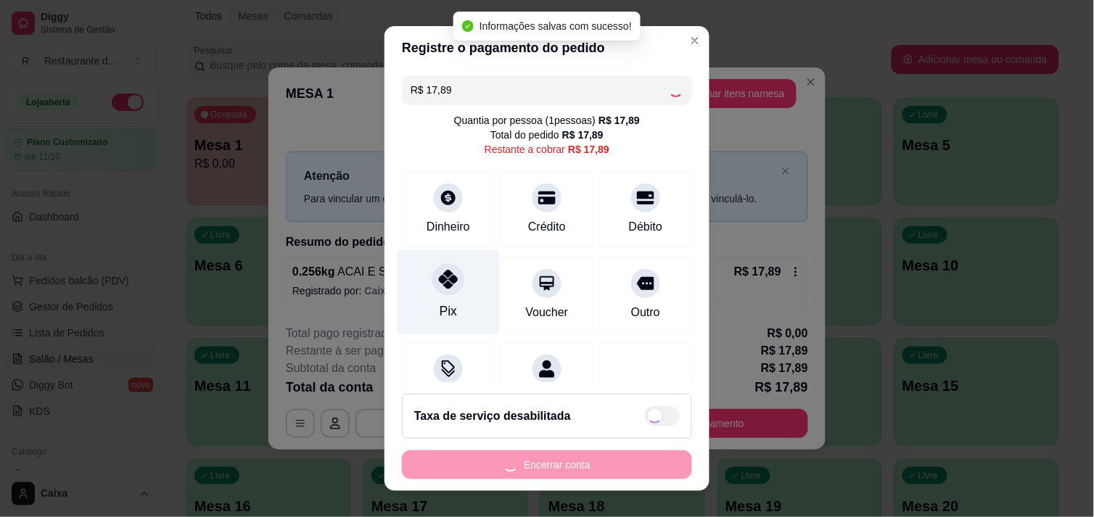
type input "R$ 0,00"
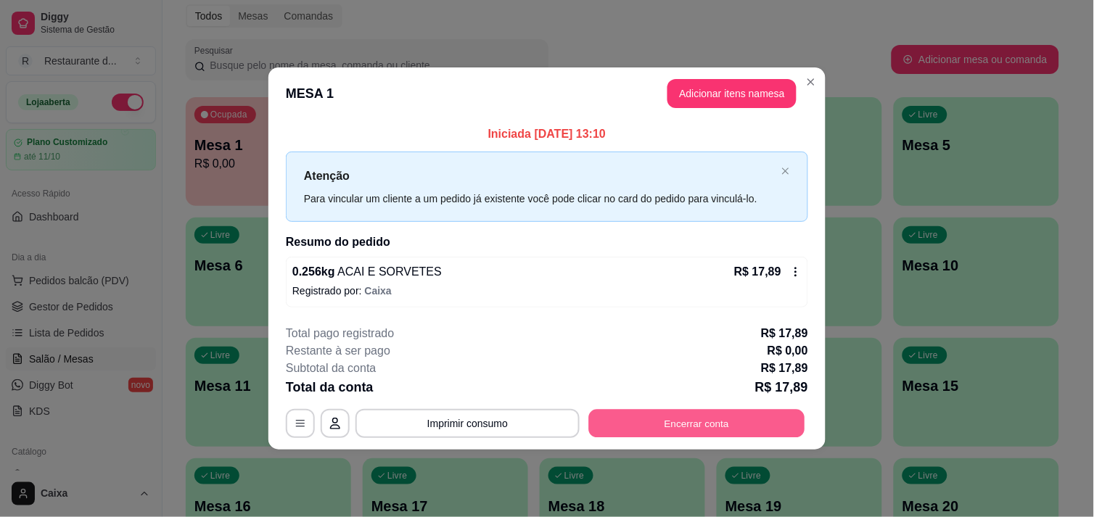
click at [669, 417] on button "Encerrar conta" at bounding box center [697, 424] width 216 height 28
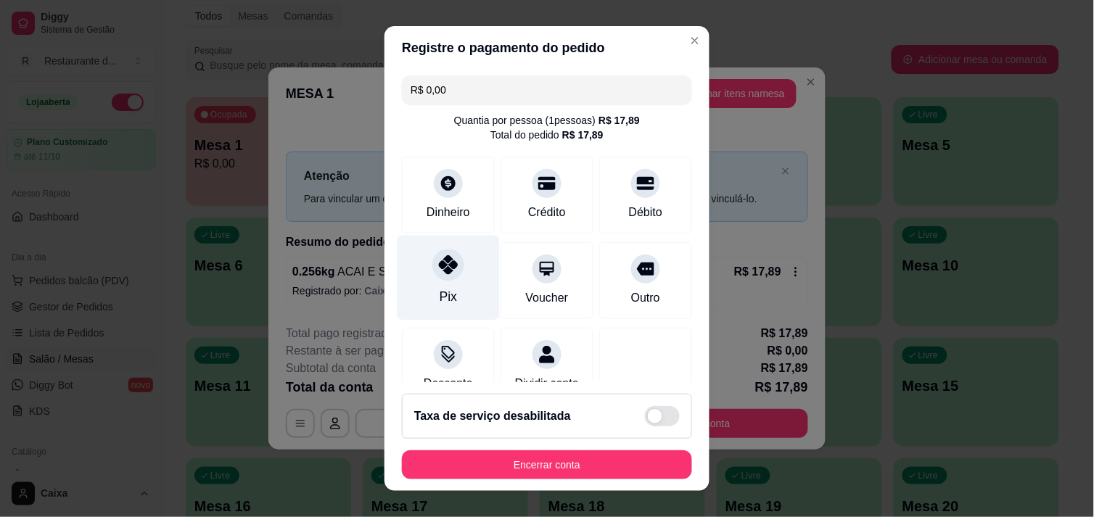
click at [442, 279] on div at bounding box center [448, 265] width 32 height 32
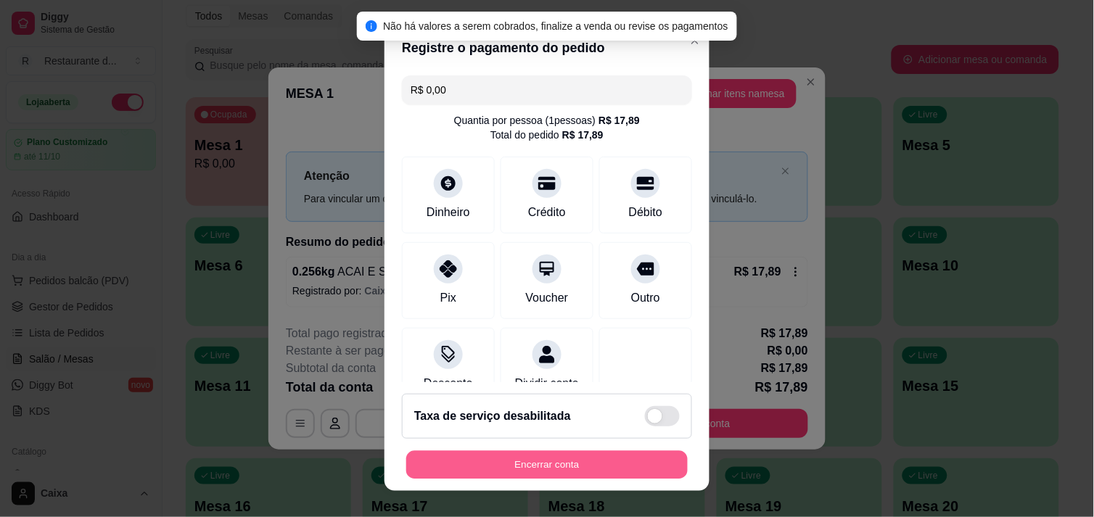
click at [524, 472] on button "Encerrar conta" at bounding box center [546, 465] width 281 height 28
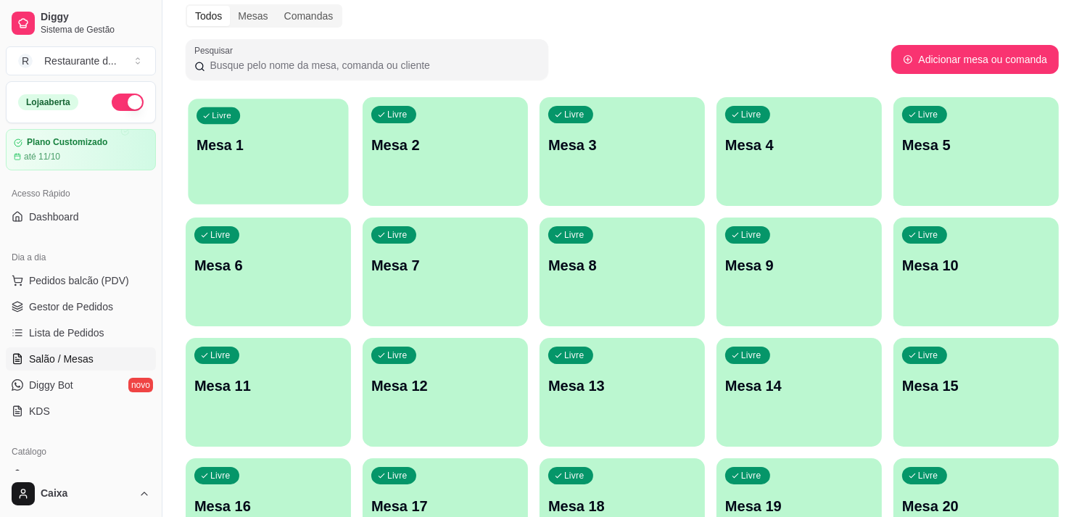
click at [267, 126] on div "Livre Mesa 1" at bounding box center [268, 143] width 160 height 88
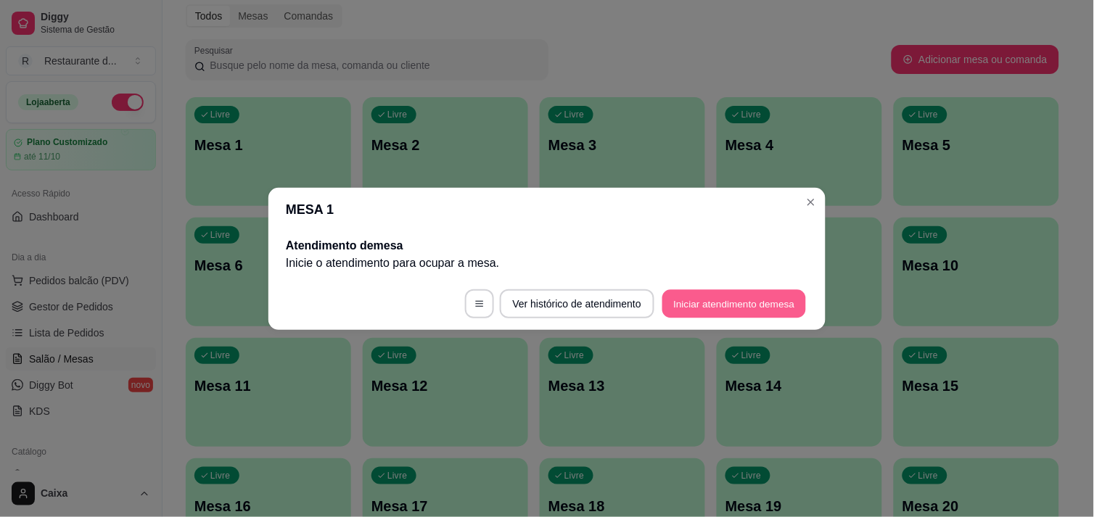
click at [718, 295] on button "Iniciar atendimento de mesa" at bounding box center [734, 303] width 144 height 28
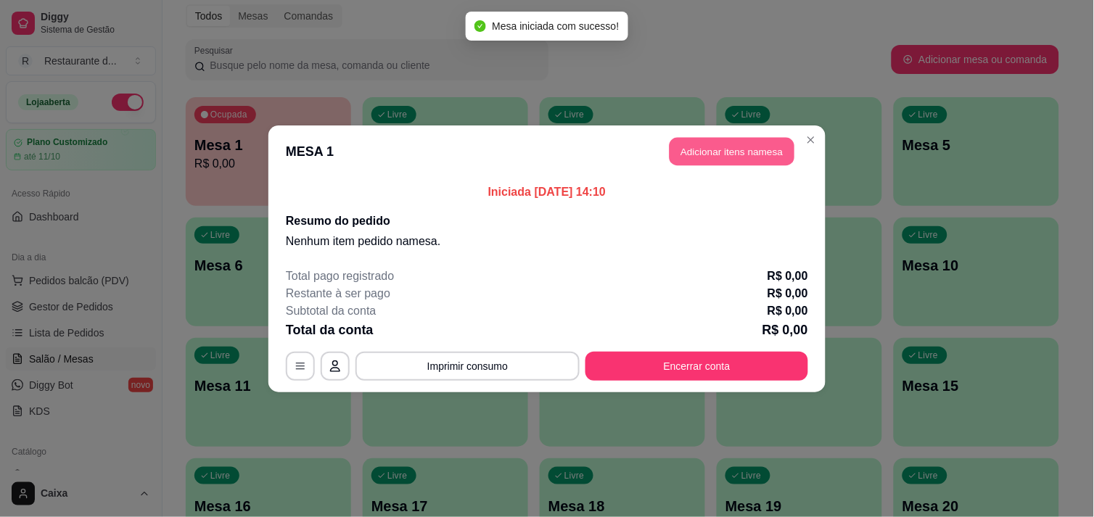
click at [756, 142] on button "Adicionar itens na mesa" at bounding box center [731, 151] width 125 height 28
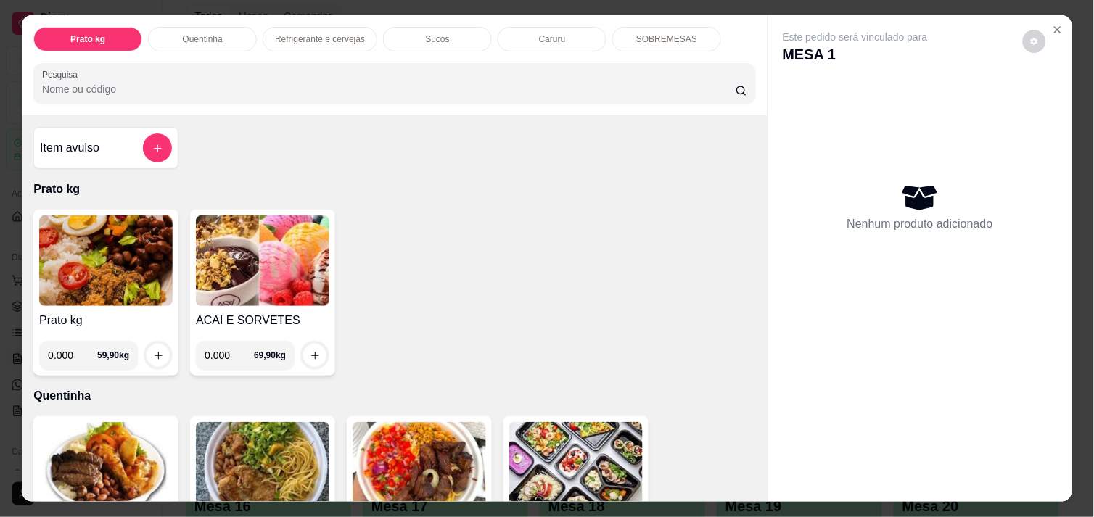
click at [230, 349] on input "0.000" at bounding box center [229, 355] width 49 height 29
type input "0.316"
click at [310, 350] on icon "increase-product-quantity" at bounding box center [315, 355] width 11 height 11
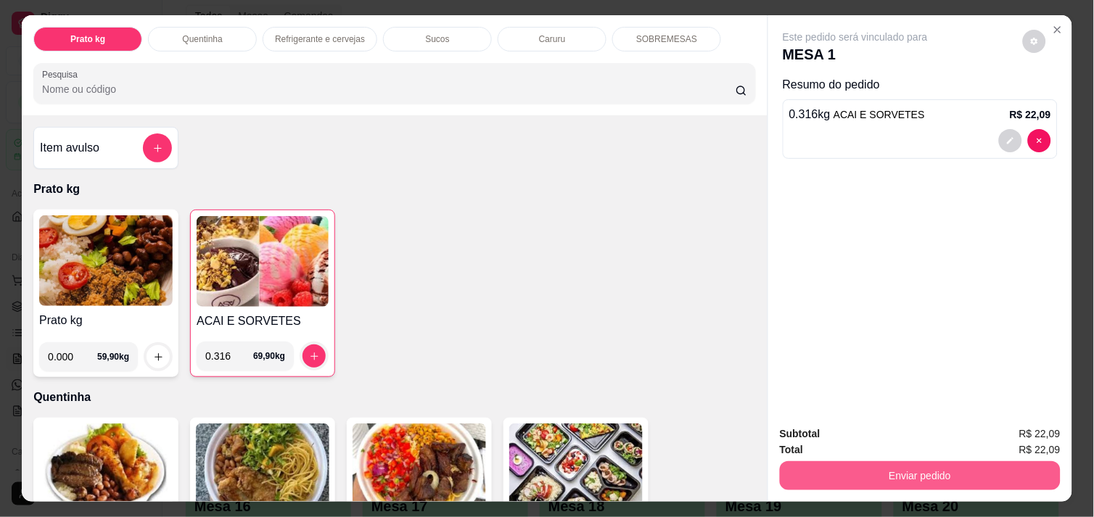
click at [941, 471] on button "Enviar pedido" at bounding box center [920, 475] width 281 height 29
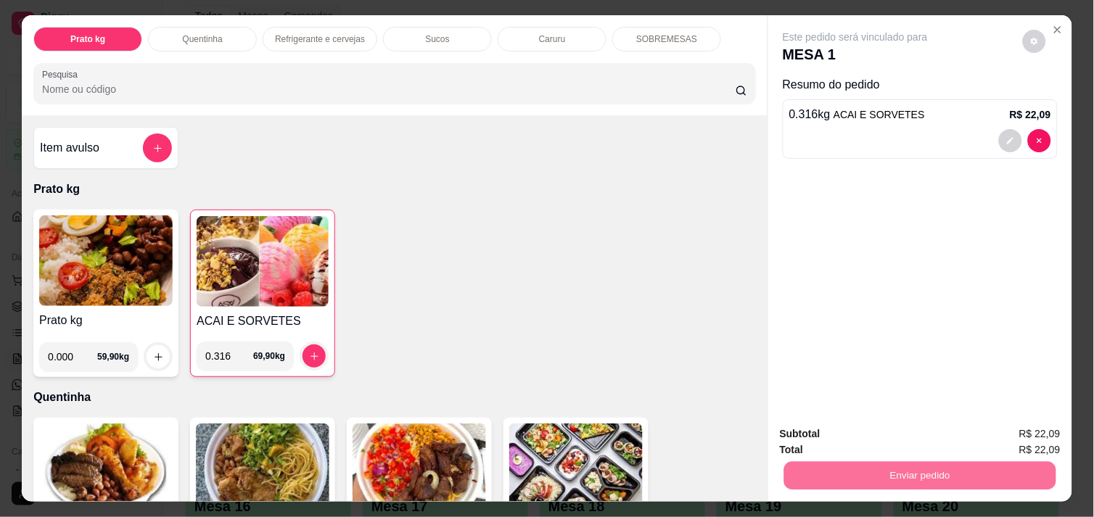
click at [1004, 438] on button "Enviar pedido" at bounding box center [1022, 435] width 82 height 28
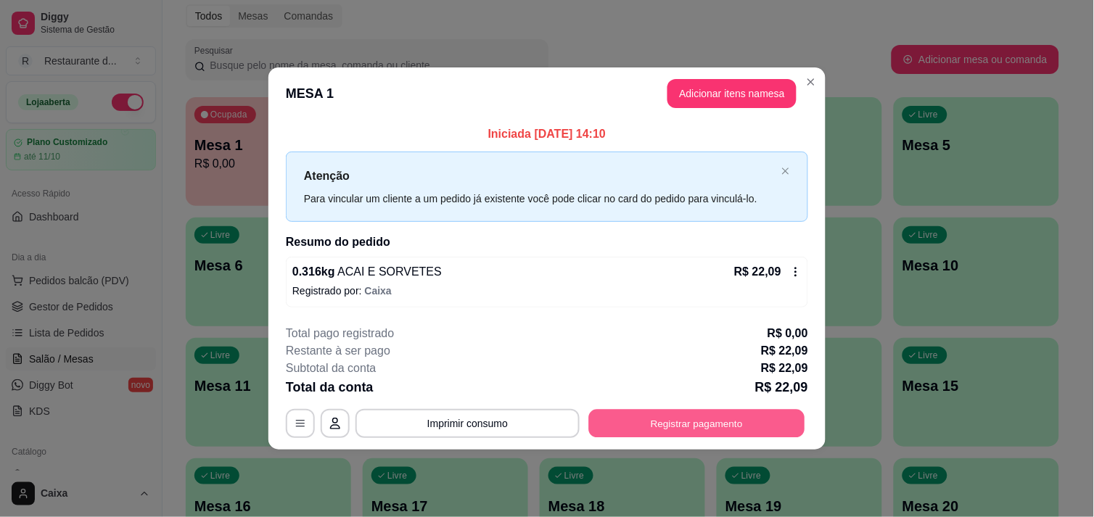
click at [692, 429] on button "Registrar pagamento" at bounding box center [697, 424] width 216 height 28
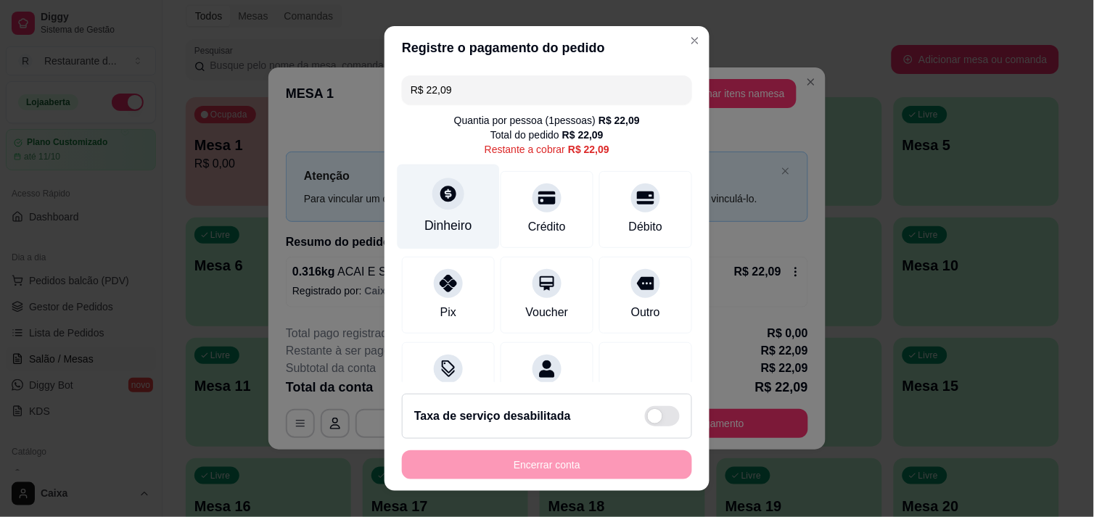
click at [457, 227] on div "Dinheiro" at bounding box center [448, 225] width 48 height 19
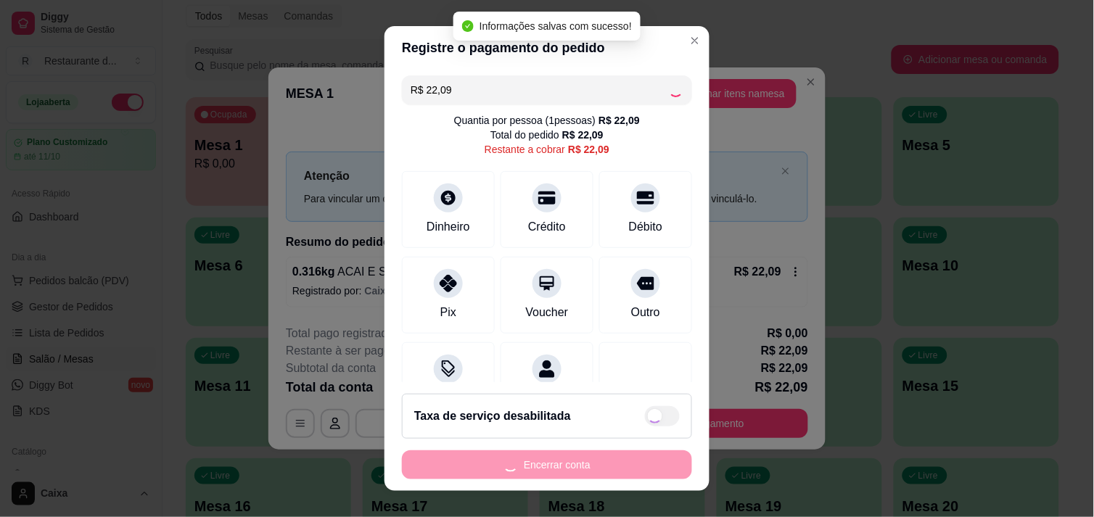
type input "R$ 0,00"
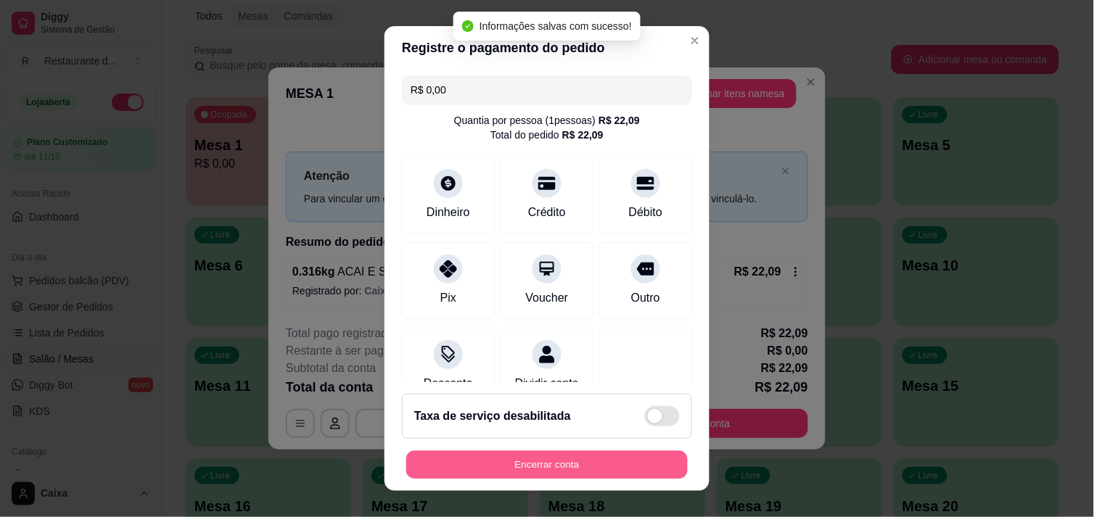
click at [552, 457] on button "Encerrar conta" at bounding box center [546, 465] width 281 height 28
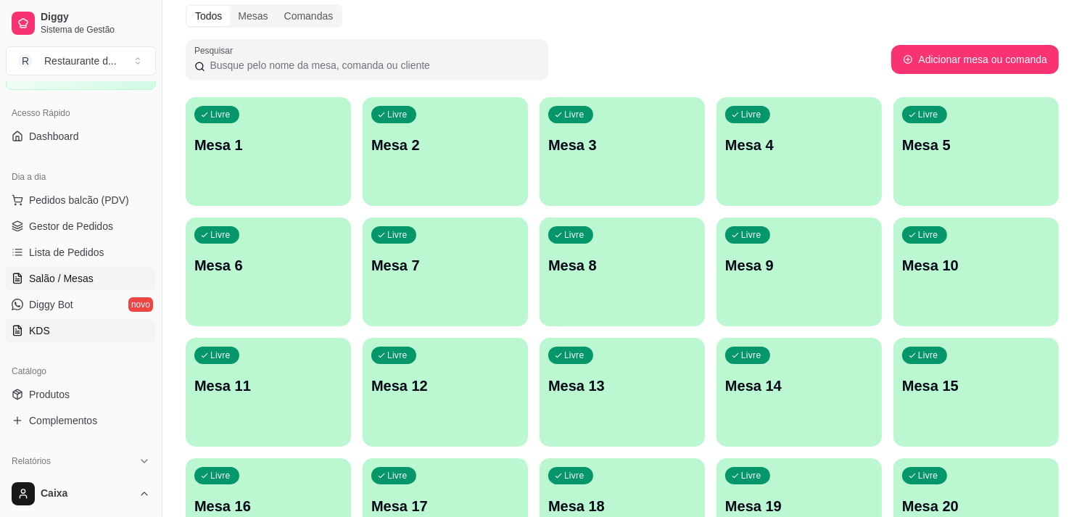
scroll to position [242, 0]
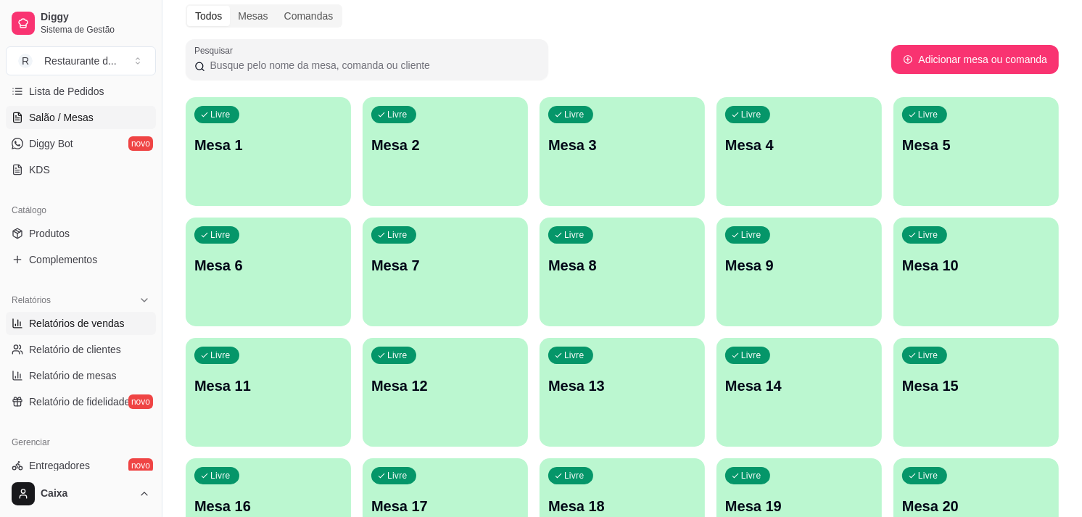
click at [104, 314] on link "Relatórios de vendas" at bounding box center [81, 323] width 150 height 23
select select "ALL"
select select "0"
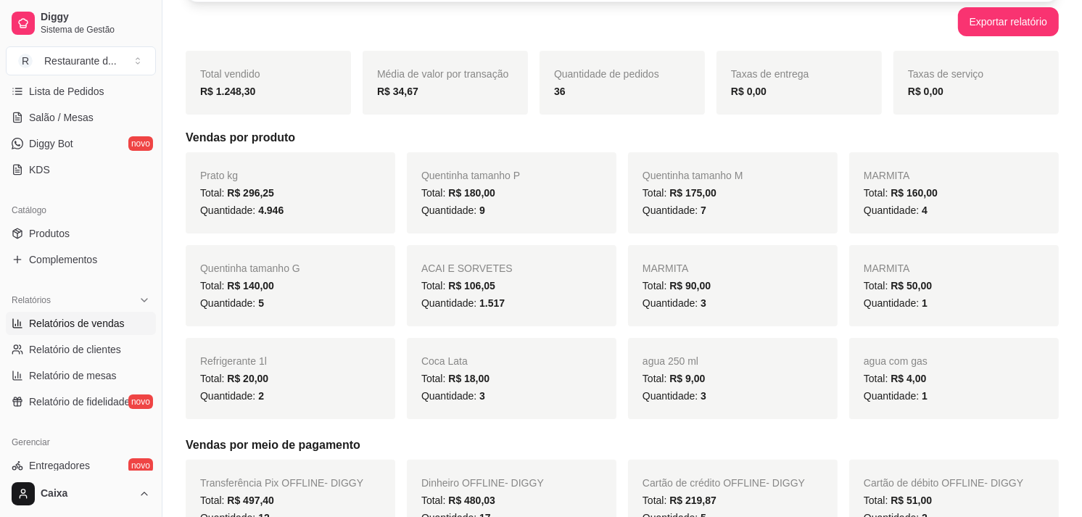
scroll to position [81, 0]
